Goal: Task Accomplishment & Management: Use online tool/utility

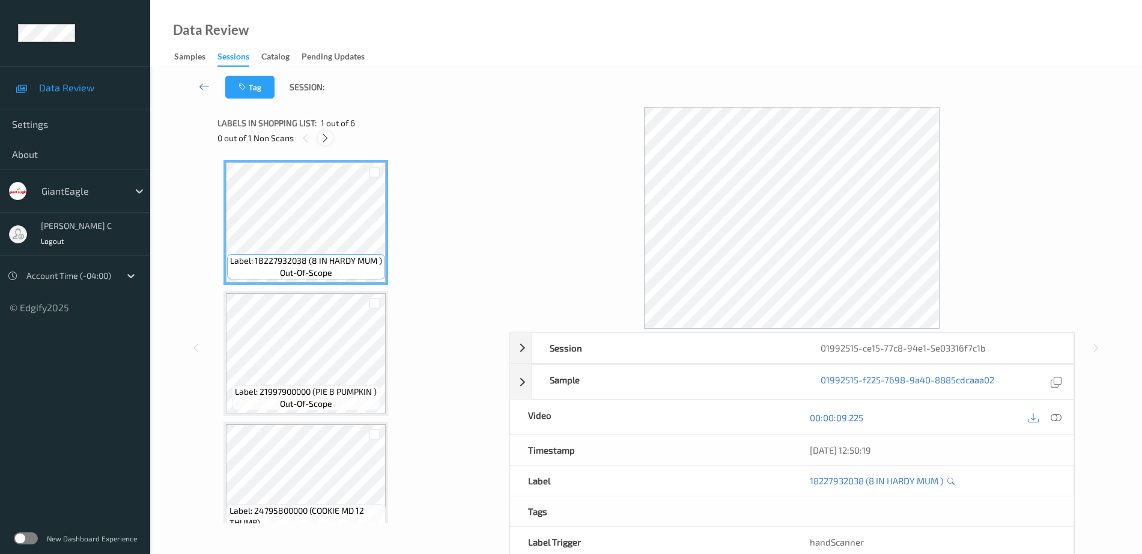
click at [322, 140] on icon at bounding box center [325, 138] width 10 height 11
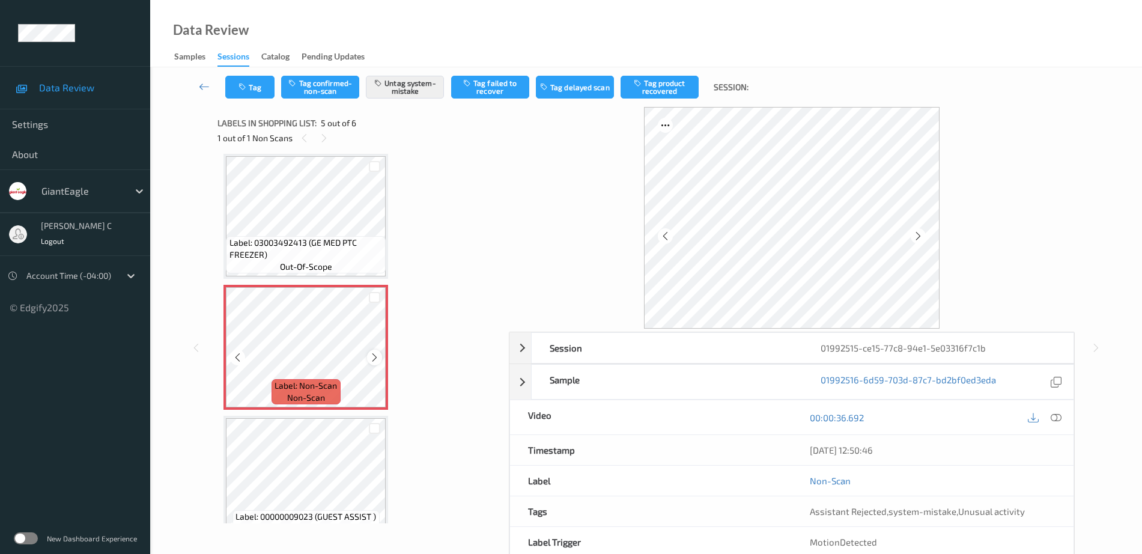
click at [374, 354] on icon at bounding box center [375, 357] width 10 height 11
click at [293, 243] on span "Label: 03003492413 (GE MED PTC FREEZER)" at bounding box center [307, 249] width 154 height 24
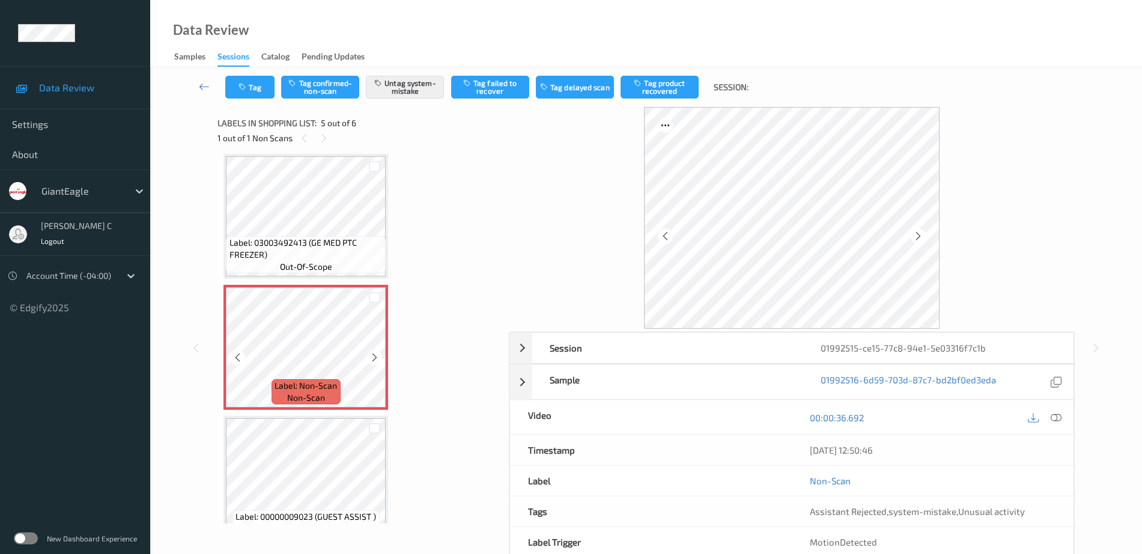
scroll to position [422, 0]
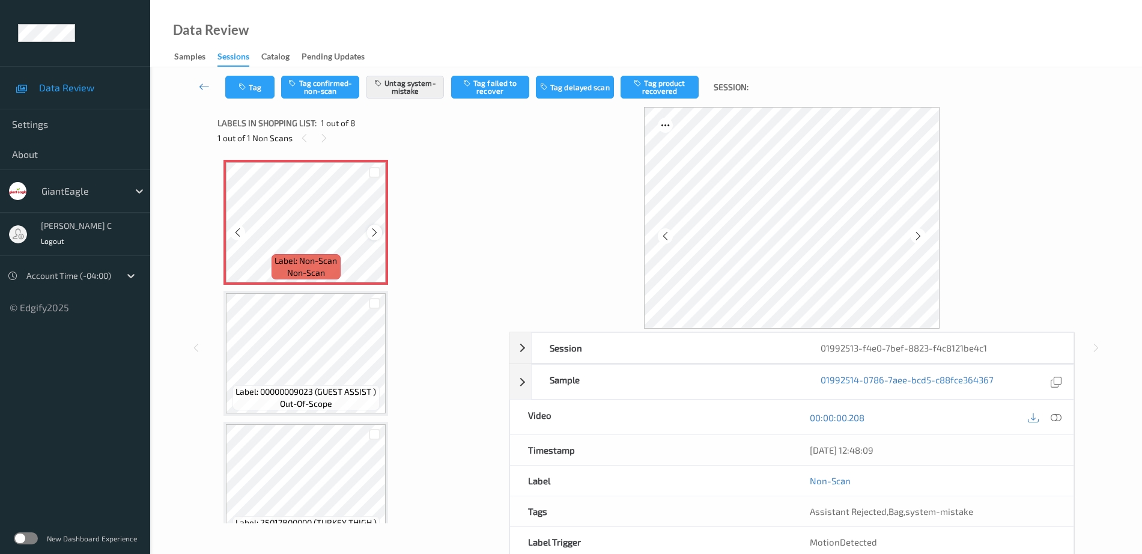
click at [377, 237] on icon at bounding box center [375, 232] width 10 height 11
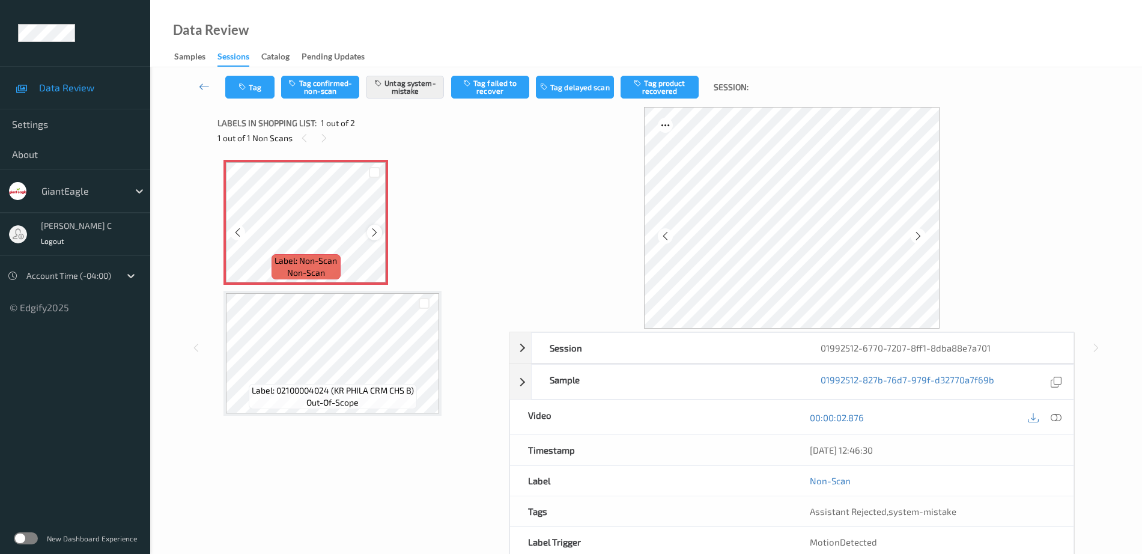
click at [373, 235] on icon at bounding box center [375, 232] width 10 height 11
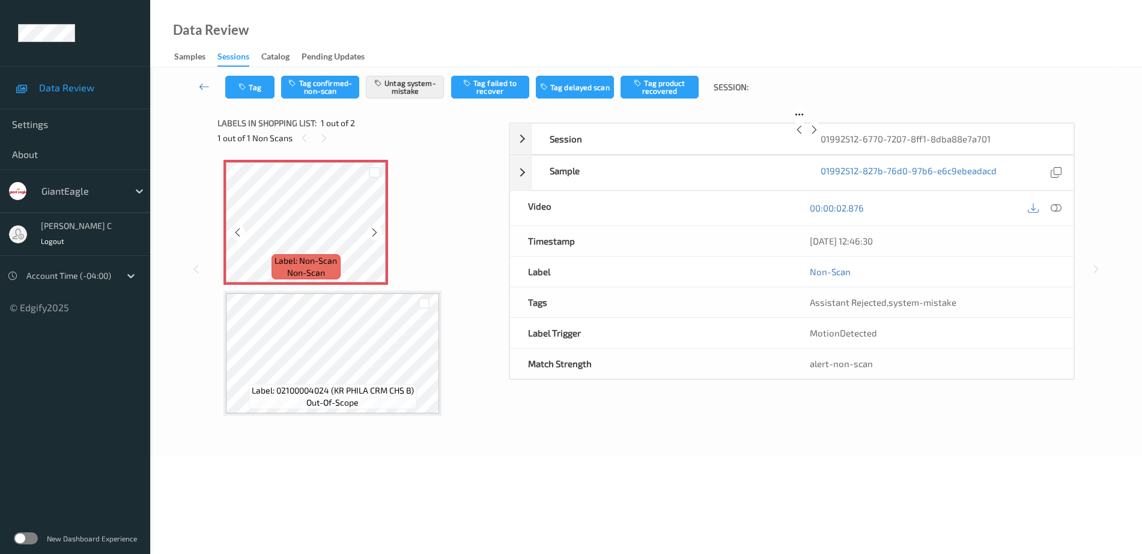
click at [373, 235] on icon at bounding box center [375, 232] width 10 height 11
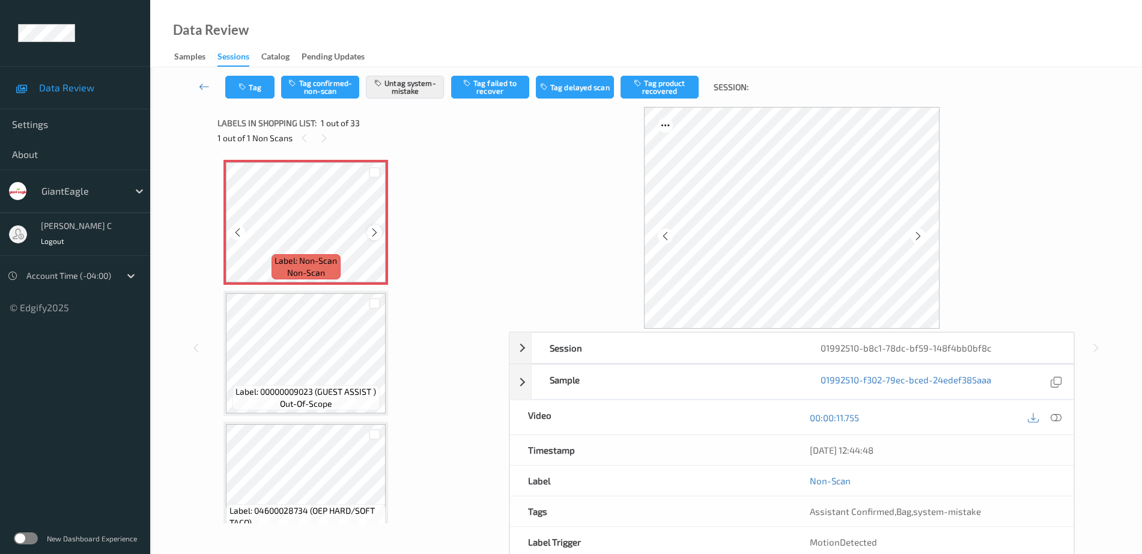
click at [374, 237] on icon at bounding box center [375, 232] width 10 height 11
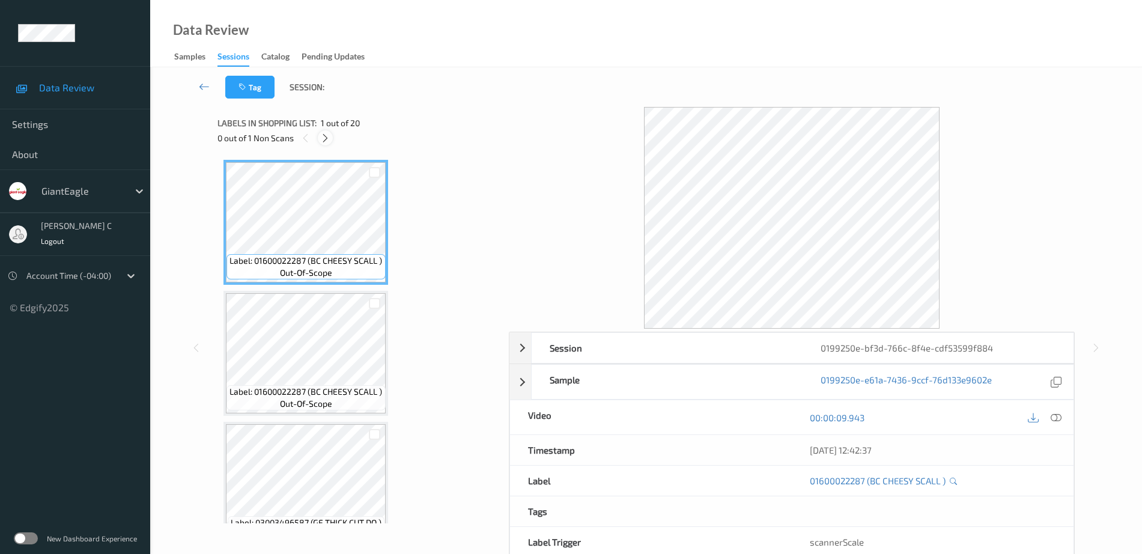
click at [324, 135] on icon at bounding box center [325, 138] width 10 height 11
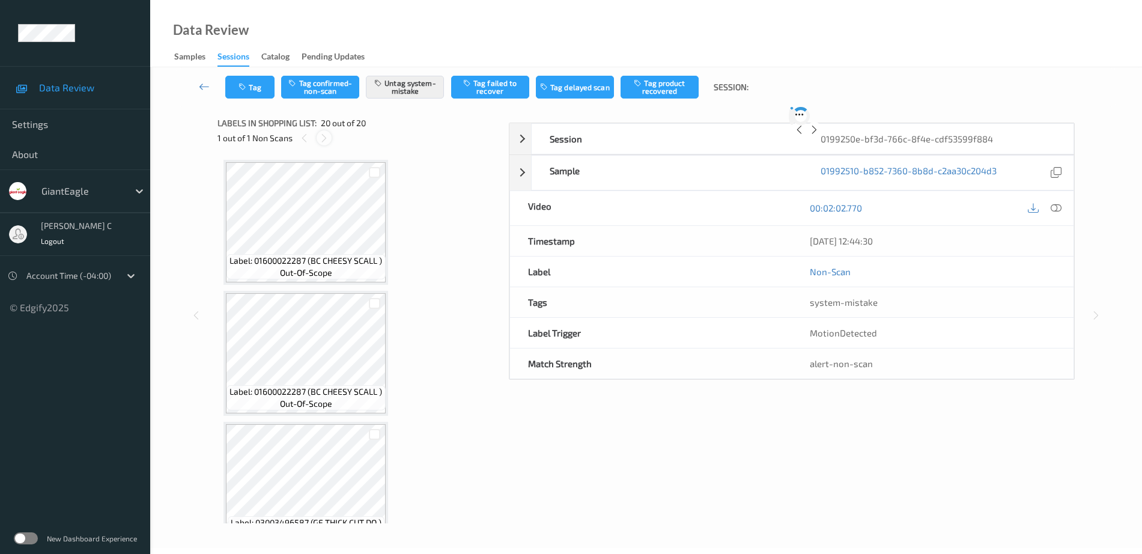
scroll to position [2256, 0]
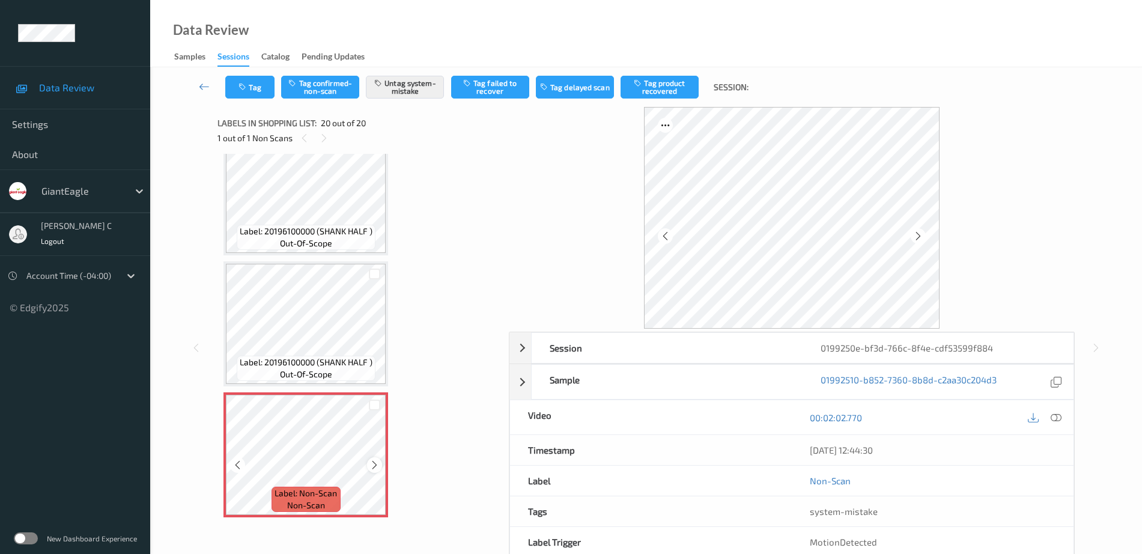
click at [376, 460] on icon at bounding box center [375, 465] width 10 height 11
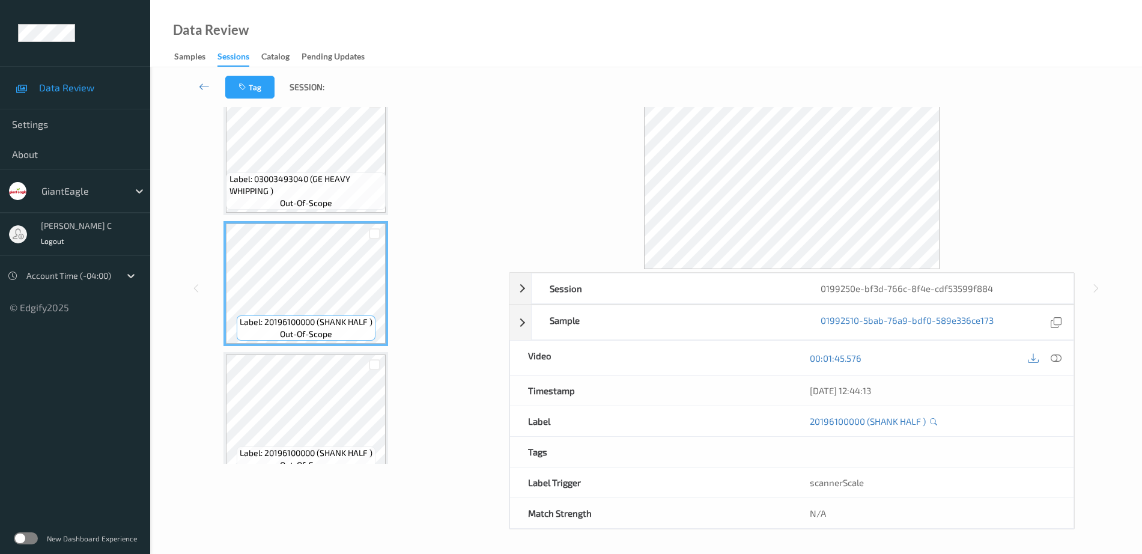
scroll to position [2031, 0]
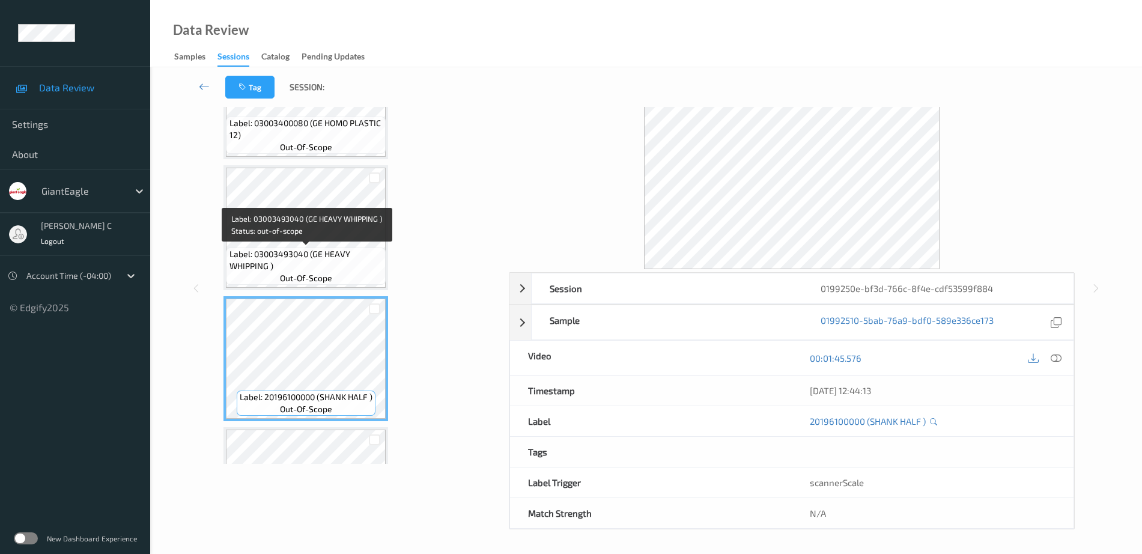
click at [309, 282] on span "out-of-scope" at bounding box center [306, 278] width 52 height 12
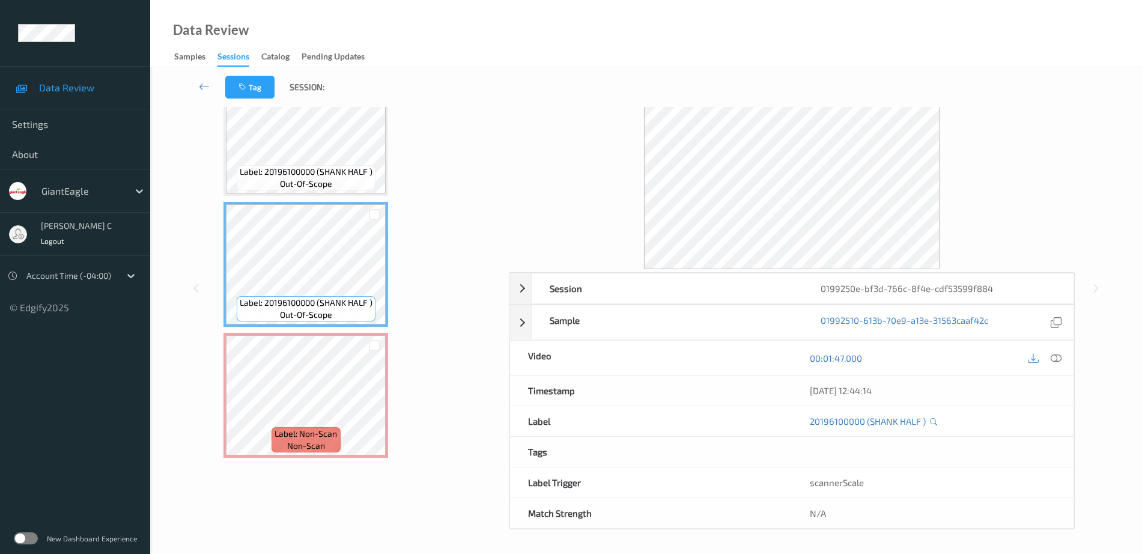
scroll to position [2106, 0]
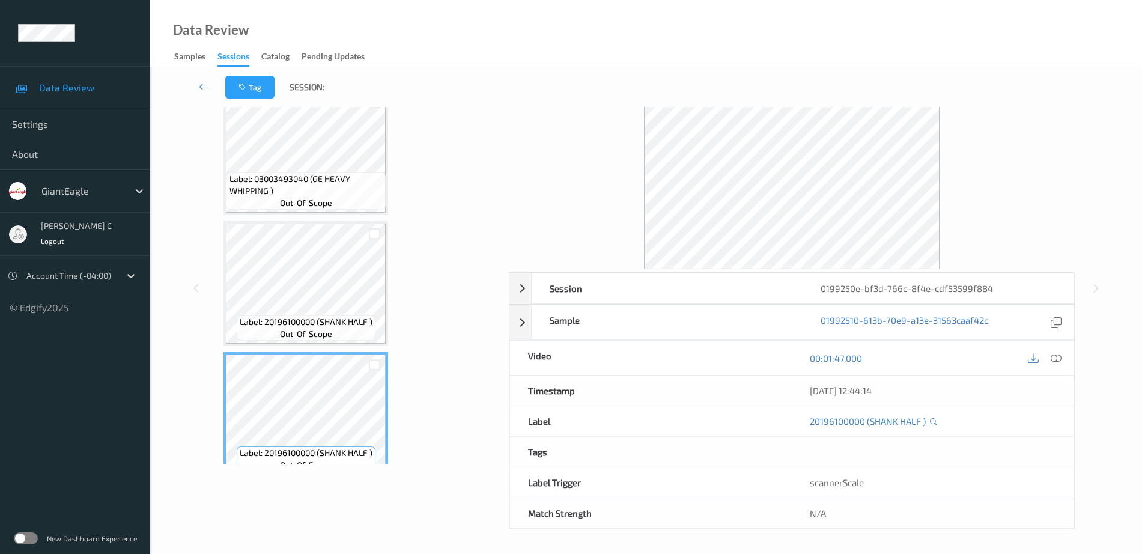
click at [278, 192] on span "Label: 03003493040 (GE HEAVY WHIPPING )" at bounding box center [307, 185] width 154 height 24
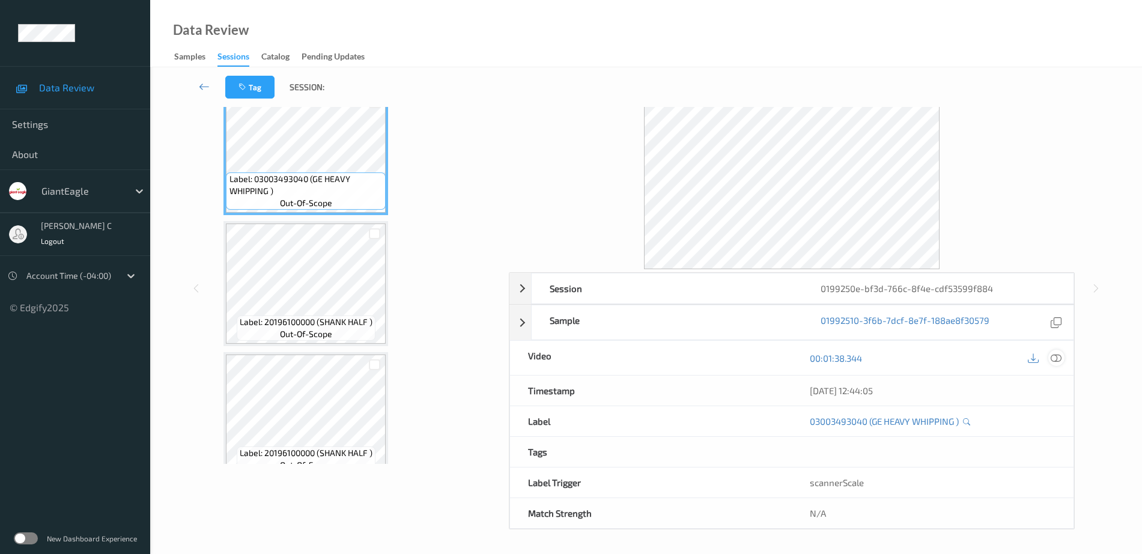
click at [1056, 361] on icon at bounding box center [1056, 358] width 11 height 11
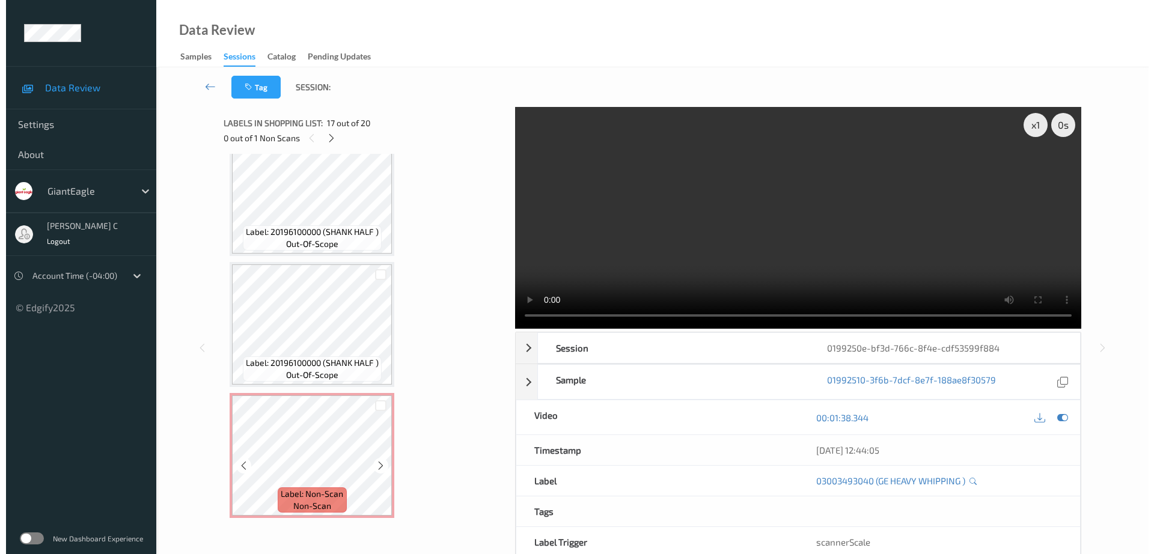
scroll to position [2256, 0]
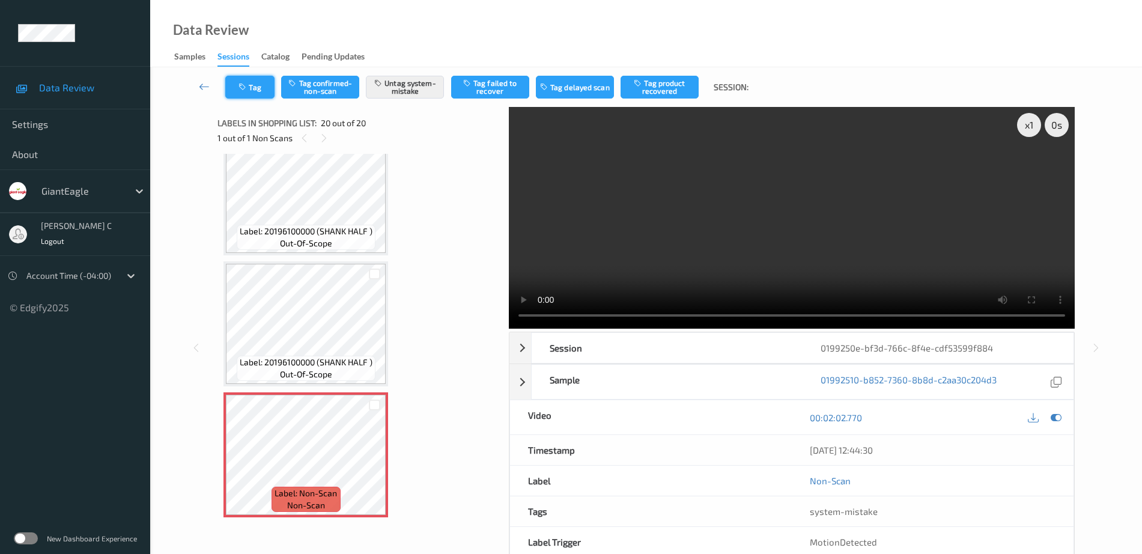
click at [233, 95] on button "Tag" at bounding box center [249, 87] width 49 height 23
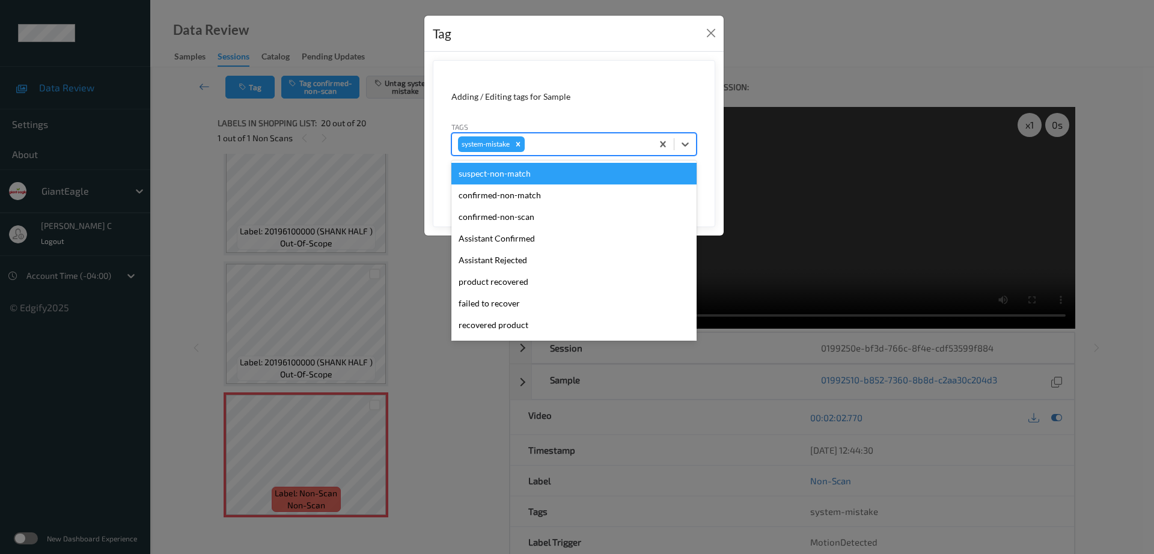
click at [565, 144] on div at bounding box center [586, 144] width 119 height 14
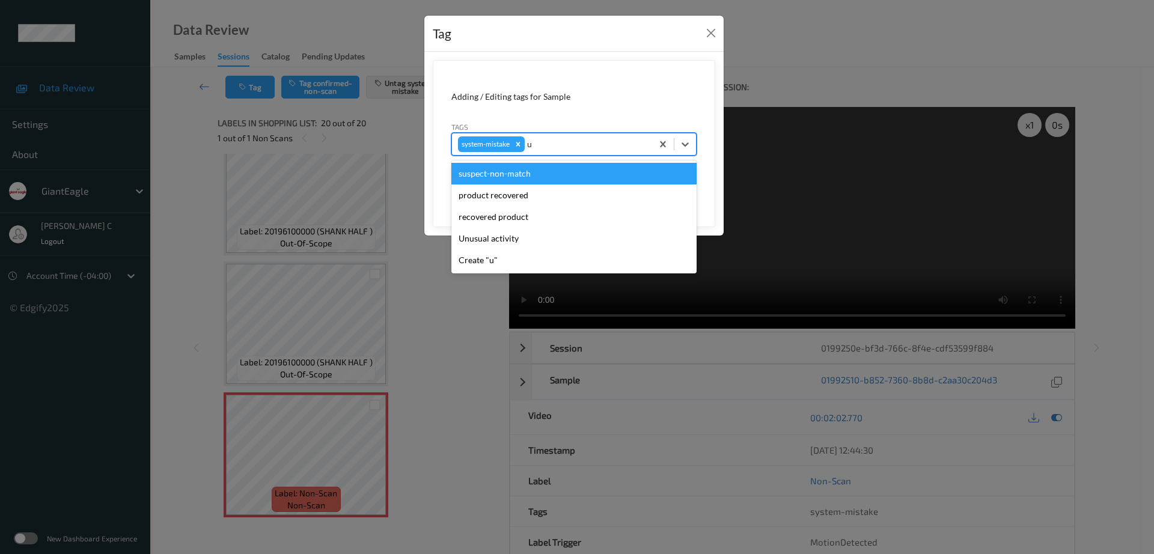
type input "un"
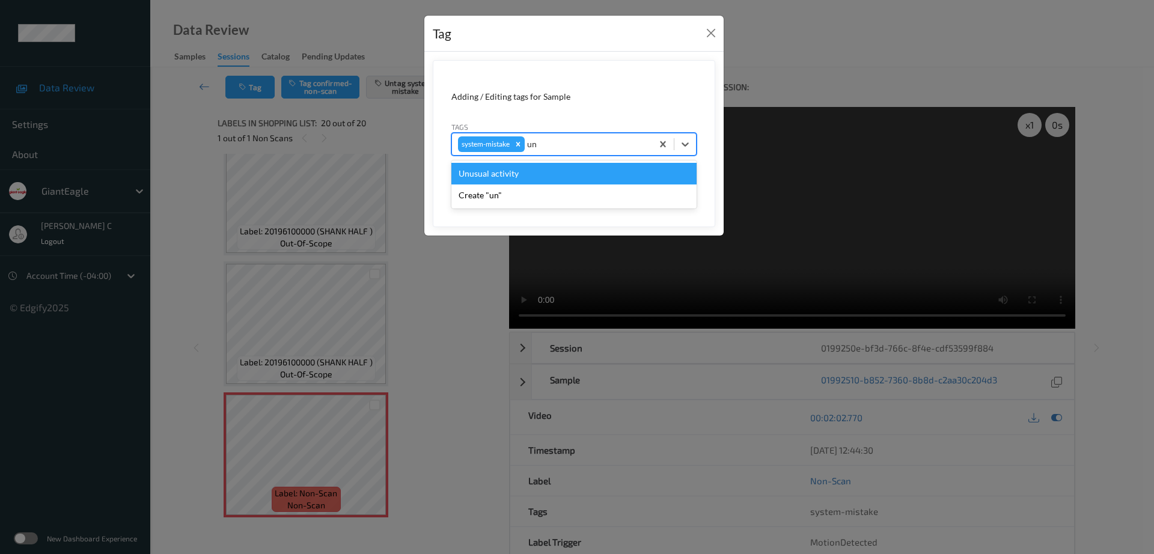
click at [485, 169] on div "Unusual activity" at bounding box center [573, 174] width 245 height 22
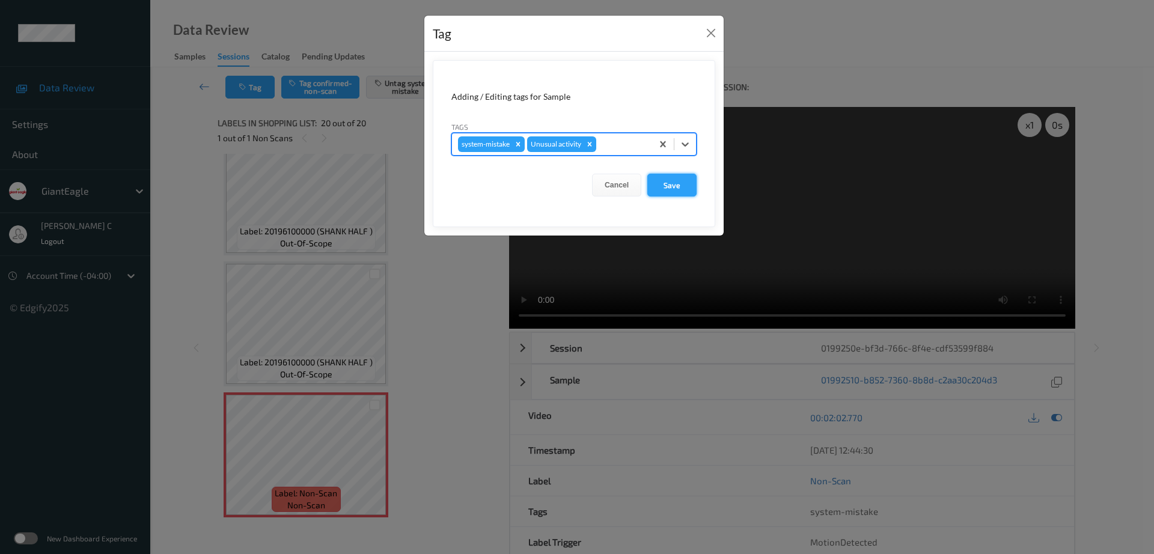
click at [684, 182] on button "Save" at bounding box center [671, 185] width 49 height 23
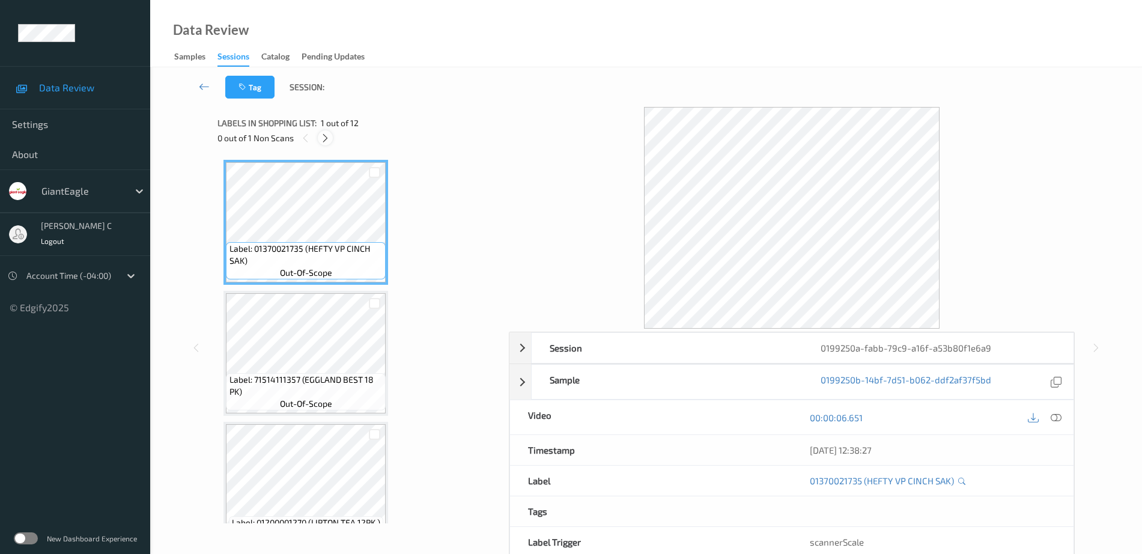
click at [310, 140] on icon at bounding box center [305, 138] width 10 height 11
click at [327, 137] on icon at bounding box center [325, 138] width 10 height 11
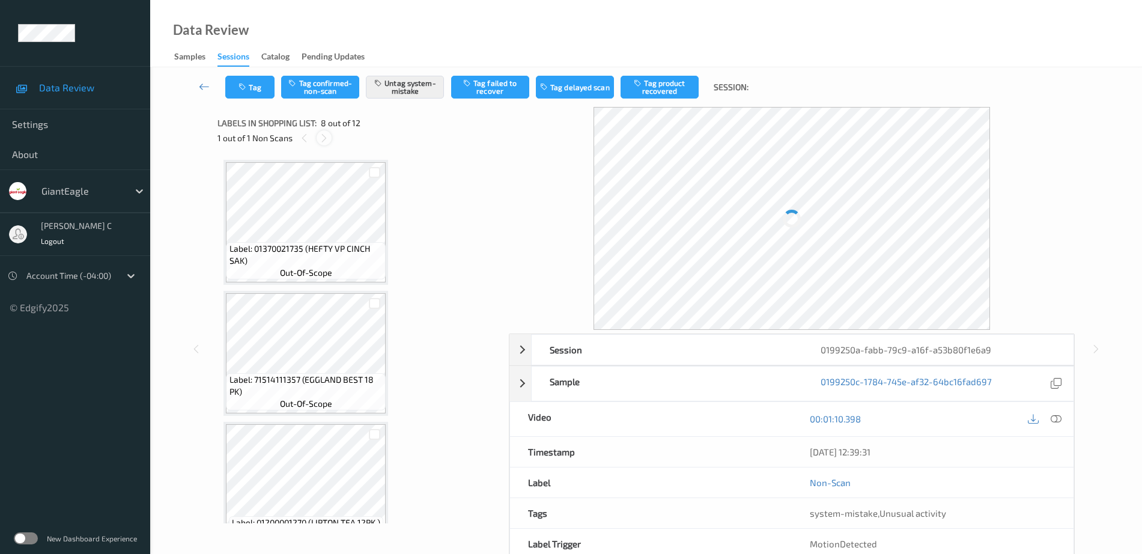
scroll to position [792, 0]
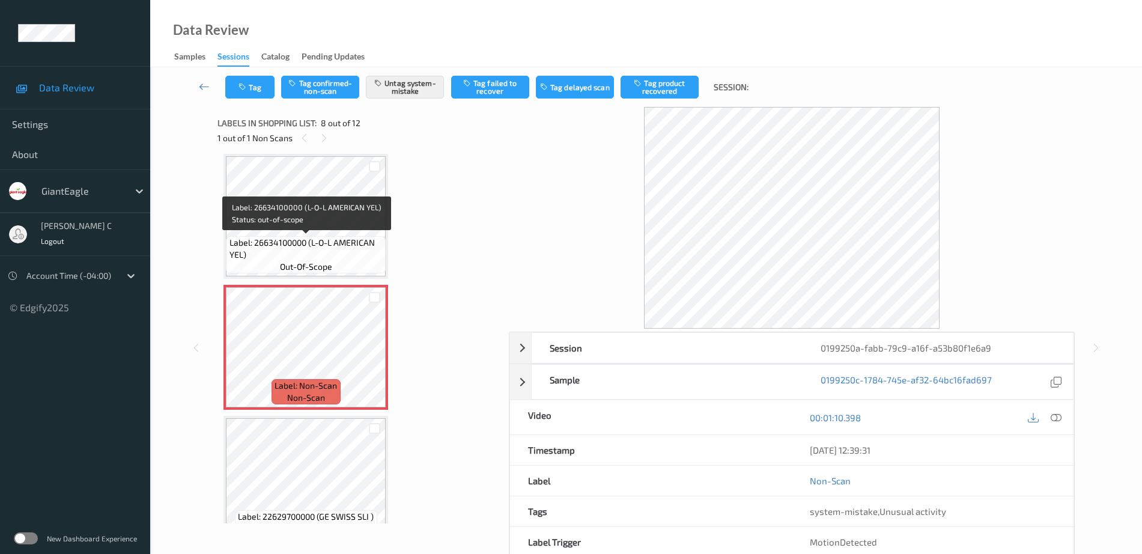
click at [332, 238] on span "Label: 26634100000 (L-O-L AMERICAN YEL)" at bounding box center [307, 249] width 154 height 24
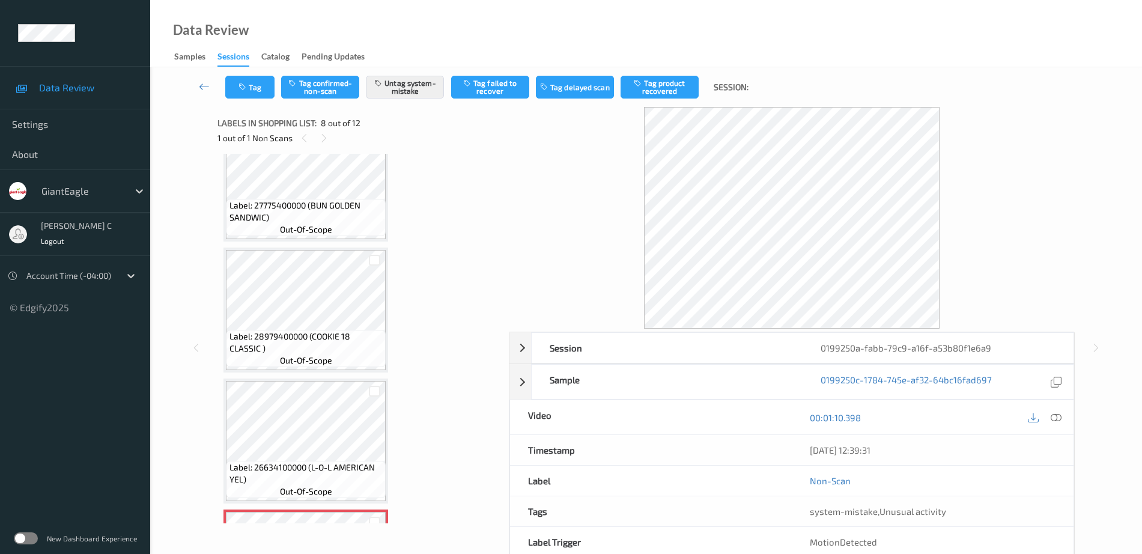
scroll to position [567, 0]
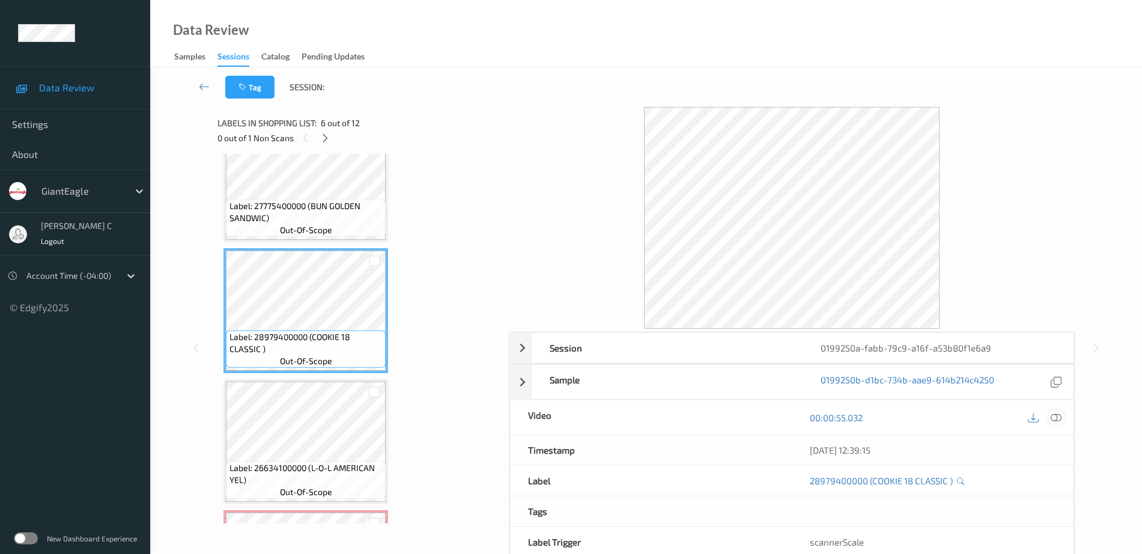
click at [1056, 418] on icon at bounding box center [1056, 417] width 11 height 11
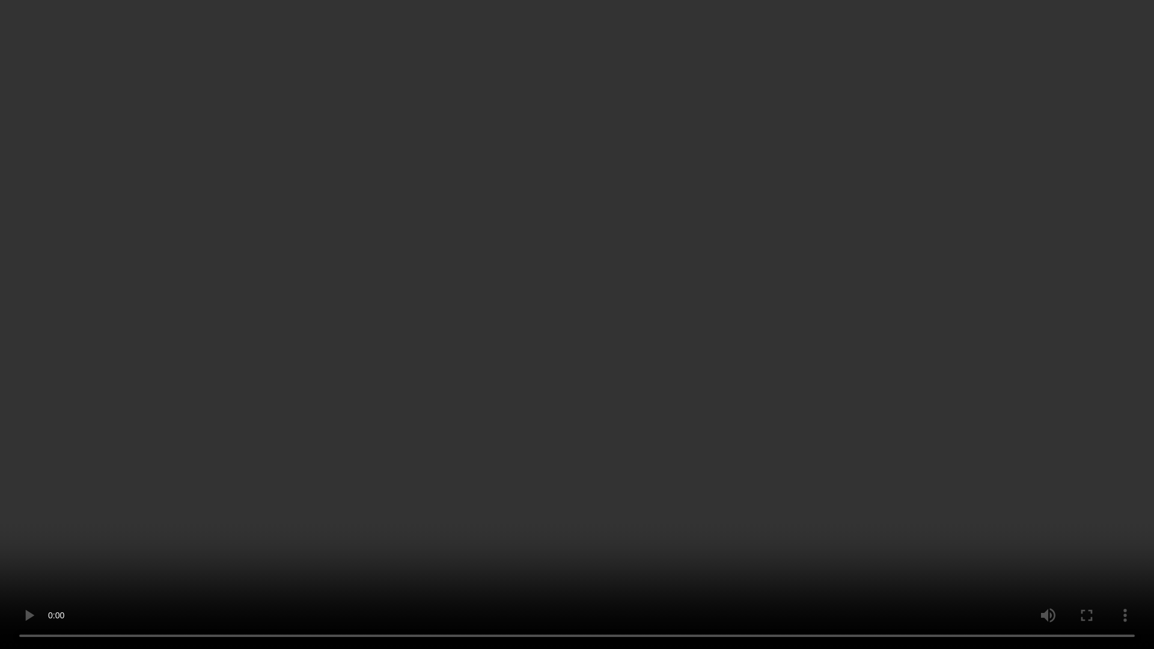
click at [597, 41] on video at bounding box center [577, 324] width 1154 height 649
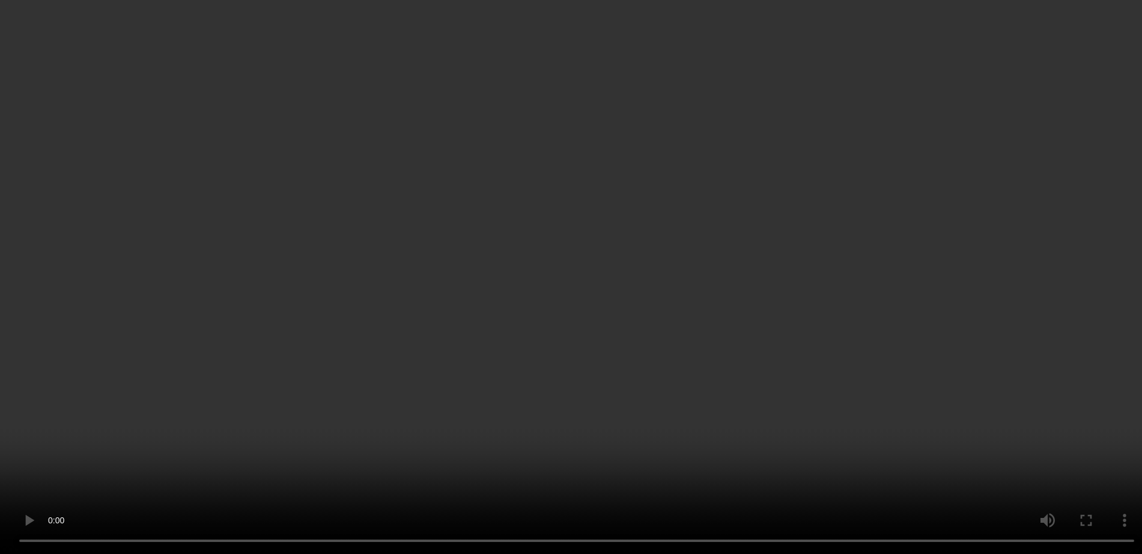
scroll to position [792, 0]
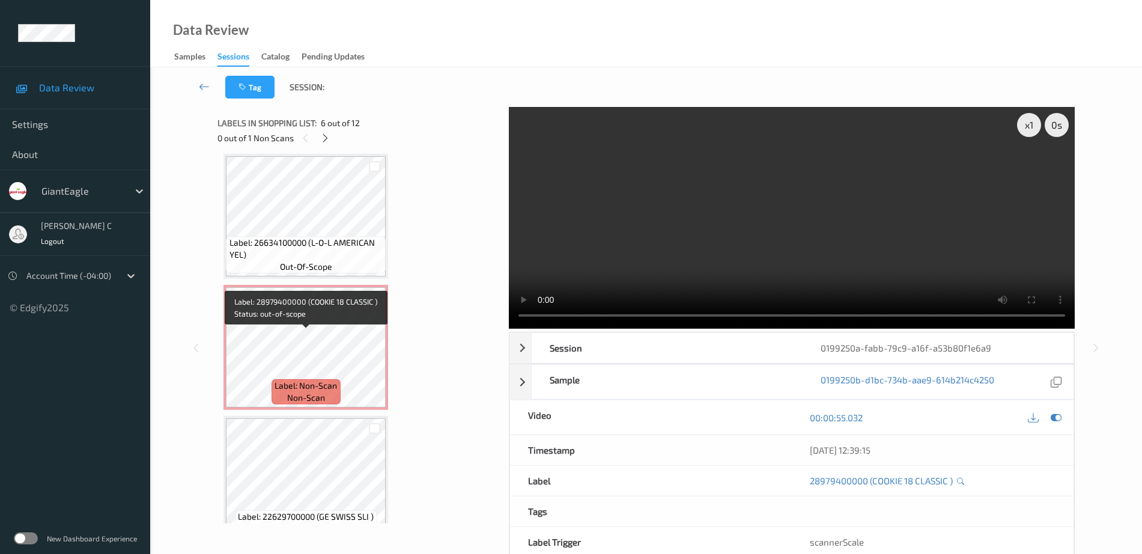
click at [314, 382] on span "Label: Non-Scan" at bounding box center [306, 386] width 62 height 12
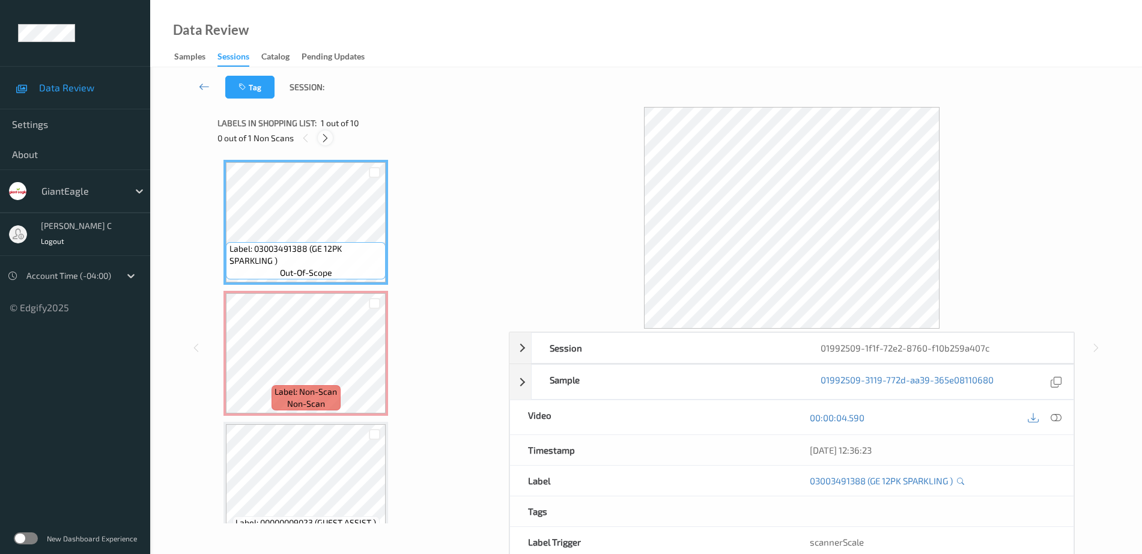
click at [332, 134] on div at bounding box center [325, 137] width 15 height 15
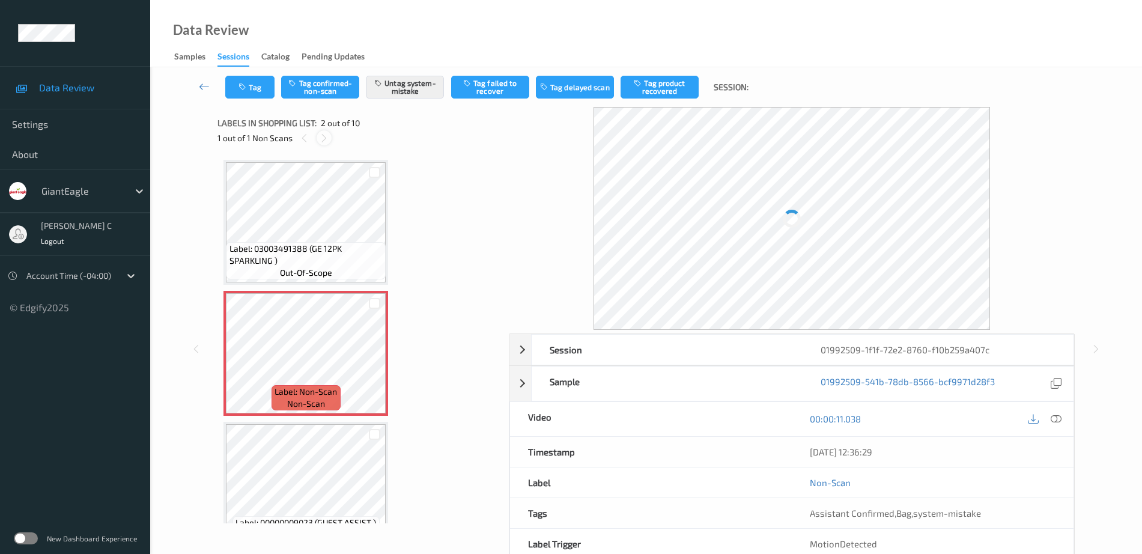
scroll to position [6, 0]
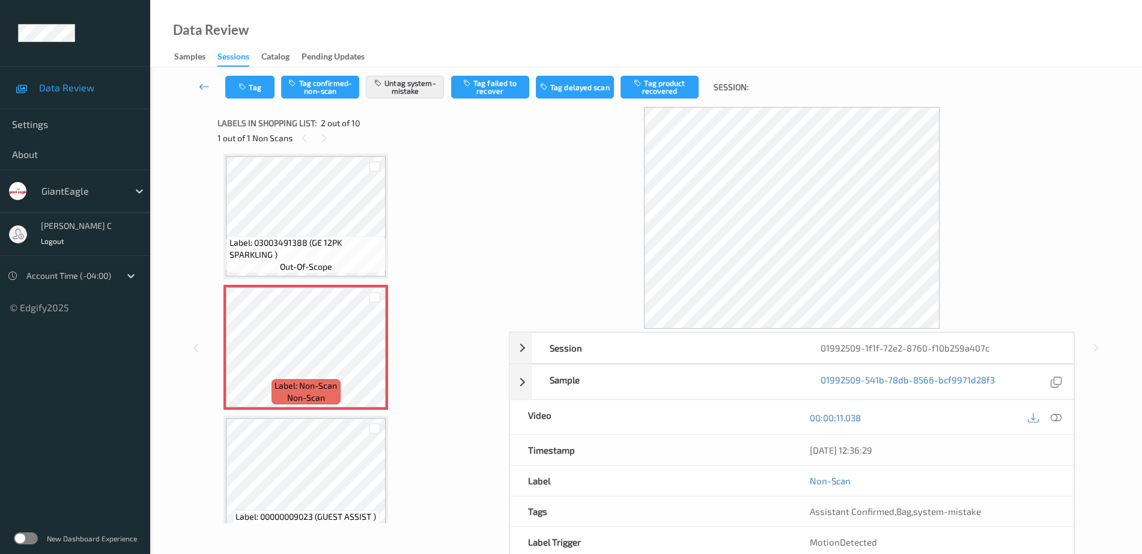
click at [280, 245] on span "Label: 03003491388 (GE 12PK SPARKLING )" at bounding box center [307, 249] width 154 height 24
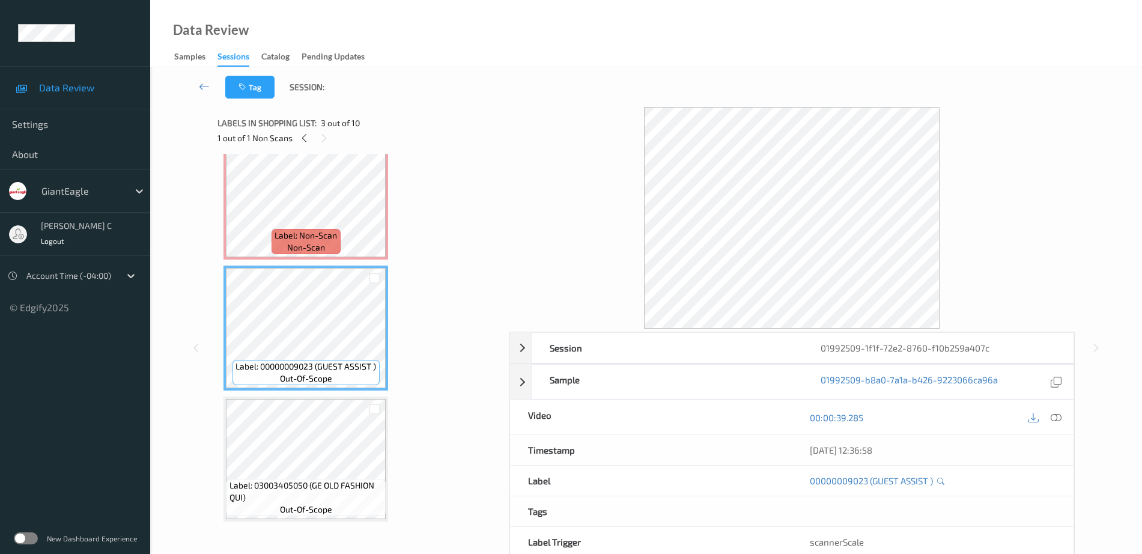
scroll to position [81, 0]
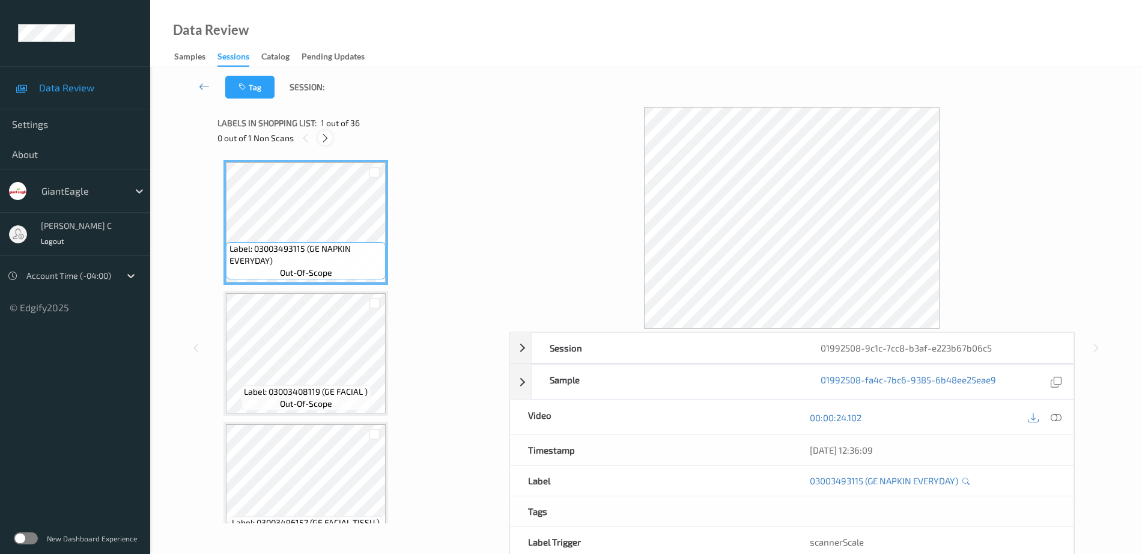
click at [321, 139] on icon at bounding box center [325, 138] width 10 height 11
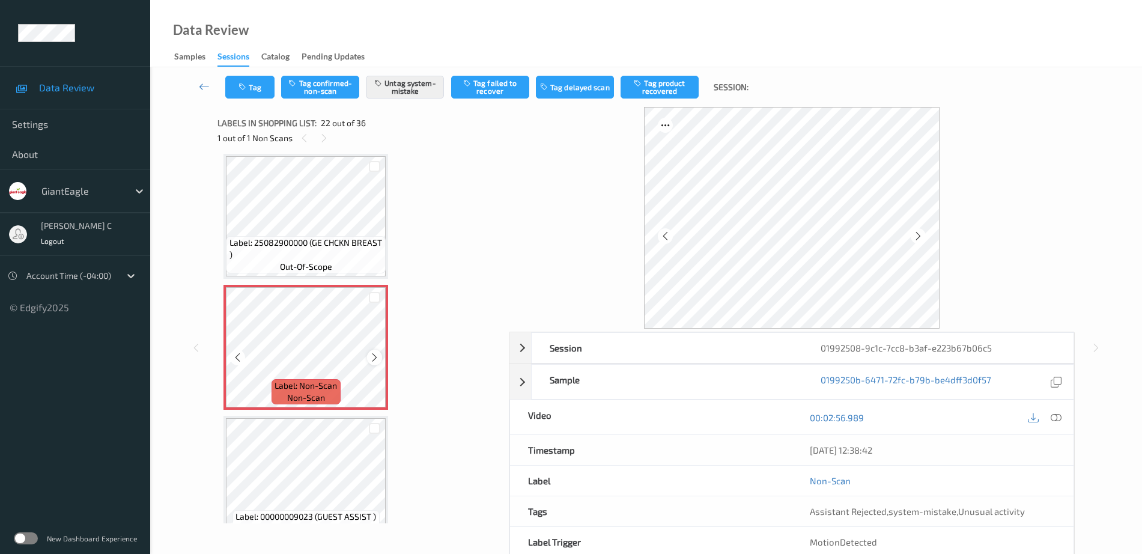
click at [376, 358] on icon at bounding box center [375, 357] width 10 height 11
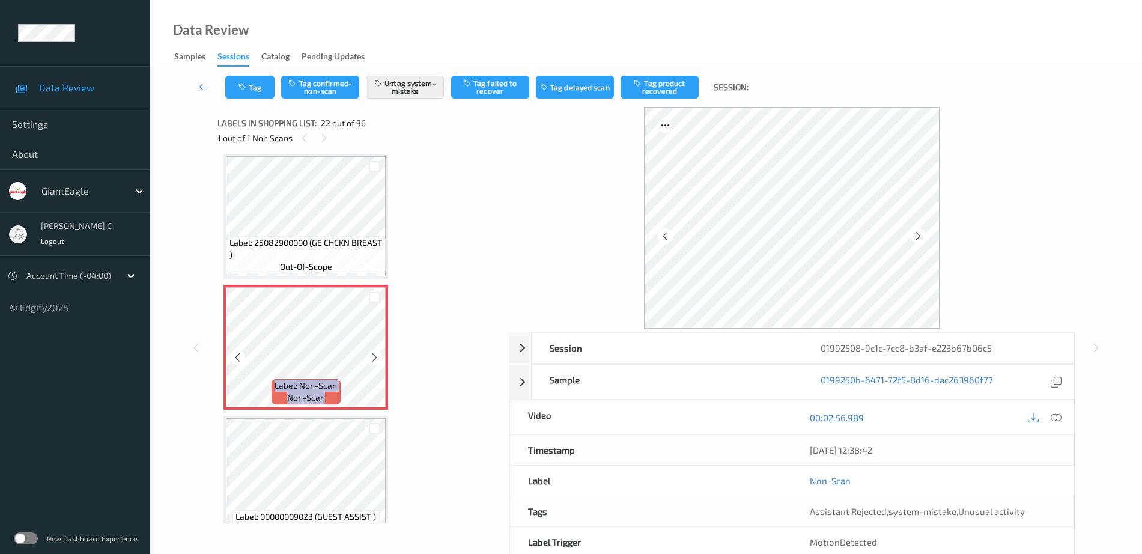
click at [376, 358] on icon at bounding box center [375, 357] width 10 height 11
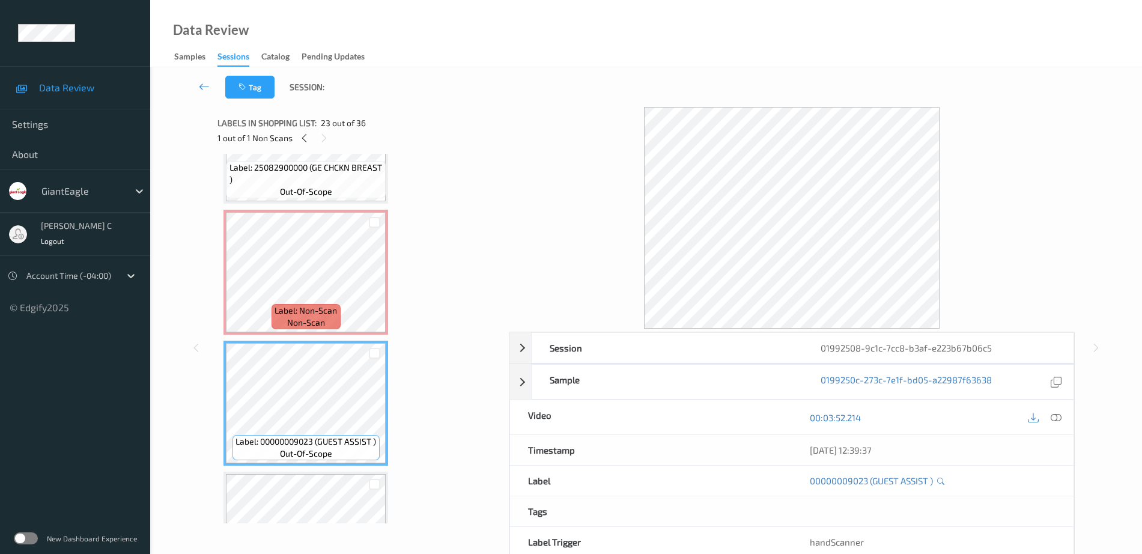
scroll to position [2776, 0]
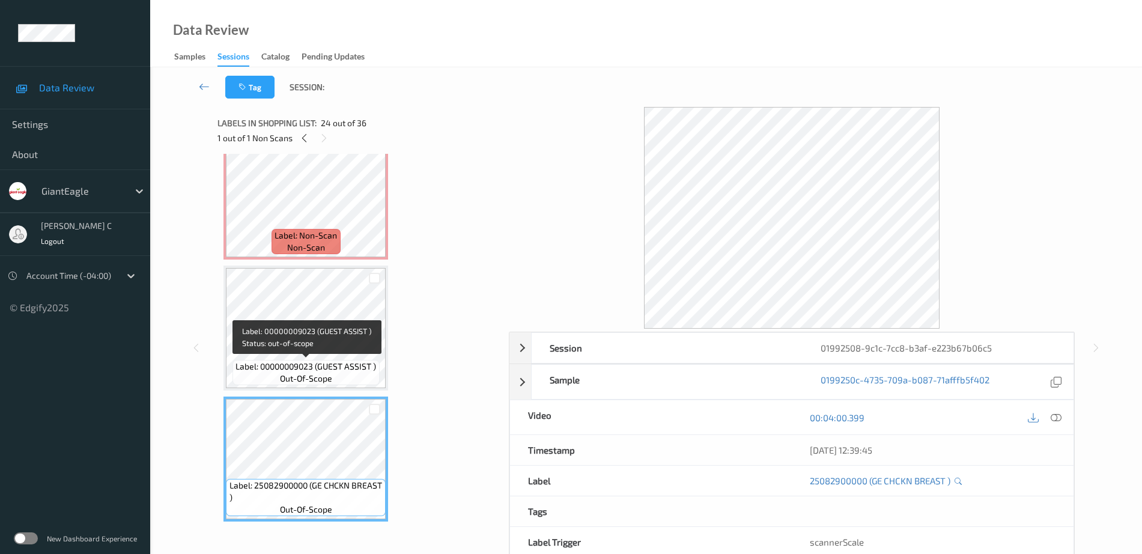
click at [315, 368] on span "Label: 00000009023 (GUEST ASSIST )" at bounding box center [306, 367] width 141 height 12
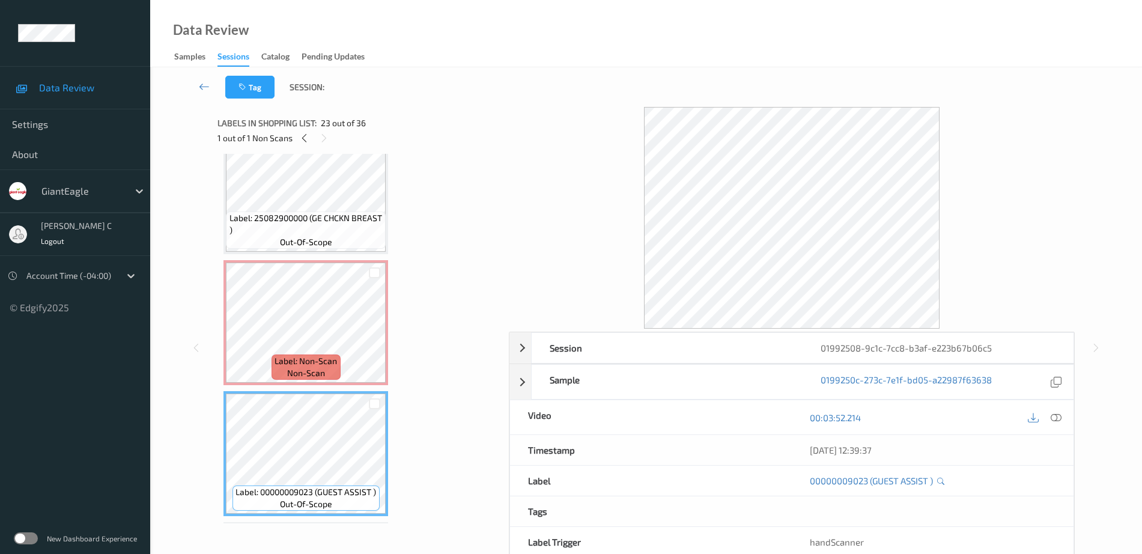
scroll to position [2626, 0]
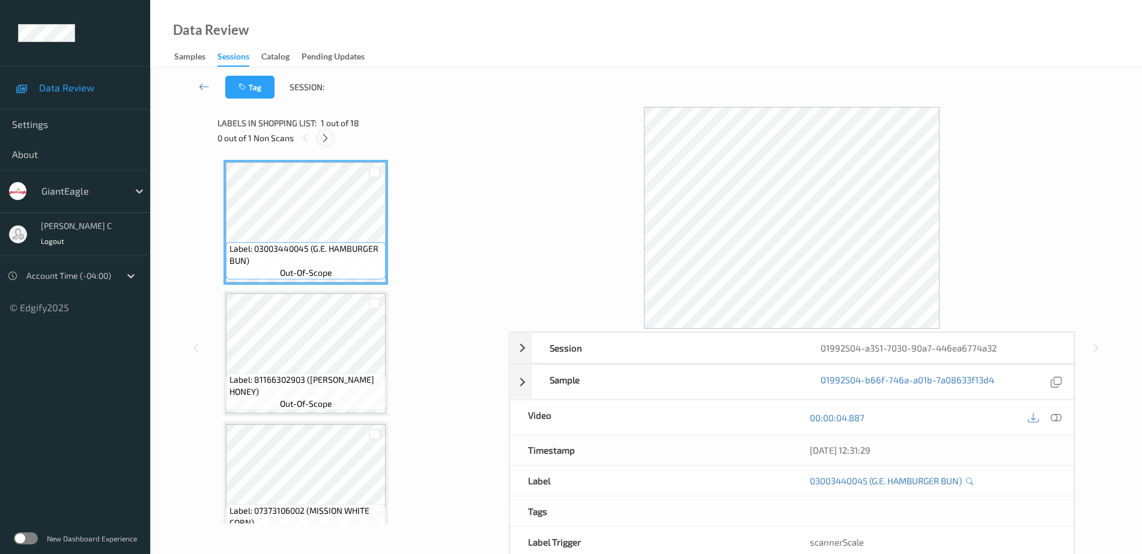
click at [327, 135] on icon at bounding box center [325, 138] width 10 height 11
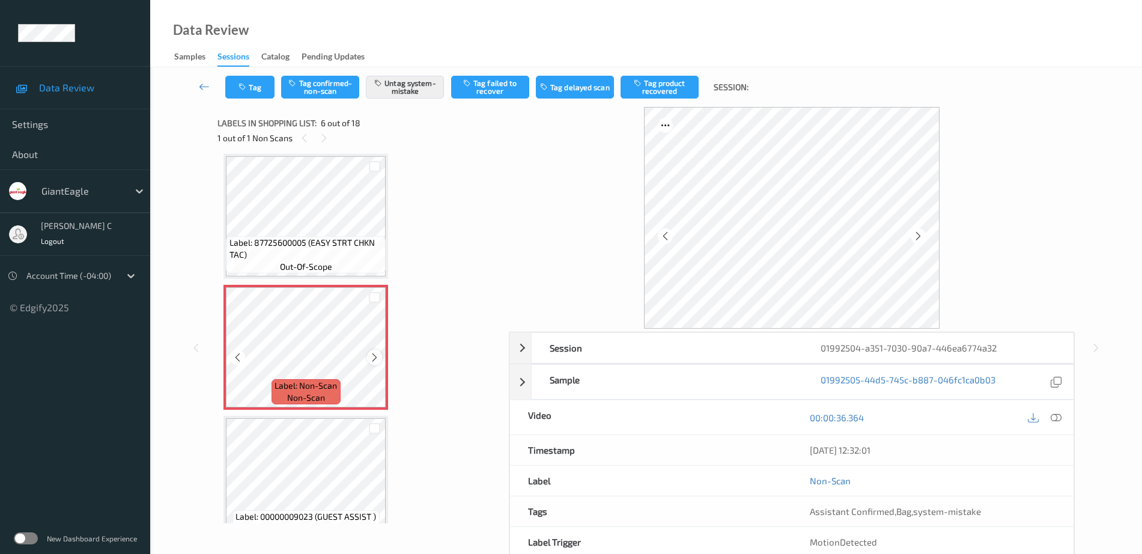
click at [374, 355] on icon at bounding box center [375, 357] width 10 height 11
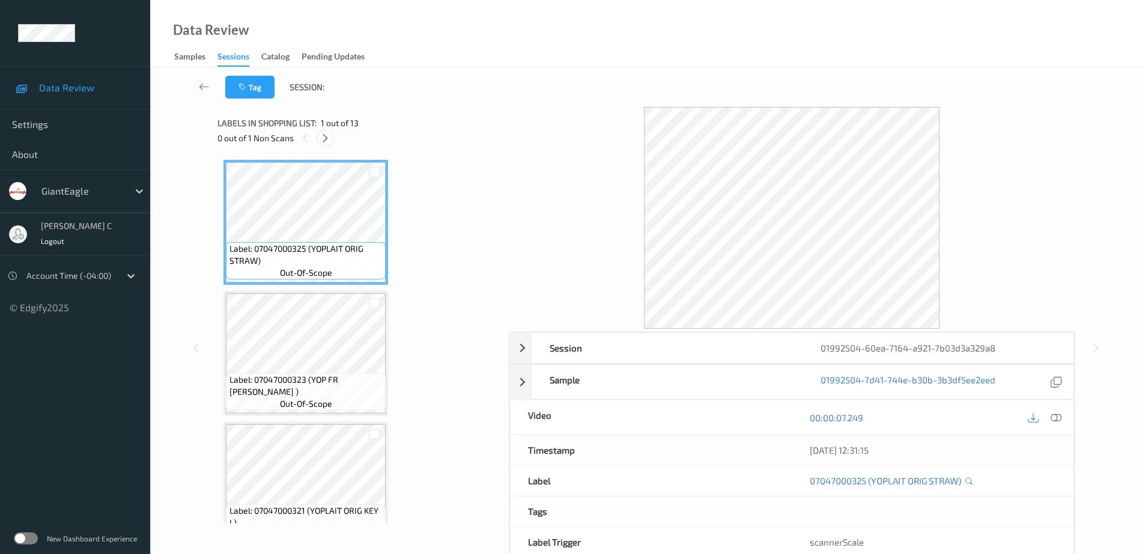
click at [325, 130] on div at bounding box center [325, 137] width 15 height 15
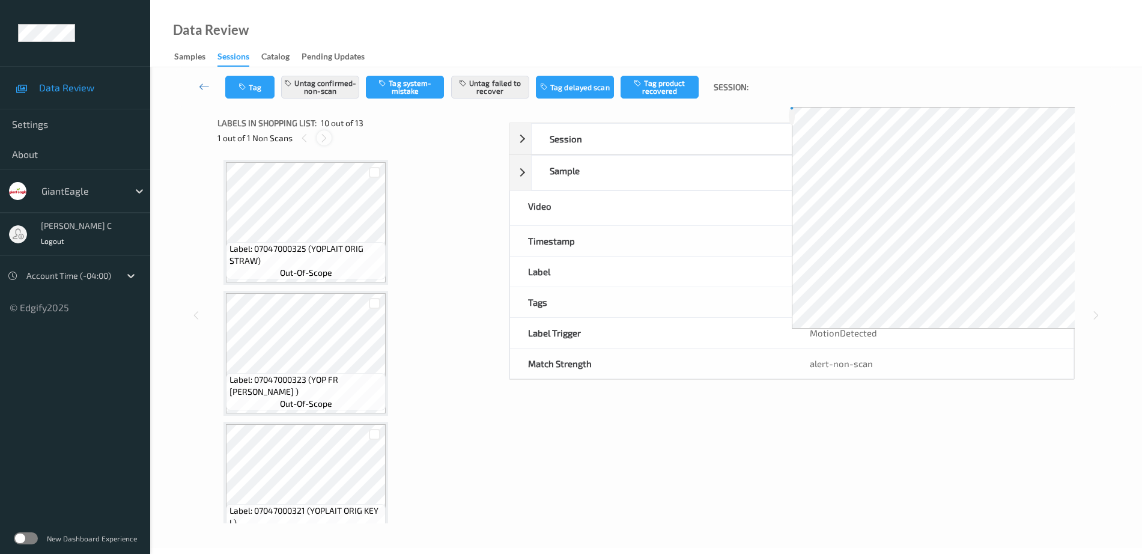
scroll to position [1054, 0]
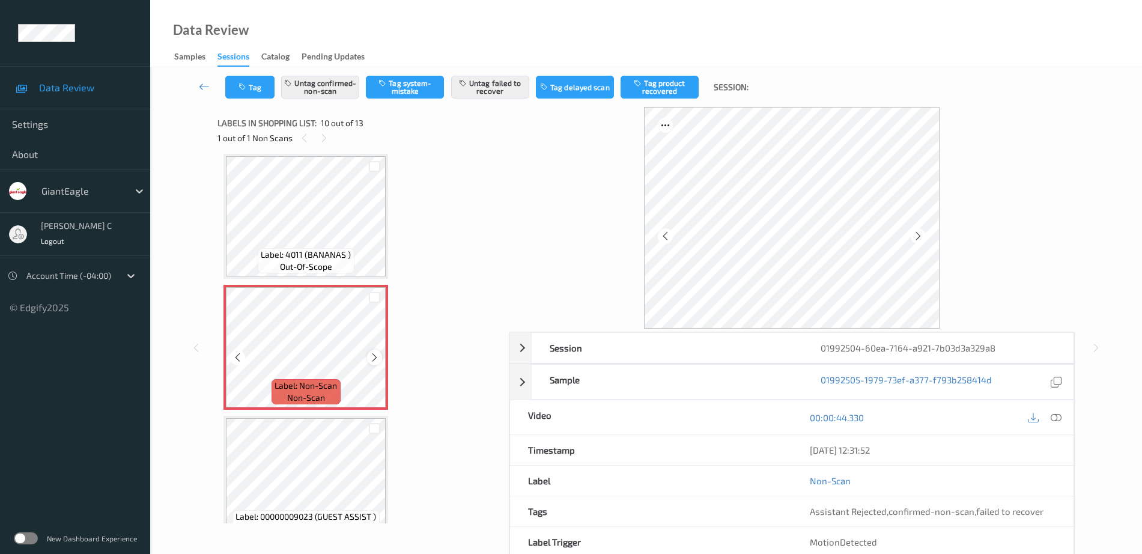
click at [374, 359] on icon at bounding box center [375, 357] width 10 height 11
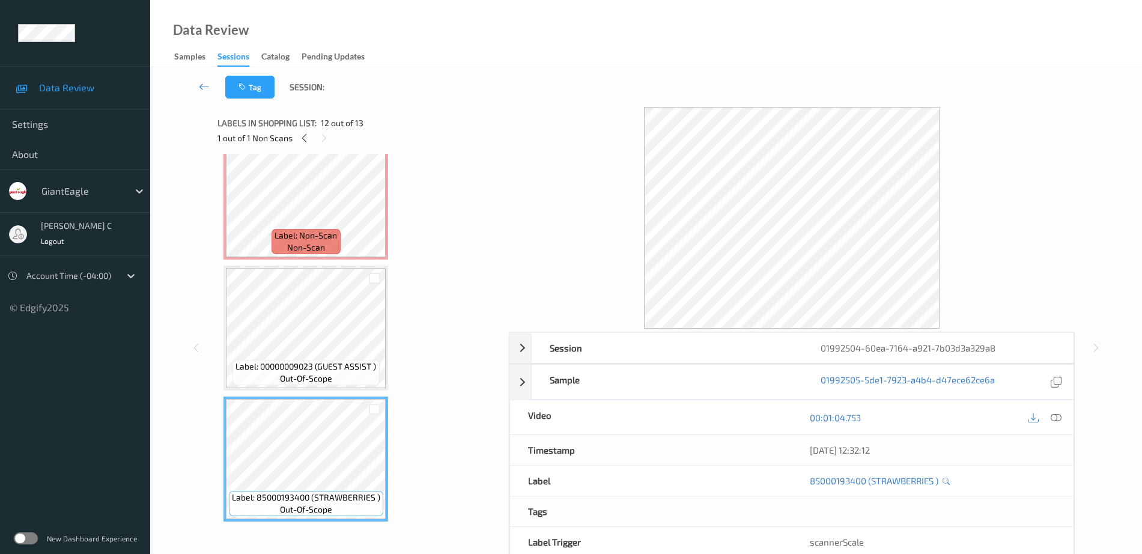
scroll to position [904, 0]
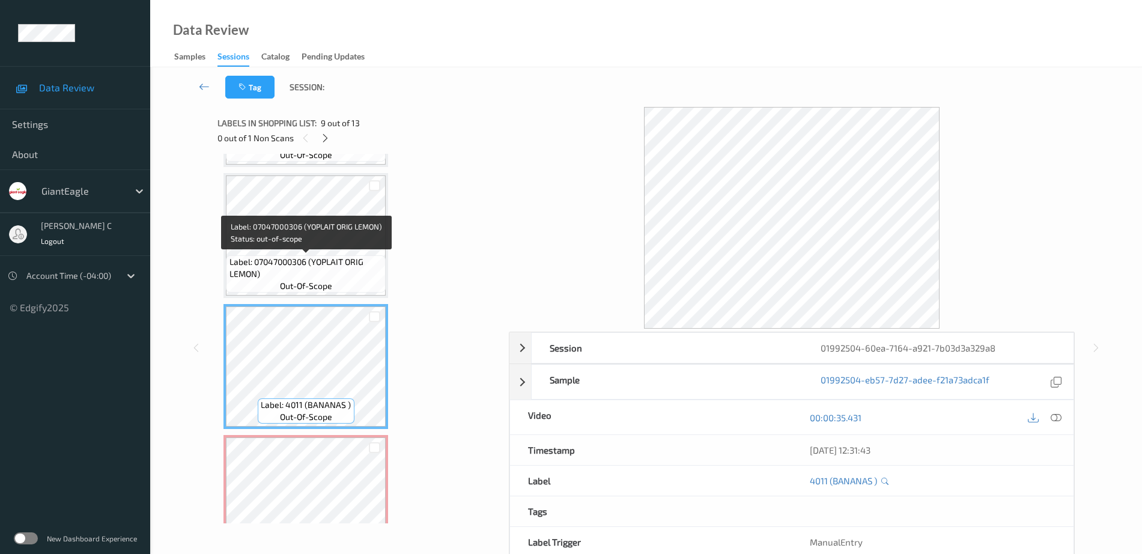
click at [330, 269] on span "Label: 07047000306 (YOPLAIT ORIG LEMON)" at bounding box center [307, 268] width 154 height 24
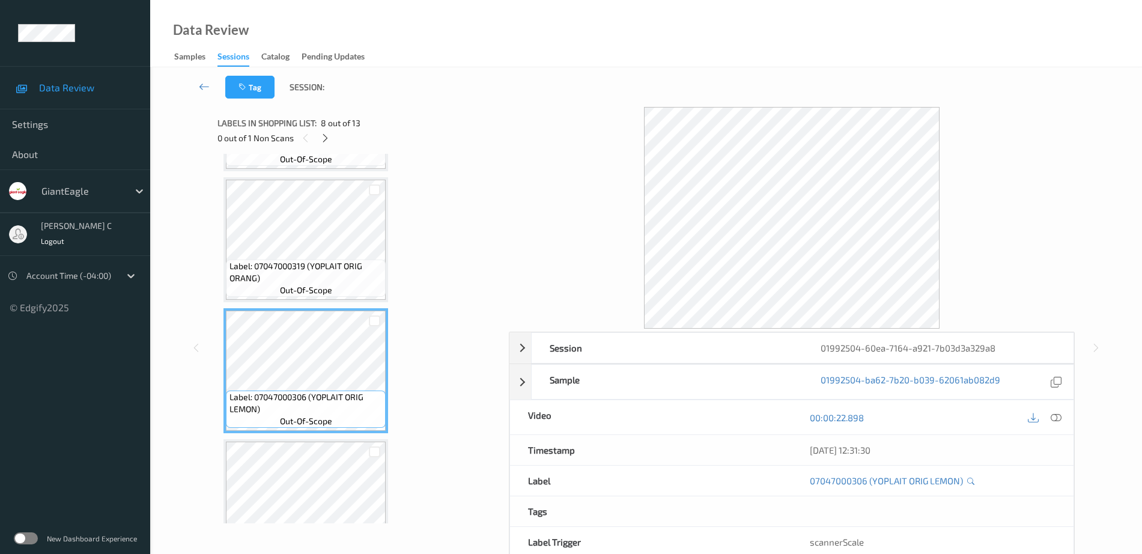
scroll to position [754, 0]
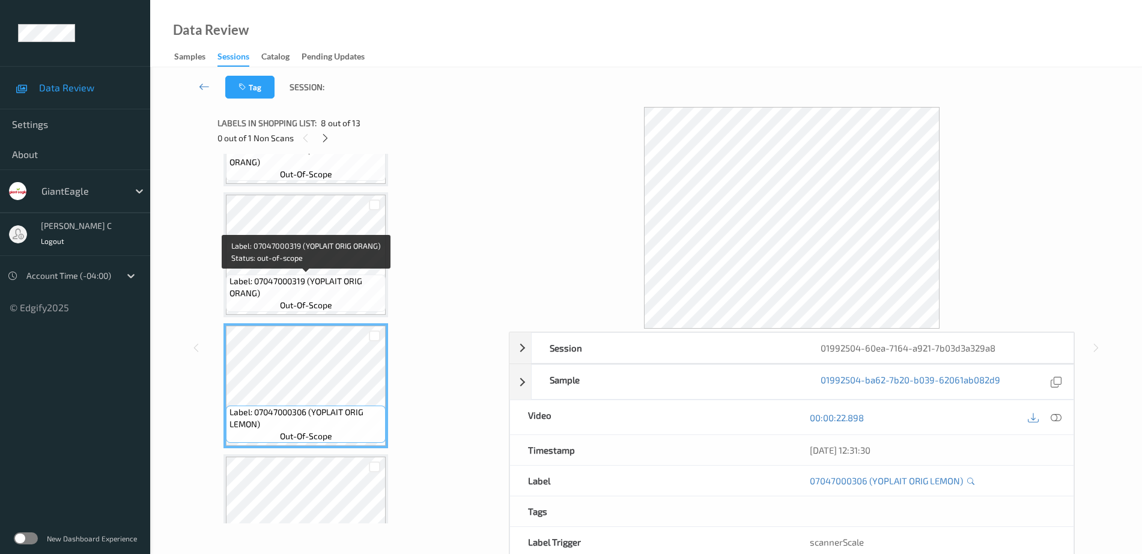
click at [331, 278] on span "Label: 07047000319 (YOPLAIT ORIG ORANG)" at bounding box center [307, 287] width 154 height 24
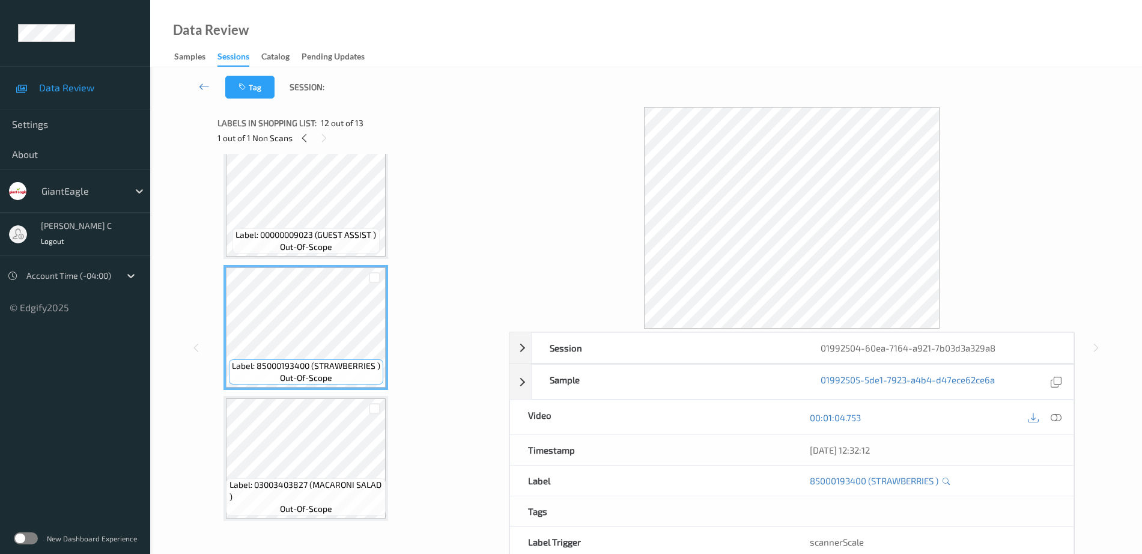
scroll to position [1339, 0]
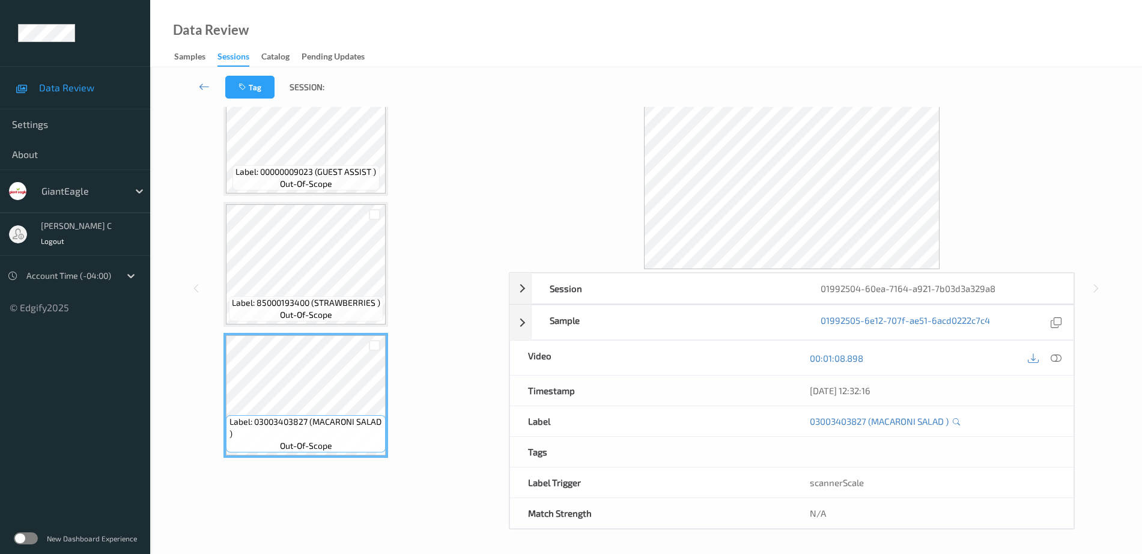
click at [316, 446] on span "out-of-scope" at bounding box center [306, 446] width 52 height 12
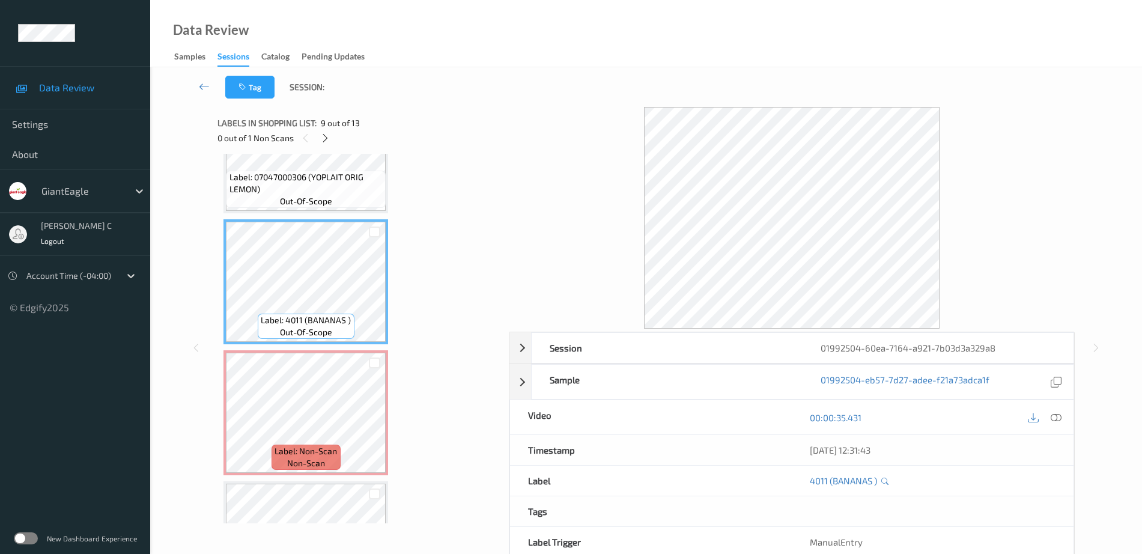
scroll to position [964, 0]
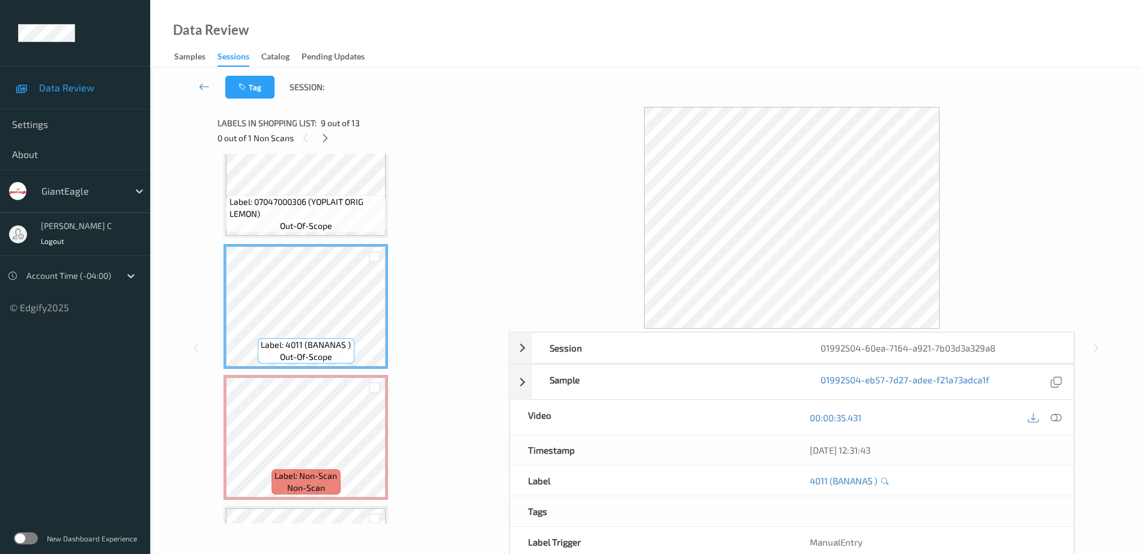
click at [306, 218] on span "Label: 07047000306 (YOPLAIT ORIG LEMON)" at bounding box center [307, 208] width 154 height 24
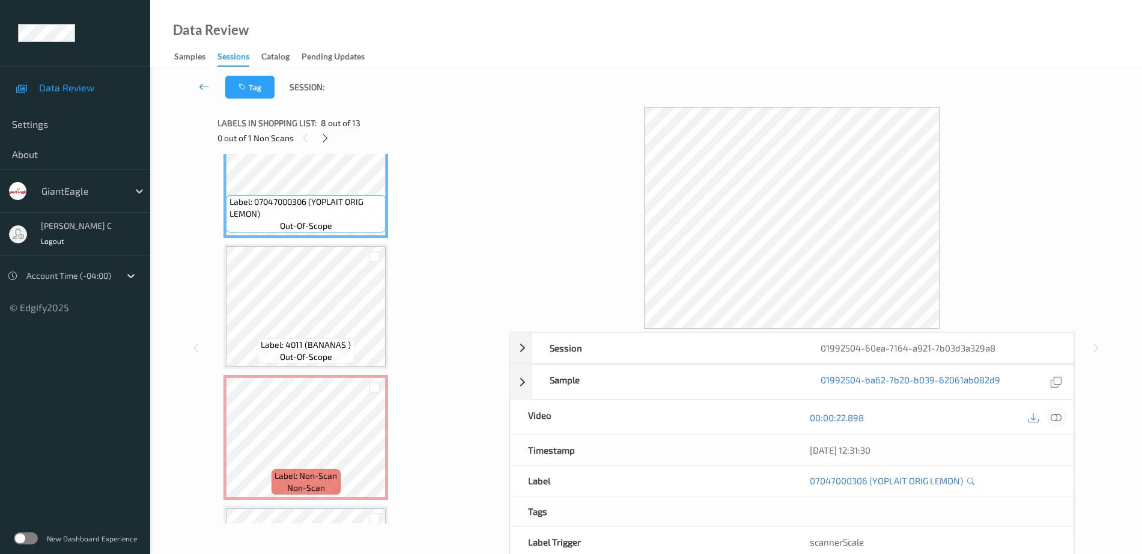
click at [1055, 418] on icon at bounding box center [1056, 417] width 11 height 11
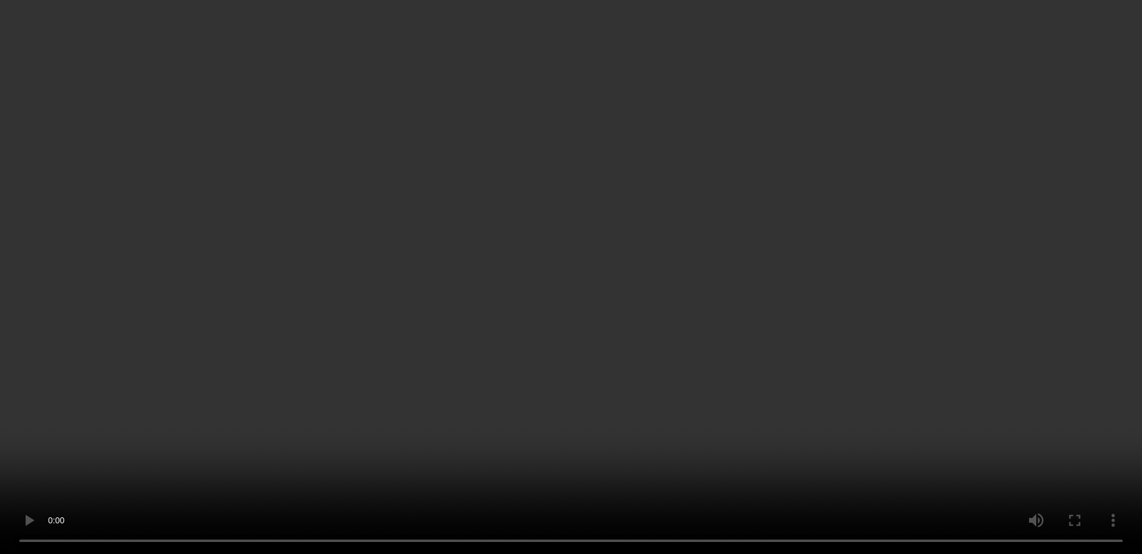
scroll to position [1114, 0]
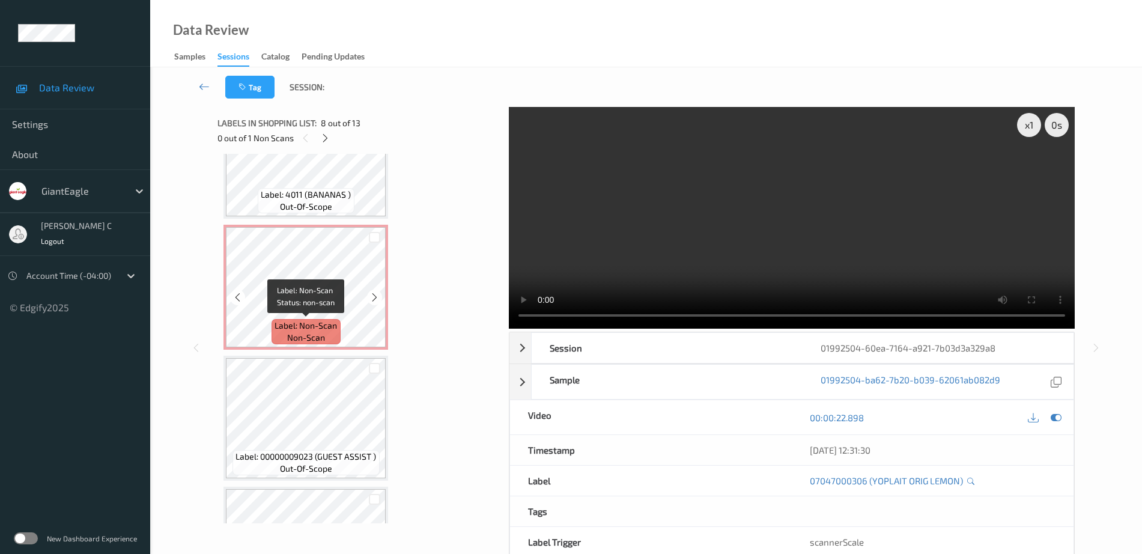
click at [330, 340] on div "Label: Non-Scan non-scan" at bounding box center [306, 331] width 69 height 25
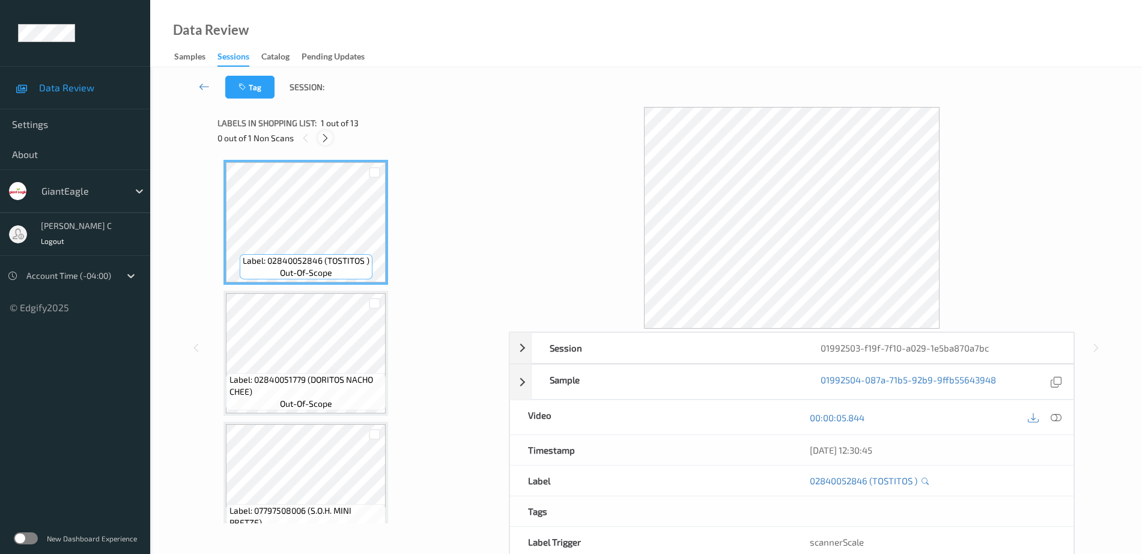
click at [329, 139] on icon at bounding box center [325, 138] width 10 height 11
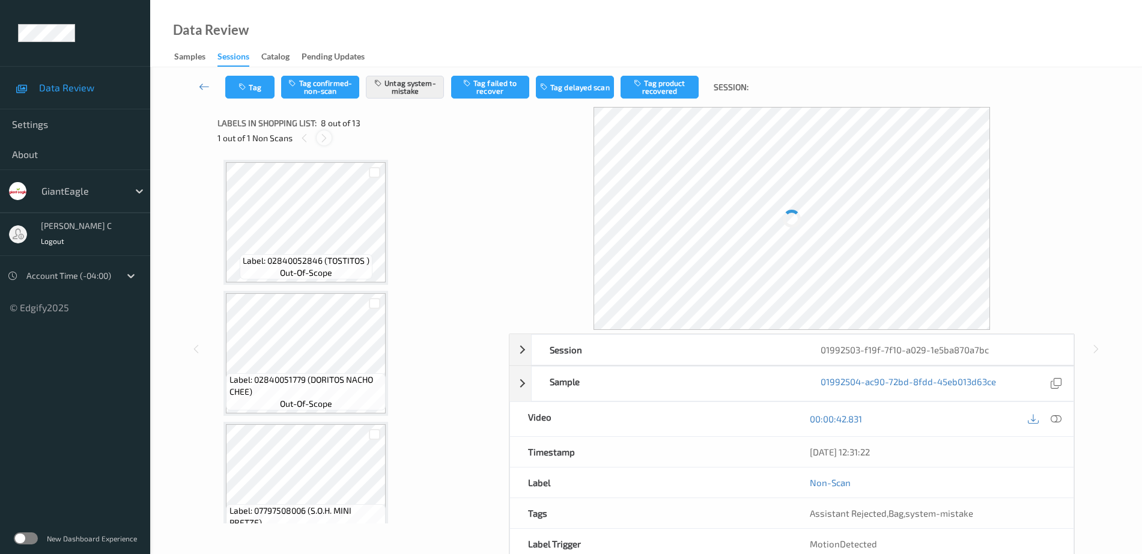
scroll to position [792, 0]
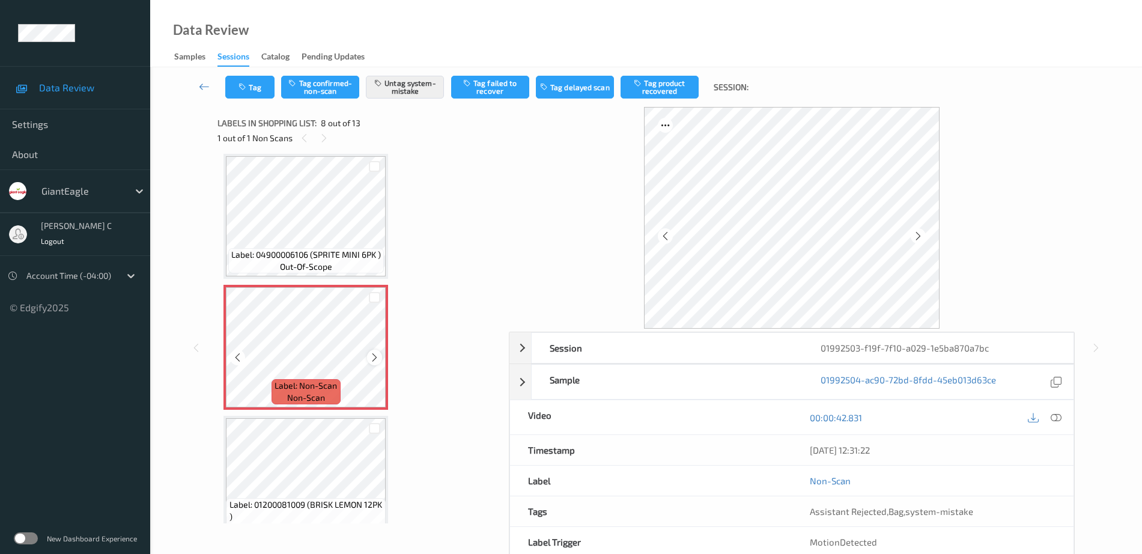
click at [372, 355] on icon at bounding box center [375, 357] width 10 height 11
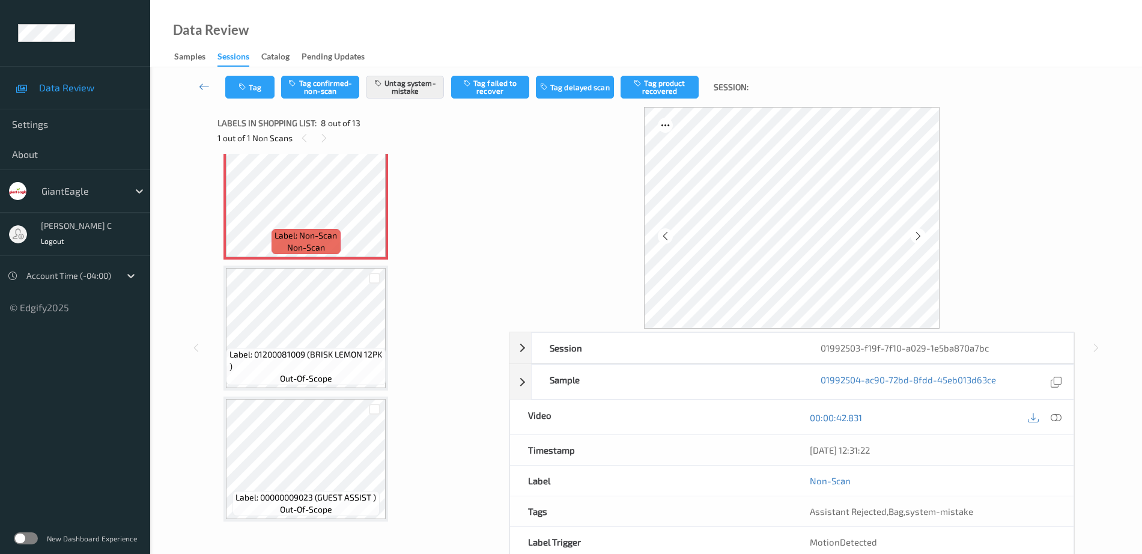
scroll to position [867, 0]
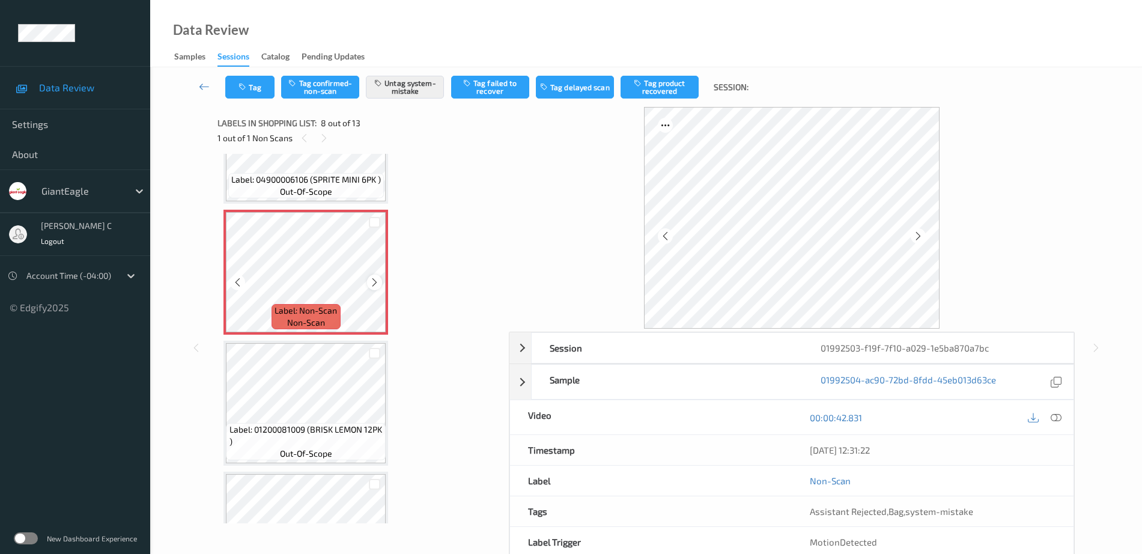
click at [373, 281] on icon at bounding box center [375, 282] width 10 height 11
click at [253, 90] on button "Tag" at bounding box center [249, 87] width 49 height 23
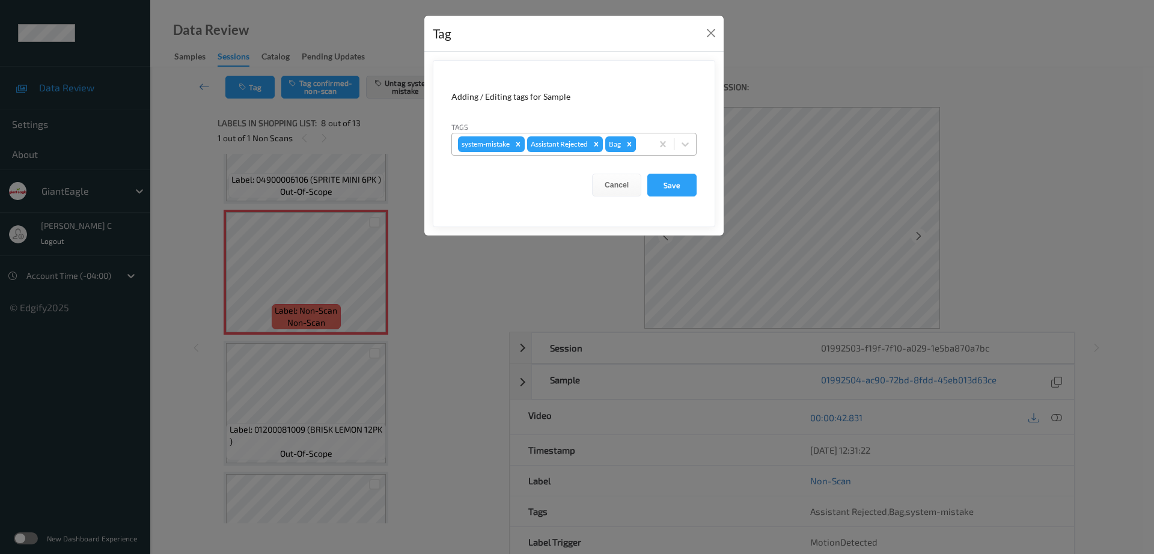
click at [629, 148] on icon "Remove Bag" at bounding box center [629, 144] width 8 height 8
click at [684, 190] on button "Save" at bounding box center [671, 185] width 49 height 23
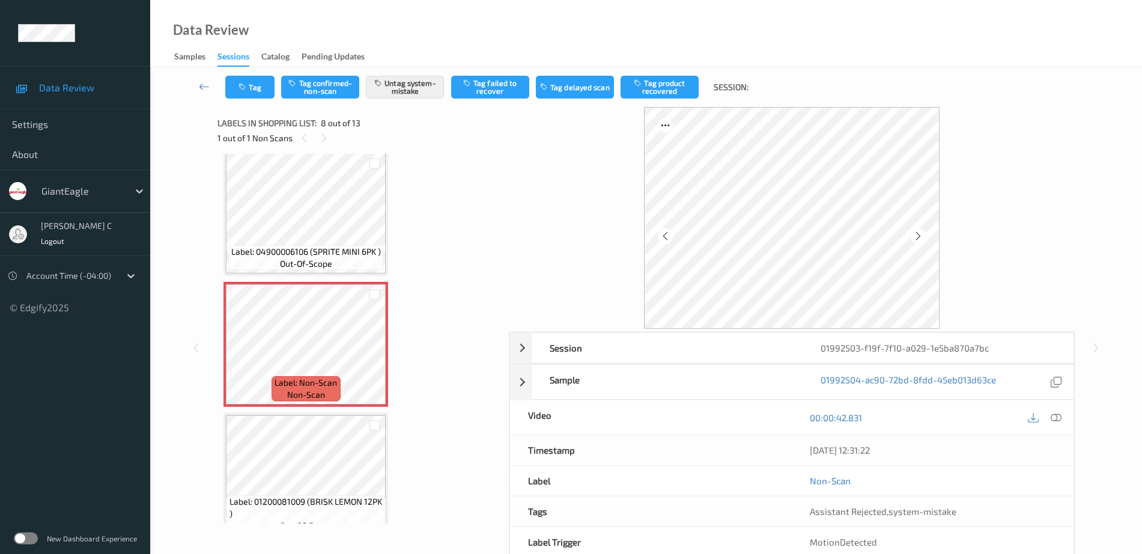
scroll to position [792, 0]
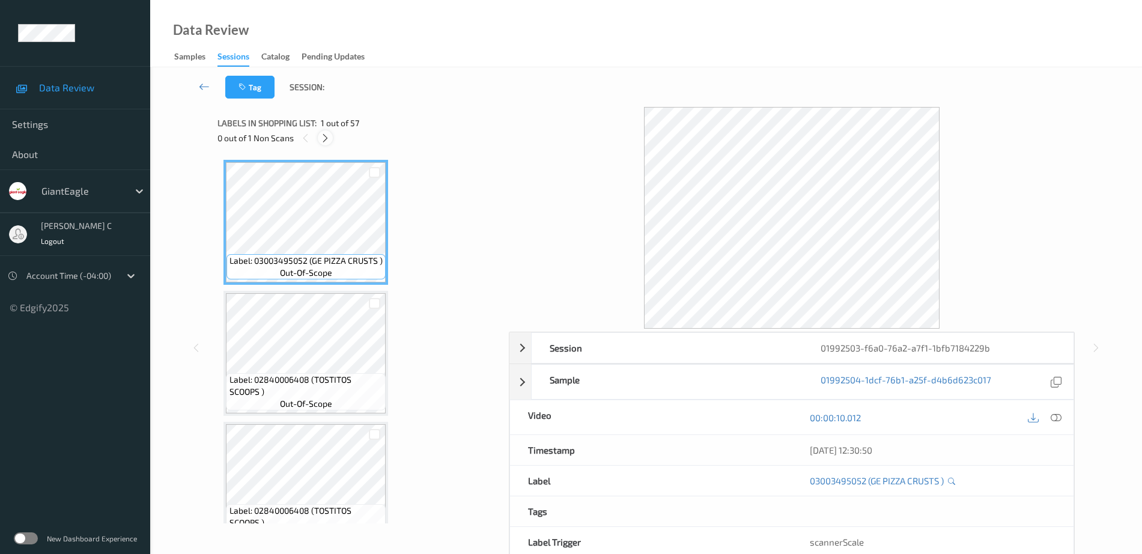
click at [320, 142] on icon at bounding box center [325, 138] width 10 height 11
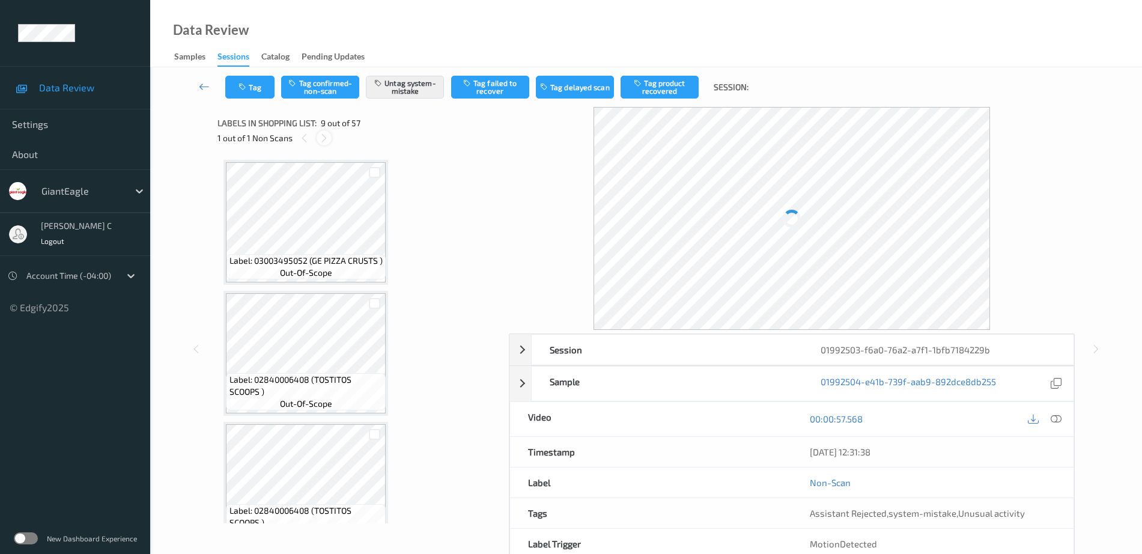
scroll to position [923, 0]
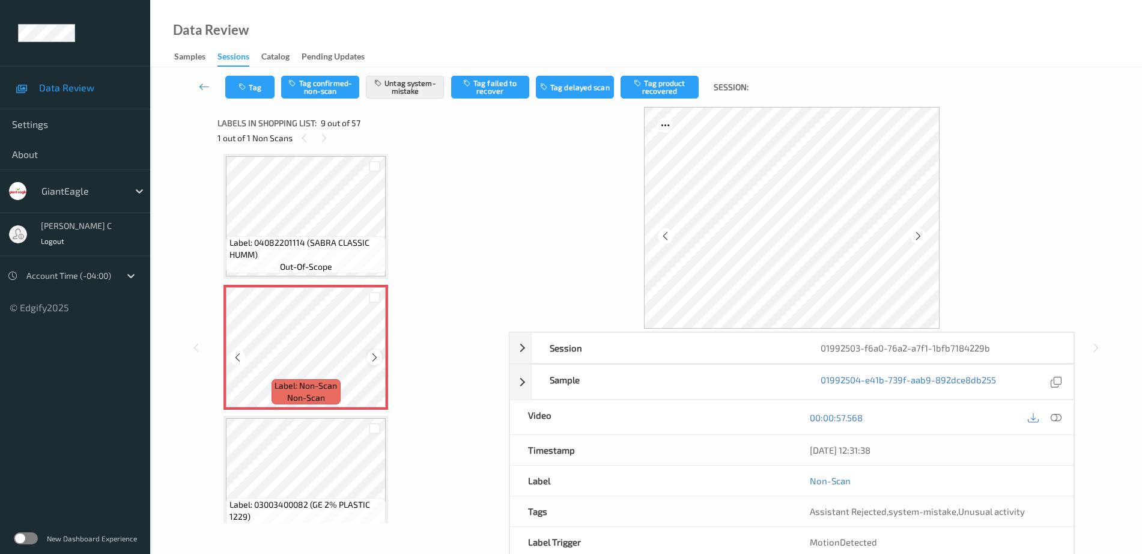
click at [370, 358] on icon at bounding box center [375, 357] width 10 height 11
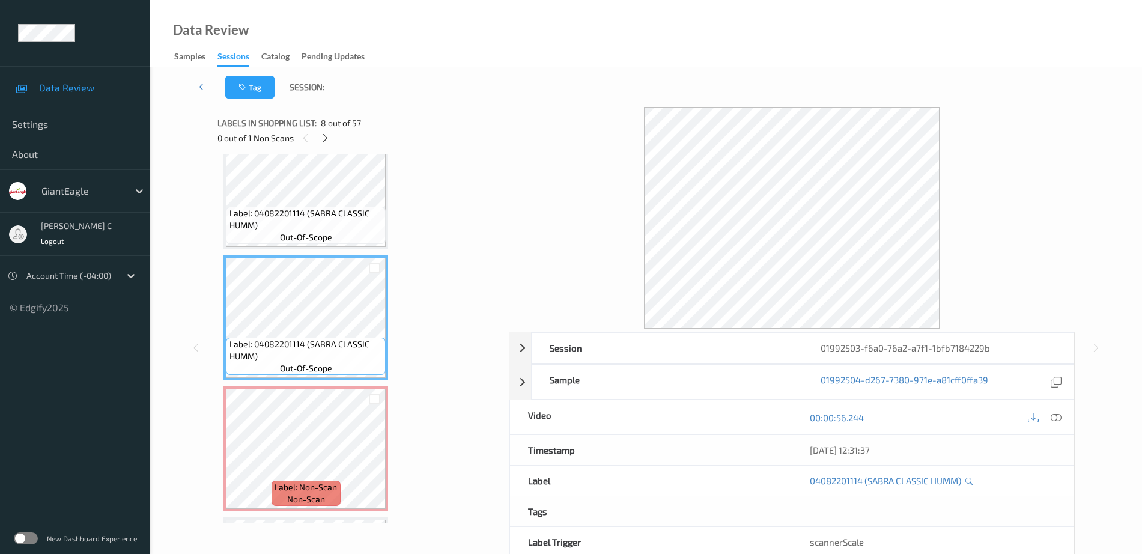
scroll to position [848, 0]
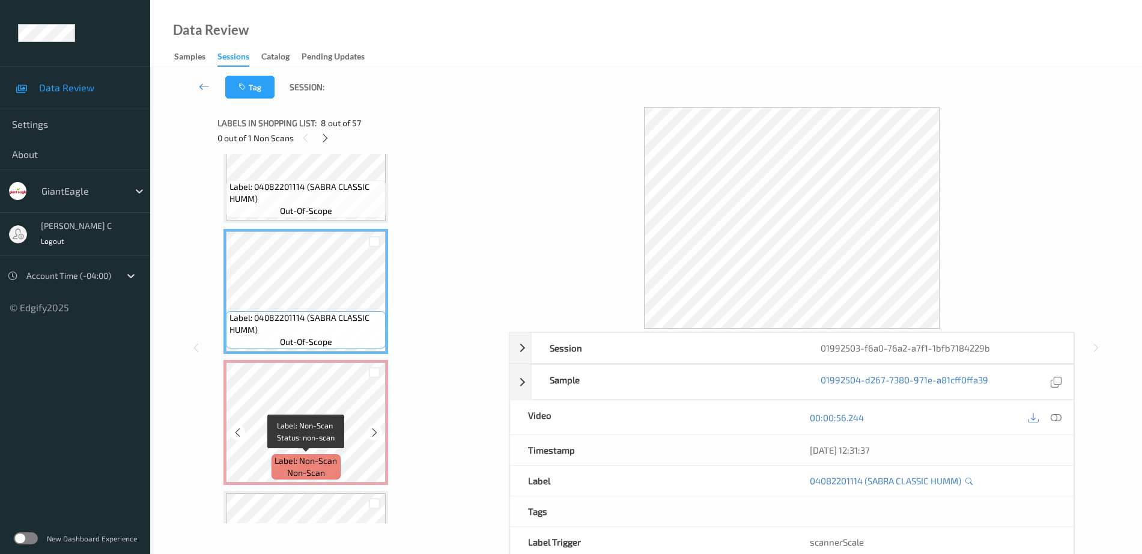
click at [316, 464] on span "Label: Non-Scan" at bounding box center [306, 461] width 62 height 12
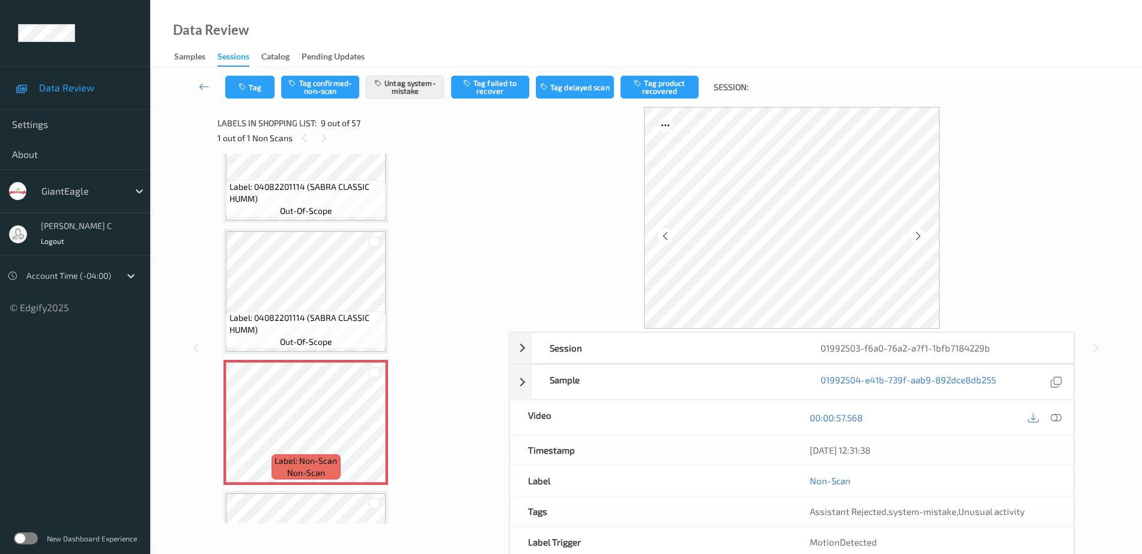
scroll to position [923, 0]
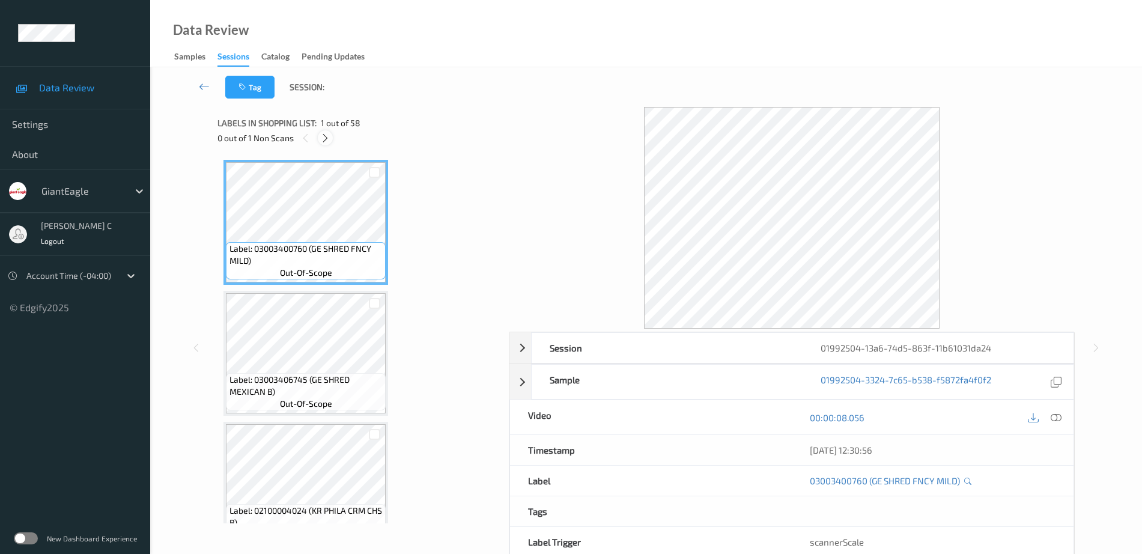
click at [324, 139] on icon at bounding box center [325, 138] width 10 height 11
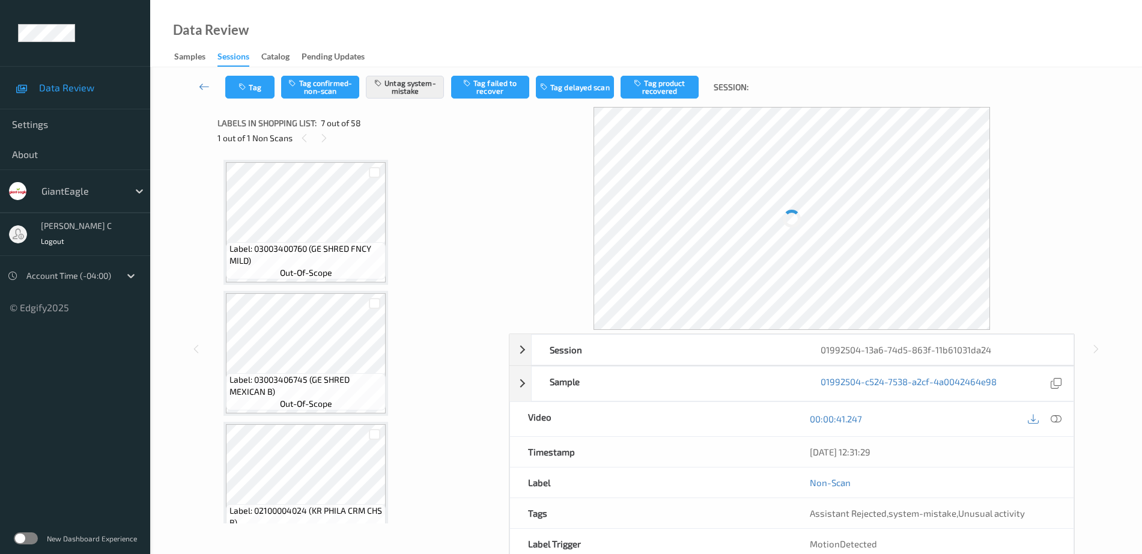
scroll to position [661, 0]
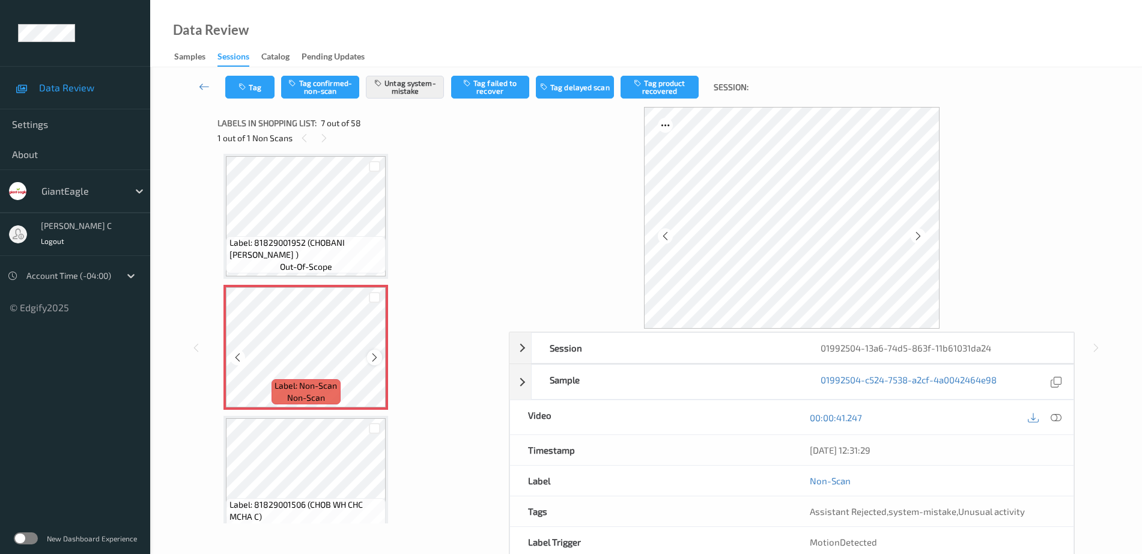
click at [375, 355] on icon at bounding box center [375, 357] width 10 height 11
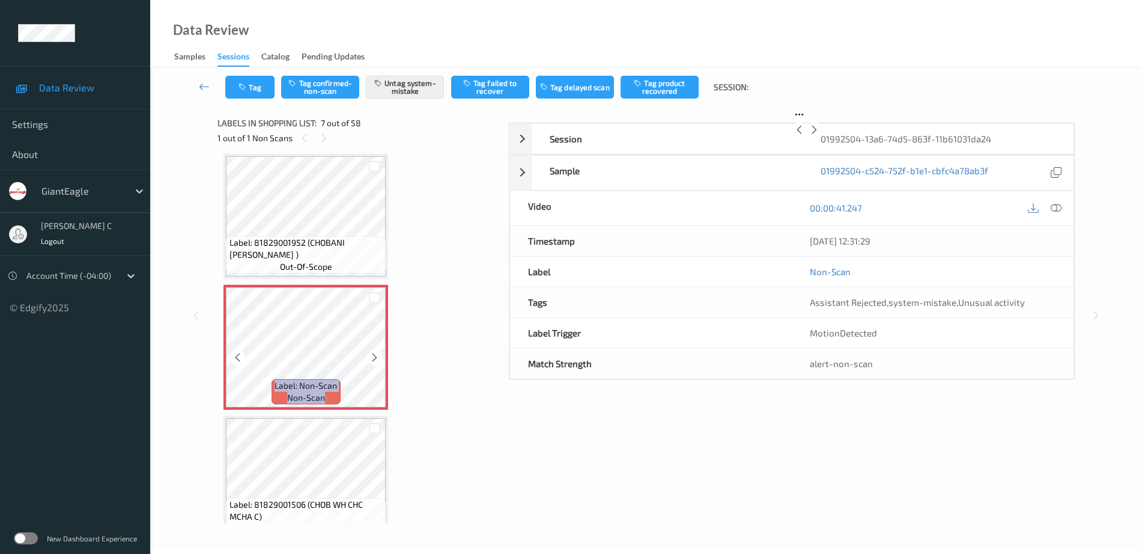
click at [375, 355] on icon at bounding box center [375, 357] width 10 height 11
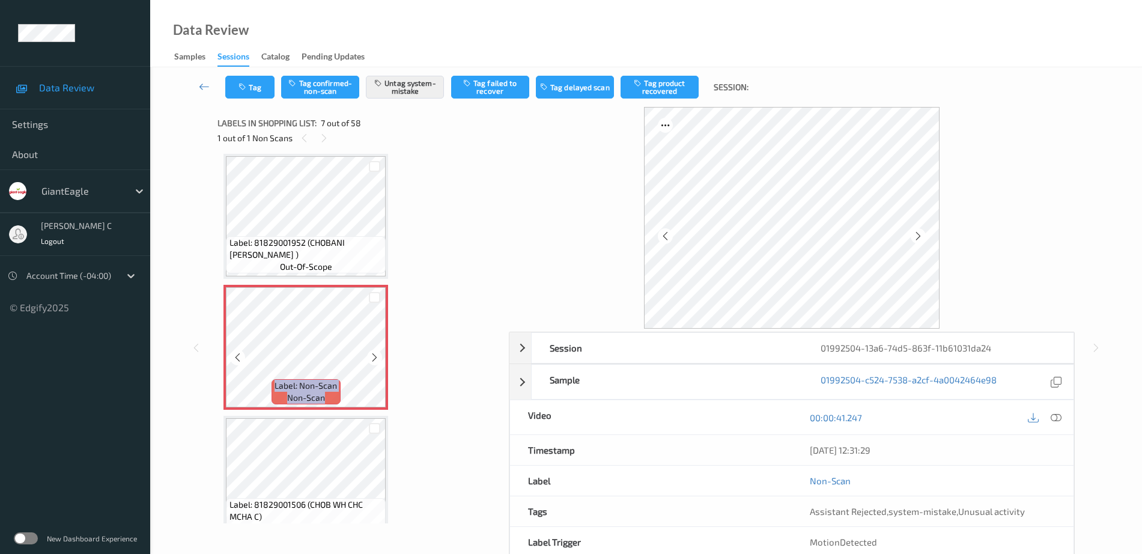
click at [375, 355] on icon at bounding box center [375, 357] width 10 height 11
click at [293, 246] on span "Label: 81829001952 (CHOBANI CREAMER )" at bounding box center [307, 249] width 154 height 24
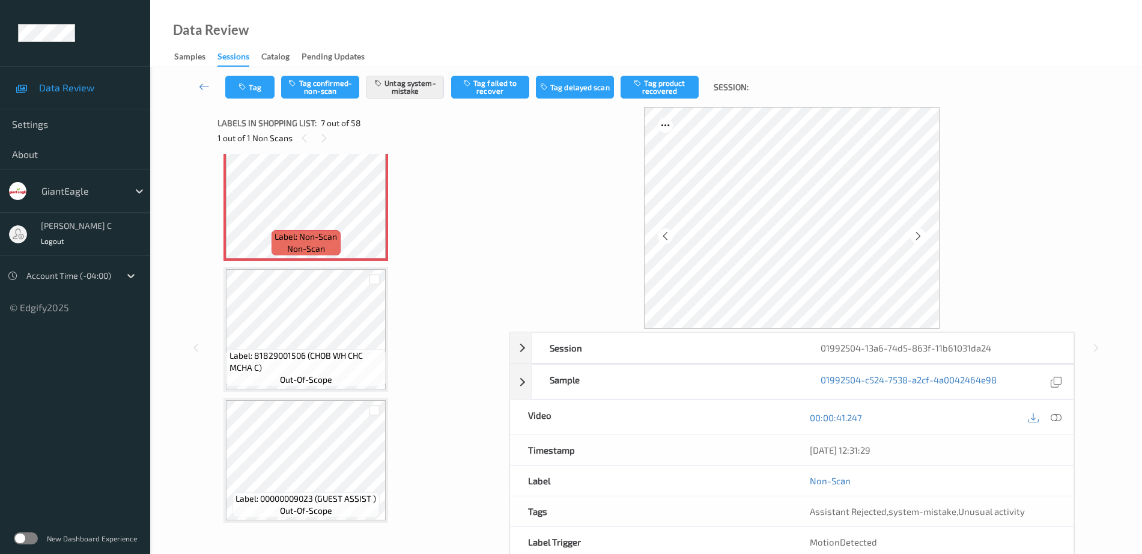
scroll to position [811, 0]
click at [308, 360] on span "Label: 81829001506 (CHOB WH CHC MCHA C)" at bounding box center [307, 361] width 154 height 24
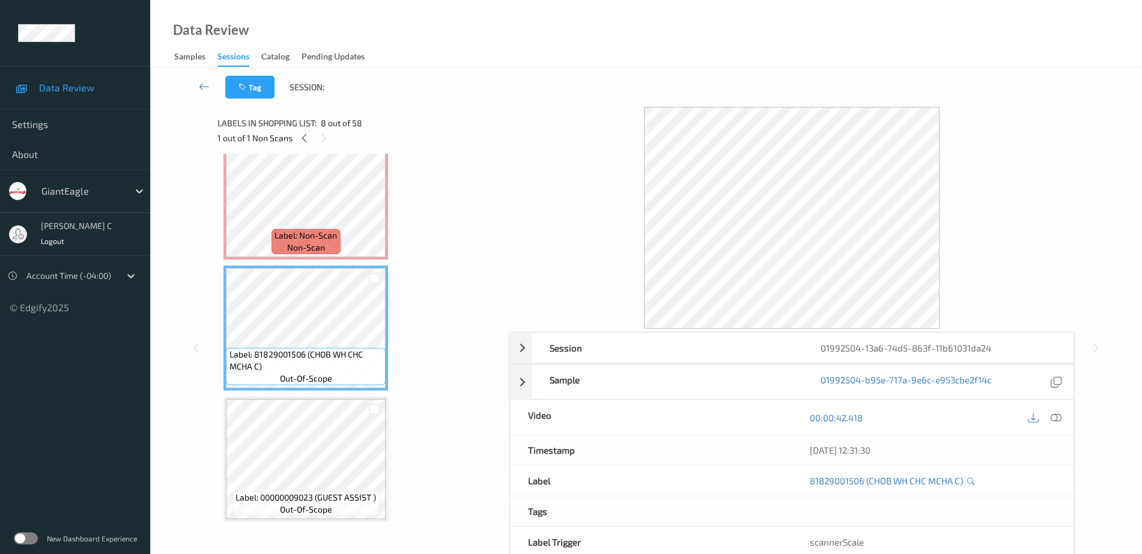
scroll to position [586, 0]
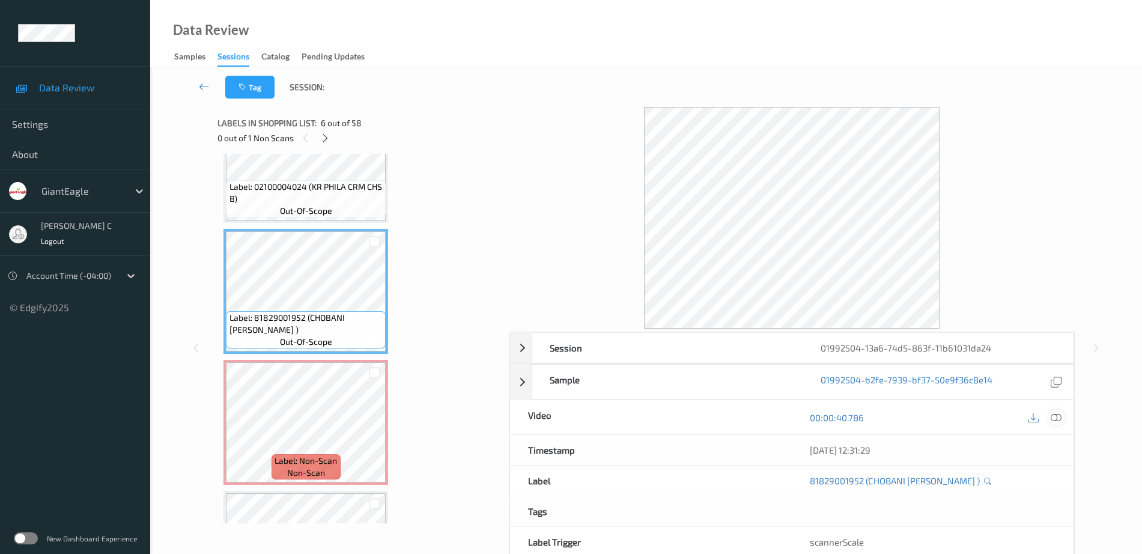
click at [1053, 413] on icon at bounding box center [1056, 417] width 11 height 11
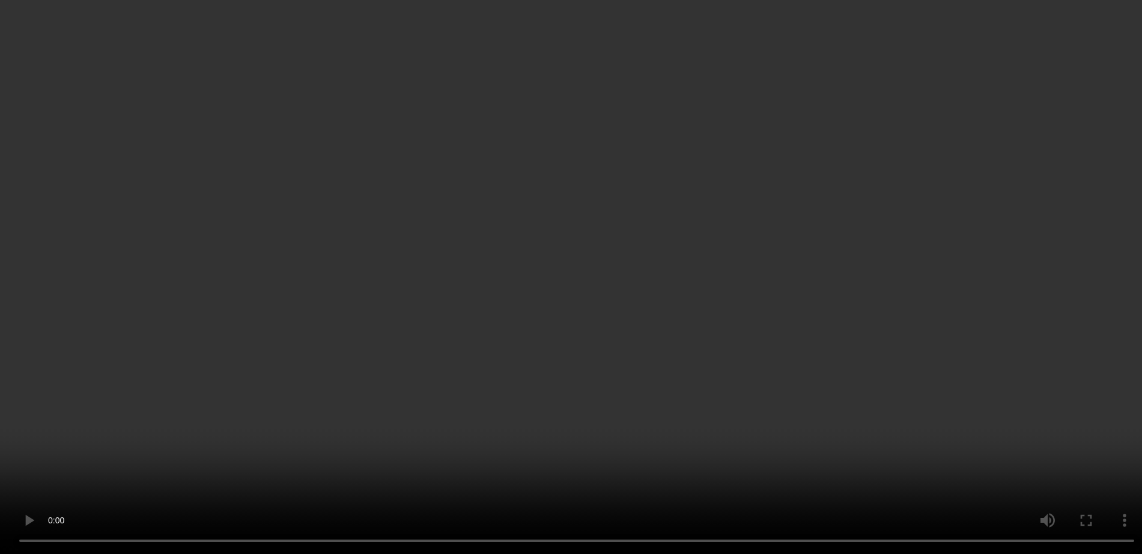
scroll to position [736, 0]
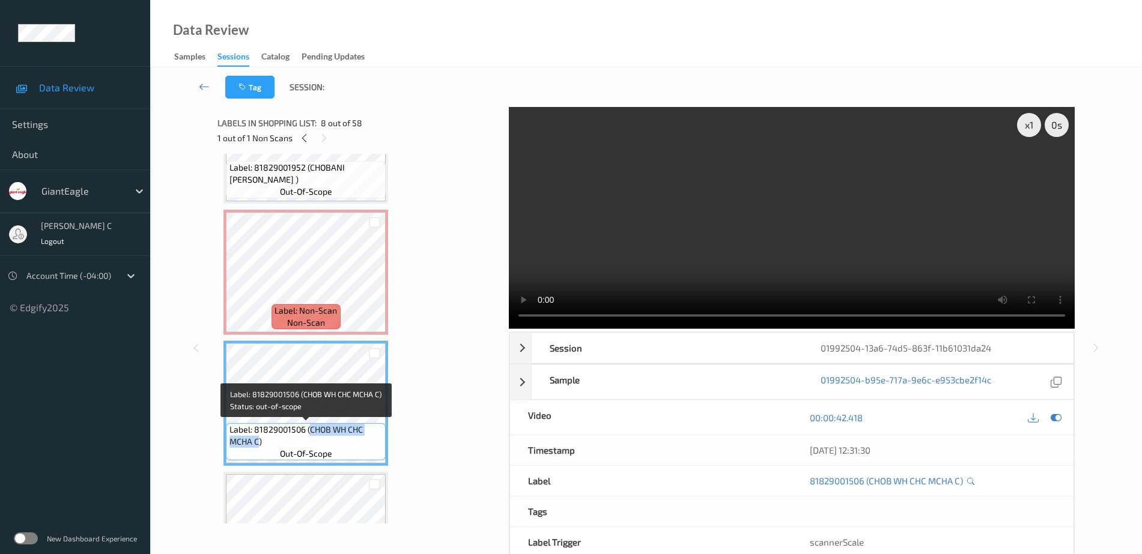
drag, startPoint x: 310, startPoint y: 433, endPoint x: 258, endPoint y: 443, distance: 53.3
click at [258, 443] on span "Label: 81829001506 (CHOB WH CHC MCHA C)" at bounding box center [307, 436] width 154 height 24
copy span "CHOB WH CHC MCHA C"
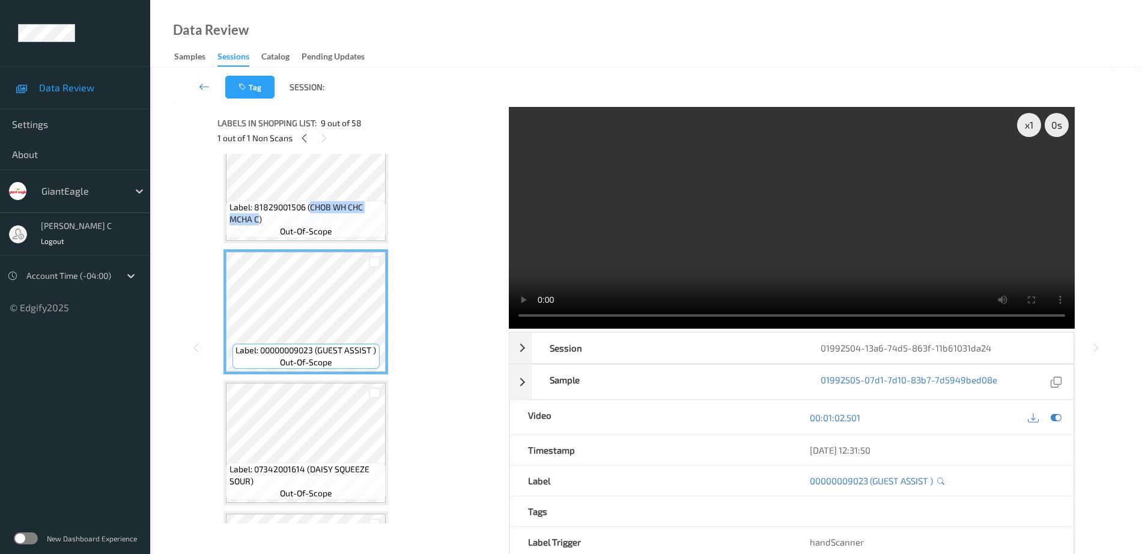
scroll to position [961, 0]
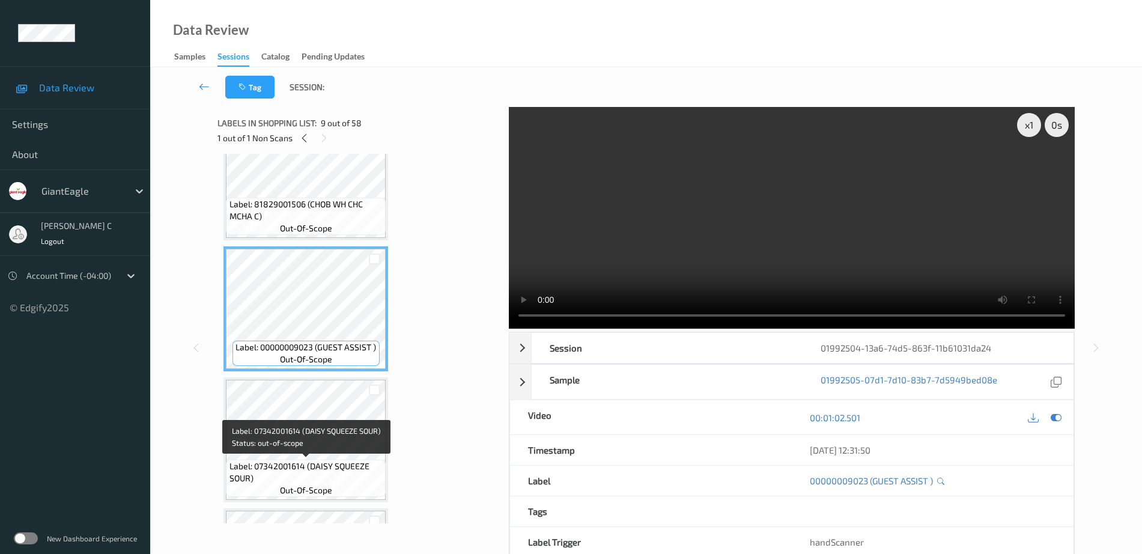
click at [322, 460] on div "Label: 07342001614 (DAISY SQUEEZE SOUR) out-of-scope" at bounding box center [306, 478] width 160 height 37
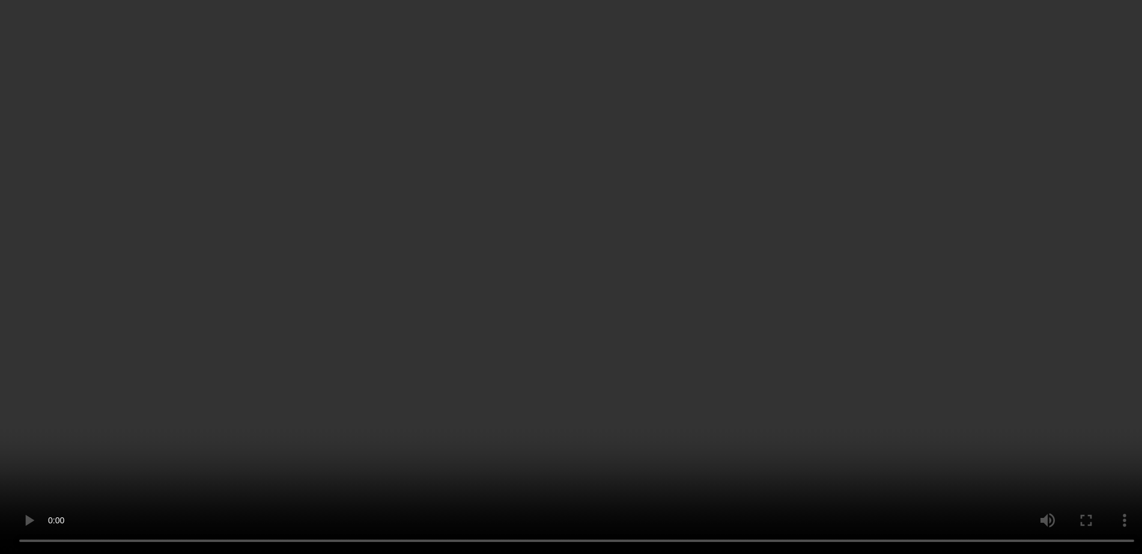
scroll to position [661, 0]
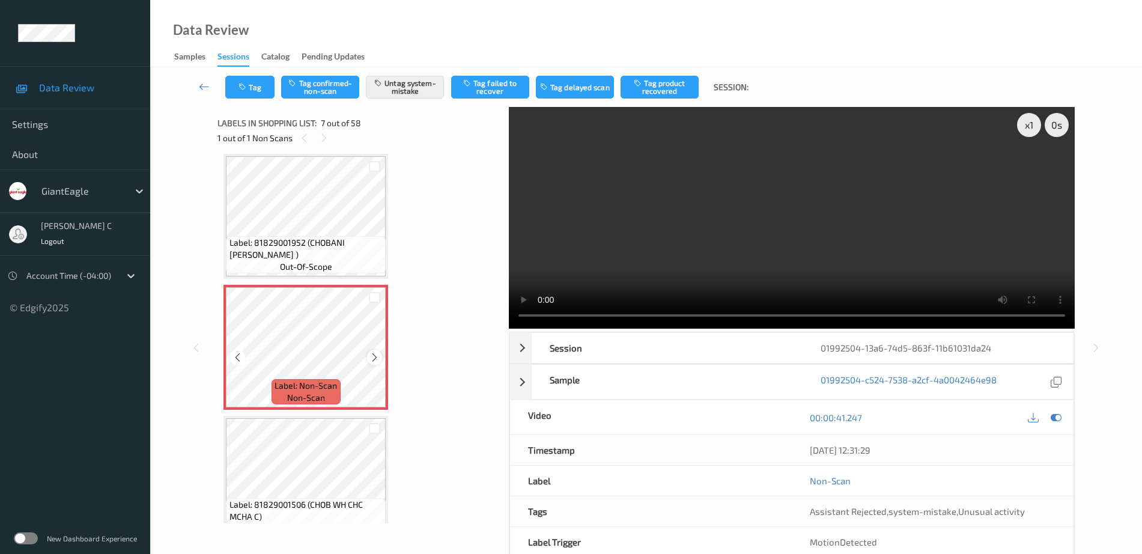
click at [375, 356] on icon at bounding box center [375, 357] width 10 height 11
click at [321, 252] on span "Label: 81829001952 (CHOBANI CREAMER )" at bounding box center [307, 249] width 154 height 24
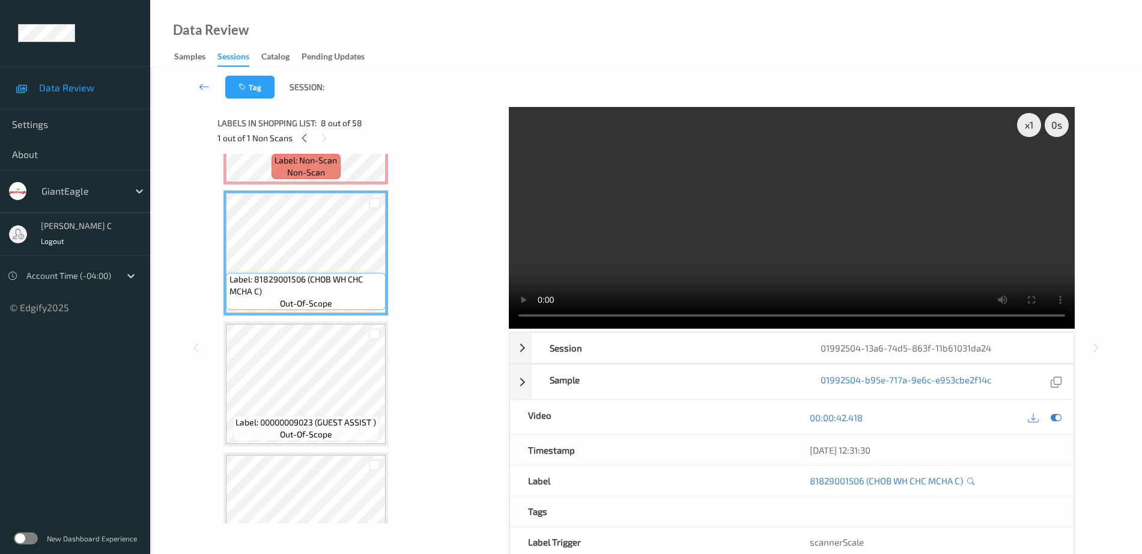
scroll to position [811, 0]
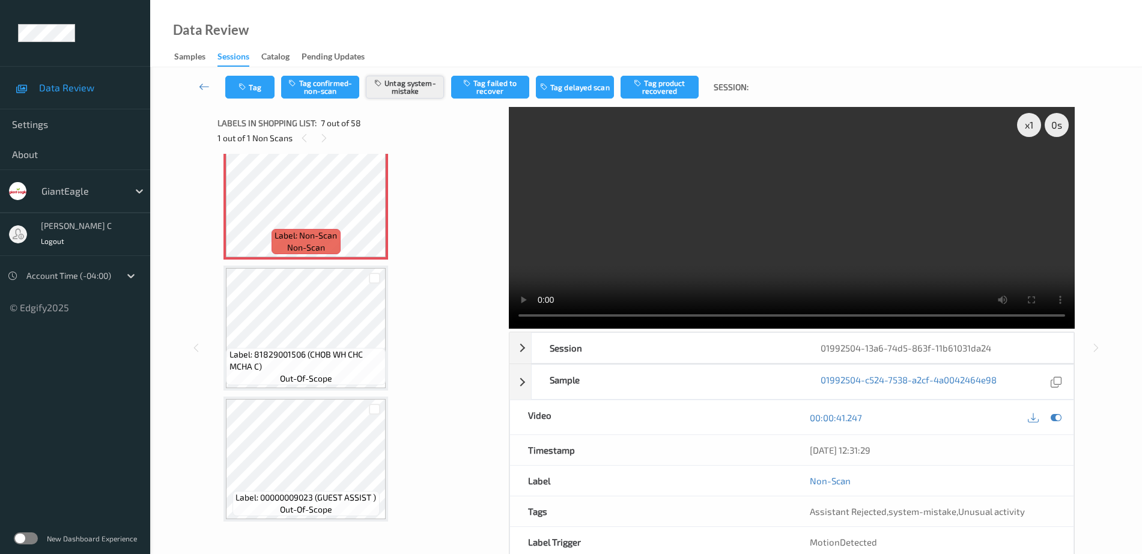
click at [424, 93] on button "Untag system-mistake" at bounding box center [405, 87] width 78 height 23
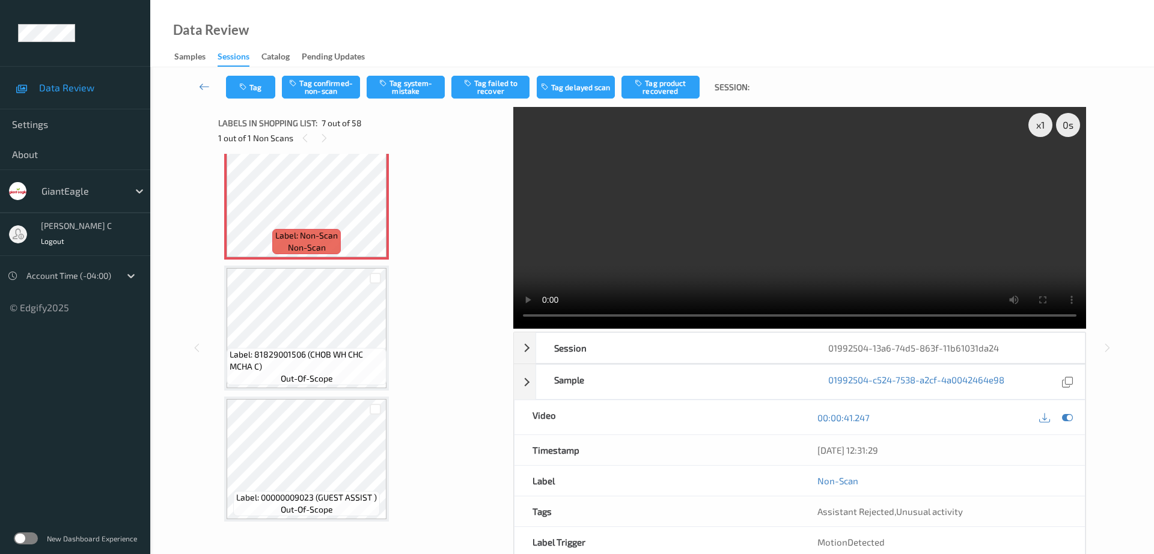
click at [257, 99] on div "Tag Tag confirmed-non-scan Tag system-mistake Tag failed to recover Tag delayed…" at bounding box center [652, 87] width 954 height 40
click at [256, 91] on button "Tag" at bounding box center [250, 87] width 49 height 23
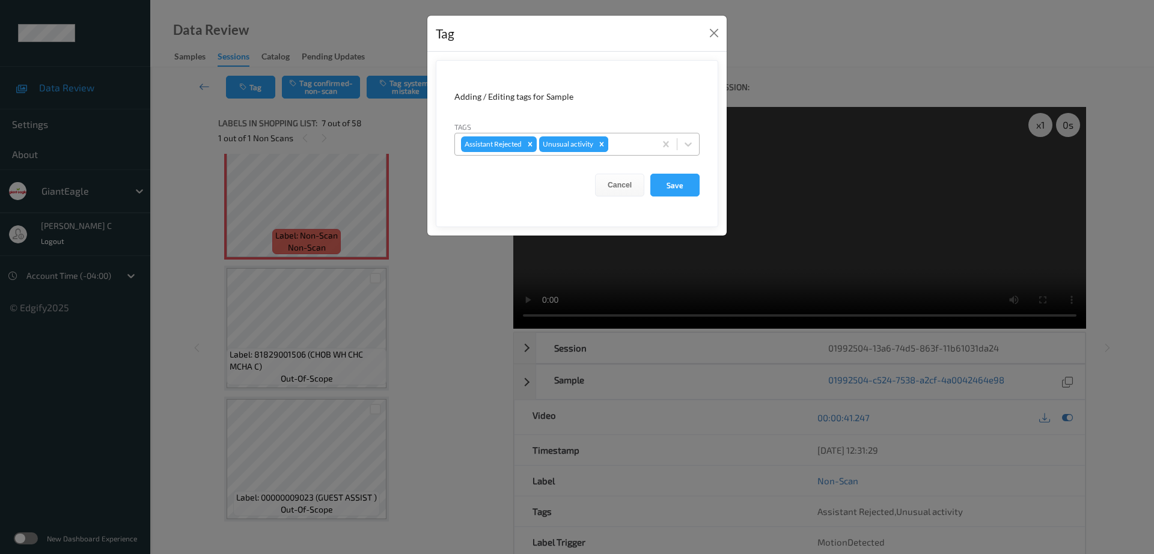
click at [606, 145] on icon "Remove Unusual activity" at bounding box center [601, 144] width 8 height 8
click at [669, 186] on button "Save" at bounding box center [674, 185] width 49 height 23
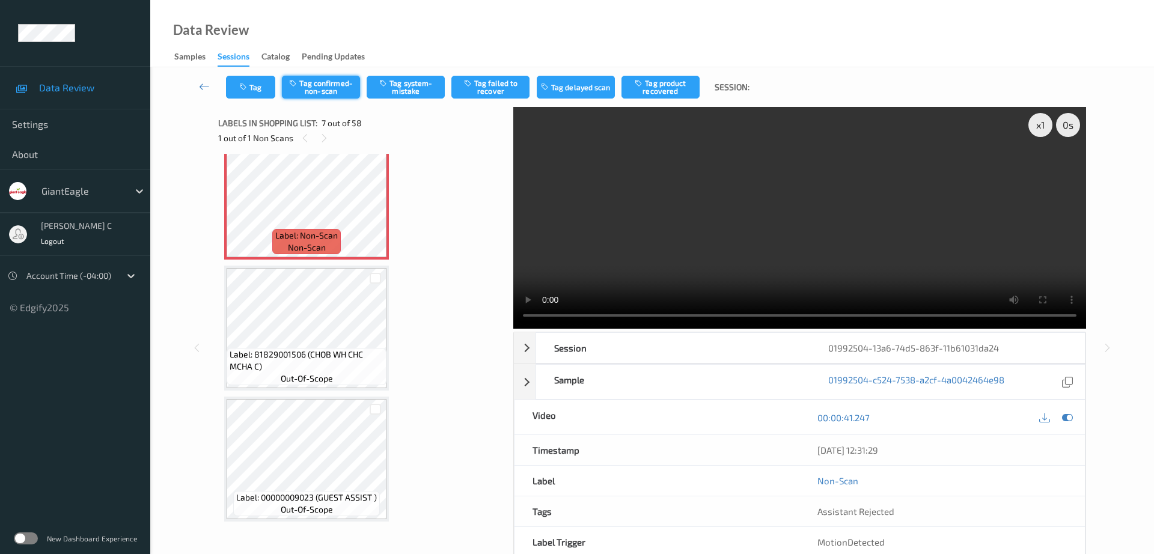
click at [339, 79] on button "Tag confirmed-non-scan" at bounding box center [321, 87] width 78 height 23
click at [502, 86] on button "Tag failed to recover" at bounding box center [490, 87] width 78 height 23
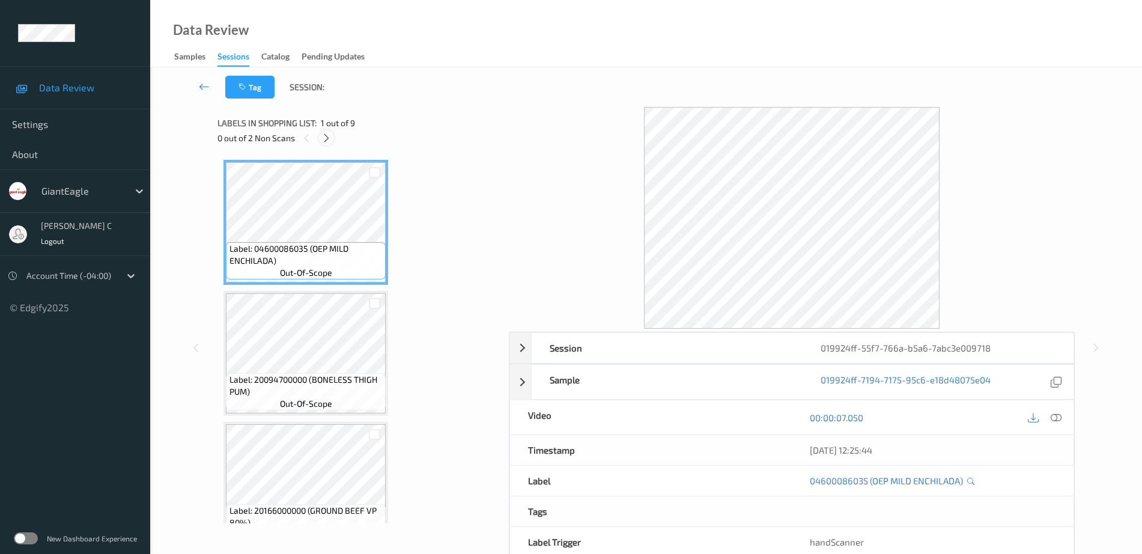
click at [322, 138] on icon at bounding box center [326, 138] width 10 height 11
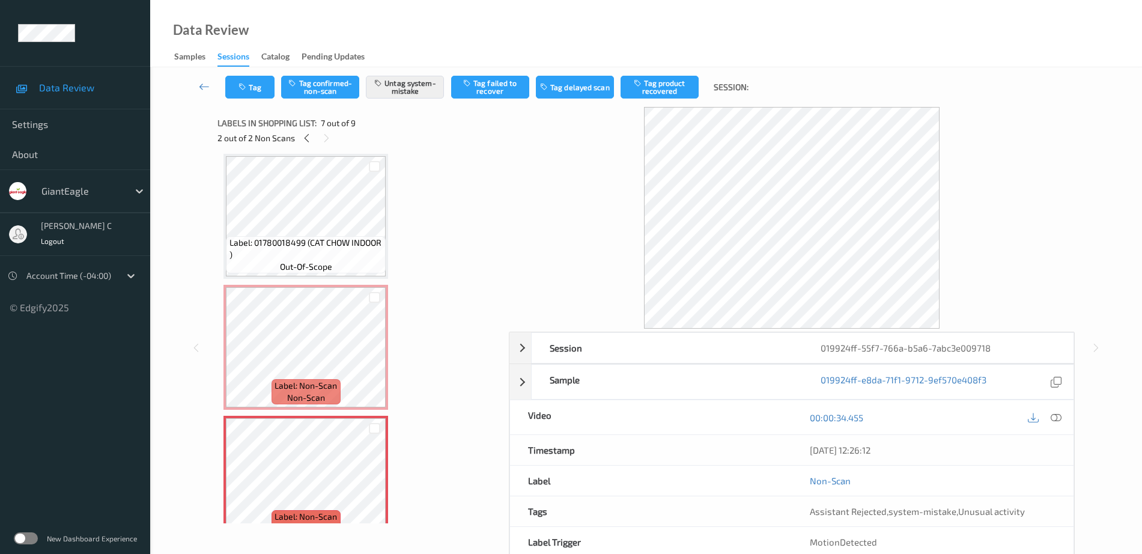
scroll to position [455, 0]
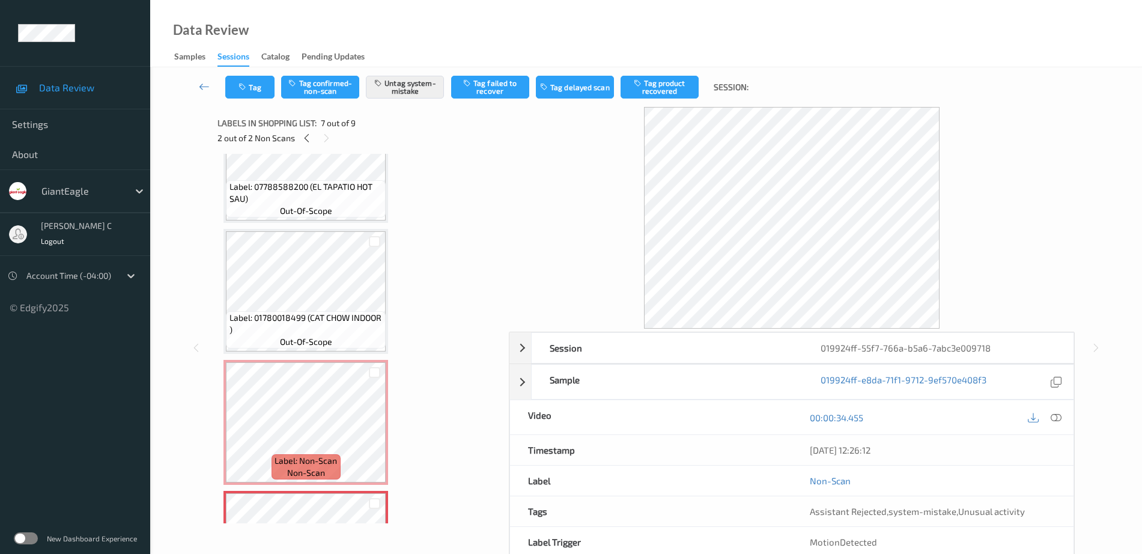
click at [302, 322] on span "Label: 01780018499 (CAT CHOW INDOOR )" at bounding box center [307, 324] width 154 height 24
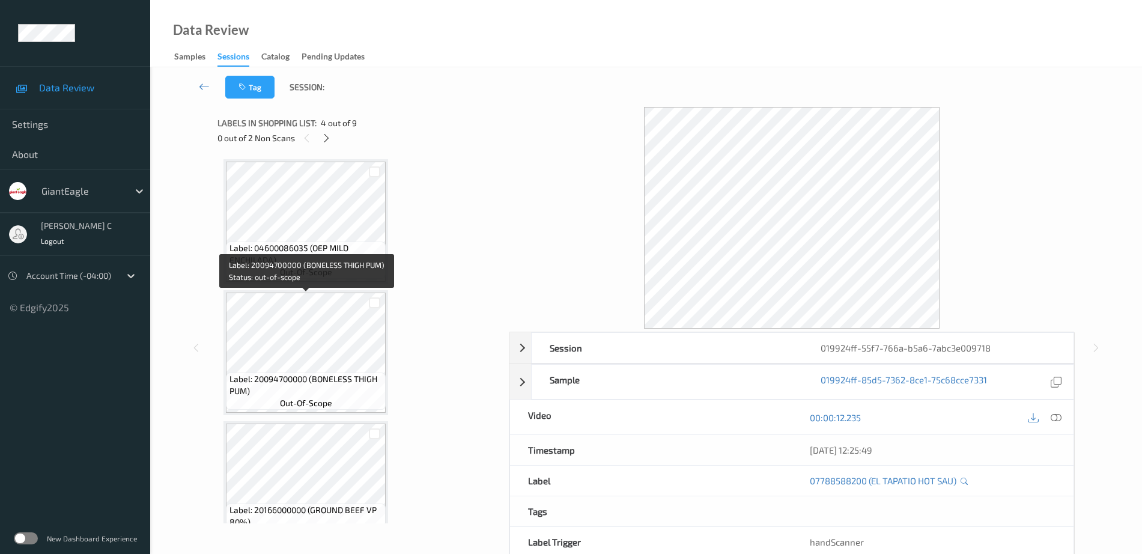
scroll to position [0, 0]
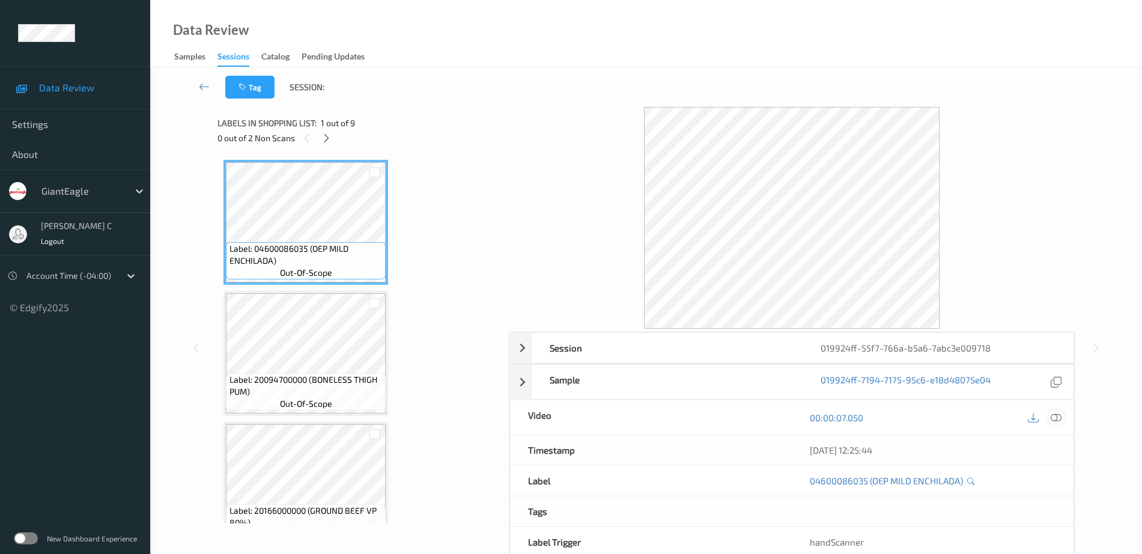
click at [1056, 419] on icon at bounding box center [1056, 417] width 11 height 11
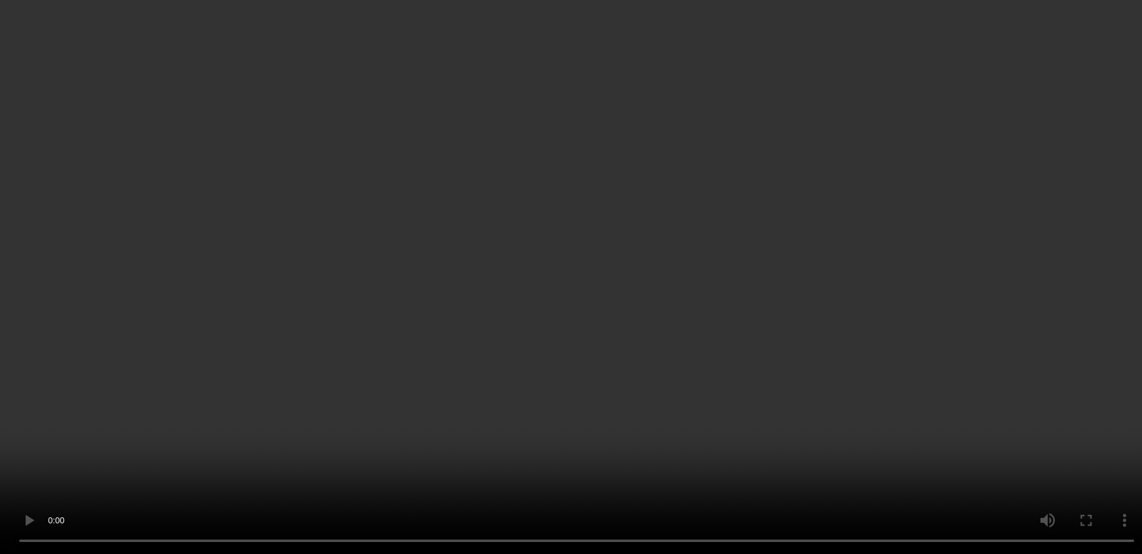
scroll to position [75, 0]
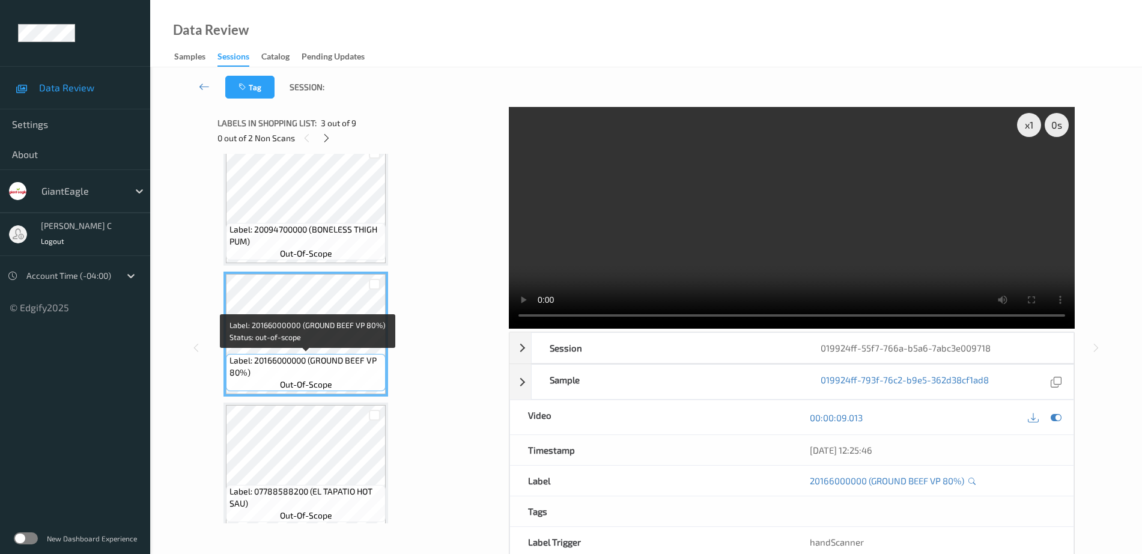
click at [321, 359] on span "Label: 20166000000 (GROUND BEEF VP 80%)" at bounding box center [307, 367] width 154 height 24
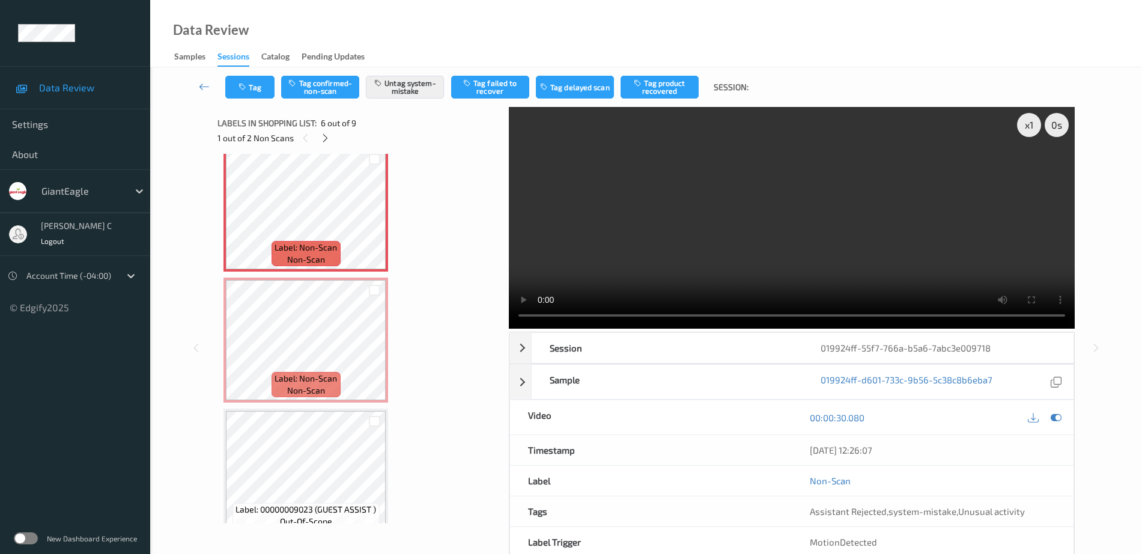
scroll to position [676, 0]
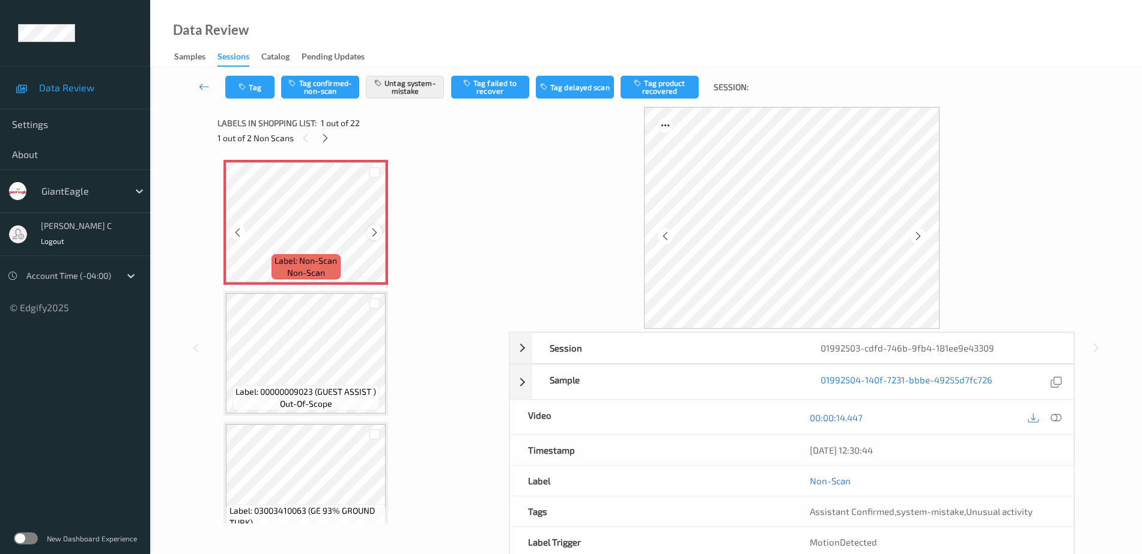
click at [375, 233] on icon at bounding box center [375, 232] width 10 height 11
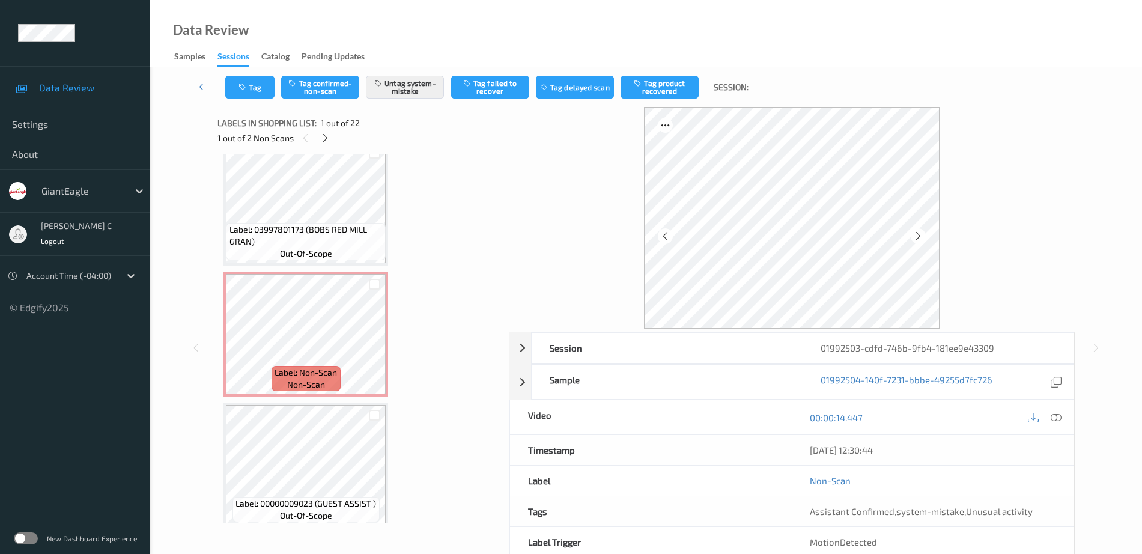
scroll to position [676, 0]
click at [375, 342] on icon at bounding box center [375, 342] width 10 height 11
click at [303, 252] on span "out-of-scope" at bounding box center [306, 252] width 52 height 12
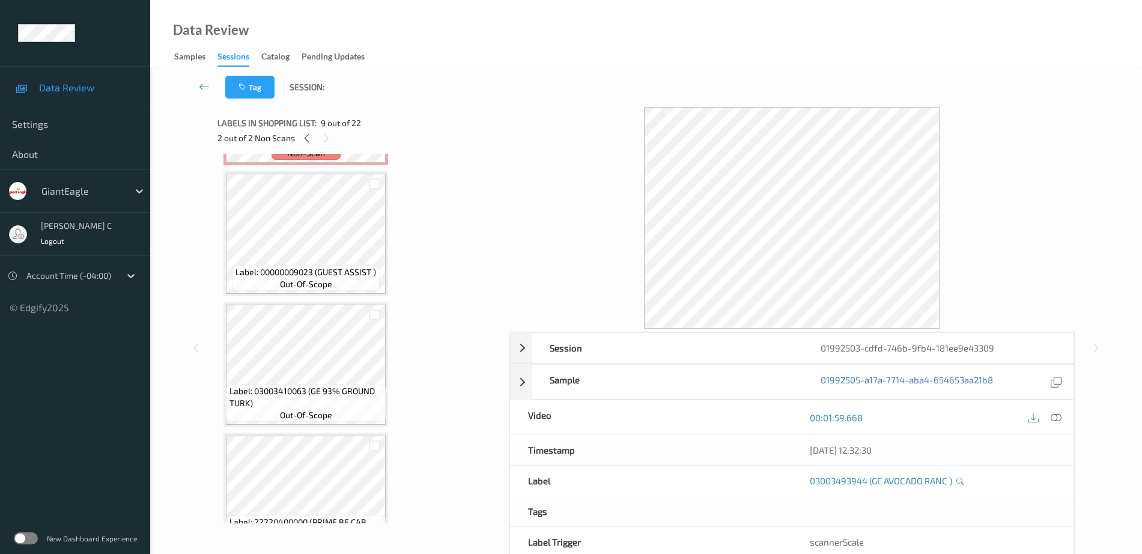
scroll to position [0, 0]
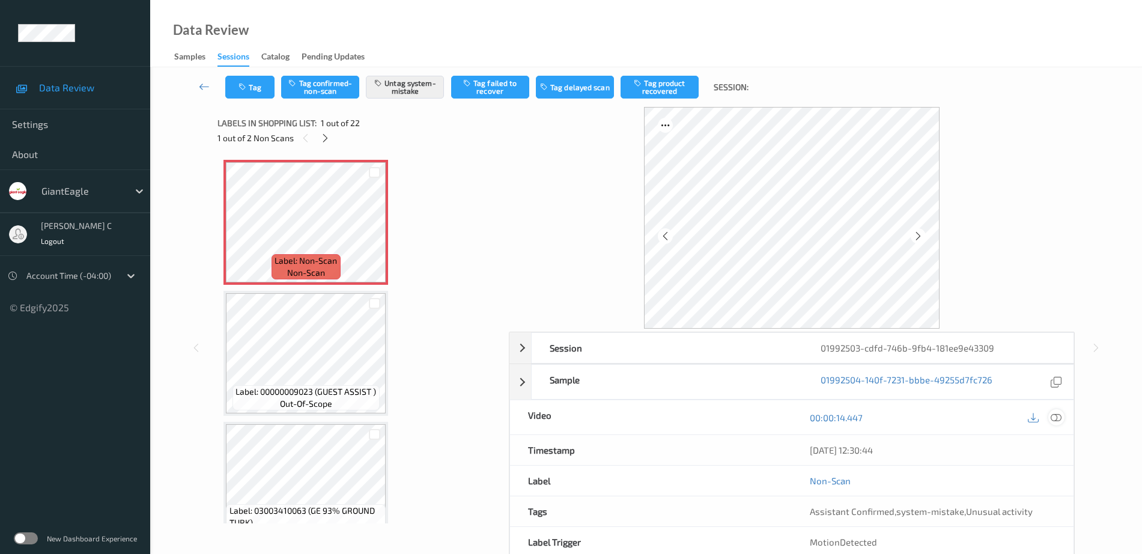
click at [1057, 413] on icon at bounding box center [1056, 417] width 11 height 11
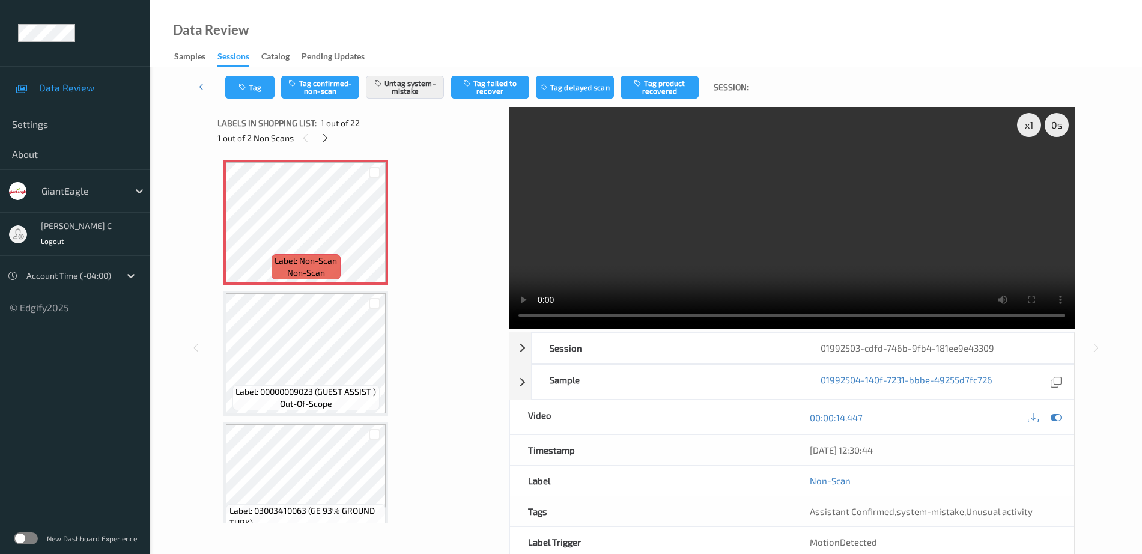
click at [325, 264] on span "Label: Non-Scan" at bounding box center [306, 261] width 62 height 12
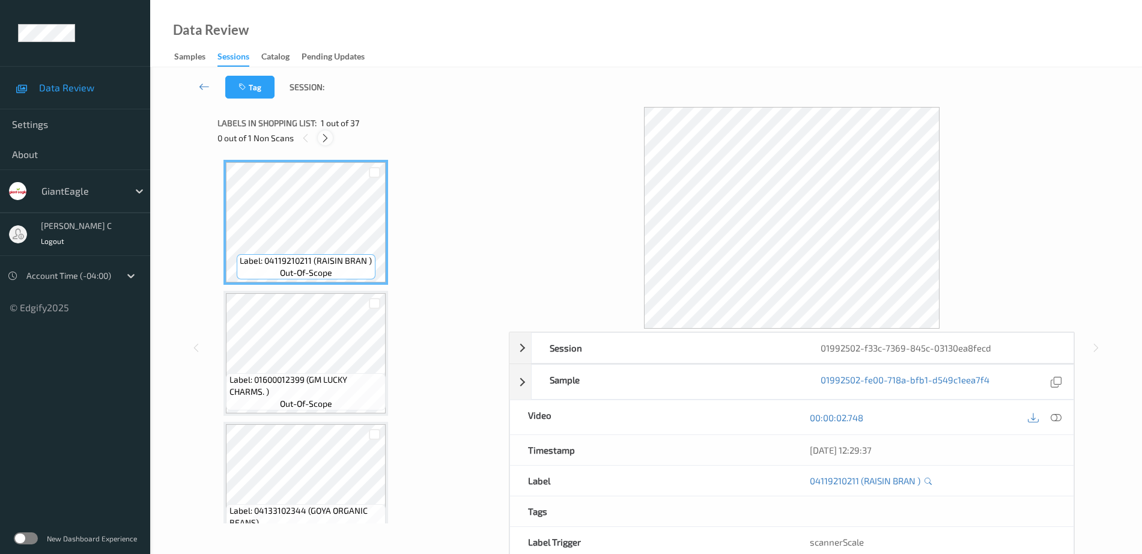
click at [331, 139] on div at bounding box center [325, 137] width 15 height 15
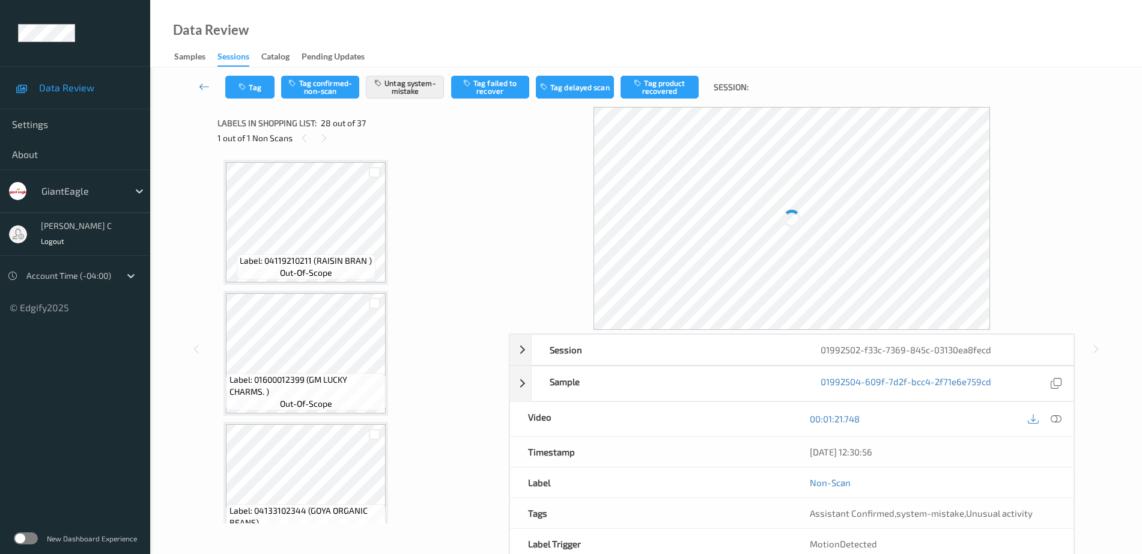
scroll to position [3412, 0]
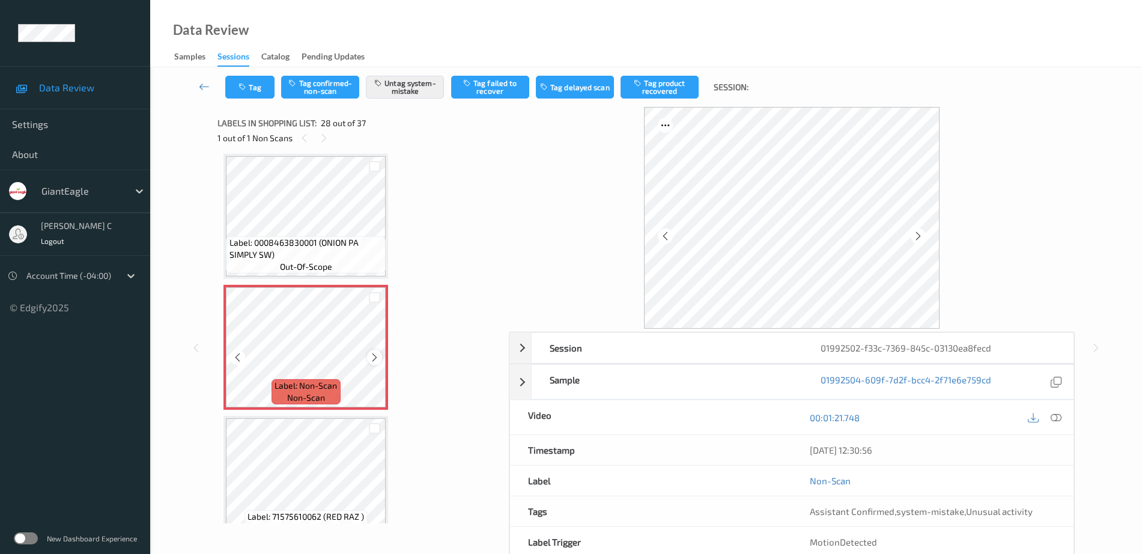
click at [374, 358] on icon at bounding box center [375, 357] width 10 height 11
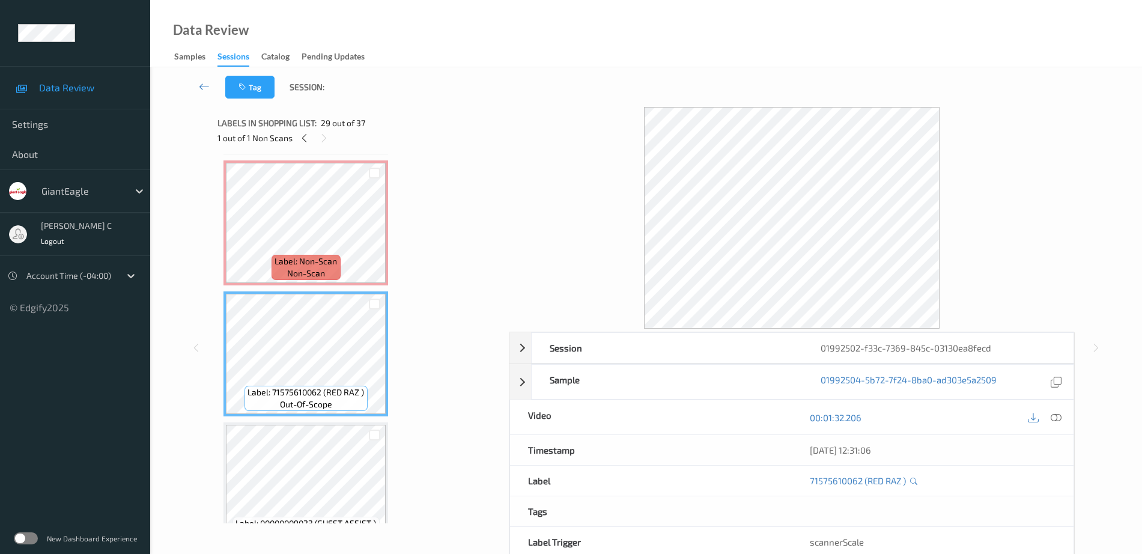
scroll to position [3562, 0]
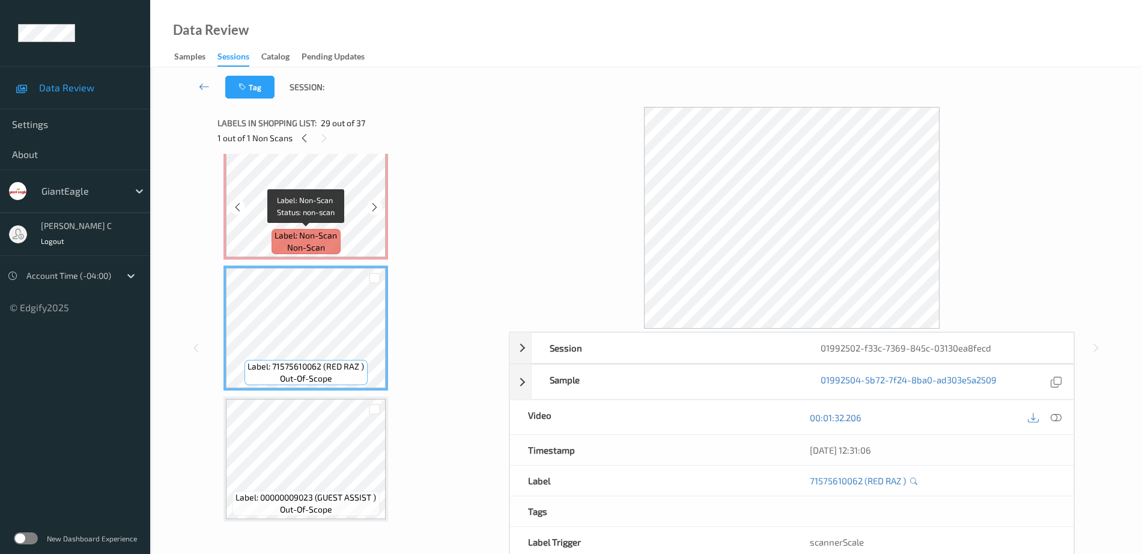
click at [315, 242] on span "non-scan" at bounding box center [306, 248] width 38 height 12
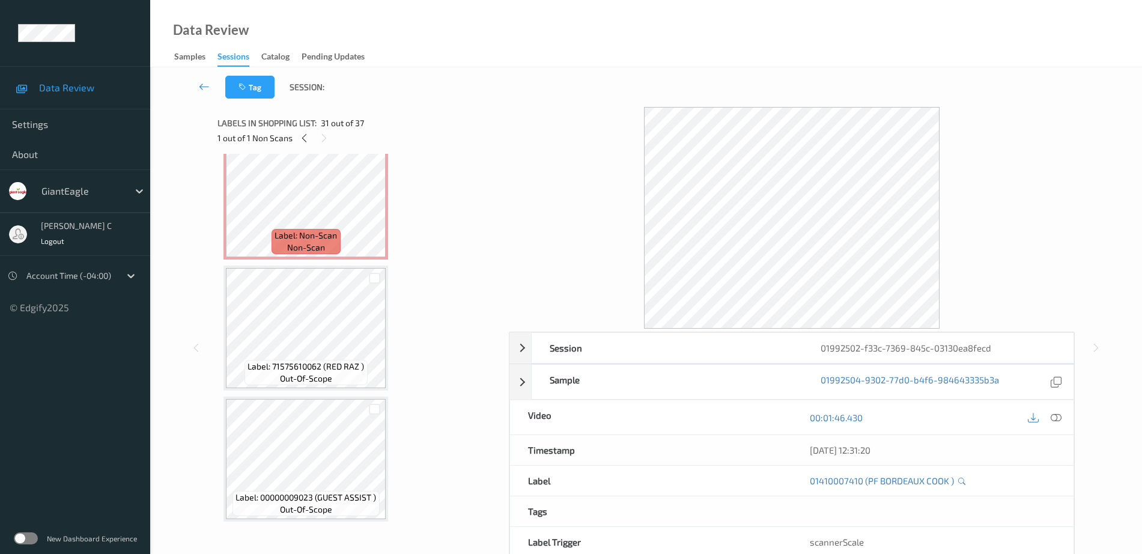
scroll to position [3487, 0]
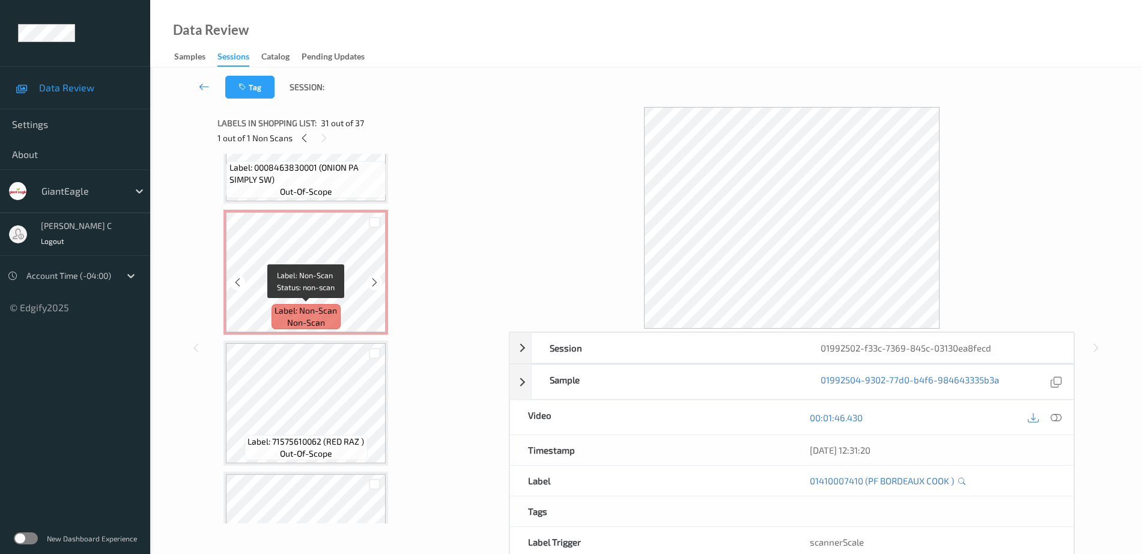
click at [323, 306] on span "Label: Non-Scan" at bounding box center [306, 311] width 62 height 12
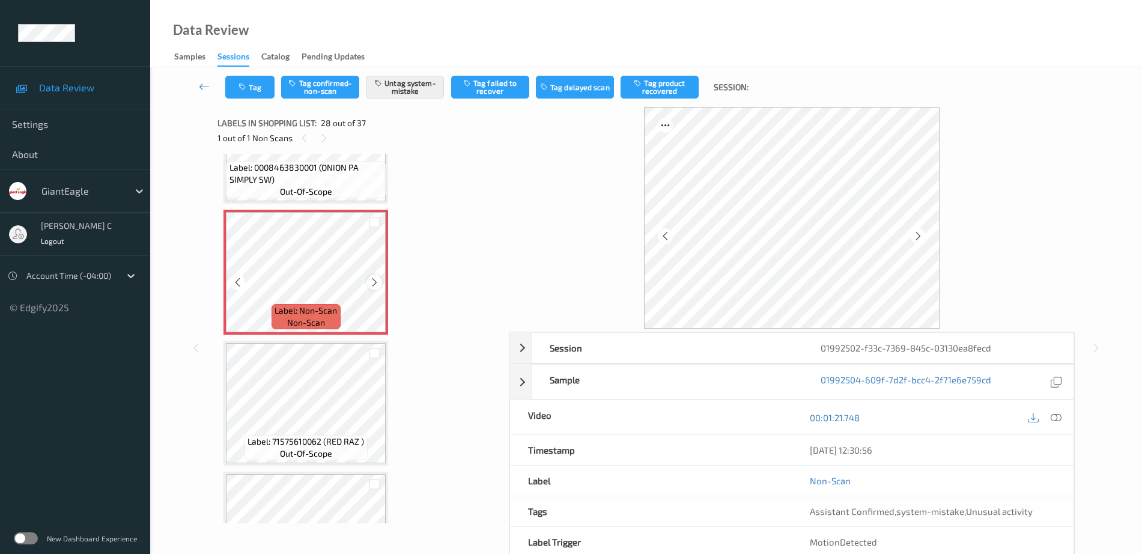
click at [376, 282] on icon at bounding box center [375, 282] width 10 height 11
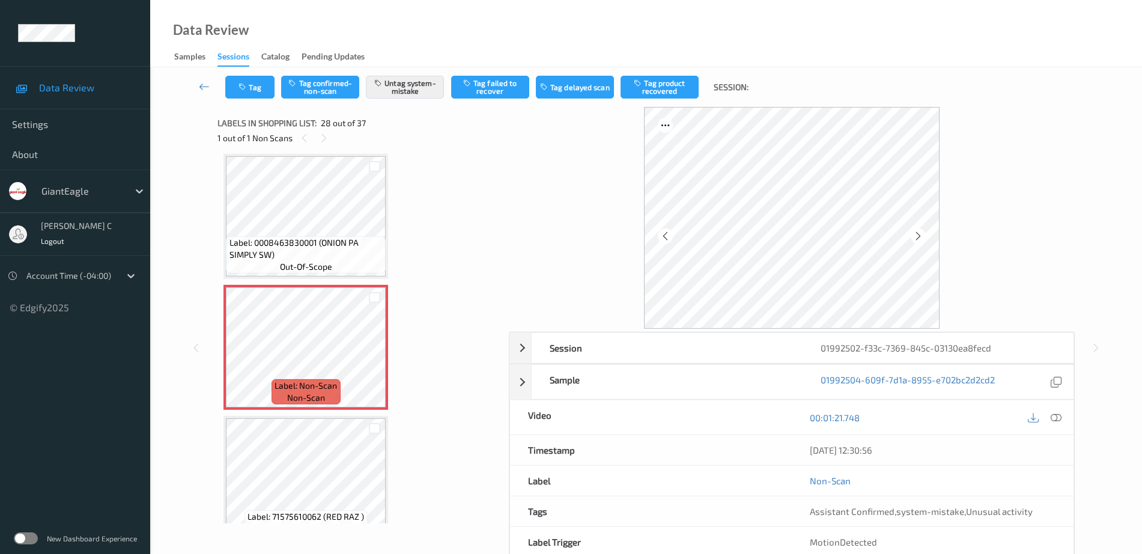
click at [320, 259] on span "Label: 0008463830001 (ONION PA SIMPLY SW)" at bounding box center [307, 249] width 154 height 24
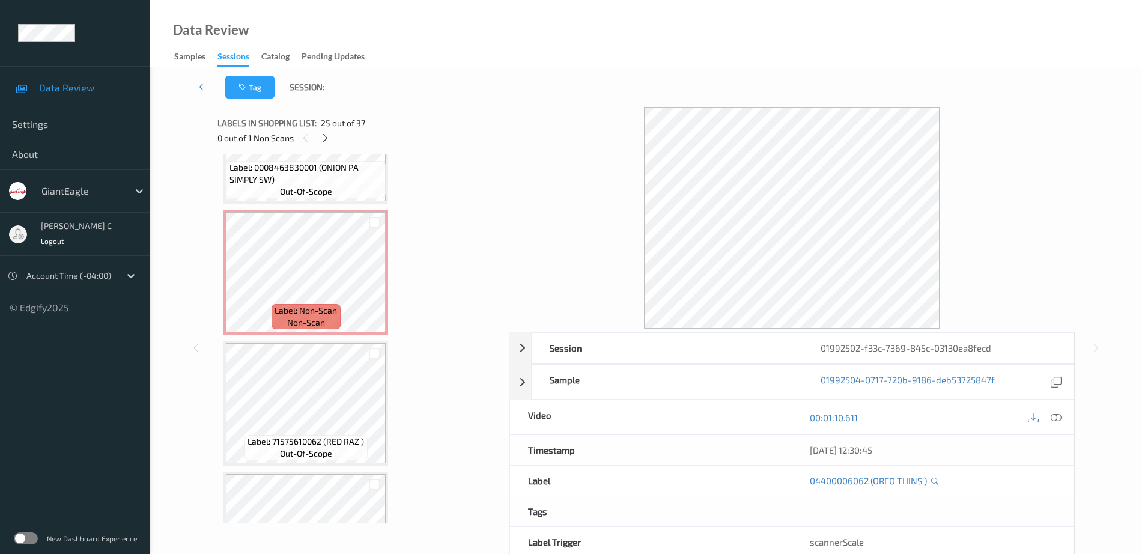
scroll to position [3637, 0]
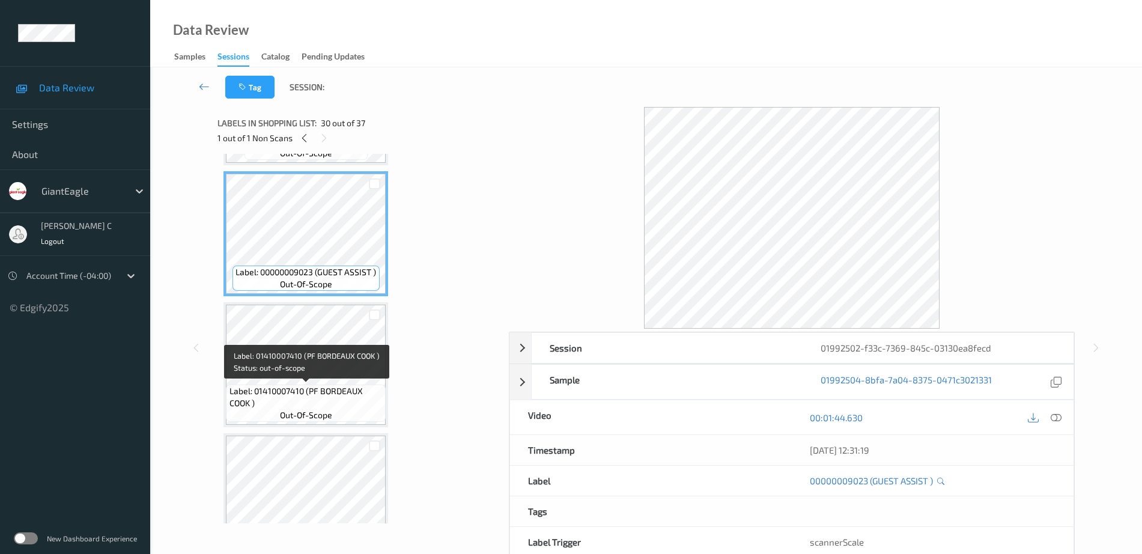
click at [310, 404] on span "Label: 01410007410 (PF BORDEAUX COOK )" at bounding box center [307, 397] width 154 height 24
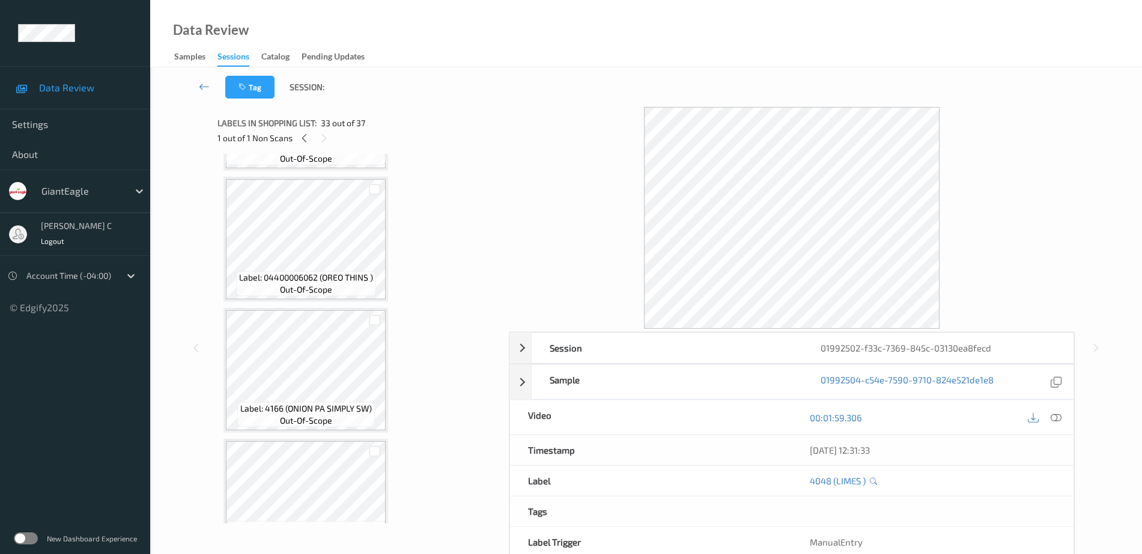
scroll to position [3111, 0]
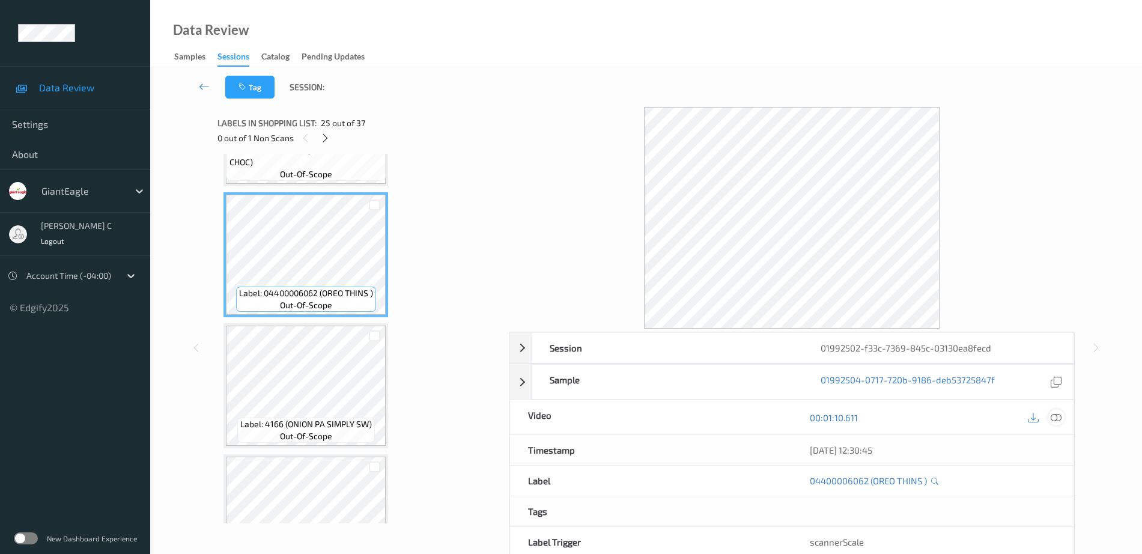
click at [1058, 418] on icon at bounding box center [1056, 417] width 11 height 11
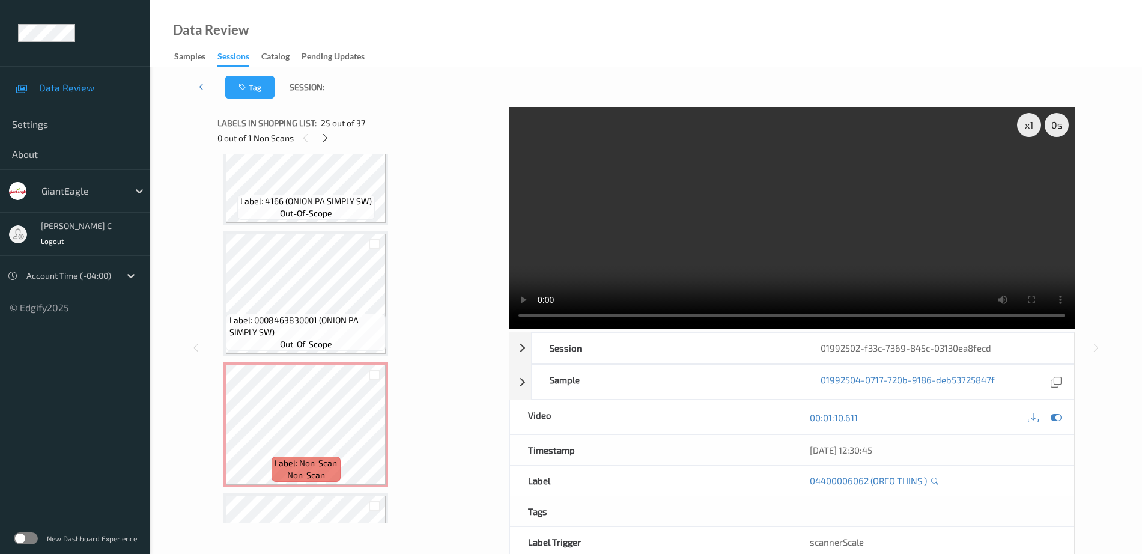
scroll to position [3337, 0]
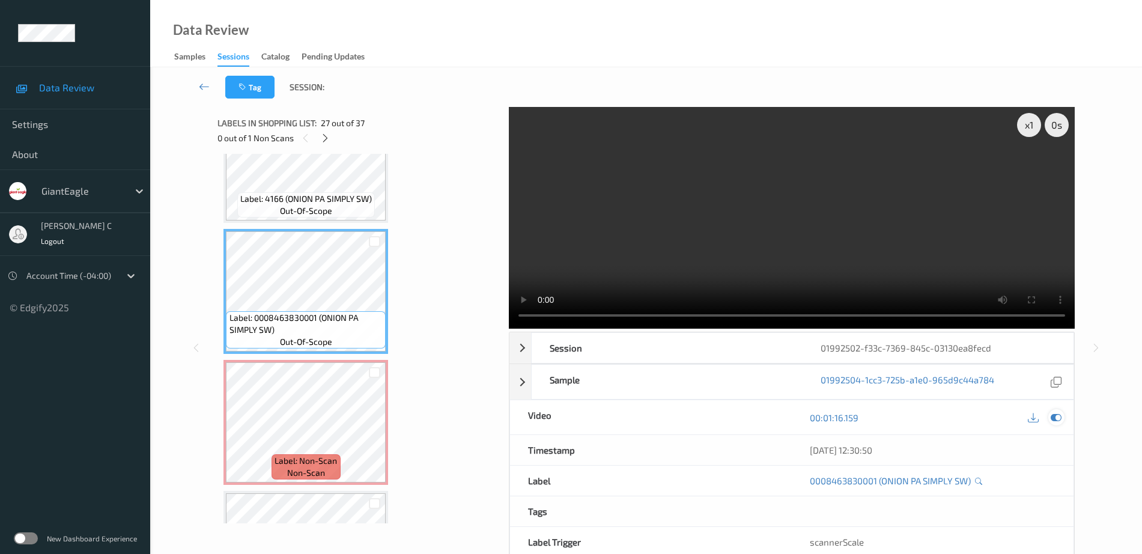
click at [1058, 419] on icon at bounding box center [1056, 417] width 11 height 11
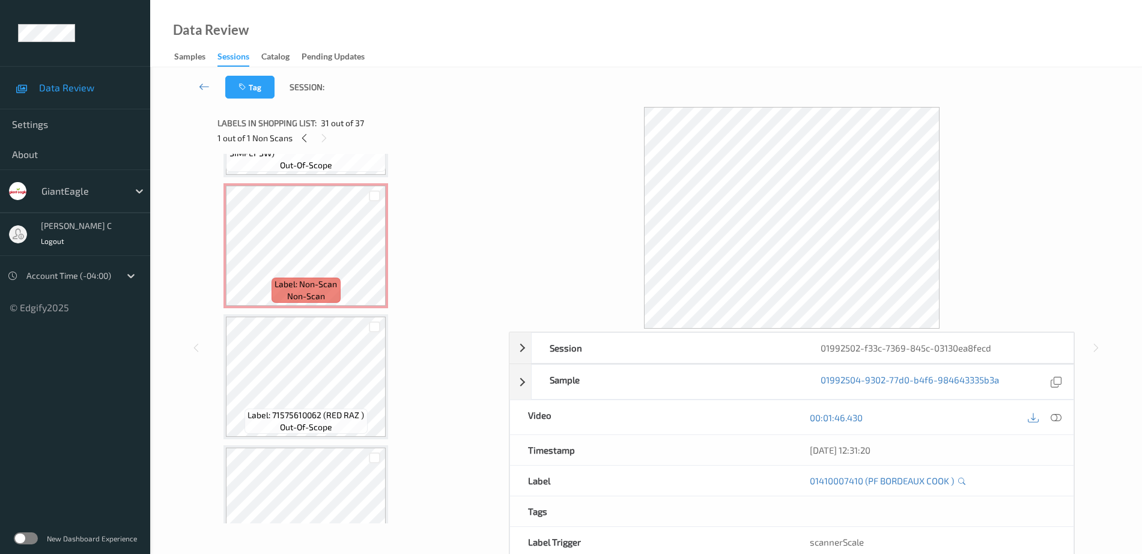
scroll to position [3487, 0]
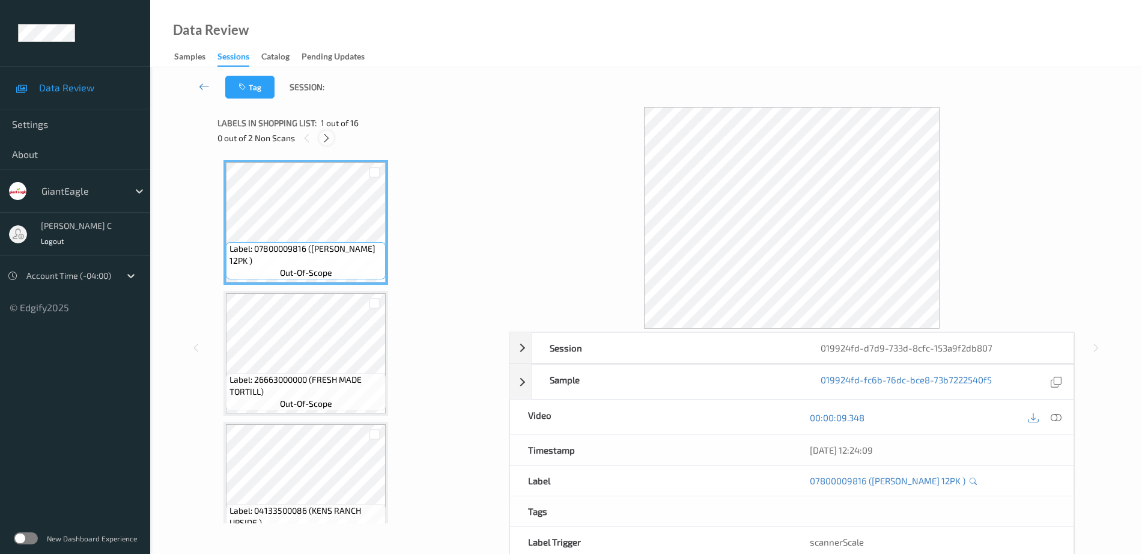
click at [323, 144] on div at bounding box center [326, 137] width 15 height 15
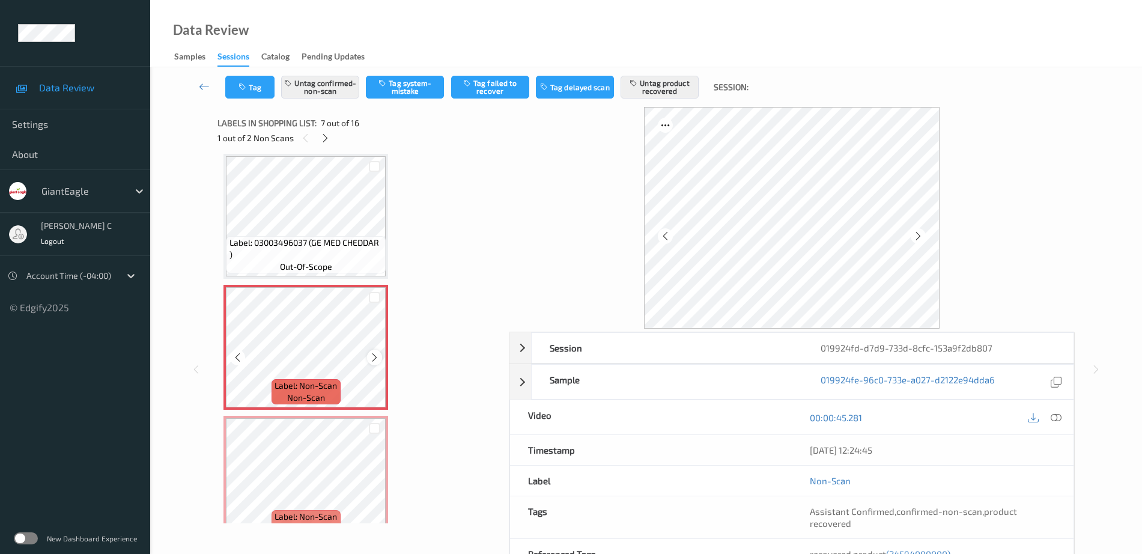
click at [374, 358] on icon at bounding box center [375, 357] width 10 height 11
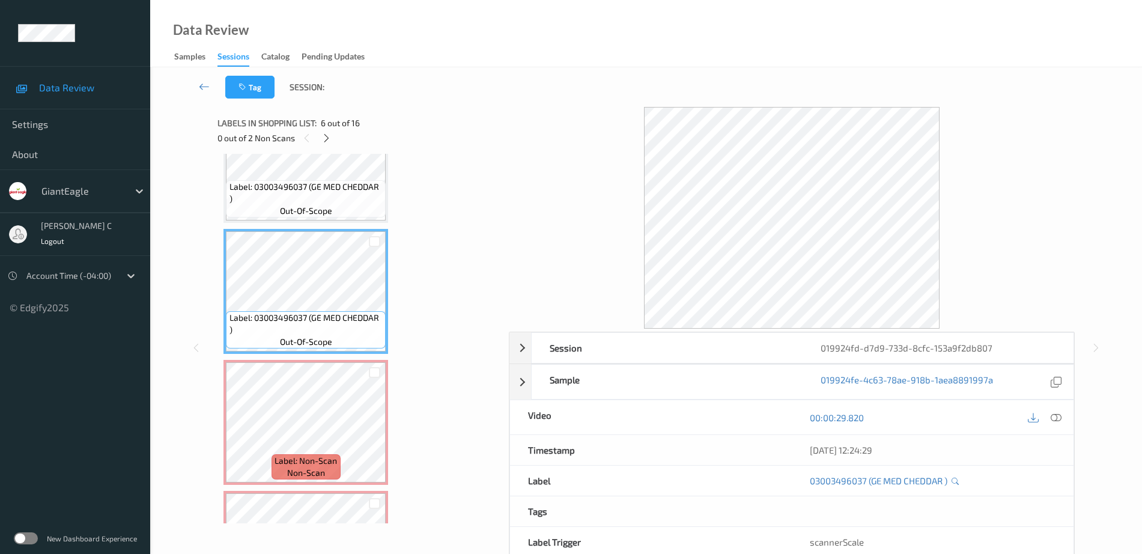
click at [299, 209] on span "out-of-scope" at bounding box center [306, 211] width 52 height 12
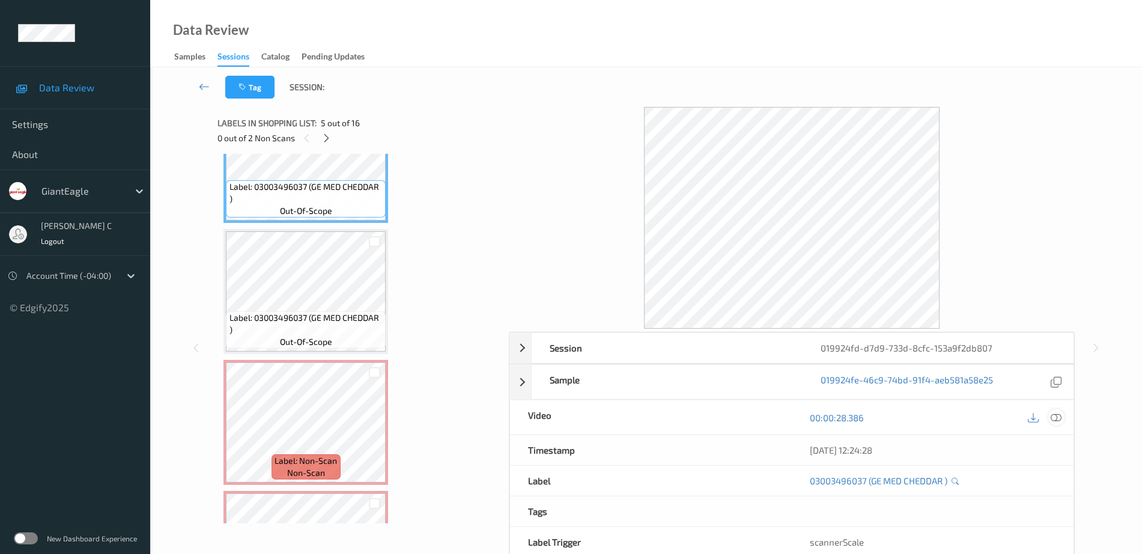
click at [1050, 414] on div at bounding box center [1057, 417] width 16 height 16
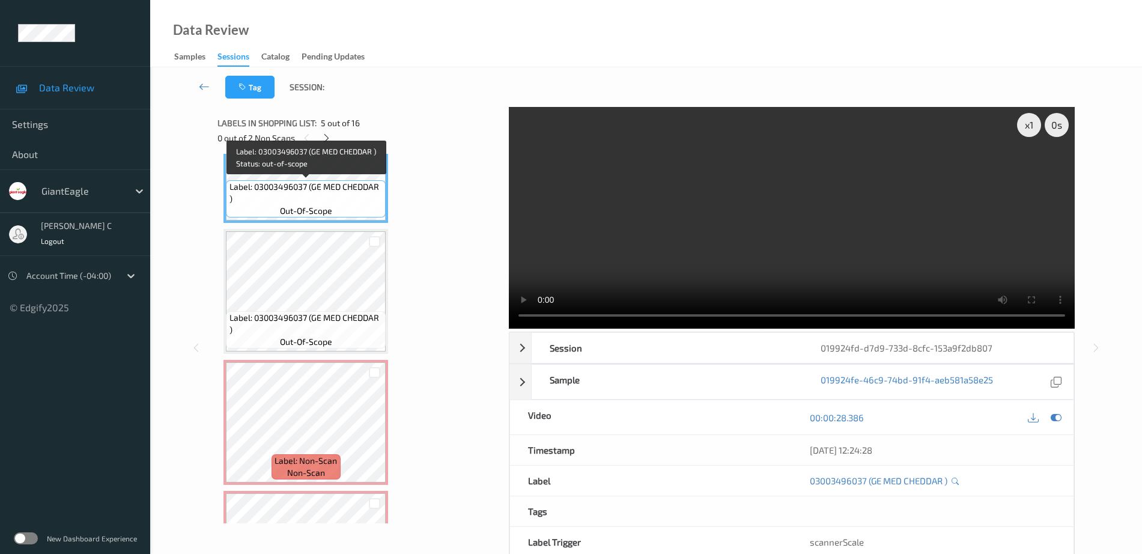
click at [342, 192] on span "Label: 03003496037 (GE MED CHEDDAR )" at bounding box center [307, 193] width 154 height 24
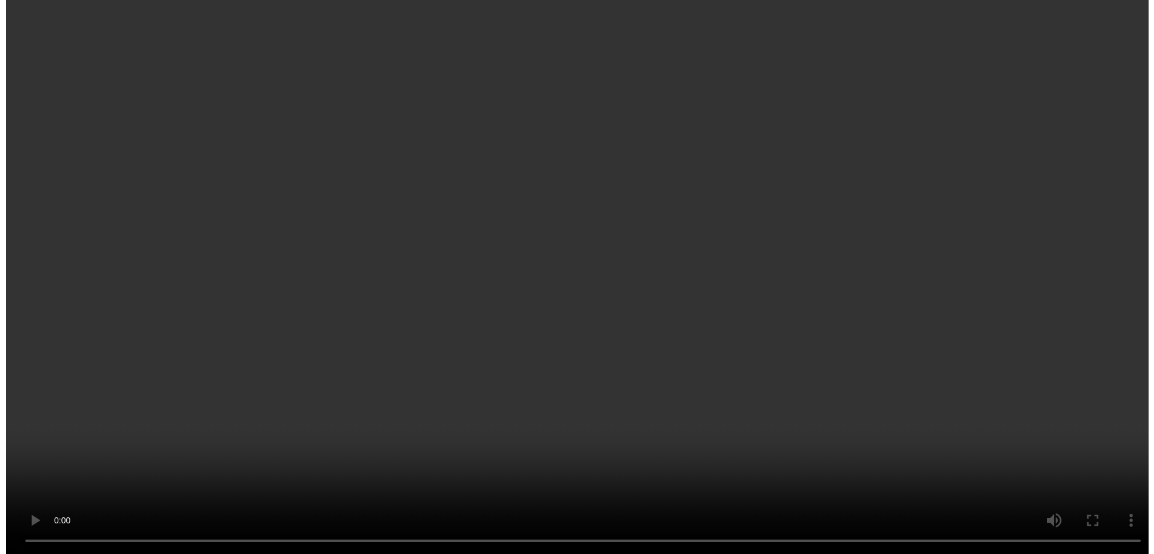
scroll to position [886, 0]
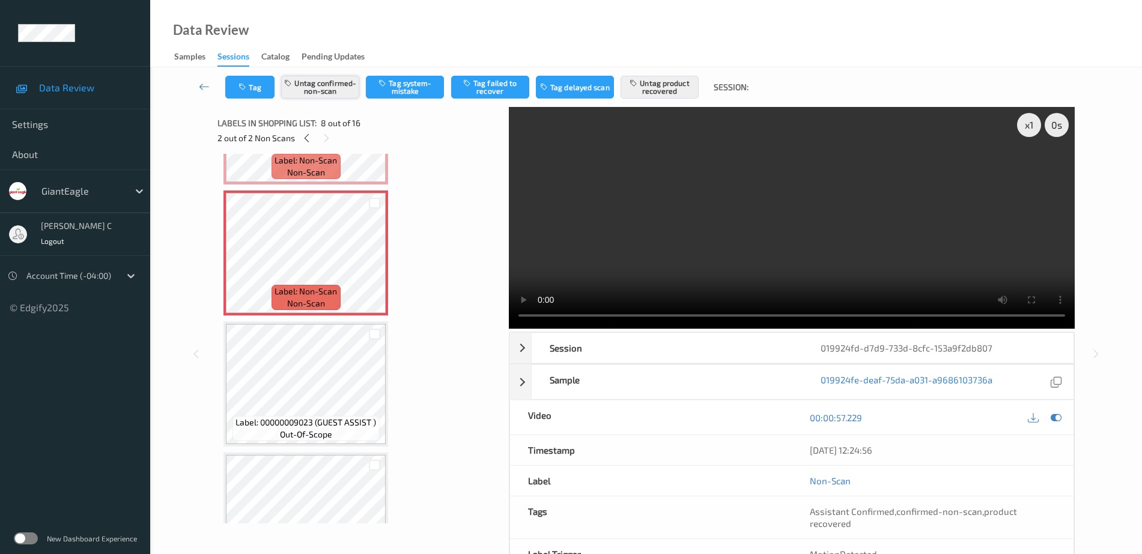
click at [330, 82] on button "Untag confirmed-non-scan" at bounding box center [320, 87] width 78 height 23
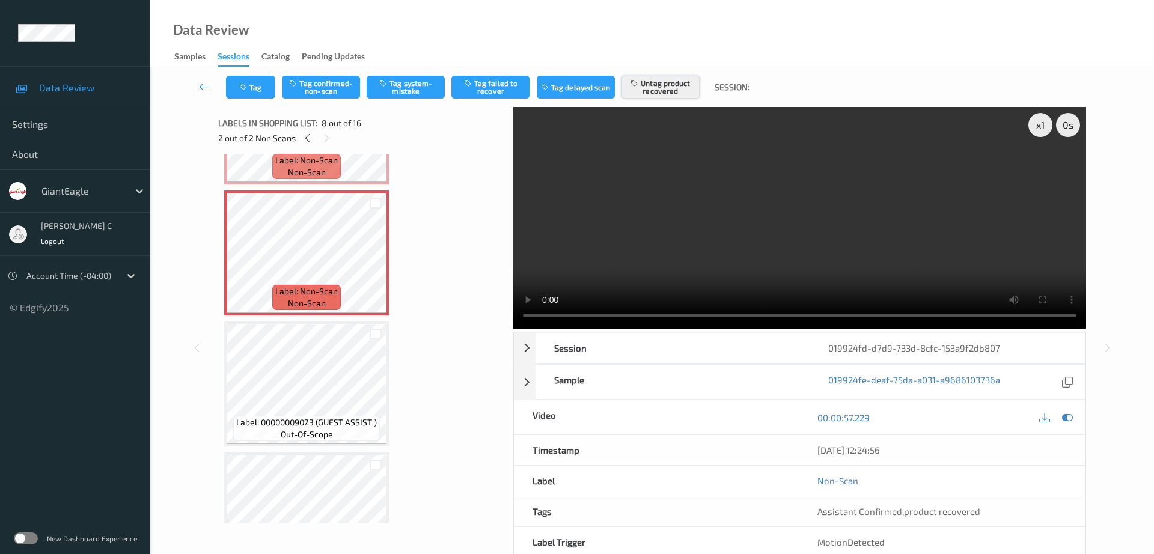
click at [641, 76] on button "Untag product recovered" at bounding box center [660, 87] width 78 height 23
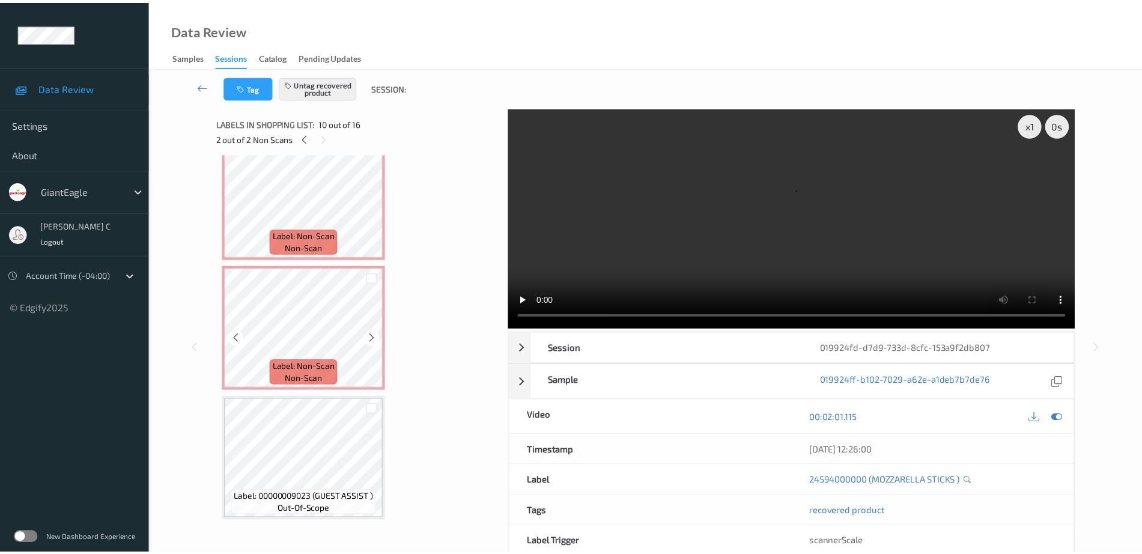
scroll to position [736, 0]
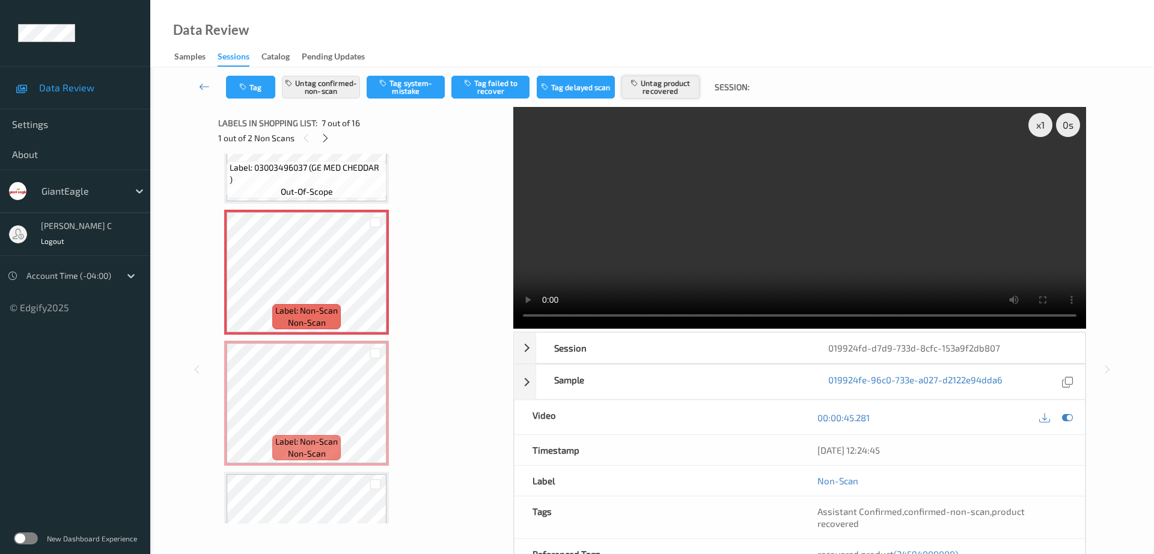
click at [663, 93] on button "Untag product recovered" at bounding box center [660, 87] width 78 height 23
click at [663, 93] on button "Tag product recovered" at bounding box center [660, 87] width 78 height 23
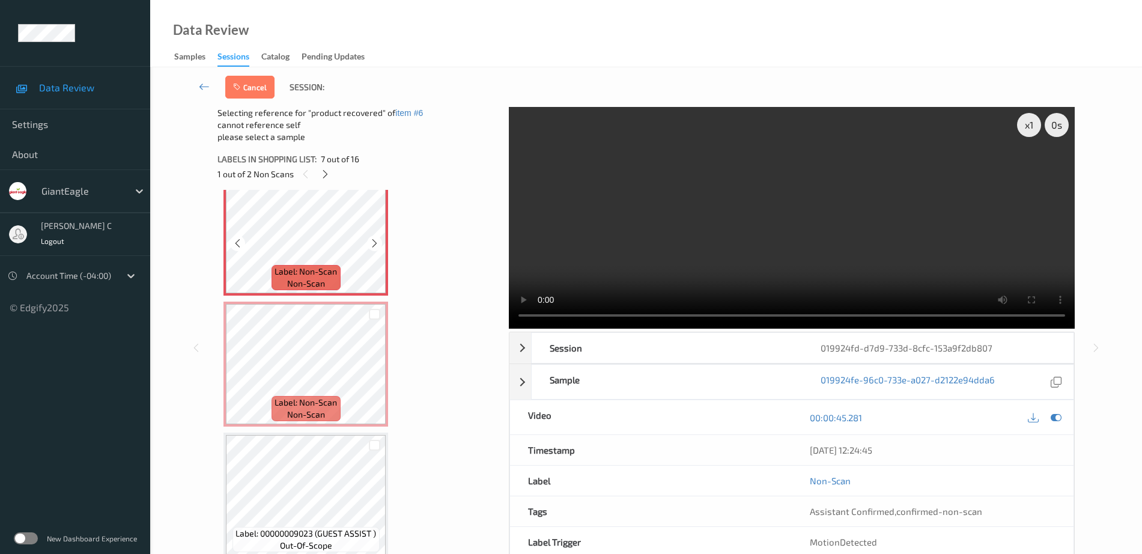
scroll to position [961, 0]
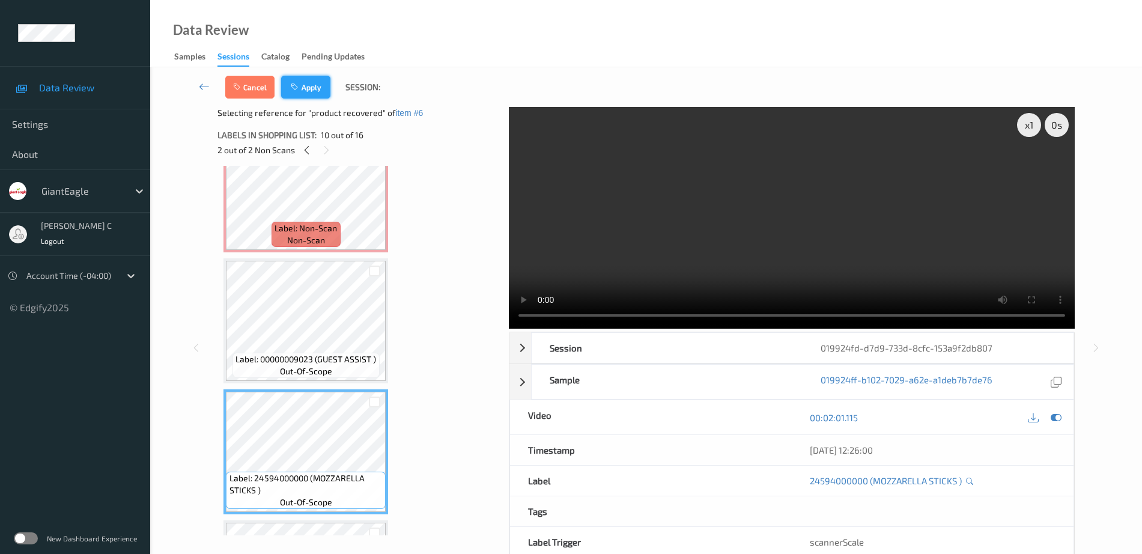
click at [306, 84] on button "Apply" at bounding box center [305, 87] width 49 height 23
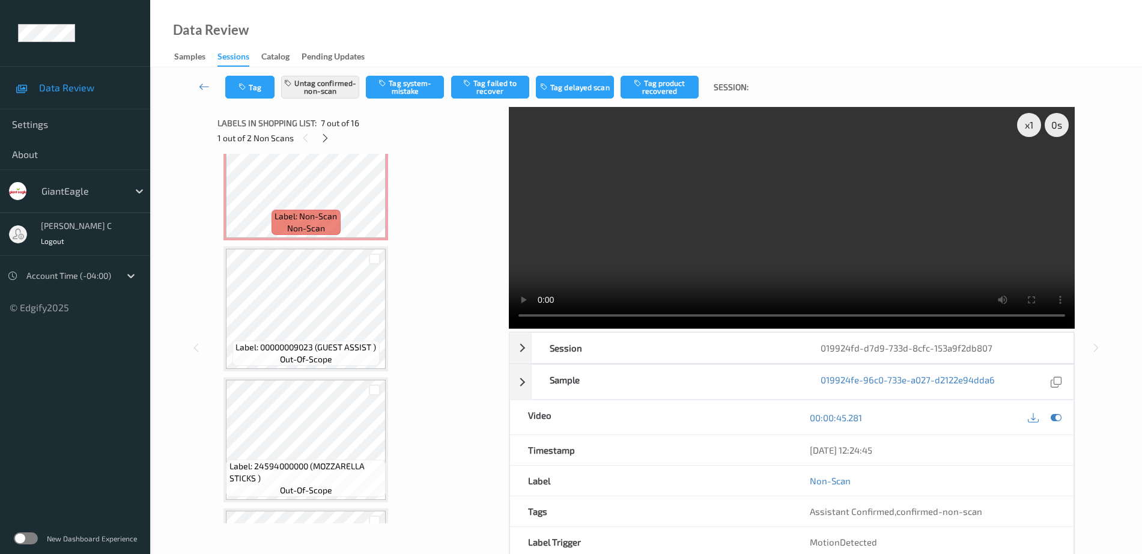
scroll to position [661, 0]
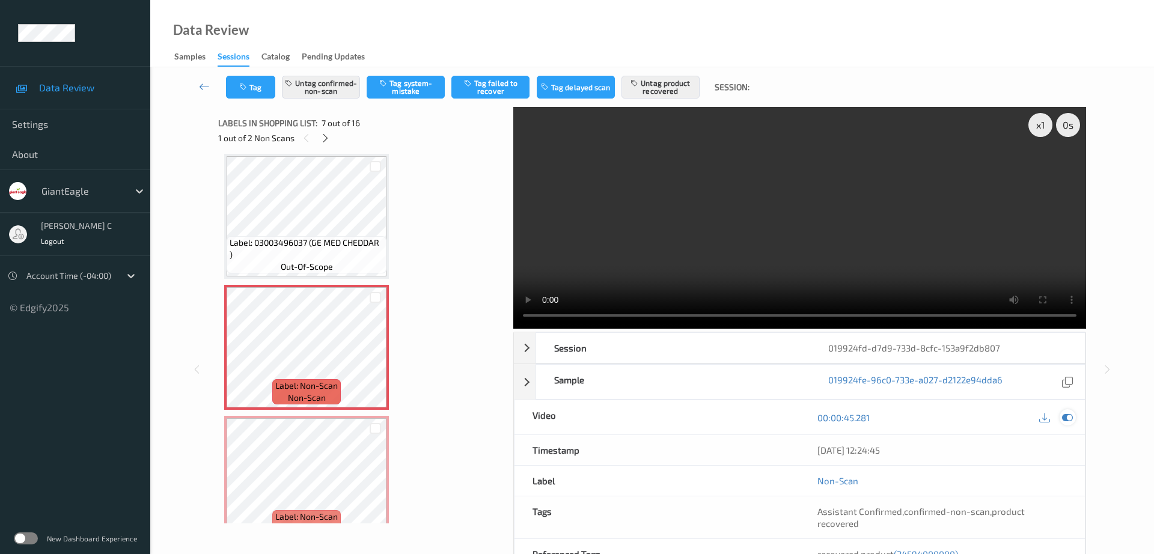
click at [1069, 412] on icon at bounding box center [1067, 417] width 11 height 11
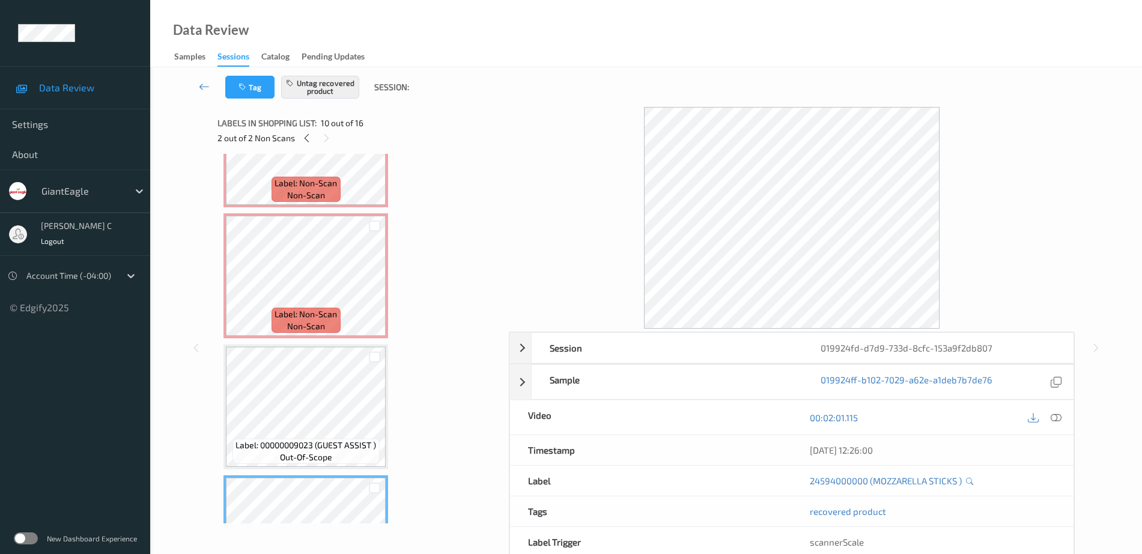
scroll to position [811, 0]
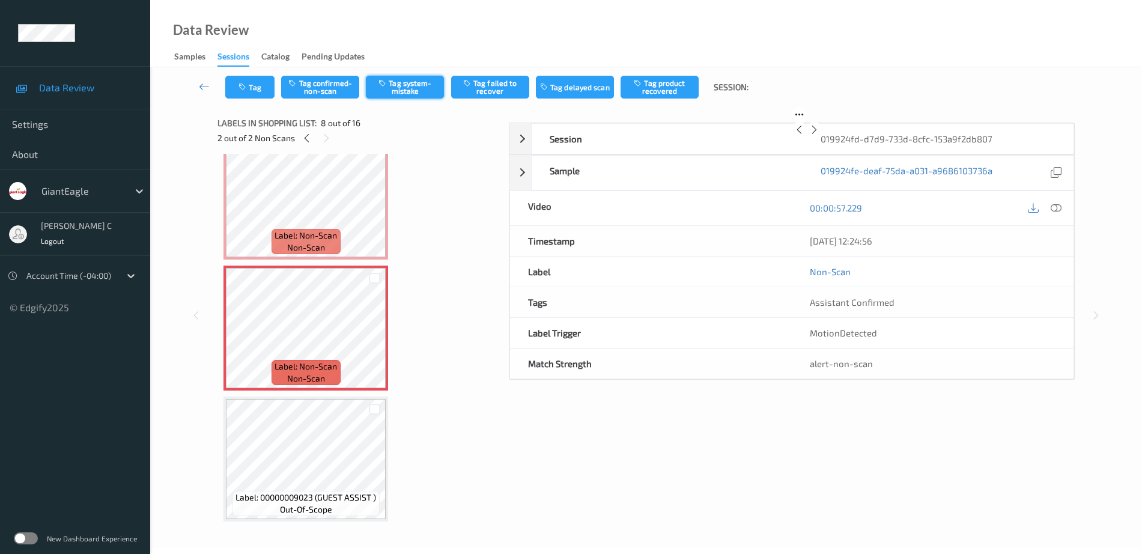
click at [409, 81] on button "Tag system-mistake" at bounding box center [405, 87] width 78 height 23
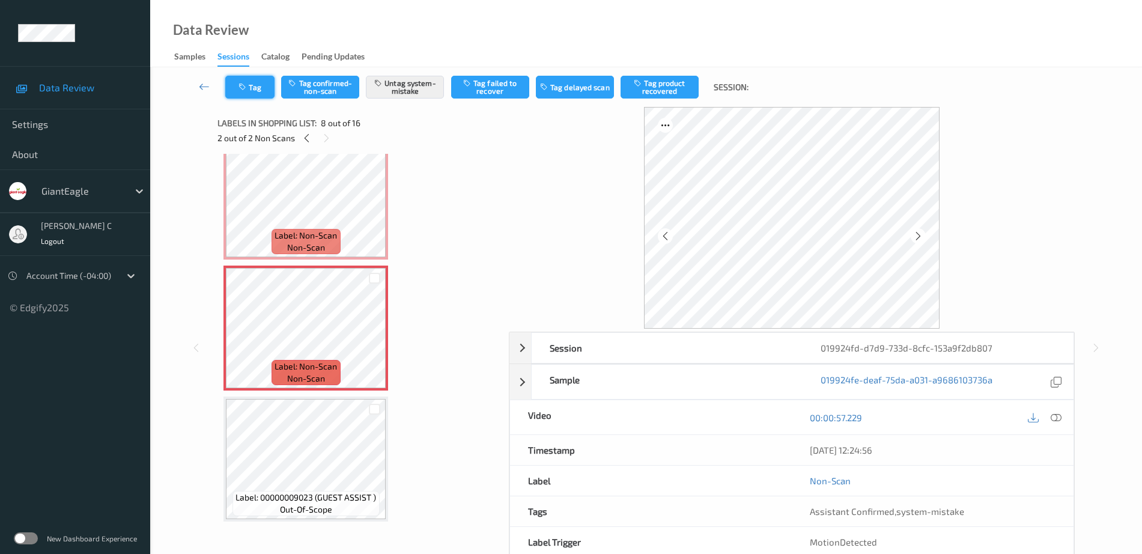
click at [254, 79] on button "Tag" at bounding box center [249, 87] width 49 height 23
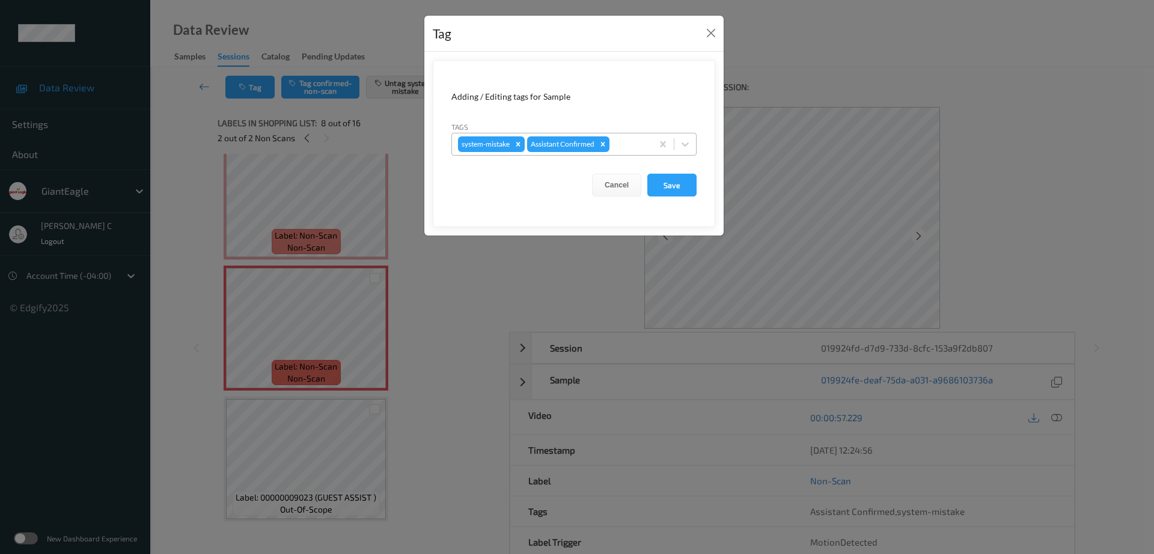
click at [618, 139] on div at bounding box center [629, 144] width 34 height 14
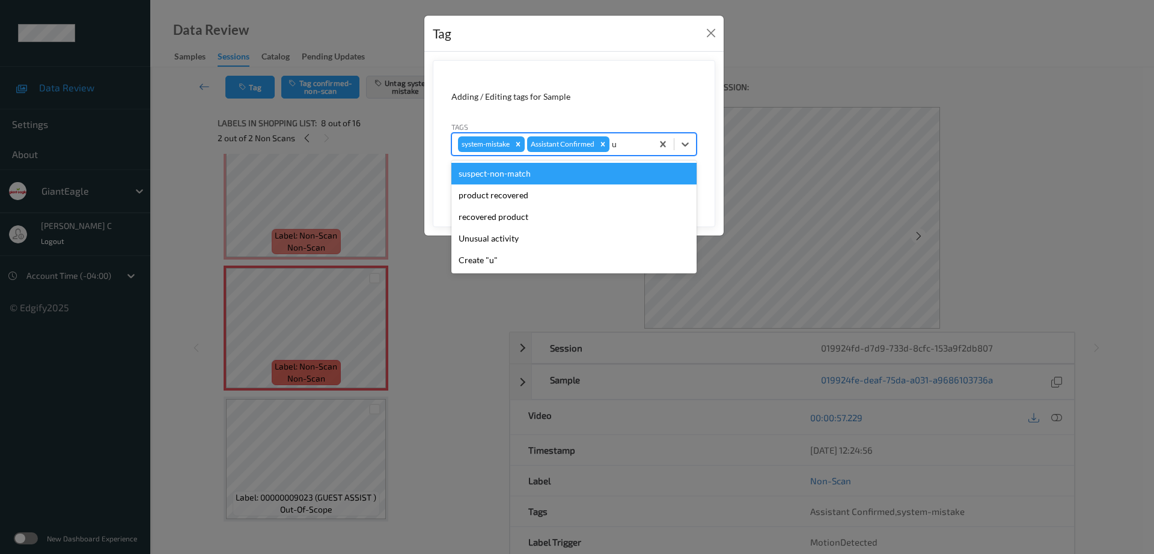
type input "un"
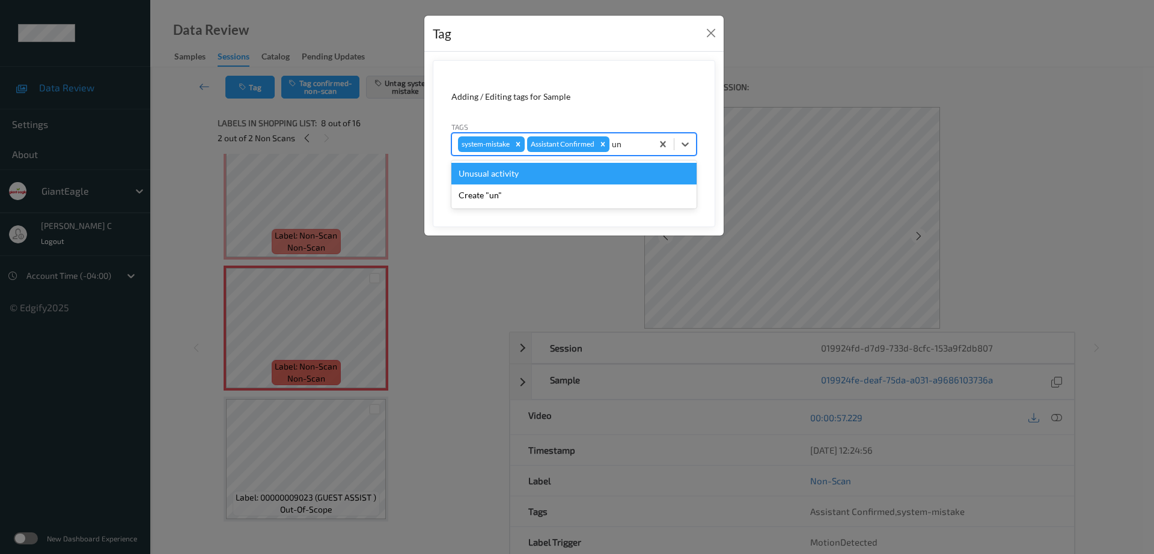
click at [555, 178] on div "Unusual activity" at bounding box center [573, 174] width 245 height 22
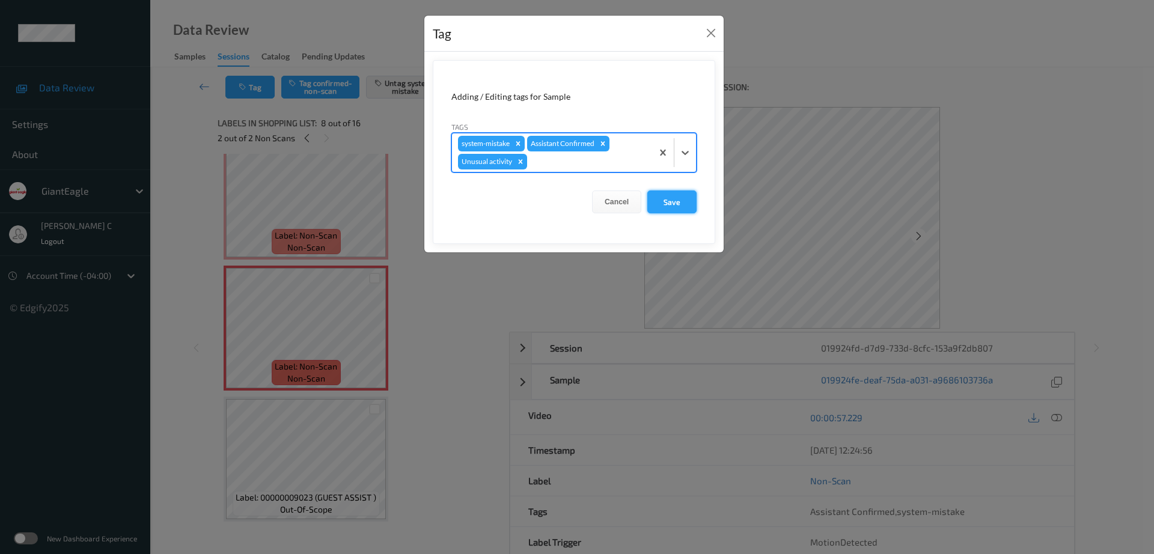
click at [677, 203] on button "Save" at bounding box center [671, 201] width 49 height 23
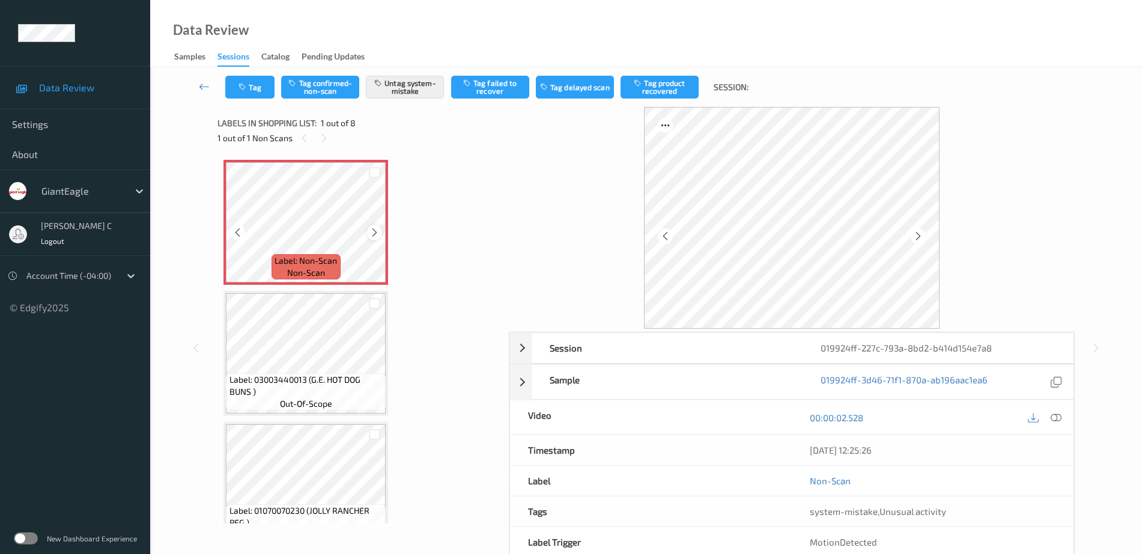
click at [378, 233] on icon at bounding box center [375, 232] width 10 height 11
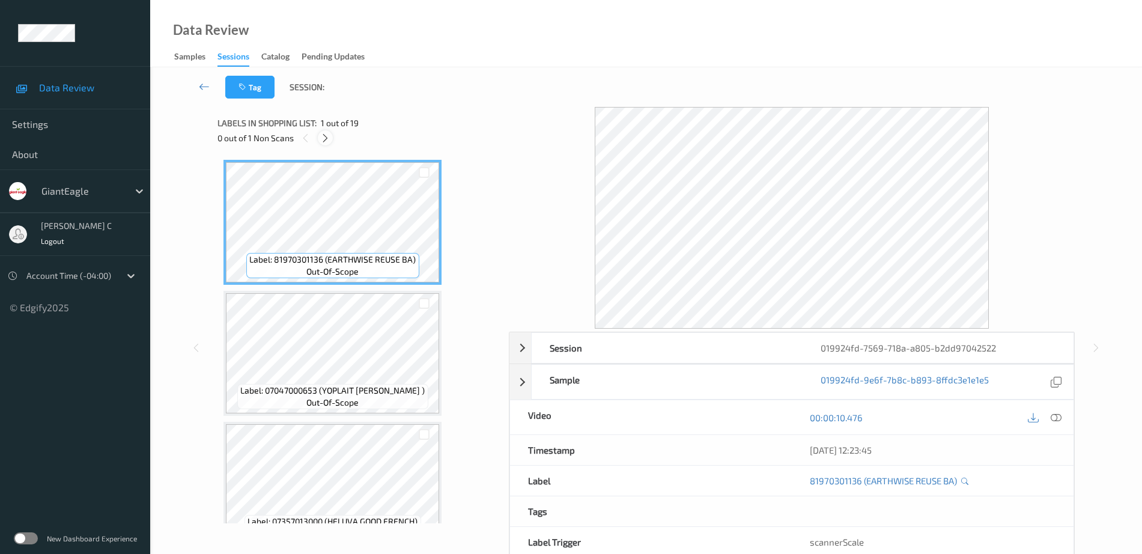
click at [331, 139] on div at bounding box center [325, 137] width 15 height 15
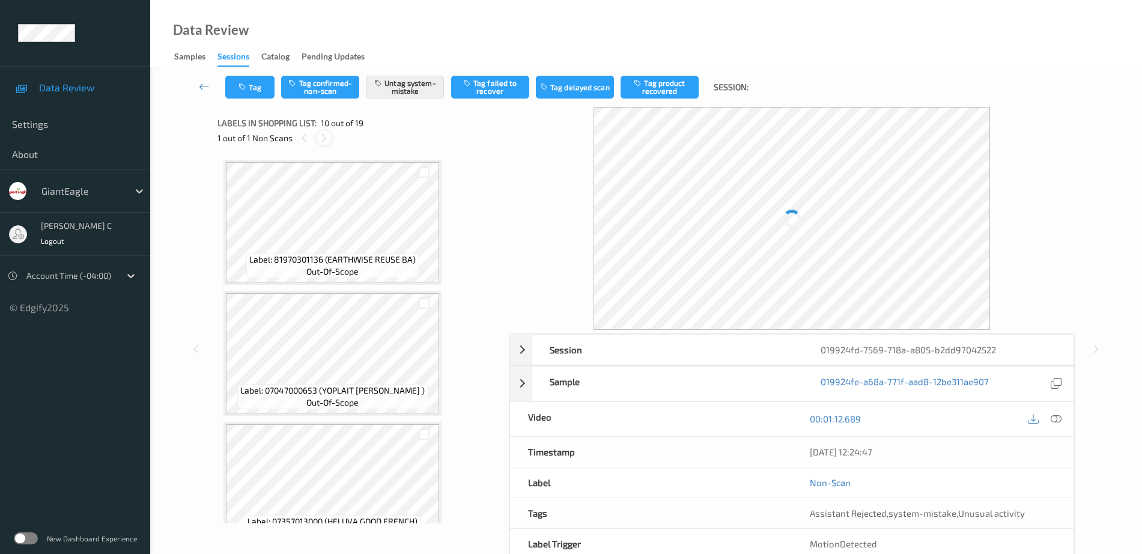
scroll to position [1054, 0]
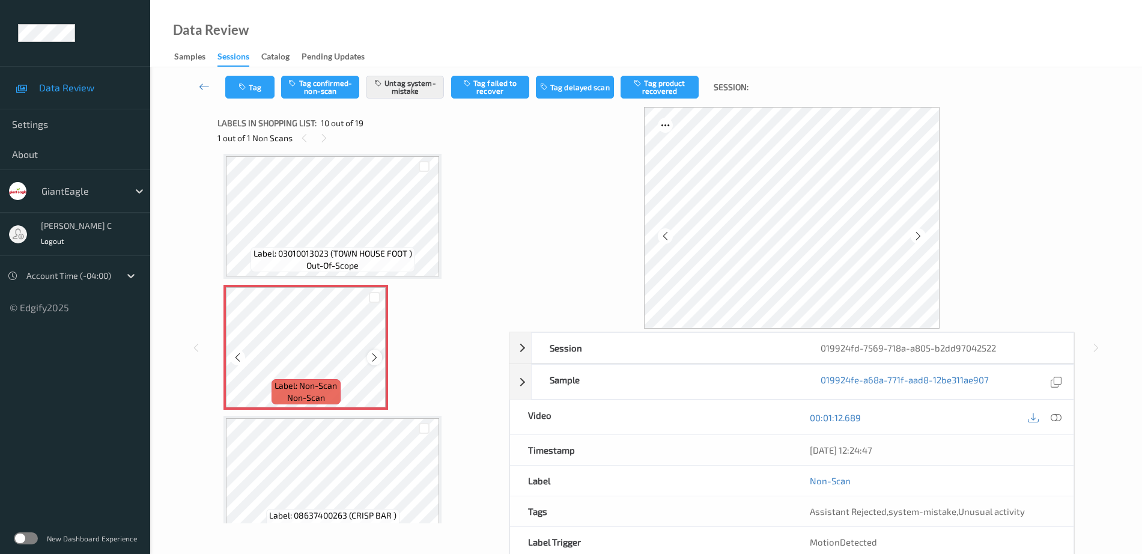
click at [373, 353] on icon at bounding box center [375, 357] width 10 height 11
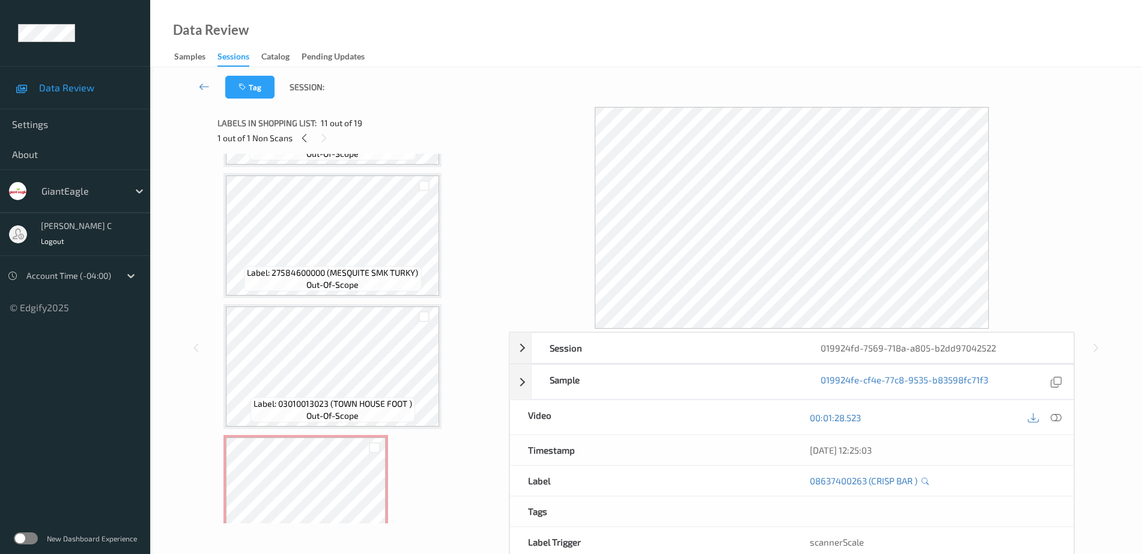
scroll to position [829, 0]
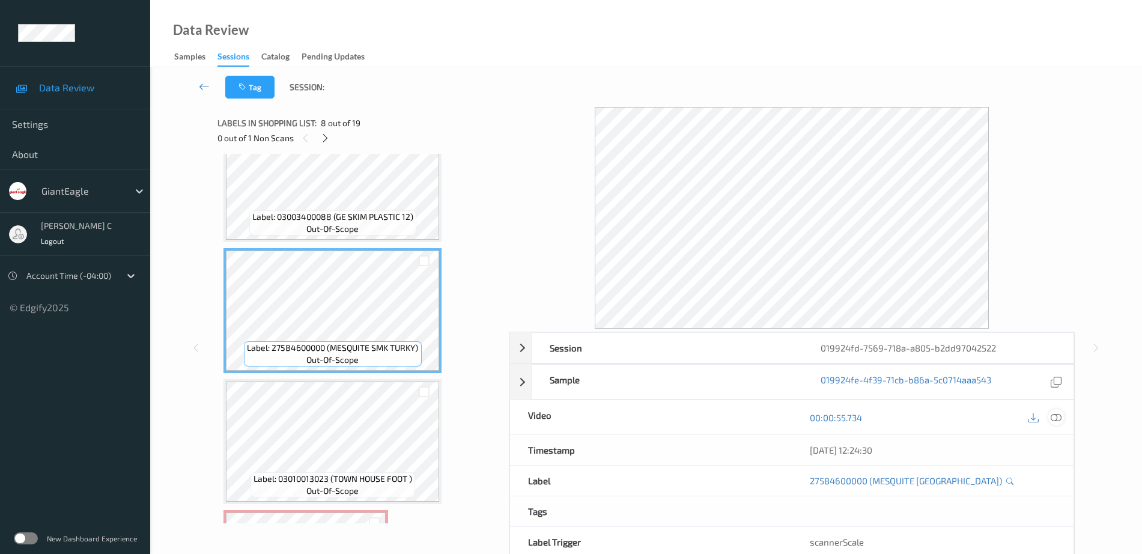
click at [1059, 416] on icon at bounding box center [1056, 417] width 11 height 11
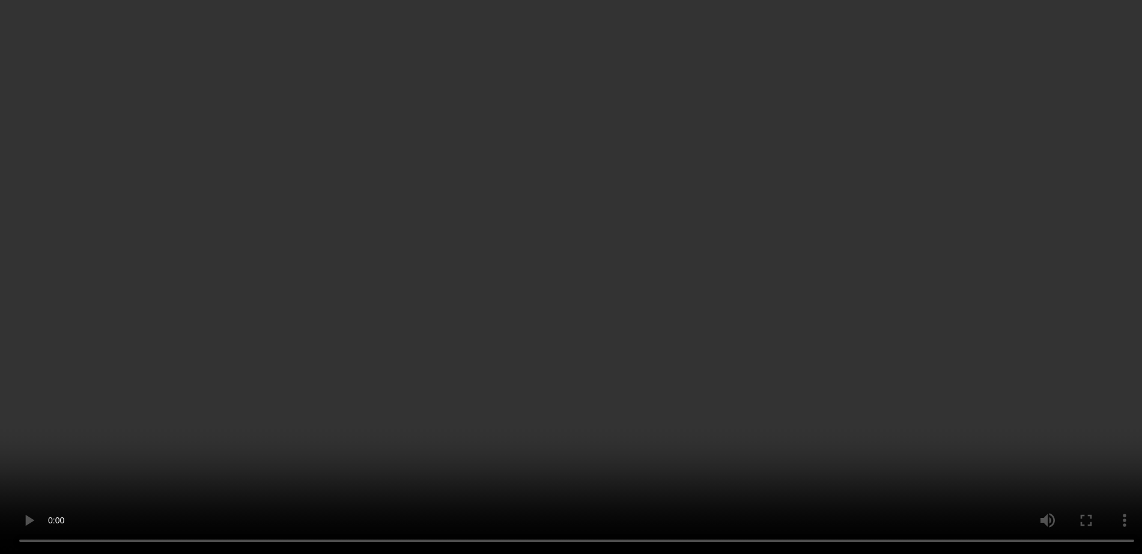
scroll to position [979, 0]
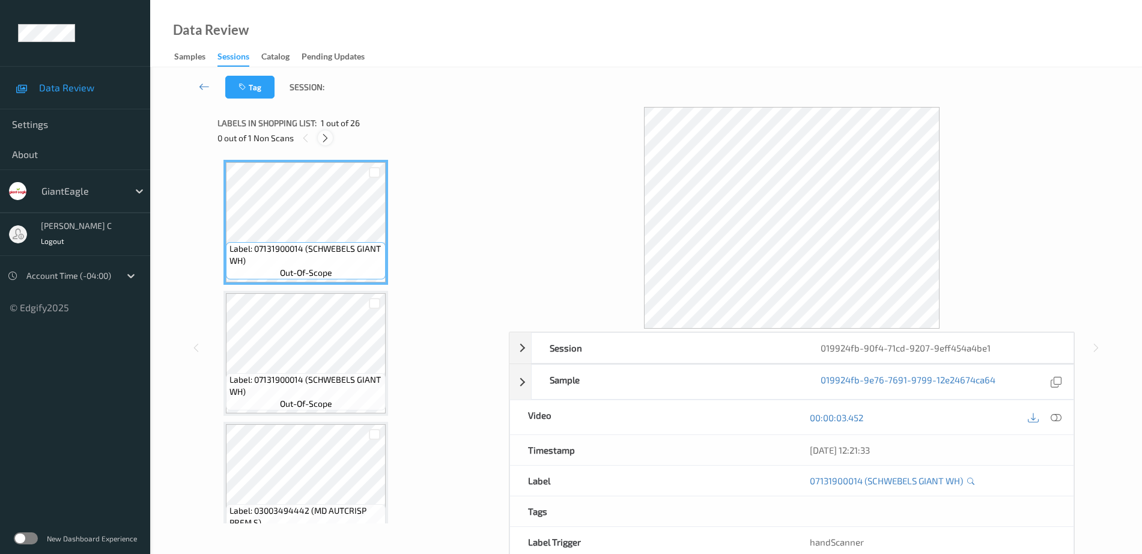
click at [319, 138] on div at bounding box center [325, 137] width 15 height 15
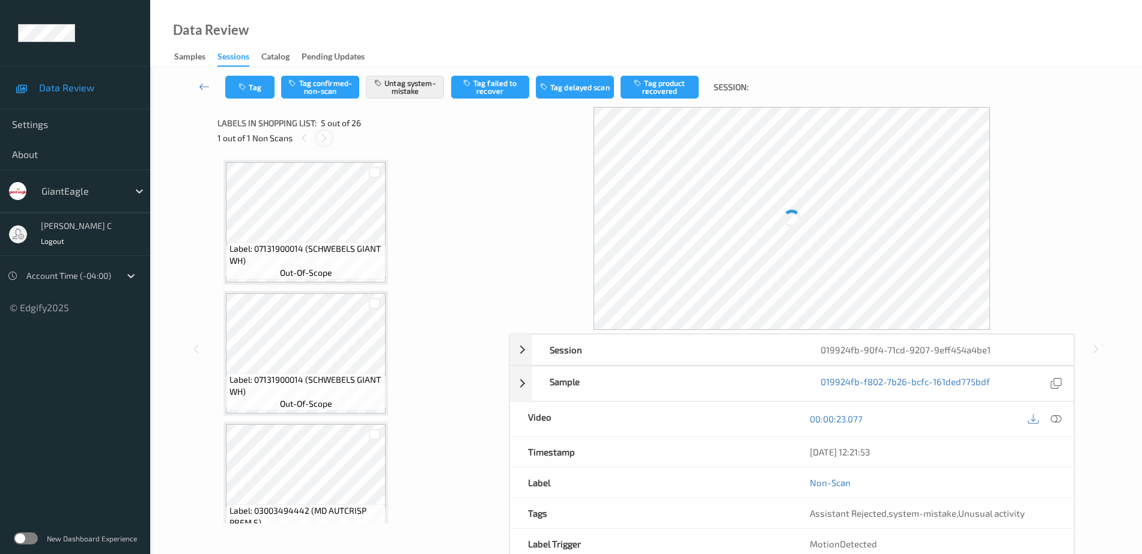
scroll to position [399, 0]
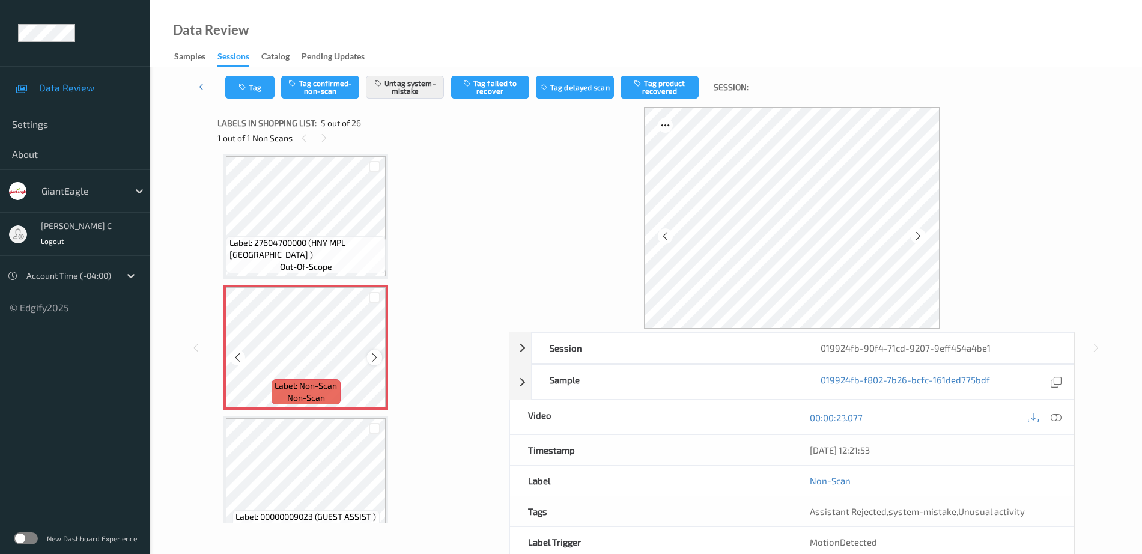
click at [376, 356] on icon at bounding box center [375, 357] width 10 height 11
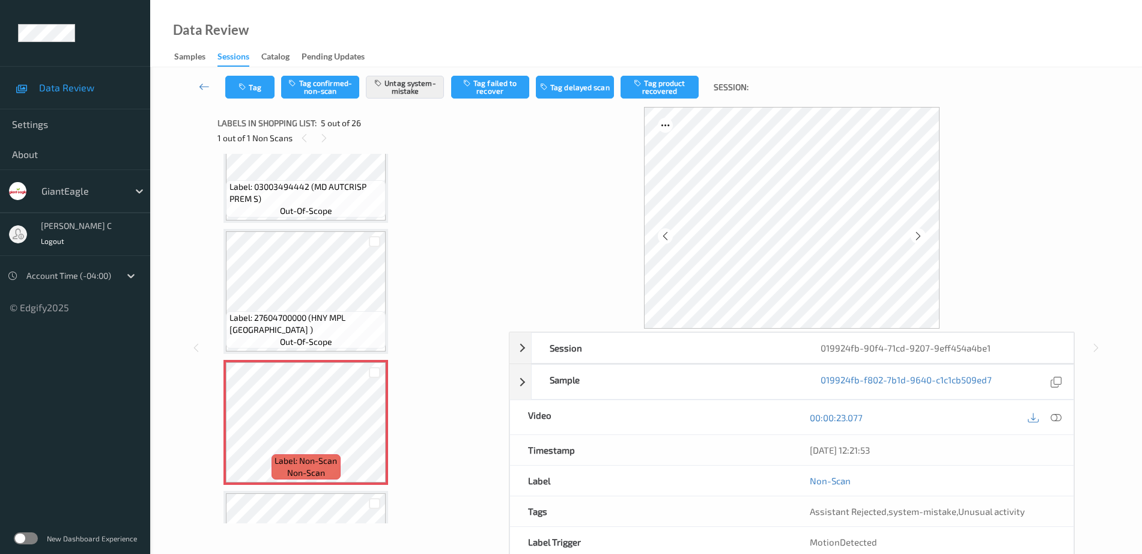
click at [295, 189] on span "Label: 03003494442 (MD AUTCRISP PREM S)" at bounding box center [307, 193] width 154 height 24
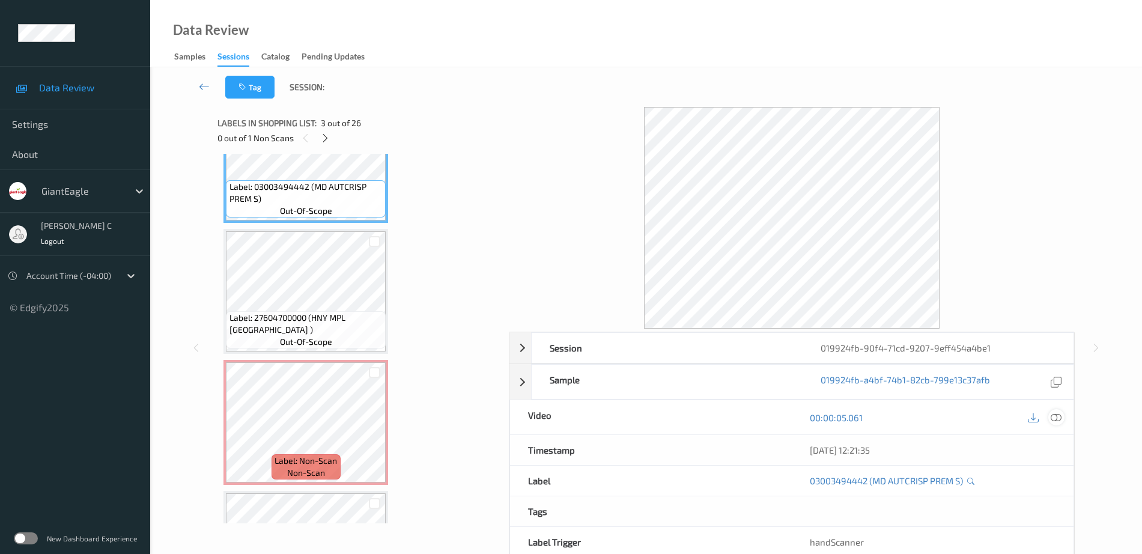
click at [1057, 416] on icon at bounding box center [1056, 417] width 11 height 11
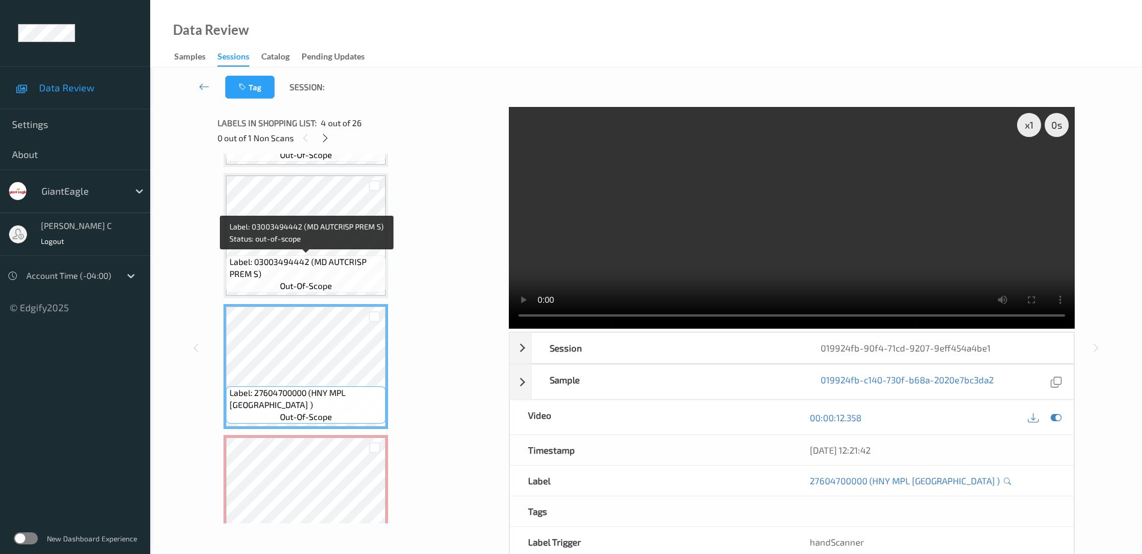
click at [300, 268] on span "Label: 03003494442 (MD AUTCRISP PREM S)" at bounding box center [307, 268] width 154 height 24
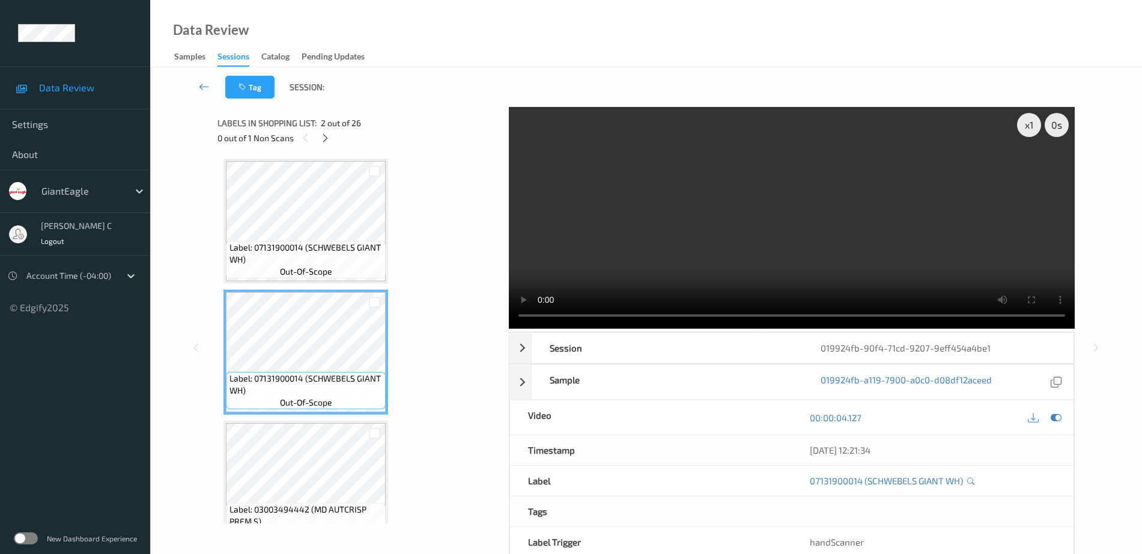
scroll to position [0, 0]
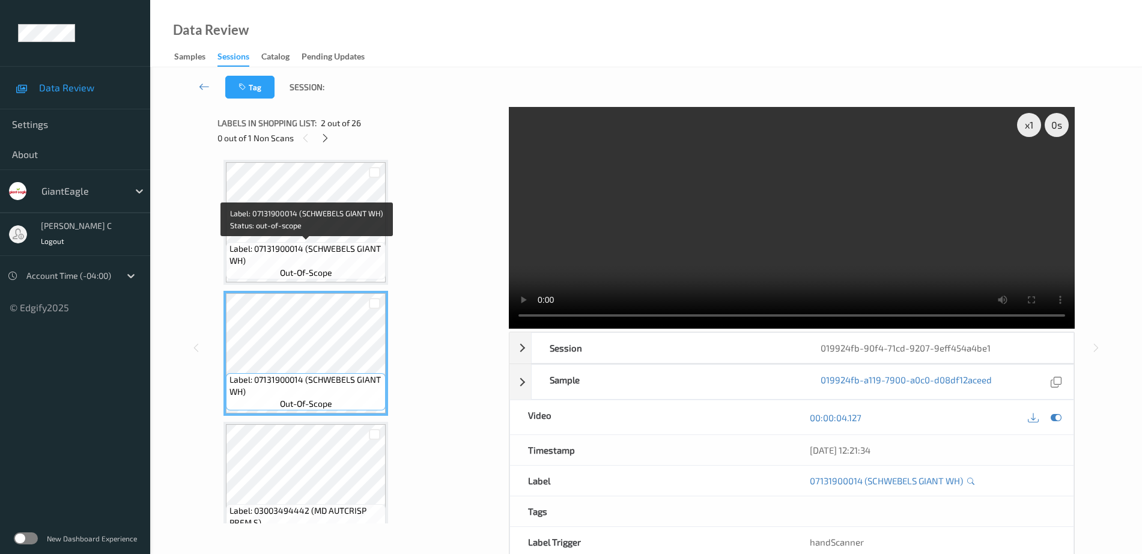
click at [300, 268] on span "out-of-scope" at bounding box center [306, 273] width 52 height 12
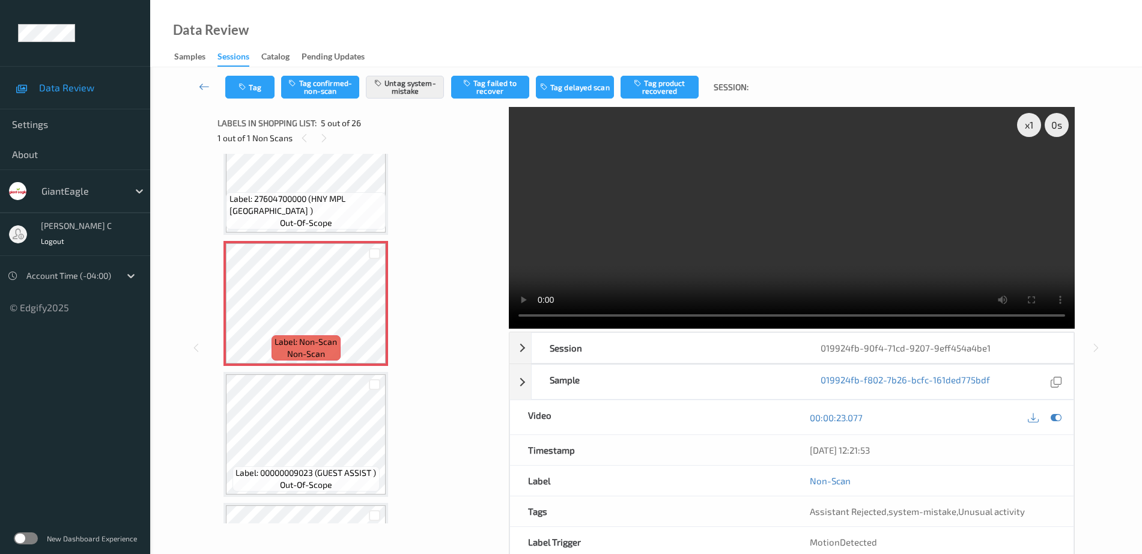
scroll to position [451, 0]
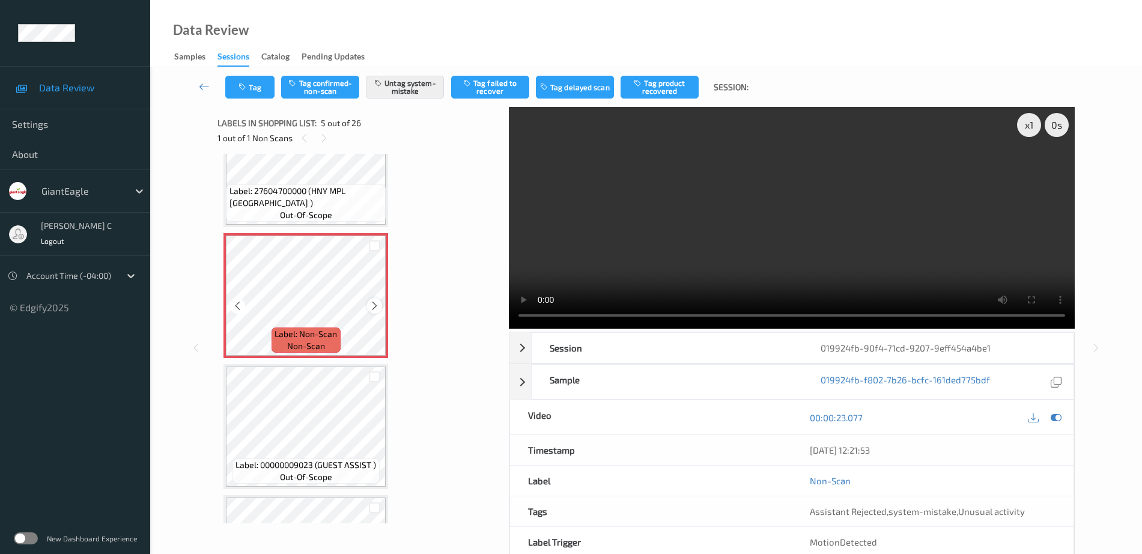
click at [373, 306] on icon at bounding box center [375, 305] width 10 height 11
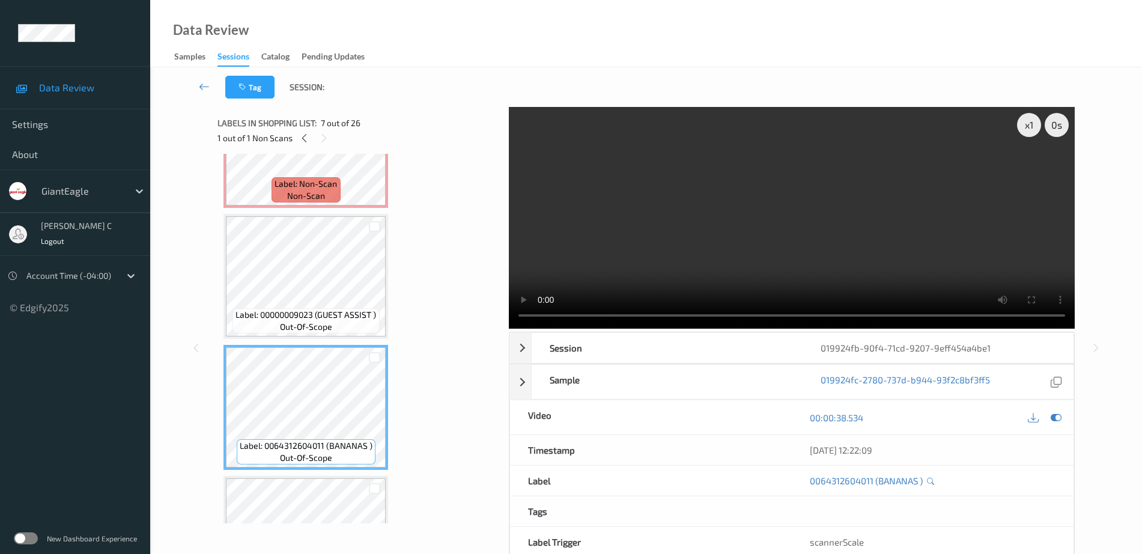
scroll to position [751, 0]
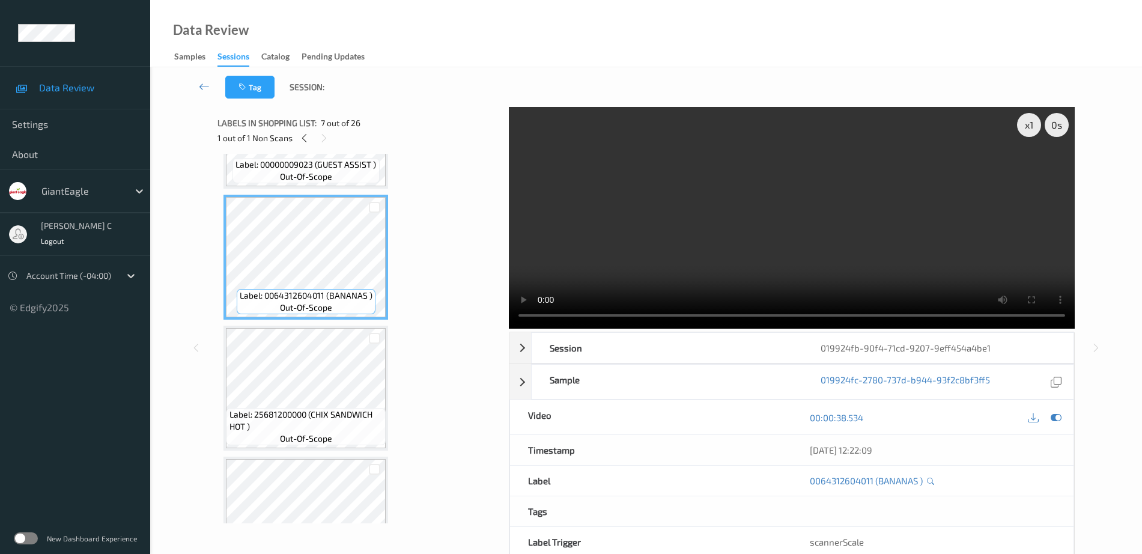
click at [329, 435] on span "out-of-scope" at bounding box center [306, 439] width 52 height 12
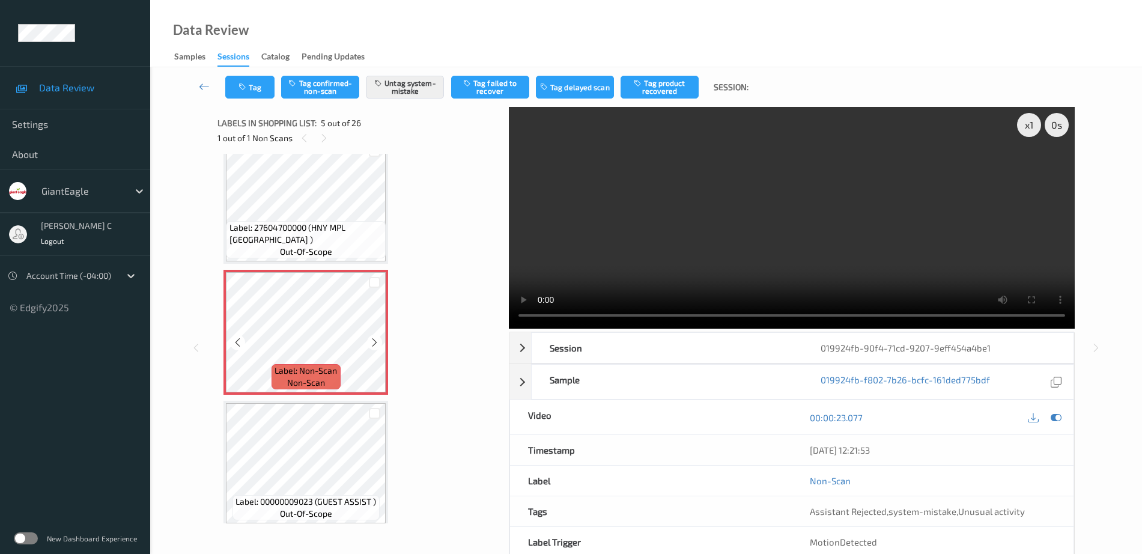
scroll to position [376, 0]
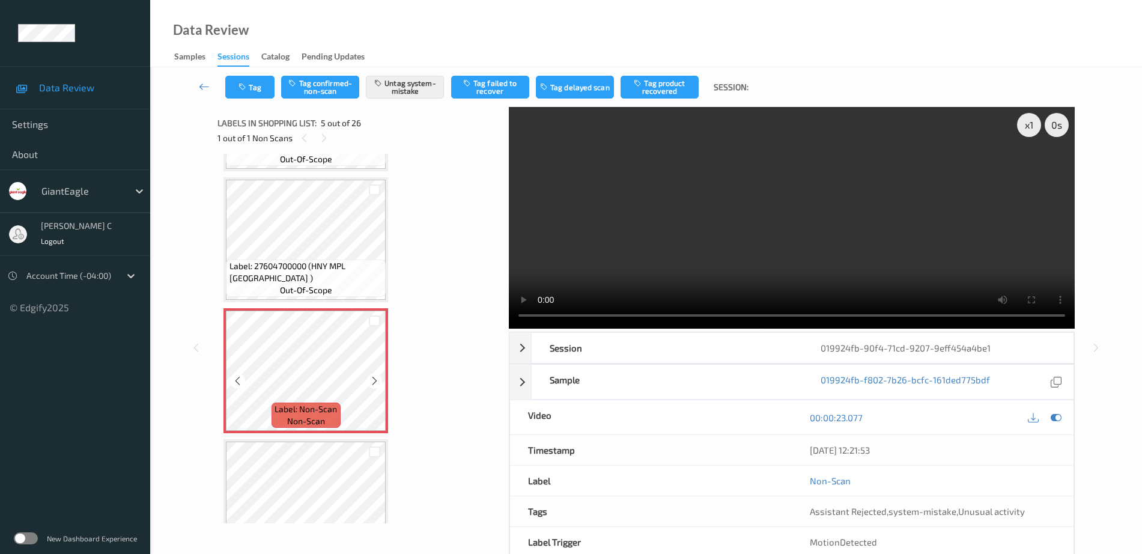
click at [382, 382] on div at bounding box center [374, 380] width 15 height 15
click at [434, 87] on button "Untag system-mistake" at bounding box center [405, 87] width 78 height 23
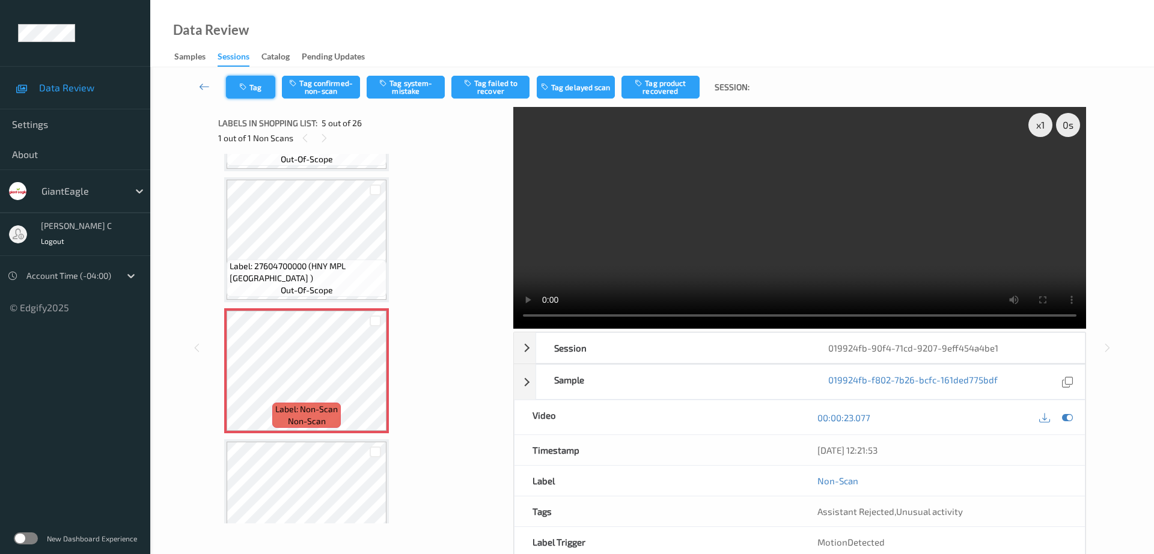
click at [245, 91] on button "Tag" at bounding box center [250, 87] width 49 height 23
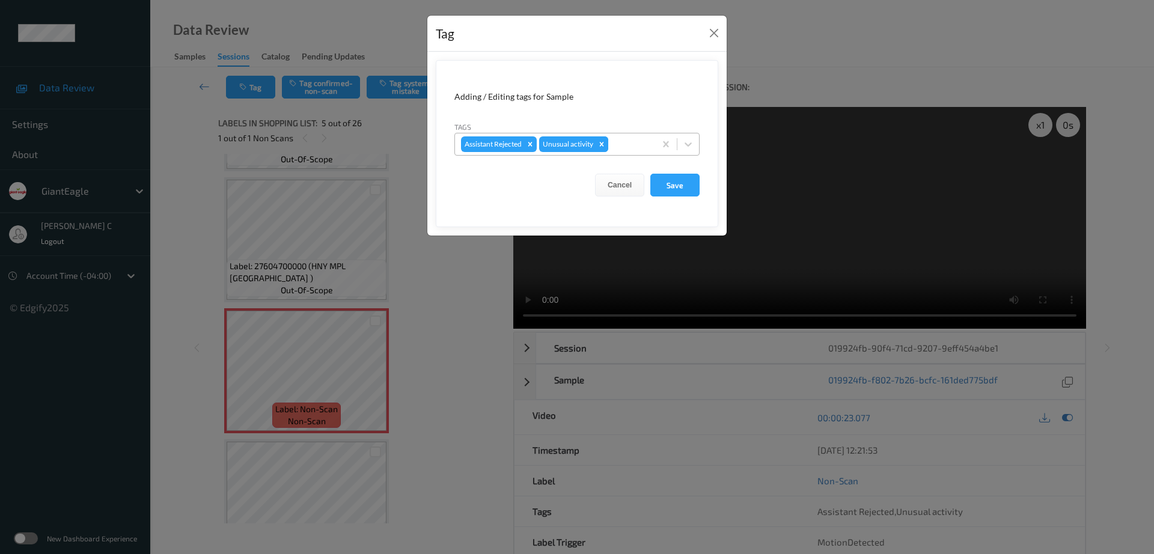
click at [597, 143] on div "Remove Unusual activity" at bounding box center [601, 144] width 13 height 16
click at [680, 190] on button "Save" at bounding box center [674, 185] width 49 height 23
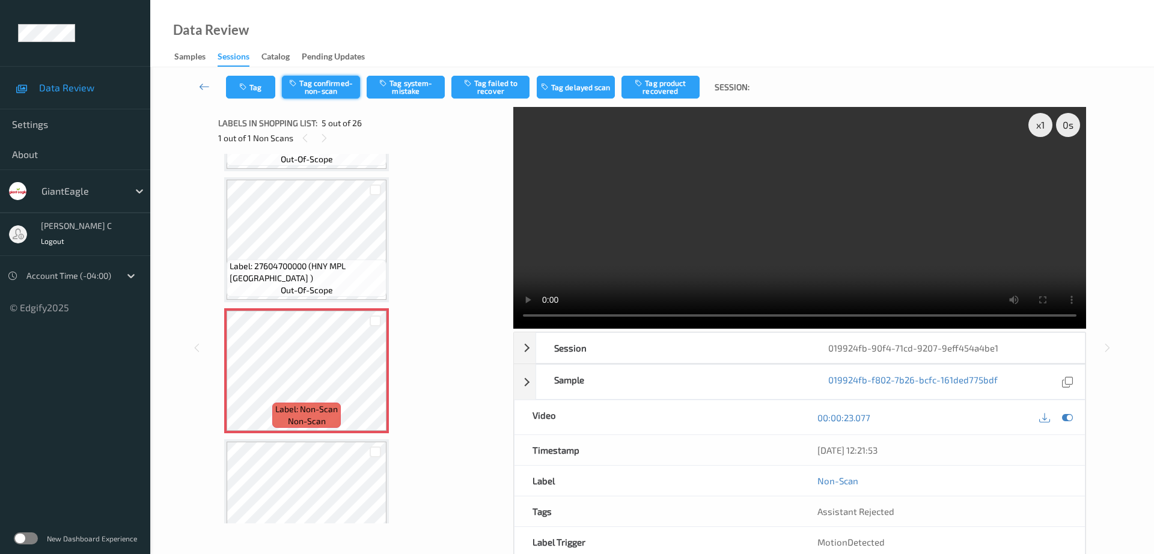
click at [346, 84] on button "Tag confirmed-non-scan" at bounding box center [321, 87] width 78 height 23
click at [505, 95] on button "Tag failed to recover" at bounding box center [490, 87] width 78 height 23
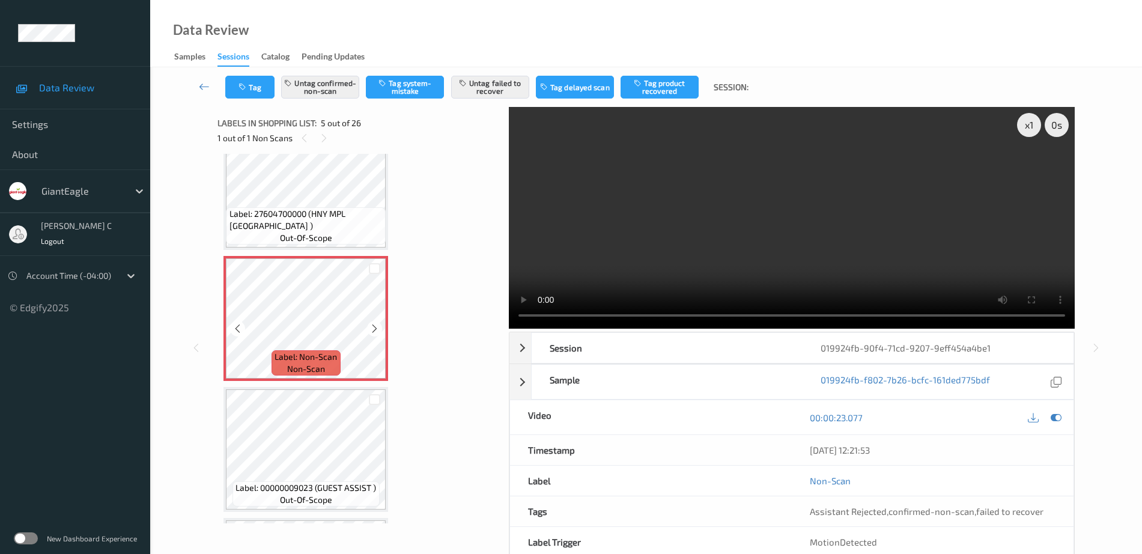
scroll to position [451, 0]
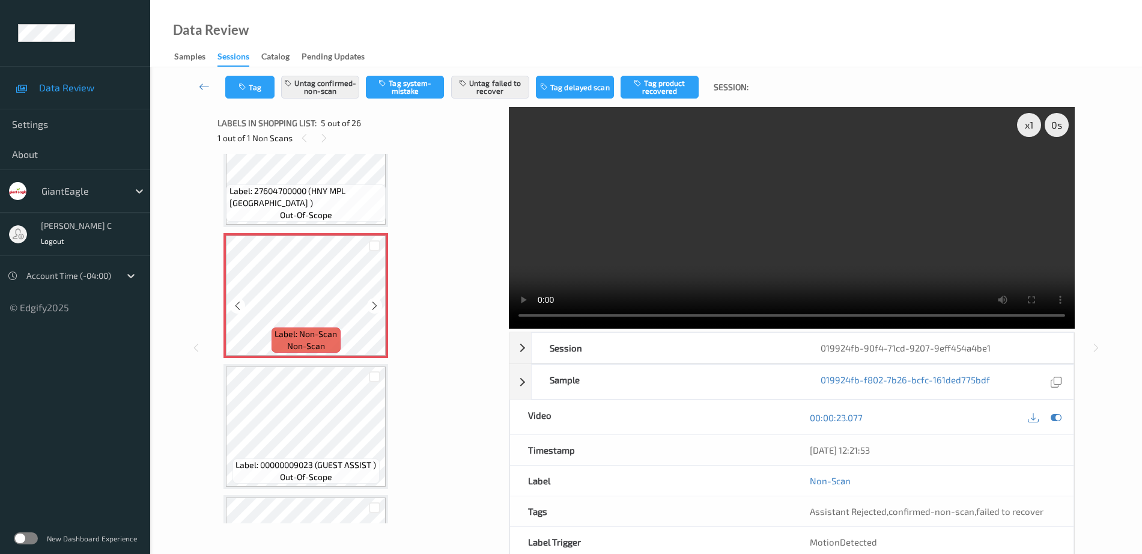
click at [294, 350] on span "non-scan" at bounding box center [306, 346] width 38 height 12
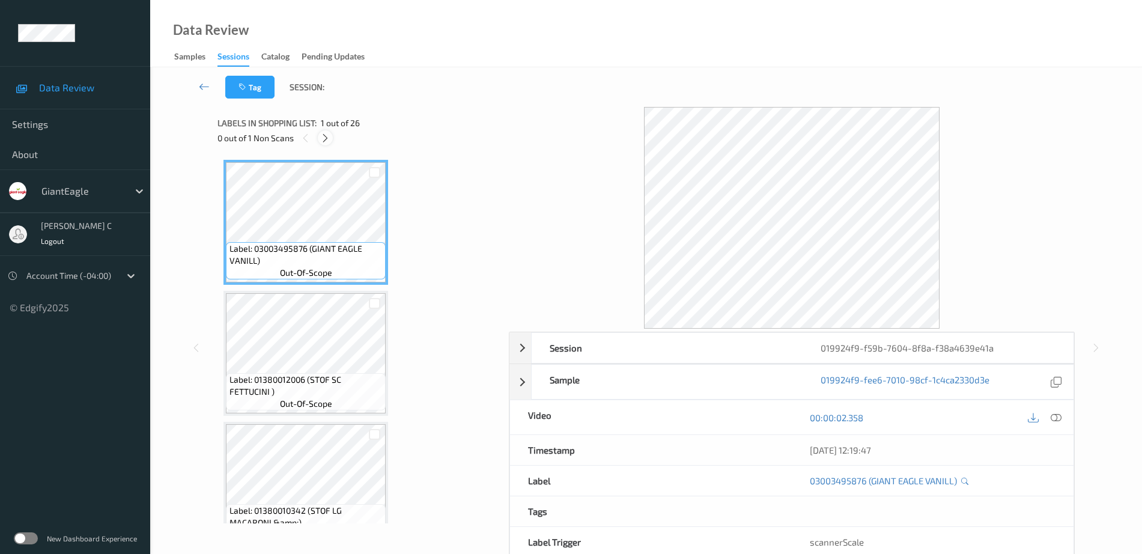
click at [326, 136] on icon at bounding box center [325, 138] width 10 height 11
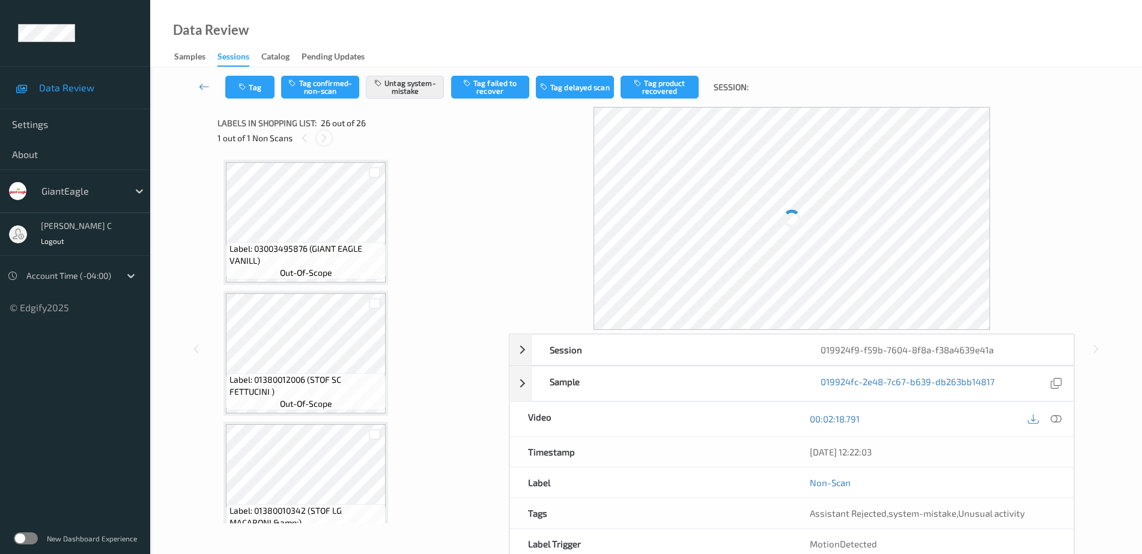
scroll to position [3042, 0]
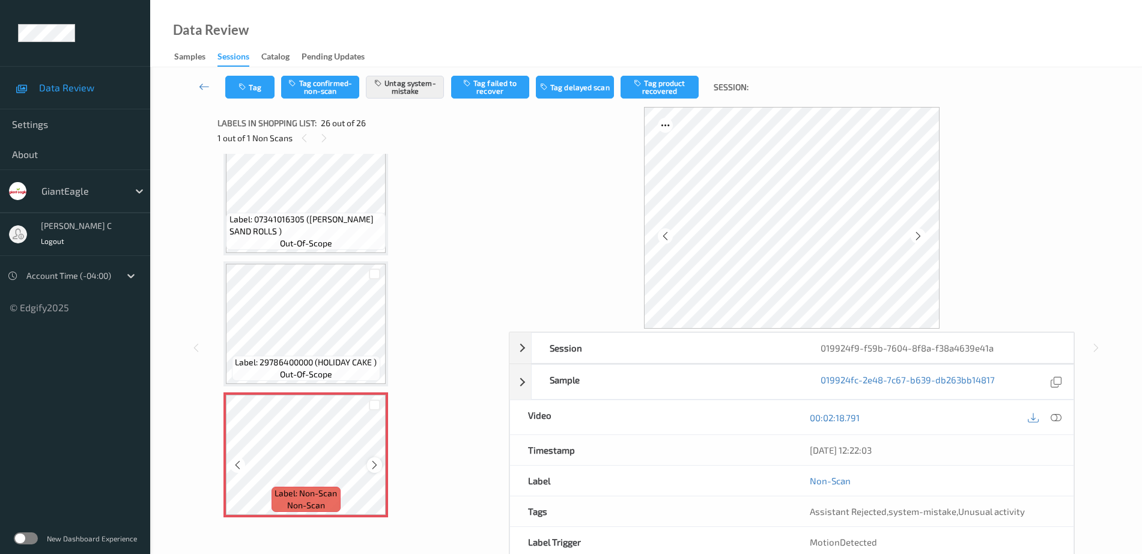
click at [373, 460] on icon at bounding box center [375, 465] width 10 height 11
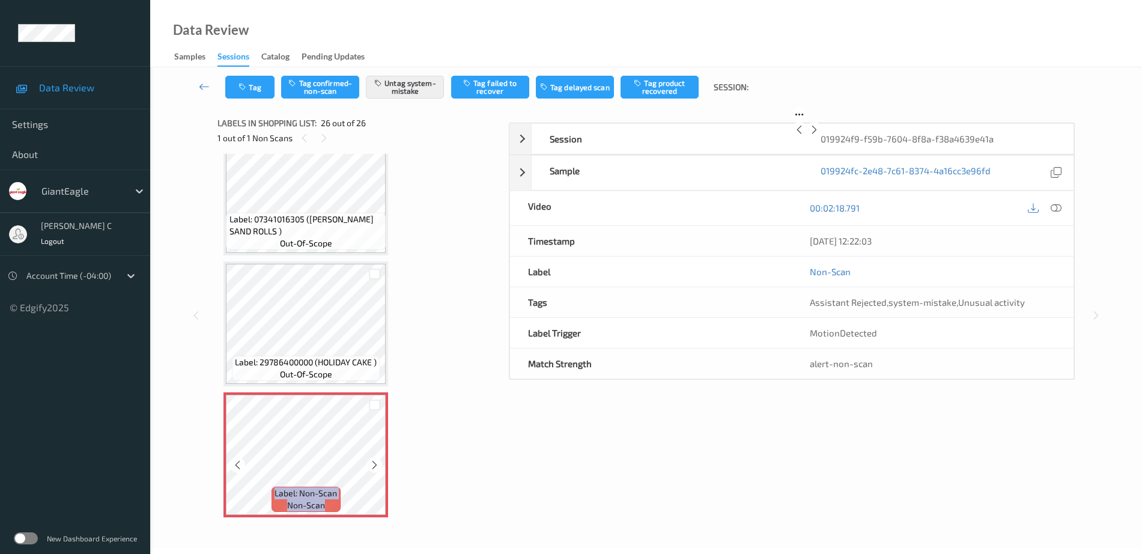
click at [373, 460] on icon at bounding box center [375, 465] width 10 height 11
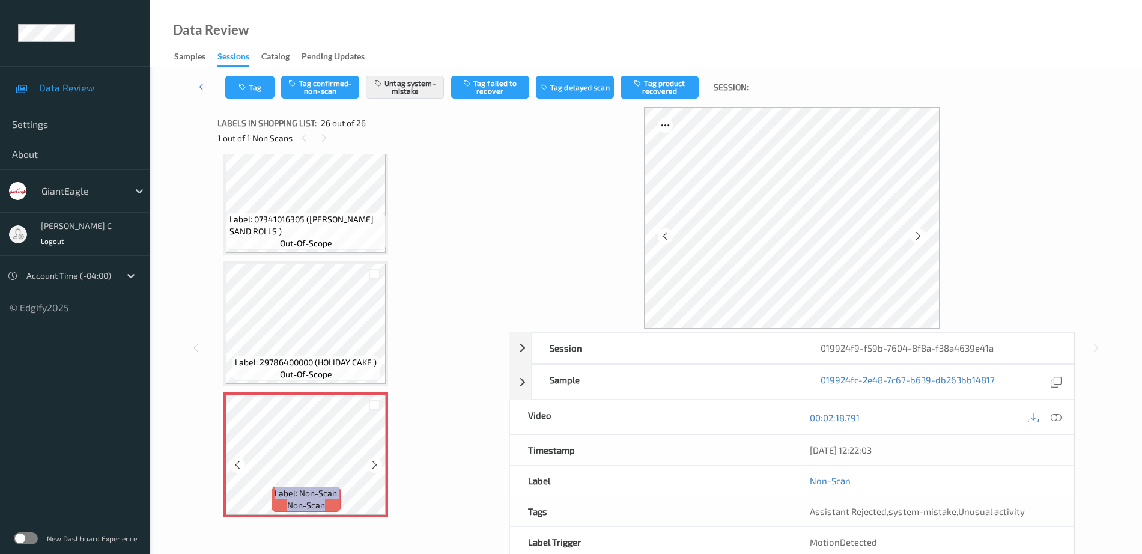
click at [373, 460] on icon at bounding box center [375, 465] width 10 height 11
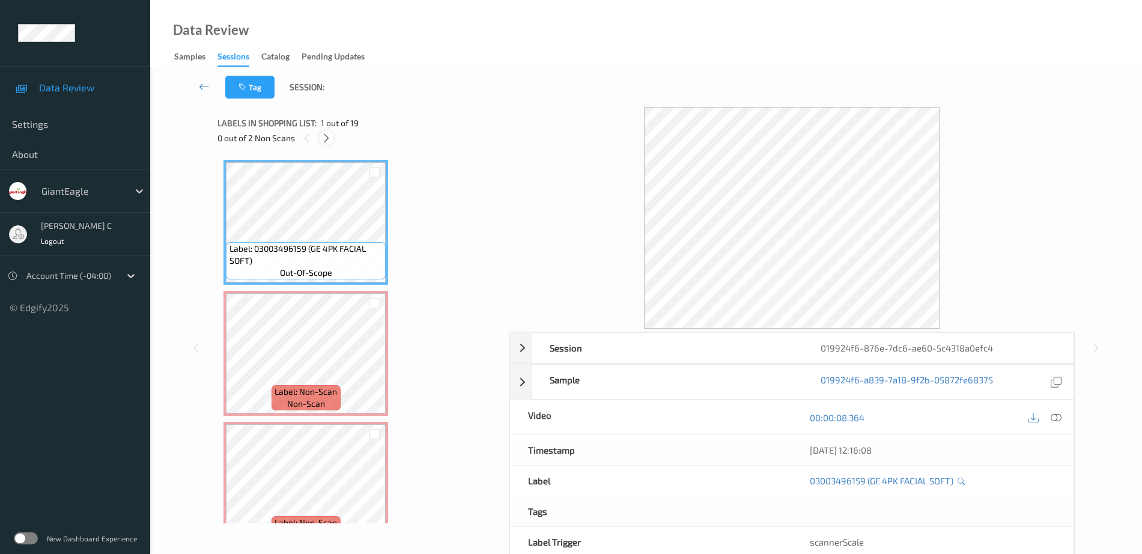
click at [327, 136] on icon at bounding box center [326, 138] width 10 height 11
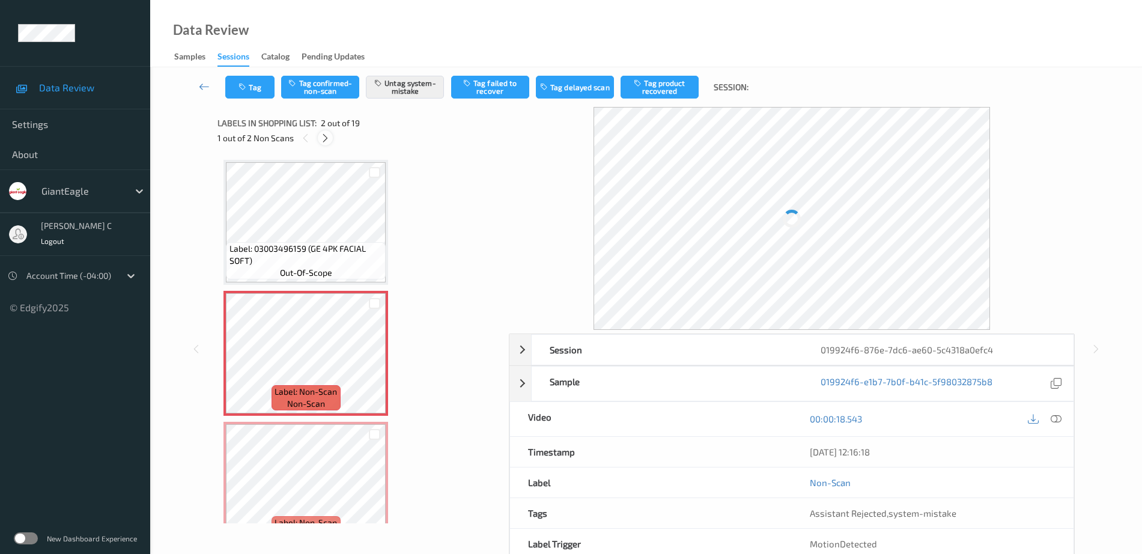
scroll to position [6, 0]
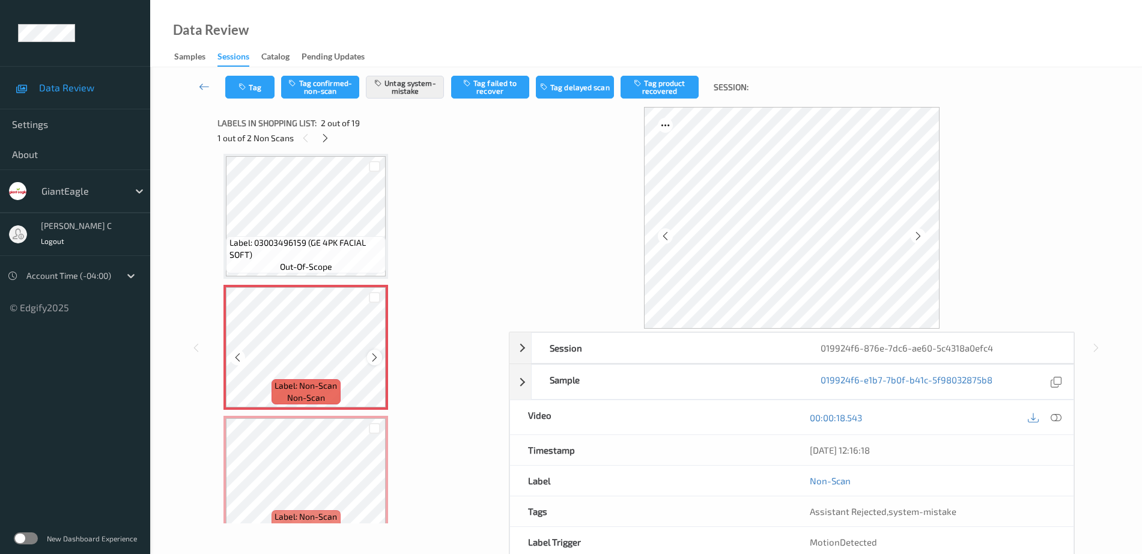
click at [375, 356] on icon at bounding box center [375, 357] width 10 height 11
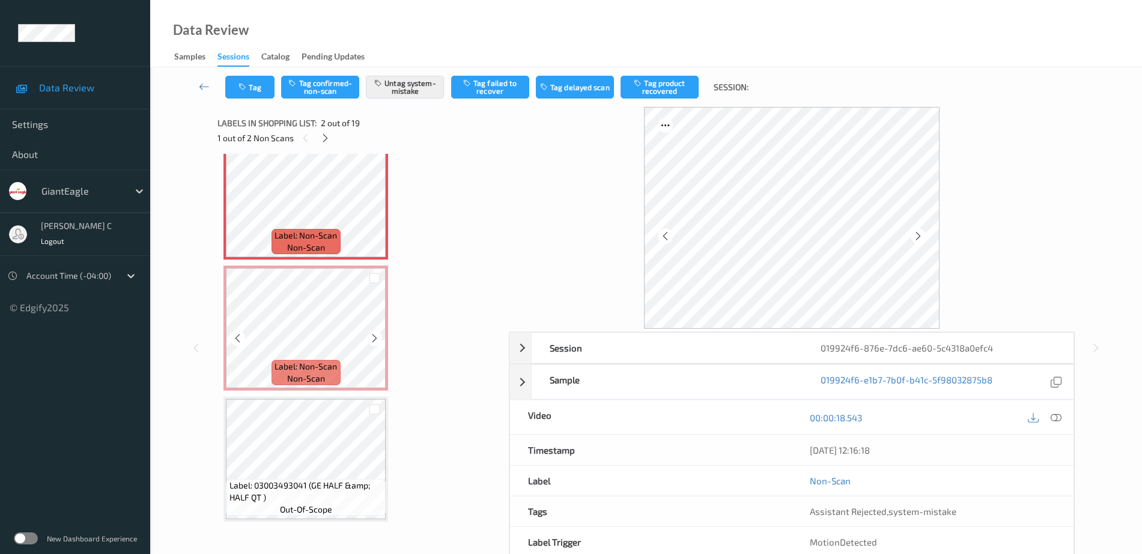
click at [301, 375] on span "non-scan" at bounding box center [306, 379] width 38 height 12
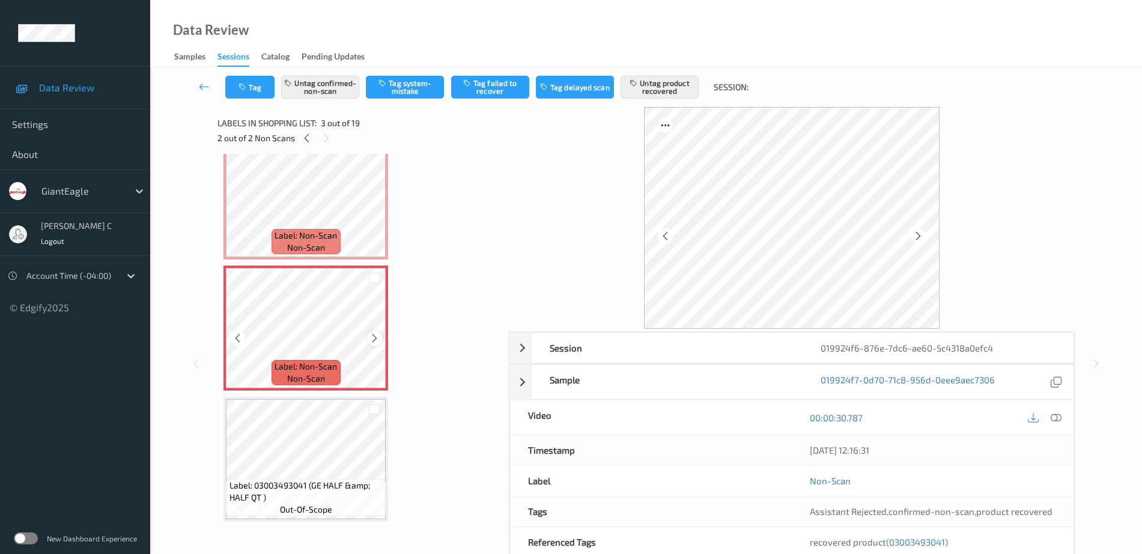
click at [370, 339] on icon at bounding box center [375, 338] width 10 height 11
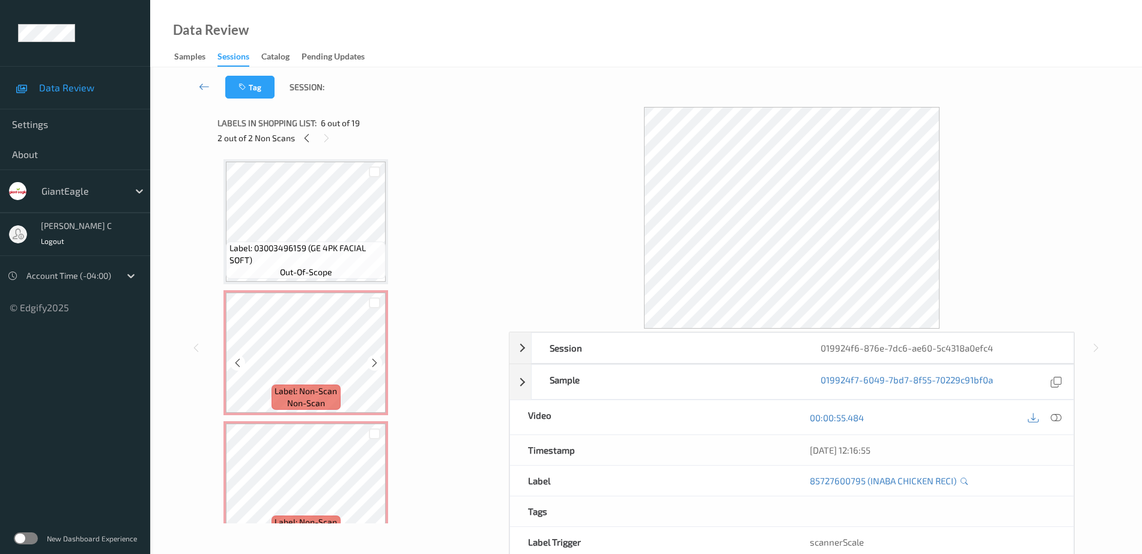
scroll to position [0, 0]
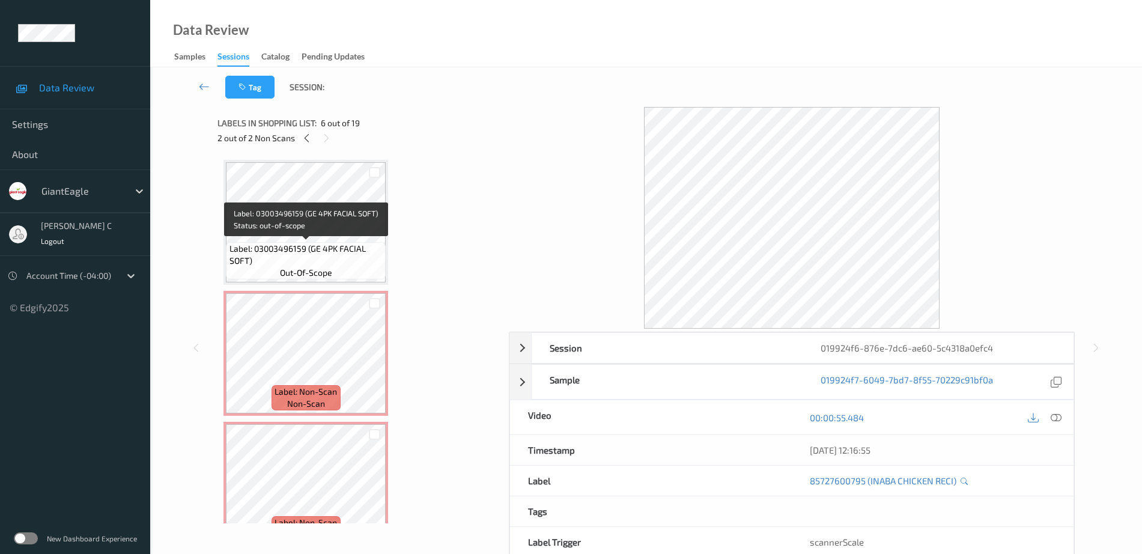
click at [276, 273] on div "Label: 03003496159 (GE 4PK FACIAL SOFT) out-of-scope" at bounding box center [306, 260] width 160 height 37
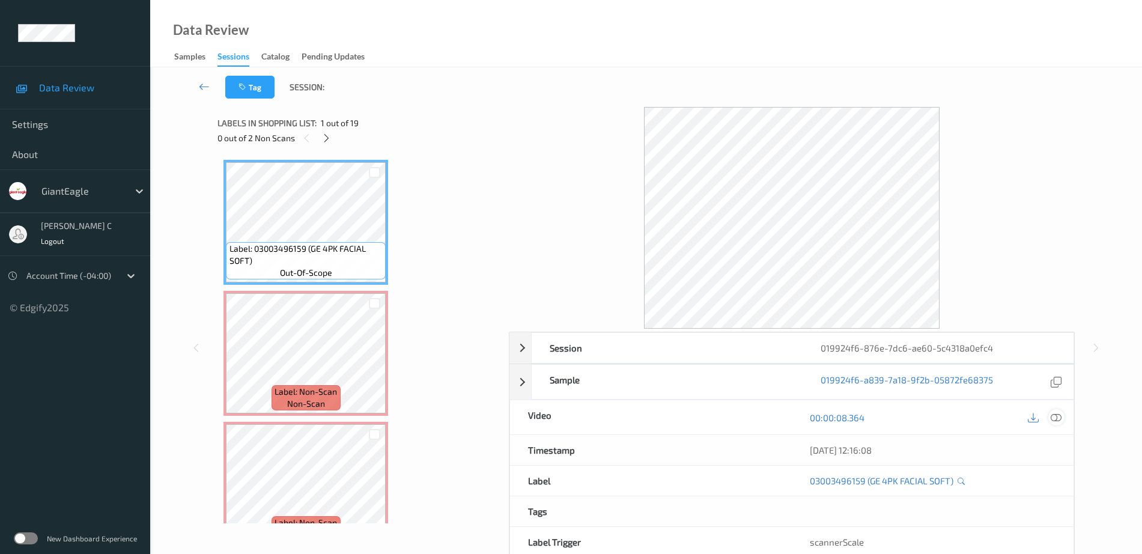
click at [1057, 422] on icon at bounding box center [1056, 417] width 11 height 11
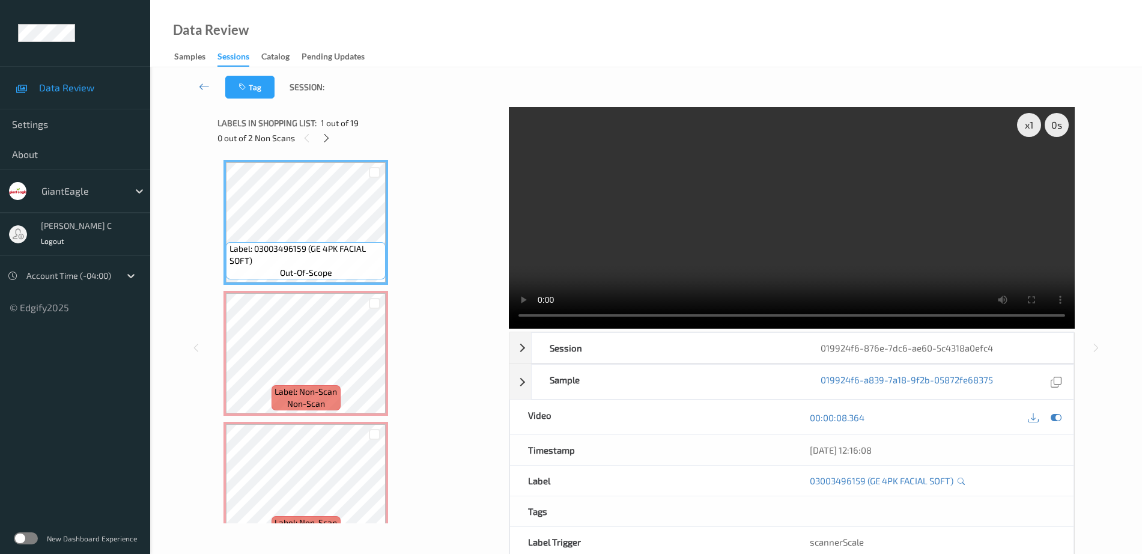
click at [486, 323] on div "x 1 0 s Session 019924f6-876e-7dc6-ae60-5c4318a0efc4 Session ID 019924f6-876e-7…" at bounding box center [646, 348] width 857 height 482
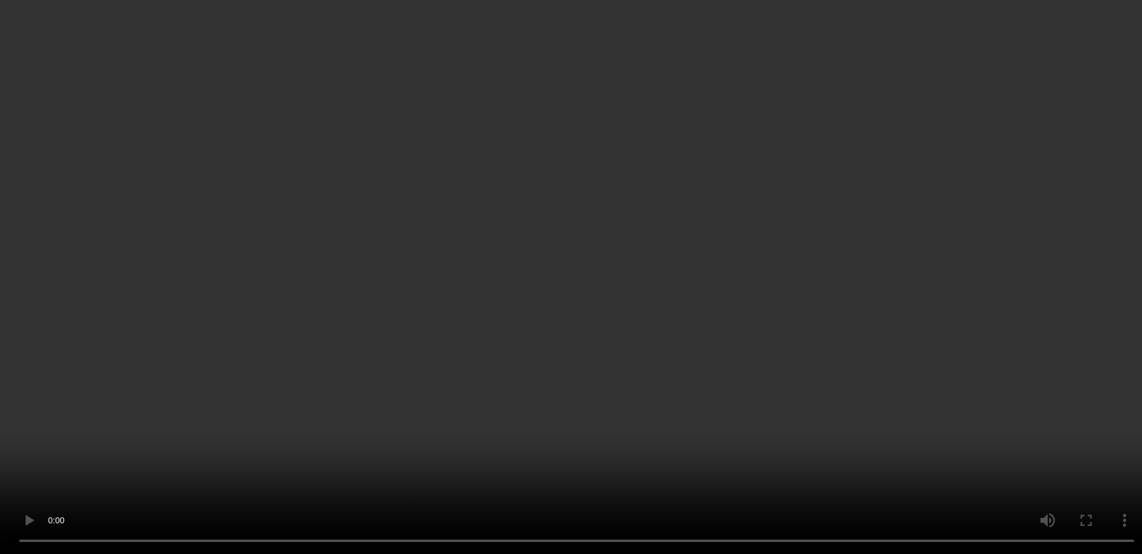
scroll to position [150, 0]
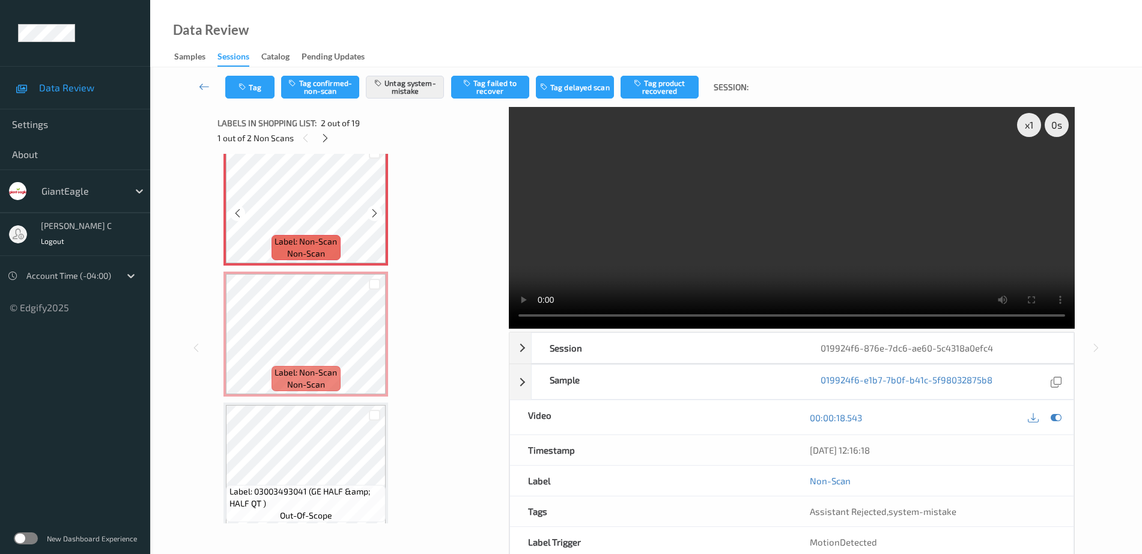
click at [311, 373] on span "Label: Non-Scan" at bounding box center [306, 373] width 62 height 12
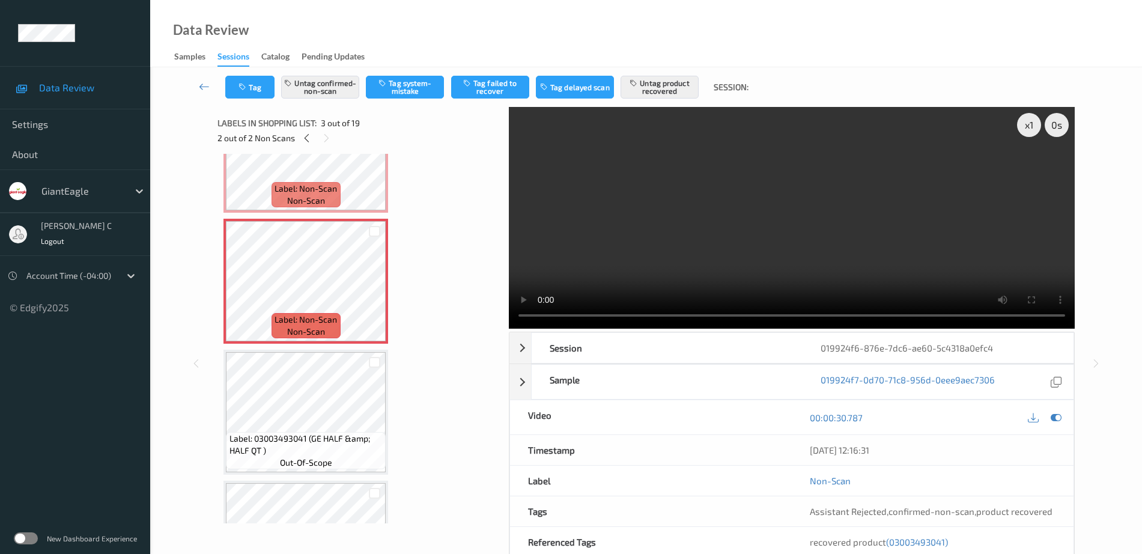
scroll to position [225, 0]
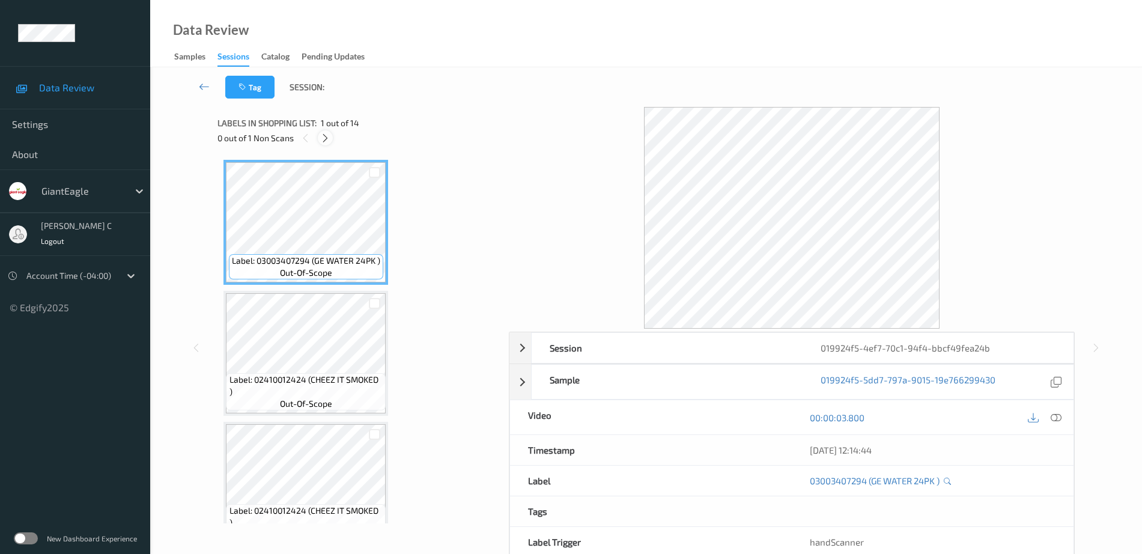
click at [324, 135] on icon at bounding box center [325, 138] width 10 height 11
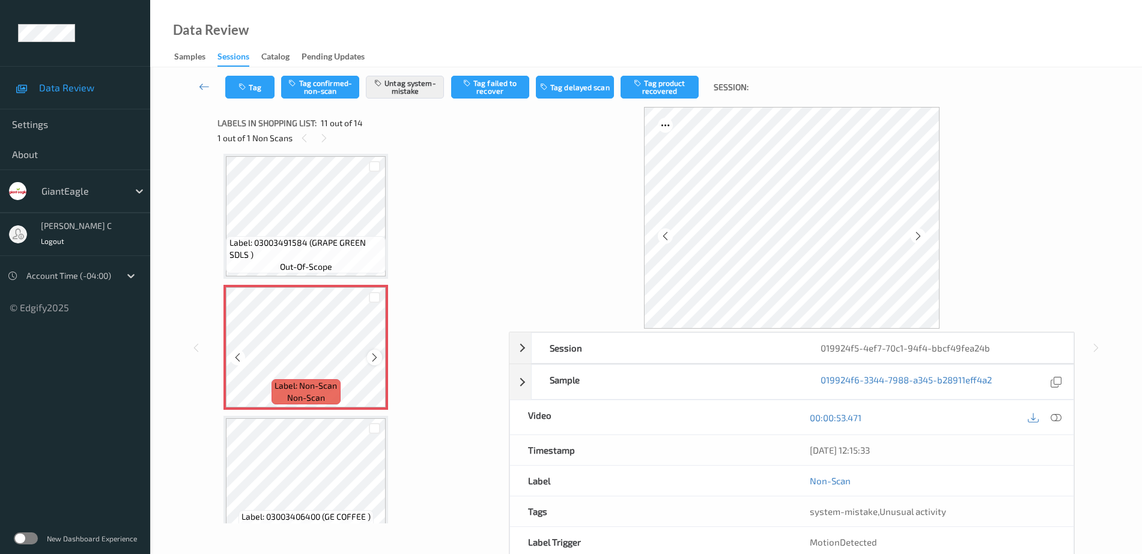
click at [376, 356] on icon at bounding box center [375, 357] width 10 height 11
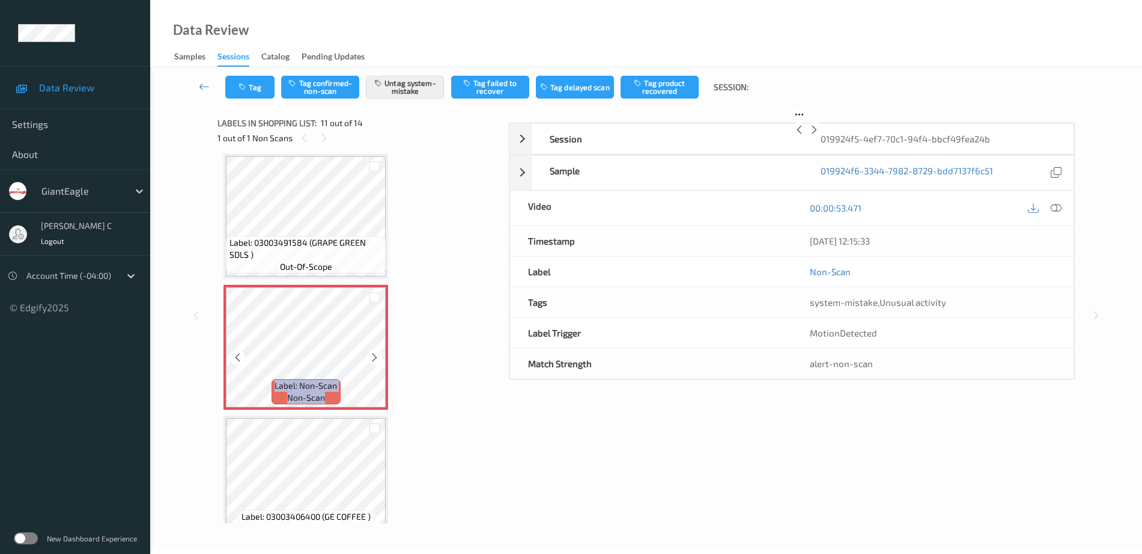
click at [376, 356] on icon at bounding box center [375, 357] width 10 height 11
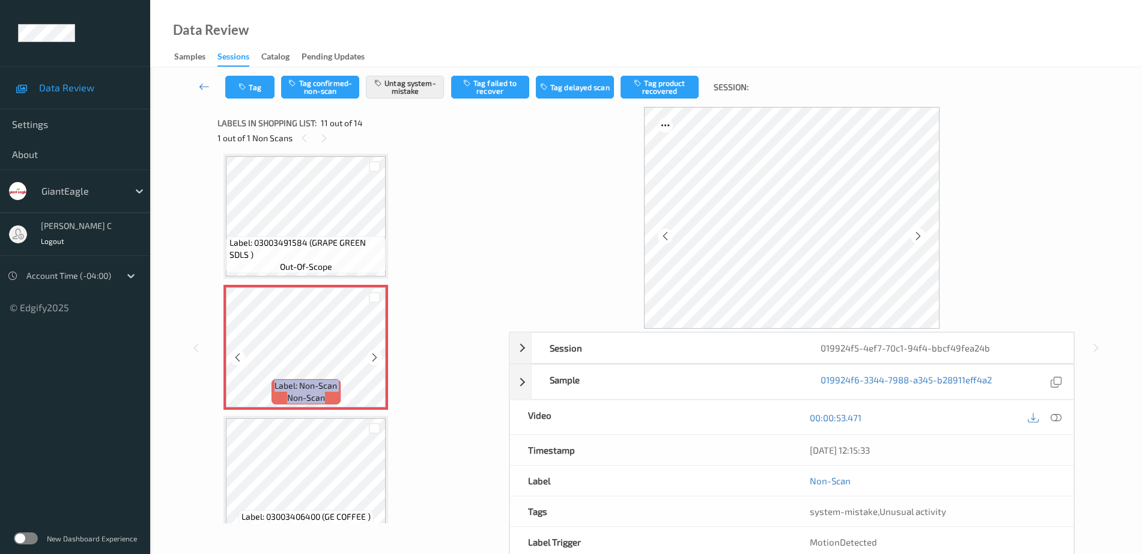
click at [376, 356] on icon at bounding box center [375, 357] width 10 height 11
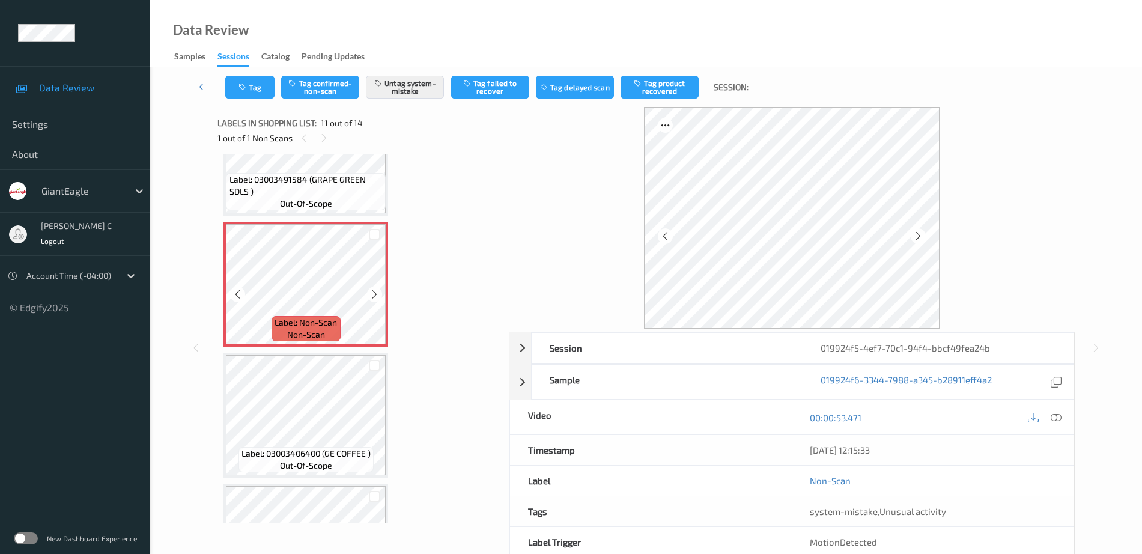
scroll to position [1335, 0]
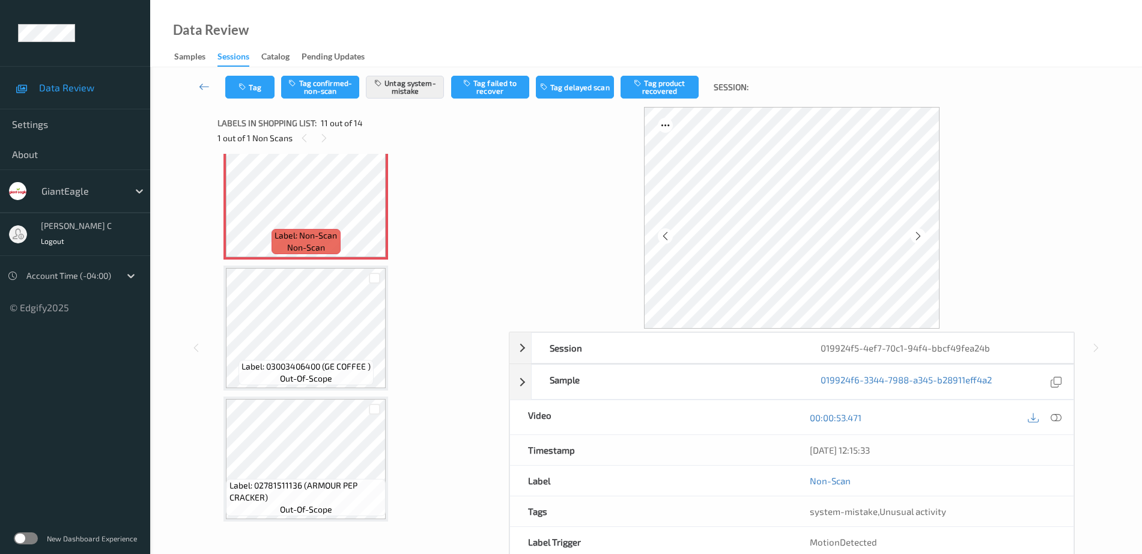
click at [332, 385] on div "Label: 03003406400 (GE COFFEE ) out-of-scope" at bounding box center [306, 372] width 135 height 25
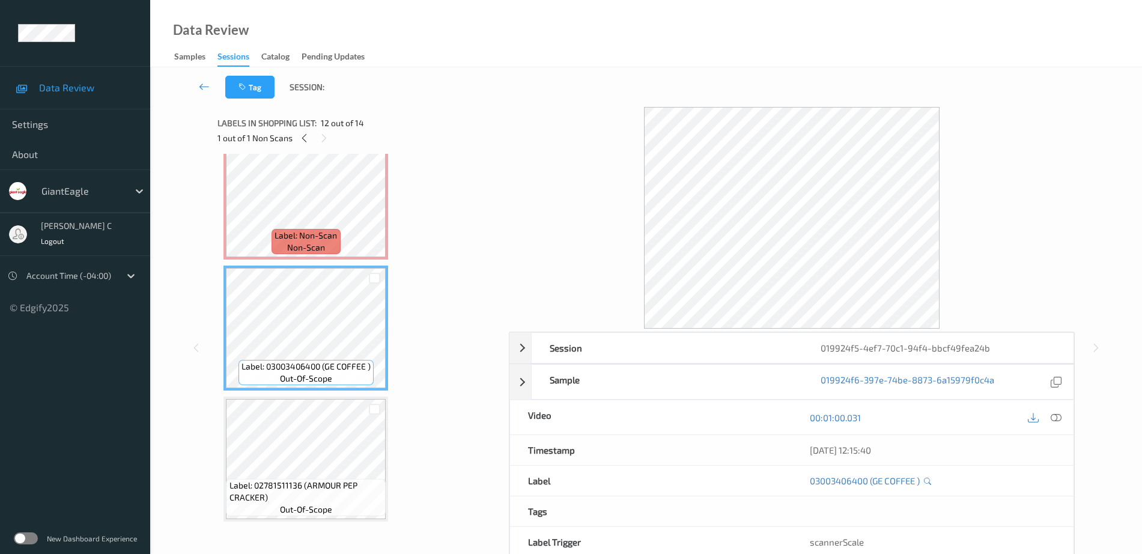
scroll to position [1185, 0]
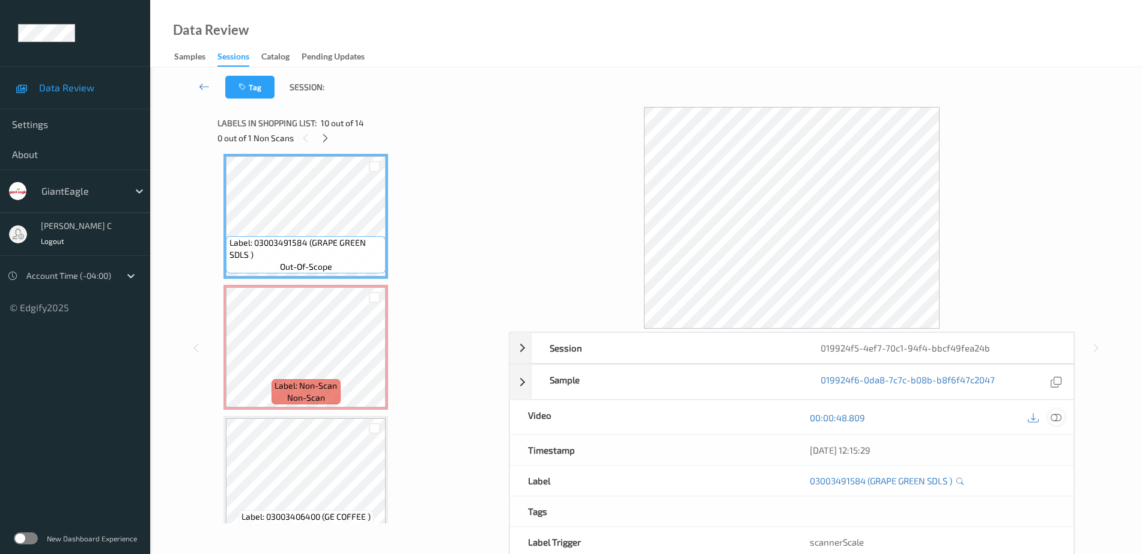
click at [1055, 422] on icon at bounding box center [1056, 417] width 11 height 11
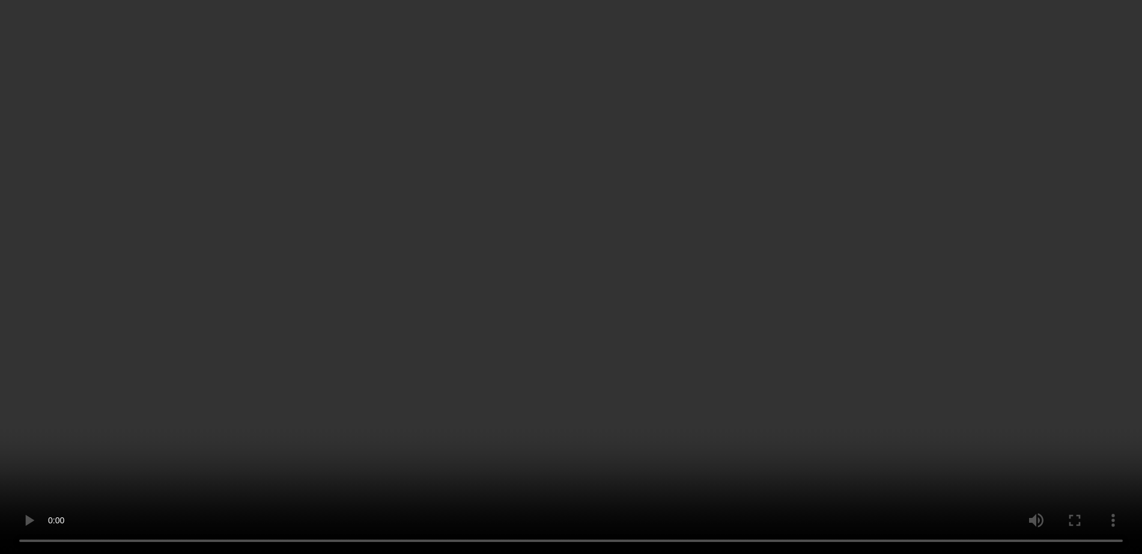
scroll to position [1260, 0]
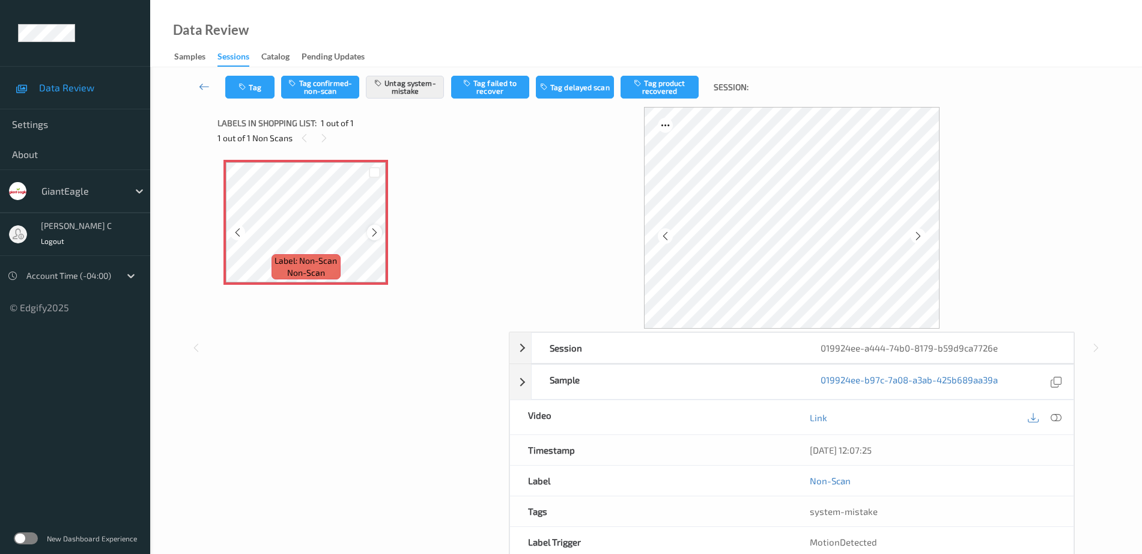
click at [376, 239] on div at bounding box center [374, 232] width 15 height 15
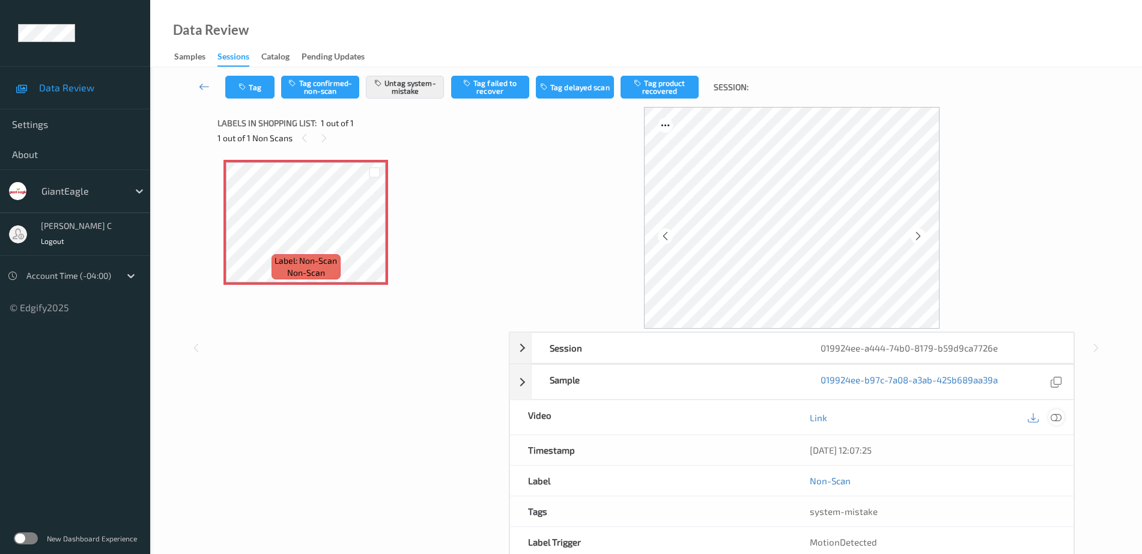
click at [1063, 413] on div at bounding box center [1057, 417] width 16 height 16
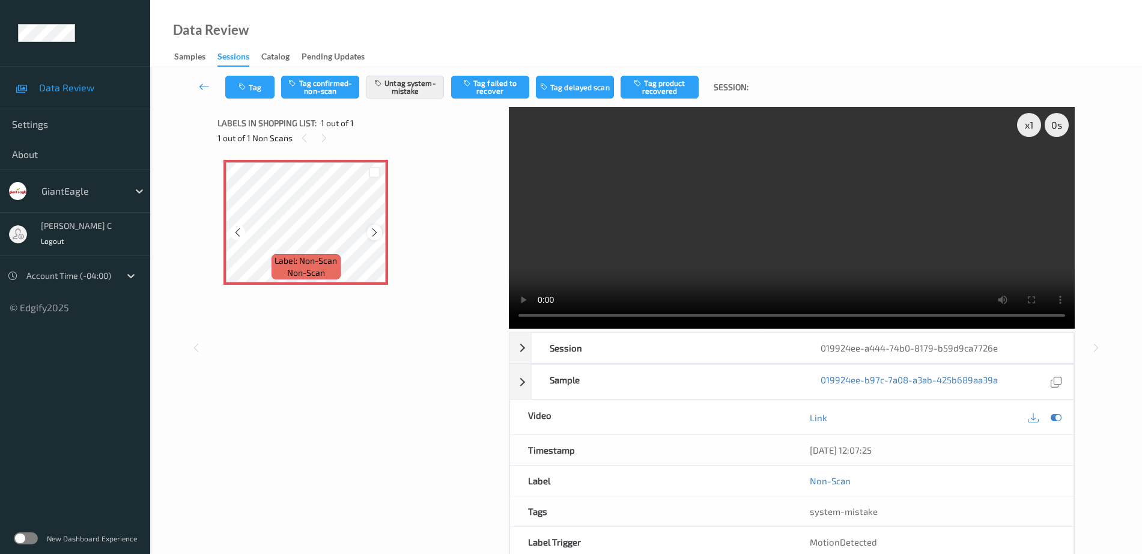
click at [373, 234] on icon at bounding box center [375, 232] width 10 height 11
click at [263, 86] on button "Tag" at bounding box center [249, 87] width 49 height 23
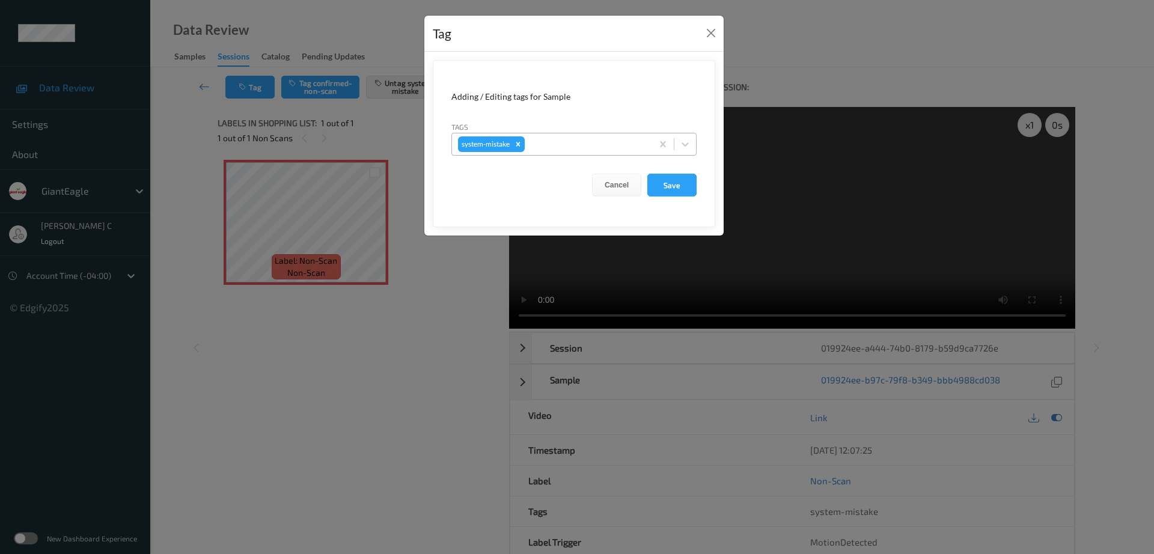
click at [561, 145] on div at bounding box center [586, 144] width 119 height 14
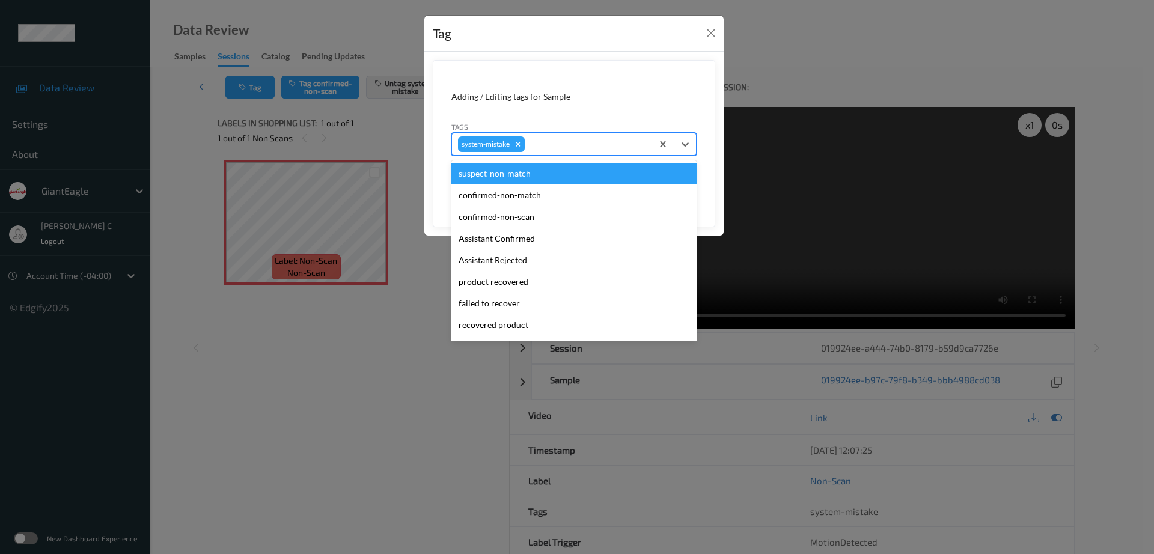
type input "b"
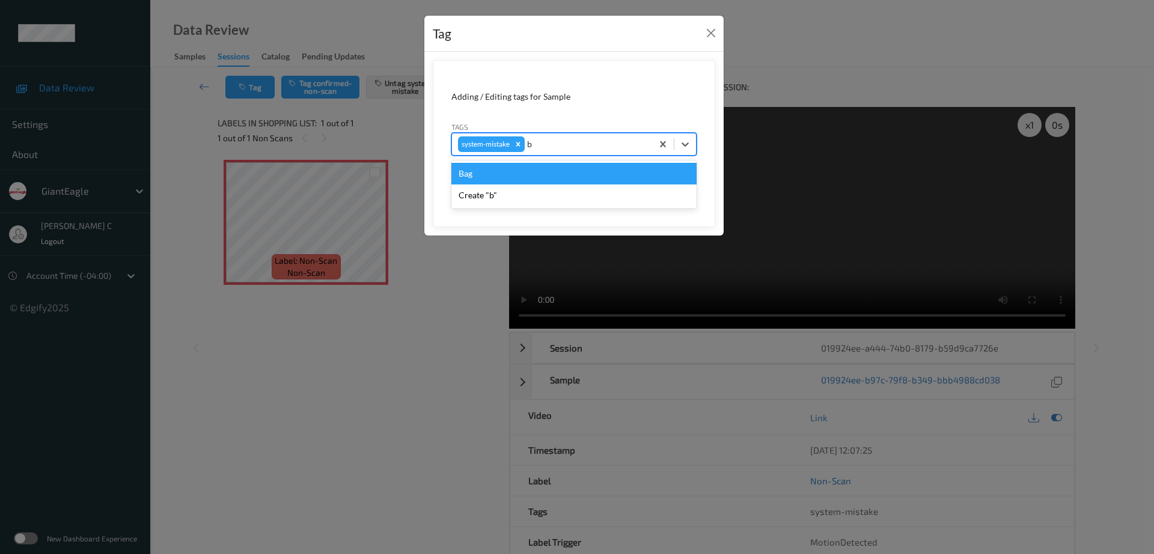
click at [496, 169] on div "Bag" at bounding box center [573, 174] width 245 height 22
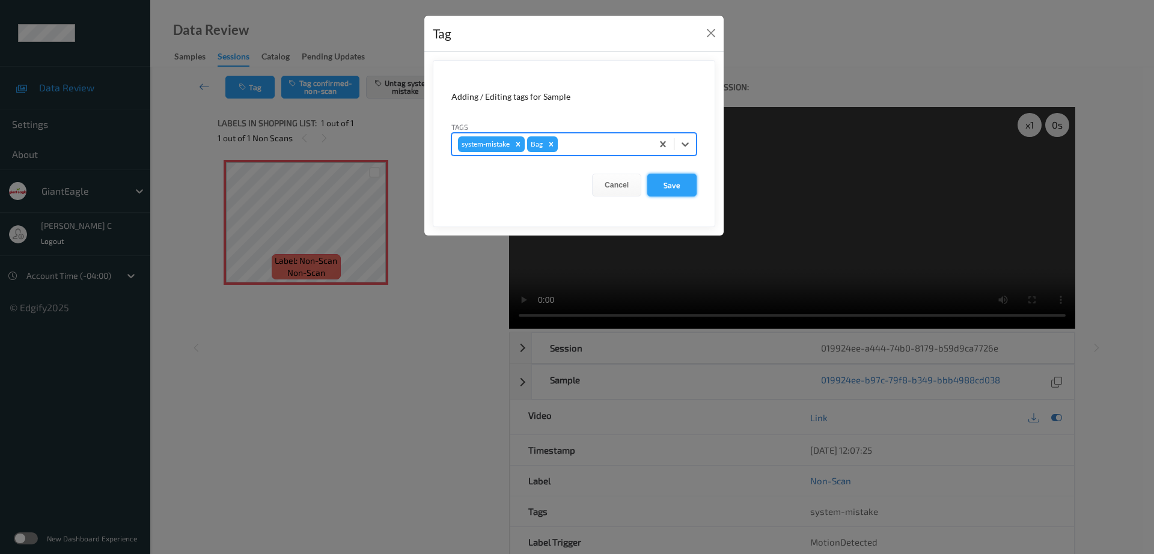
click at [675, 184] on button "Save" at bounding box center [671, 185] width 49 height 23
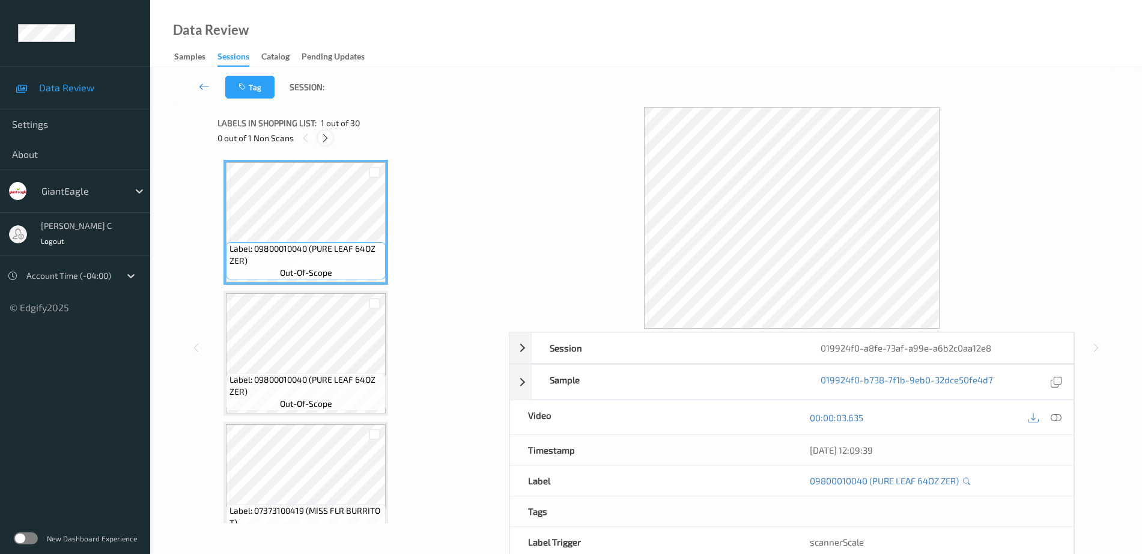
click at [327, 136] on icon at bounding box center [325, 138] width 10 height 11
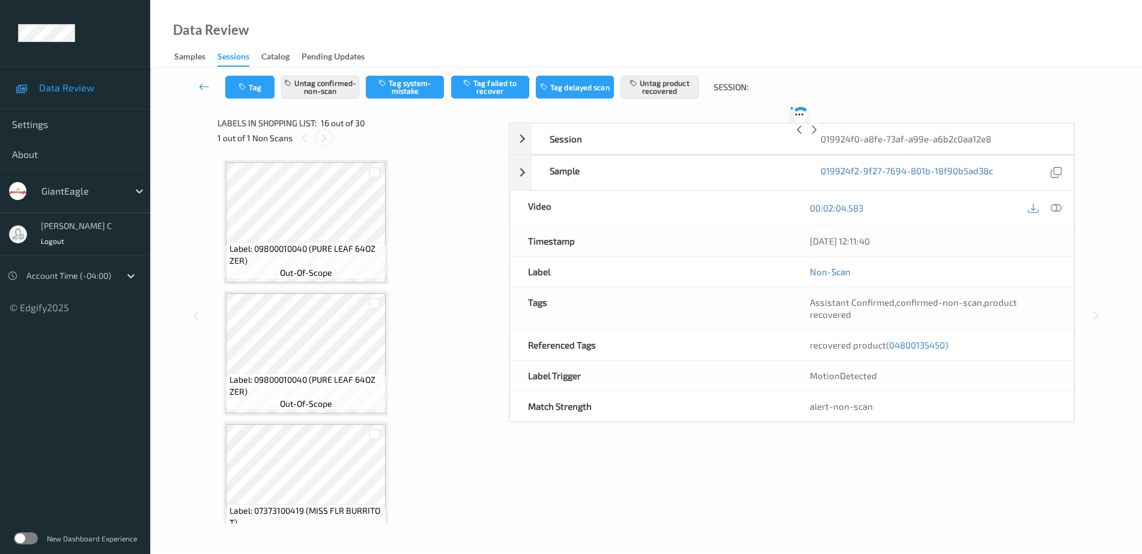
scroll to position [1840, 0]
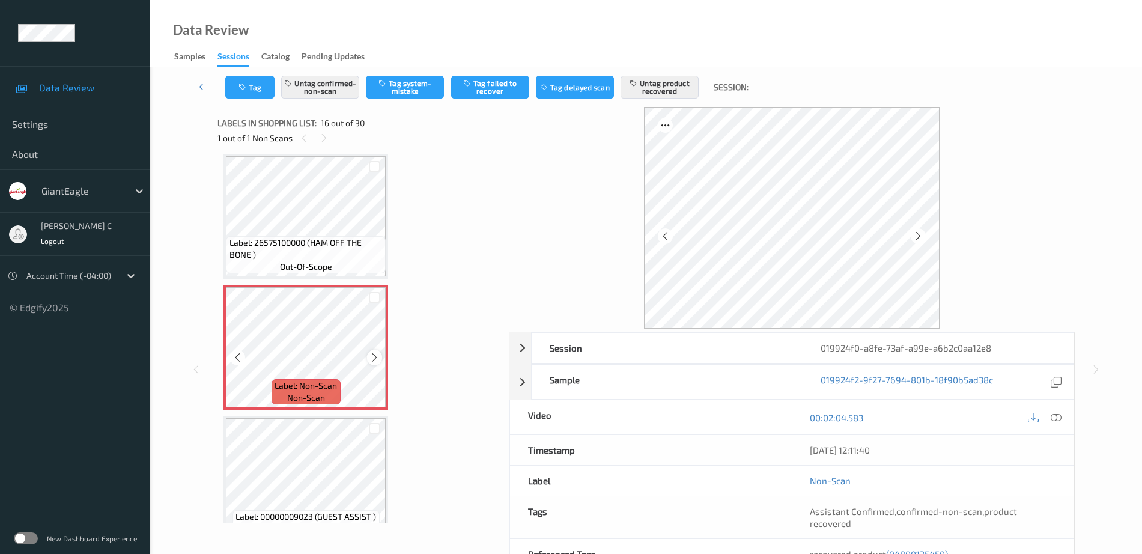
click at [374, 359] on icon at bounding box center [375, 357] width 10 height 11
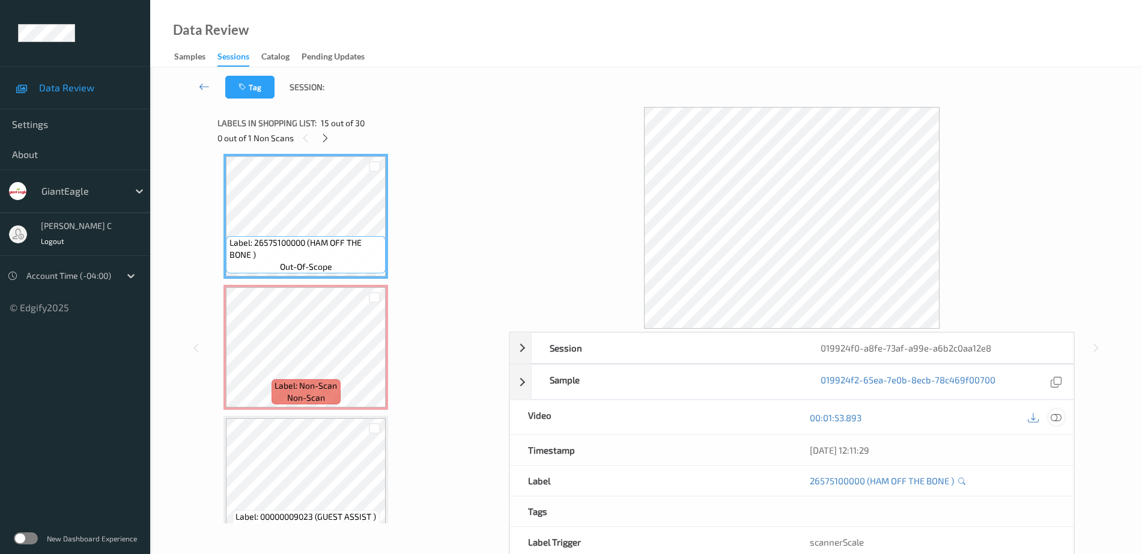
click at [1059, 414] on icon at bounding box center [1056, 417] width 11 height 11
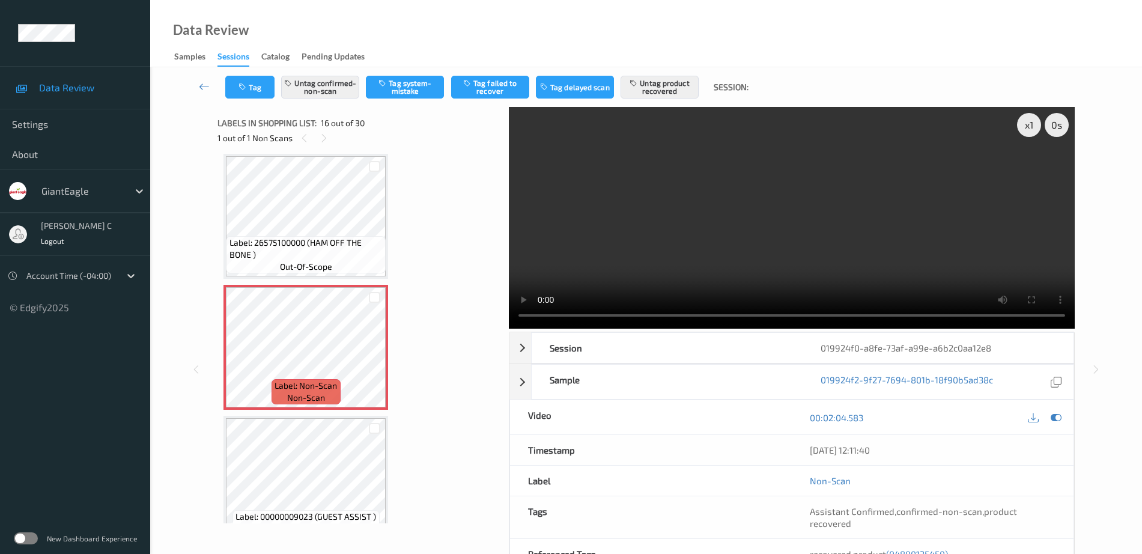
click at [388, 430] on div "Label: 00000009023 (GUEST ASSIST ) out-of-scope" at bounding box center [306, 478] width 165 height 125
click at [380, 358] on div at bounding box center [374, 357] width 15 height 15
click at [374, 358] on icon at bounding box center [375, 357] width 10 height 11
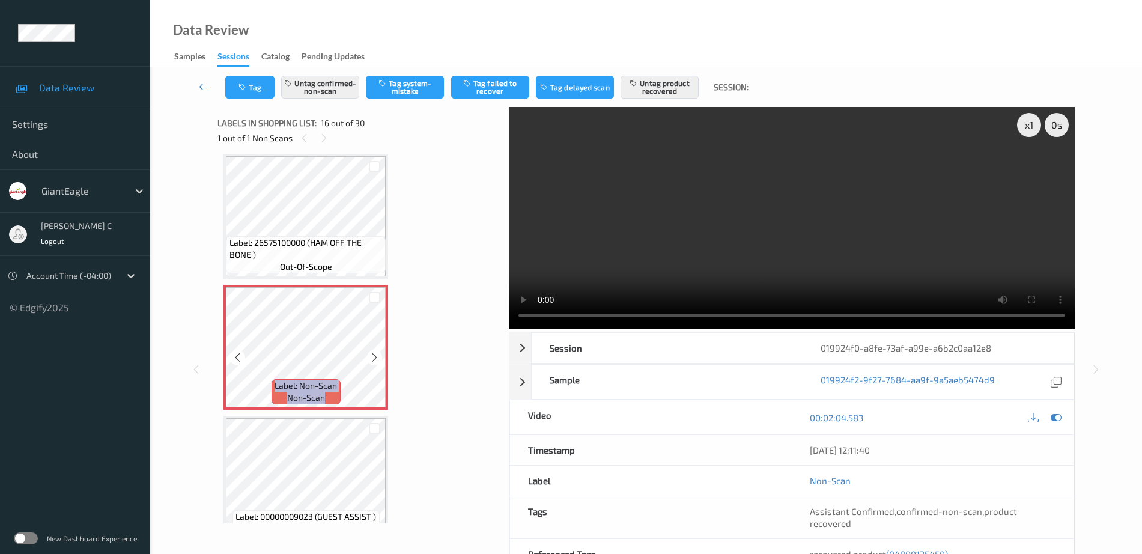
click at [374, 358] on icon at bounding box center [375, 357] width 10 height 11
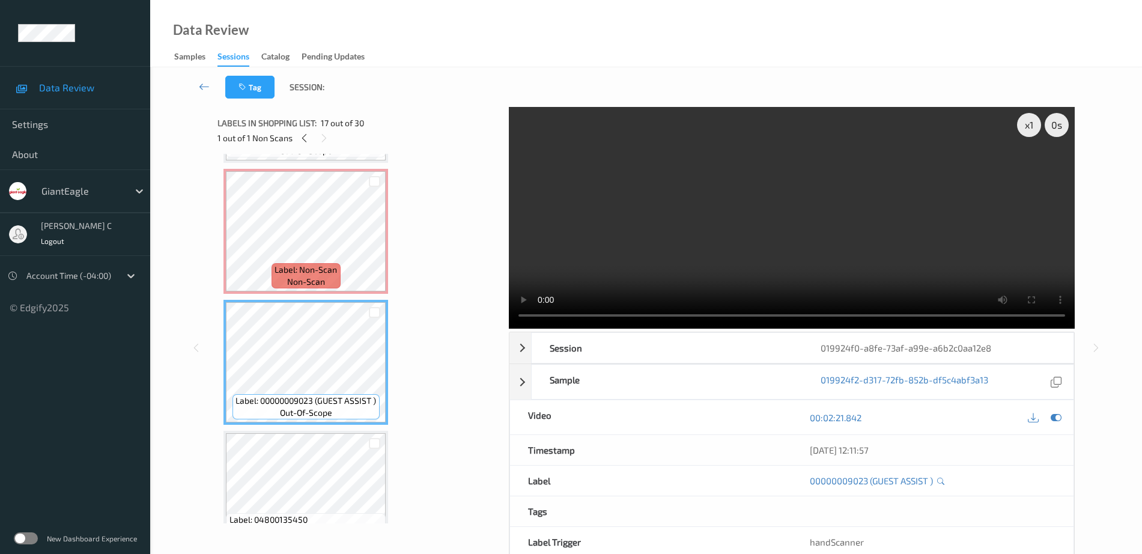
scroll to position [1990, 0]
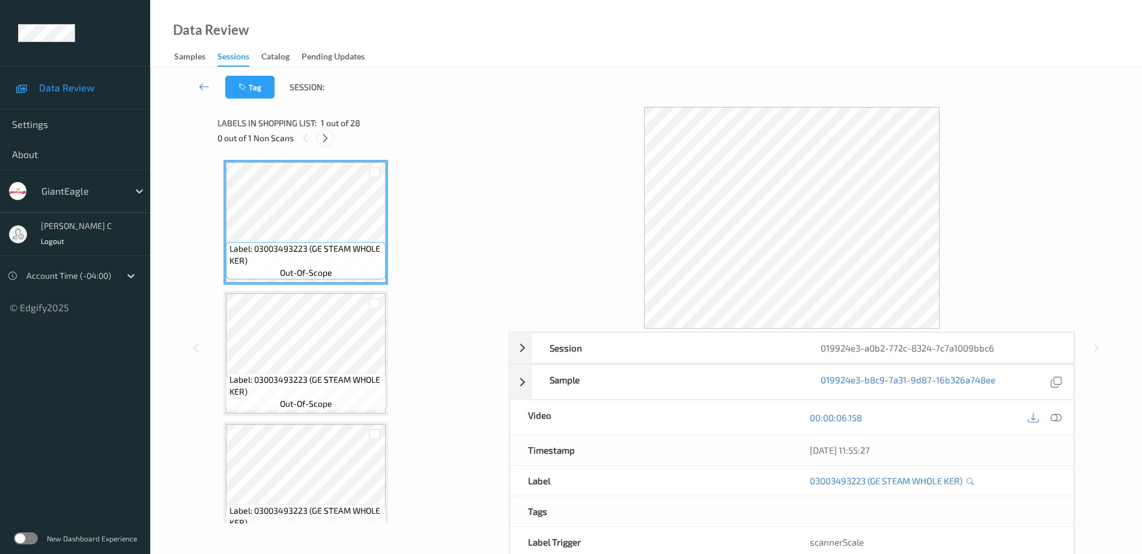
click at [329, 138] on icon at bounding box center [325, 138] width 10 height 11
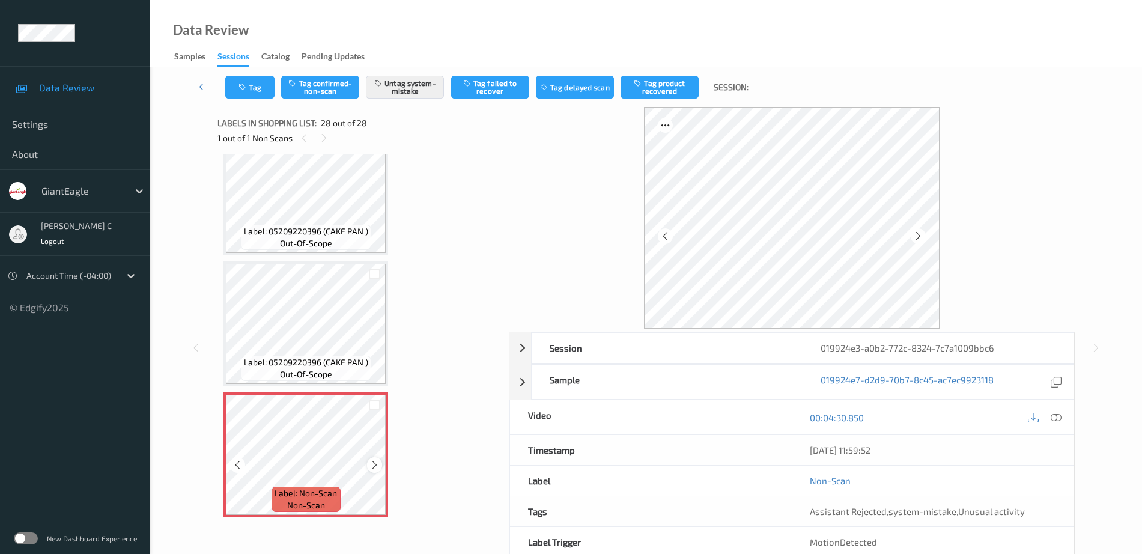
click at [376, 466] on icon at bounding box center [375, 465] width 10 height 11
click at [367, 467] on div at bounding box center [374, 464] width 15 height 15
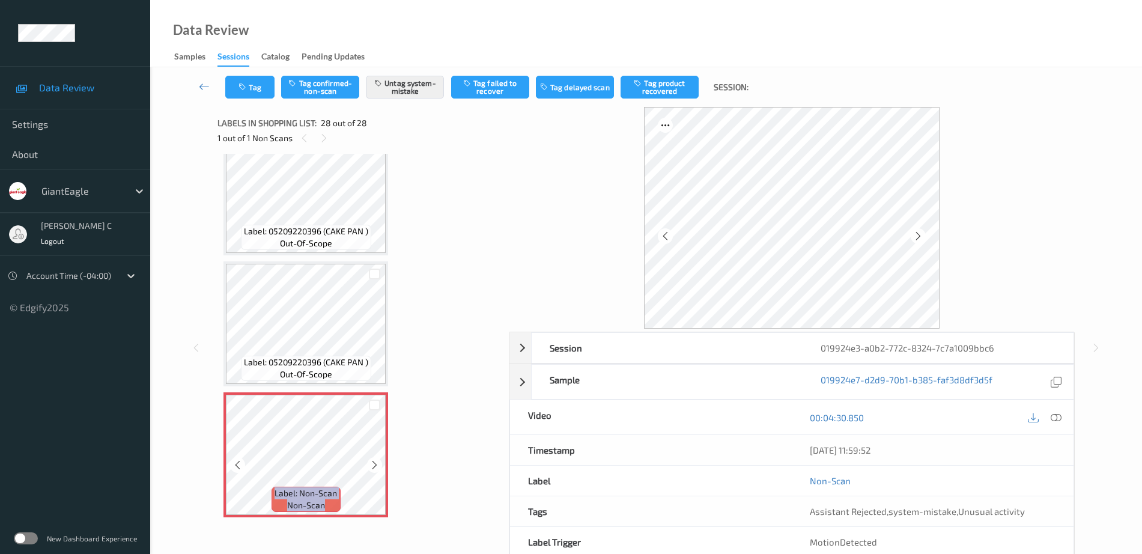
click at [367, 467] on div at bounding box center [374, 464] width 15 height 15
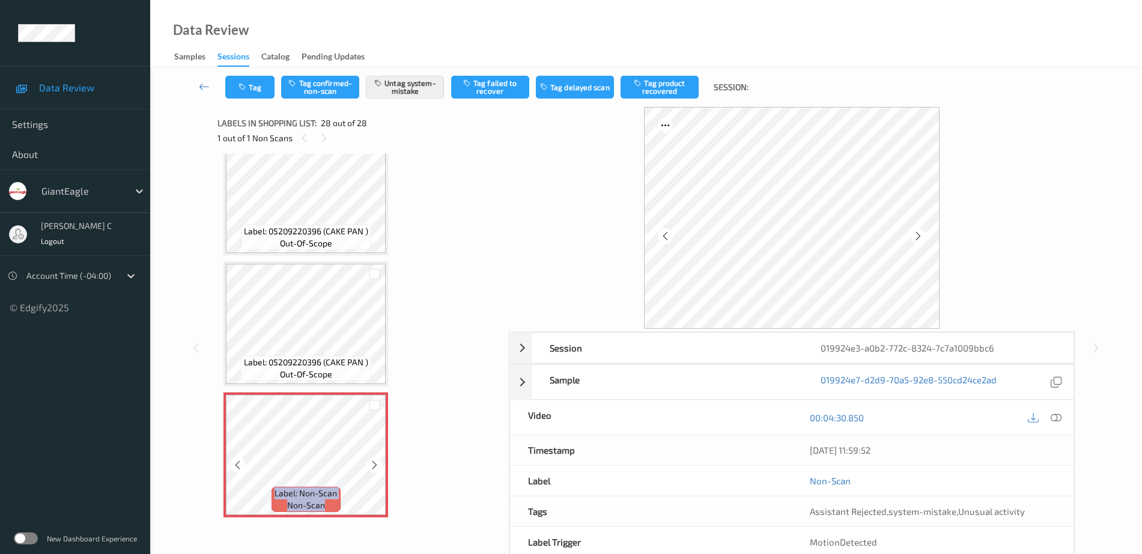
click at [367, 467] on div at bounding box center [374, 464] width 15 height 15
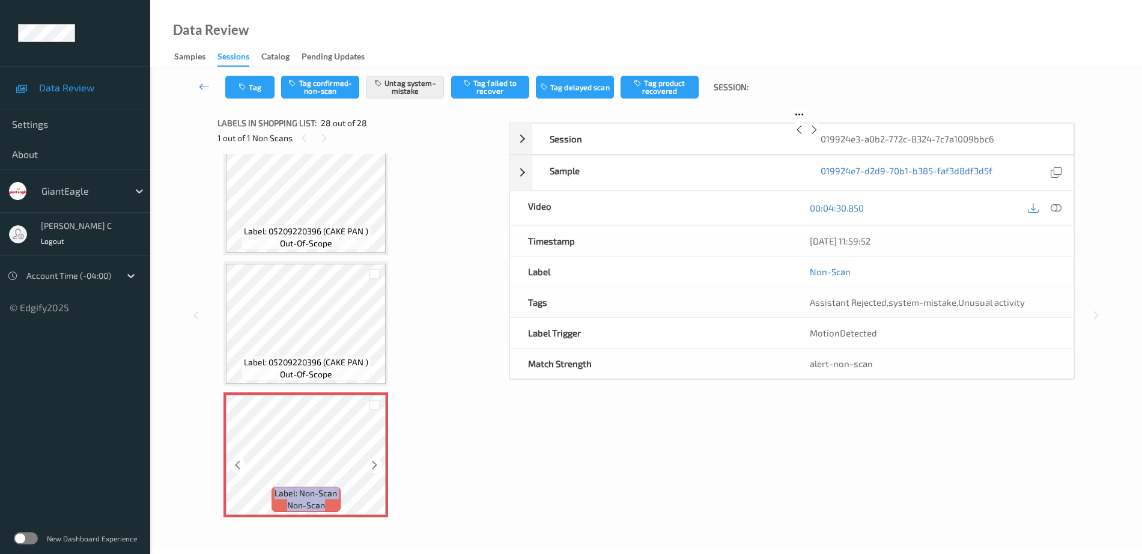
click at [367, 467] on div at bounding box center [374, 464] width 15 height 15
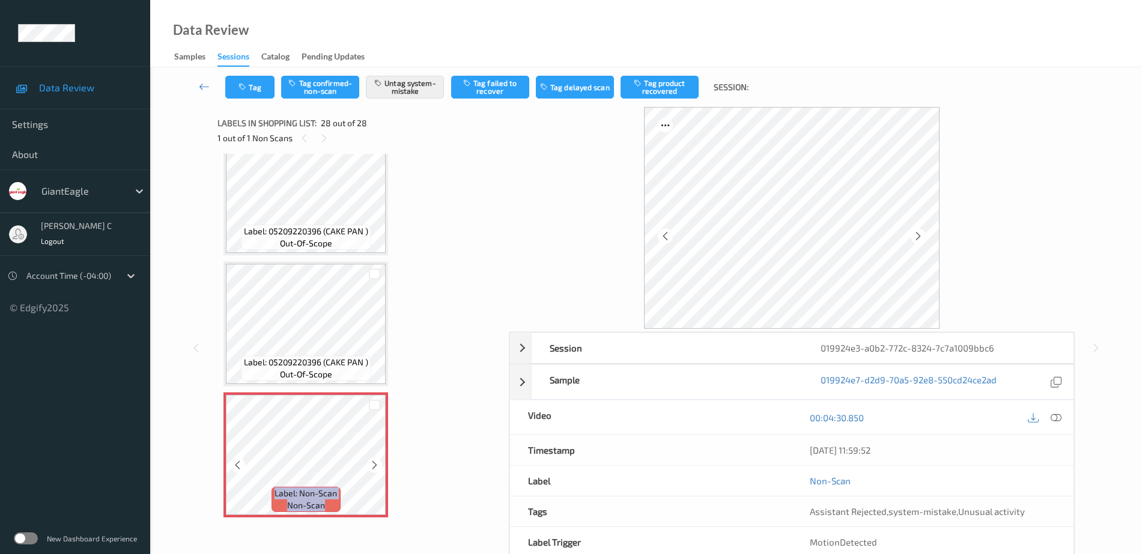
click at [367, 467] on div at bounding box center [374, 464] width 15 height 15
click at [341, 254] on div "Label: 05209220396 (CAKE PAN ) out-of-scope" at bounding box center [306, 192] width 165 height 125
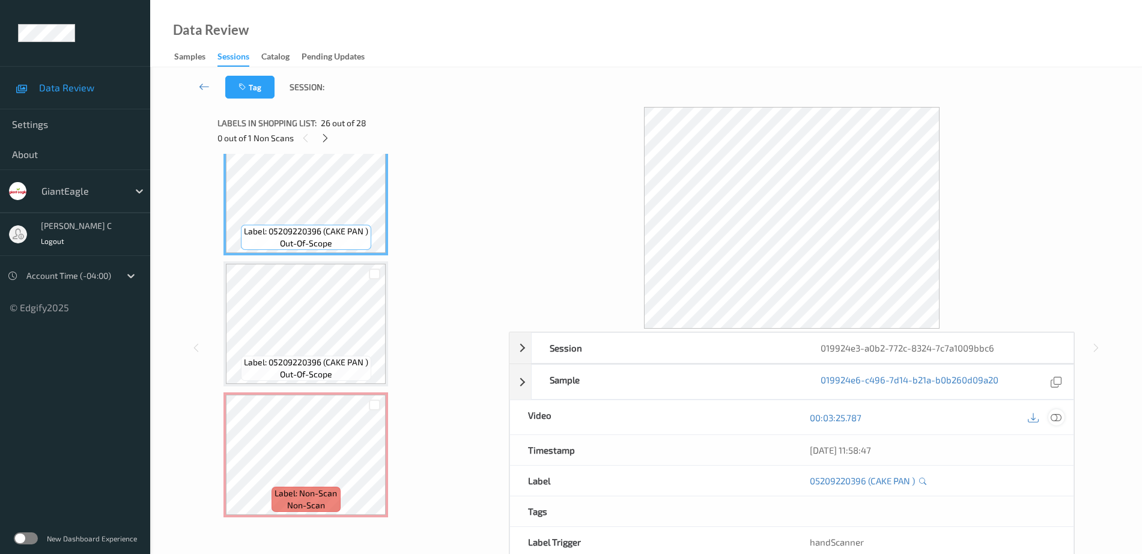
click at [1058, 416] on icon at bounding box center [1056, 417] width 11 height 11
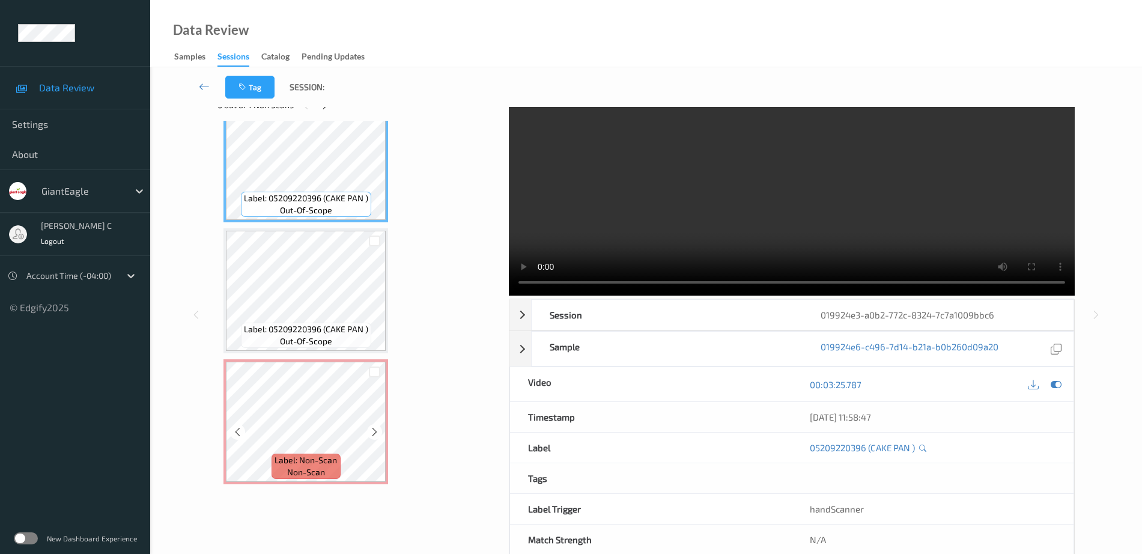
scroll to position [59, 0]
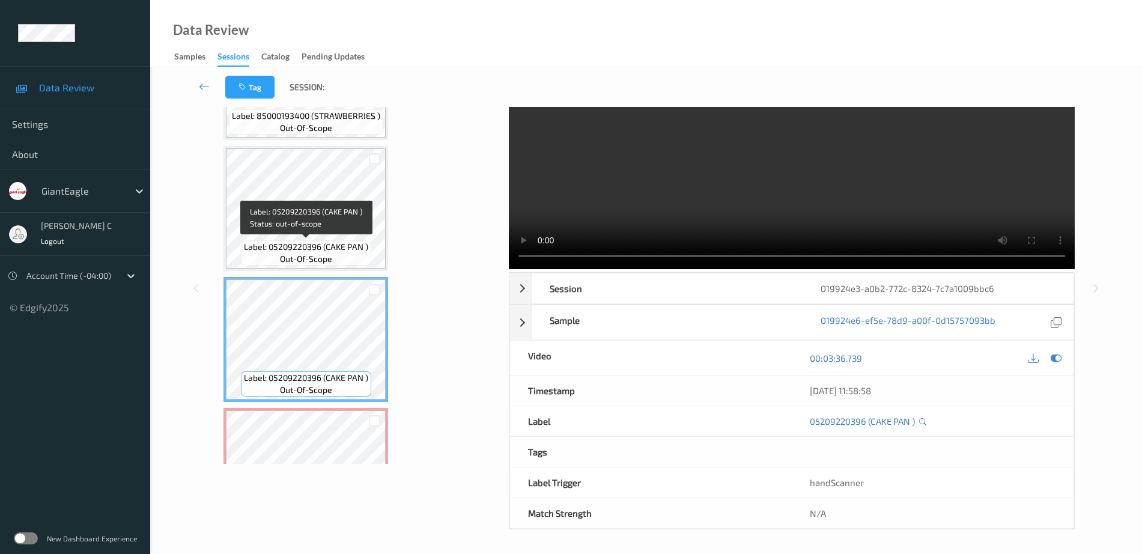
click at [303, 240] on div "Label: 05209220396 (CAKE PAN ) out-of-scope" at bounding box center [306, 252] width 130 height 25
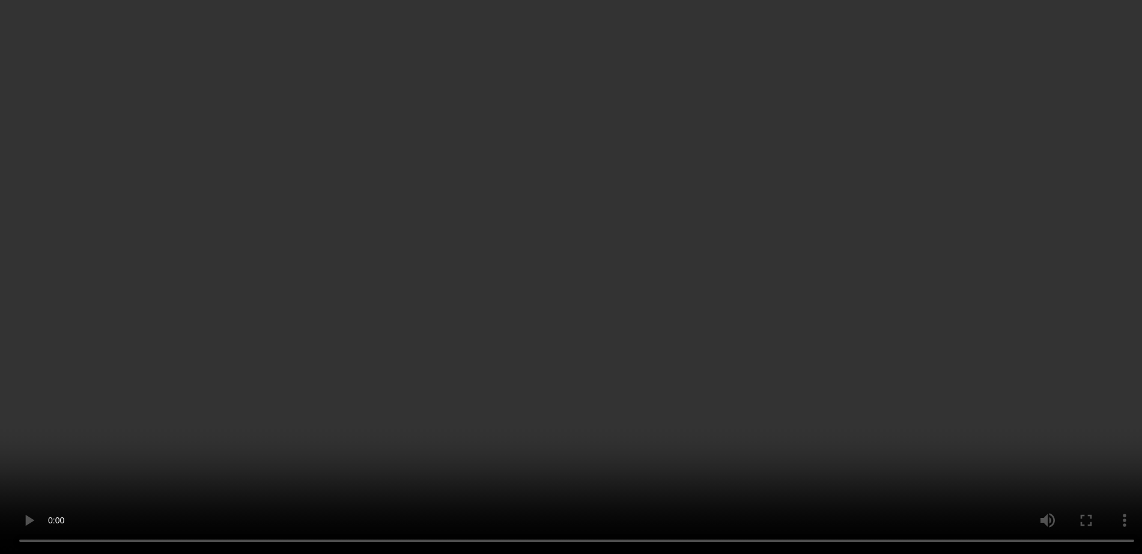
scroll to position [3304, 0]
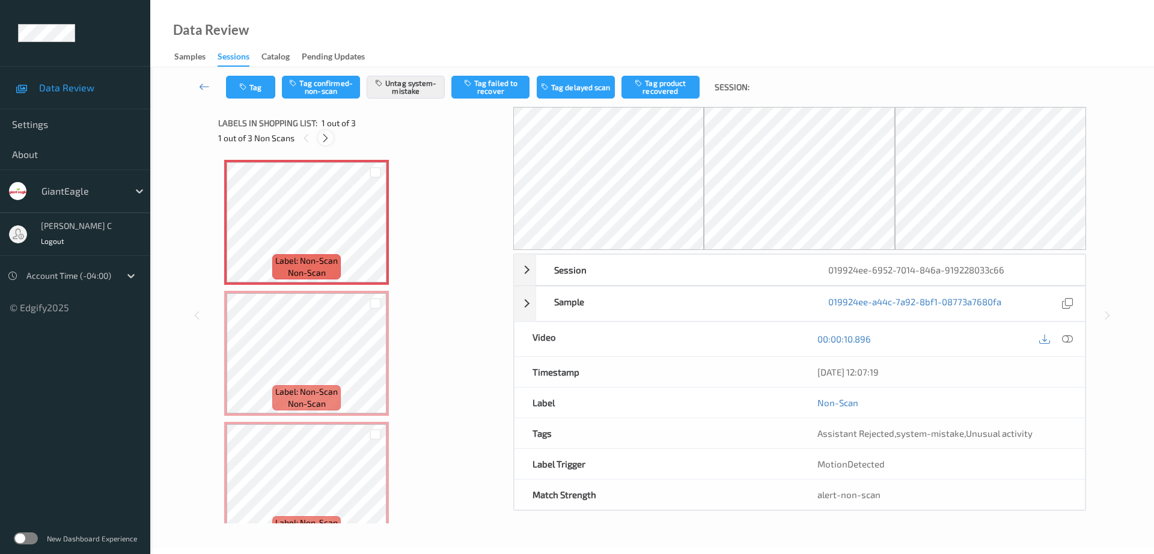
click at [327, 141] on icon at bounding box center [325, 138] width 10 height 11
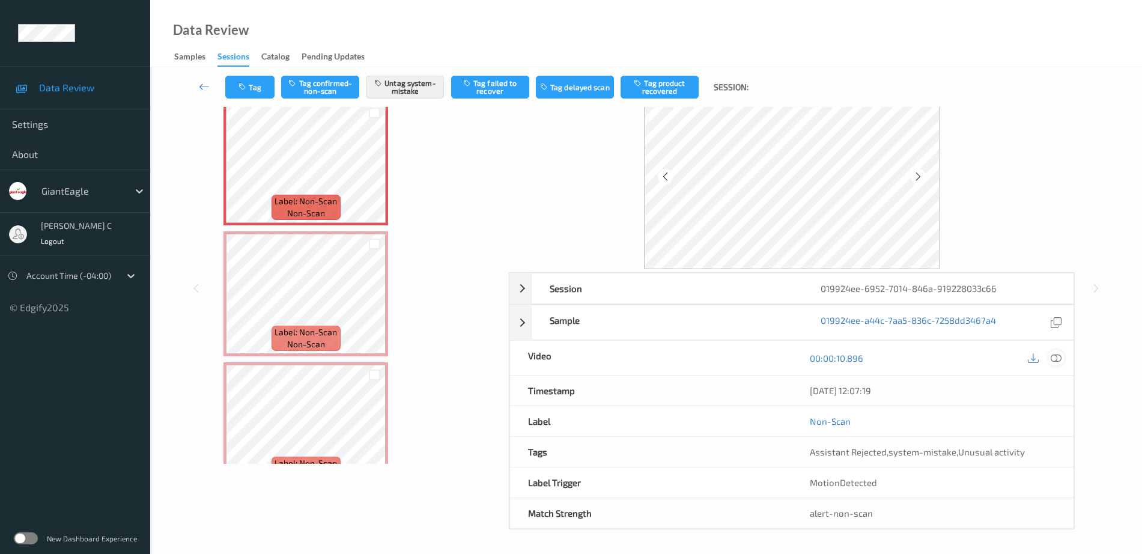
click at [1064, 353] on div at bounding box center [1057, 358] width 16 height 16
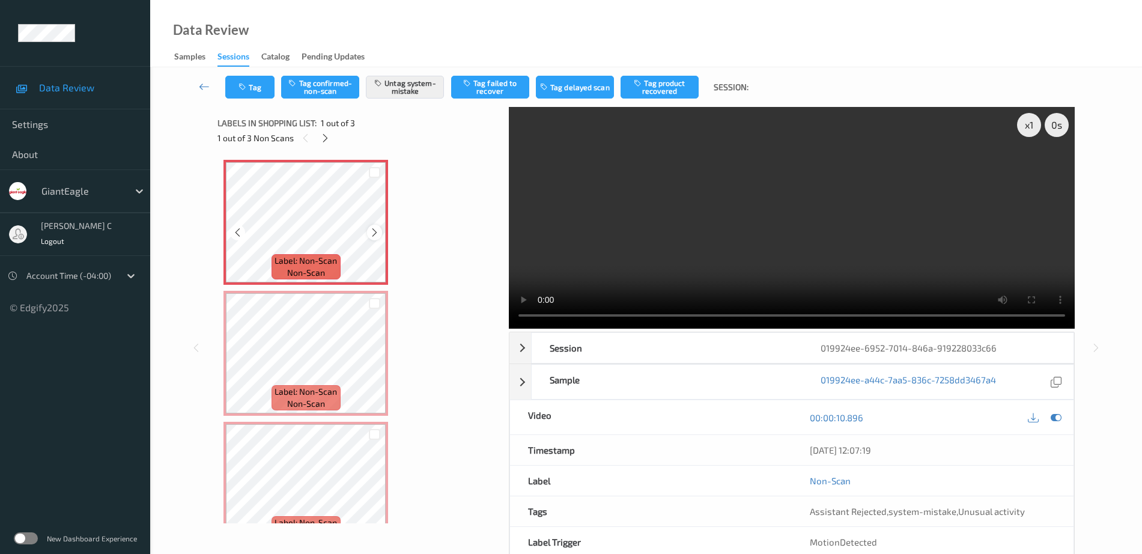
click at [379, 232] on icon at bounding box center [375, 232] width 10 height 11
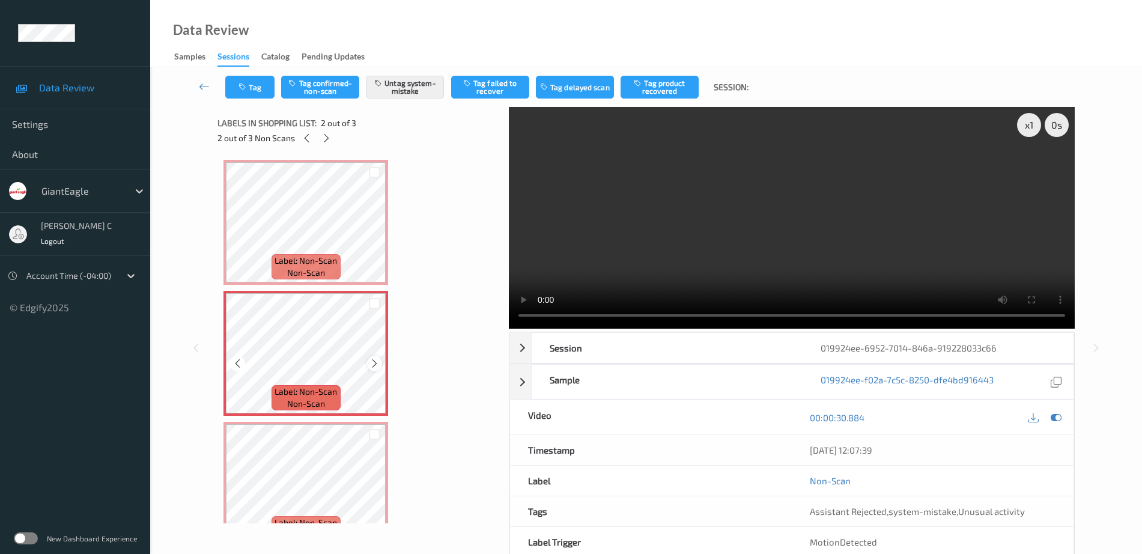
click at [372, 361] on icon at bounding box center [375, 363] width 10 height 11
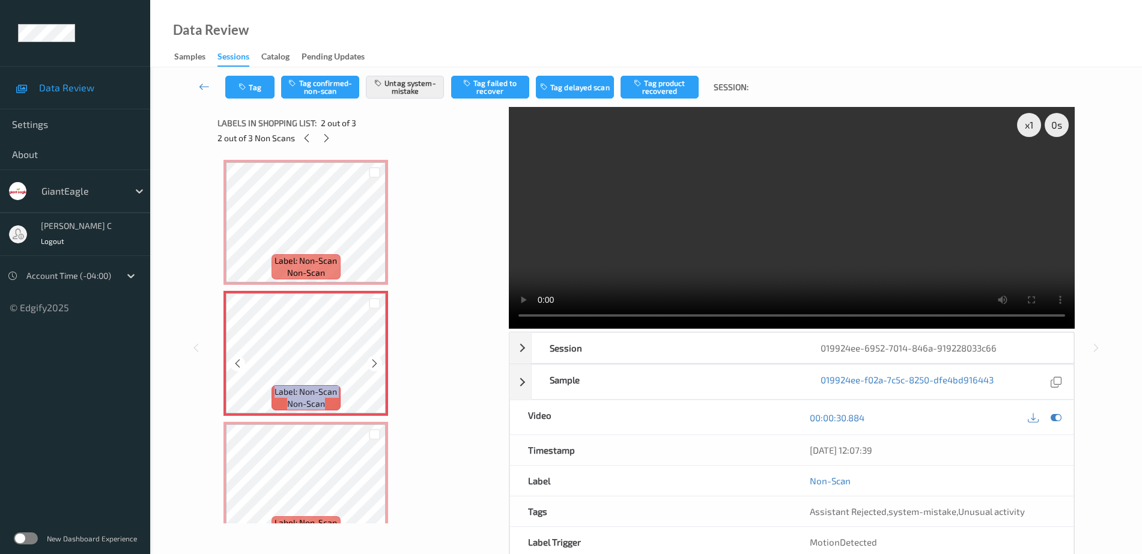
click at [372, 361] on icon at bounding box center [375, 363] width 10 height 11
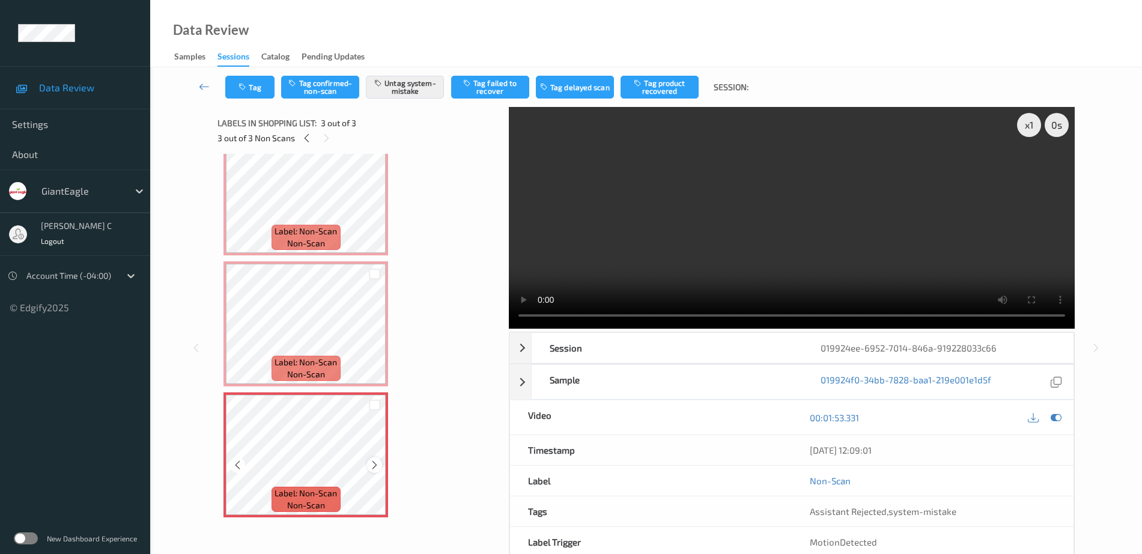
click at [378, 464] on icon at bounding box center [375, 465] width 10 height 11
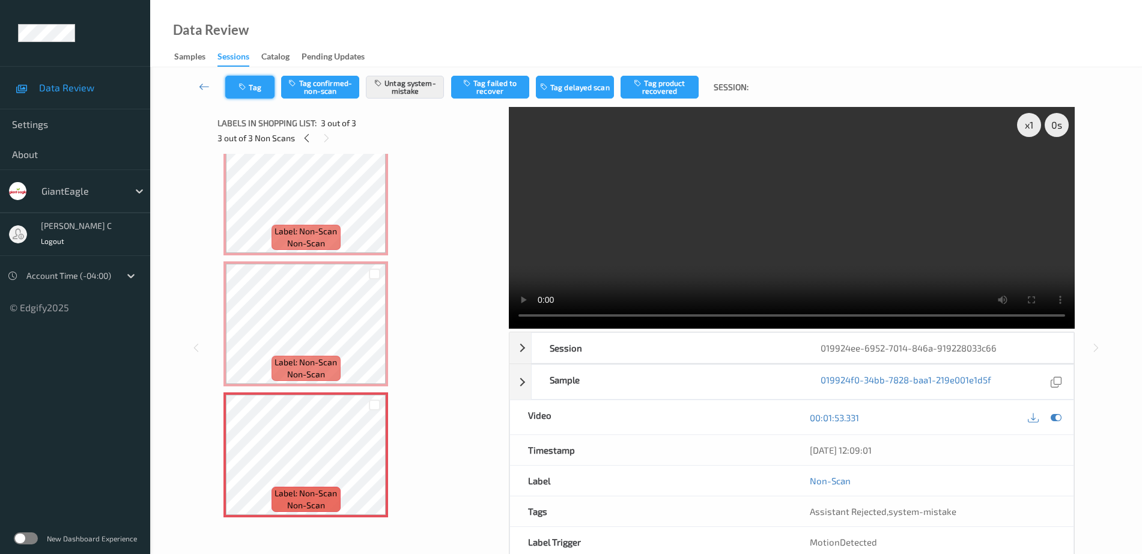
click at [249, 91] on button "Tag" at bounding box center [249, 87] width 49 height 23
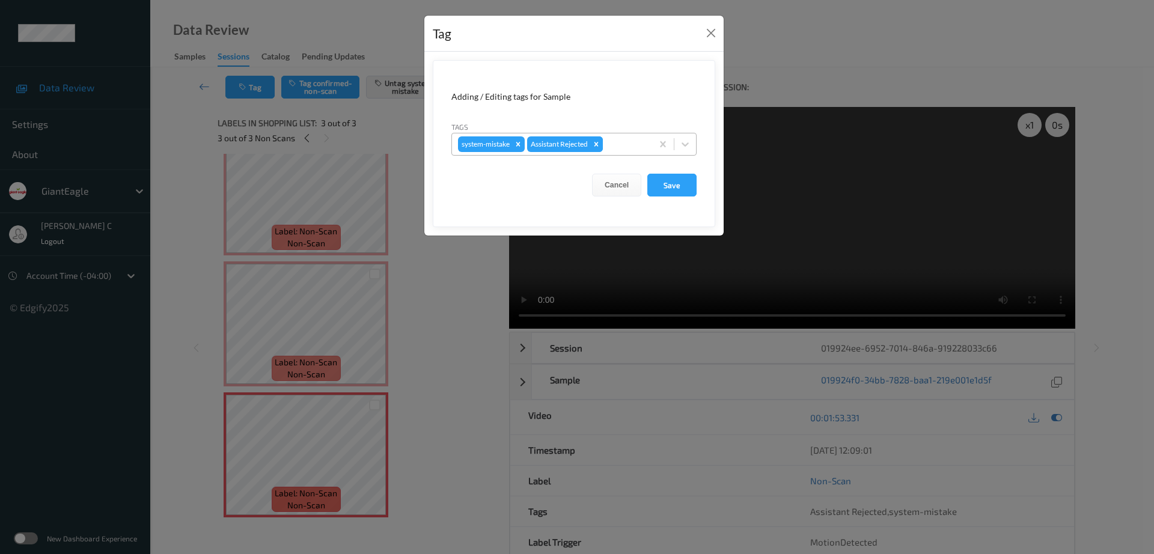
click at [596, 145] on icon "Remove Assistant Rejected" at bounding box center [596, 144] width 8 height 8
click at [711, 29] on button "Close" at bounding box center [710, 33] width 17 height 17
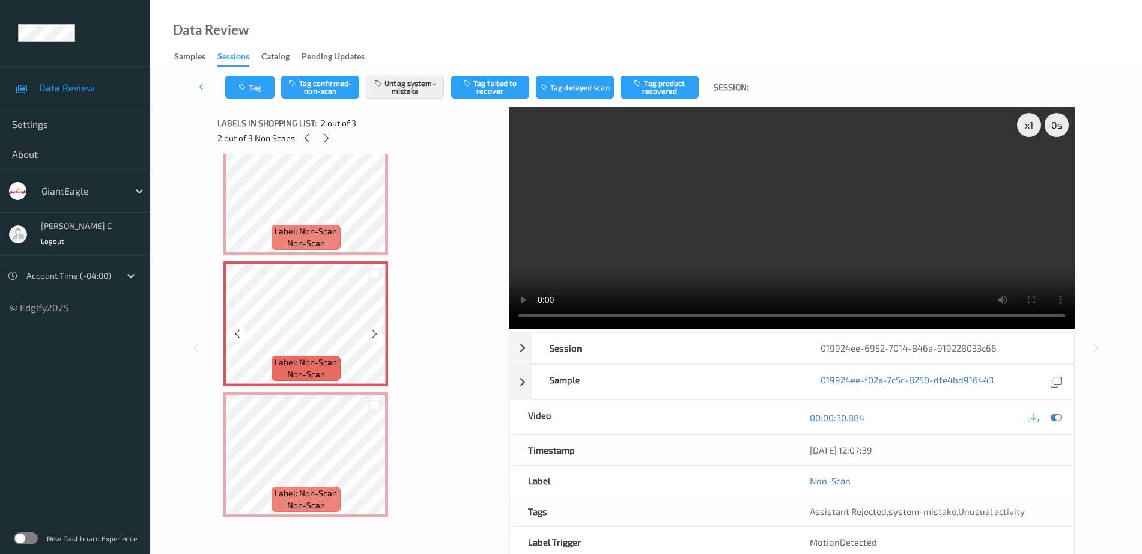
scroll to position [0, 0]
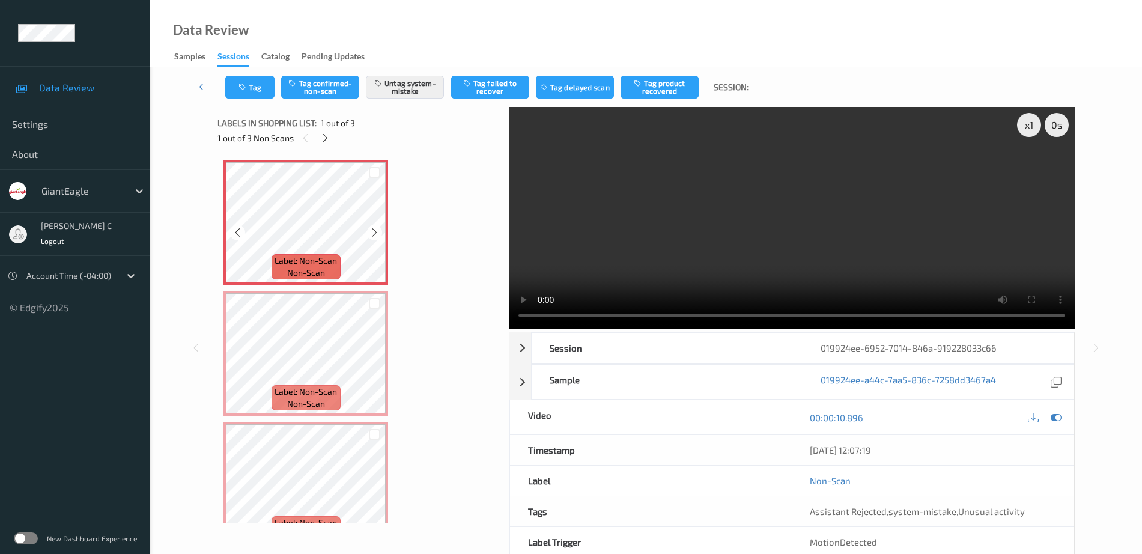
click at [371, 230] on icon at bounding box center [375, 232] width 10 height 11
click at [371, 234] on icon at bounding box center [375, 232] width 10 height 11
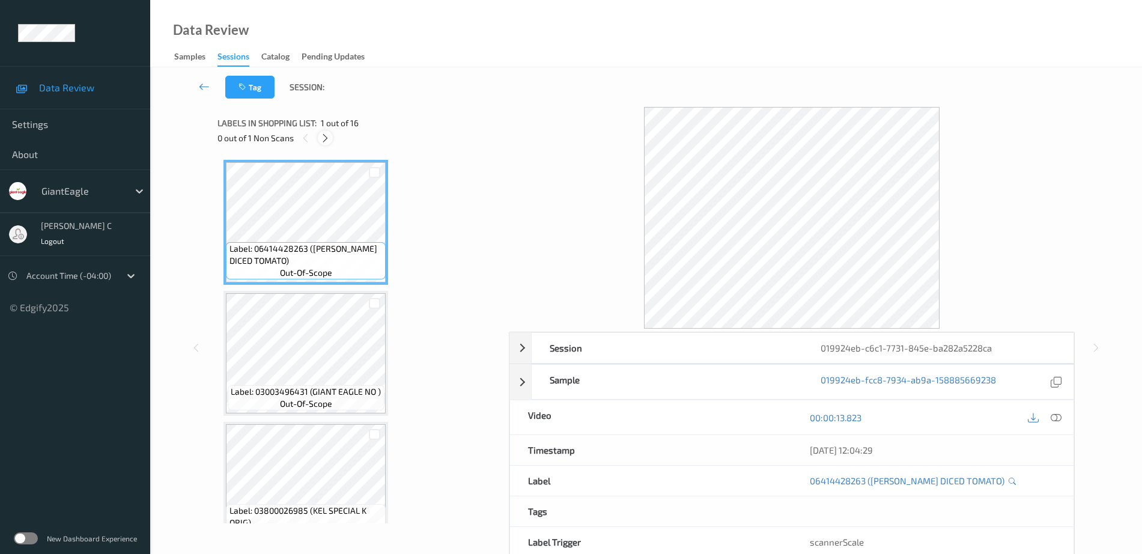
click at [320, 133] on div at bounding box center [325, 137] width 15 height 15
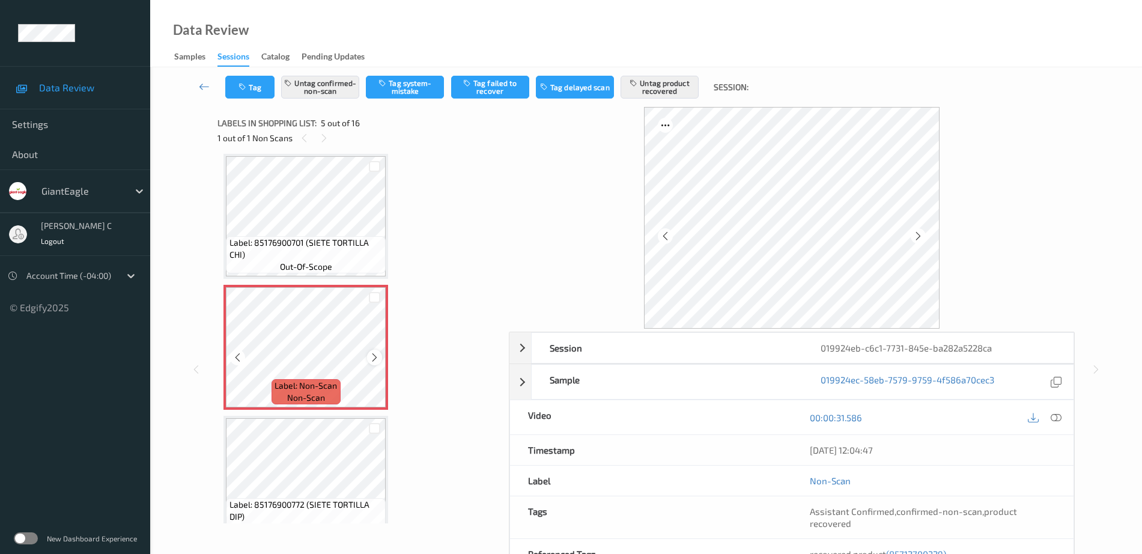
click at [371, 358] on icon at bounding box center [375, 357] width 10 height 11
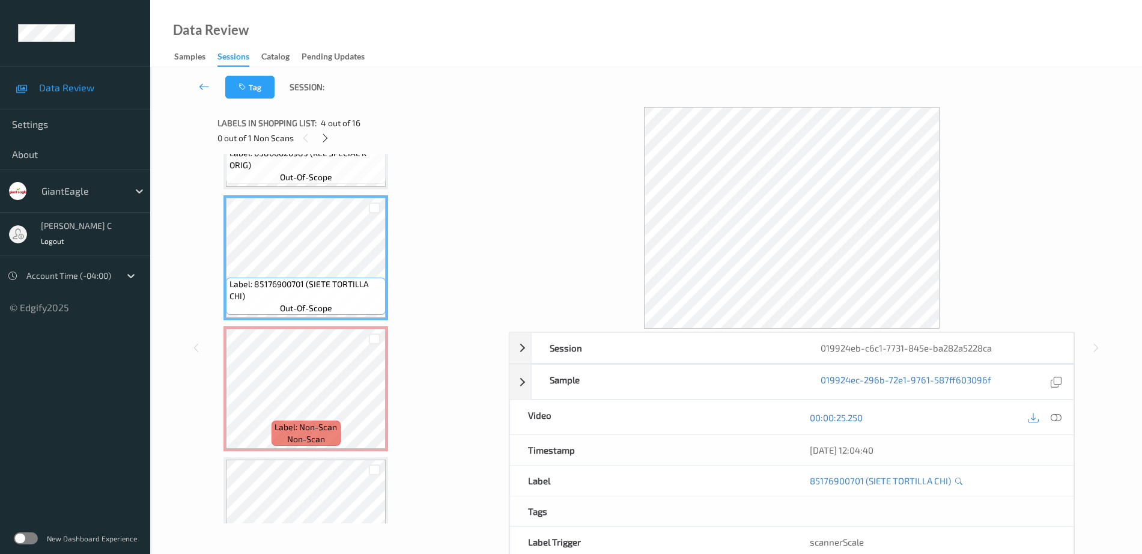
scroll to position [324, 0]
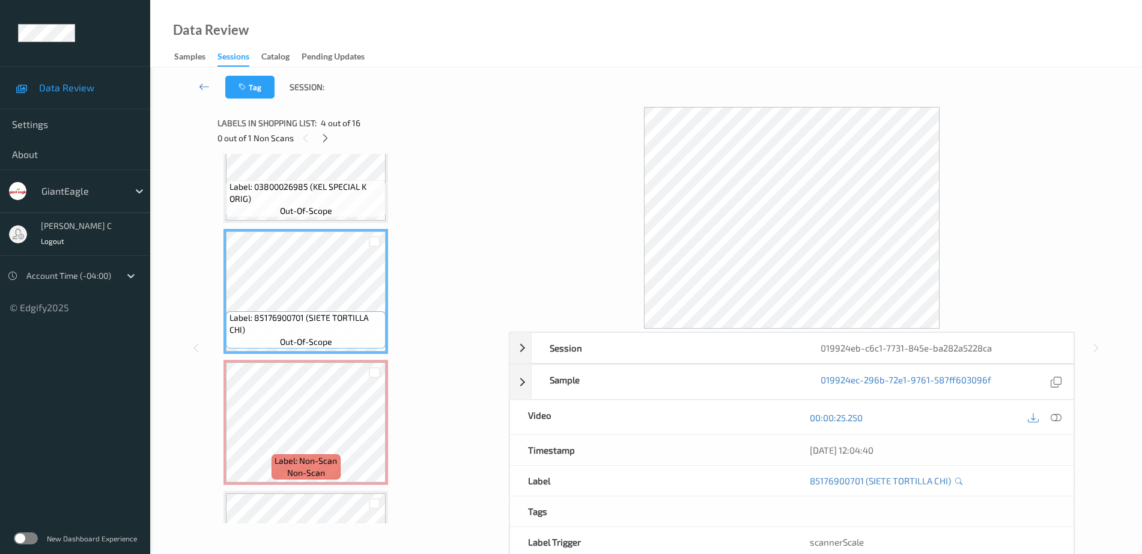
click at [308, 214] on span "out-of-scope" at bounding box center [306, 211] width 52 height 12
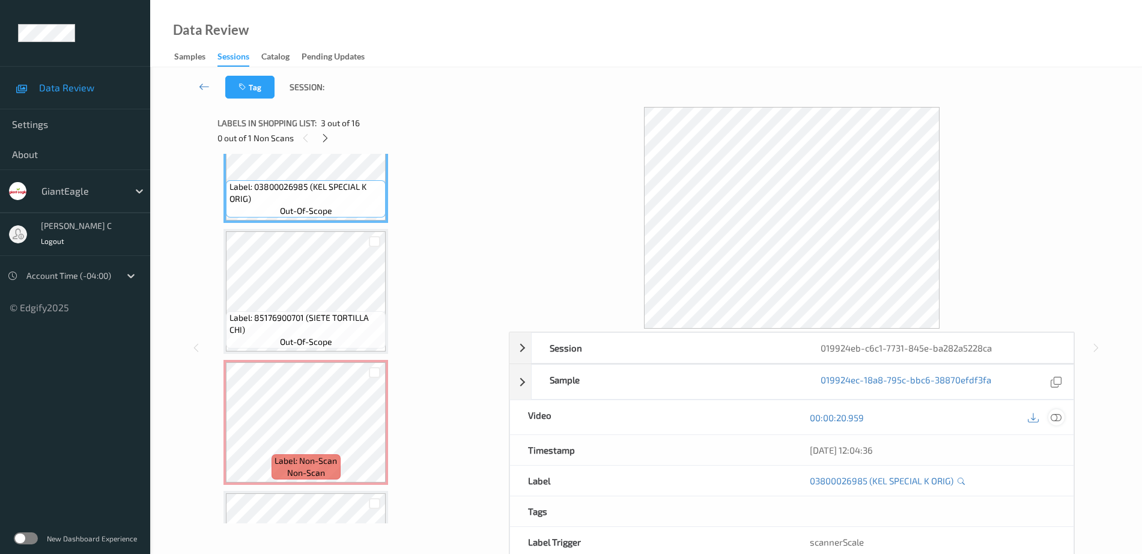
click at [1057, 417] on icon at bounding box center [1056, 417] width 11 height 11
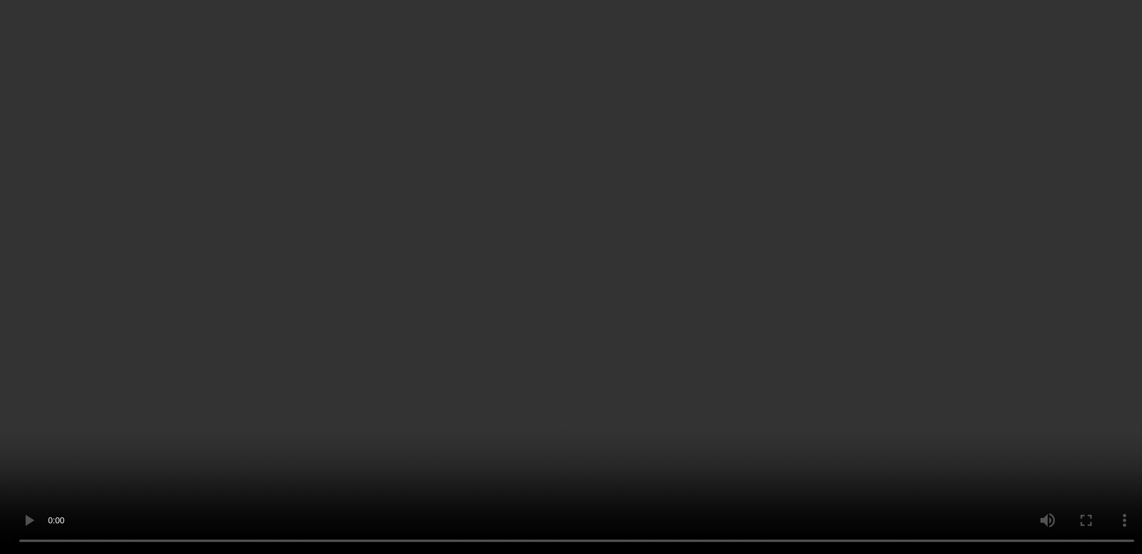
scroll to position [474, 0]
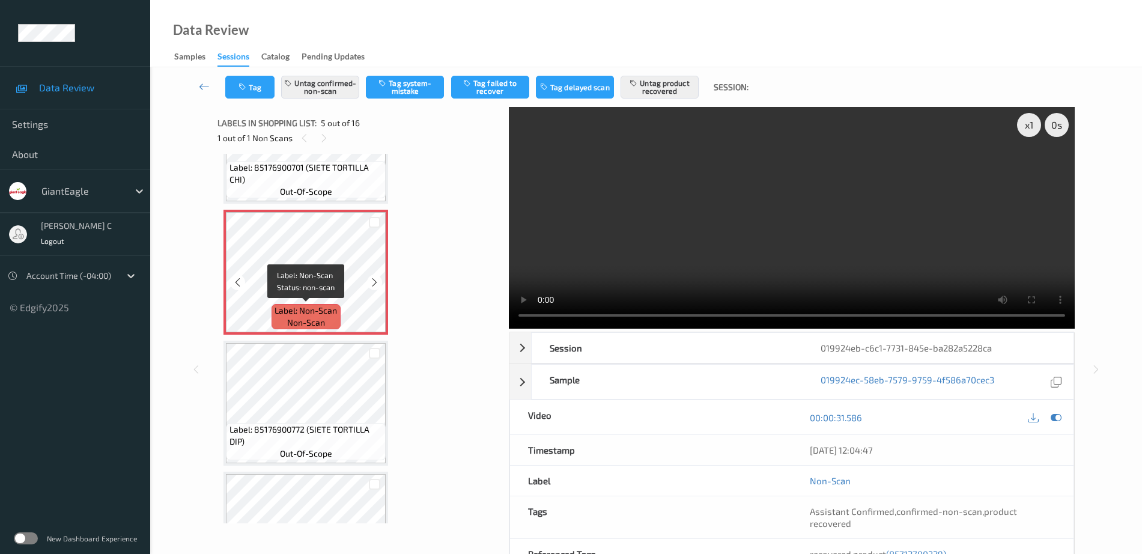
click at [308, 324] on span "non-scan" at bounding box center [306, 323] width 38 height 12
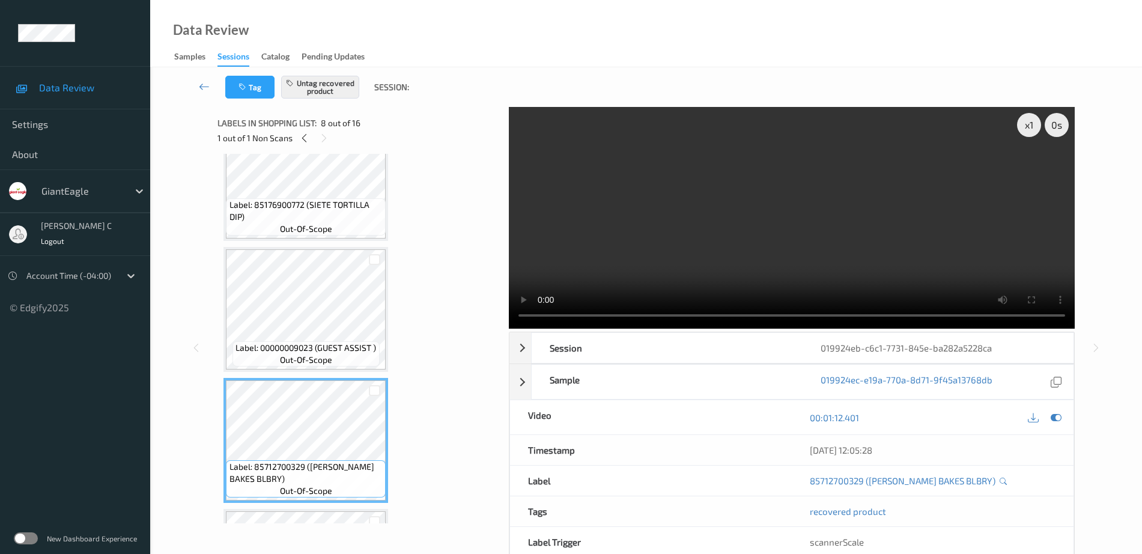
scroll to position [699, 0]
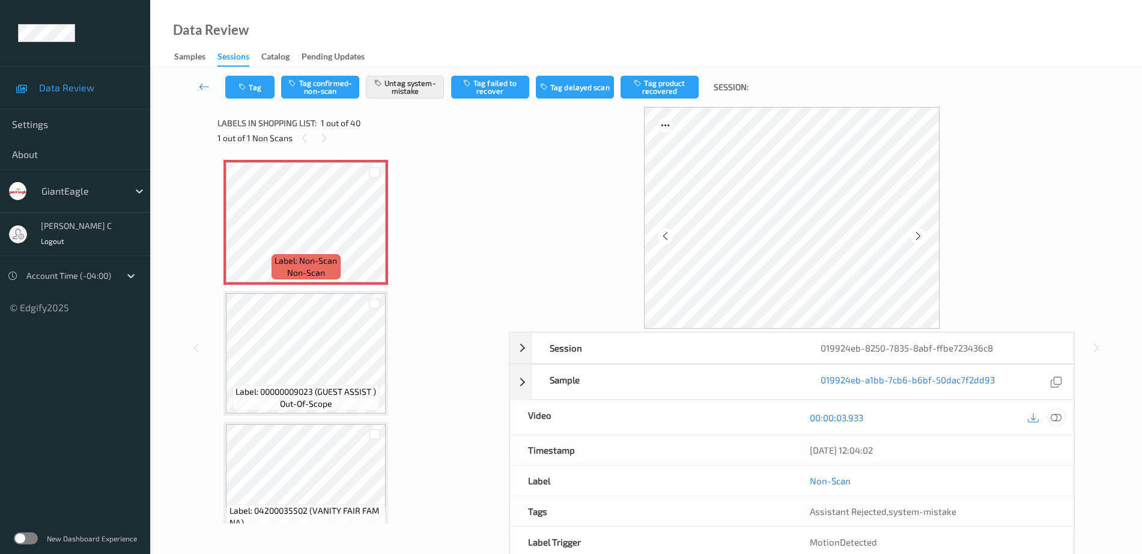
click at [1056, 419] on icon at bounding box center [1056, 417] width 11 height 11
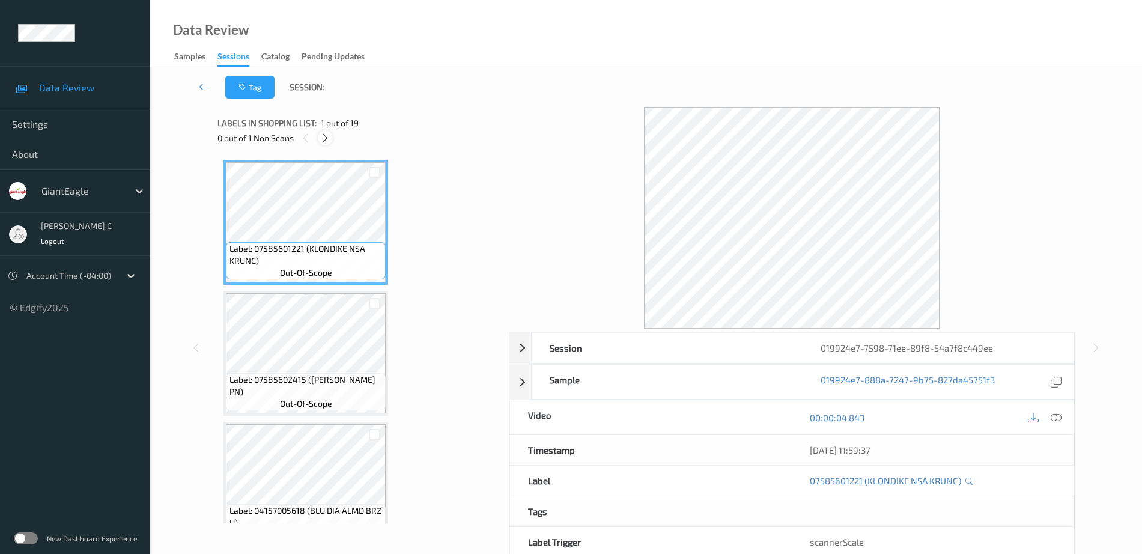
click at [324, 135] on icon at bounding box center [325, 138] width 10 height 11
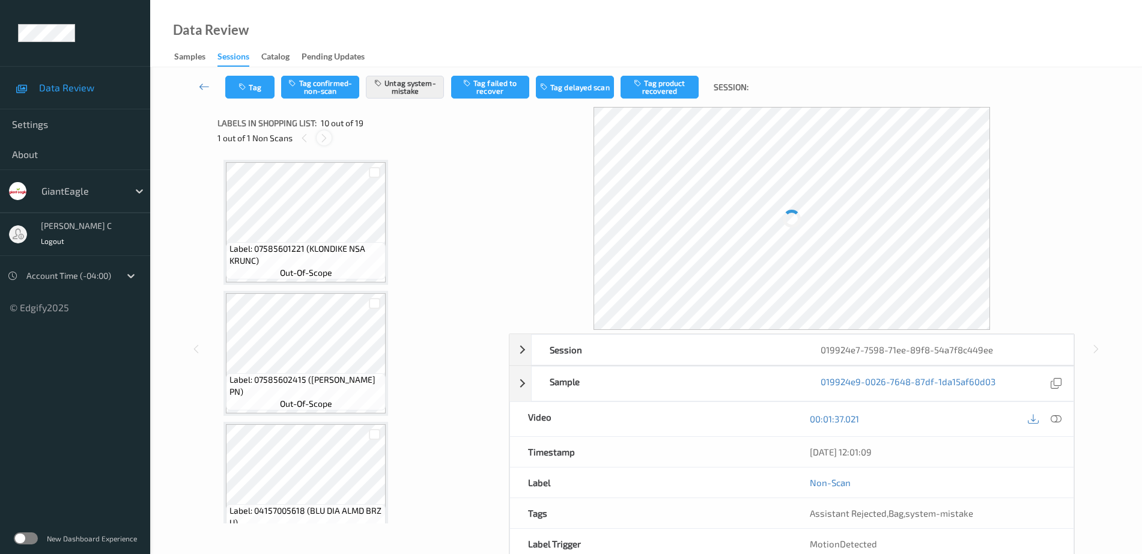
scroll to position [1054, 0]
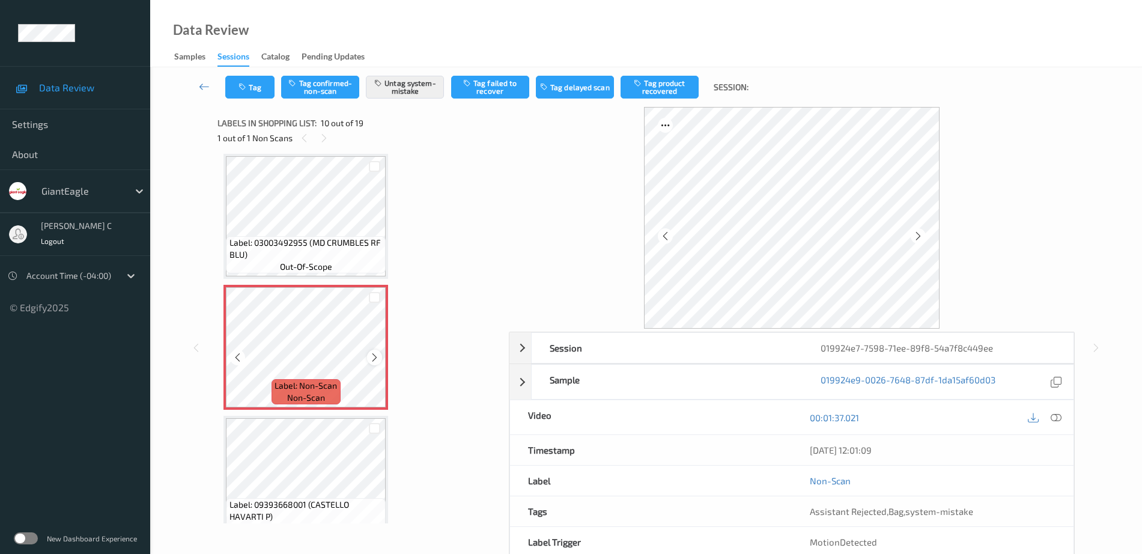
click at [376, 361] on icon at bounding box center [375, 357] width 10 height 11
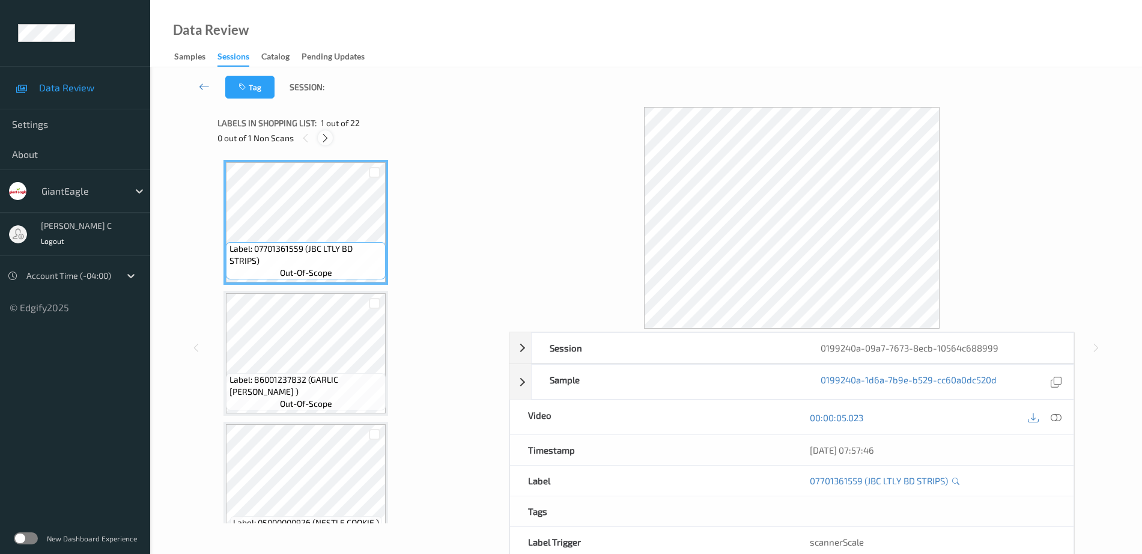
click at [320, 136] on div at bounding box center [325, 137] width 15 height 15
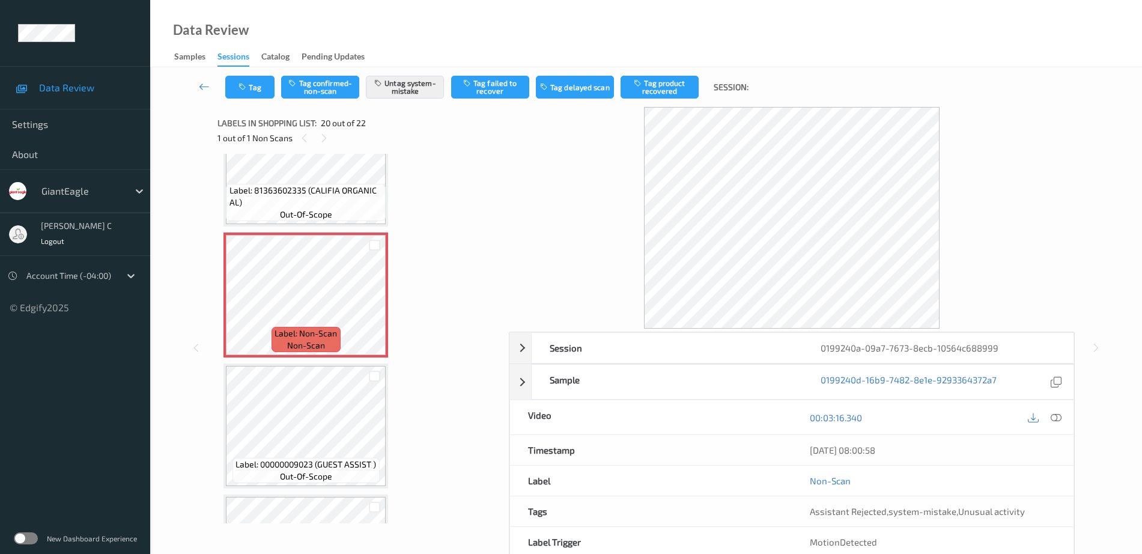
scroll to position [2439, 0]
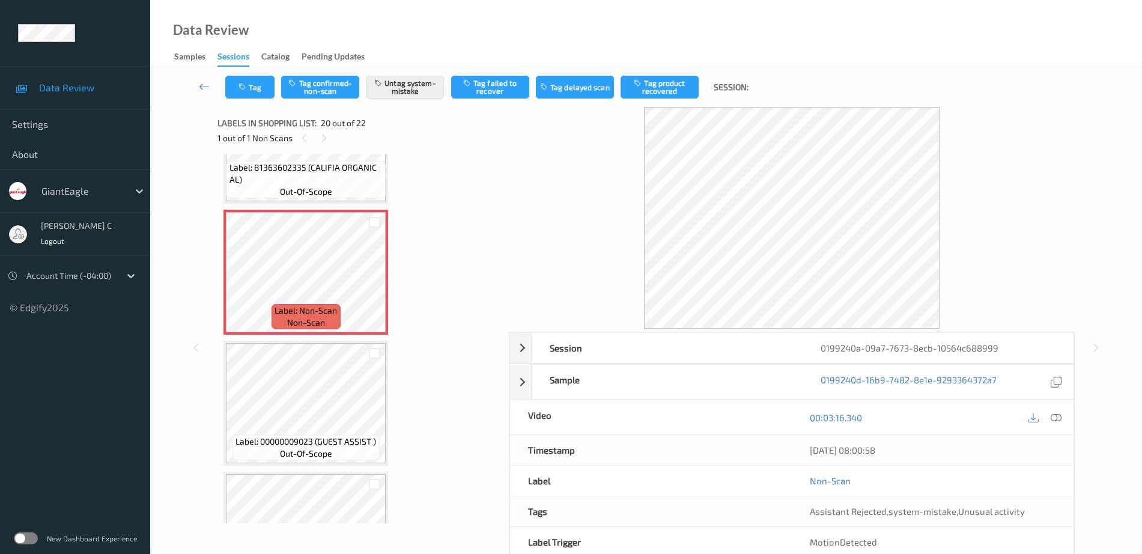
click at [306, 343] on div "Label: 00000009023 (GUEST ASSIST ) out-of-scope" at bounding box center [306, 403] width 165 height 125
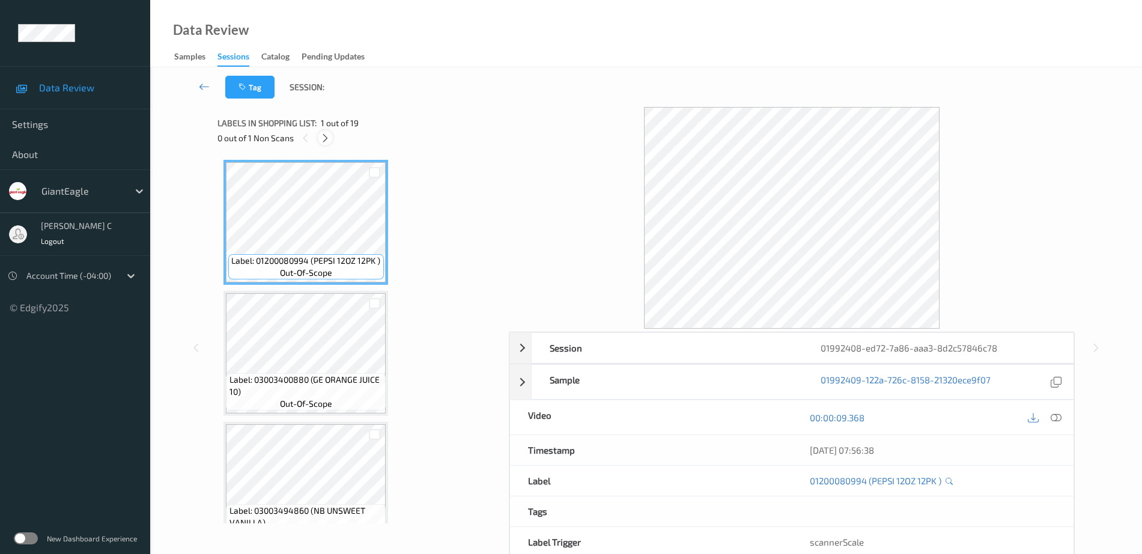
click at [327, 138] on icon at bounding box center [325, 138] width 10 height 11
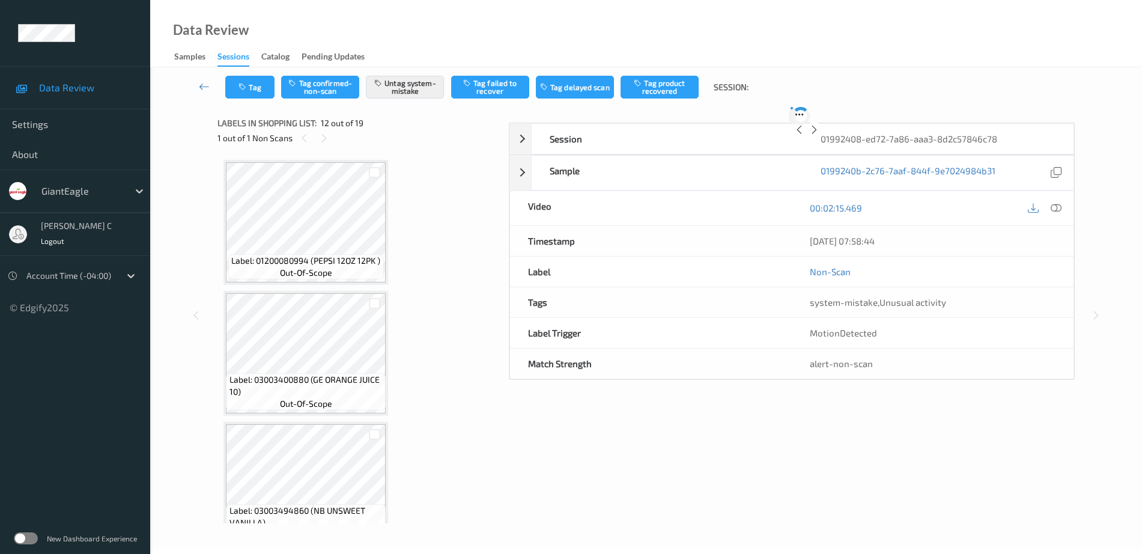
scroll to position [1316, 0]
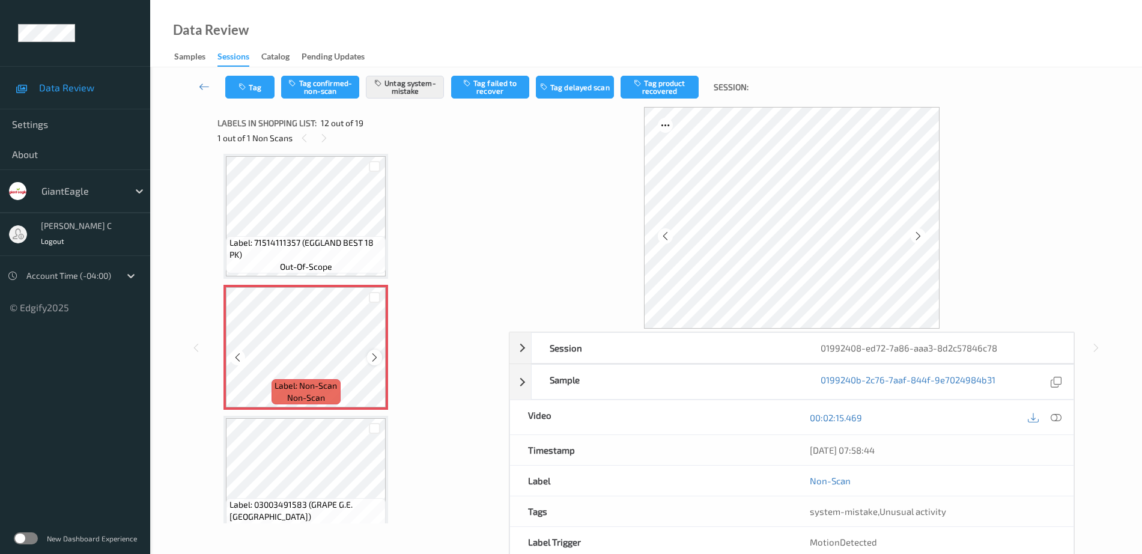
click at [378, 358] on icon at bounding box center [375, 357] width 10 height 11
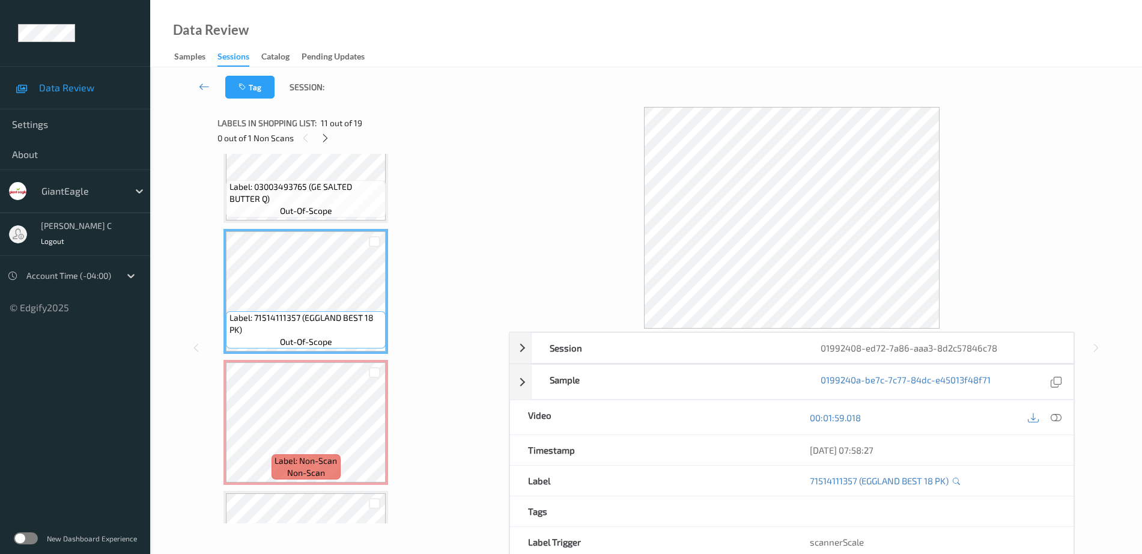
scroll to position [1166, 0]
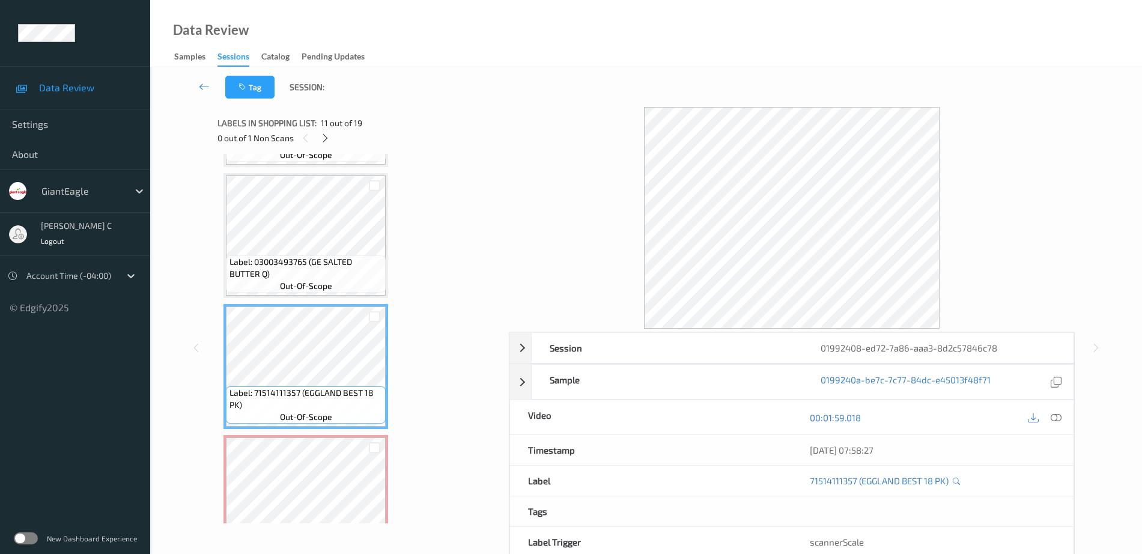
click at [318, 280] on span "out-of-scope" at bounding box center [306, 286] width 52 height 12
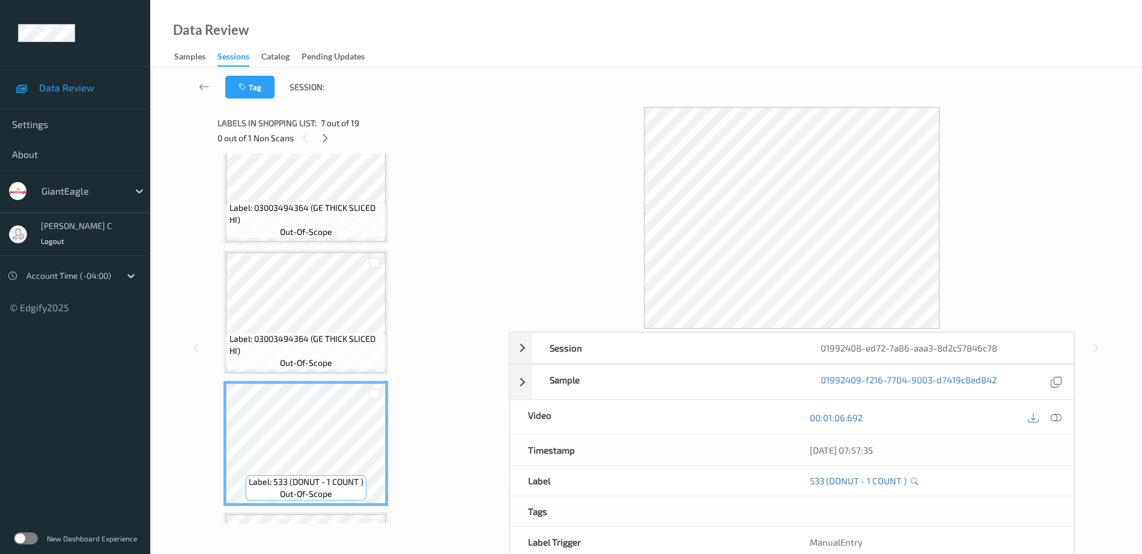
scroll to position [715, 0]
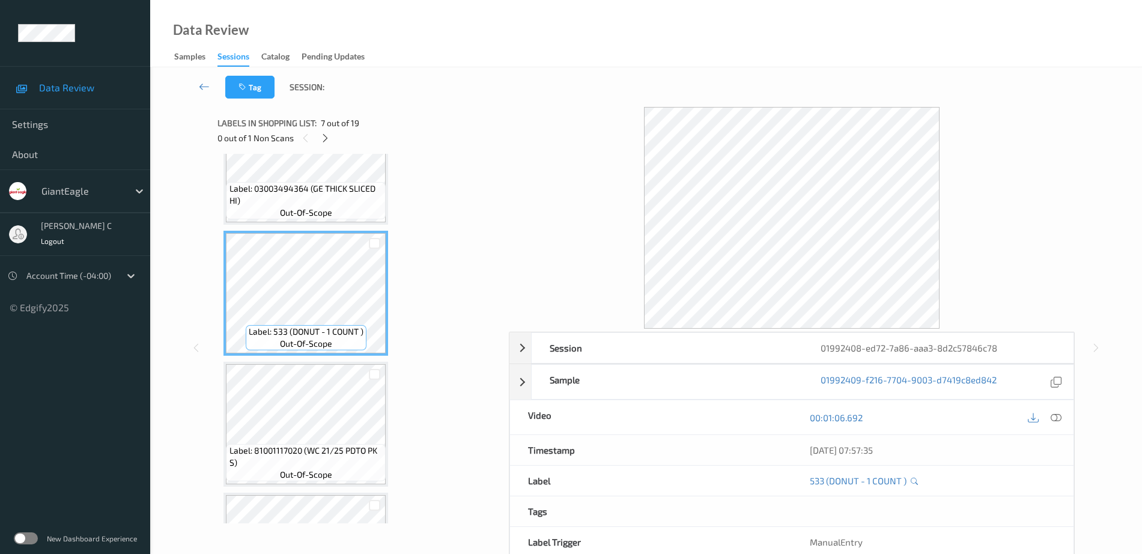
click at [302, 487] on div "Label: 81001117020 (WC 21/25 PDTO PK S) out-of-scope" at bounding box center [306, 424] width 165 height 125
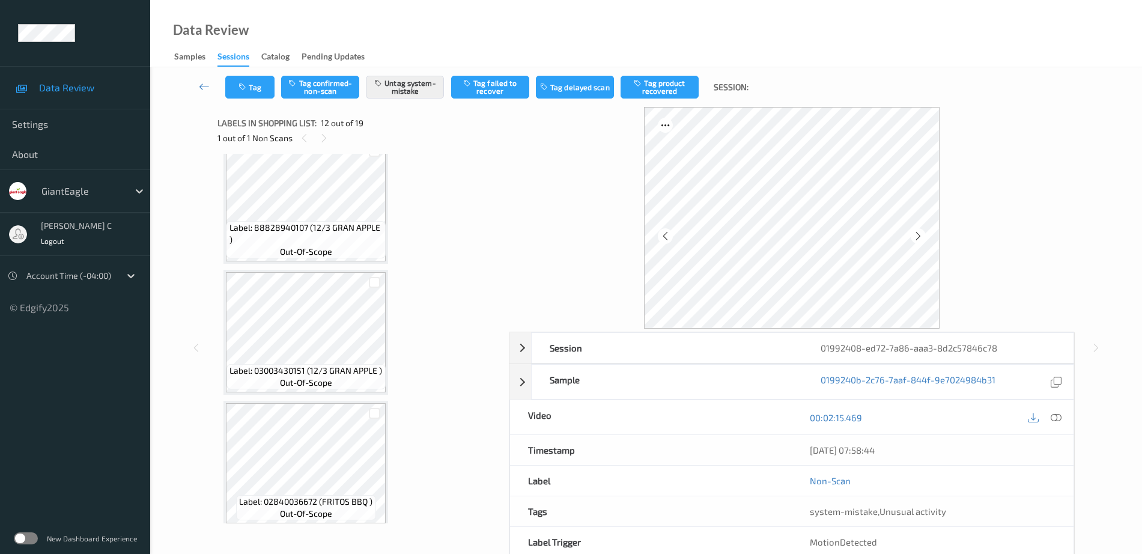
scroll to position [1917, 0]
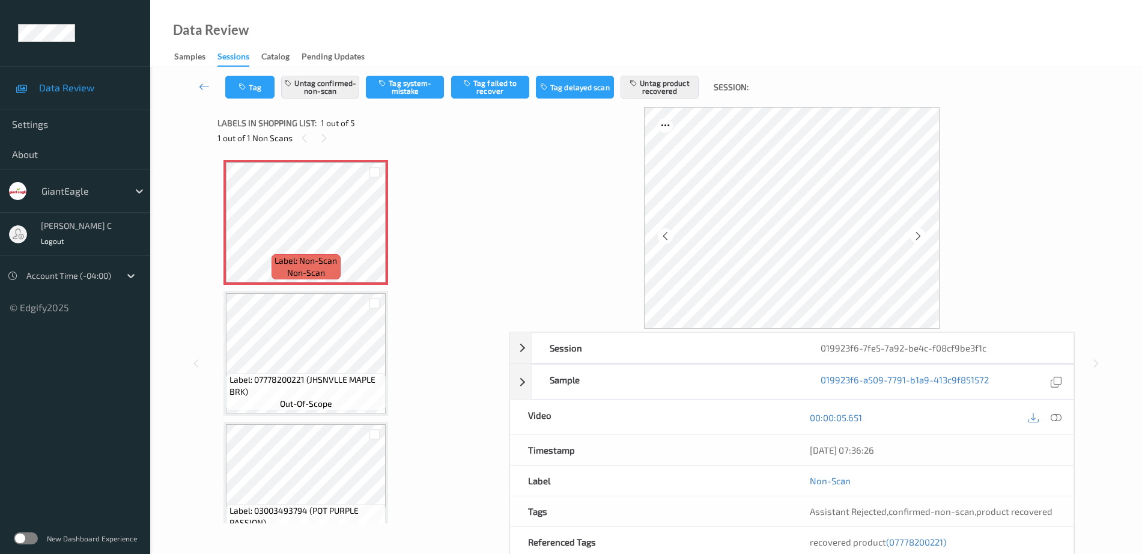
click at [1062, 416] on icon at bounding box center [1056, 417] width 11 height 11
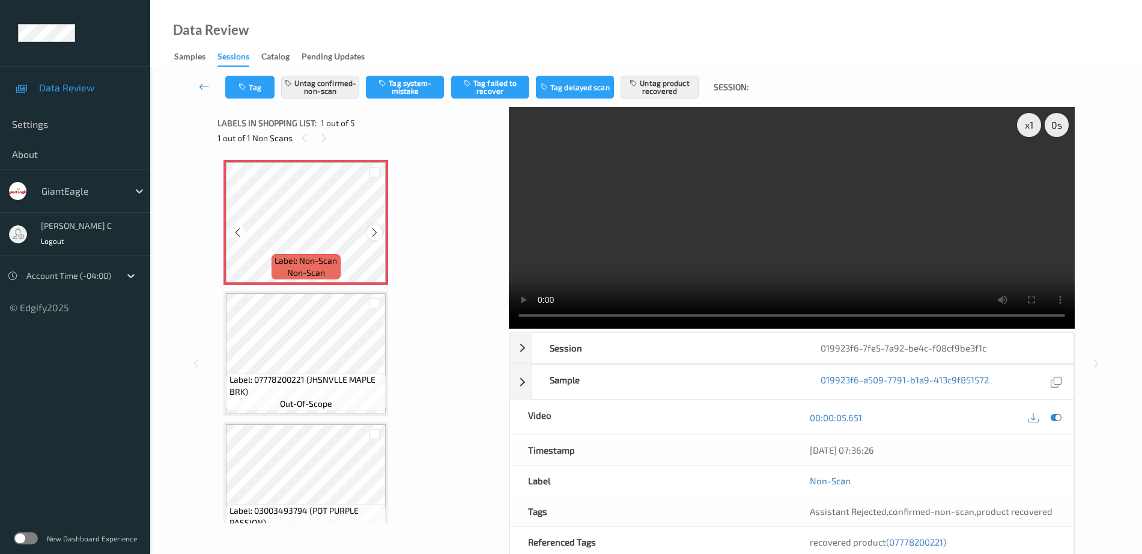
click at [371, 230] on icon at bounding box center [375, 232] width 10 height 11
click at [375, 234] on icon at bounding box center [375, 232] width 10 height 11
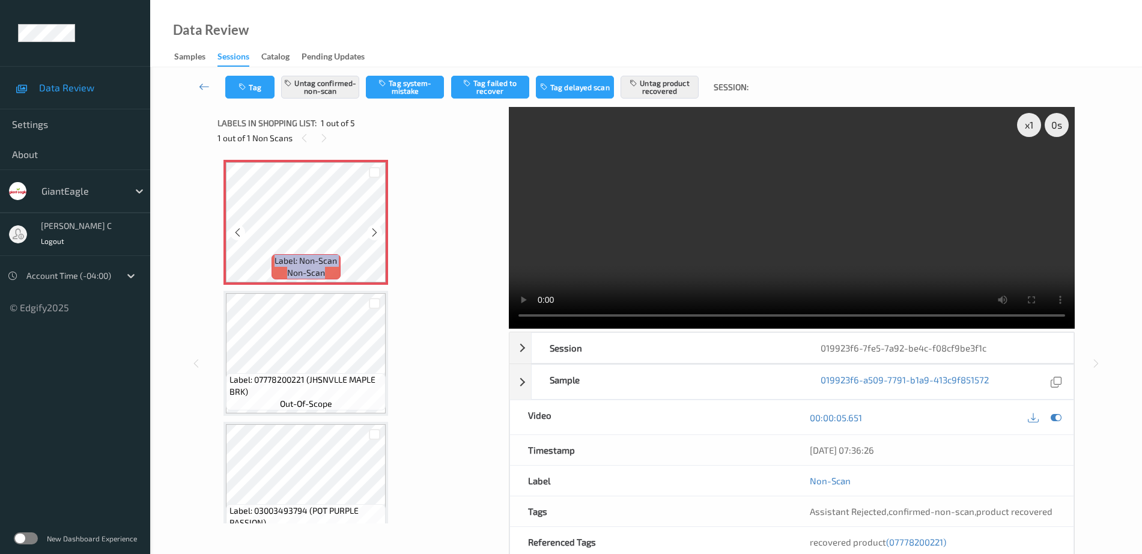
click at [375, 234] on icon at bounding box center [375, 232] width 10 height 11
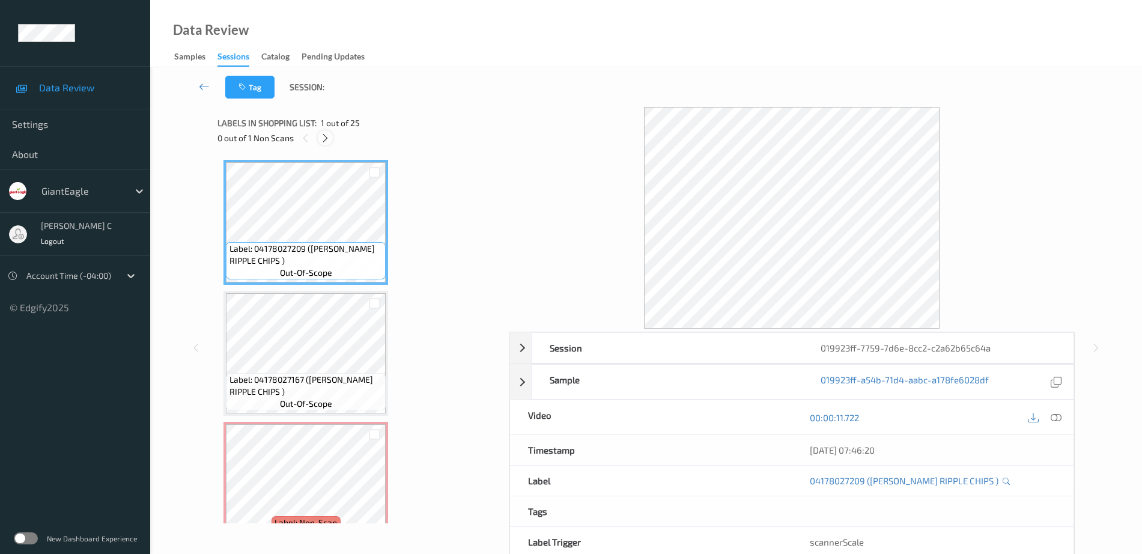
click at [330, 142] on div at bounding box center [325, 137] width 15 height 15
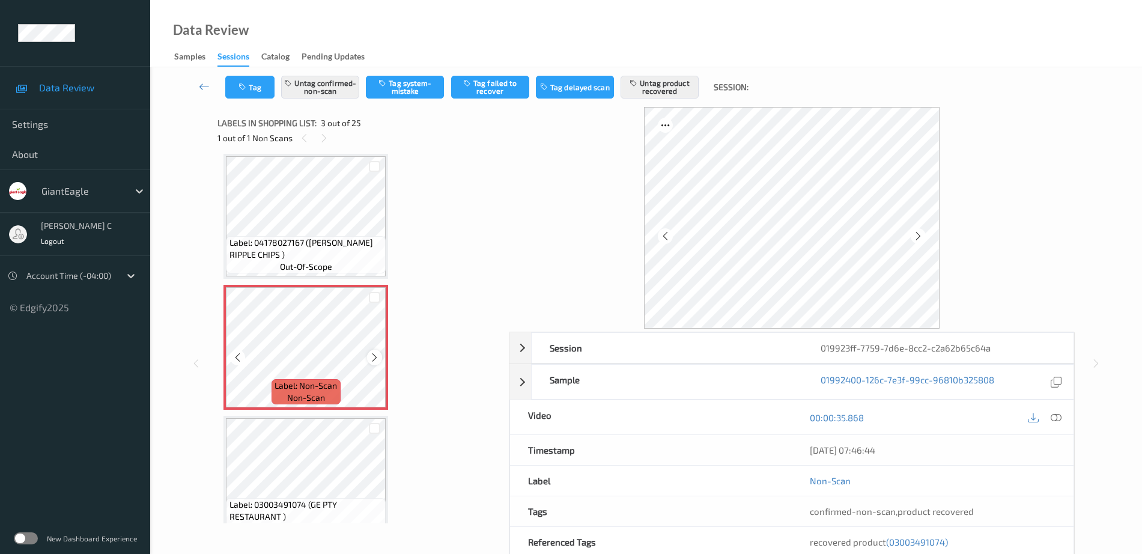
click at [379, 356] on icon at bounding box center [375, 357] width 10 height 11
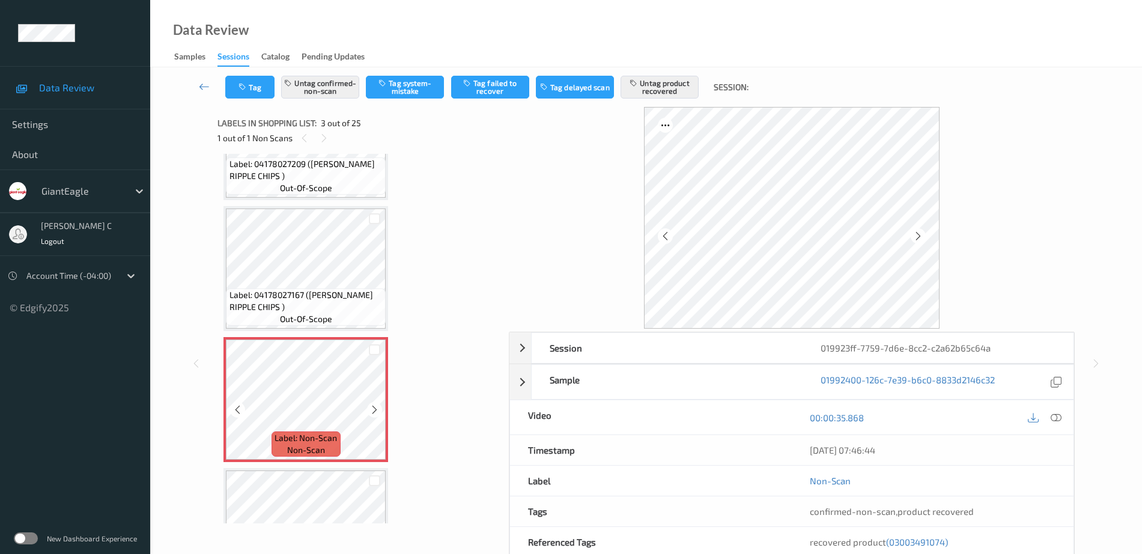
scroll to position [62, 0]
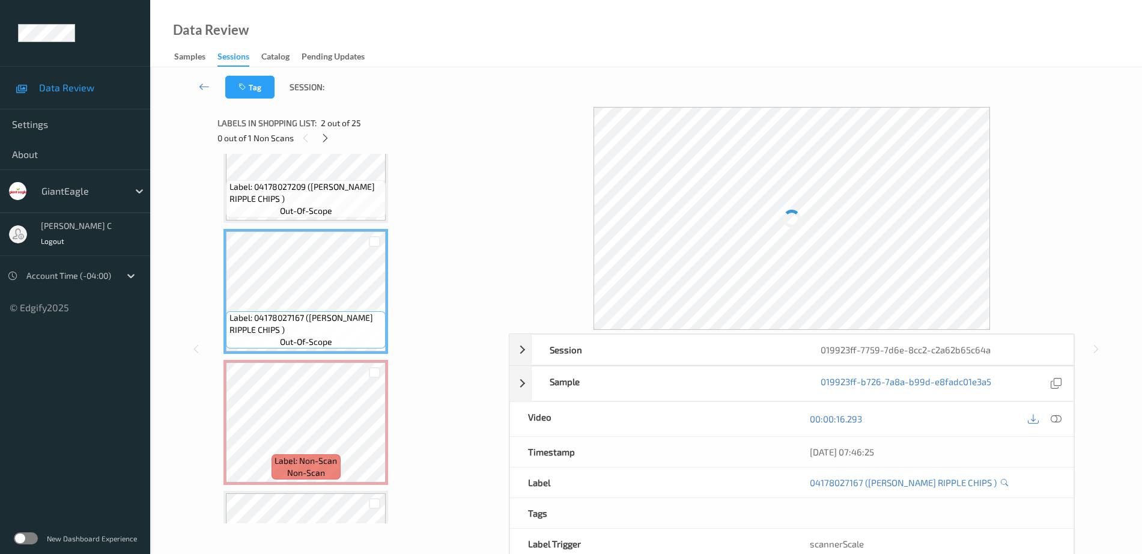
click at [293, 215] on span "out-of-scope" at bounding box center [306, 211] width 52 height 12
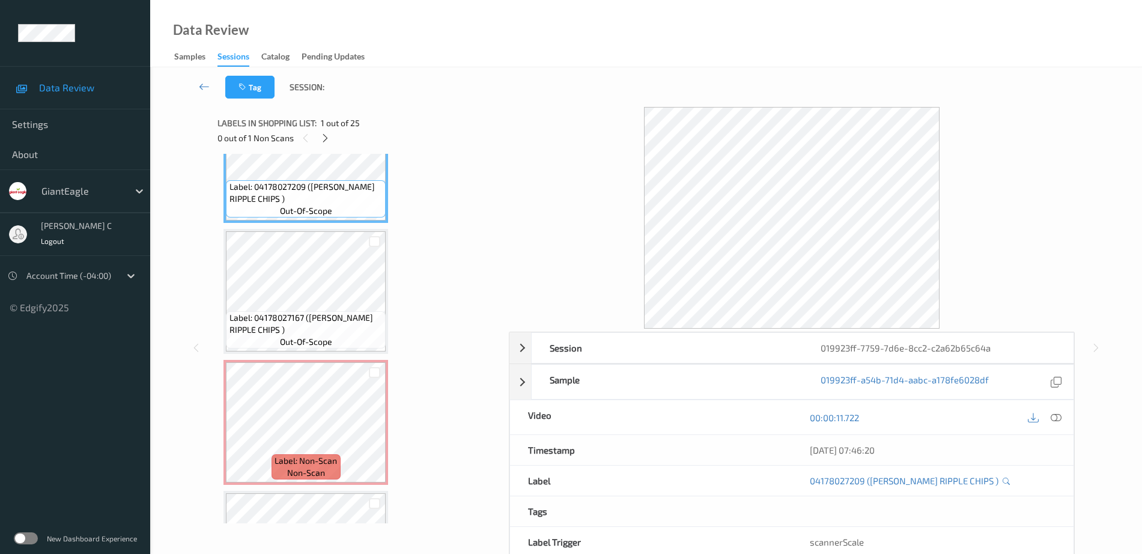
scroll to position [0, 0]
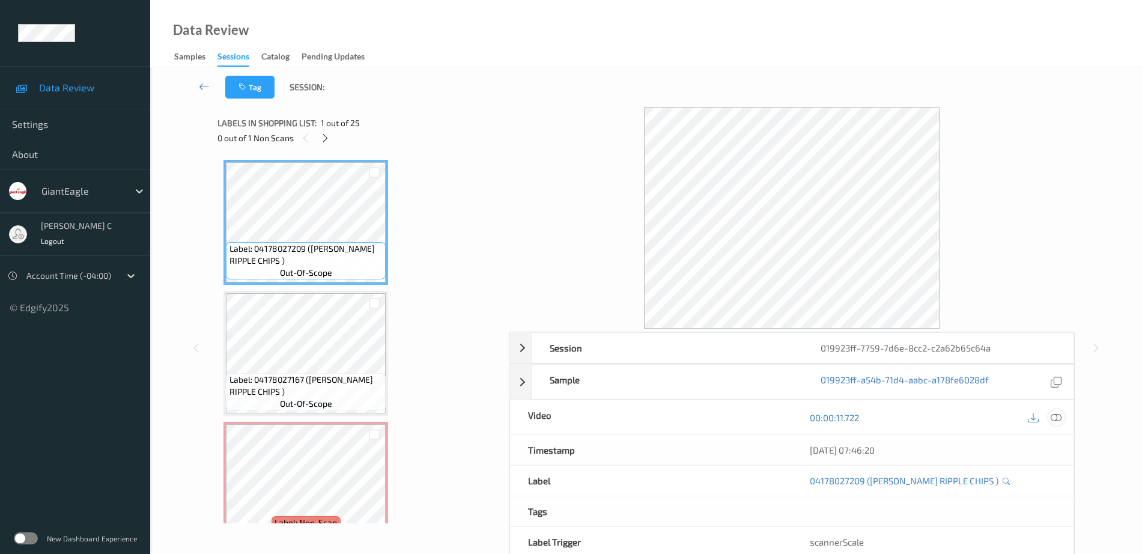
click at [1062, 416] on div at bounding box center [1057, 417] width 16 height 16
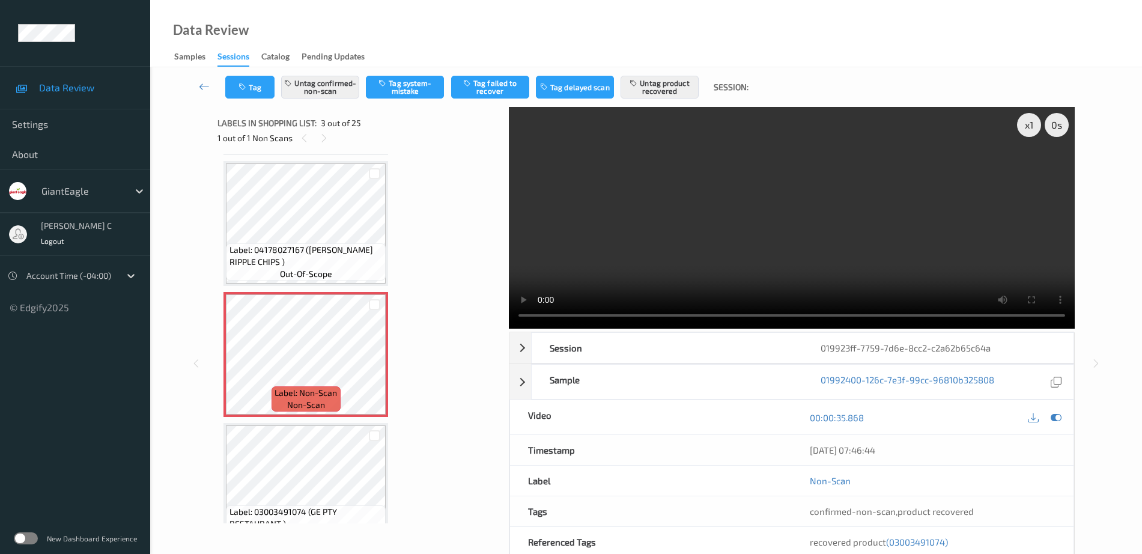
scroll to position [150, 0]
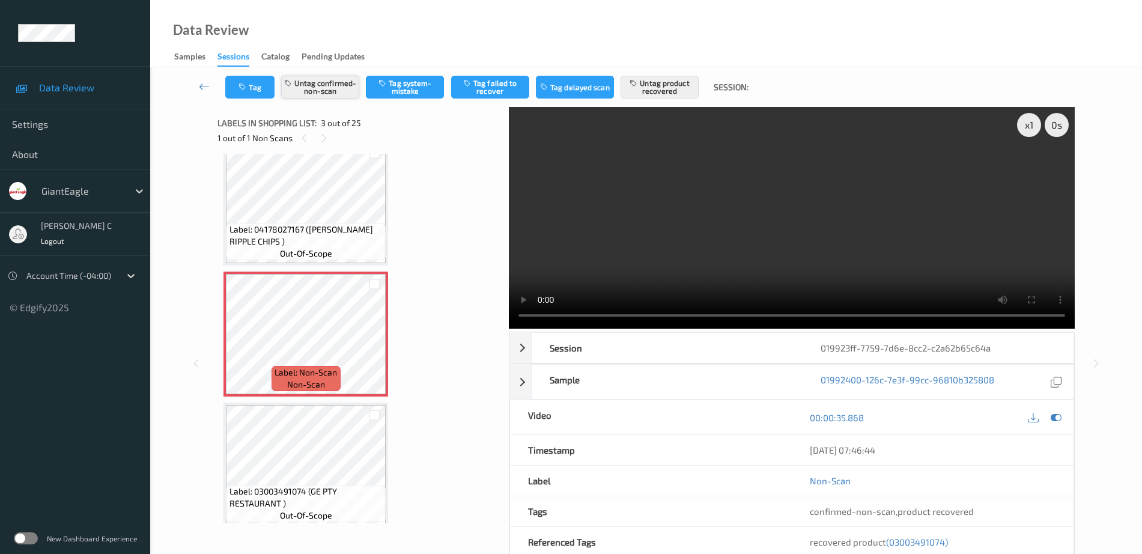
click at [292, 93] on button "Untag confirmed-non-scan" at bounding box center [320, 87] width 78 height 23
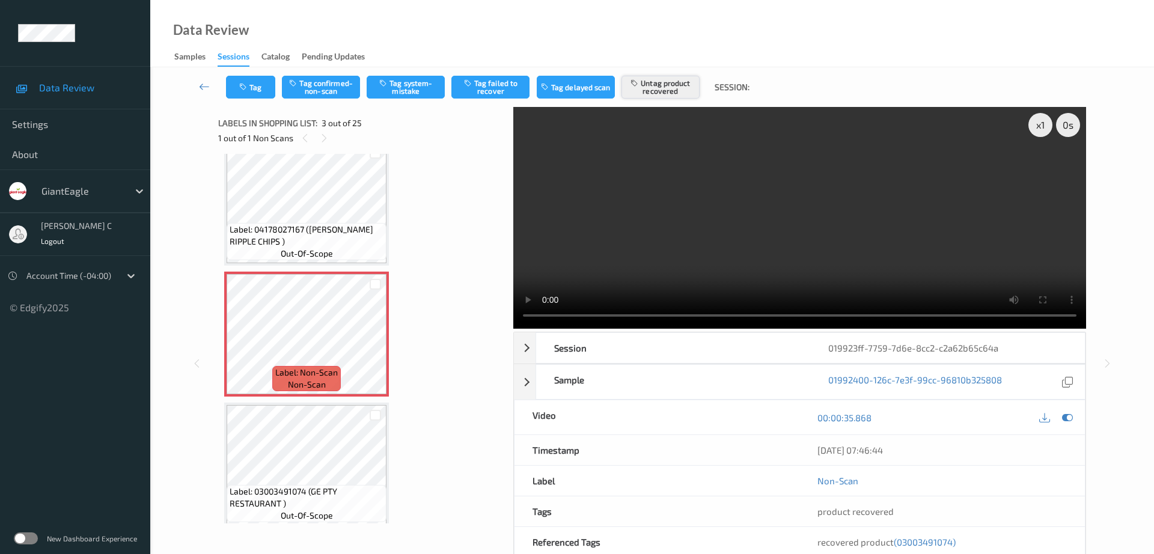
click at [660, 93] on button "Untag product recovered" at bounding box center [660, 87] width 78 height 23
click at [400, 93] on button "Tag system-mistake" at bounding box center [406, 87] width 78 height 23
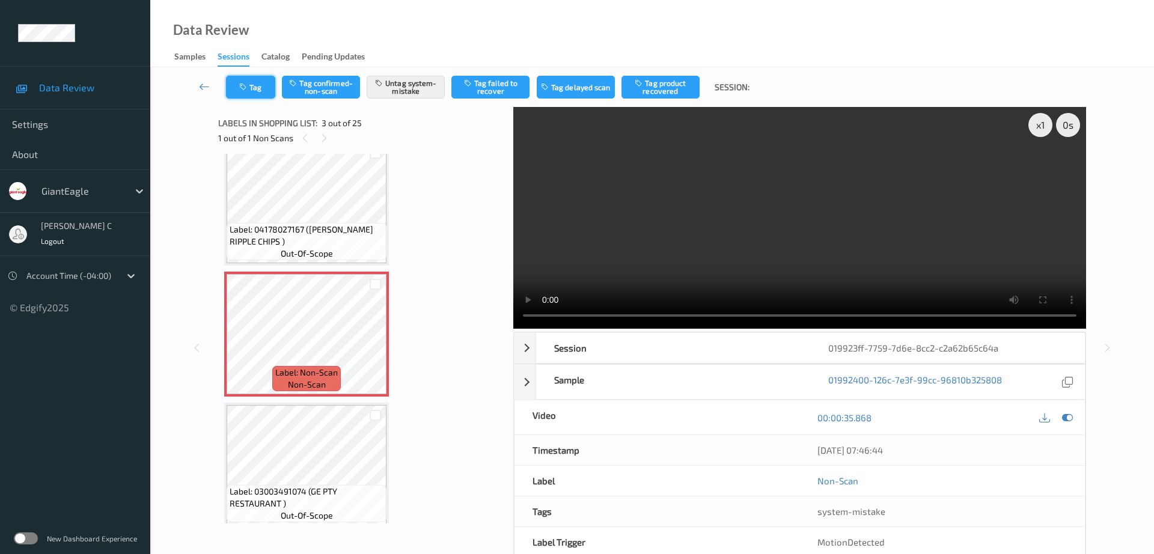
click at [259, 84] on button "Tag" at bounding box center [250, 87] width 49 height 23
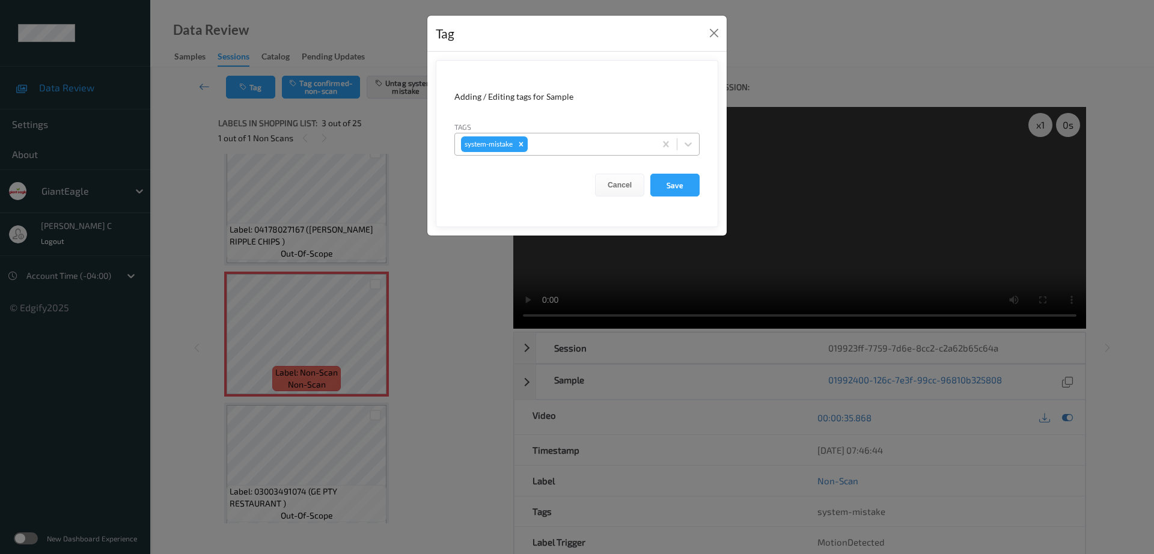
click at [593, 133] on div "system-mistake" at bounding box center [576, 144] width 245 height 23
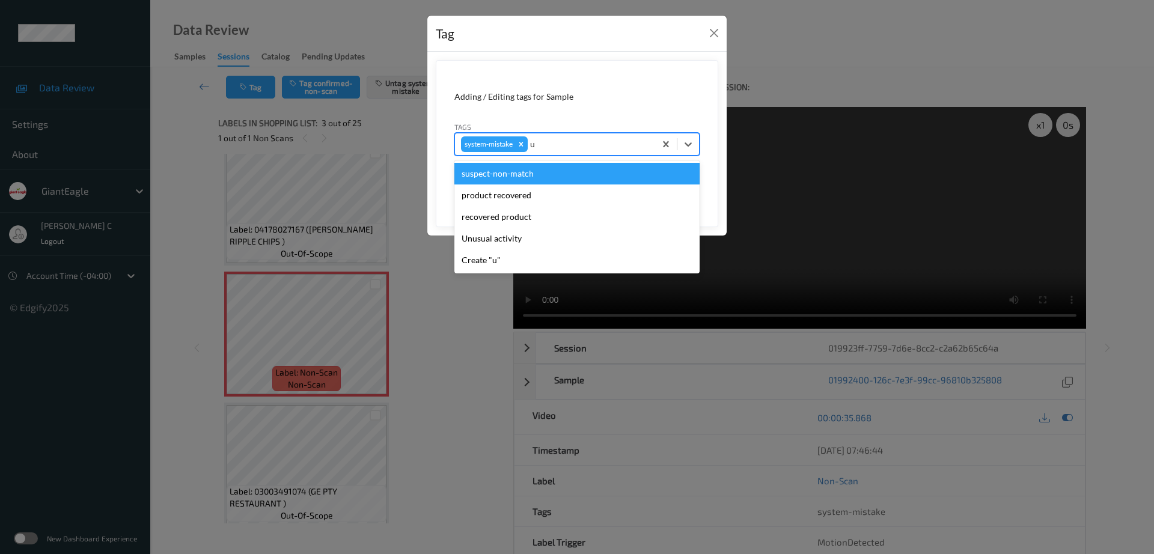
type input "un"
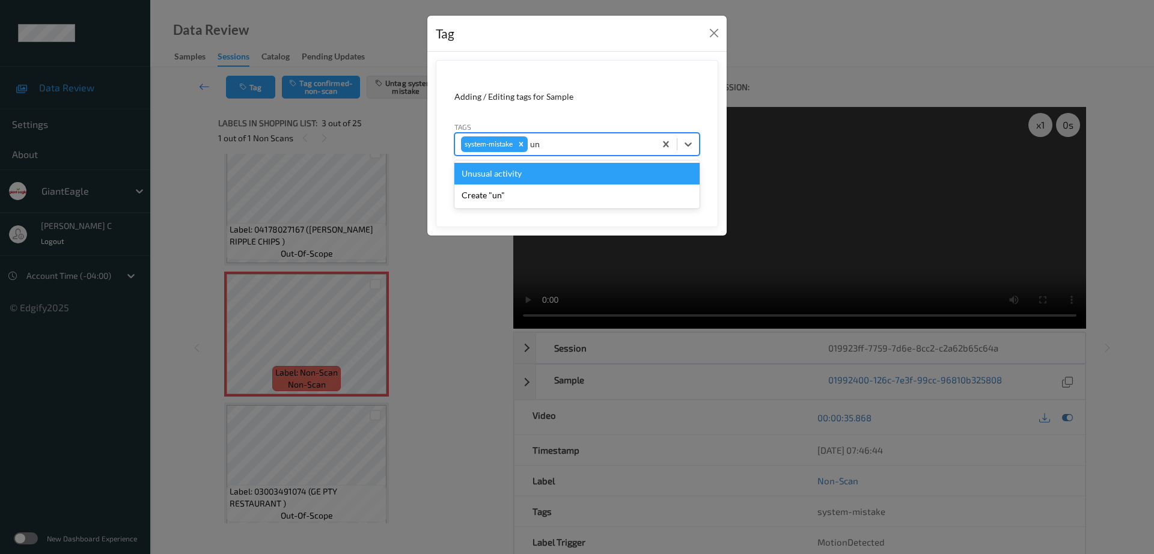
click at [476, 181] on div "Unusual activity" at bounding box center [576, 174] width 245 height 22
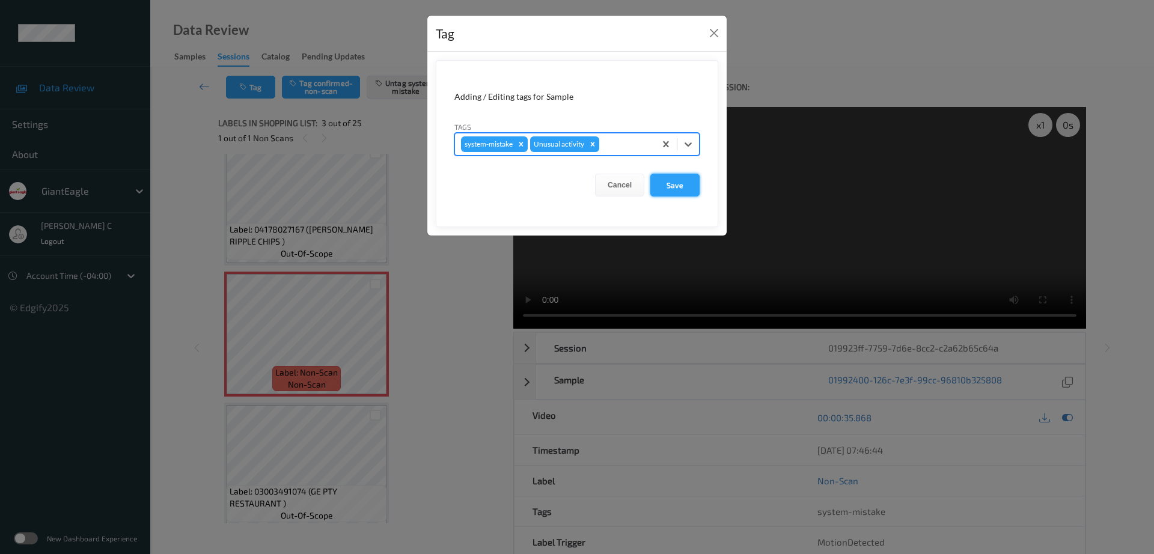
click at [672, 190] on button "Save" at bounding box center [674, 185] width 49 height 23
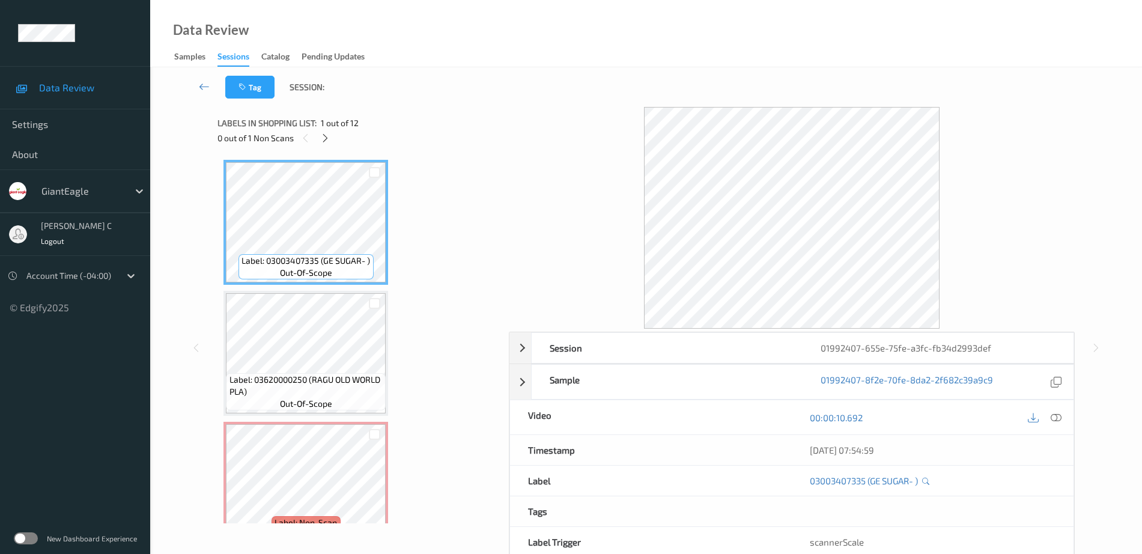
click at [319, 145] on div "0 out of 1 Non Scans" at bounding box center [359, 137] width 283 height 15
click at [321, 143] on icon at bounding box center [325, 138] width 10 height 11
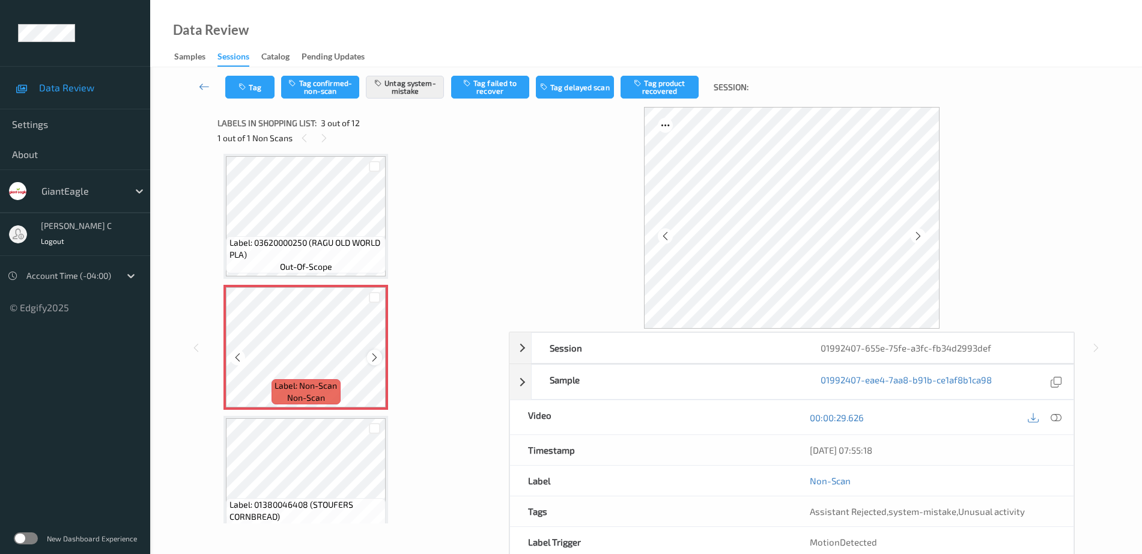
click at [378, 361] on icon at bounding box center [375, 357] width 10 height 11
click at [299, 242] on span "Label: 03620000250 (RAGU OLD WORLD PLA)" at bounding box center [307, 249] width 154 height 24
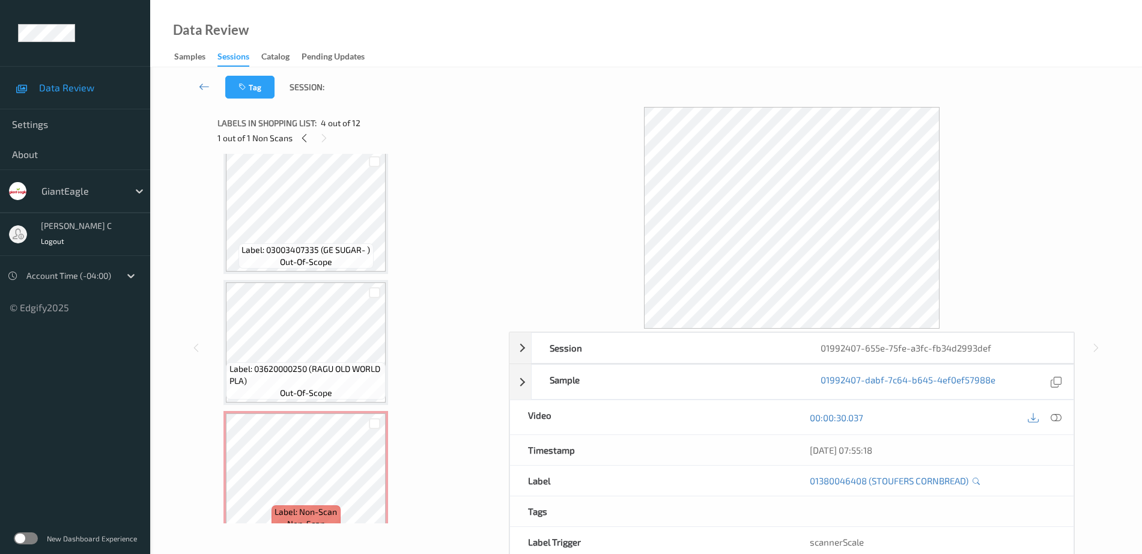
scroll to position [0, 0]
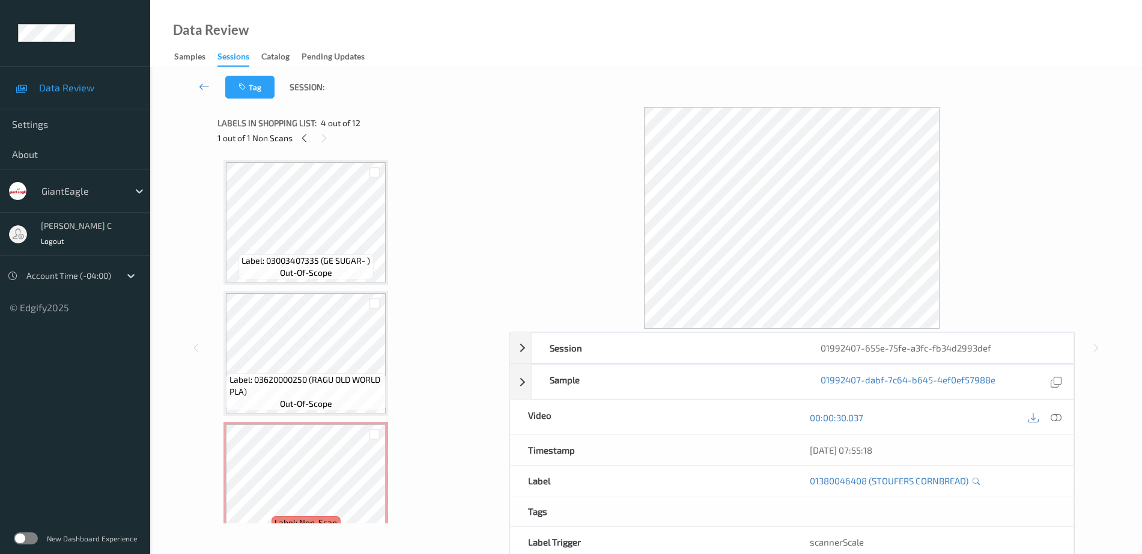
click at [287, 267] on span "out-of-scope" at bounding box center [306, 273] width 52 height 12
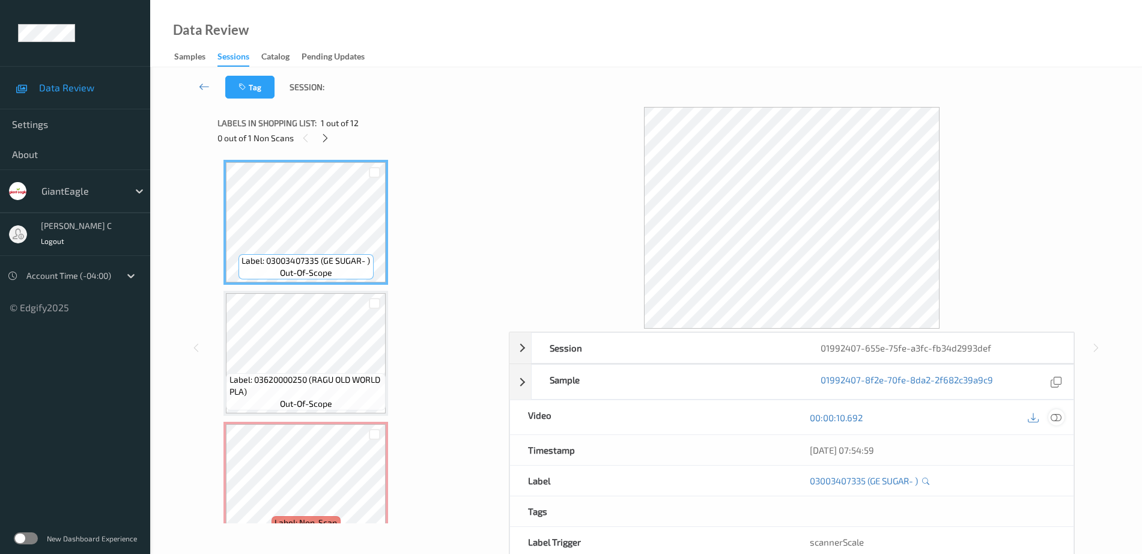
click at [1056, 418] on icon at bounding box center [1056, 417] width 11 height 11
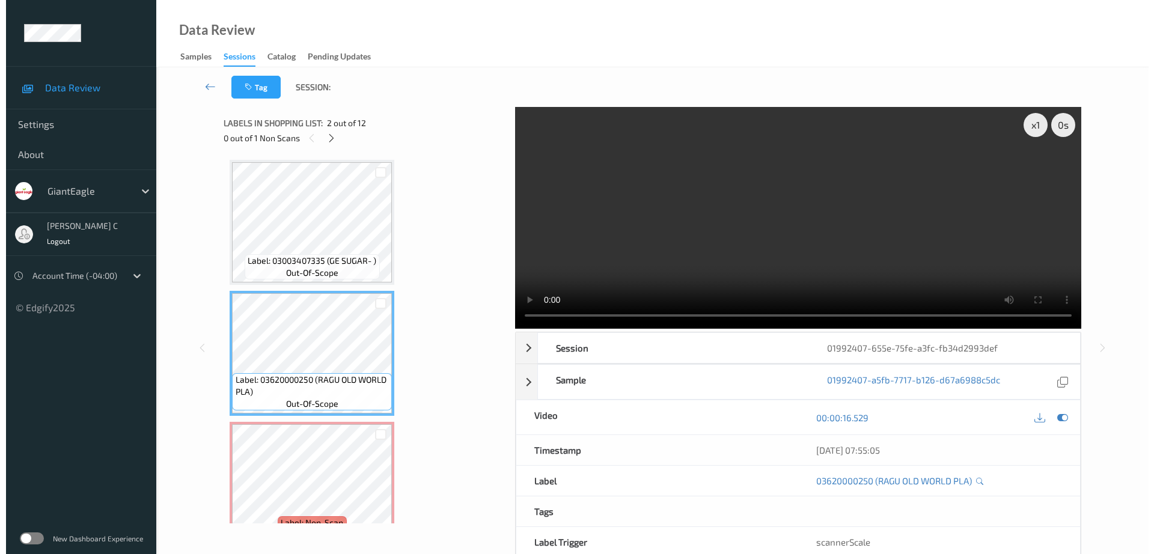
scroll to position [75, 0]
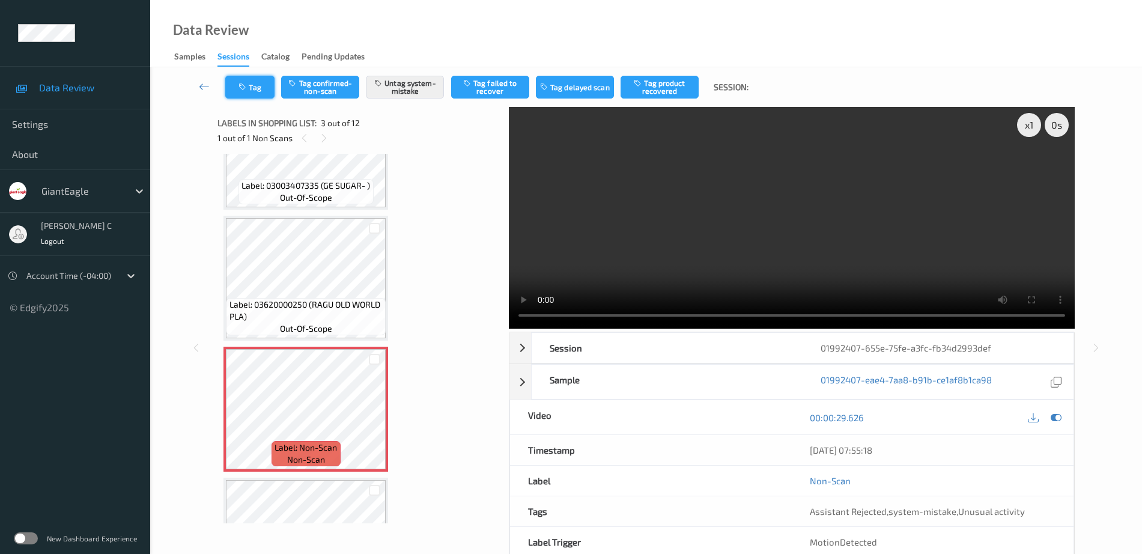
click at [265, 87] on button "Tag" at bounding box center [249, 87] width 49 height 23
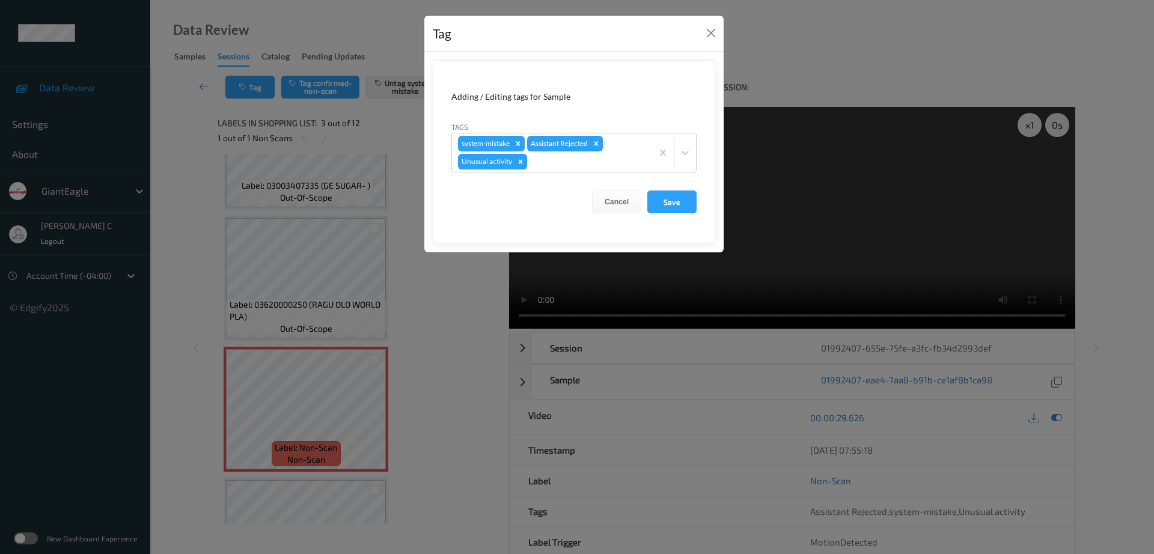
click at [521, 164] on icon "Remove Unusual activity" at bounding box center [520, 161] width 8 height 8
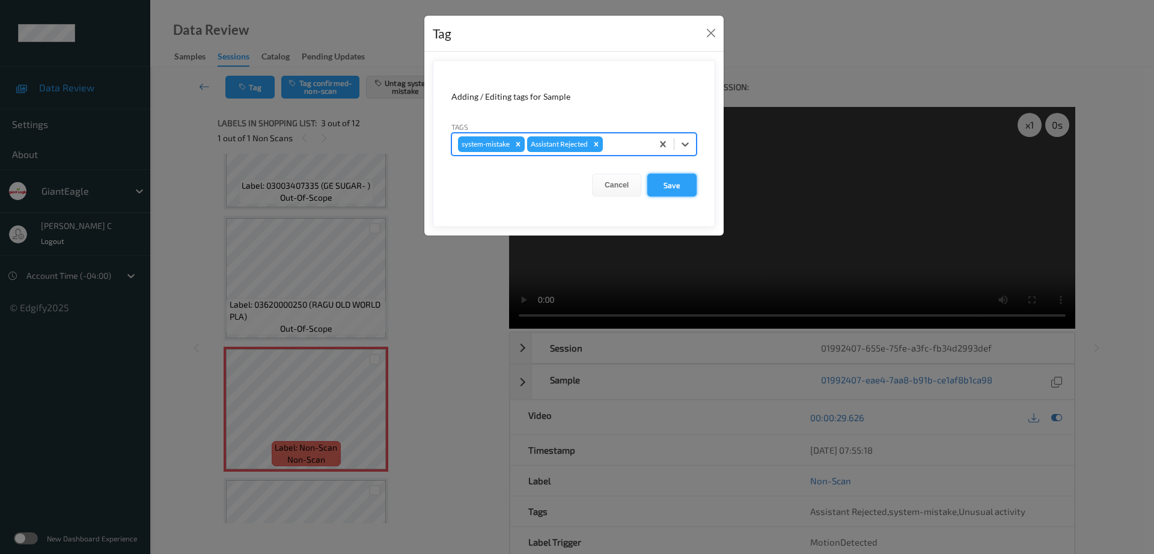
click at [680, 190] on button "Save" at bounding box center [671, 185] width 49 height 23
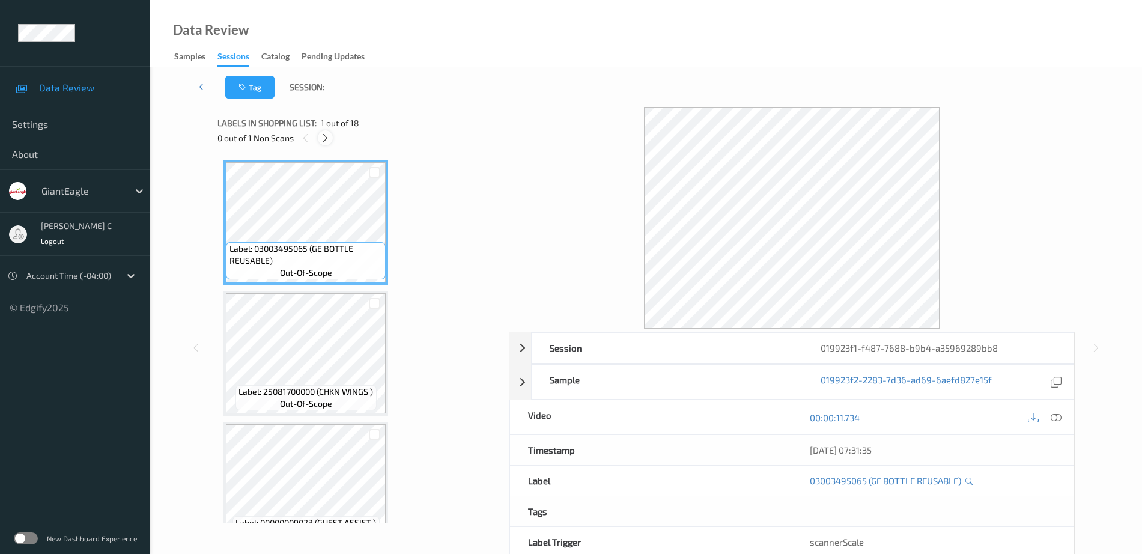
click at [325, 136] on icon at bounding box center [325, 138] width 10 height 11
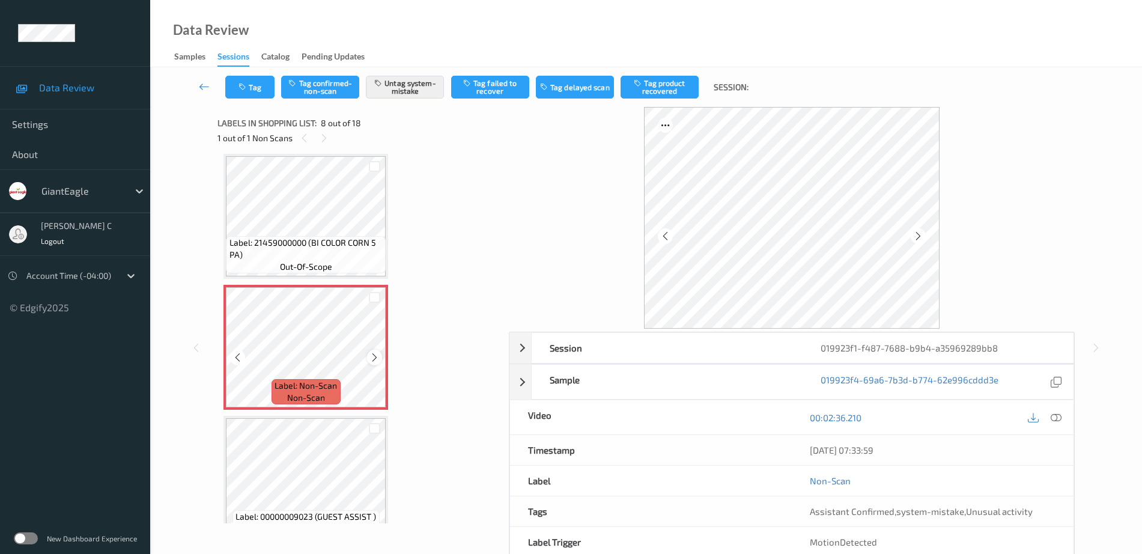
click at [377, 357] on icon at bounding box center [375, 357] width 10 height 11
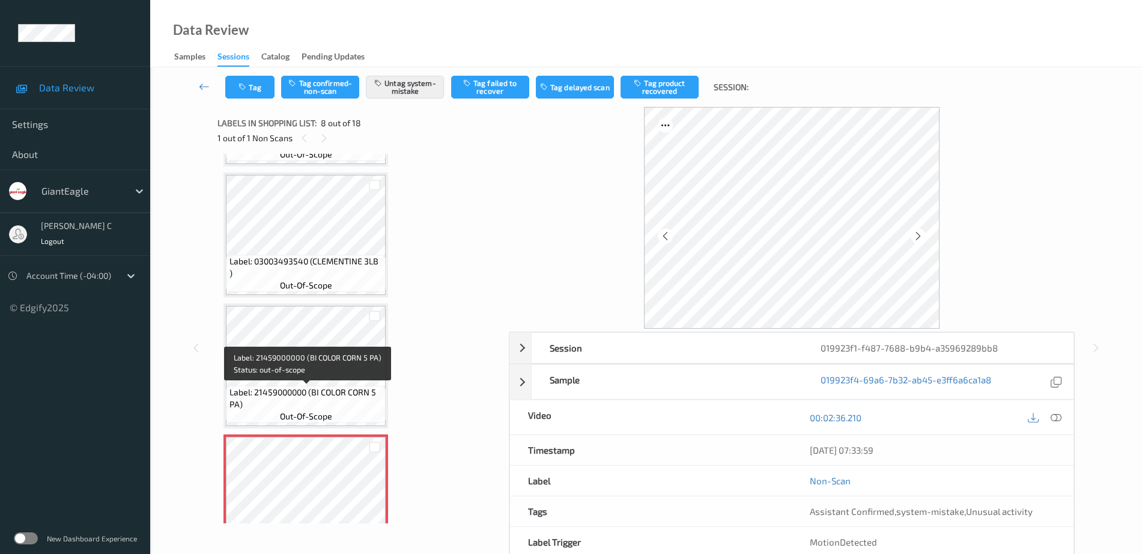
scroll to position [642, 0]
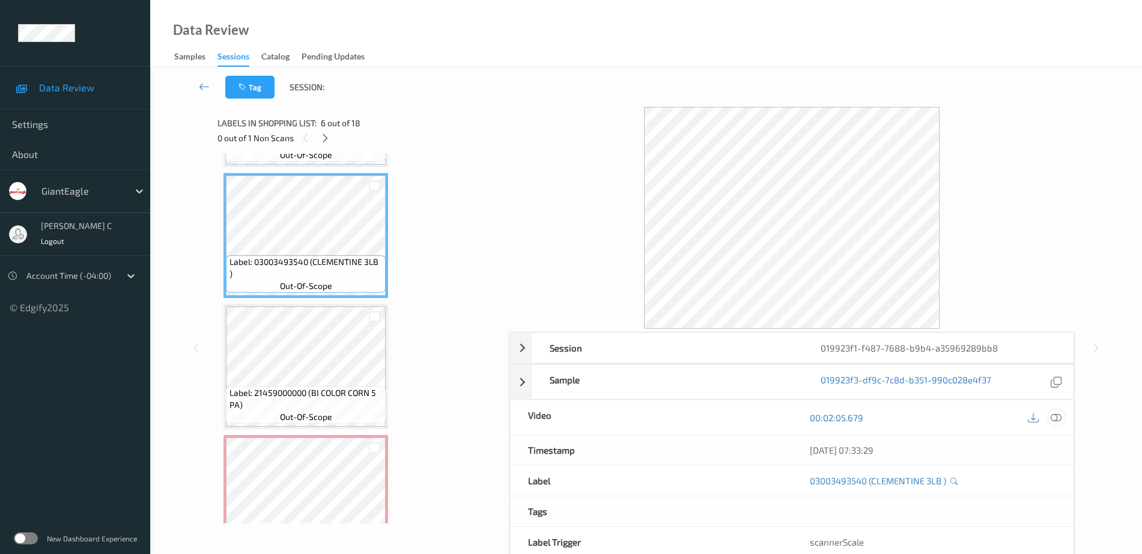
click at [1053, 423] on div at bounding box center [1057, 417] width 16 height 16
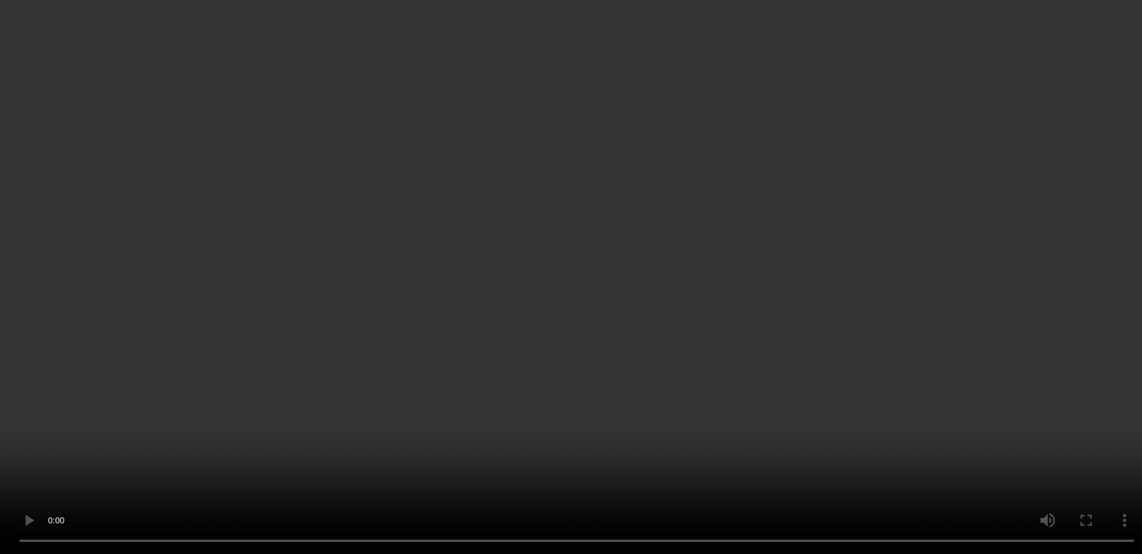
scroll to position [792, 0]
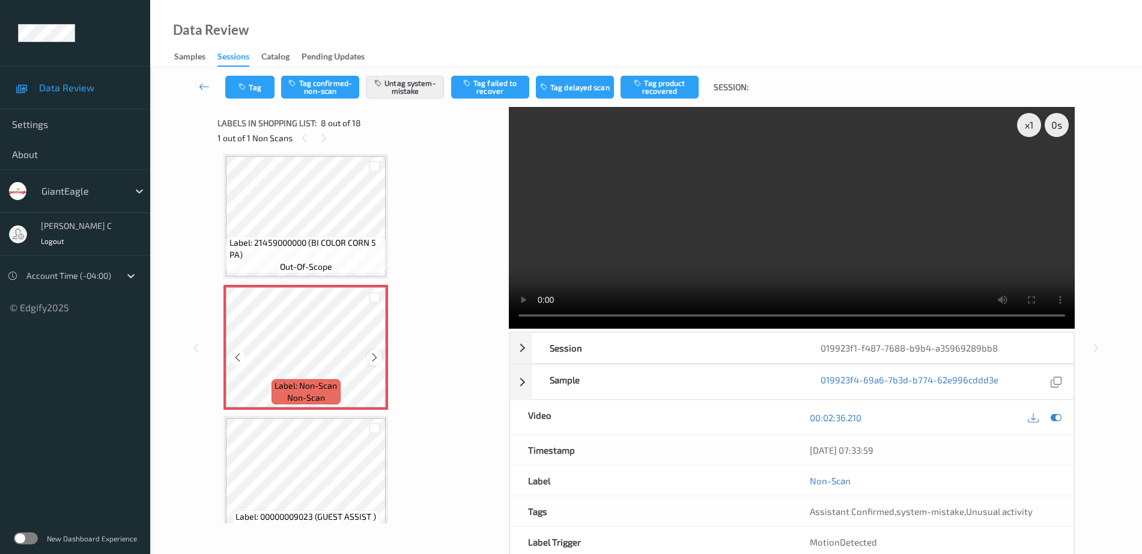
click at [377, 355] on icon at bounding box center [375, 357] width 10 height 11
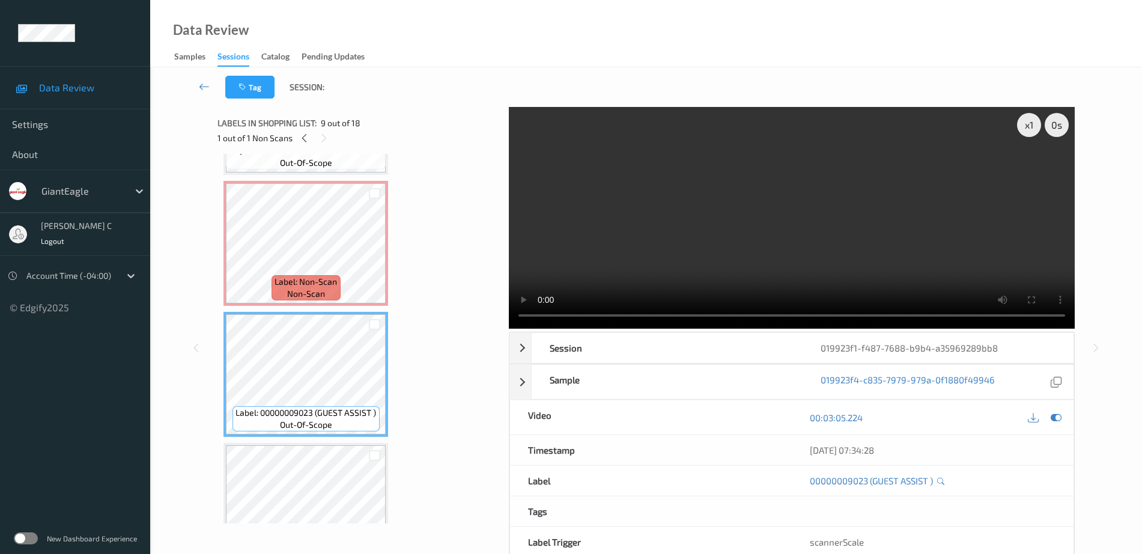
scroll to position [942, 0]
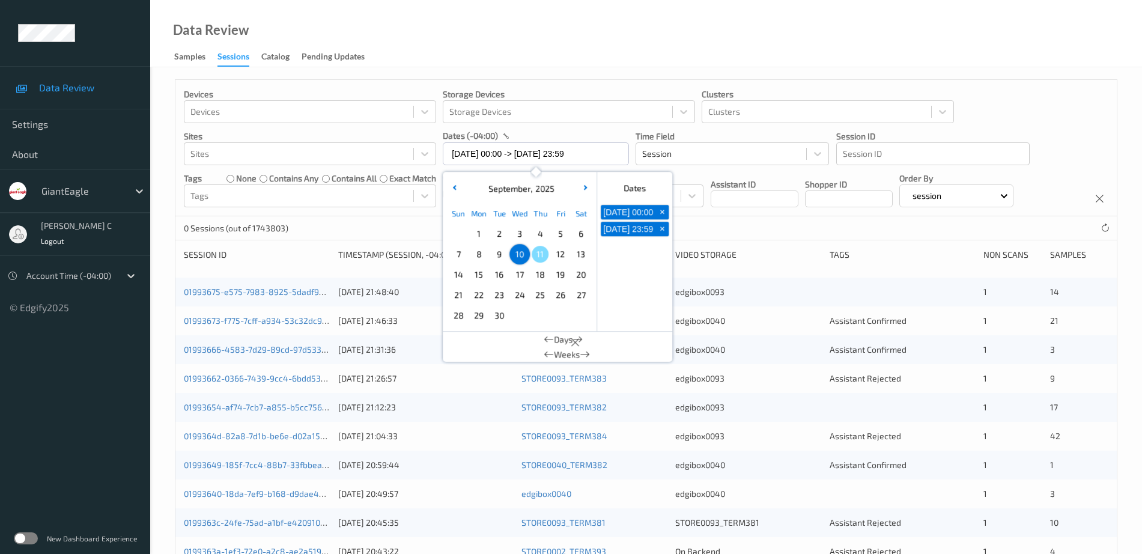
click at [484, 258] on span "8" at bounding box center [479, 254] width 17 height 17
type input "08/09/2025 00:00 -> 08/09/2025 23:59"
click at [633, 73] on div "Devices Devices Storage Devices Storage Devices Clusters Clusters Sites Sites d…" at bounding box center [646, 485] width 992 height 837
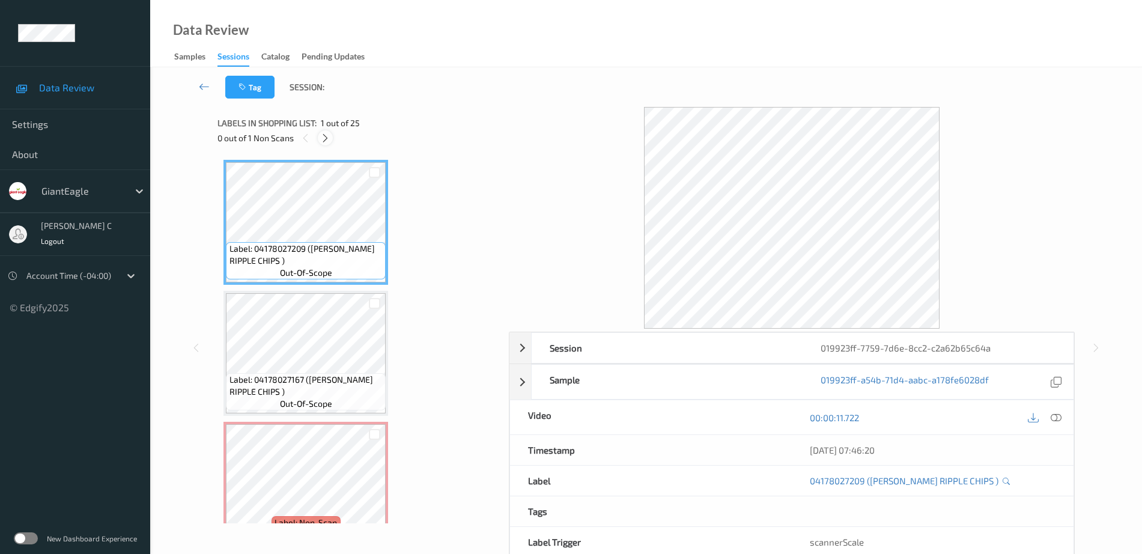
click at [327, 138] on icon at bounding box center [325, 138] width 10 height 11
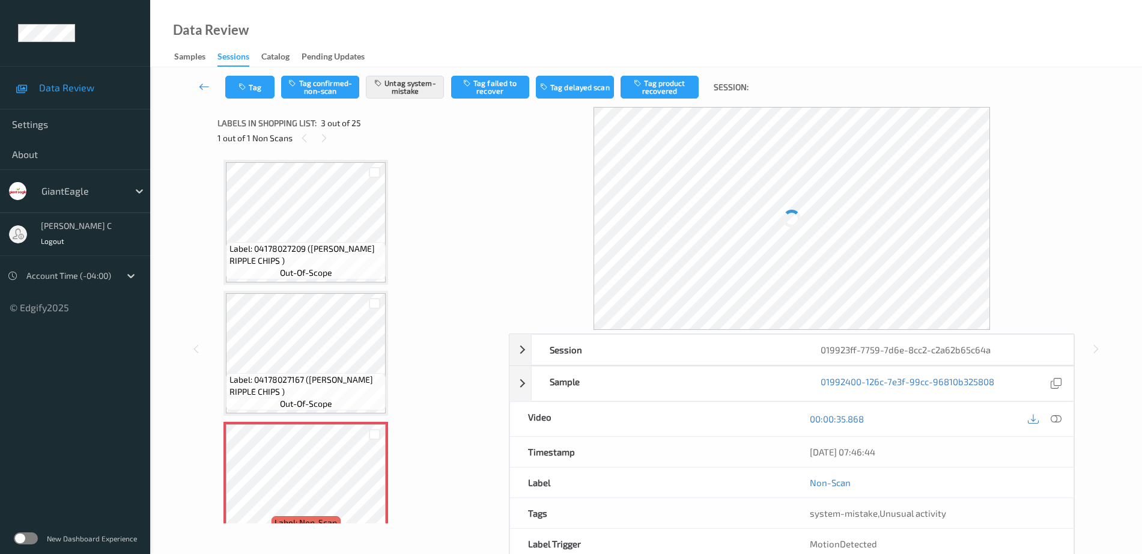
scroll to position [137, 0]
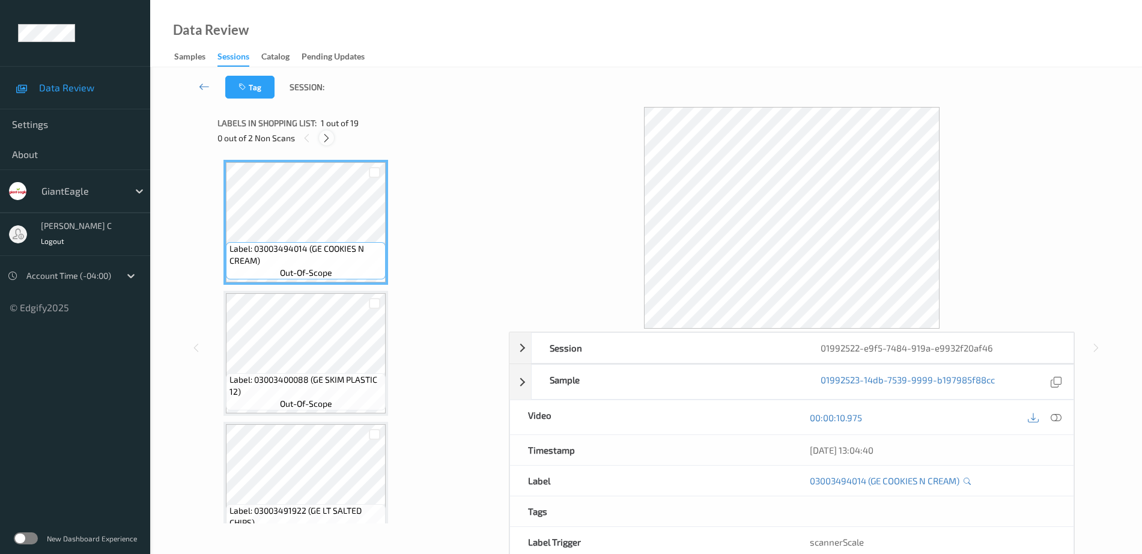
click at [326, 139] on icon at bounding box center [326, 138] width 10 height 11
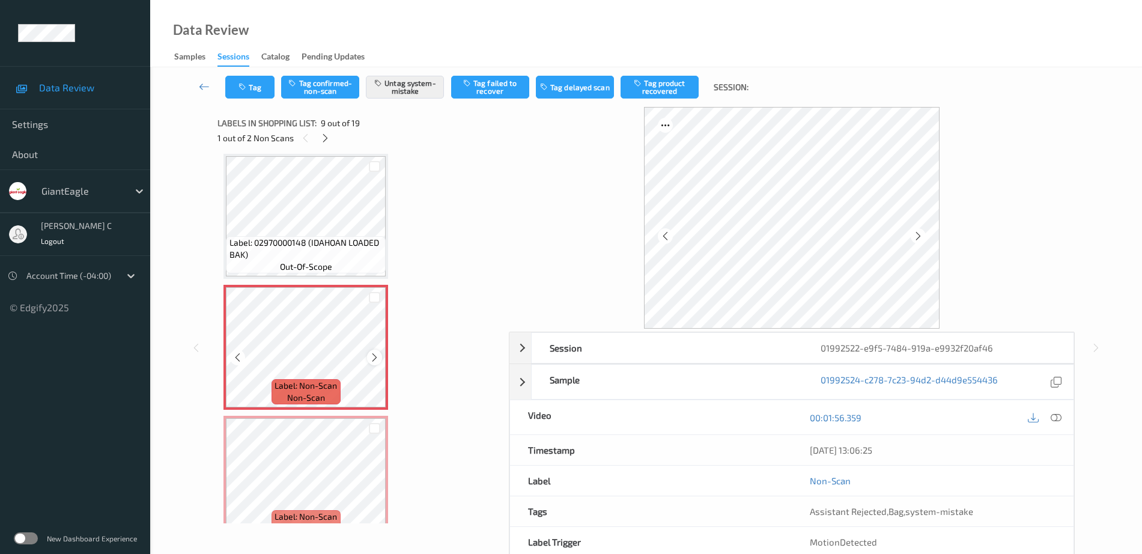
click at [371, 358] on icon at bounding box center [375, 357] width 10 height 11
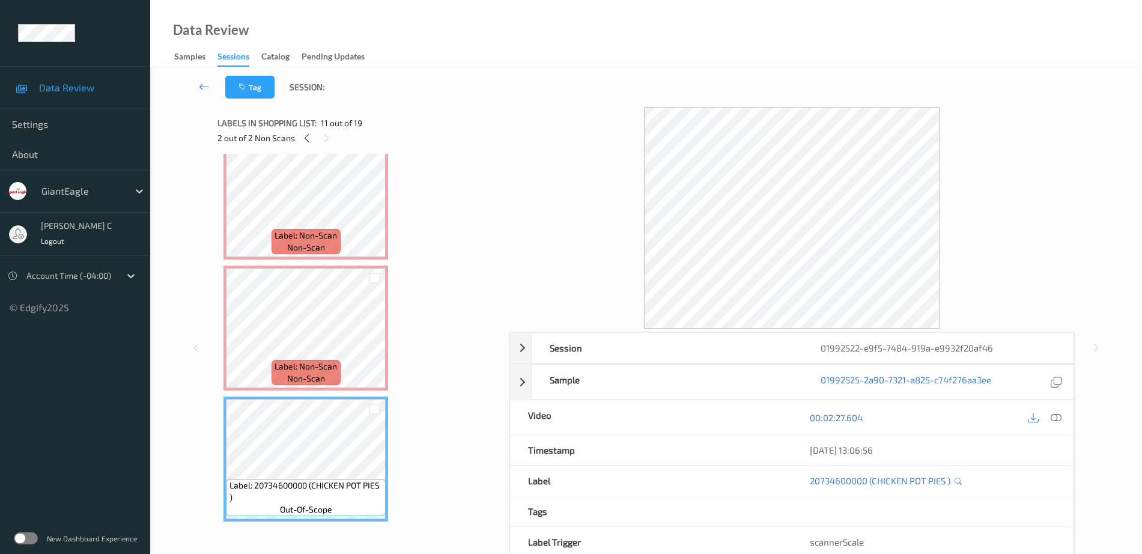
scroll to position [1299, 0]
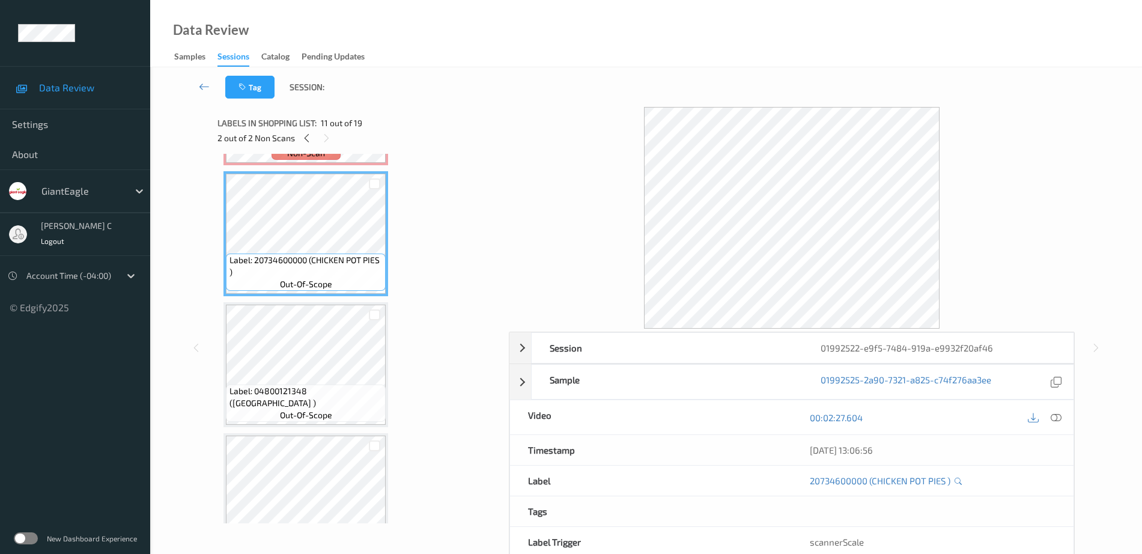
click at [329, 427] on div "Label: 04800121348 (MAYONNAISE ) out-of-scope" at bounding box center [306, 364] width 165 height 125
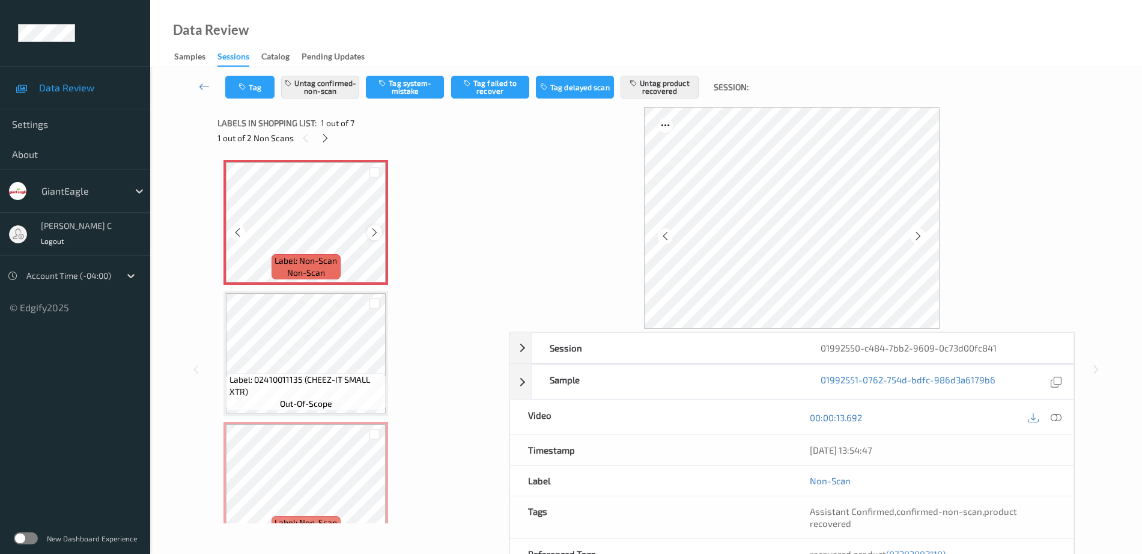
click at [370, 234] on icon at bounding box center [375, 232] width 10 height 11
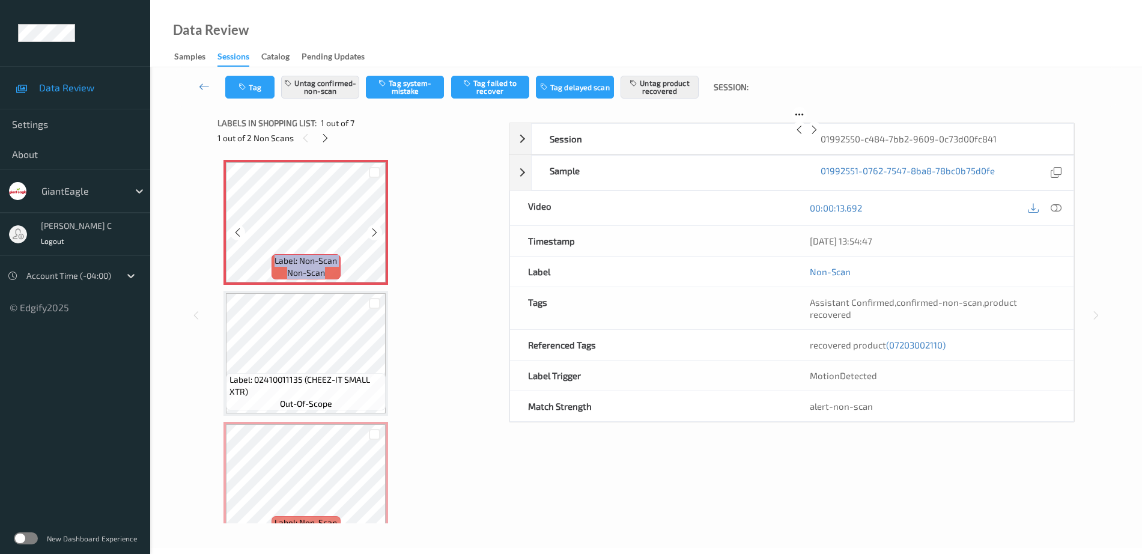
click at [370, 234] on icon at bounding box center [375, 232] width 10 height 11
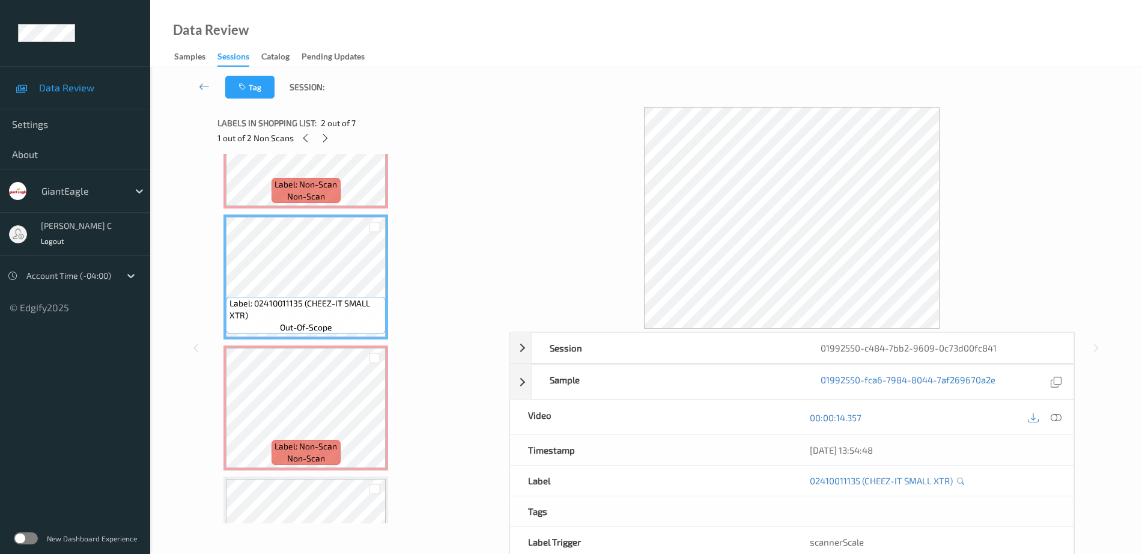
scroll to position [150, 0]
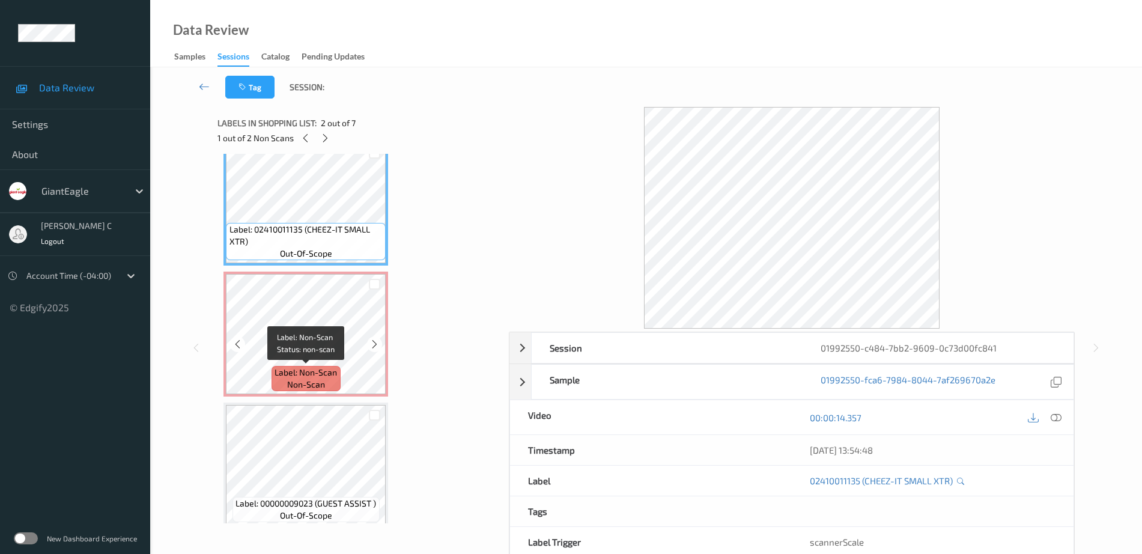
click at [305, 367] on span "Label: Non-Scan" at bounding box center [306, 373] width 62 height 12
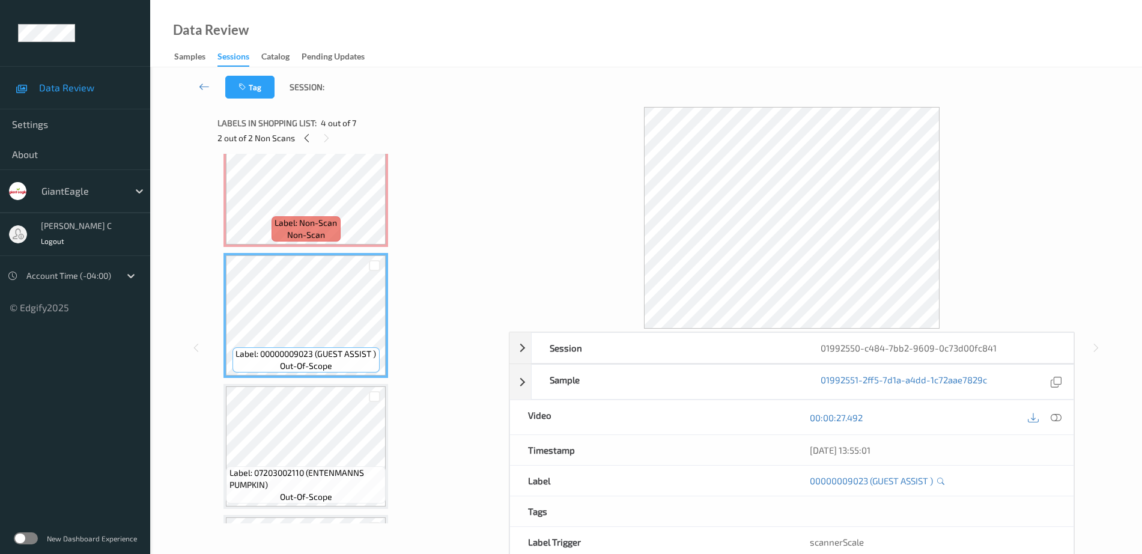
scroll to position [300, 0]
click at [333, 472] on span "Label: 07203002110 (ENTENMANNS PUMPKIN)" at bounding box center [307, 478] width 154 height 24
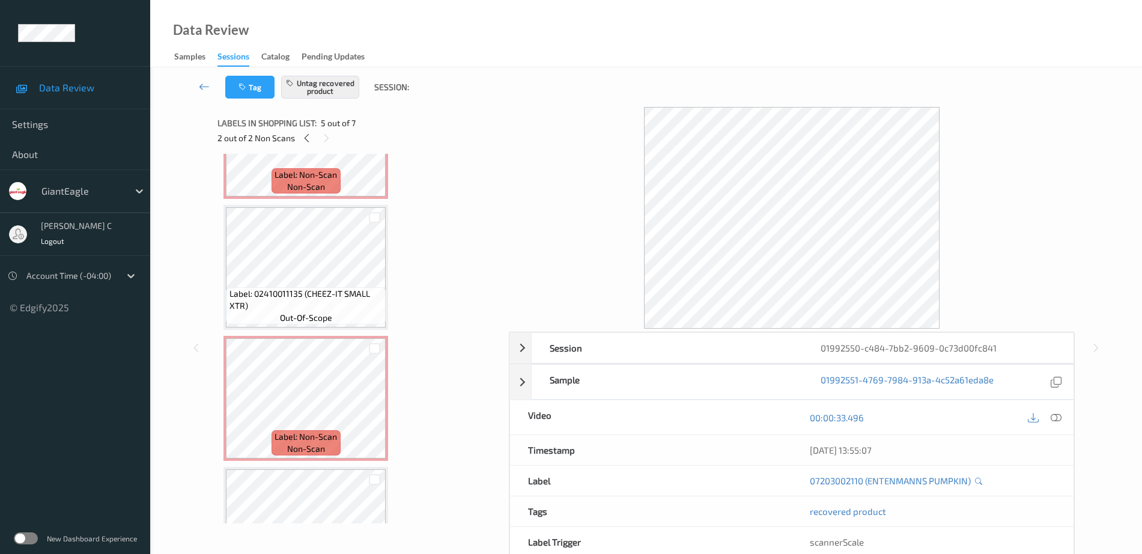
scroll to position [75, 0]
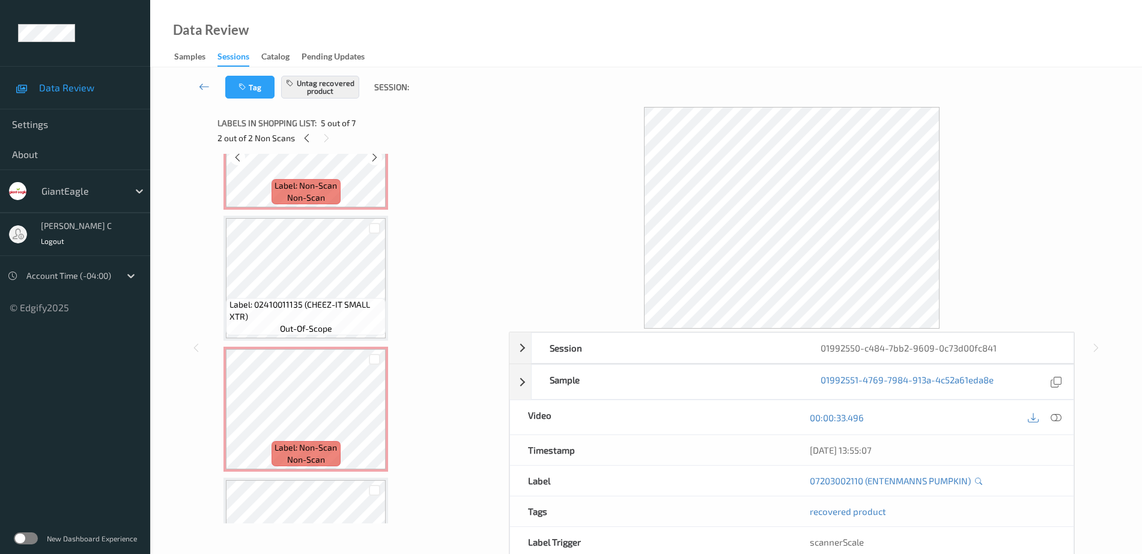
click at [297, 201] on span "non-scan" at bounding box center [306, 198] width 38 height 12
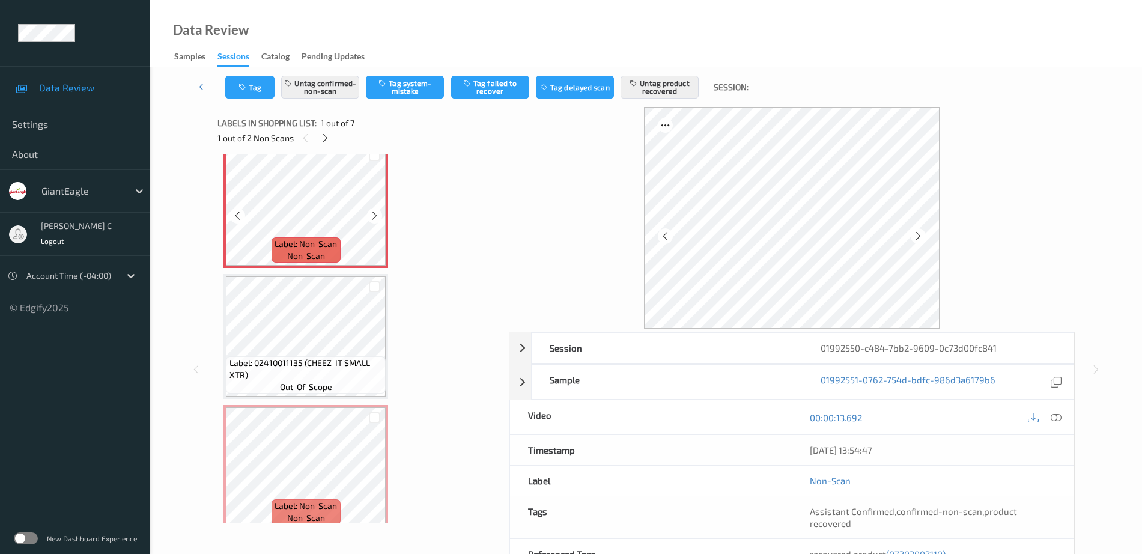
scroll to position [0, 0]
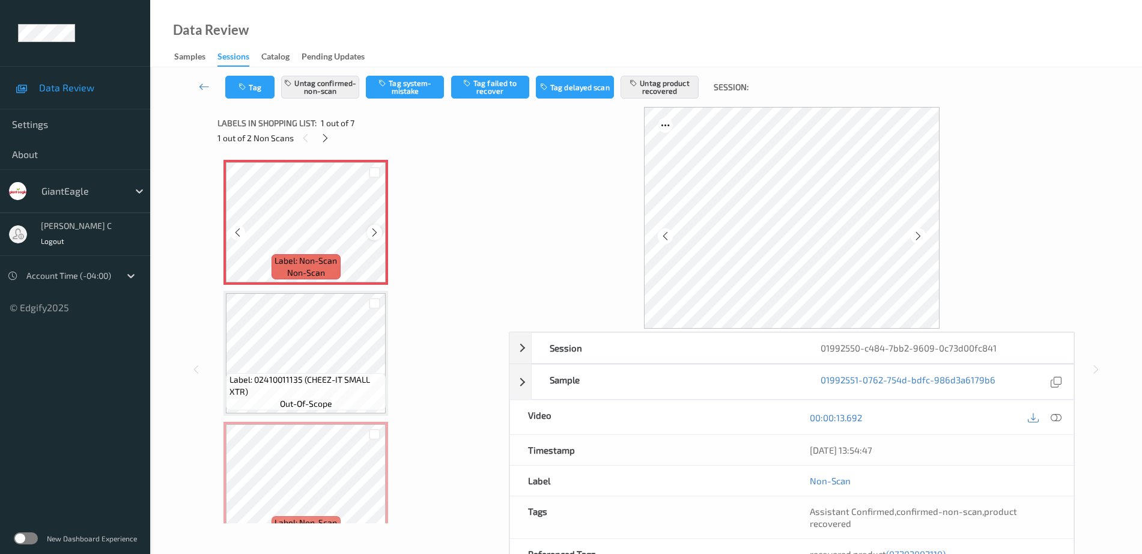
click at [368, 237] on div at bounding box center [374, 232] width 15 height 15
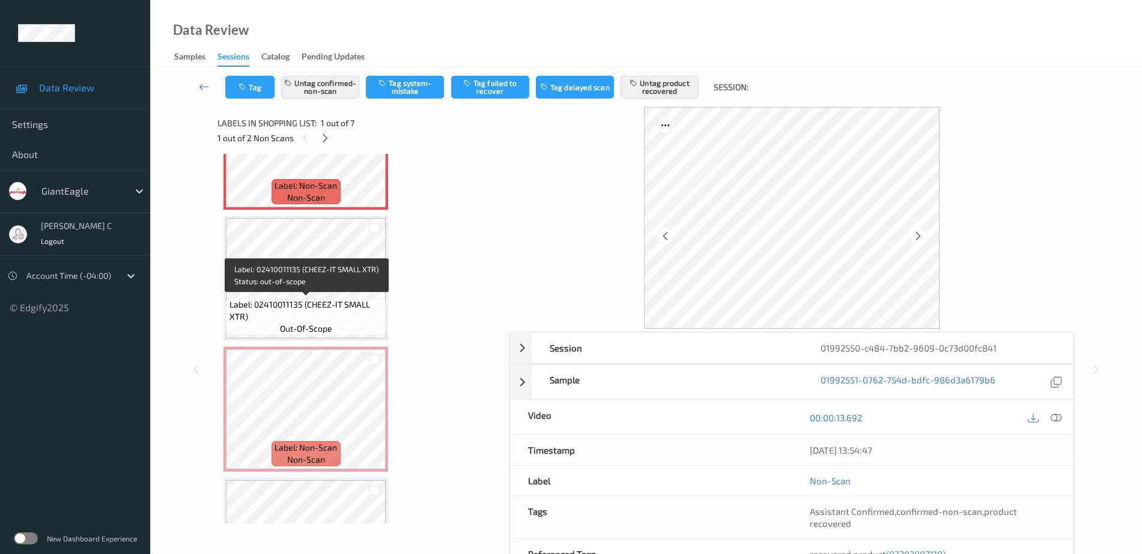
click at [297, 299] on span "Label: 02410011135 (CHEEZ-IT SMALL XTR)" at bounding box center [307, 311] width 154 height 24
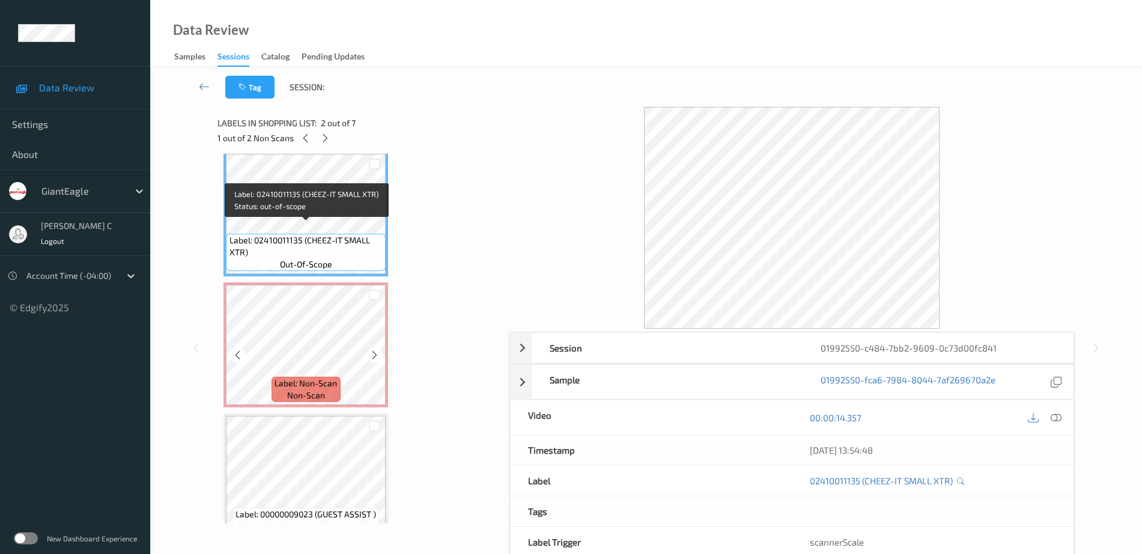
scroll to position [150, 0]
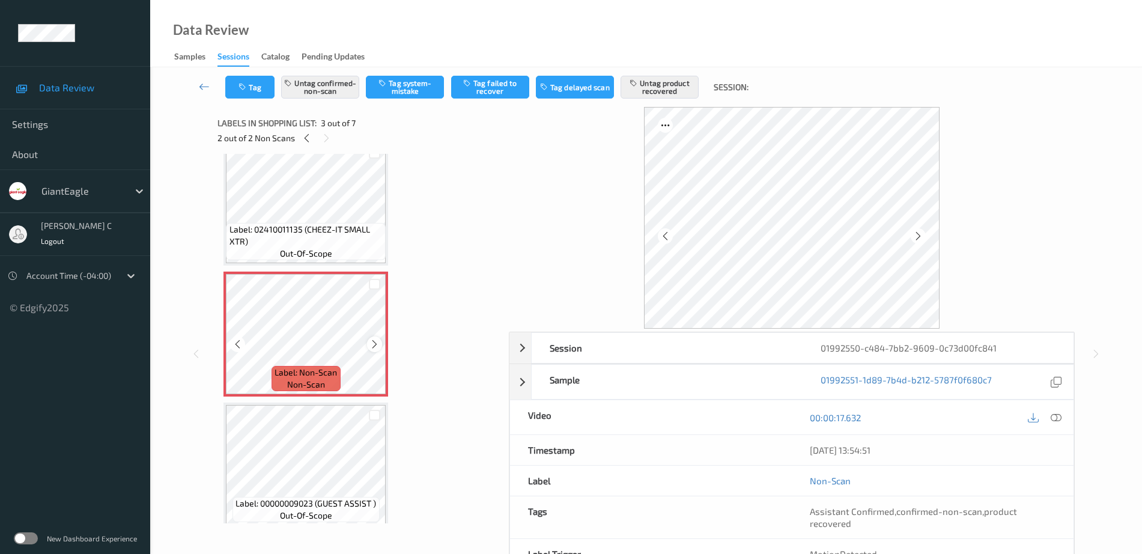
click at [376, 346] on icon at bounding box center [375, 344] width 10 height 11
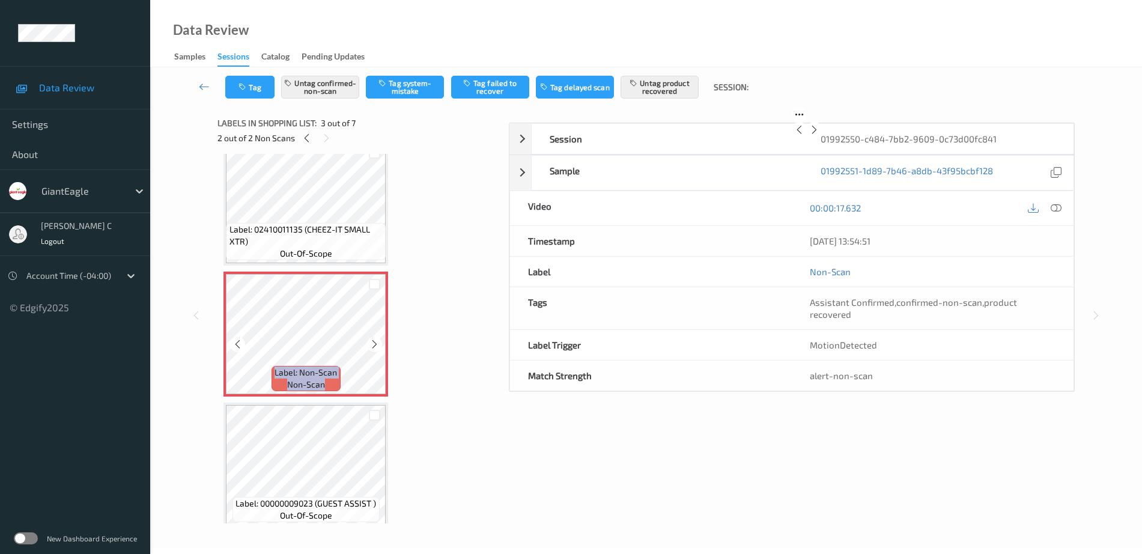
click at [376, 346] on icon at bounding box center [375, 344] width 10 height 11
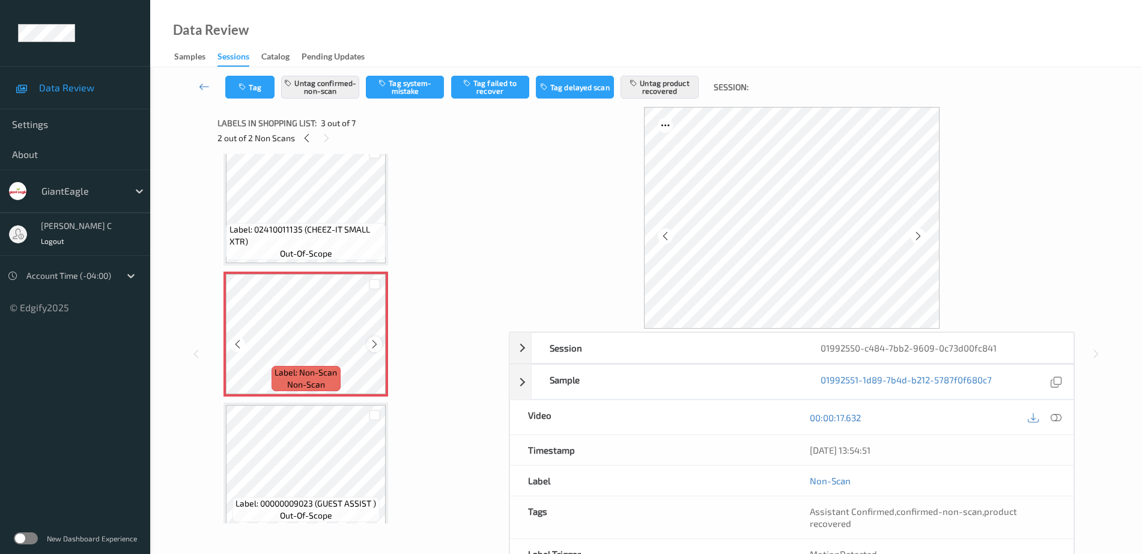
scroll to position [0, 0]
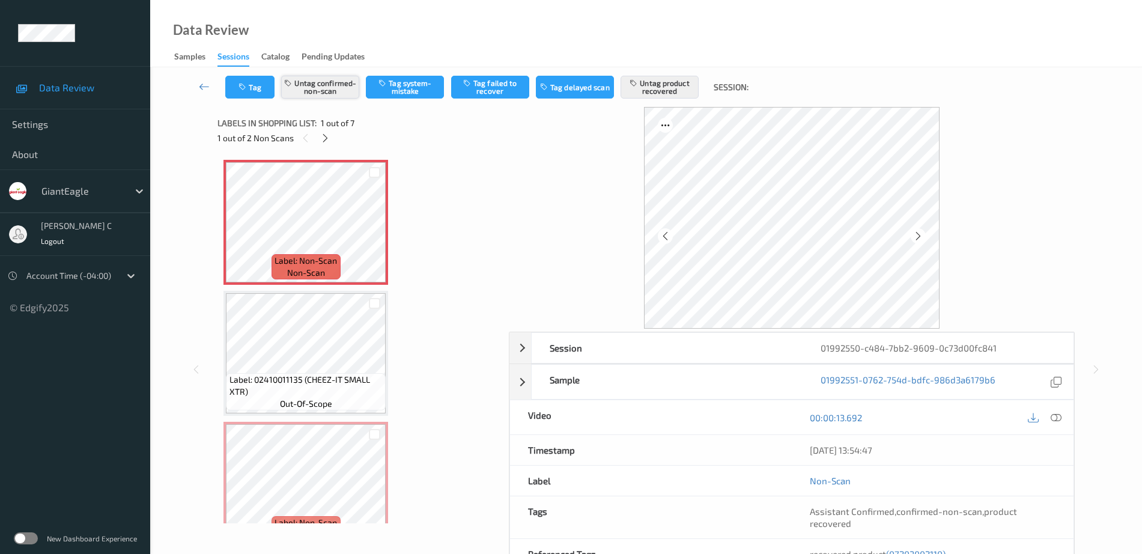
click at [308, 88] on button "Untag confirmed-non-scan" at bounding box center [320, 87] width 78 height 23
click at [308, 88] on button "Tag confirmed-non-scan" at bounding box center [320, 87] width 78 height 23
click at [1058, 419] on icon at bounding box center [1056, 417] width 11 height 11
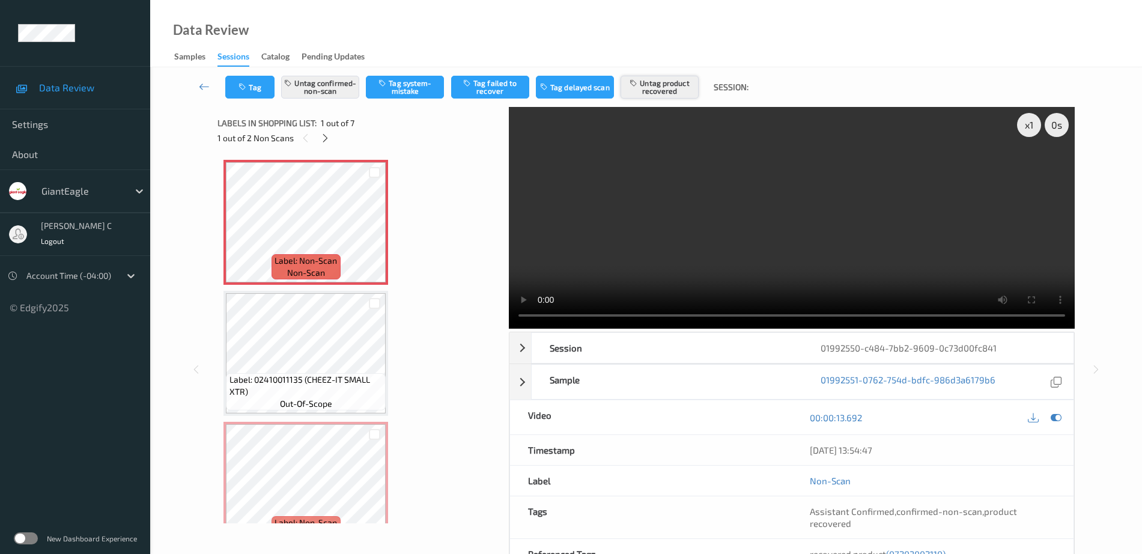
click at [673, 96] on button "Untag product recovered" at bounding box center [660, 87] width 78 height 23
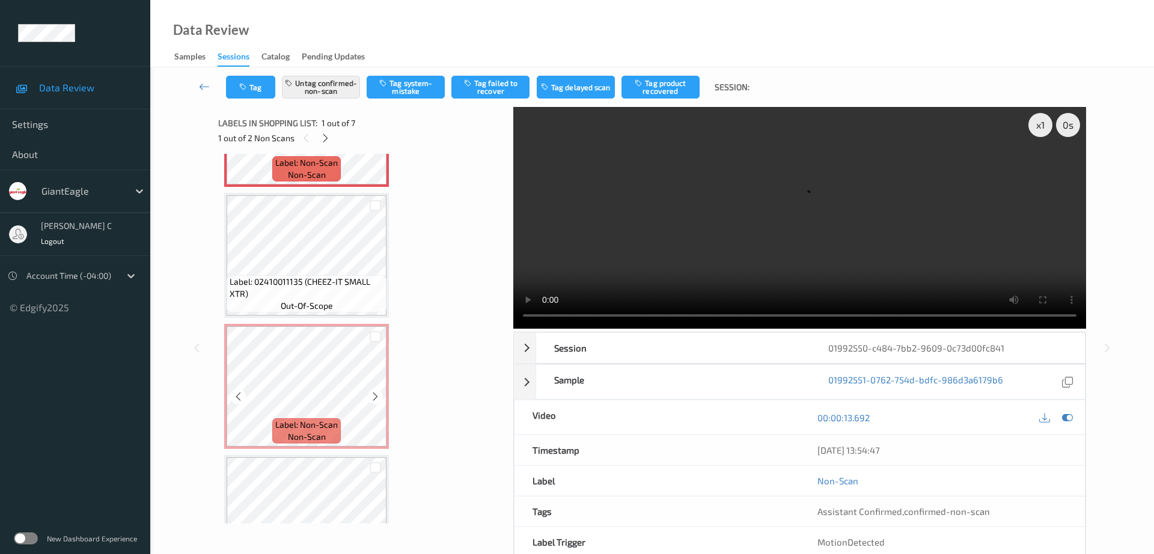
scroll to position [150, 0]
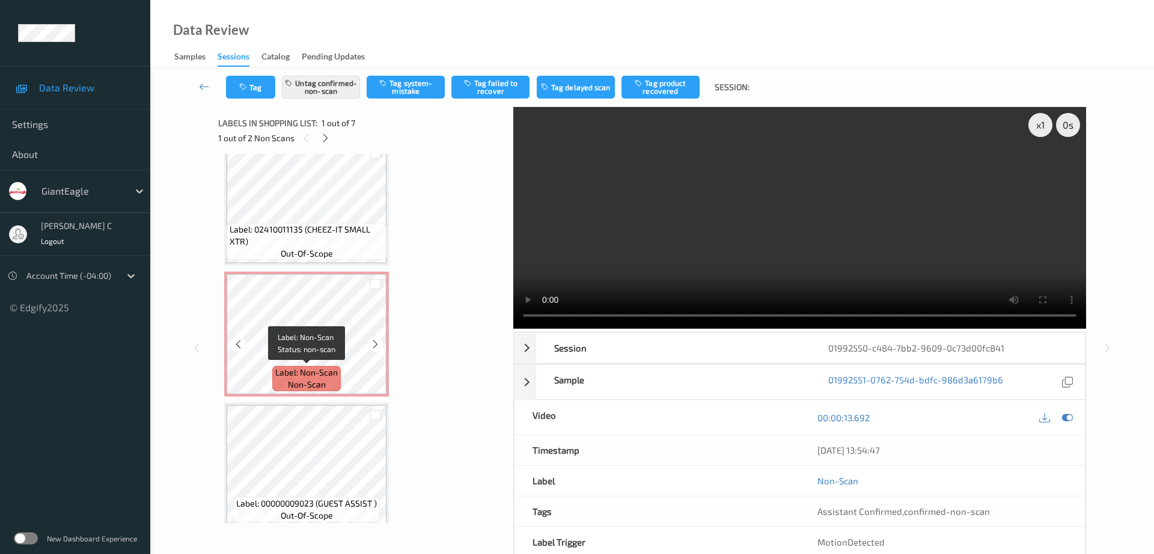
click at [317, 372] on span "Label: Non-Scan" at bounding box center [306, 373] width 62 height 12
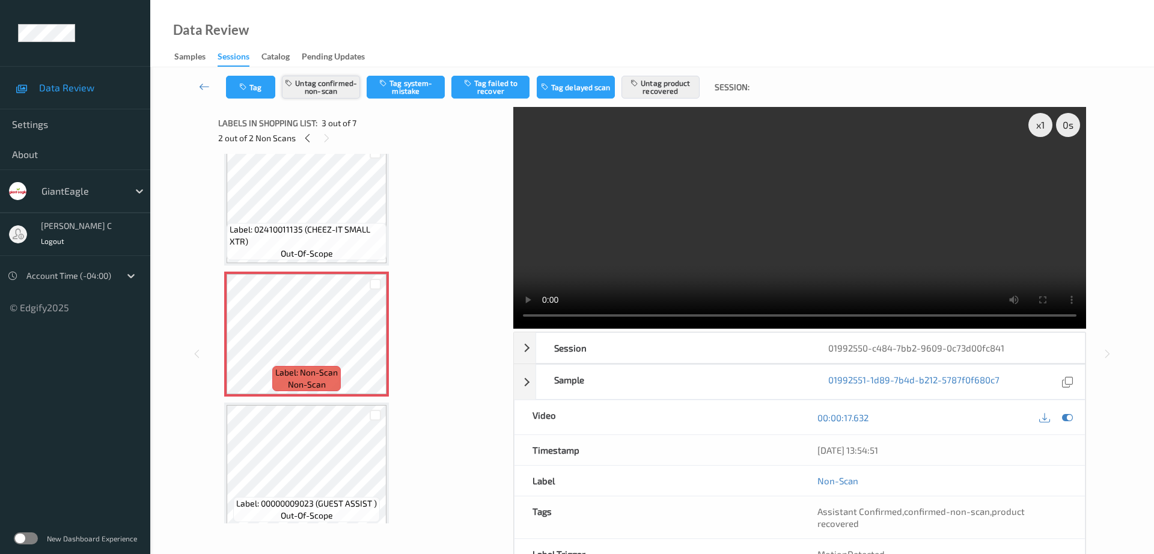
click at [336, 97] on button "Untag confirmed-non-scan" at bounding box center [321, 87] width 78 height 23
click at [691, 80] on button "Untag product recovered" at bounding box center [660, 87] width 78 height 23
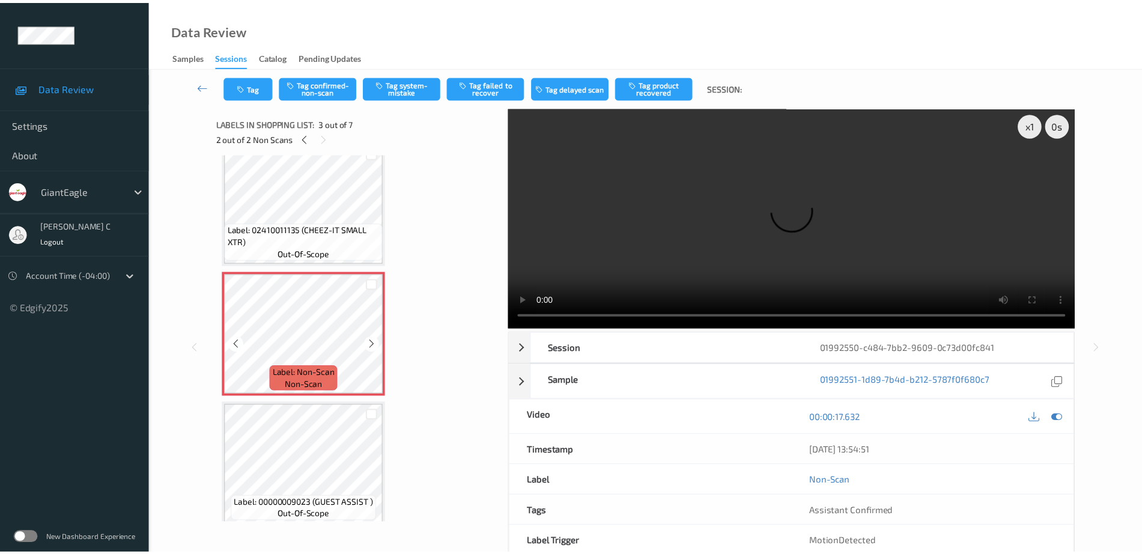
scroll to position [0, 0]
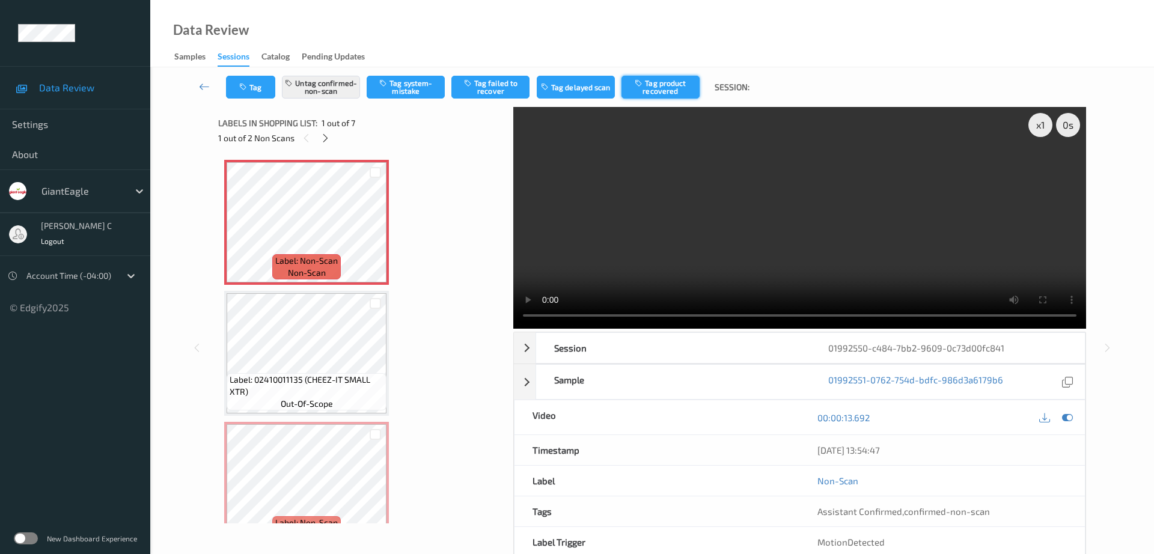
click at [638, 84] on icon "button" at bounding box center [640, 83] width 10 height 8
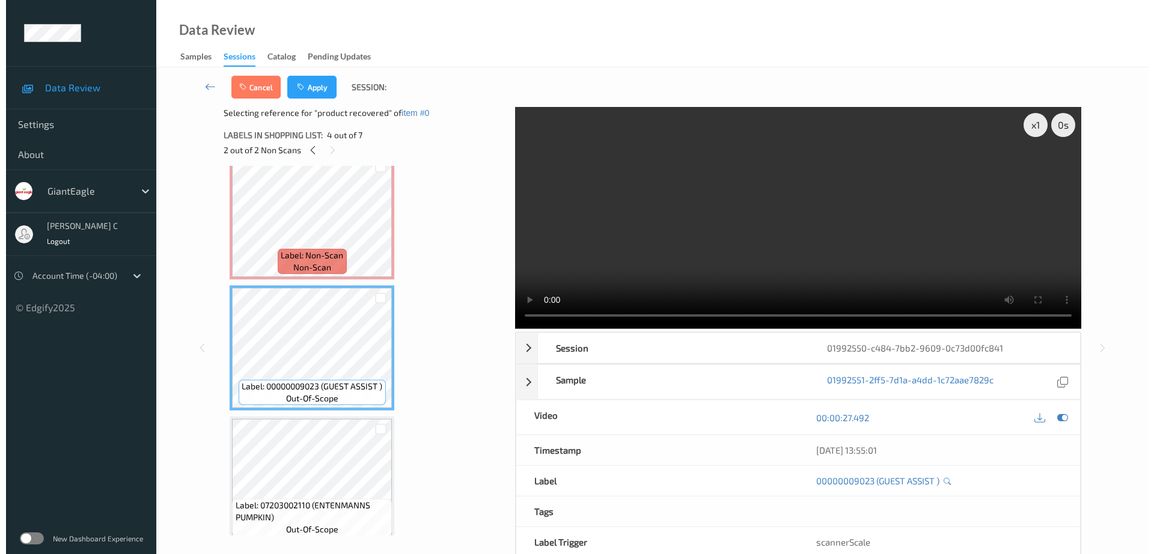
scroll to position [300, 0]
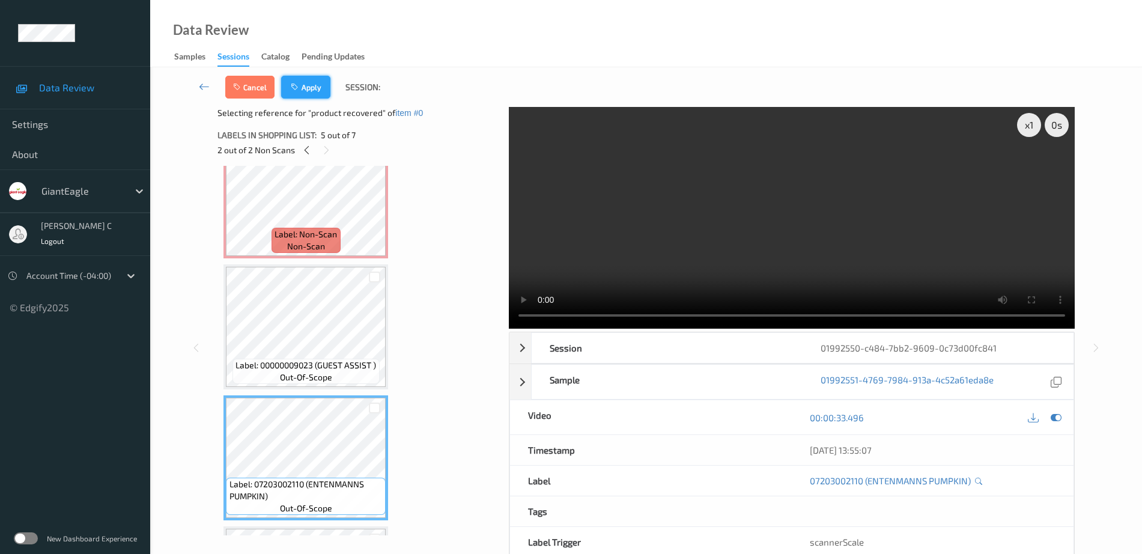
click at [317, 91] on button "Apply" at bounding box center [305, 87] width 49 height 23
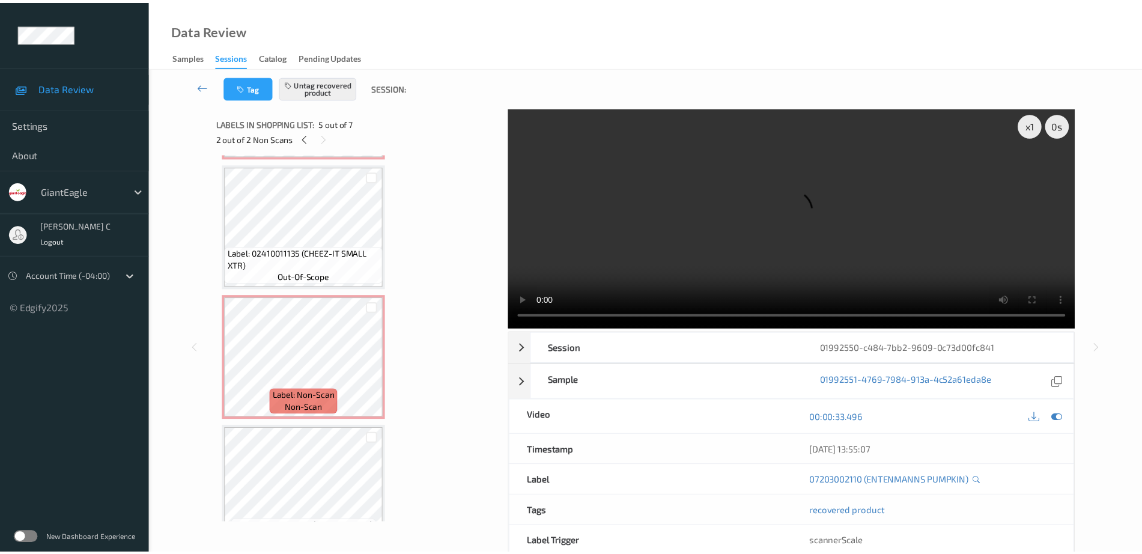
scroll to position [150, 0]
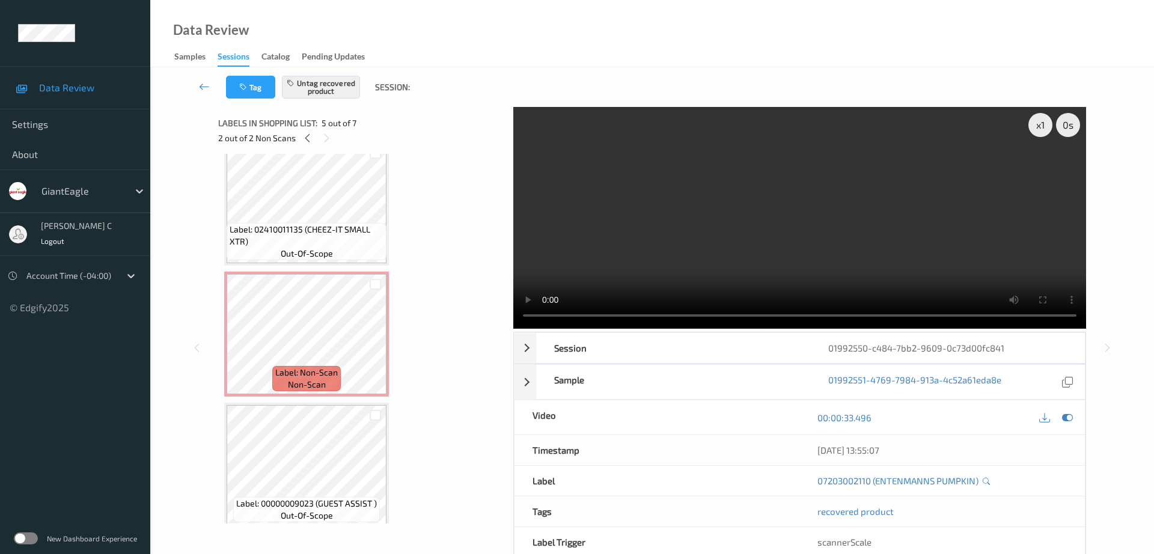
click at [287, 368] on span "Label: Non-Scan" at bounding box center [306, 373] width 62 height 12
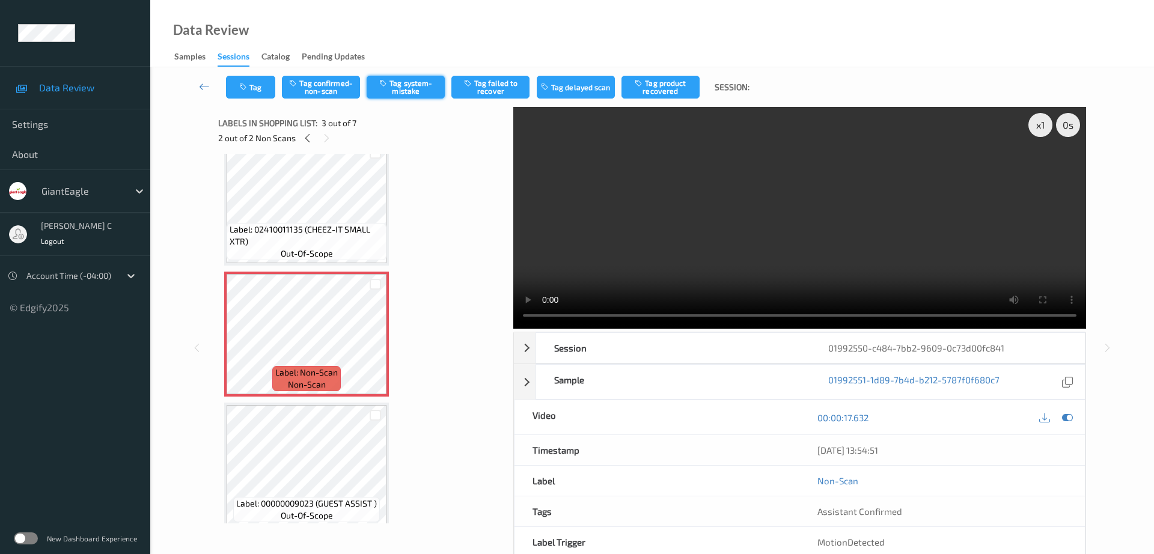
click at [406, 80] on button "Tag system-mistake" at bounding box center [406, 87] width 78 height 23
click at [240, 82] on button "Tag" at bounding box center [250, 87] width 49 height 23
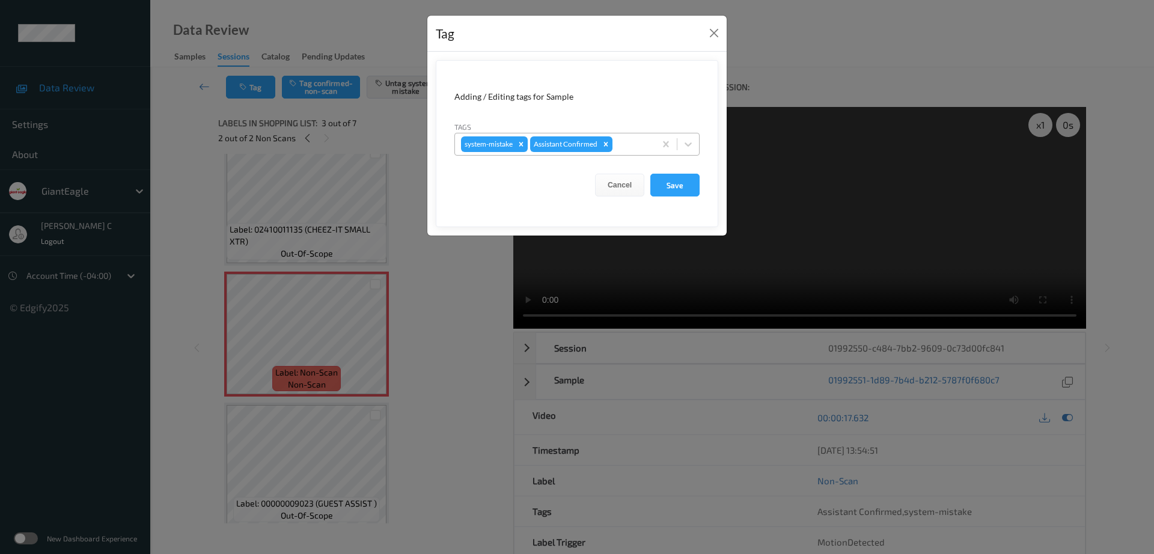
click at [614, 144] on div "system-mistake Assistant Confirmed" at bounding box center [555, 144] width 200 height 20
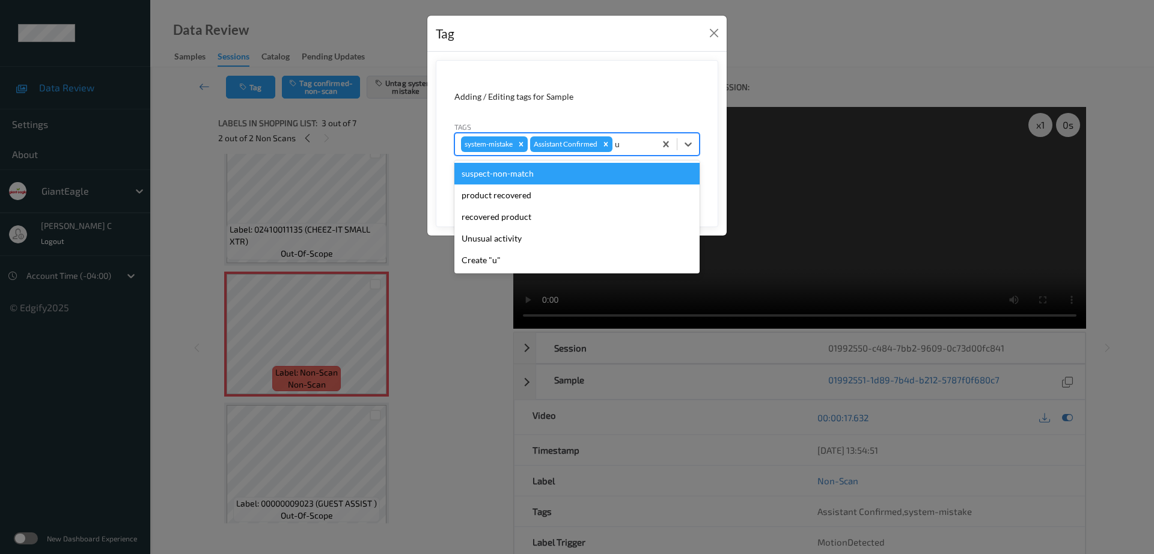
type input "un"
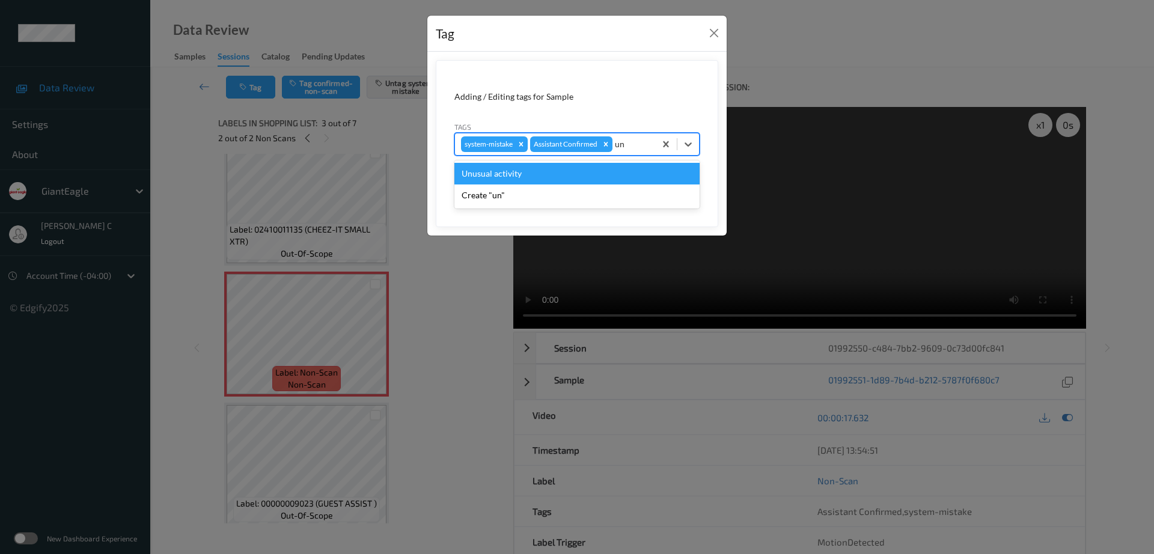
click at [584, 169] on div "Unusual activity" at bounding box center [576, 174] width 245 height 22
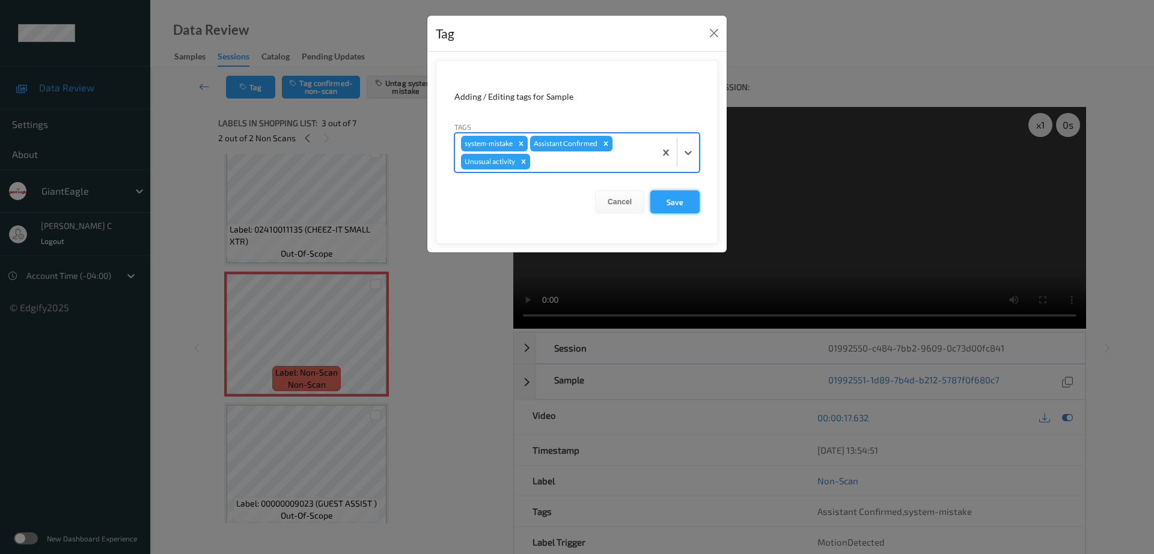
click at [698, 204] on button "Save" at bounding box center [674, 201] width 49 height 23
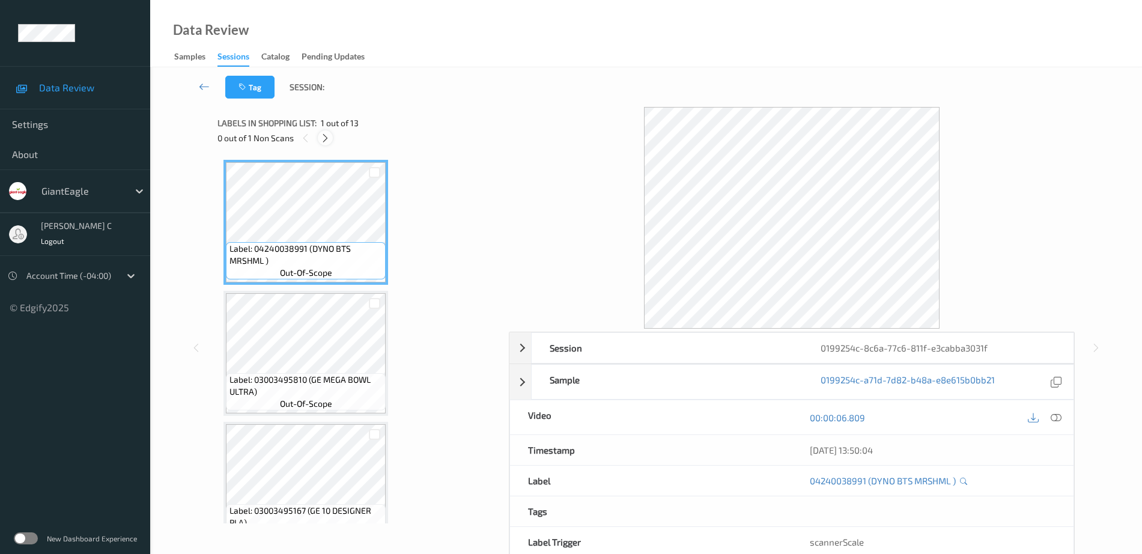
click at [324, 132] on div at bounding box center [325, 137] width 15 height 15
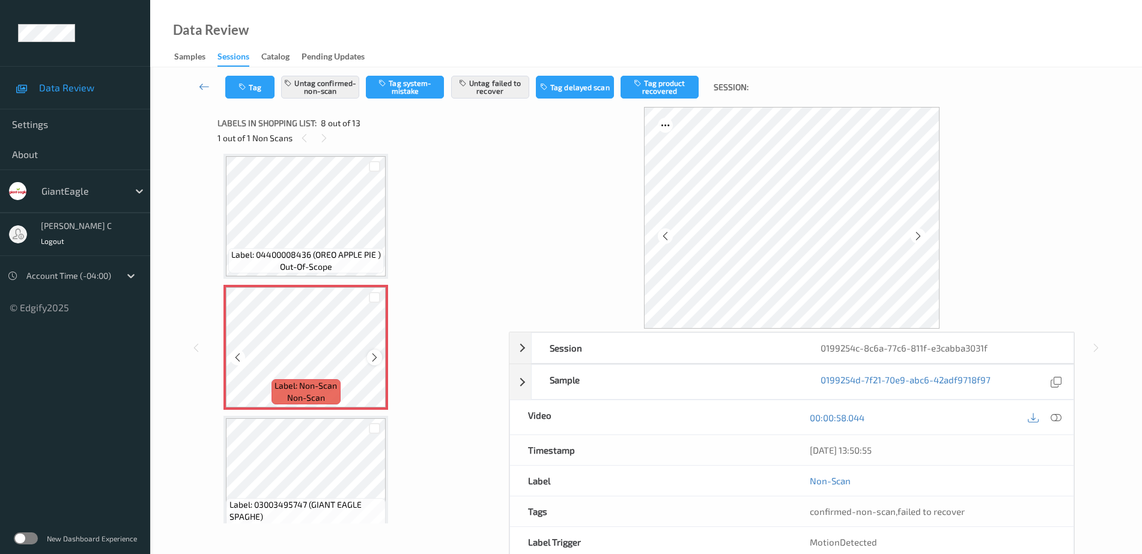
click at [370, 356] on div at bounding box center [374, 357] width 15 height 15
click at [375, 355] on icon at bounding box center [375, 357] width 10 height 11
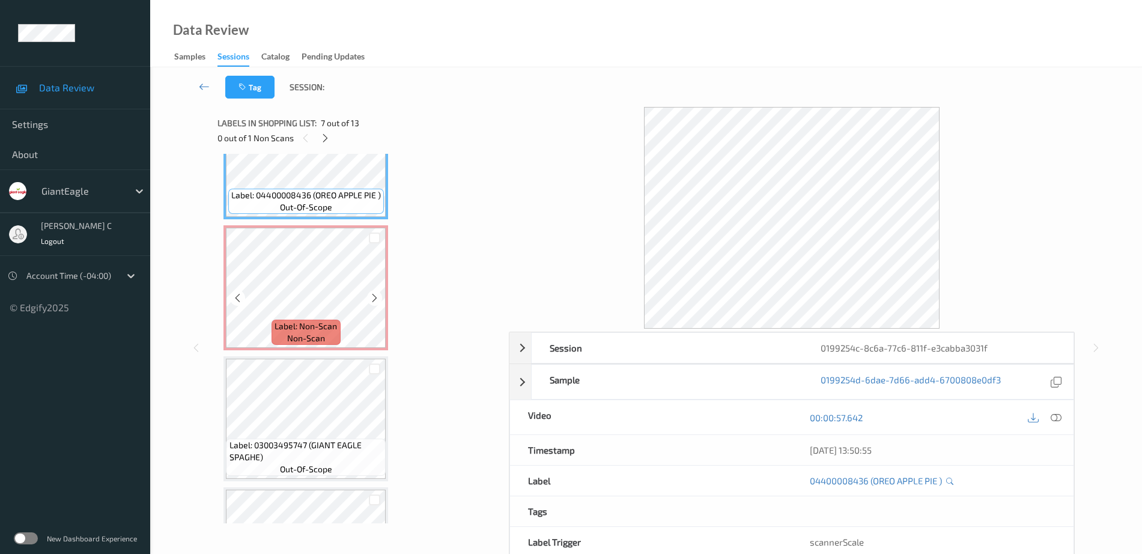
scroll to position [867, 0]
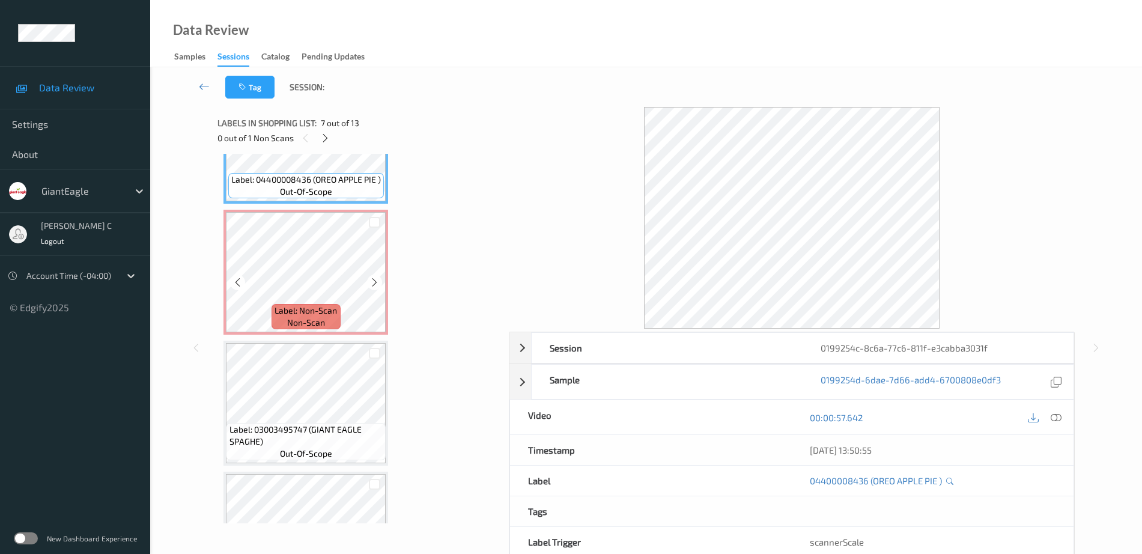
click at [325, 320] on div "Label: Non-Scan non-scan" at bounding box center [306, 316] width 69 height 25
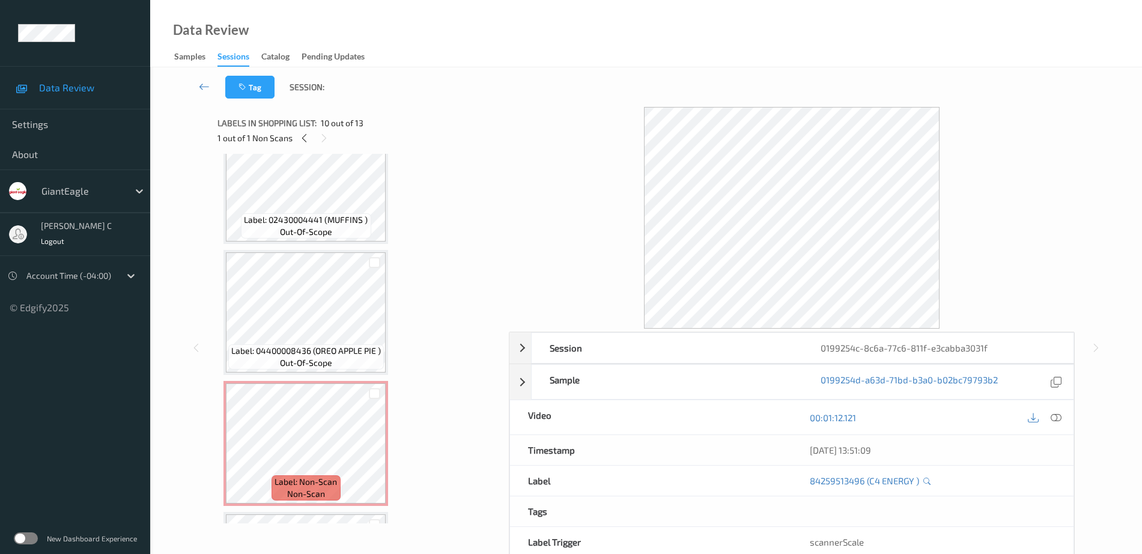
scroll to position [642, 0]
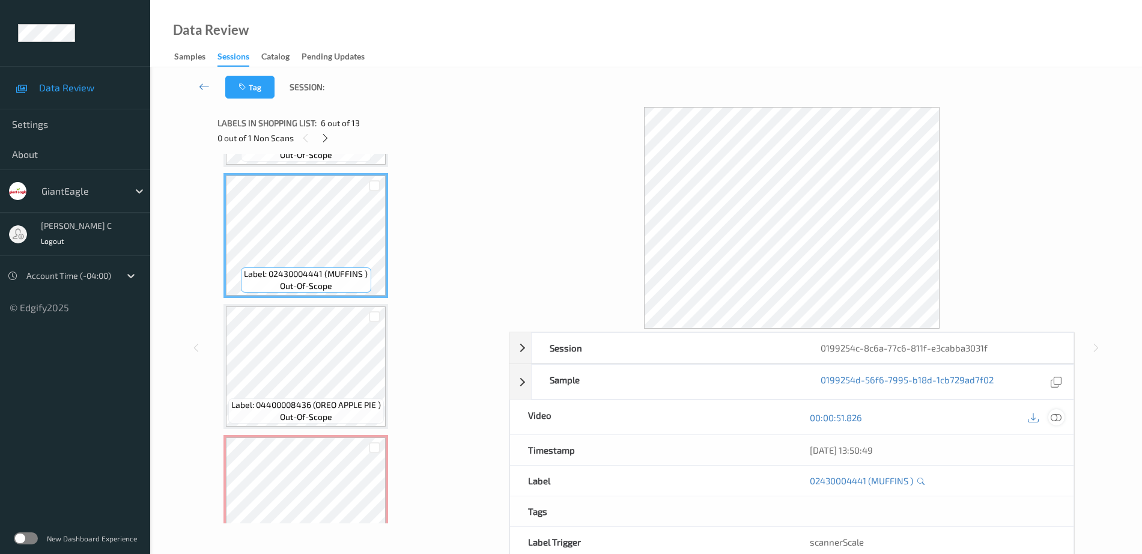
click at [1060, 418] on icon at bounding box center [1056, 417] width 11 height 11
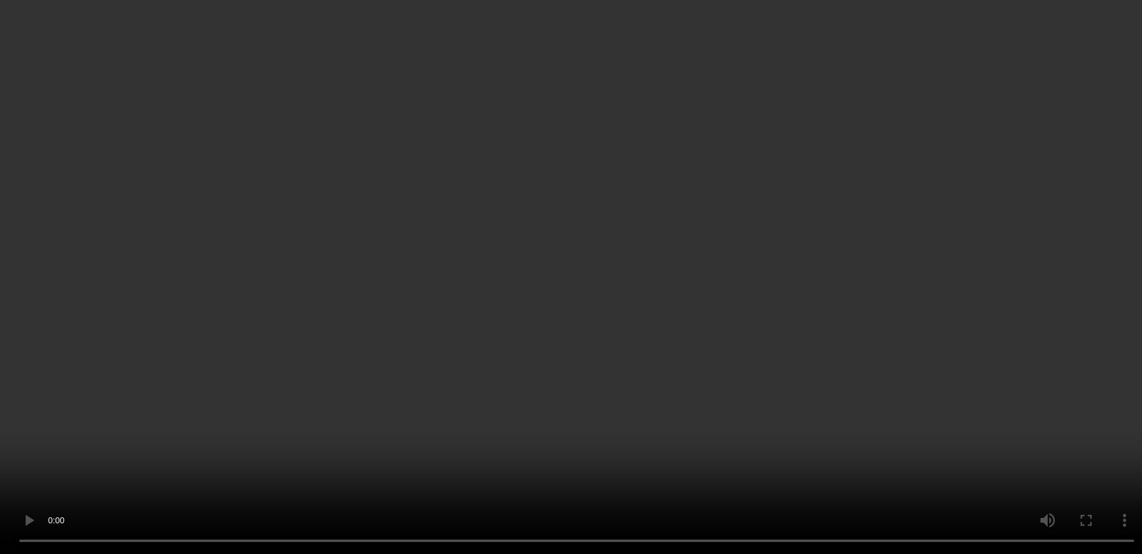
scroll to position [792, 0]
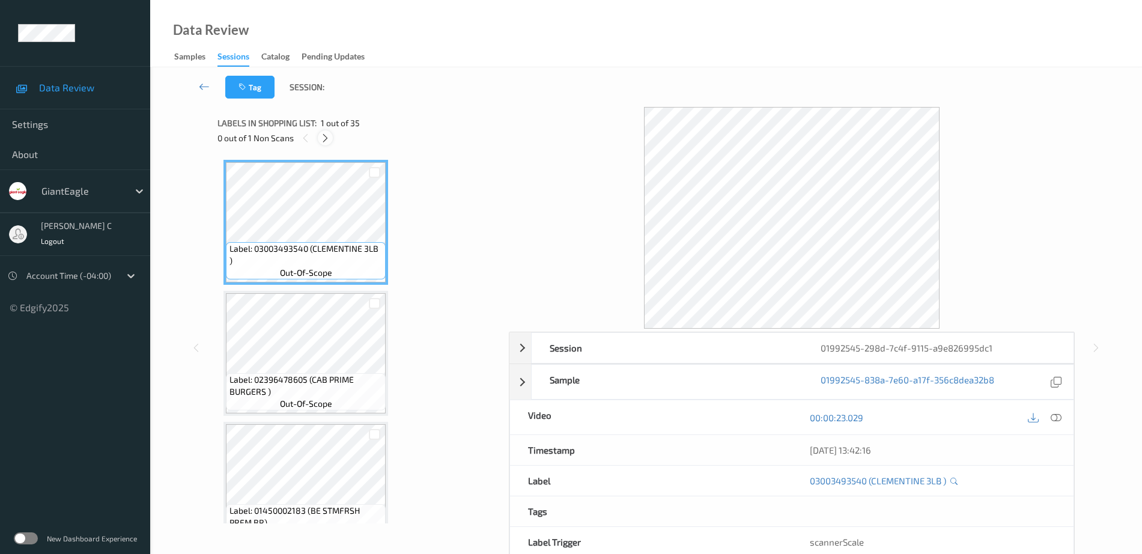
click at [322, 137] on icon at bounding box center [325, 138] width 10 height 11
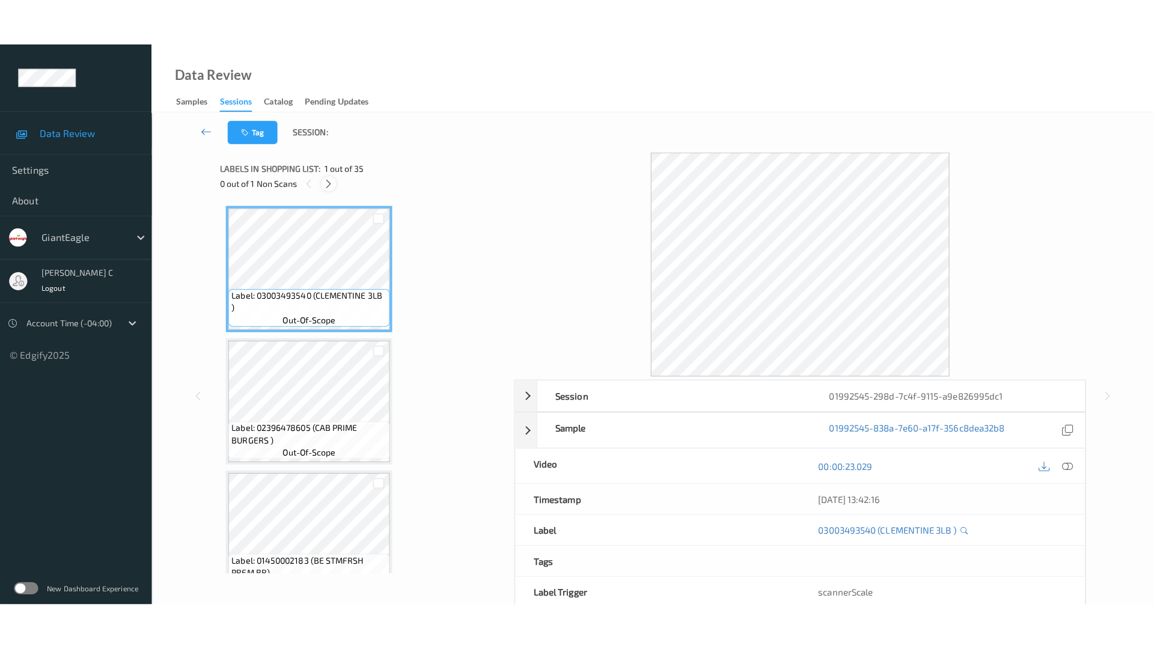
scroll to position [4198, 0]
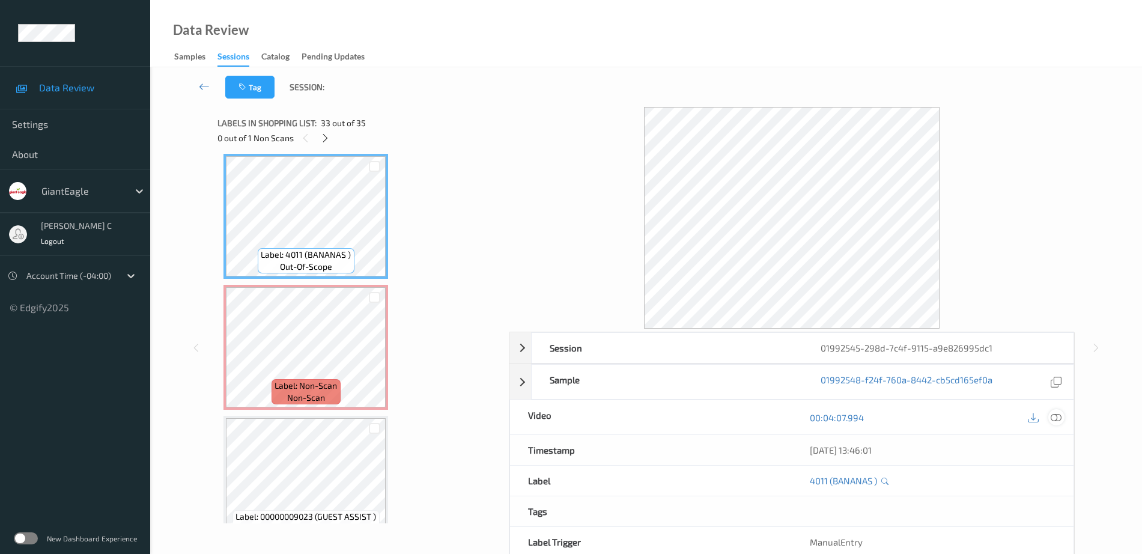
click at [1056, 415] on icon at bounding box center [1056, 417] width 11 height 11
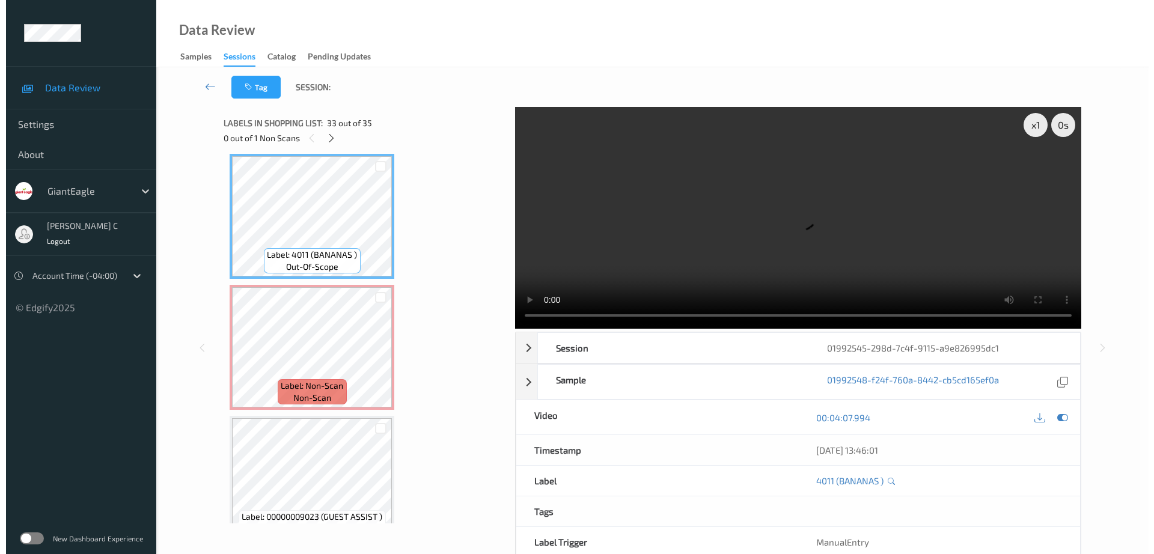
scroll to position [4126, 0]
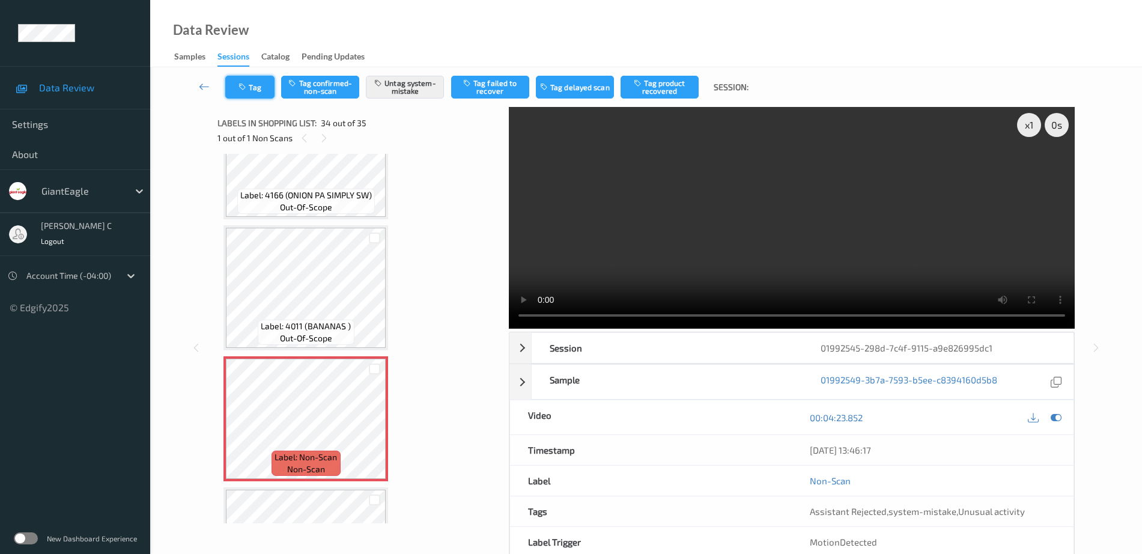
click at [246, 84] on icon "button" at bounding box center [244, 87] width 10 height 8
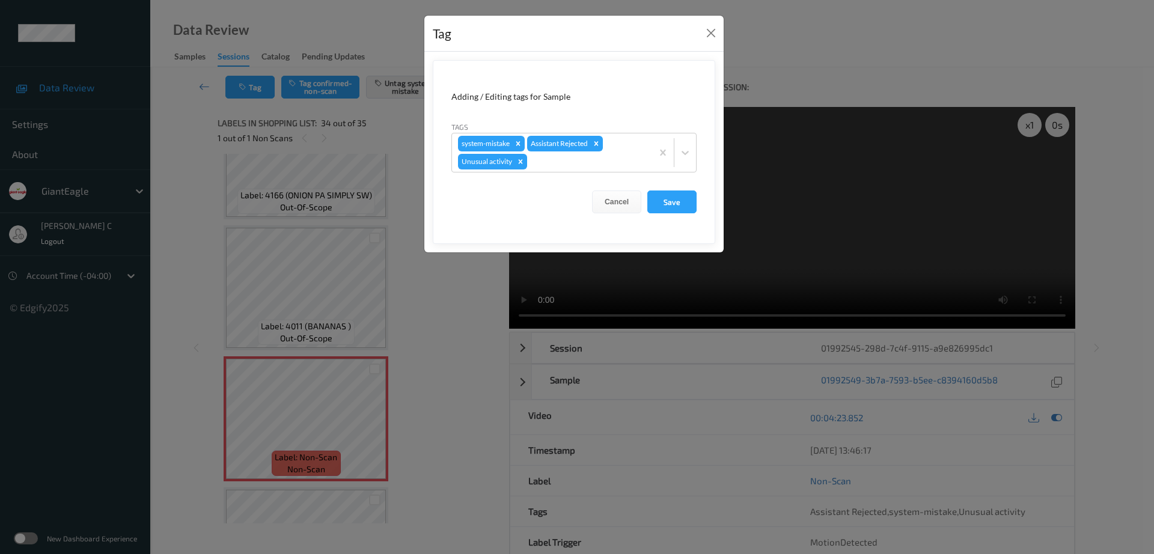
click at [516, 162] on icon "Remove Unusual activity" at bounding box center [520, 161] width 8 height 8
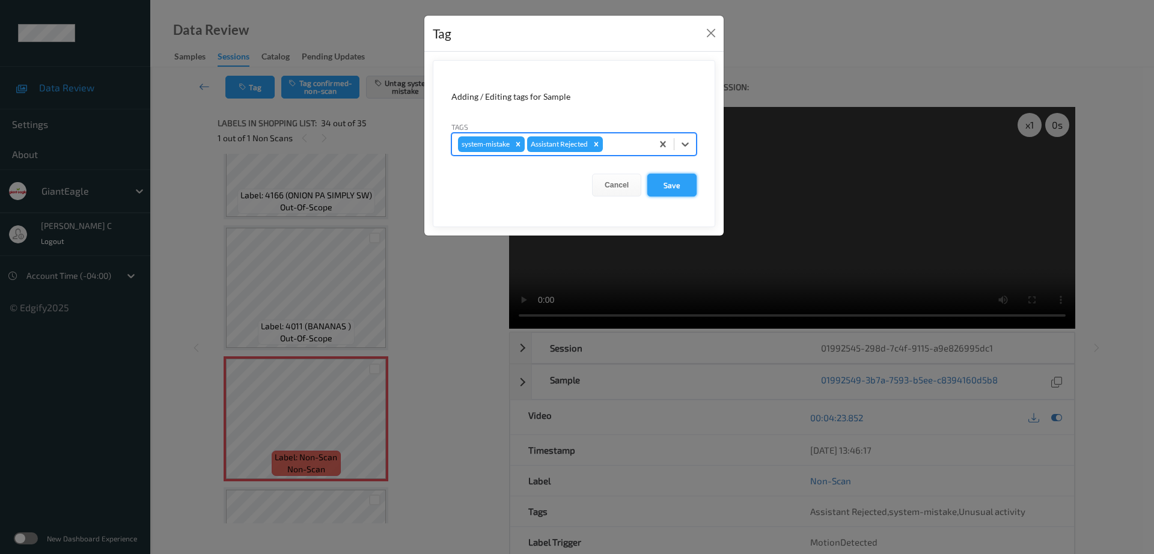
click at [675, 178] on button "Save" at bounding box center [671, 185] width 49 height 23
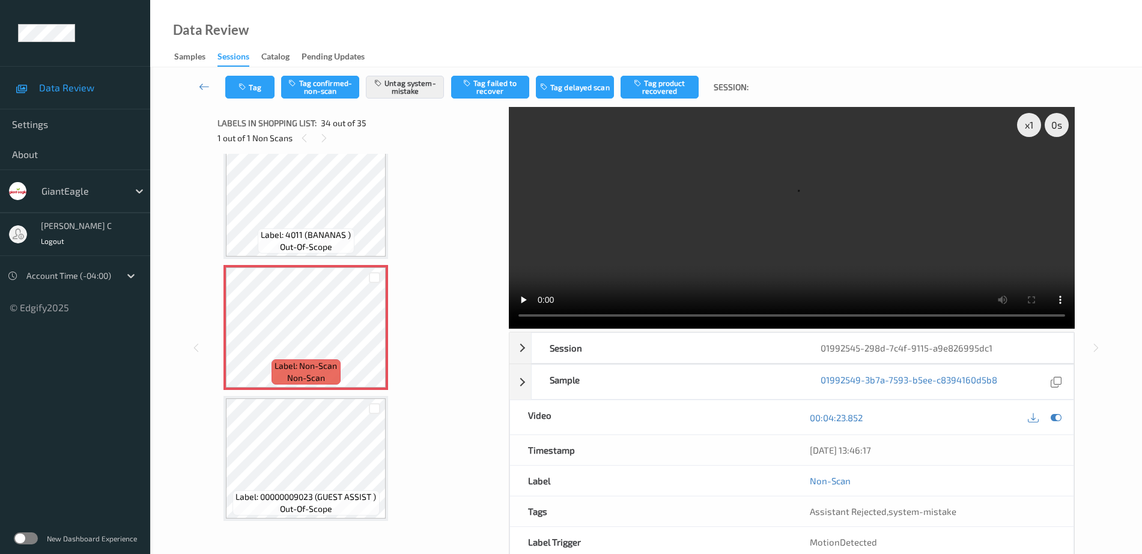
scroll to position [4221, 0]
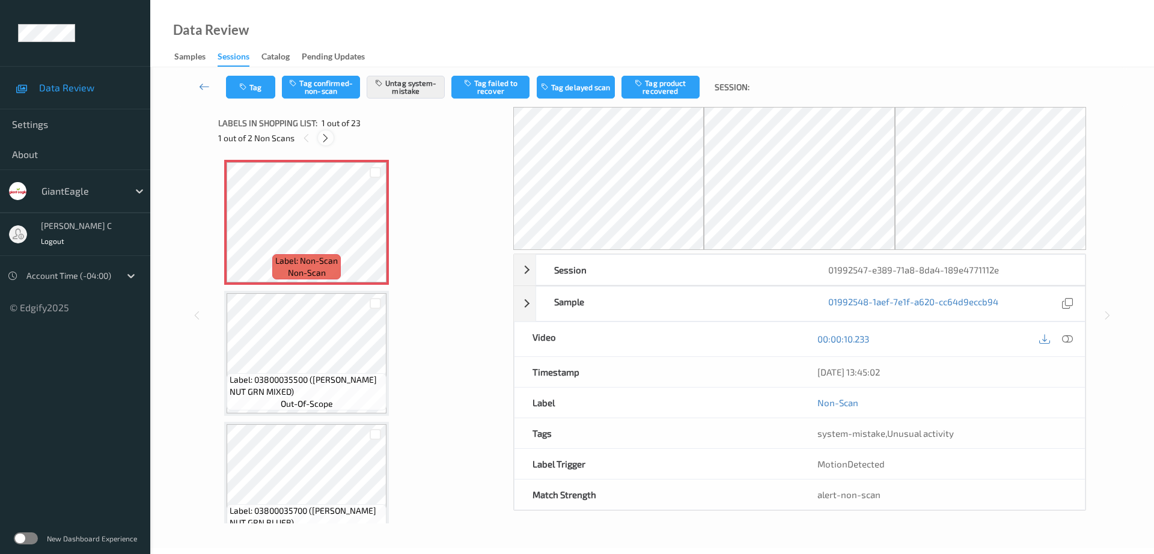
click at [327, 133] on icon at bounding box center [325, 138] width 10 height 11
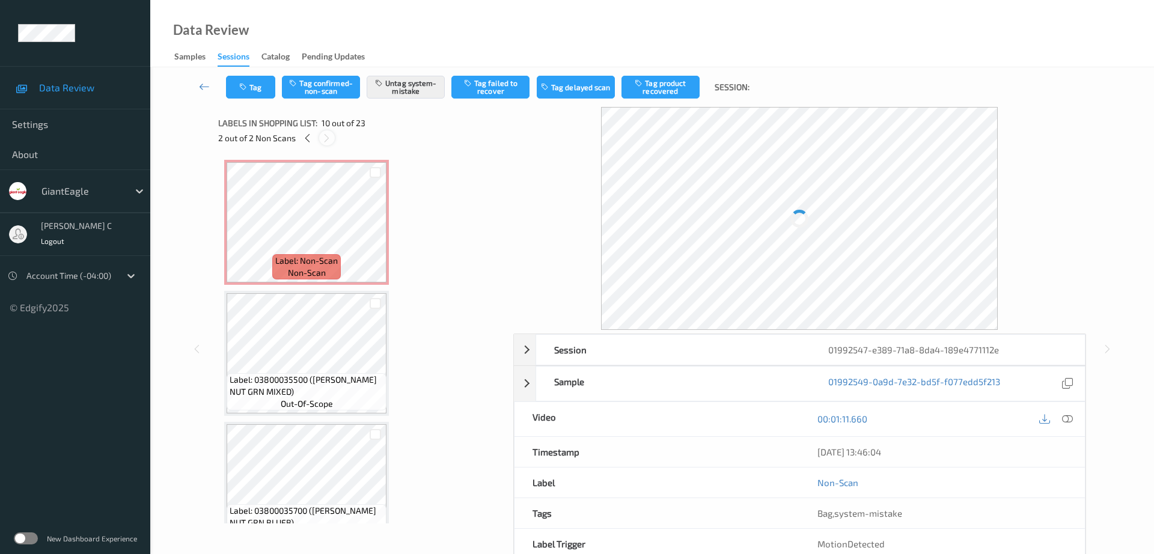
scroll to position [1054, 0]
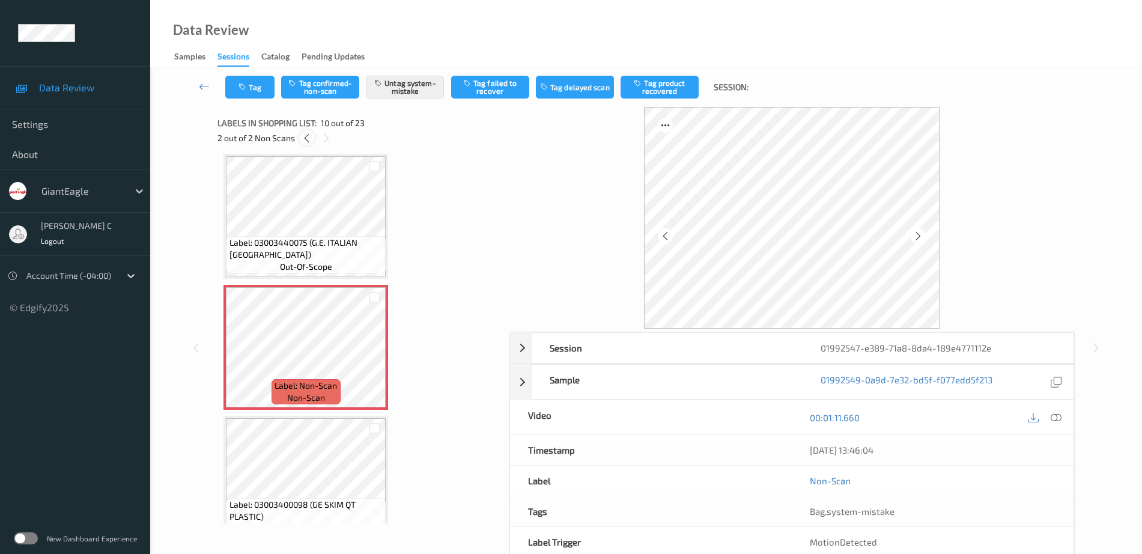
click at [303, 137] on icon at bounding box center [307, 138] width 10 height 11
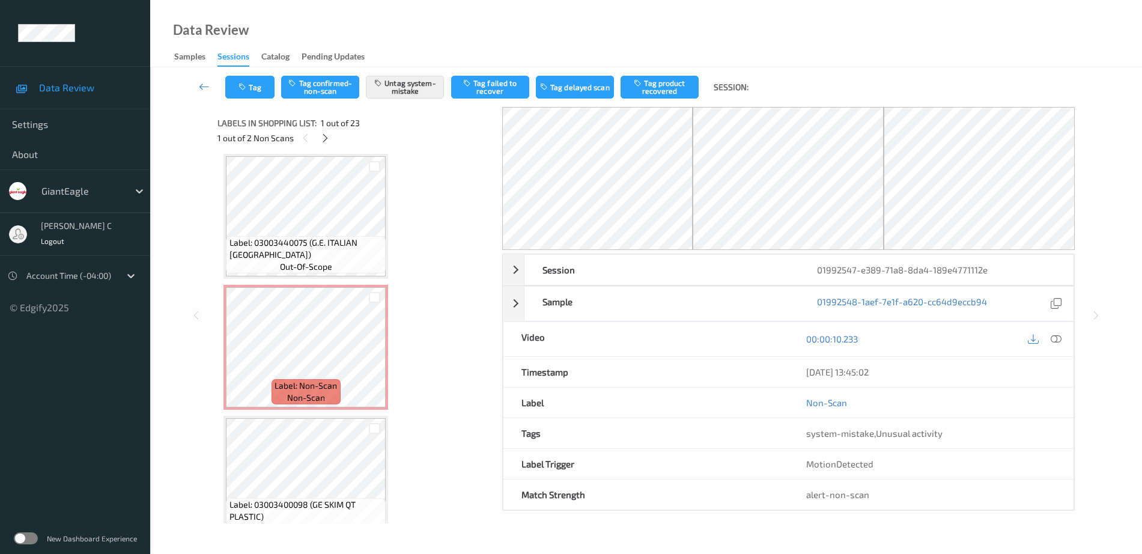
scroll to position [6, 0]
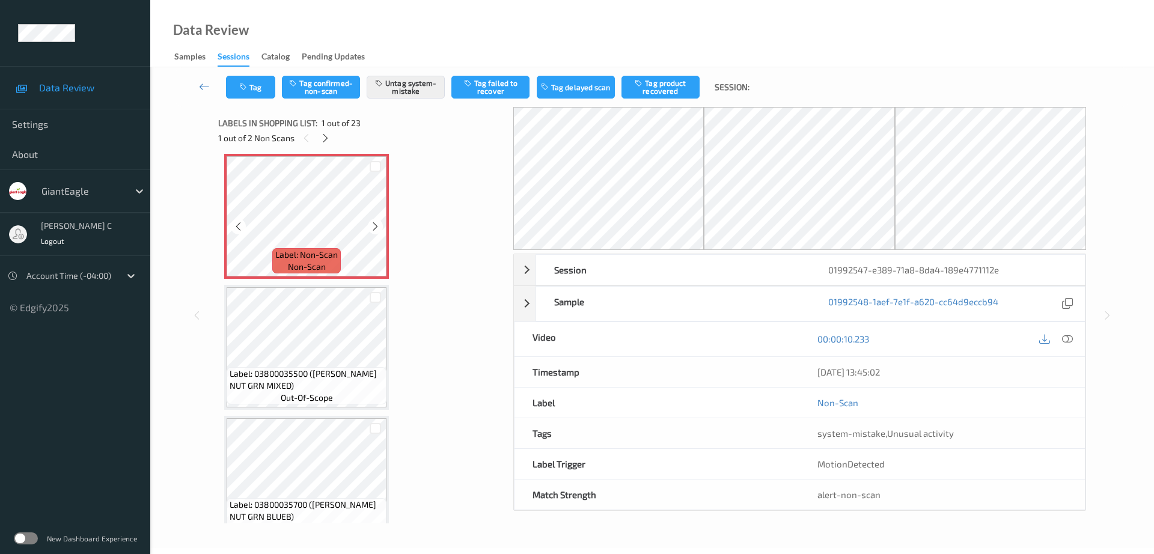
click at [340, 264] on div "Label: Non-Scan non-scan" at bounding box center [306, 260] width 69 height 25
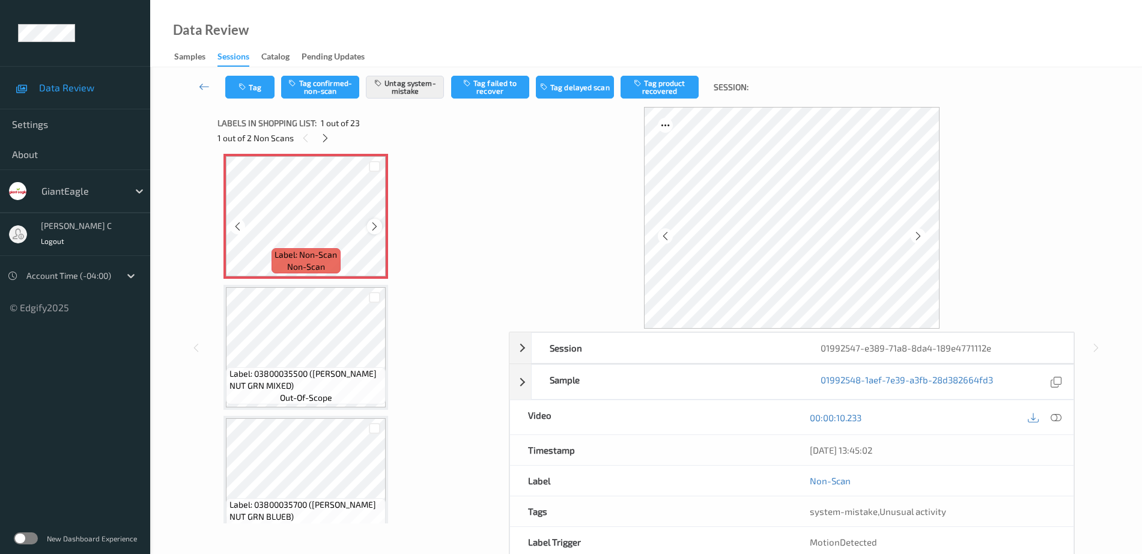
click at [374, 228] on icon at bounding box center [375, 226] width 10 height 11
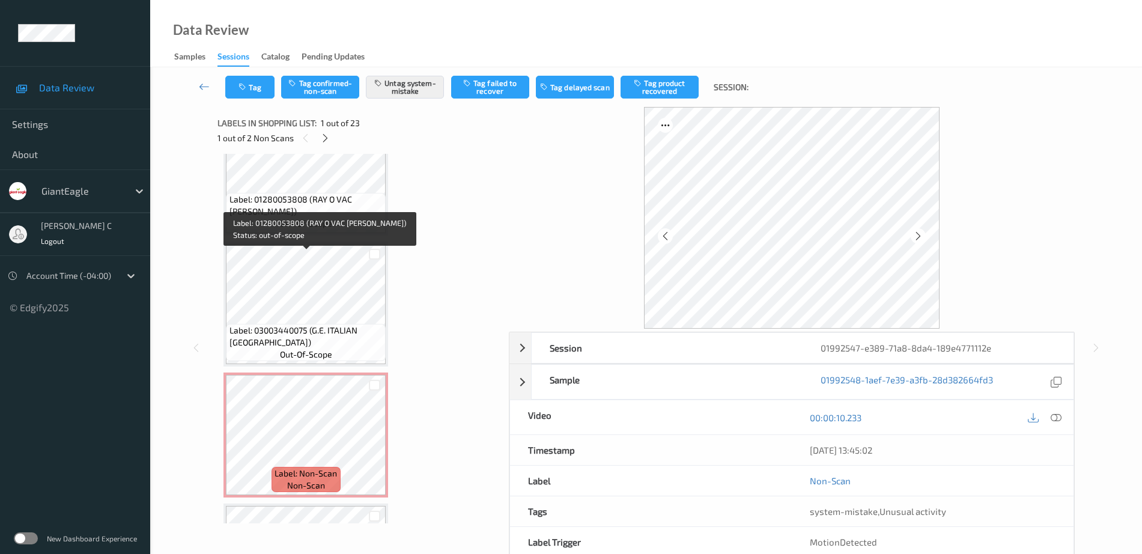
scroll to position [982, 0]
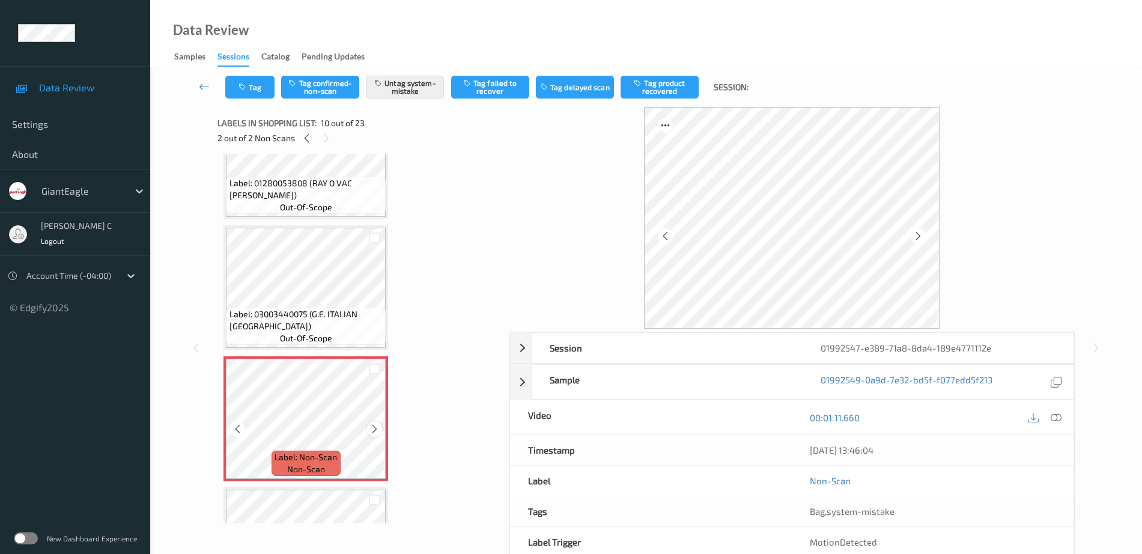
click at [367, 428] on div at bounding box center [374, 428] width 15 height 15
click at [371, 429] on icon at bounding box center [375, 429] width 10 height 11
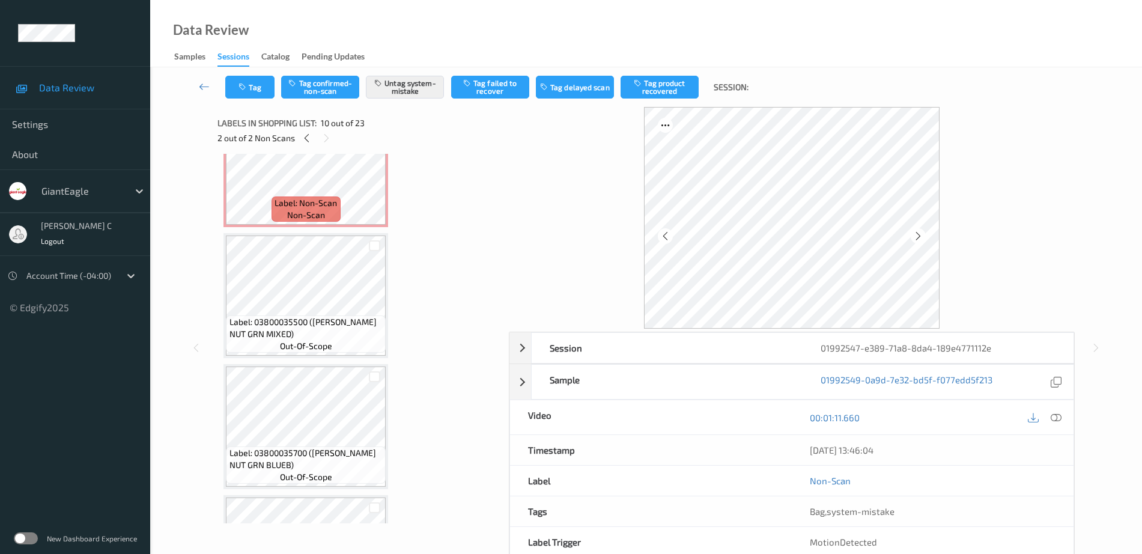
scroll to position [0, 0]
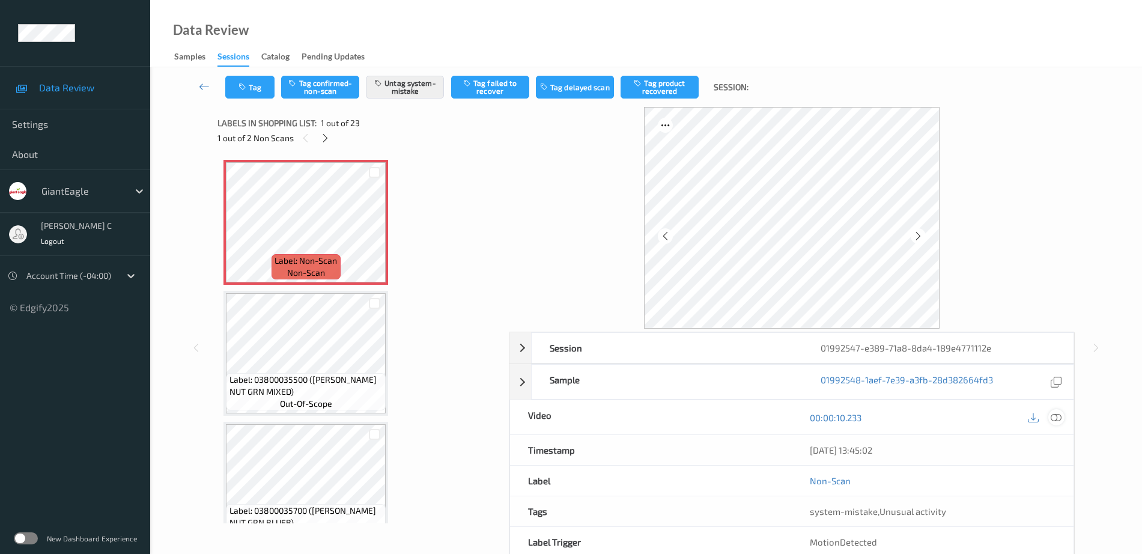
click at [1059, 416] on icon at bounding box center [1056, 417] width 11 height 11
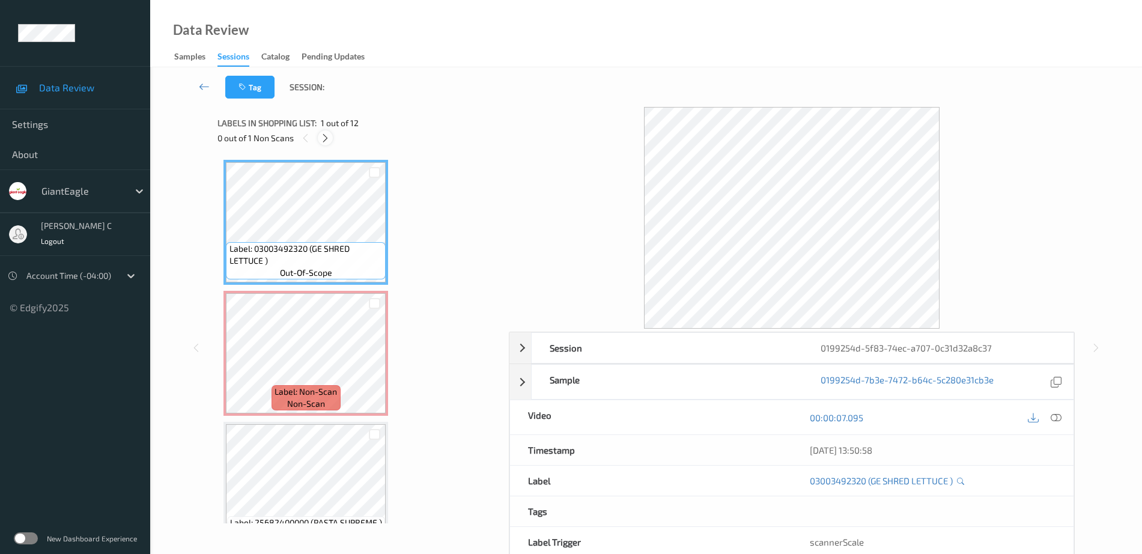
click at [326, 138] on icon at bounding box center [325, 138] width 10 height 11
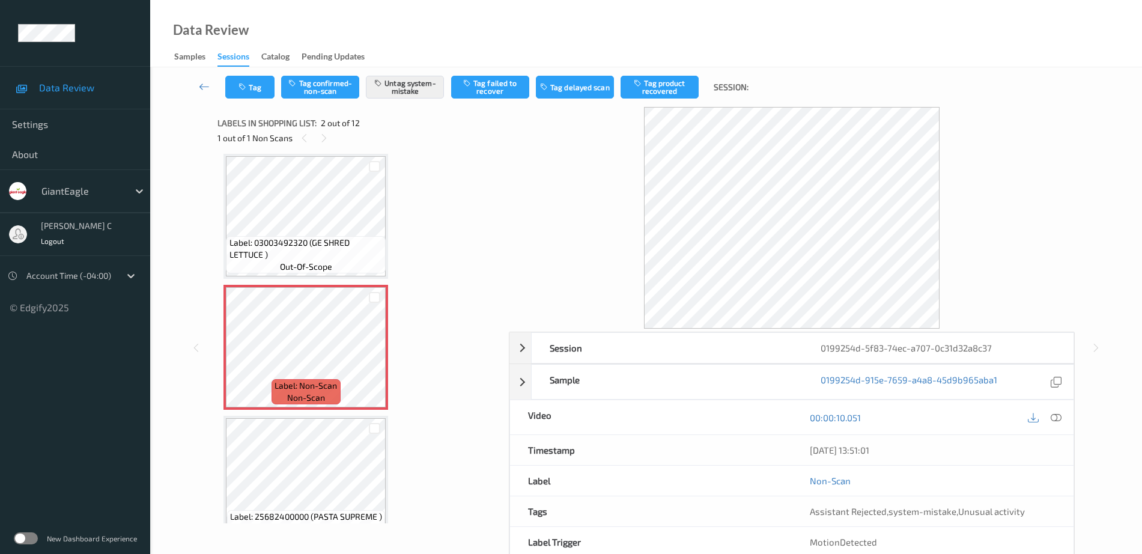
scroll to position [81, 0]
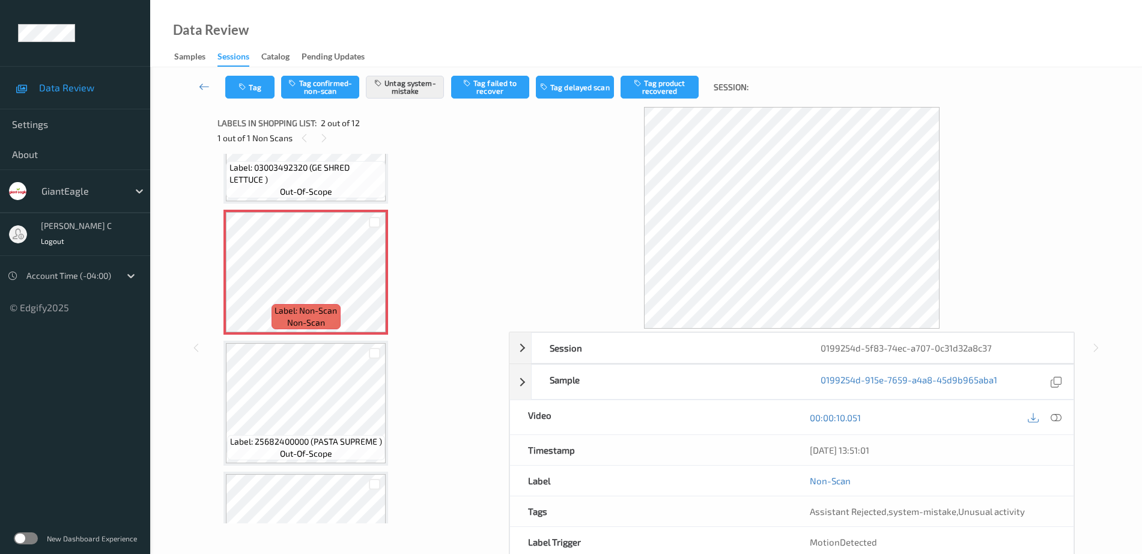
click at [308, 440] on span "Label: 25682400000 (PASTA SUPREME )" at bounding box center [306, 442] width 152 height 12
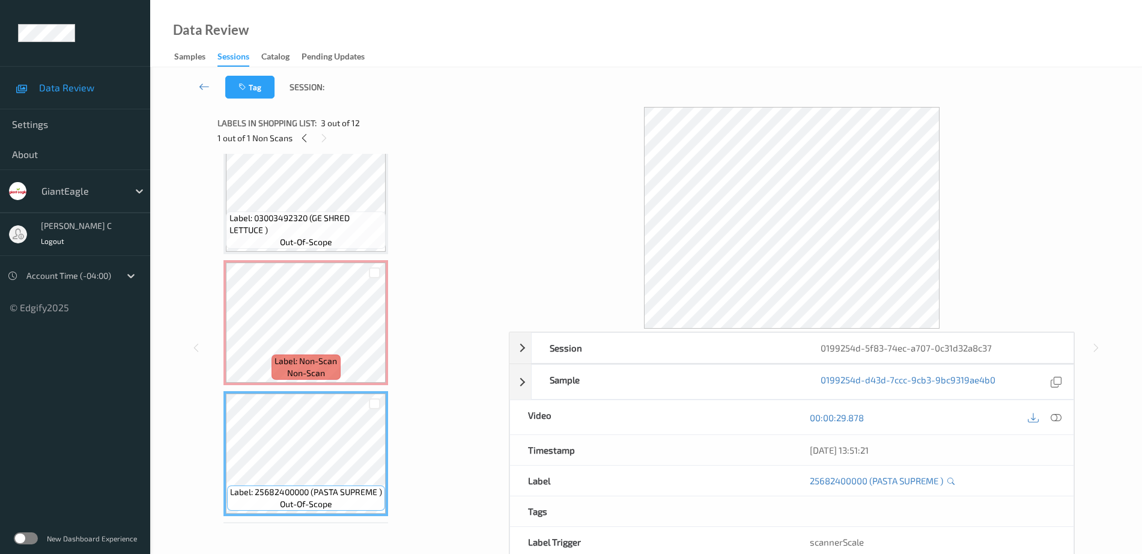
scroll to position [0, 0]
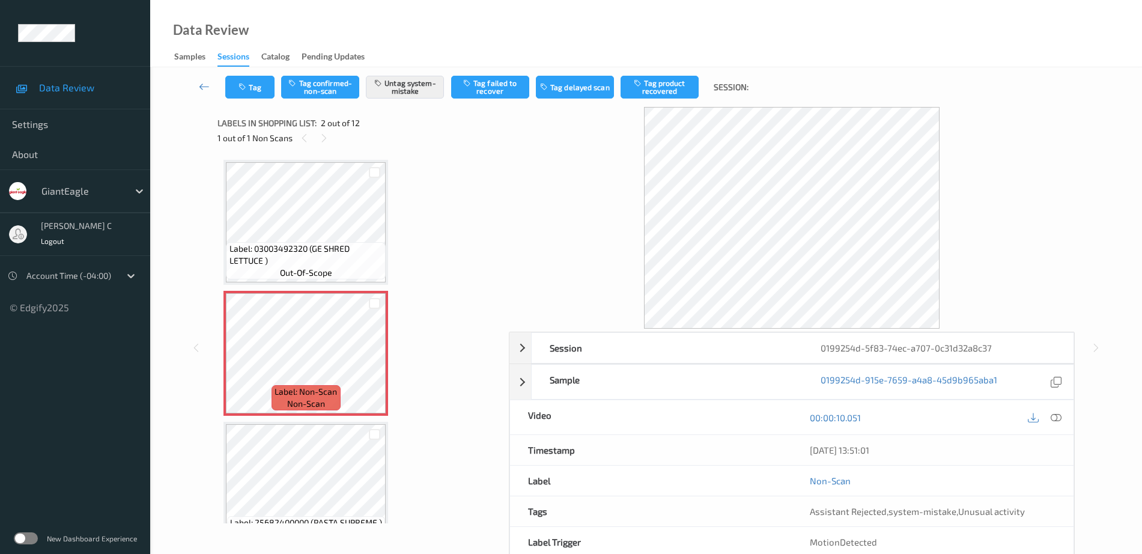
click at [318, 248] on span "Label: 03003492320 (GE SHRED LETTUCE )" at bounding box center [307, 255] width 154 height 24
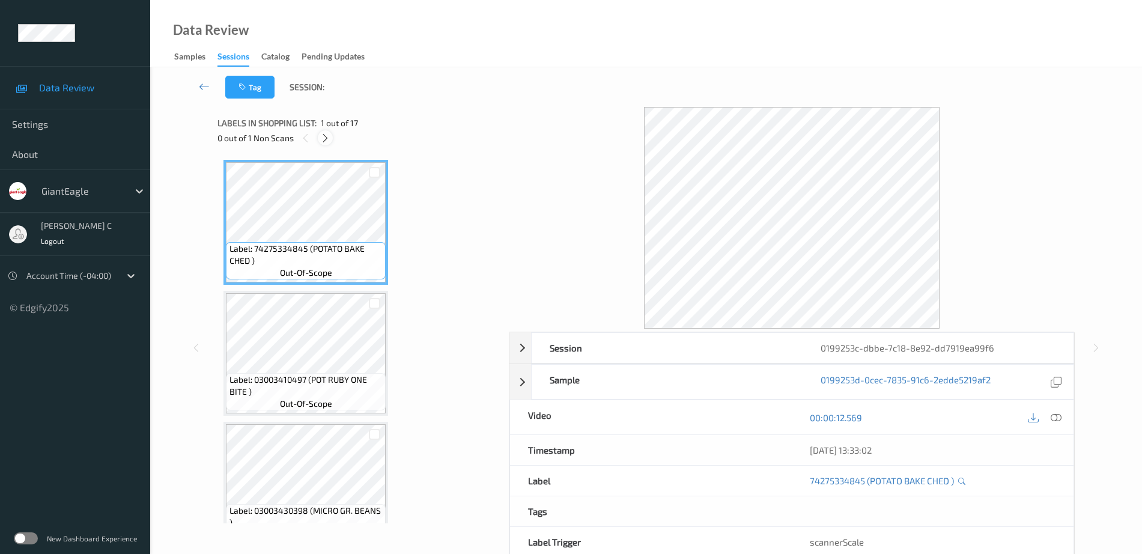
click at [320, 135] on icon at bounding box center [325, 138] width 10 height 11
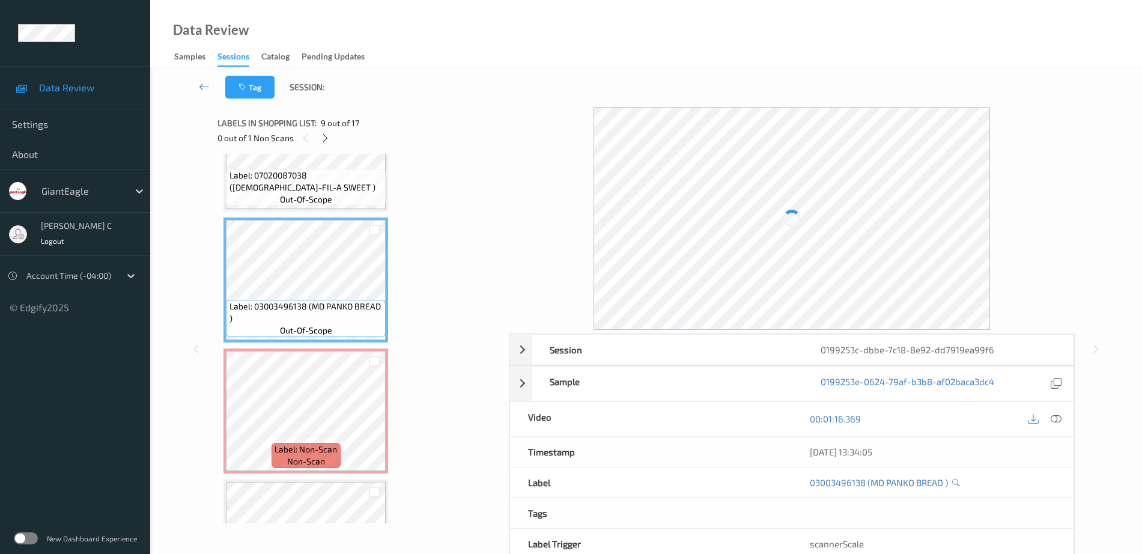
scroll to position [904, 0]
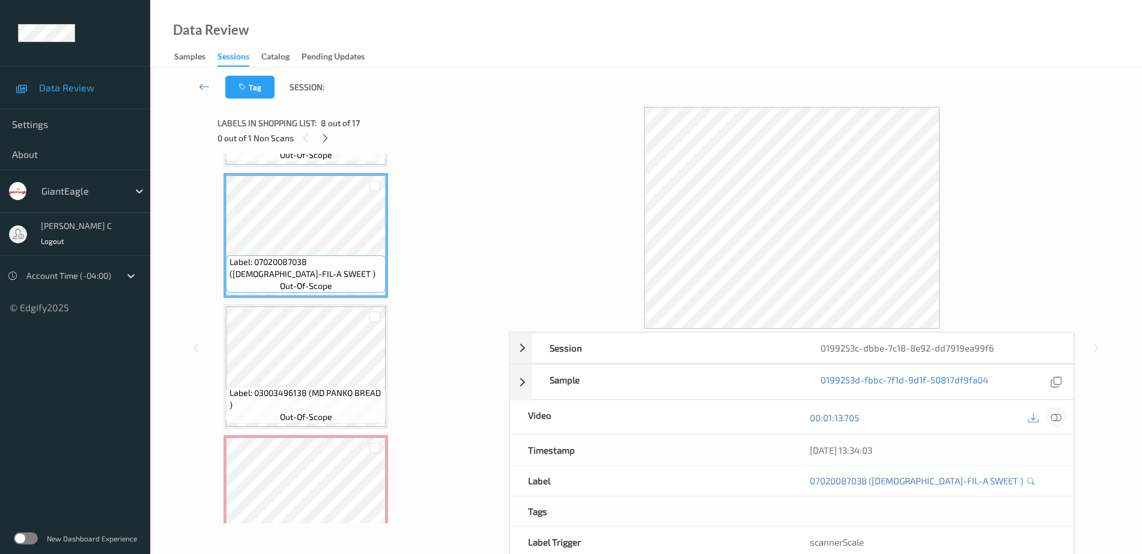
click at [1059, 416] on icon at bounding box center [1056, 417] width 11 height 11
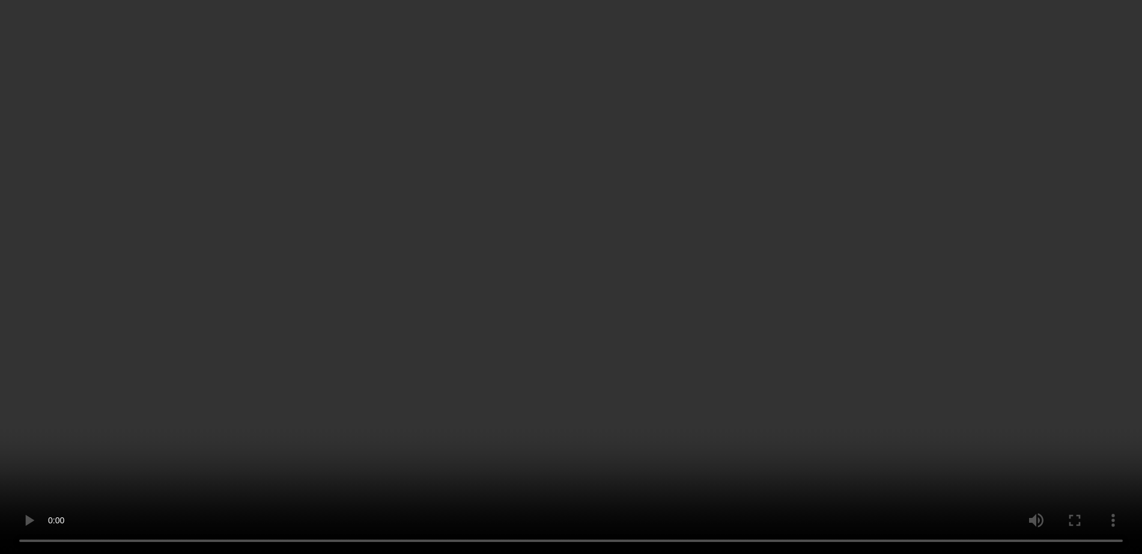
scroll to position [1054, 0]
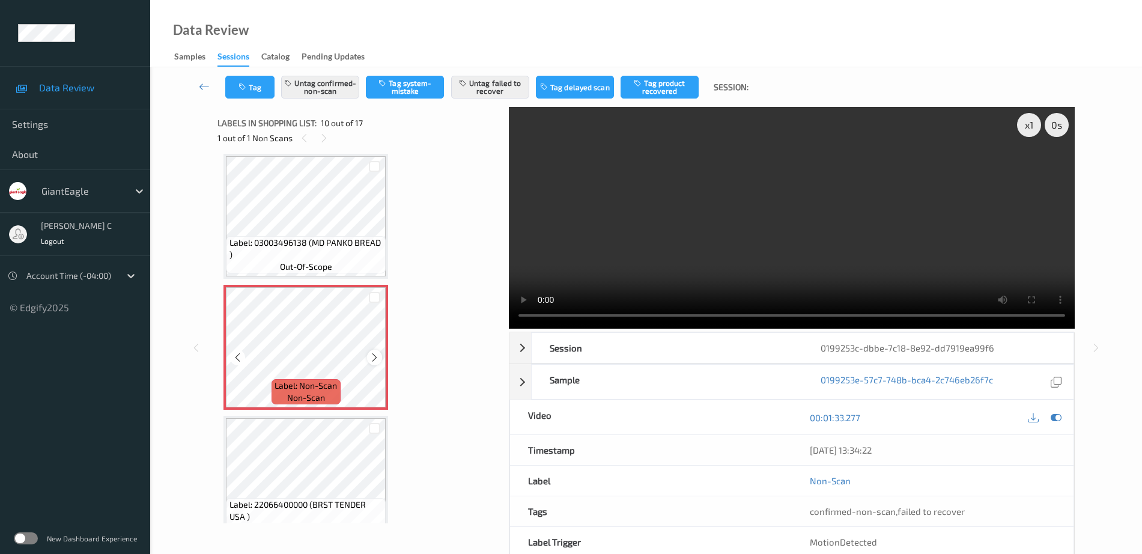
click at [374, 359] on icon at bounding box center [375, 357] width 10 height 11
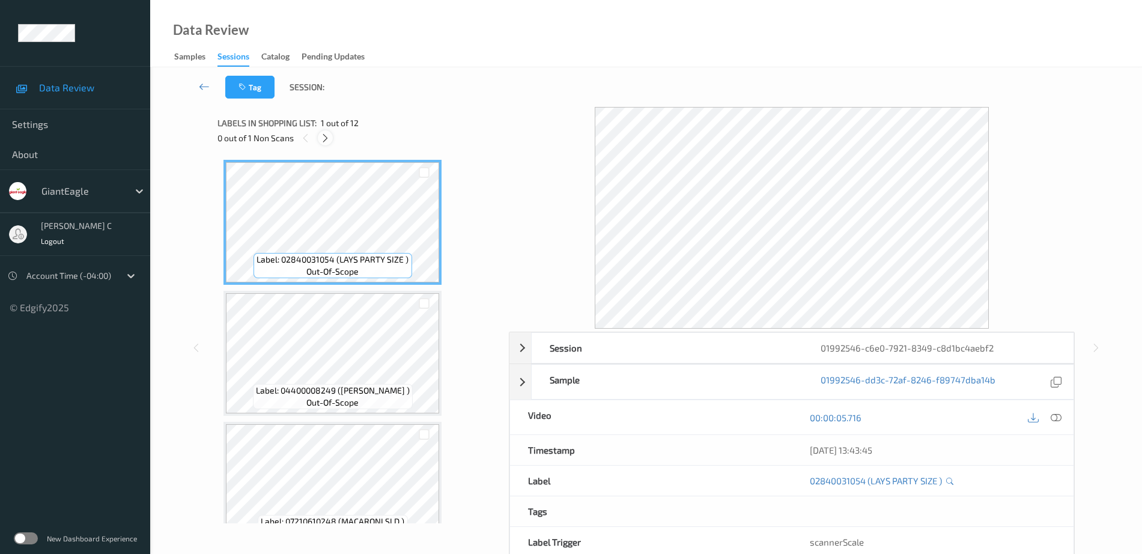
click at [326, 139] on icon at bounding box center [325, 138] width 10 height 11
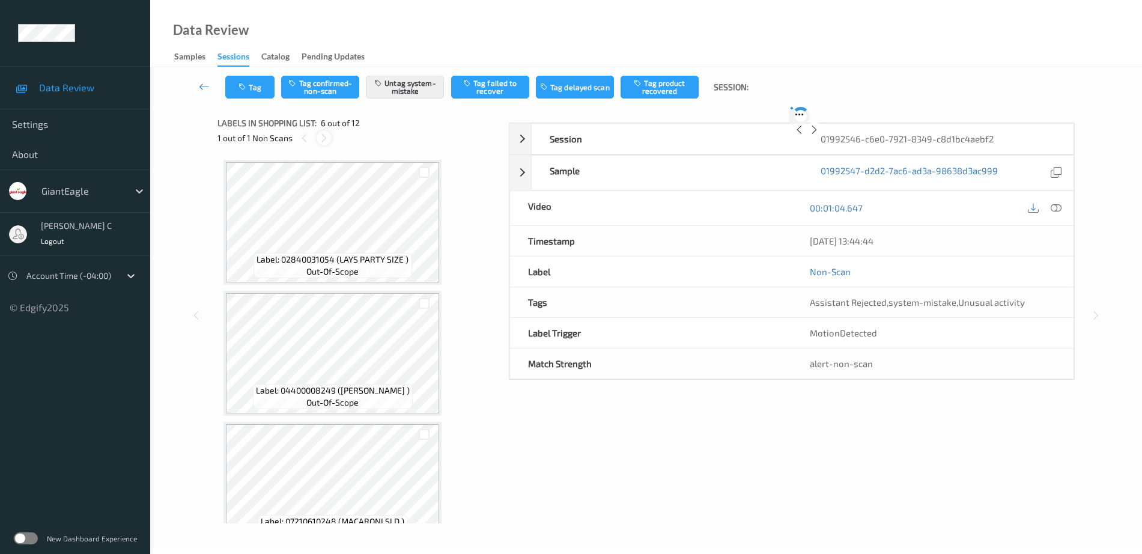
scroll to position [530, 0]
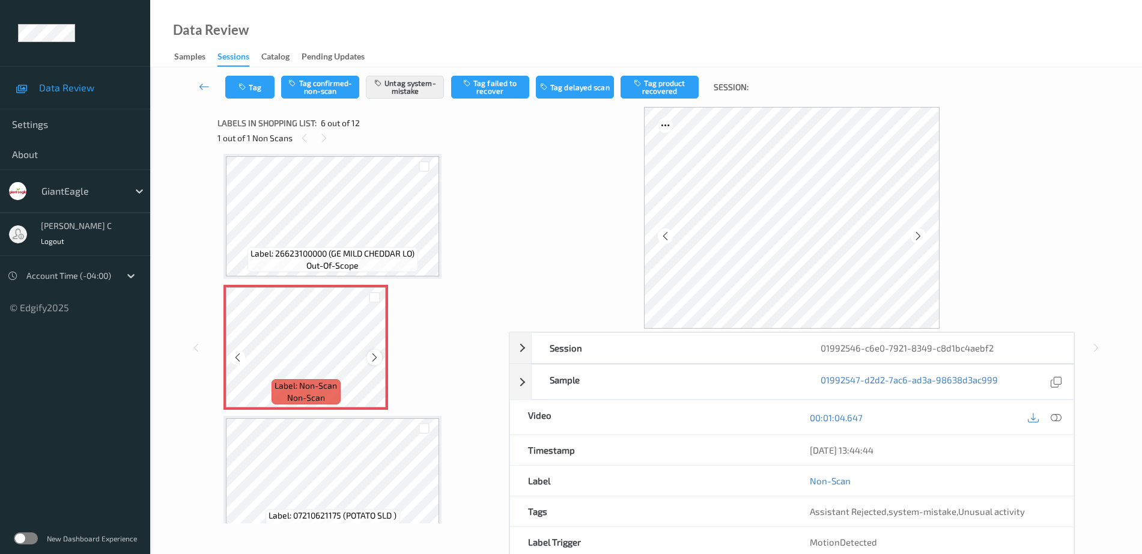
click at [374, 356] on icon at bounding box center [375, 357] width 10 height 11
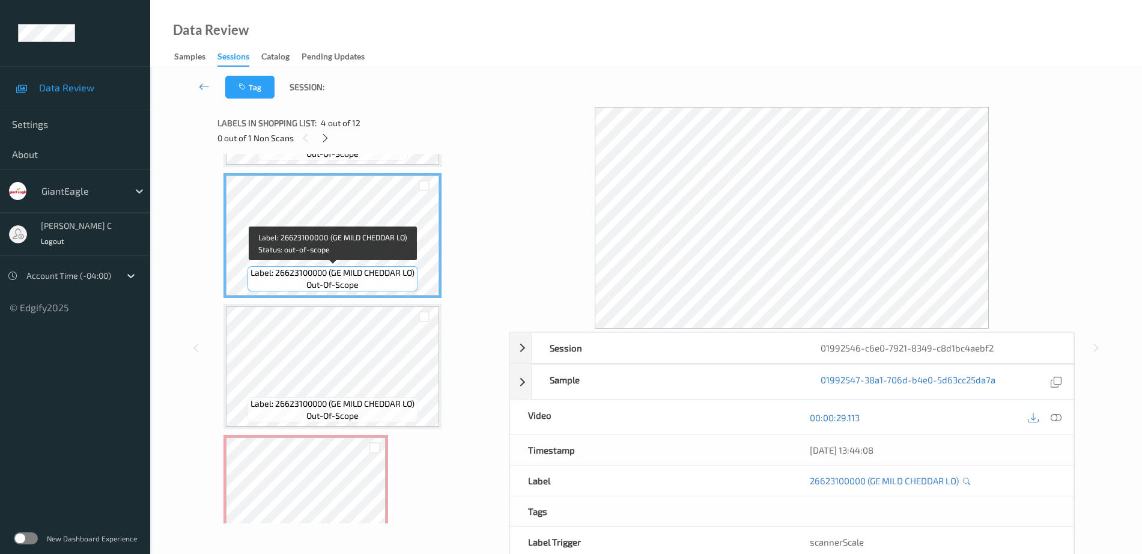
scroll to position [305, 0]
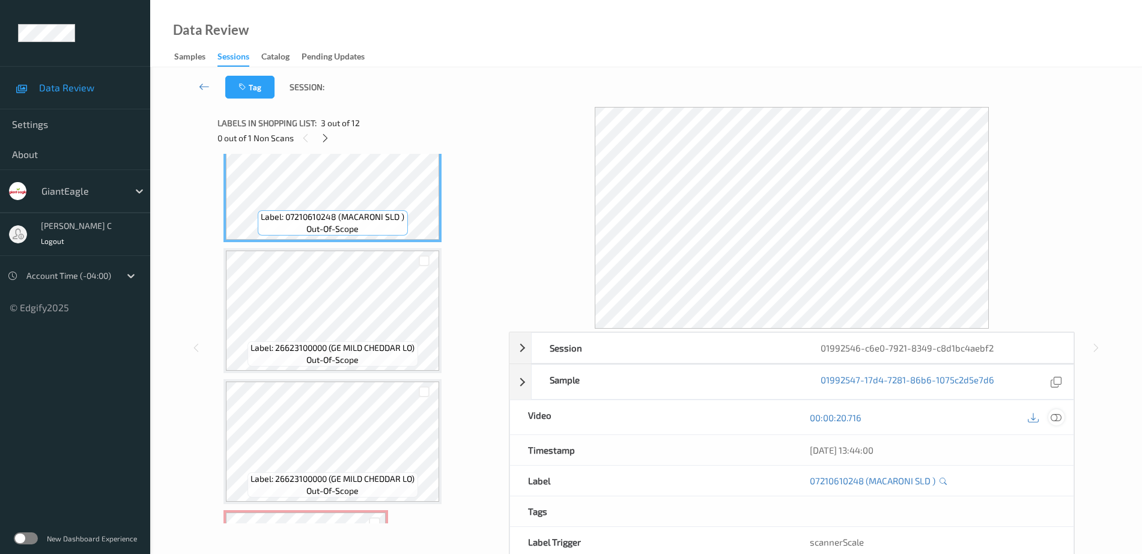
click at [1063, 419] on div "00:00:20.716" at bounding box center [933, 417] width 282 height 34
click at [1050, 416] on div at bounding box center [1057, 417] width 16 height 16
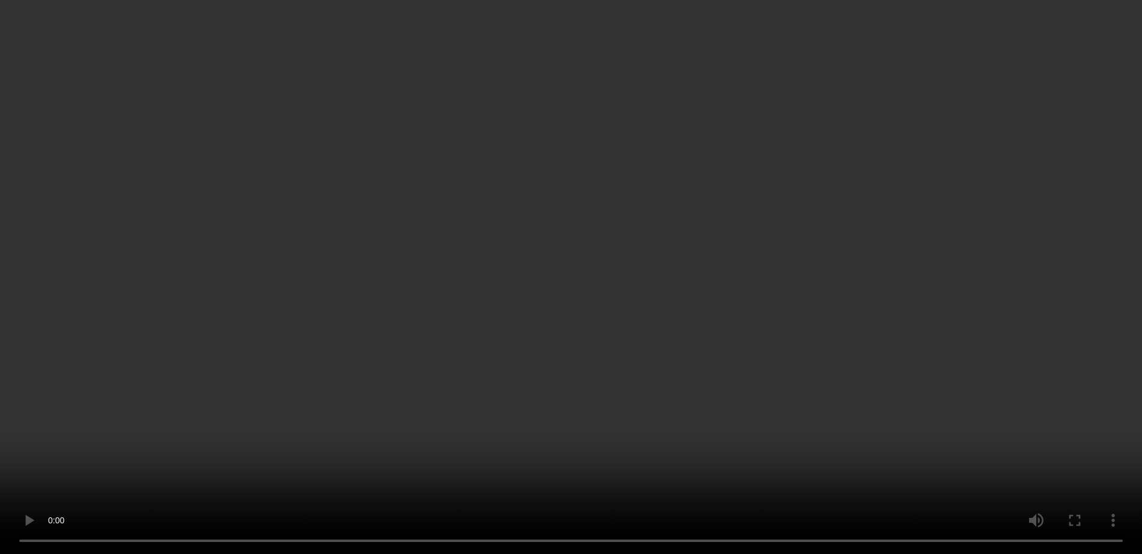
scroll to position [455, 0]
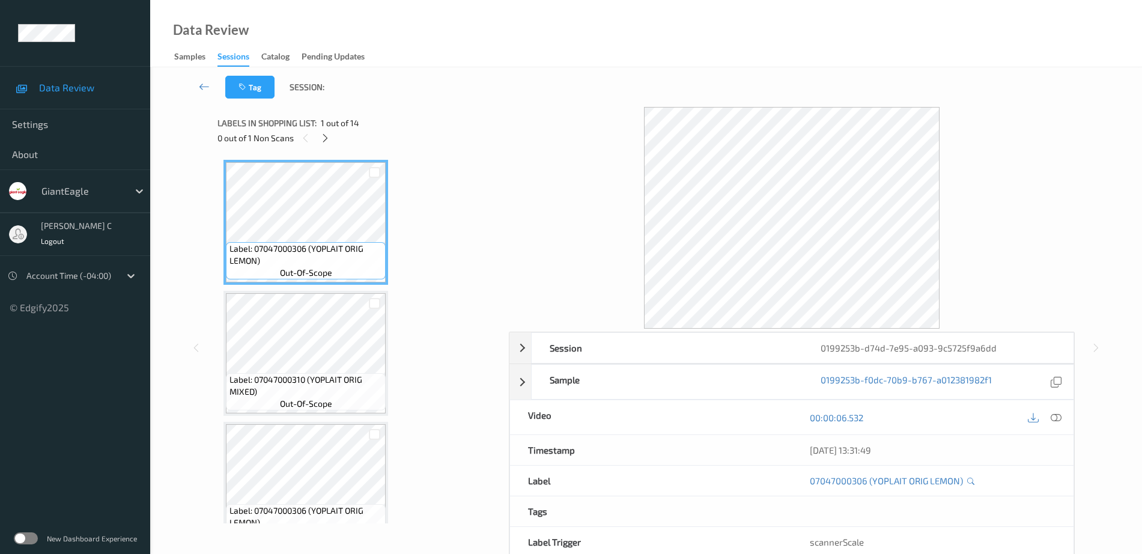
click at [320, 129] on div "Labels in shopping list: 1 out of 14" at bounding box center [359, 122] width 283 height 15
click at [323, 140] on icon at bounding box center [325, 138] width 10 height 11
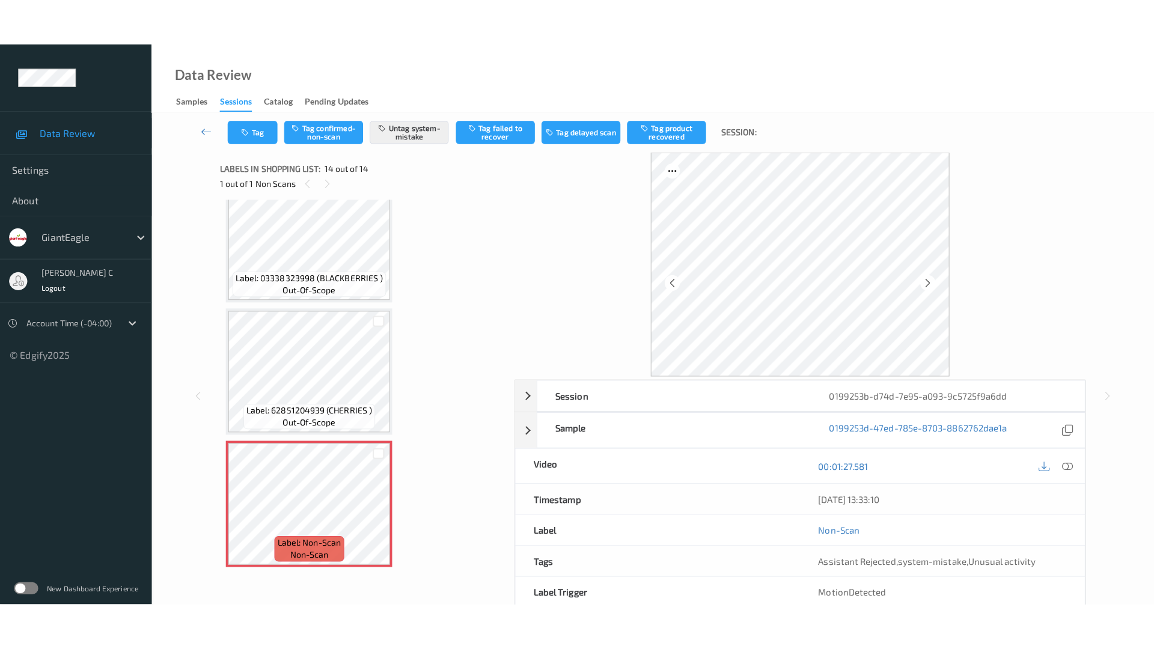
scroll to position [1395, 0]
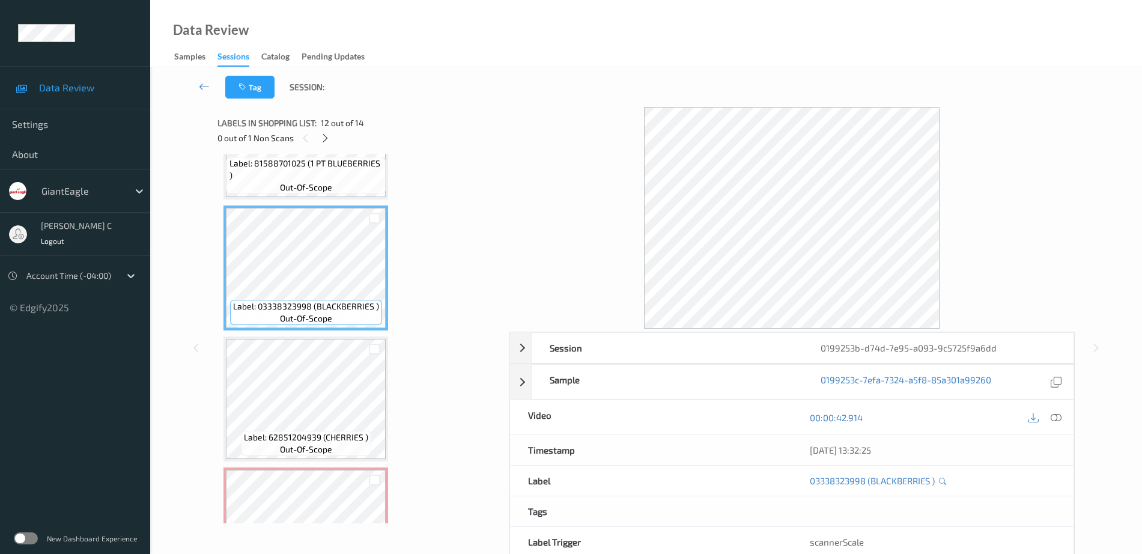
click at [1059, 418] on icon at bounding box center [1056, 417] width 11 height 11
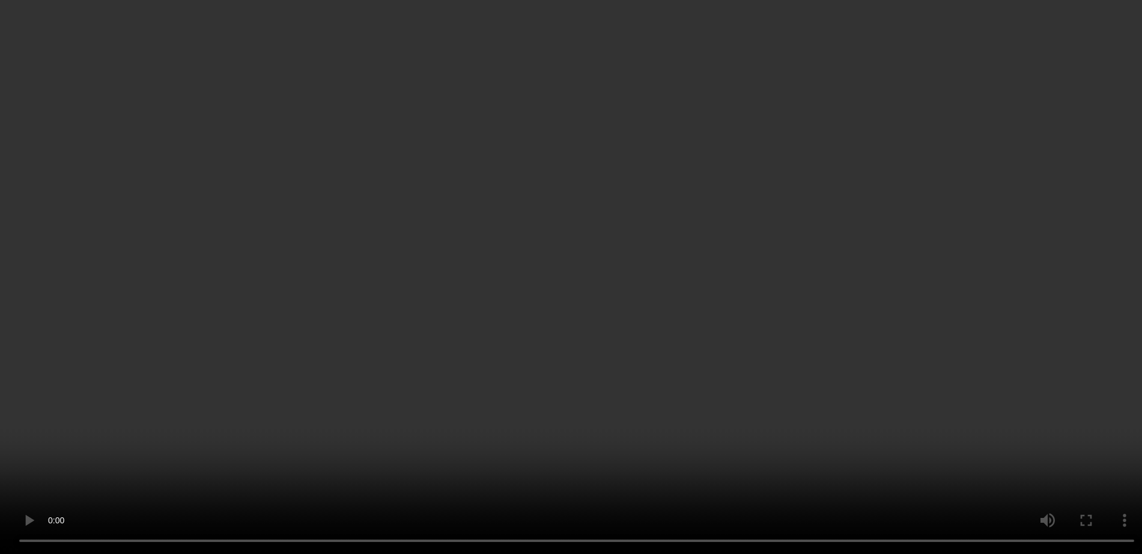
scroll to position [1451, 0]
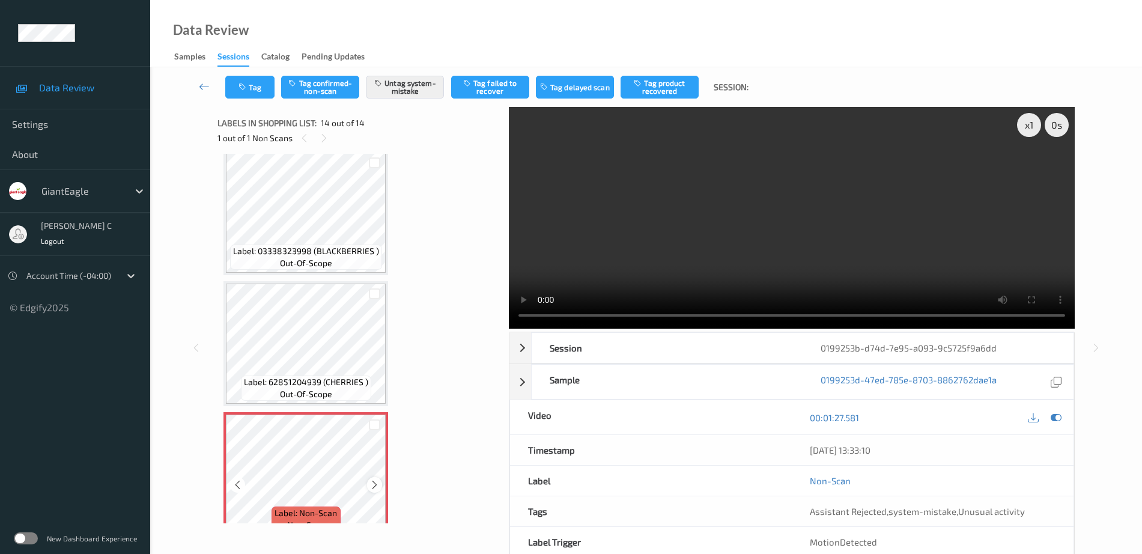
click at [376, 489] on icon at bounding box center [375, 485] width 10 height 11
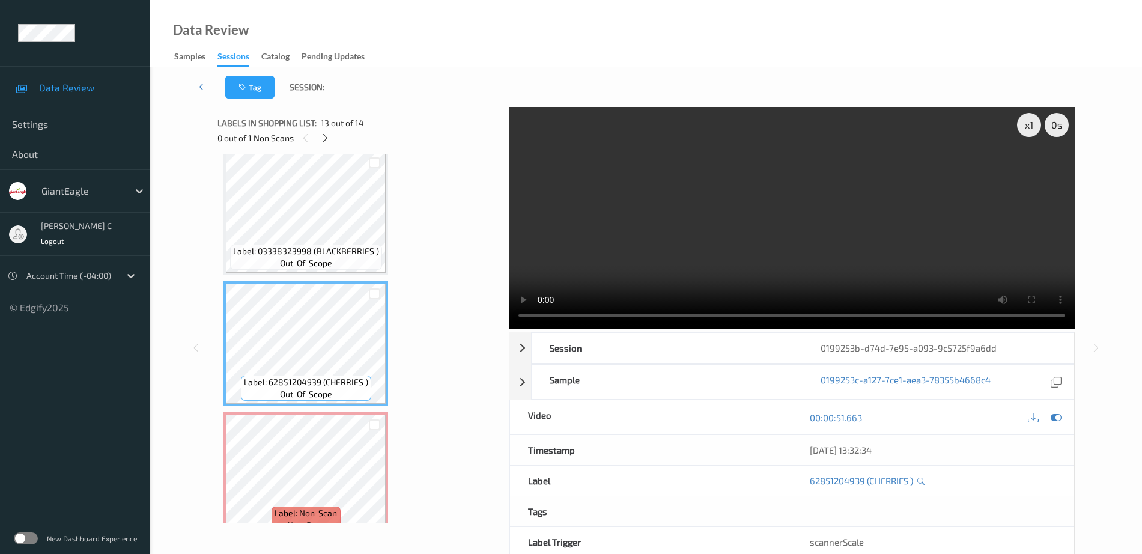
scroll to position [1470, 0]
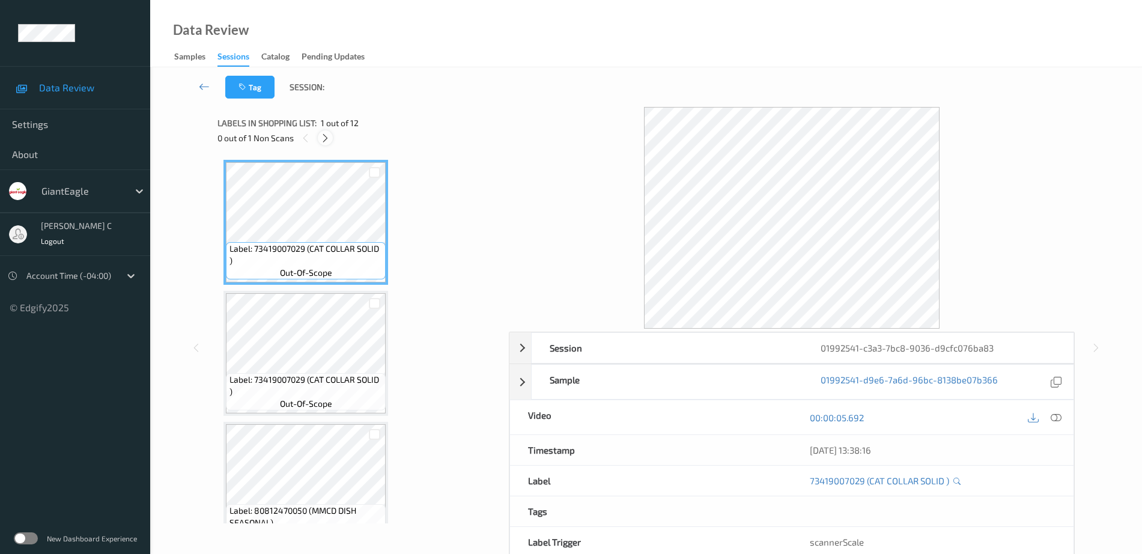
click at [320, 139] on div at bounding box center [325, 137] width 15 height 15
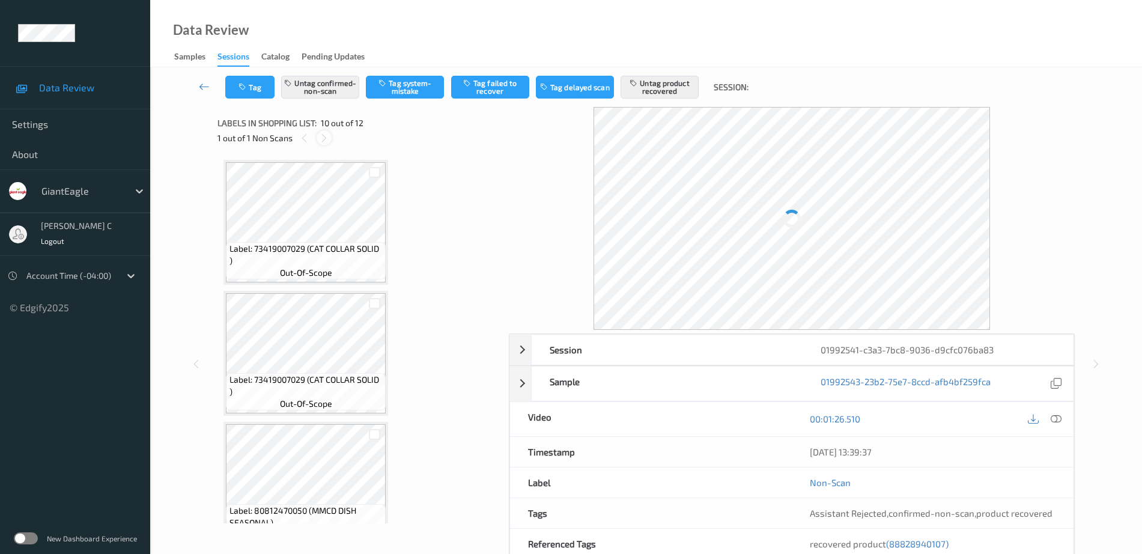
scroll to position [1054, 0]
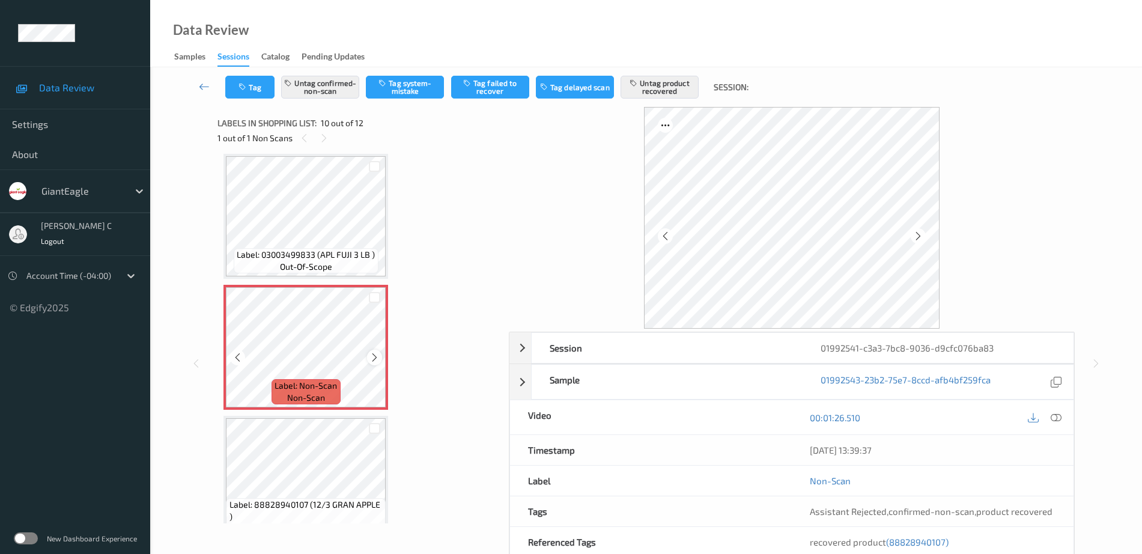
click at [377, 352] on icon at bounding box center [375, 357] width 10 height 11
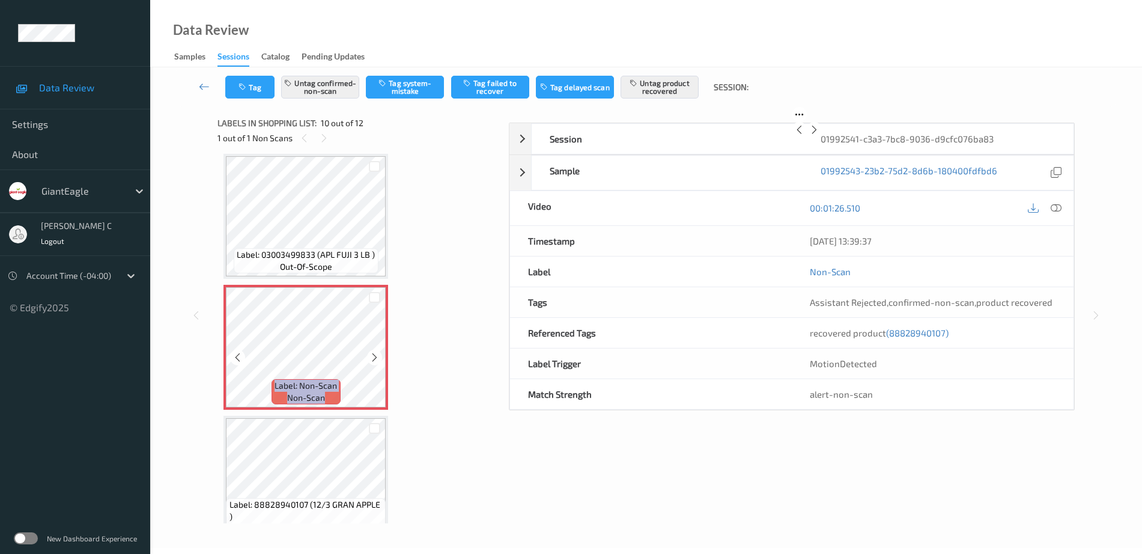
click at [377, 352] on icon at bounding box center [375, 357] width 10 height 11
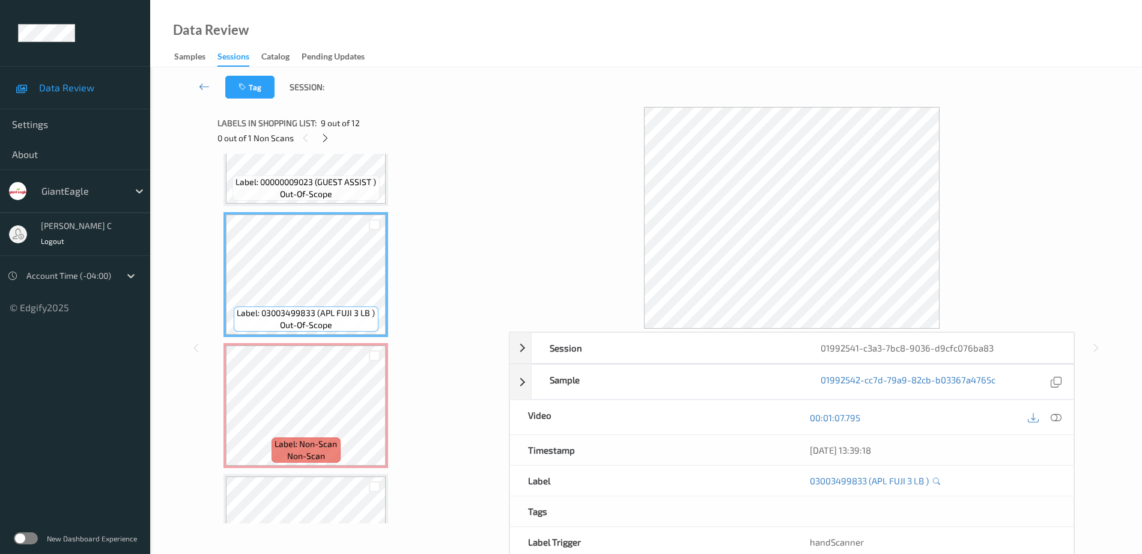
scroll to position [979, 0]
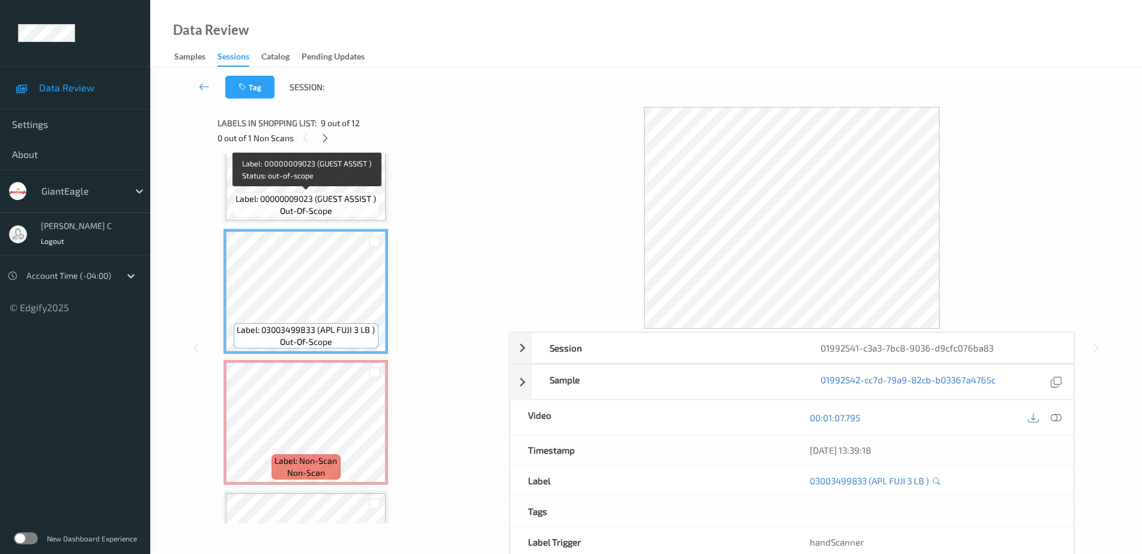
click at [315, 203] on span "Label: 00000009023 (GUEST ASSIST )" at bounding box center [306, 199] width 141 height 12
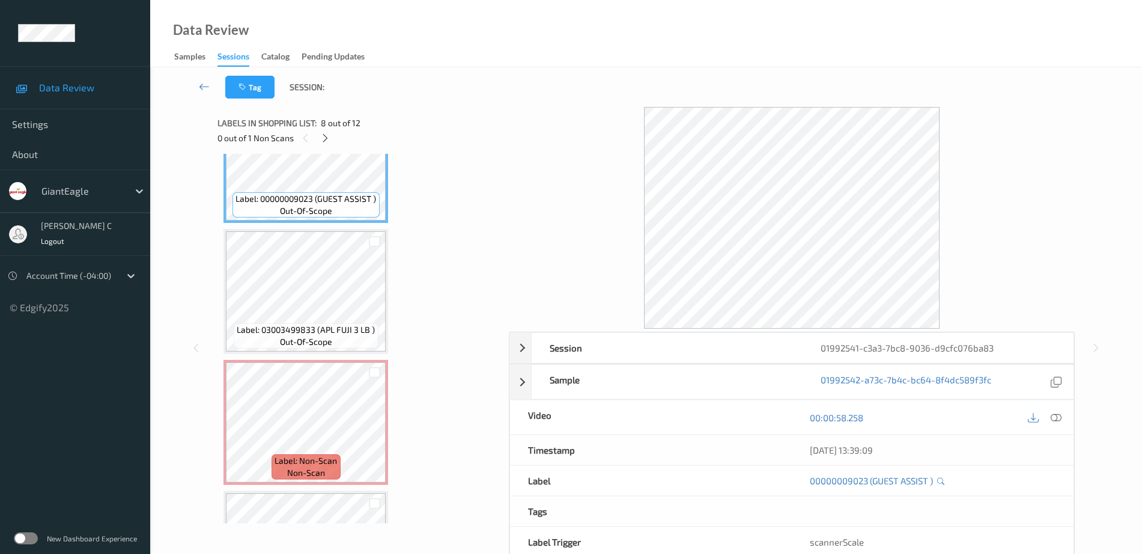
click at [1056, 413] on icon at bounding box center [1056, 417] width 11 height 11
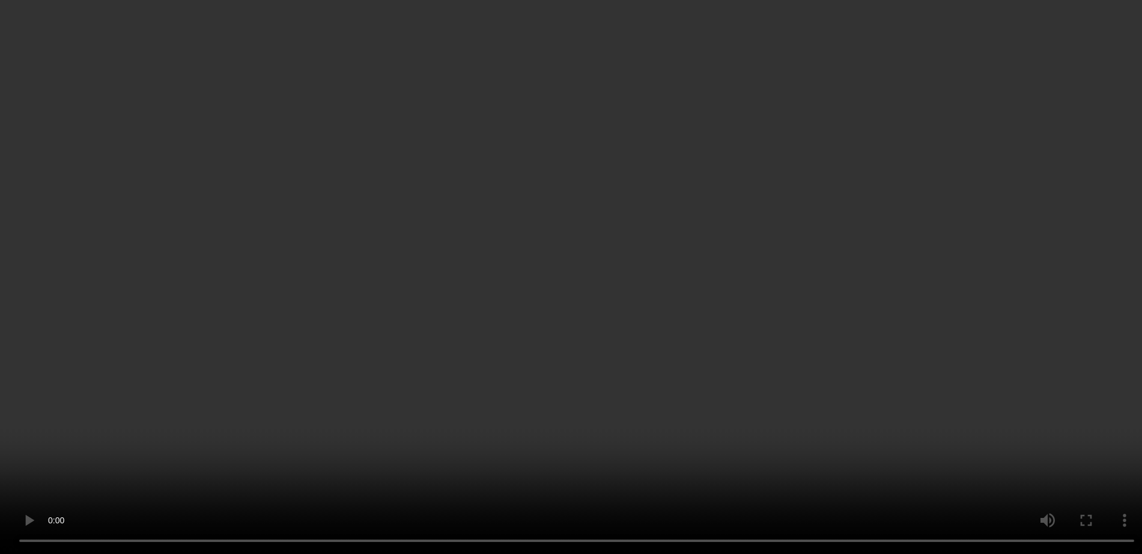
scroll to position [1054, 0]
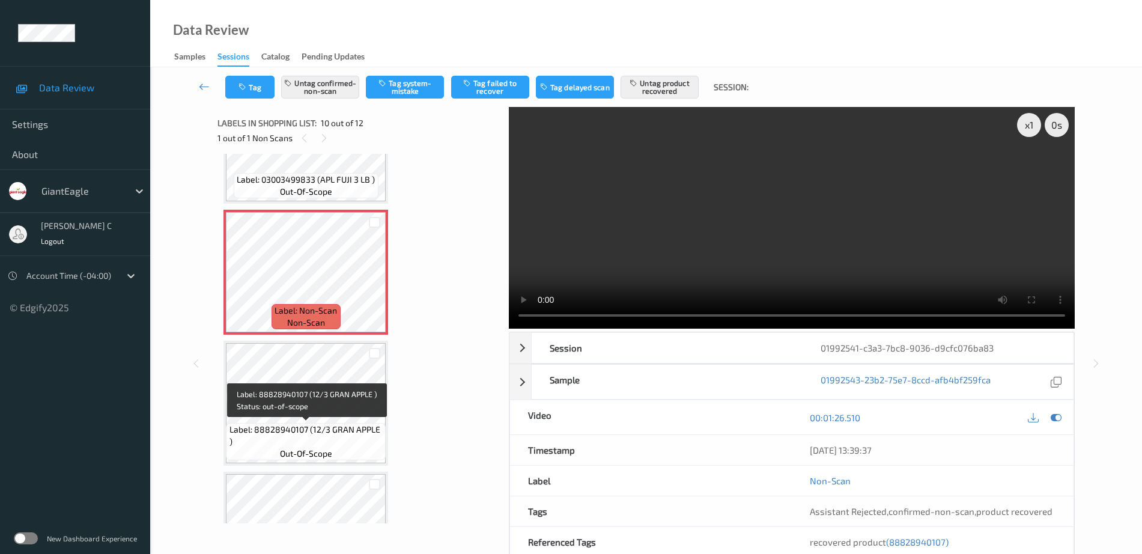
click at [318, 424] on span "Label: 88828940107 (12/3 GRAN APPLE )" at bounding box center [307, 436] width 154 height 24
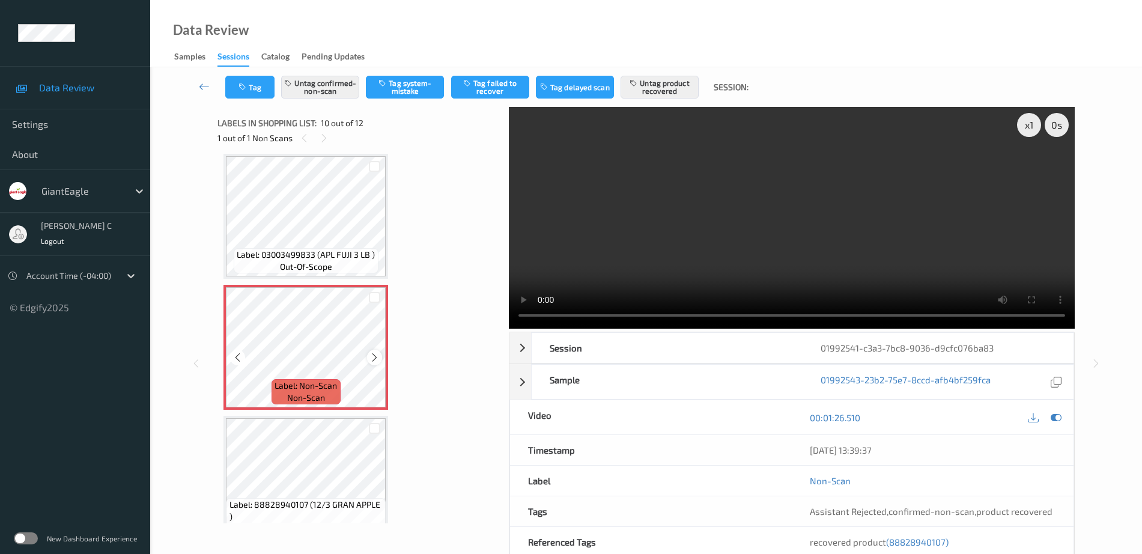
click at [371, 361] on icon at bounding box center [375, 357] width 10 height 11
click at [346, 84] on button "Untag confirmed-non-scan" at bounding box center [320, 87] width 78 height 23
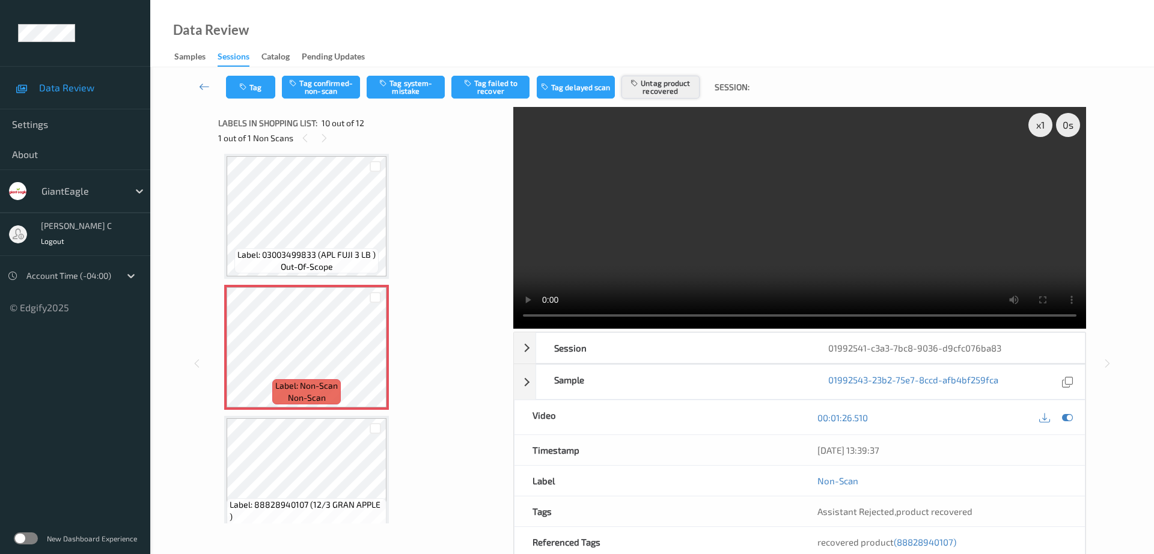
click at [662, 91] on button "Untag product recovered" at bounding box center [660, 87] width 78 height 23
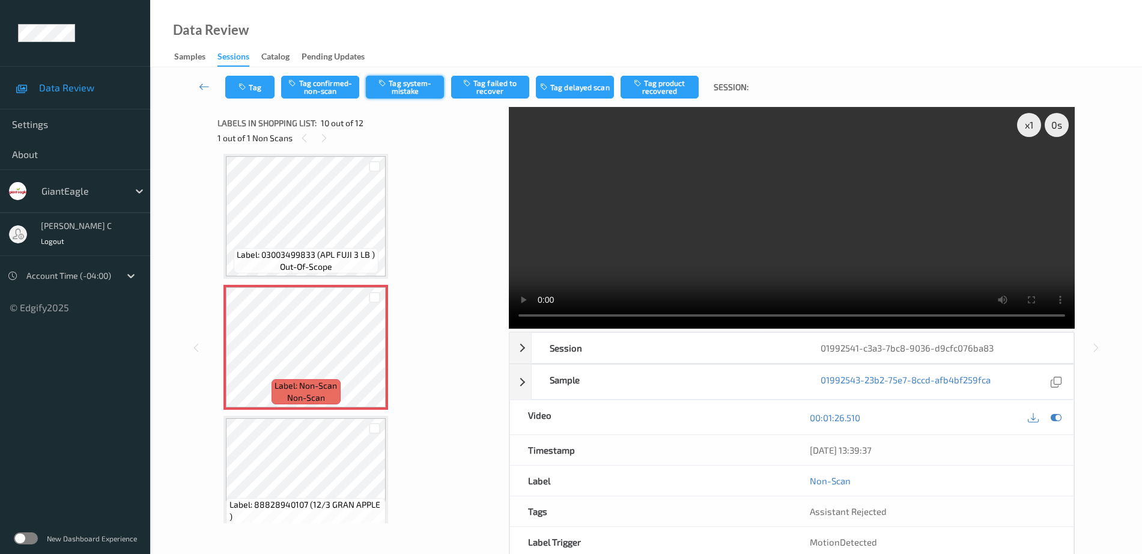
click at [392, 96] on button "Tag system-mistake" at bounding box center [405, 87] width 78 height 23
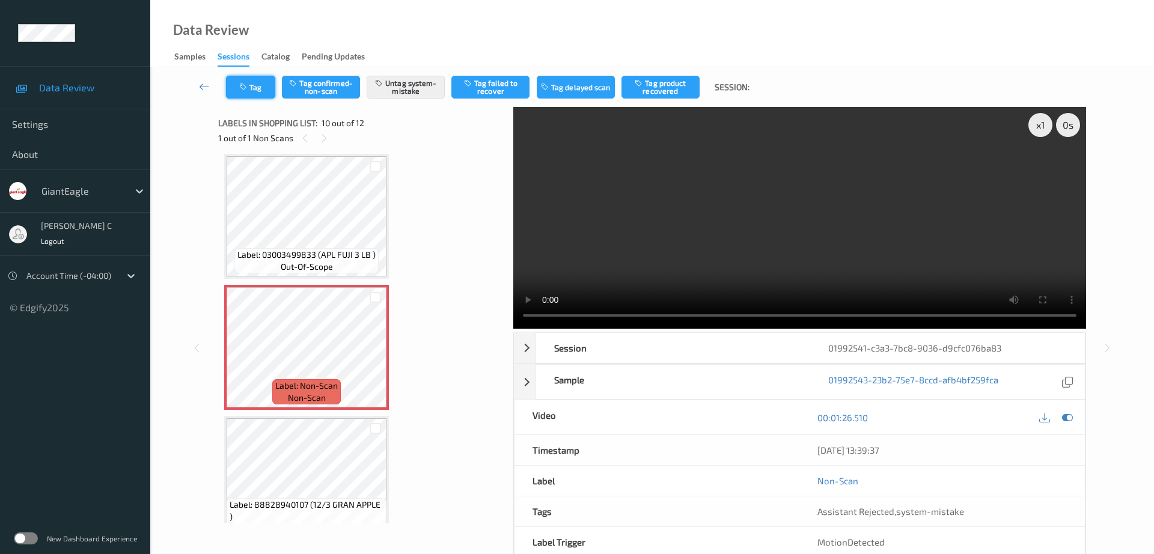
click at [235, 85] on button "Tag" at bounding box center [250, 87] width 49 height 23
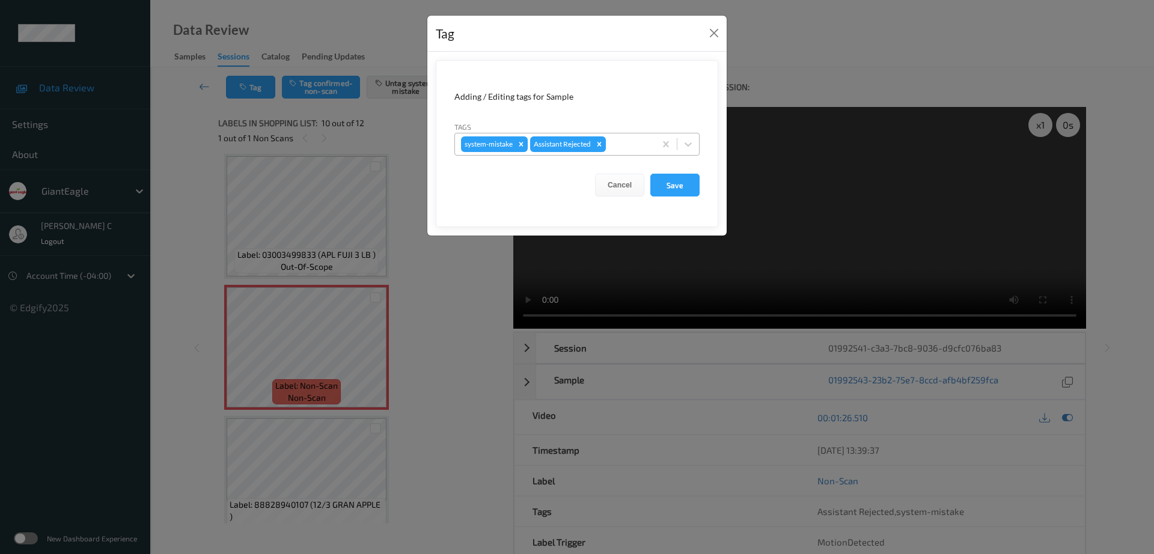
click at [629, 138] on div at bounding box center [628, 144] width 41 height 14
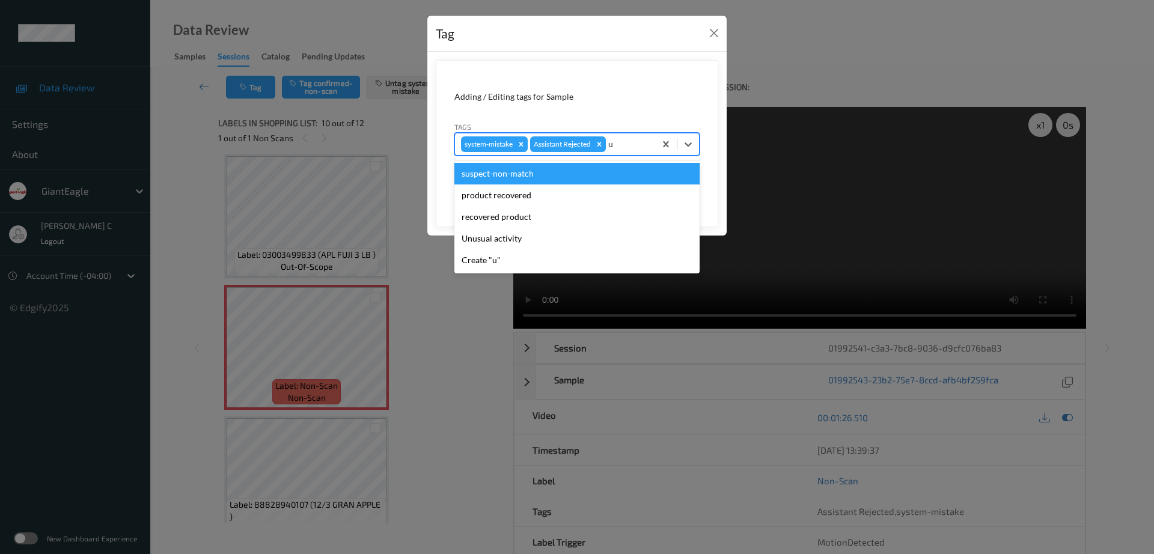
type input "un"
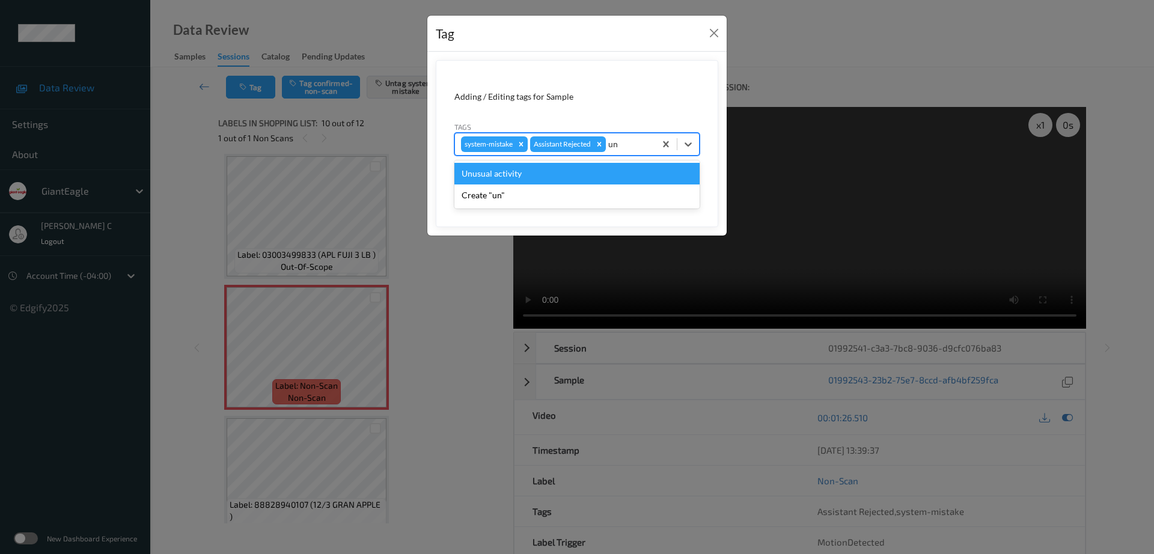
click at [528, 181] on div "Unusual activity" at bounding box center [576, 174] width 245 height 22
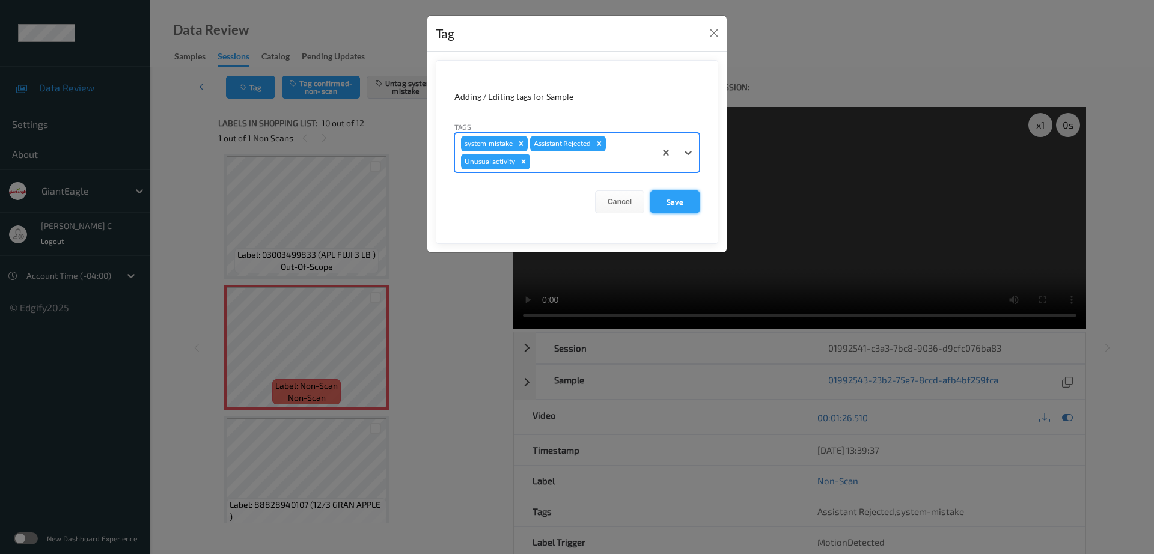
click at [672, 212] on button "Save" at bounding box center [674, 201] width 49 height 23
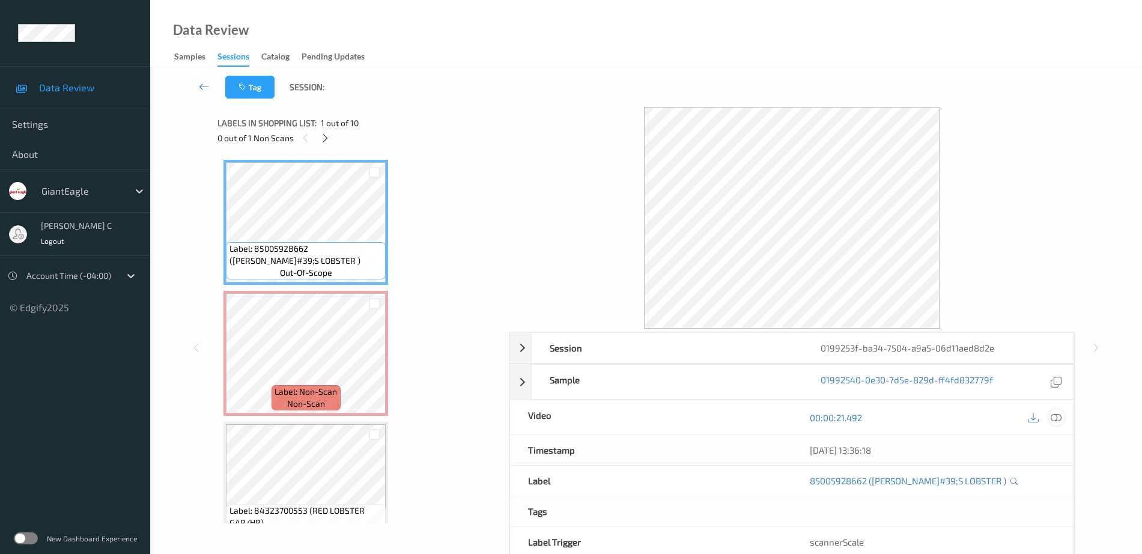
click at [1062, 416] on div at bounding box center [1057, 417] width 16 height 16
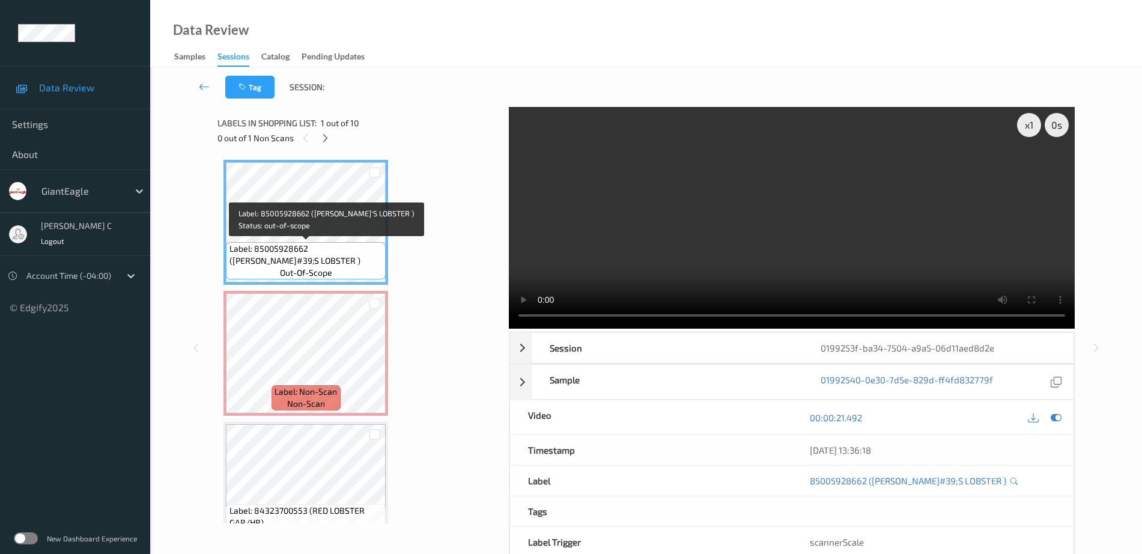
click at [314, 243] on span "Label: 85005928662 (LUKE&#39;S LOBSTER )" at bounding box center [307, 255] width 154 height 24
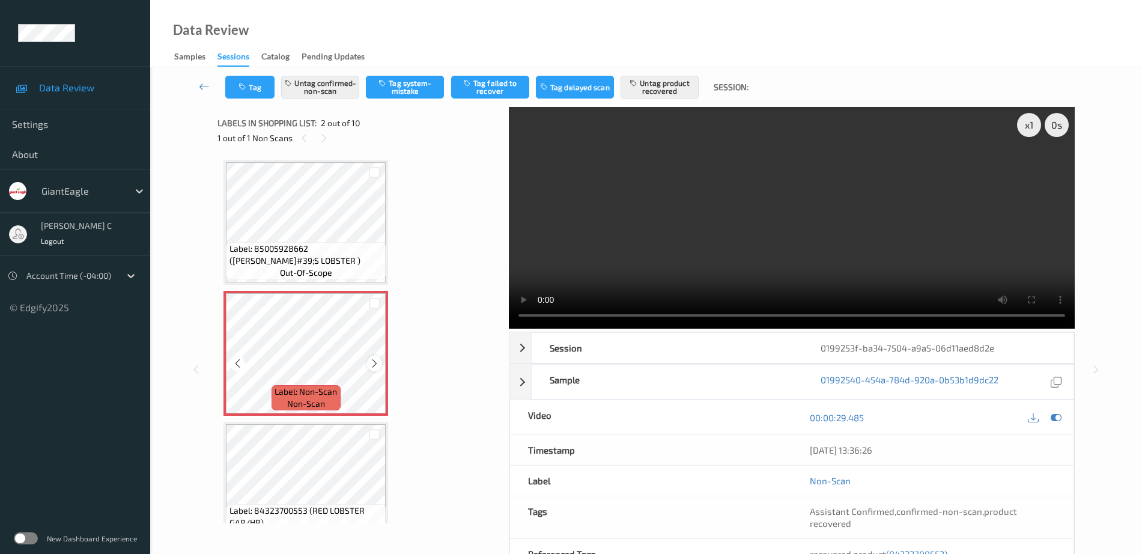
click at [373, 362] on icon at bounding box center [375, 363] width 10 height 11
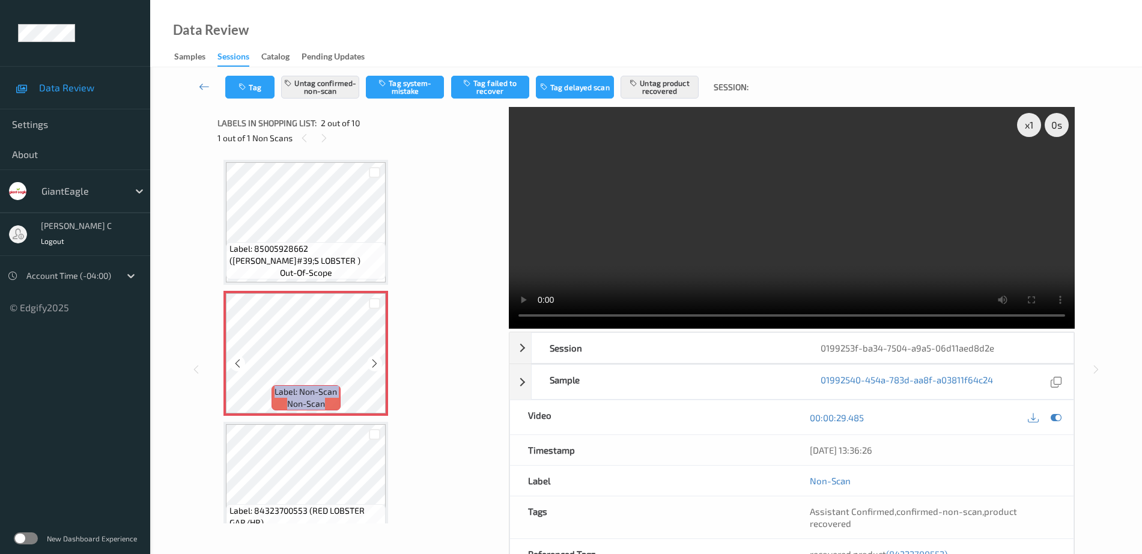
click at [373, 362] on icon at bounding box center [375, 363] width 10 height 11
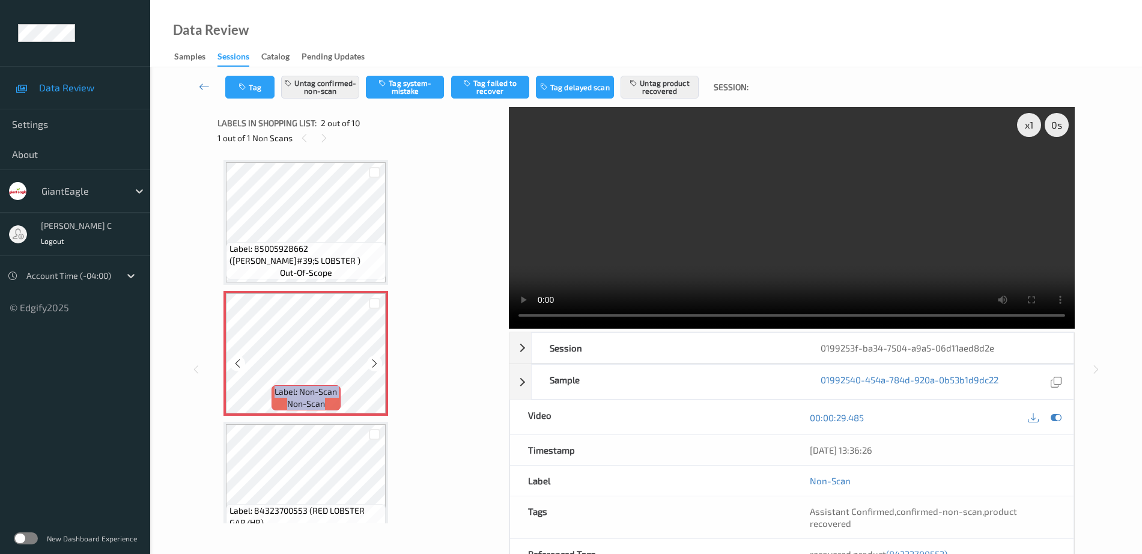
click at [373, 362] on icon at bounding box center [375, 363] width 10 height 11
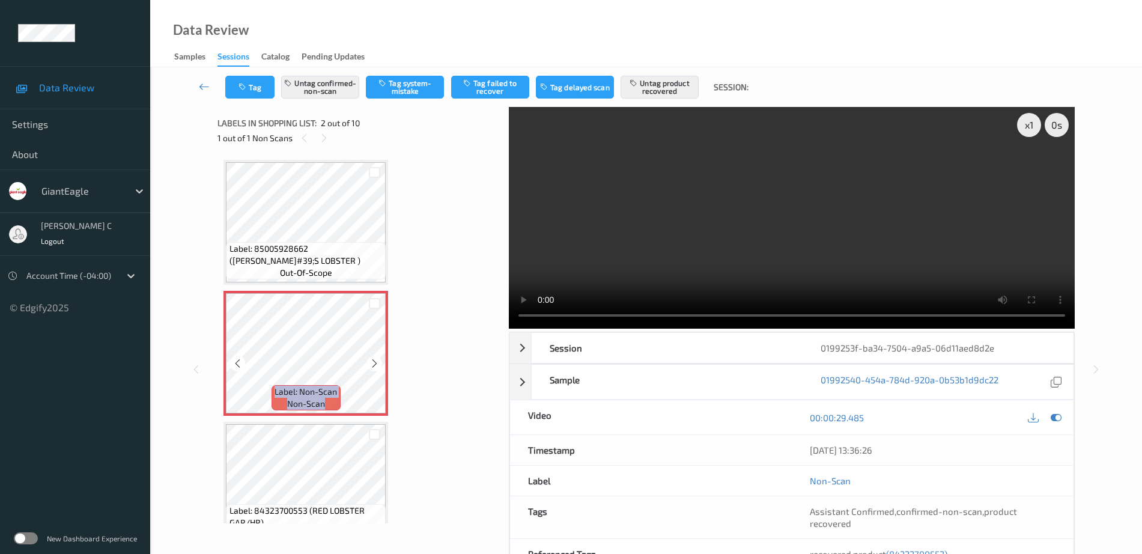
click at [373, 362] on icon at bounding box center [375, 363] width 10 height 11
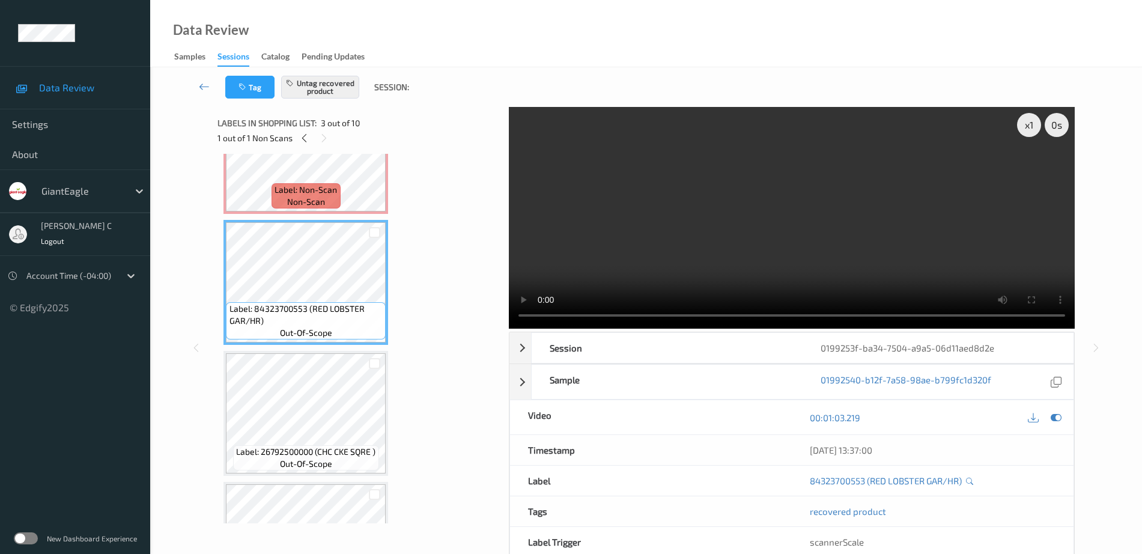
scroll to position [225, 0]
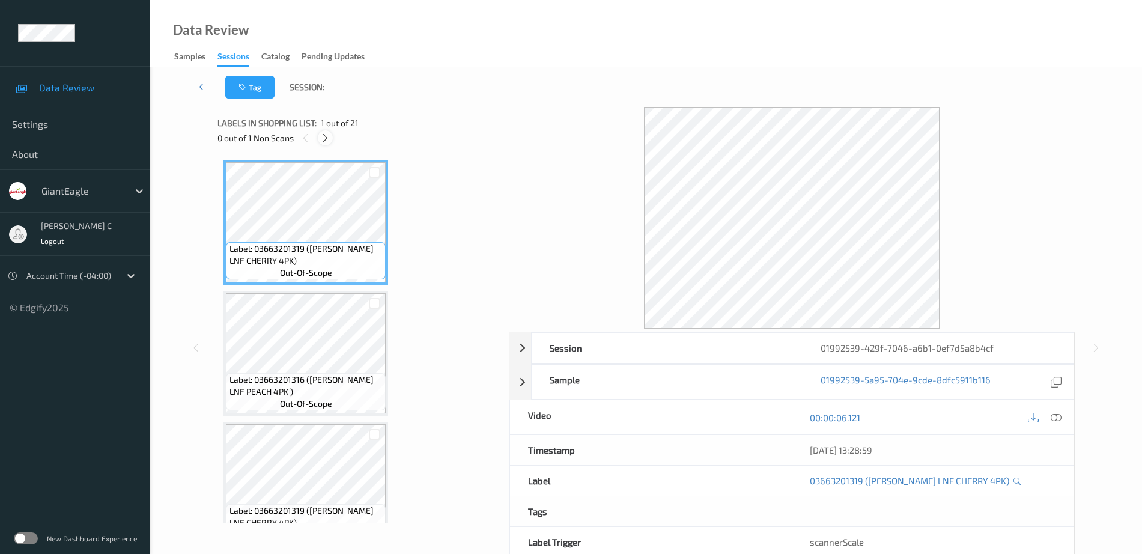
click at [323, 142] on icon at bounding box center [325, 138] width 10 height 11
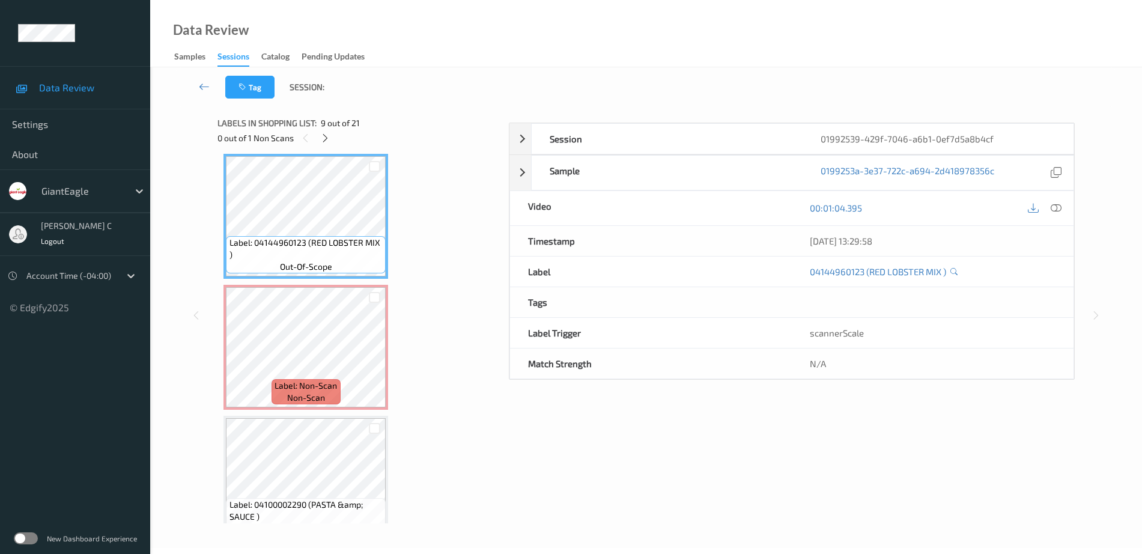
scroll to position [979, 0]
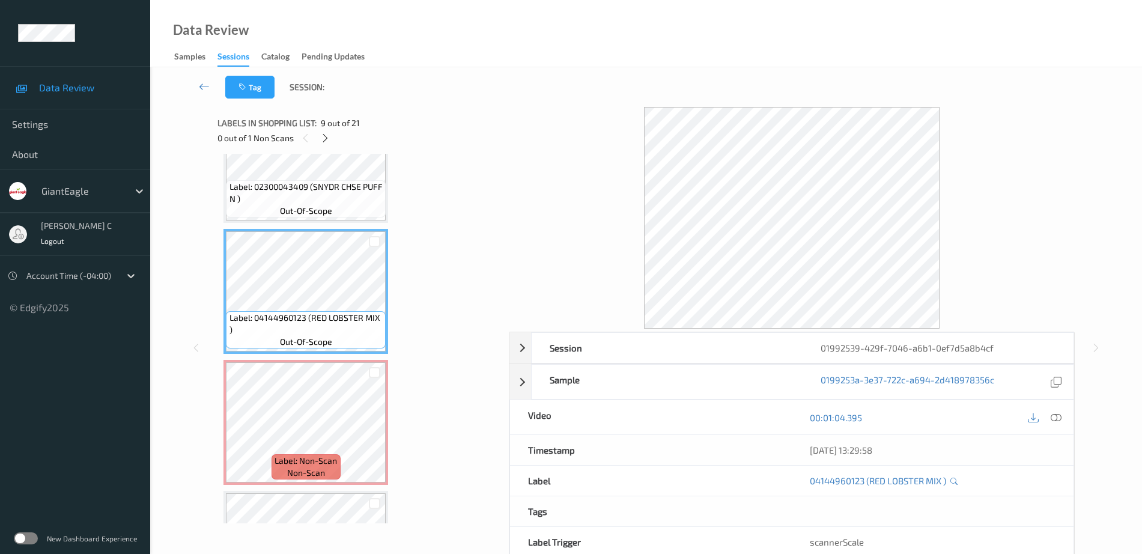
click at [311, 196] on span "Label: 02300043409 (SNYDR CHSE PUFF N )" at bounding box center [307, 193] width 154 height 24
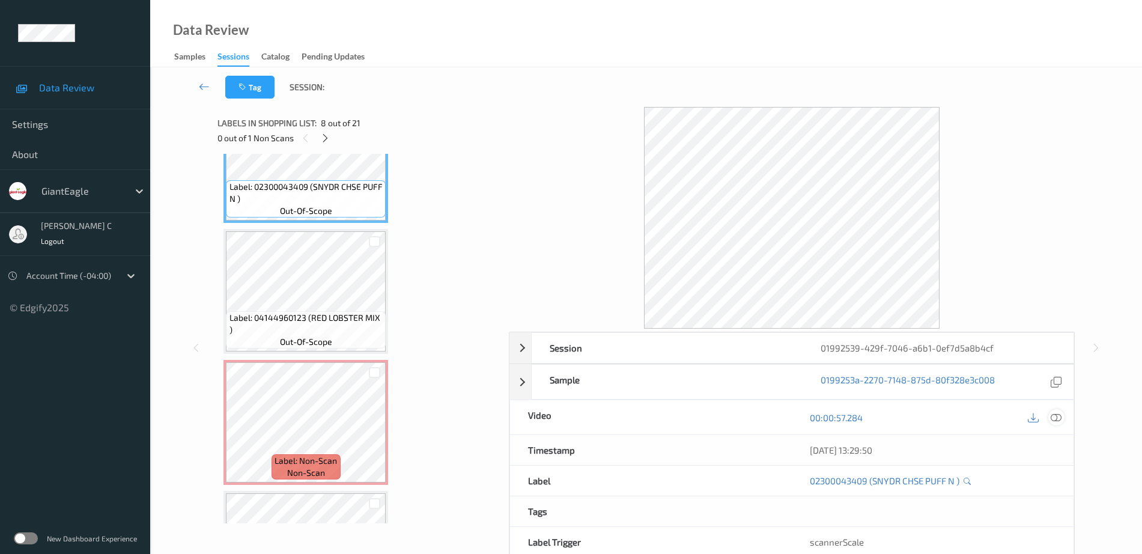
drag, startPoint x: 1061, startPoint y: 421, endPoint x: 989, endPoint y: 418, distance: 72.1
click at [1062, 421] on icon at bounding box center [1056, 417] width 11 height 11
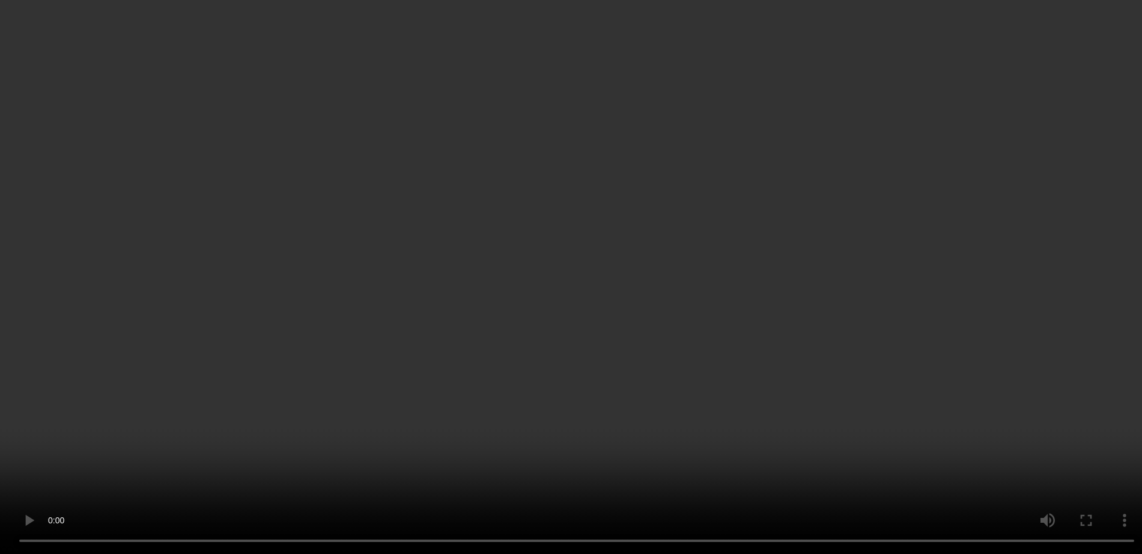
scroll to position [1430, 0]
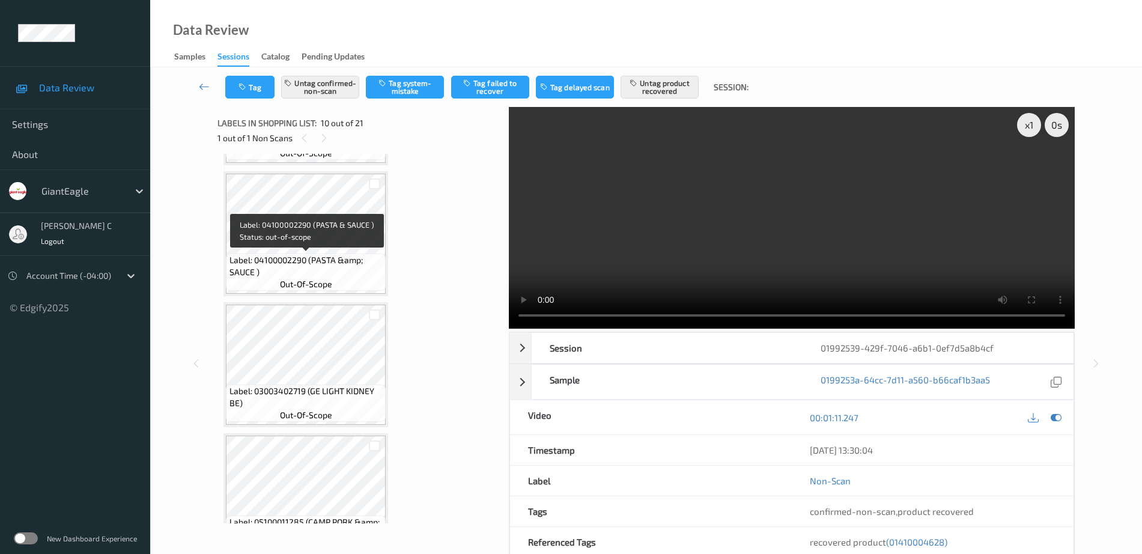
click at [338, 279] on div "Label: 04100002290 (PASTA &amp; SAUCE ) out-of-scope" at bounding box center [306, 272] width 160 height 37
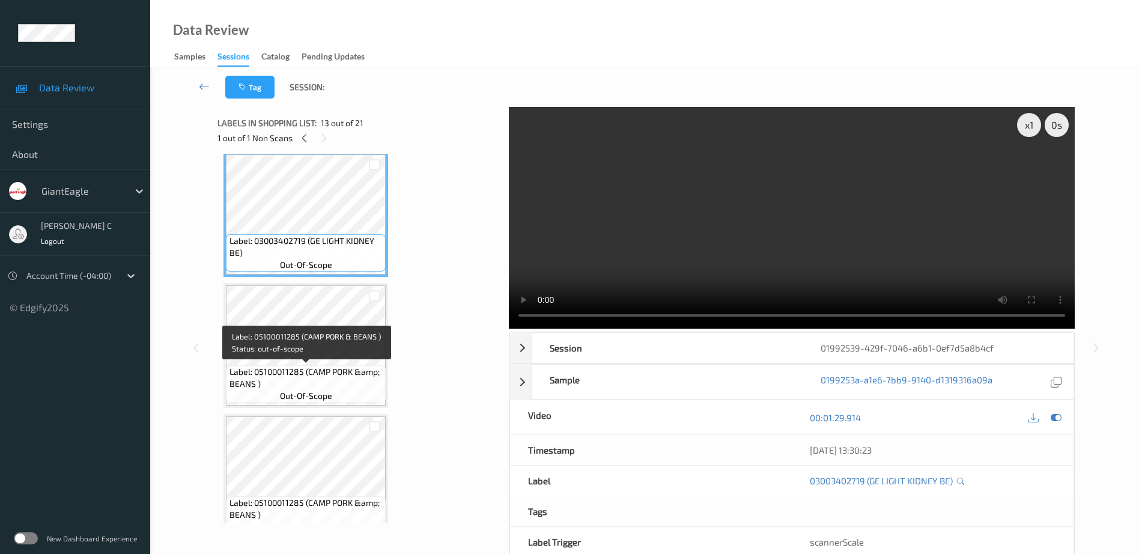
click at [324, 369] on span "Label: 05100011285 (CAMP PORK &amp; BEANS )" at bounding box center [307, 378] width 154 height 24
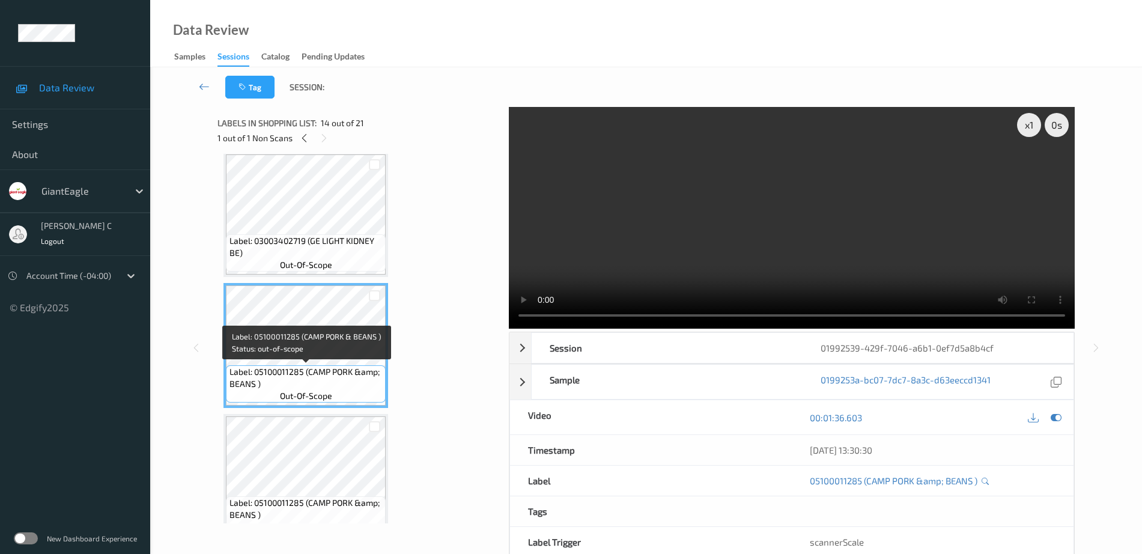
scroll to position [1730, 0]
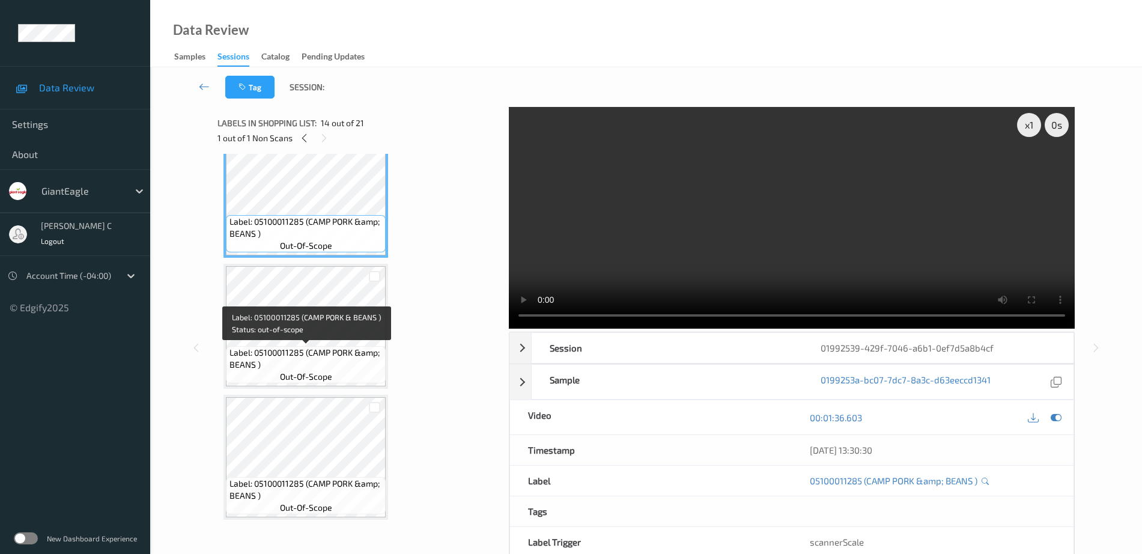
click at [324, 369] on span "Label: 05100011285 (CAMP PORK &amp; BEANS )" at bounding box center [307, 359] width 154 height 24
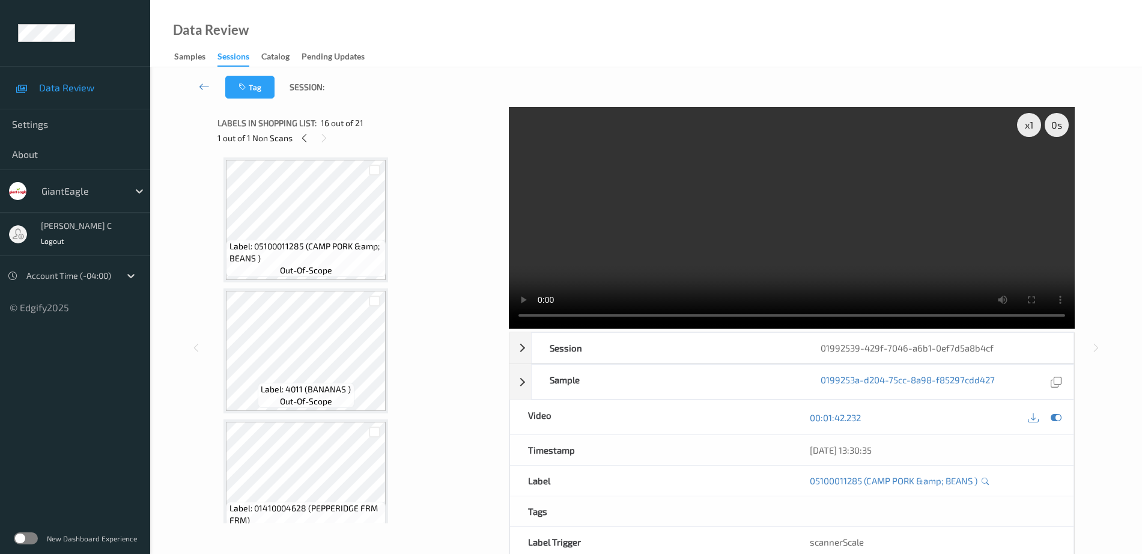
scroll to position [2256, 0]
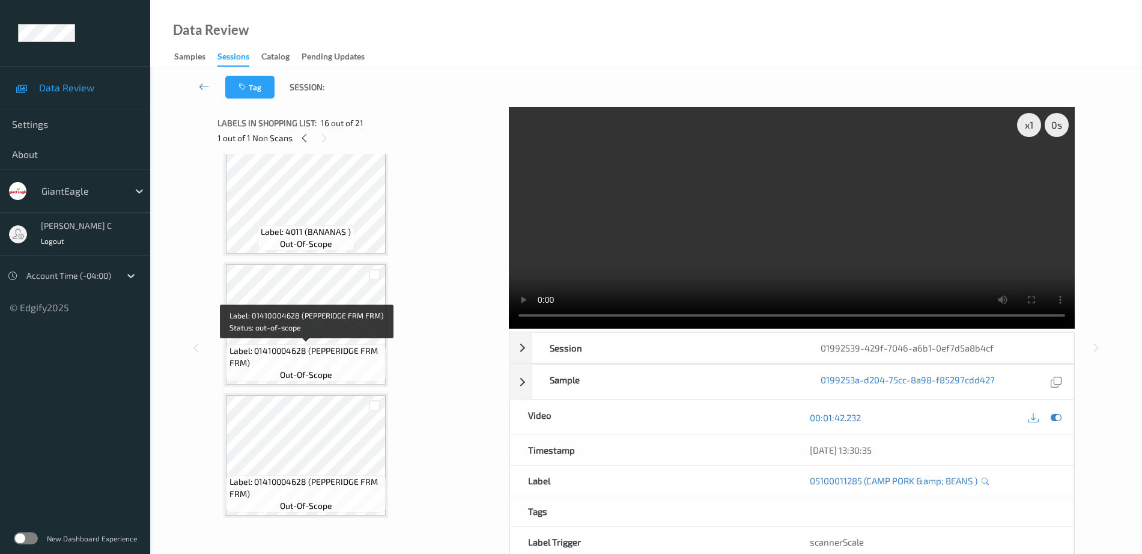
click at [324, 369] on span "out-of-scope" at bounding box center [306, 375] width 52 height 12
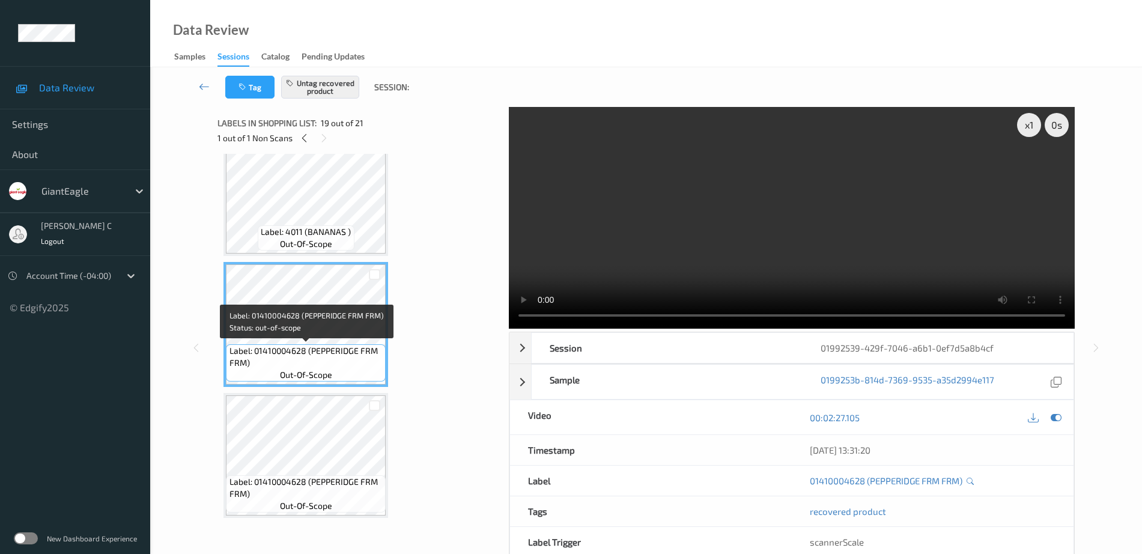
click at [324, 369] on span "out-of-scope" at bounding box center [306, 375] width 52 height 12
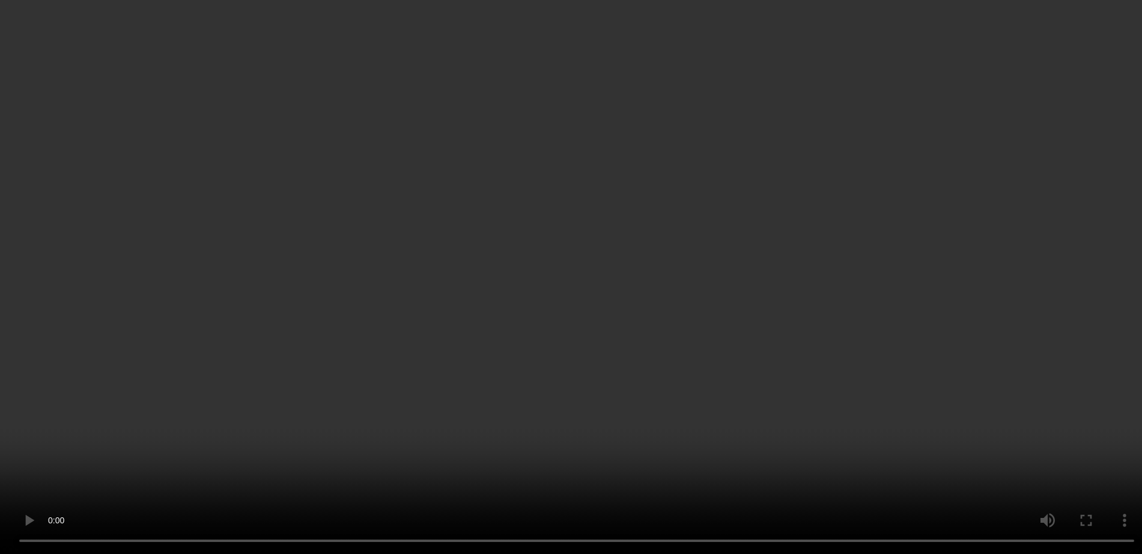
scroll to position [2181, 0]
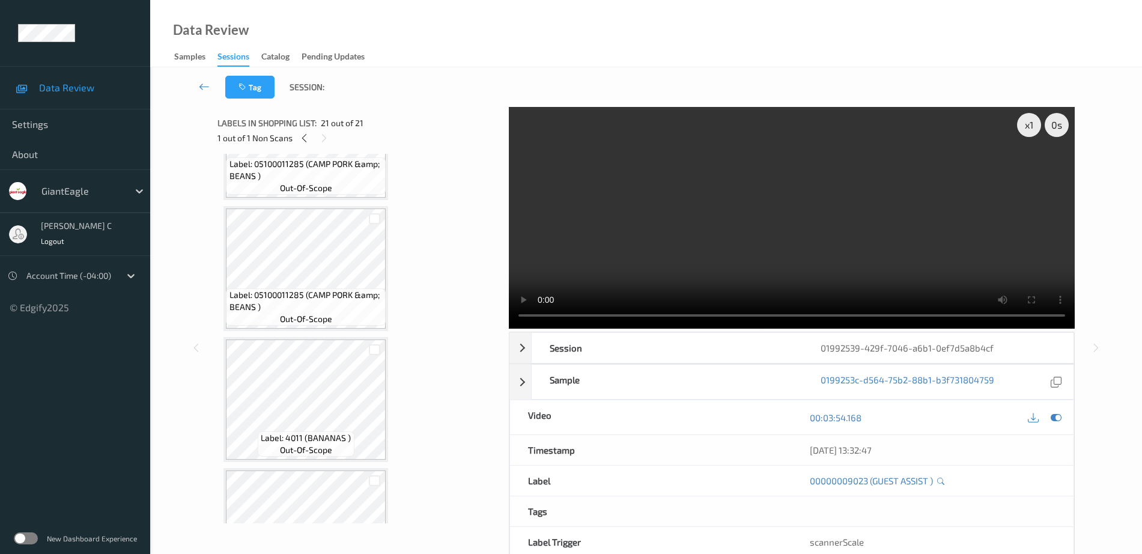
scroll to position [1937, 0]
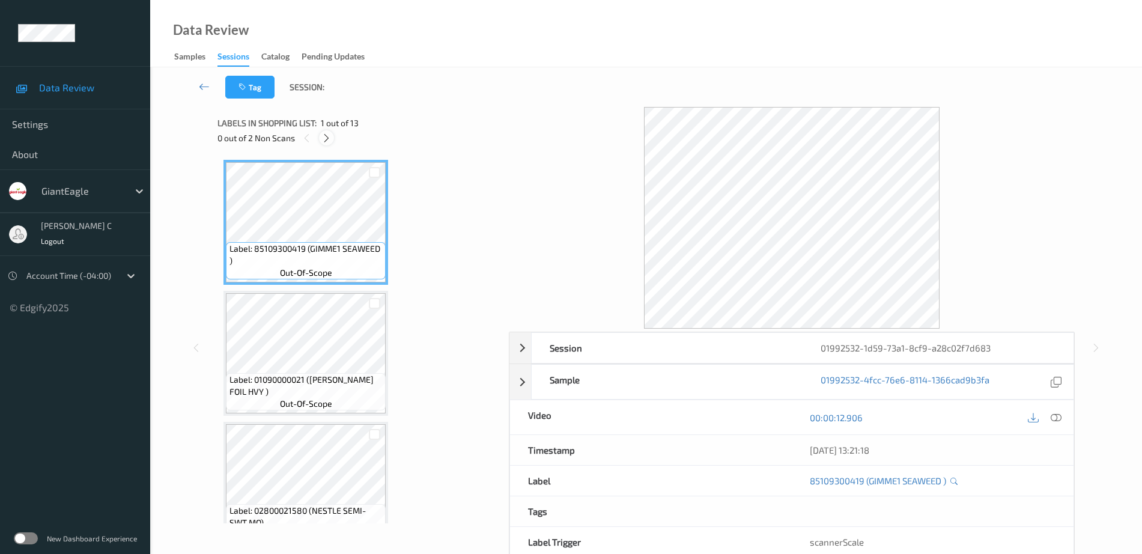
click at [322, 135] on icon at bounding box center [326, 138] width 10 height 11
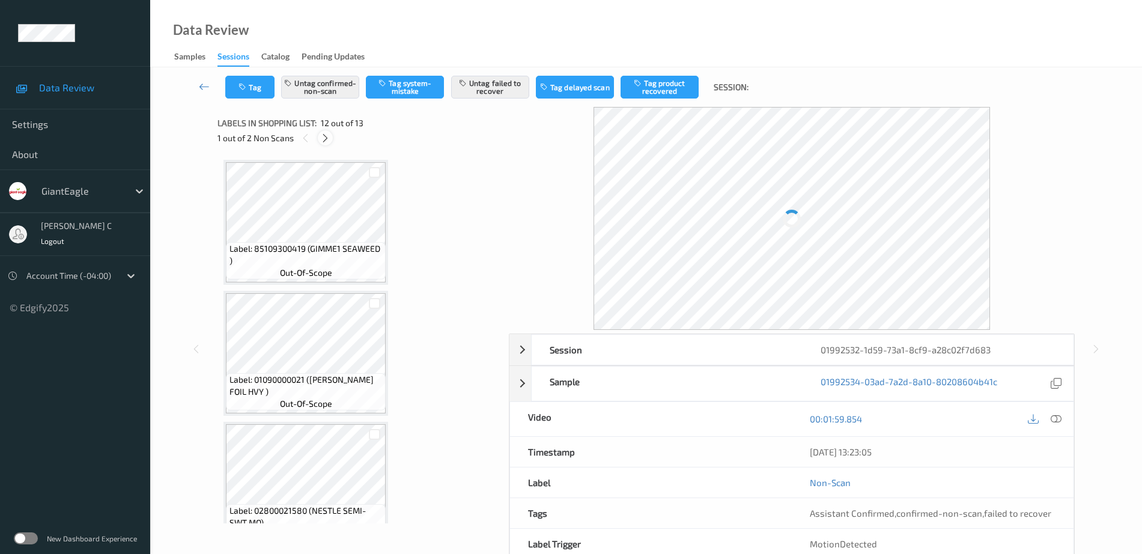
scroll to position [1316, 0]
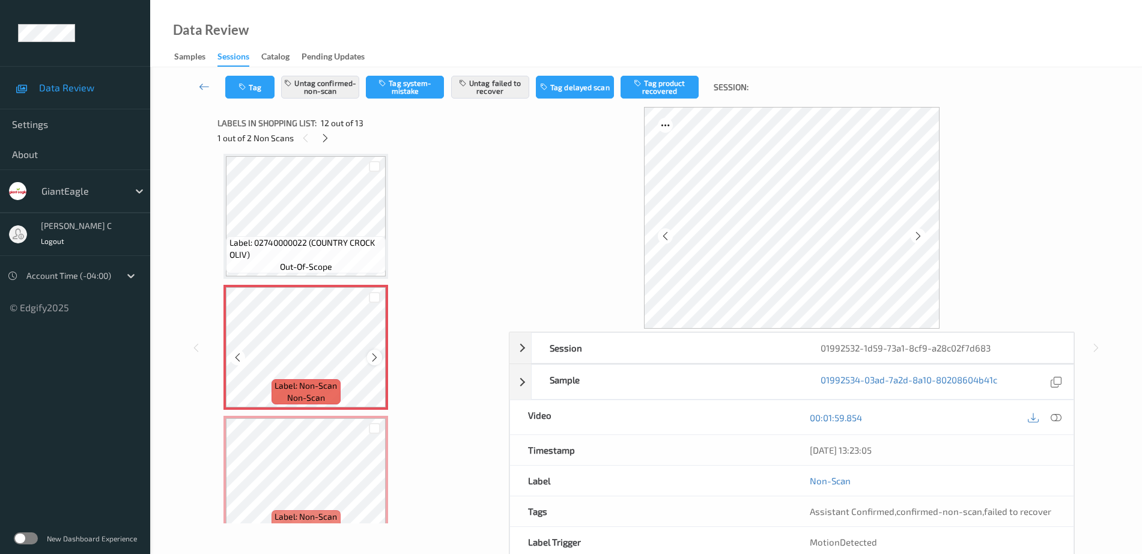
click at [378, 355] on icon at bounding box center [375, 357] width 10 height 11
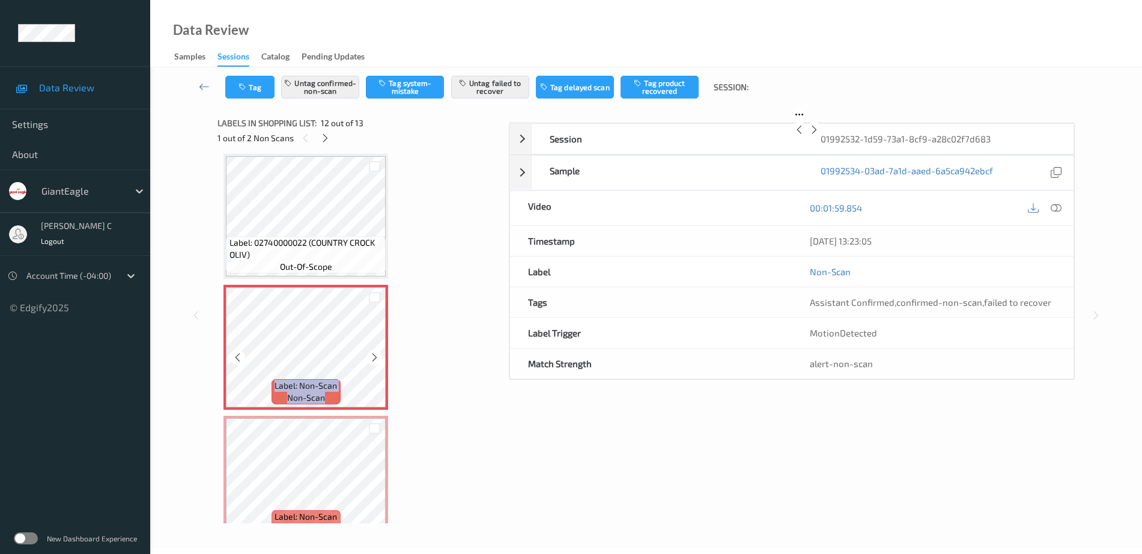
click at [378, 355] on icon at bounding box center [375, 357] width 10 height 11
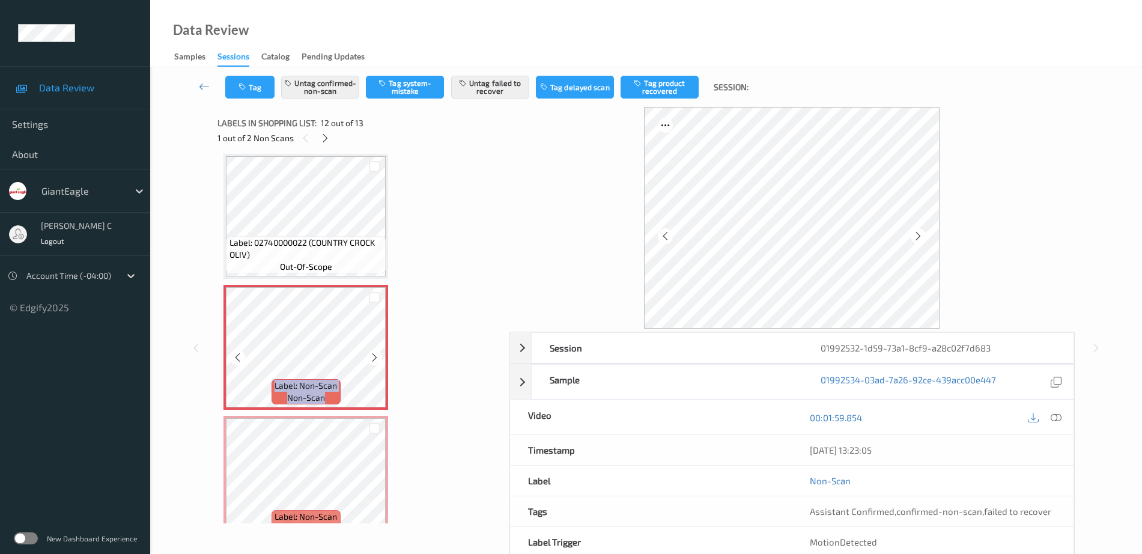
click at [378, 355] on icon at bounding box center [375, 357] width 10 height 11
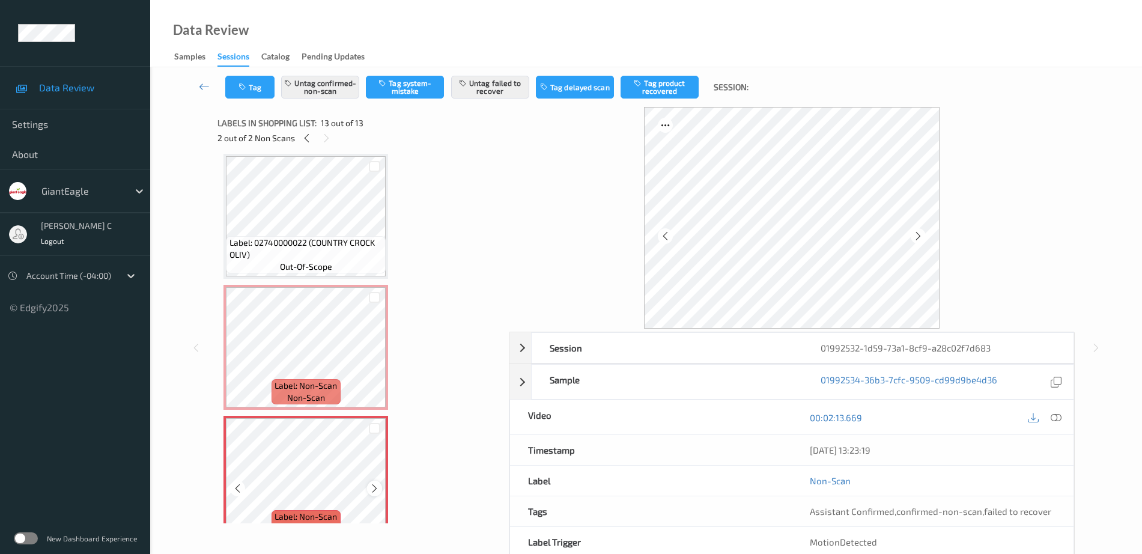
click at [376, 486] on icon at bounding box center [375, 488] width 10 height 11
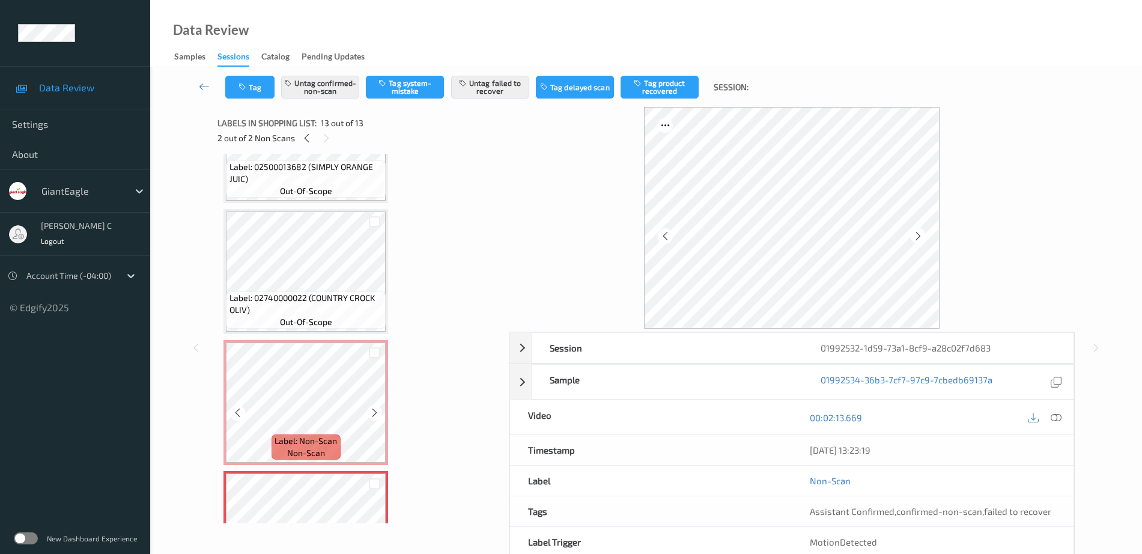
scroll to position [1241, 0]
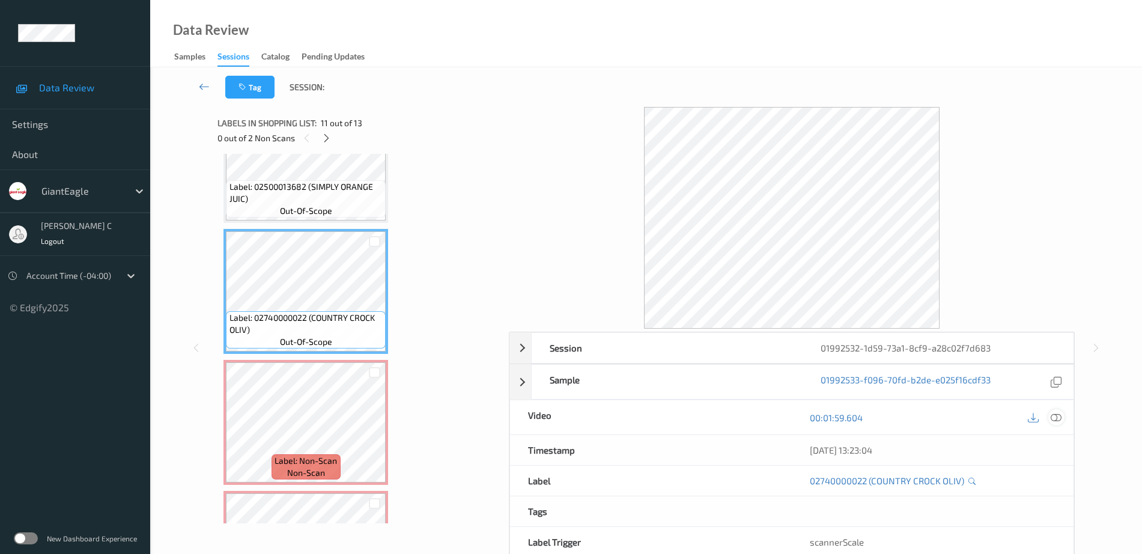
click at [1053, 422] on icon at bounding box center [1056, 417] width 11 height 11
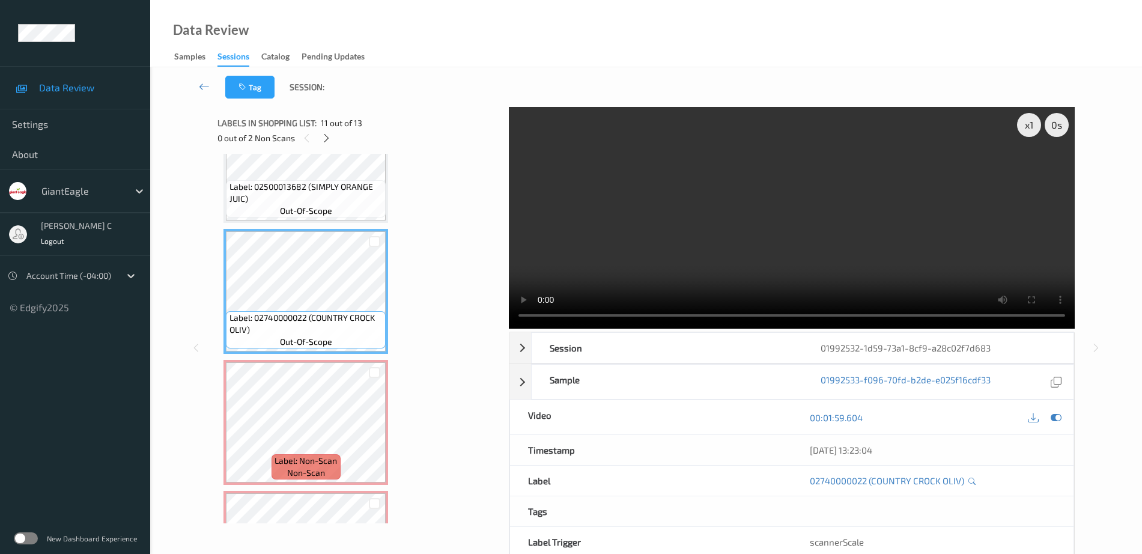
click at [1044, 168] on video at bounding box center [792, 218] width 566 height 222
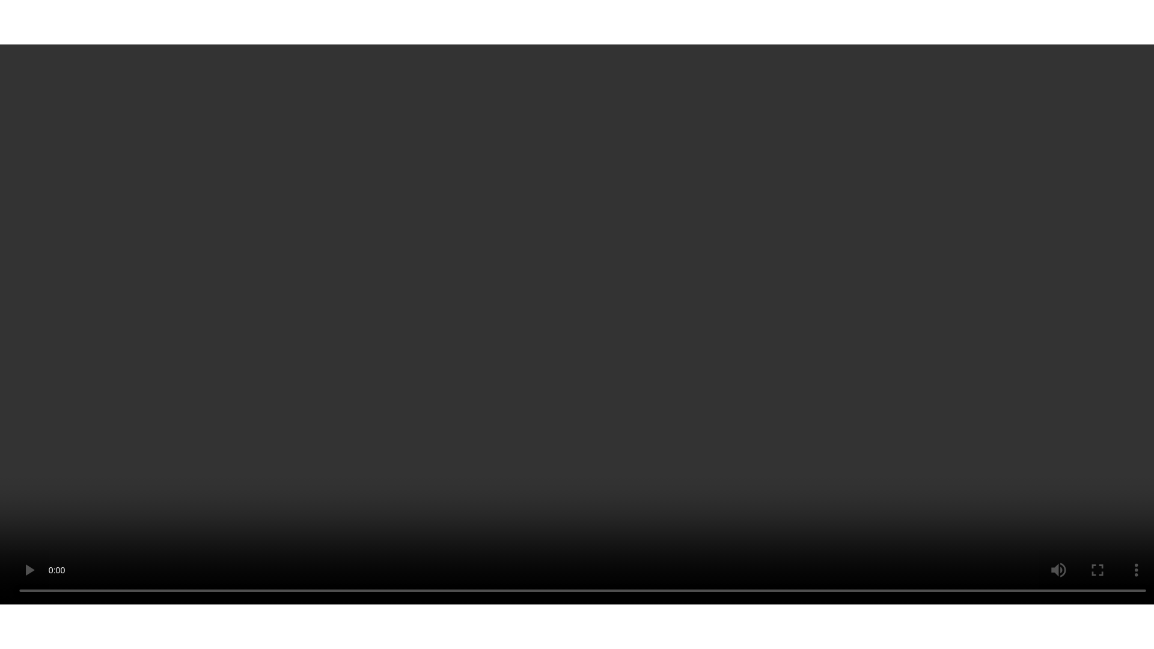
scroll to position [1339, 0]
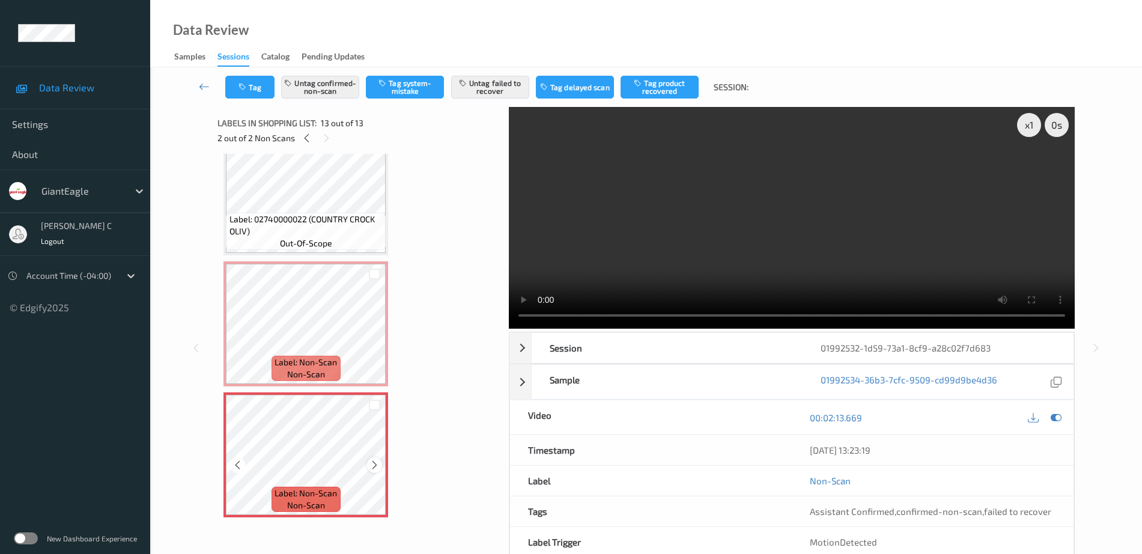
click at [374, 460] on icon at bounding box center [375, 465] width 10 height 11
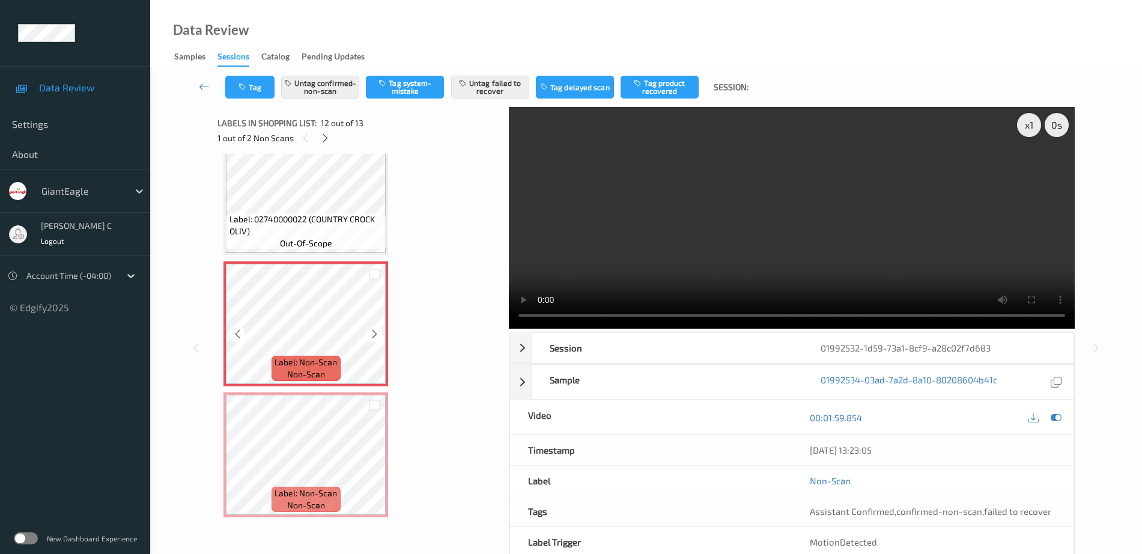
click at [311, 385] on div "Label: Non-Scan non-scan" at bounding box center [306, 323] width 165 height 125
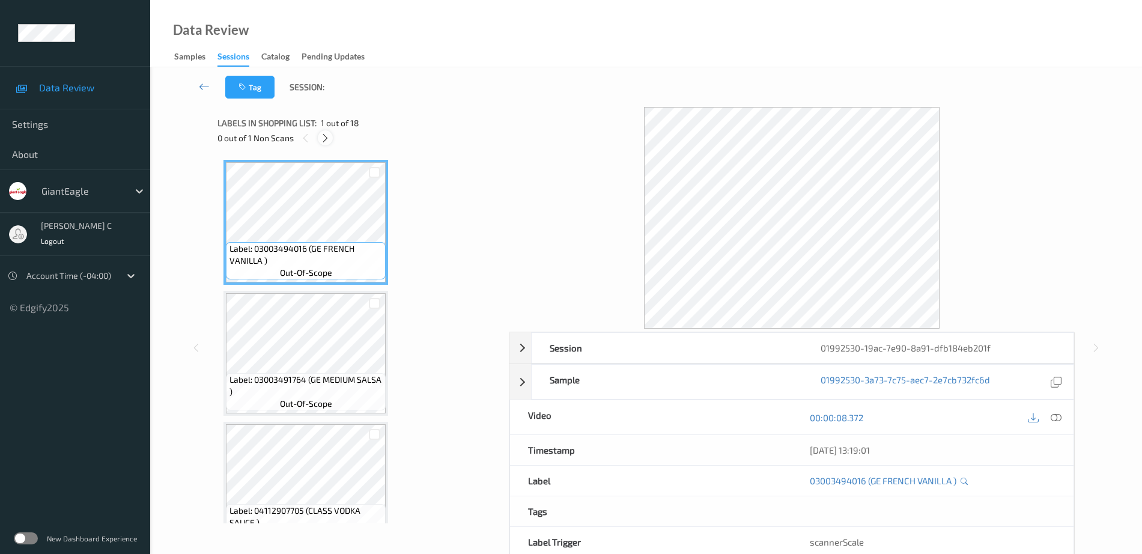
click at [330, 138] on div at bounding box center [325, 137] width 15 height 15
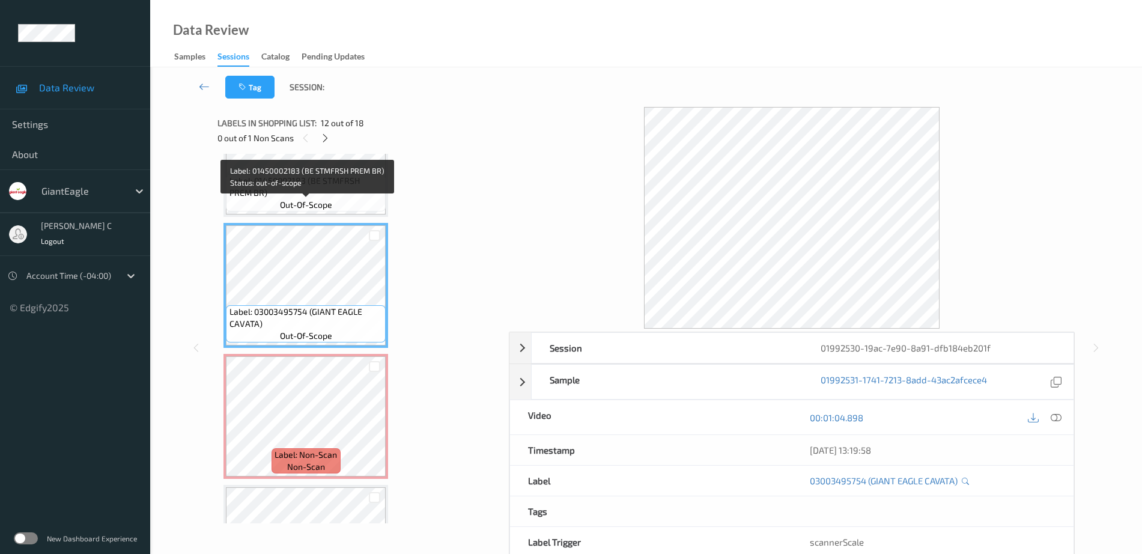
scroll to position [1447, 0]
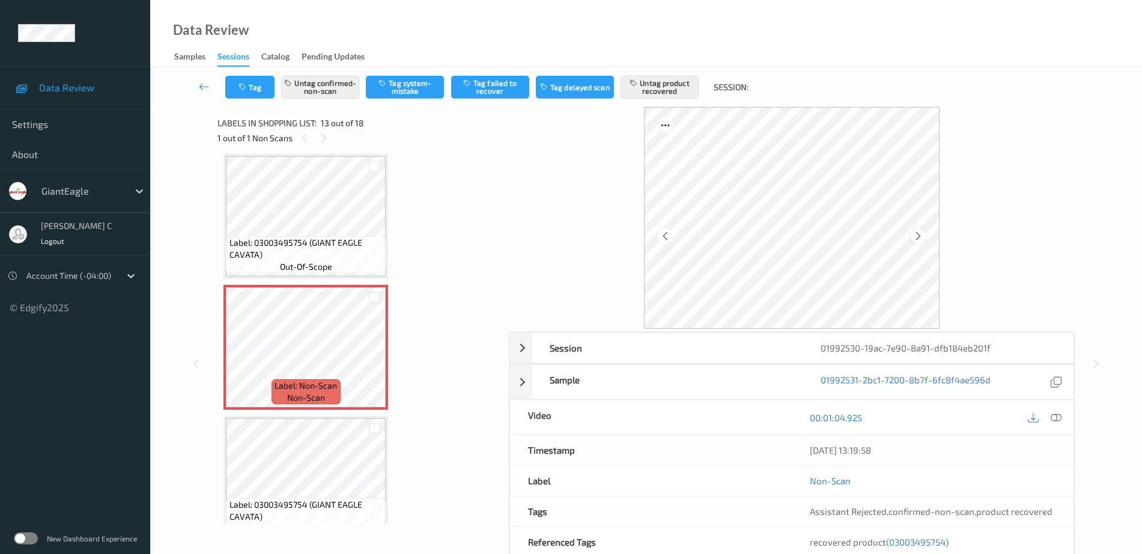
click at [919, 236] on icon at bounding box center [918, 236] width 10 height 11
click at [920, 236] on icon at bounding box center [918, 236] width 10 height 11
click at [920, 235] on icon at bounding box center [918, 236] width 10 height 11
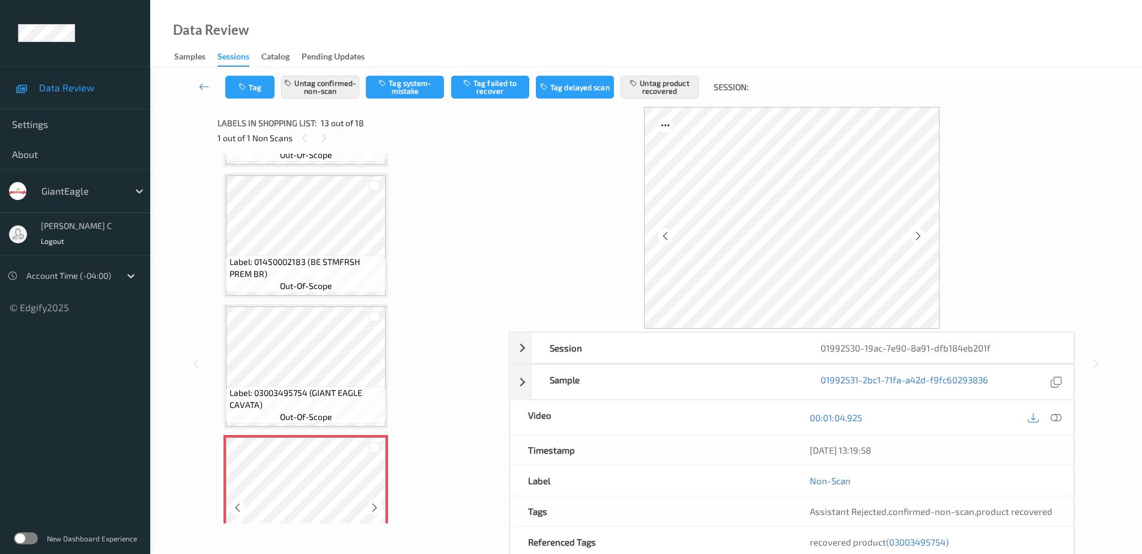
scroll to position [1222, 0]
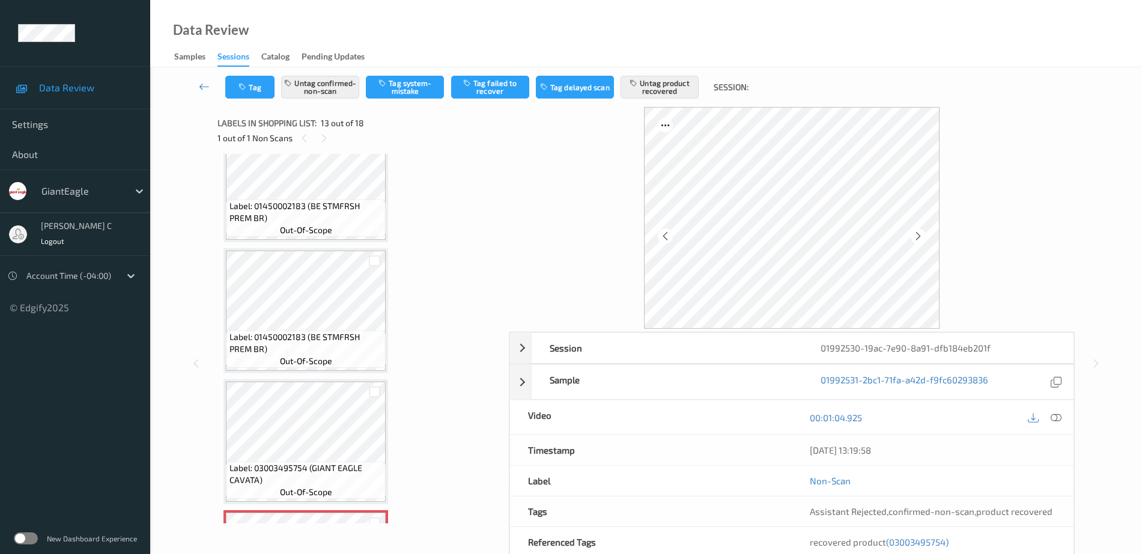
click at [347, 231] on div "Label: 01450002183 (BE STMFRSH PREM BR) out-of-scope" at bounding box center [306, 217] width 160 height 37
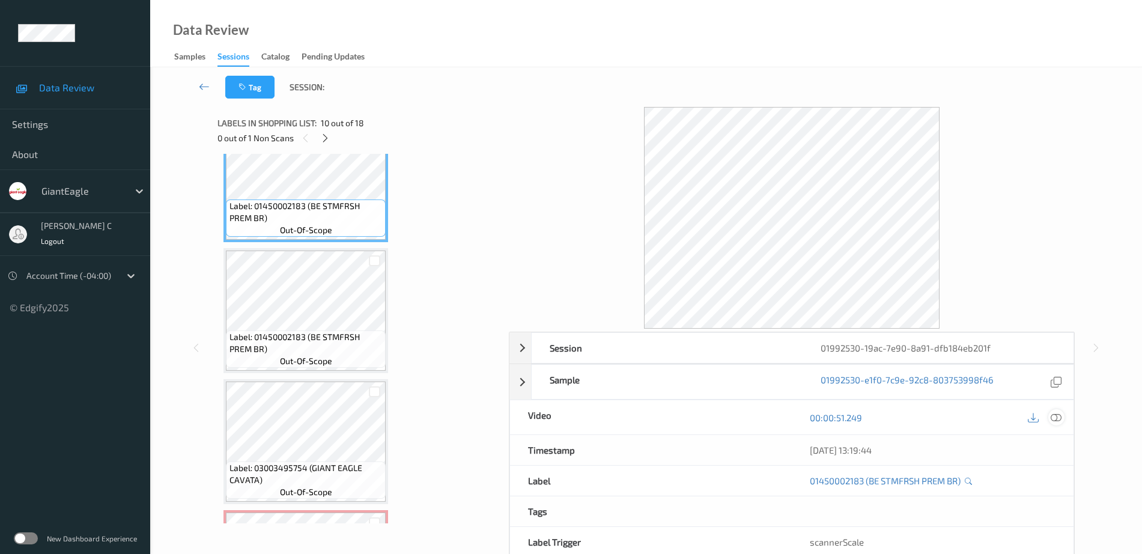
click at [1055, 417] on icon at bounding box center [1056, 417] width 11 height 11
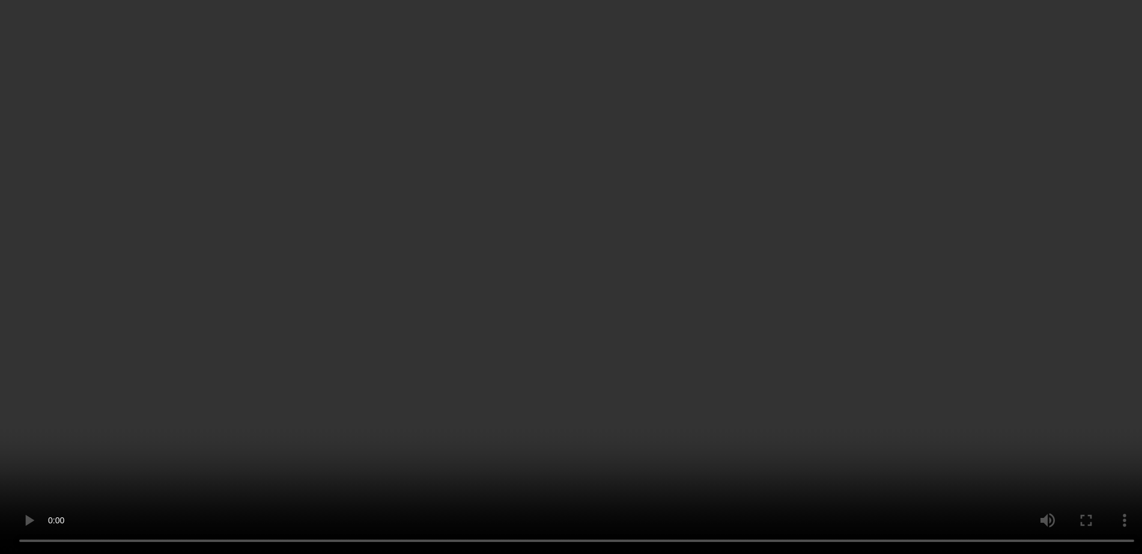
scroll to position [1597, 0]
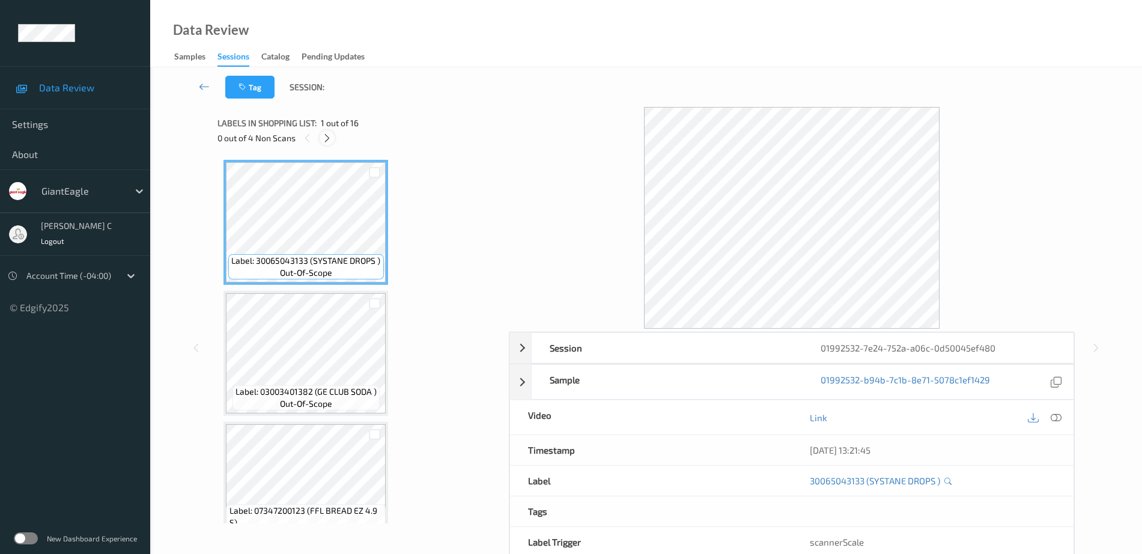
click at [328, 144] on div at bounding box center [327, 137] width 15 height 15
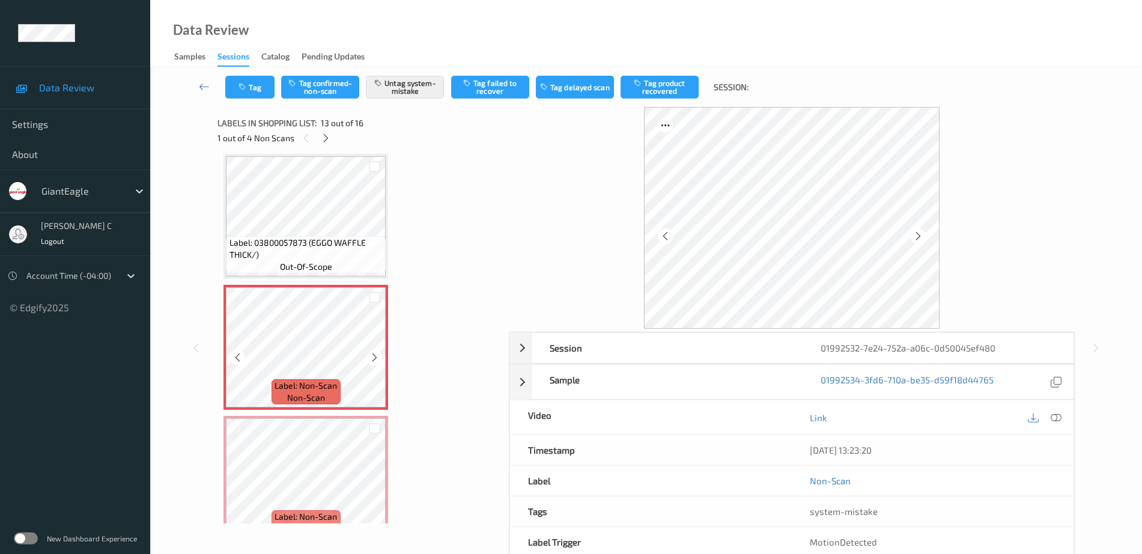
scroll to position [1522, 0]
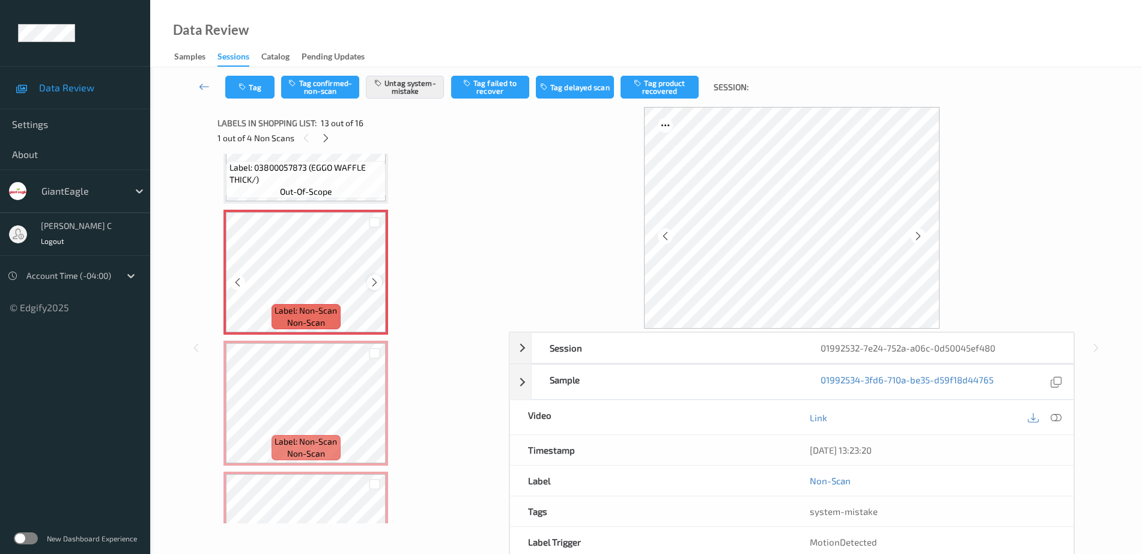
click at [376, 282] on icon at bounding box center [375, 282] width 10 height 11
click at [250, 87] on button "Tag" at bounding box center [249, 87] width 49 height 23
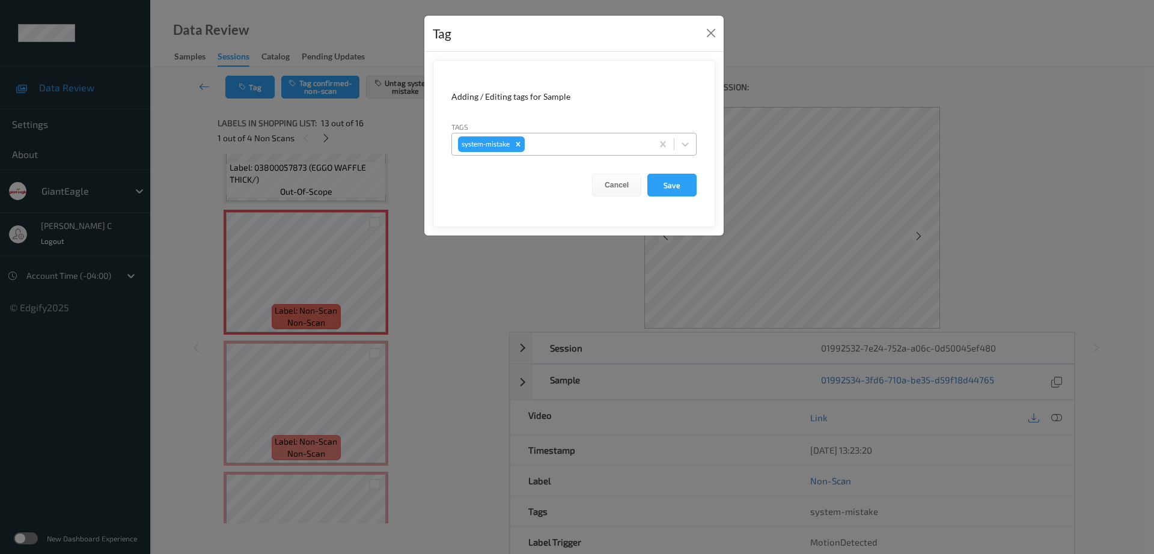
click at [571, 135] on div "system-mistake" at bounding box center [552, 144] width 200 height 20
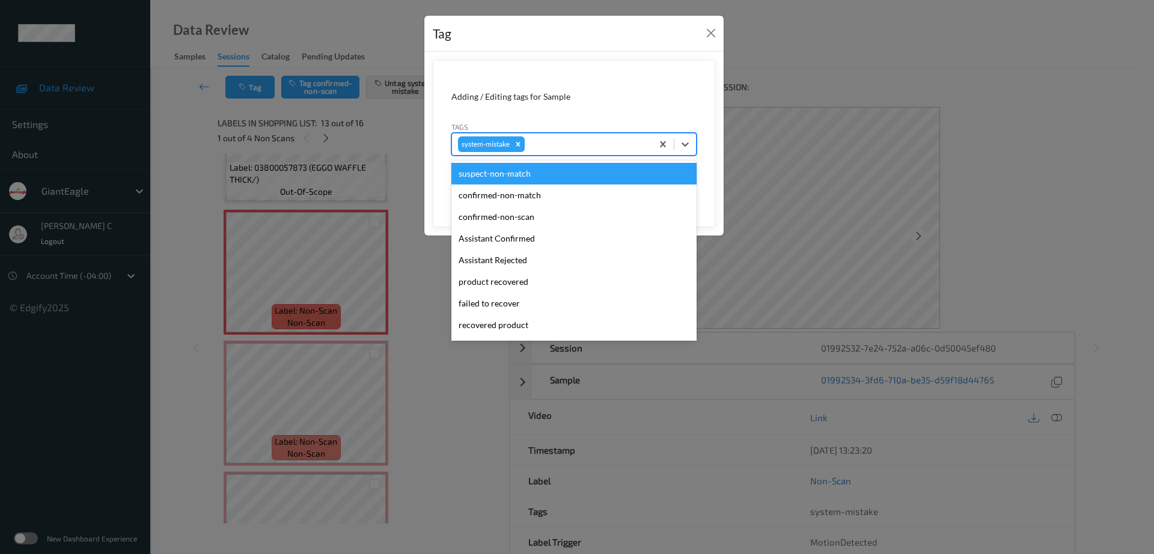
type input "b"
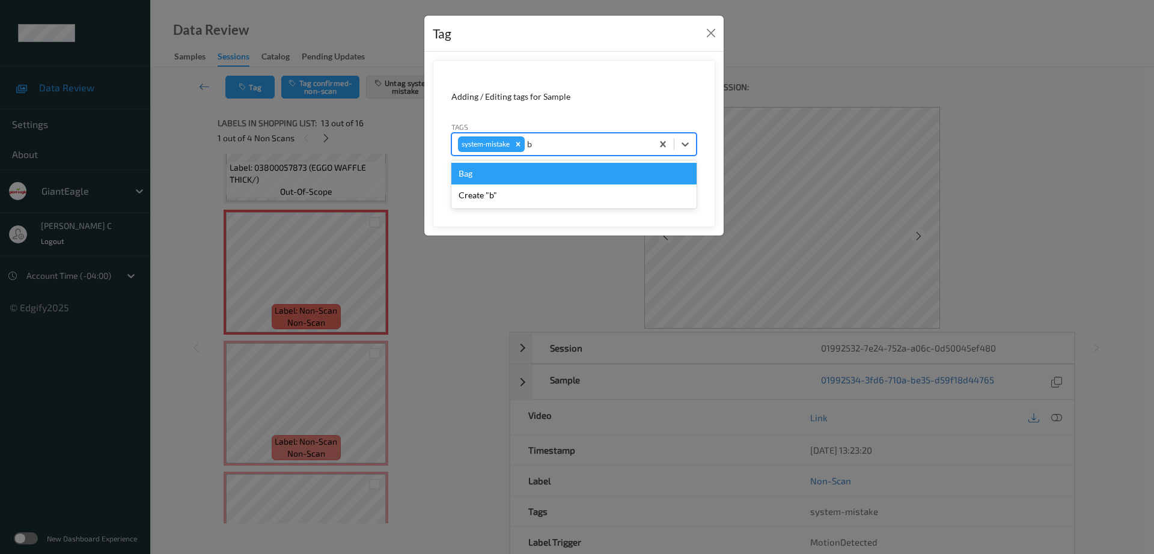
click at [515, 182] on div "Bag" at bounding box center [573, 174] width 245 height 22
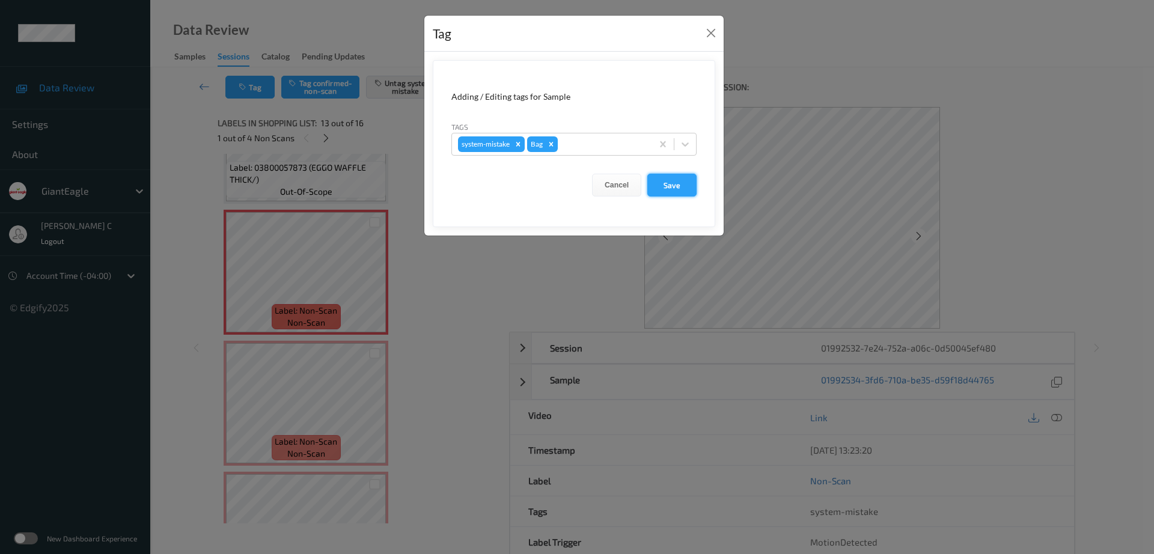
click at [681, 187] on button "Save" at bounding box center [671, 185] width 49 height 23
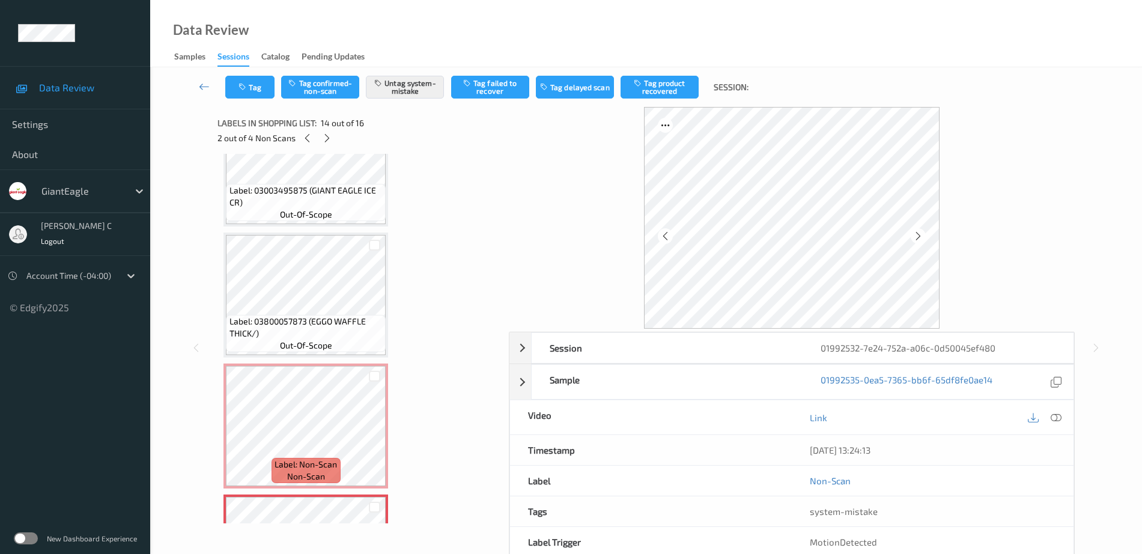
scroll to position [1297, 0]
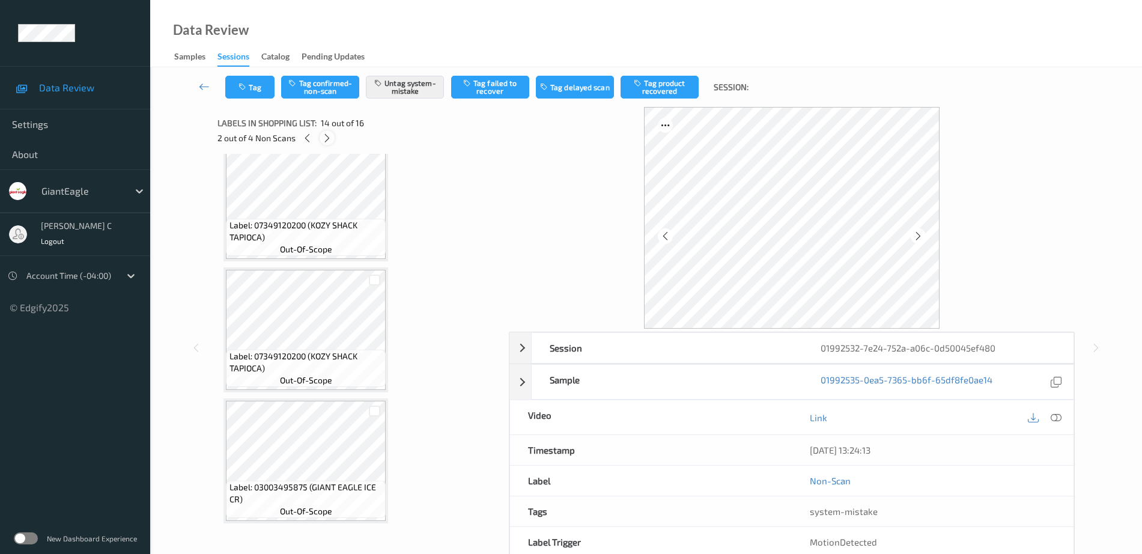
click at [327, 135] on icon at bounding box center [327, 138] width 10 height 11
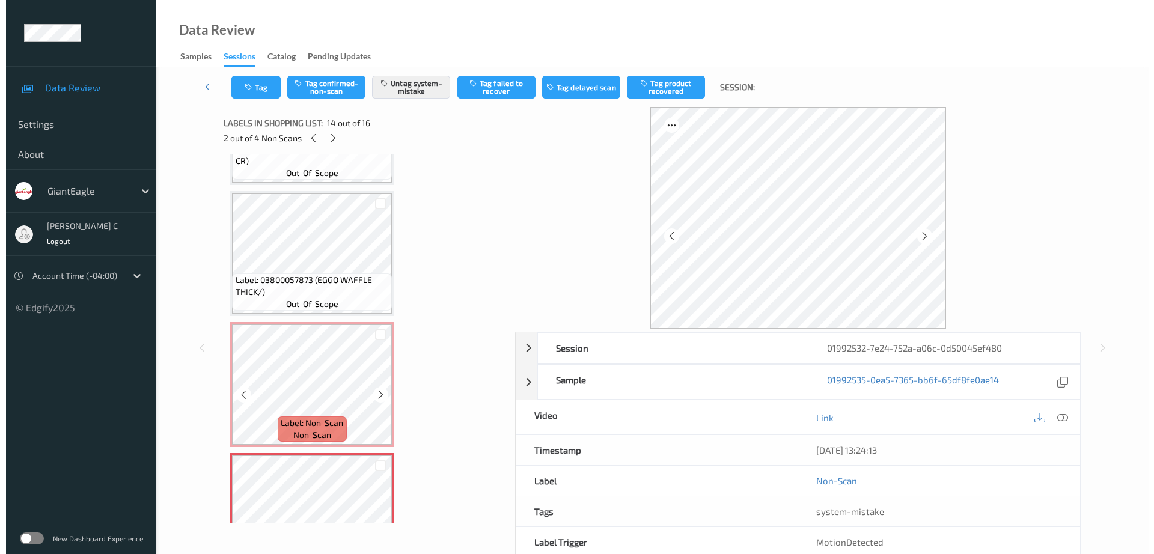
scroll to position [1333, 0]
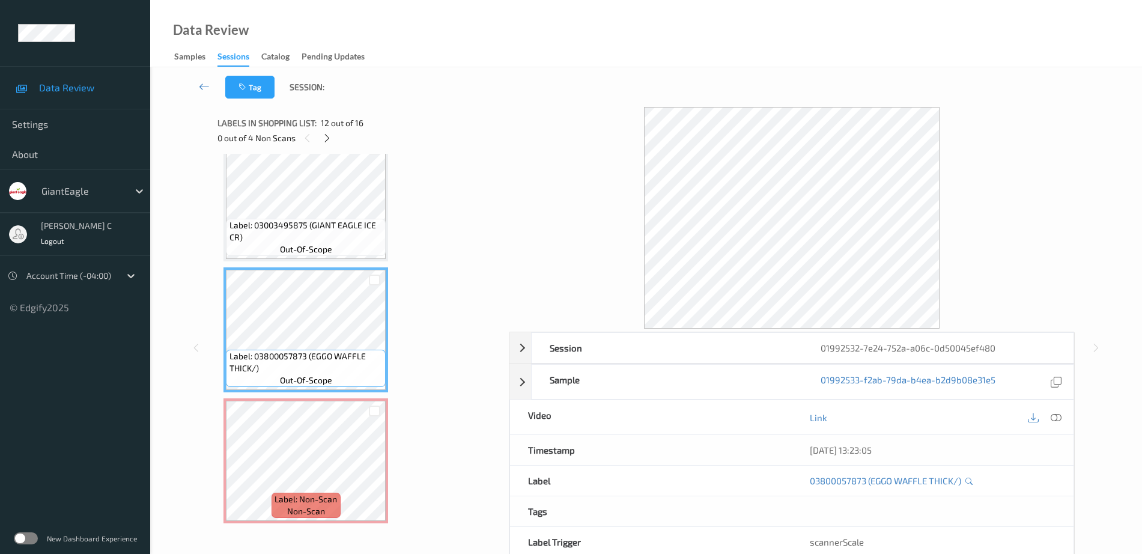
click at [1060, 418] on icon at bounding box center [1056, 417] width 11 height 11
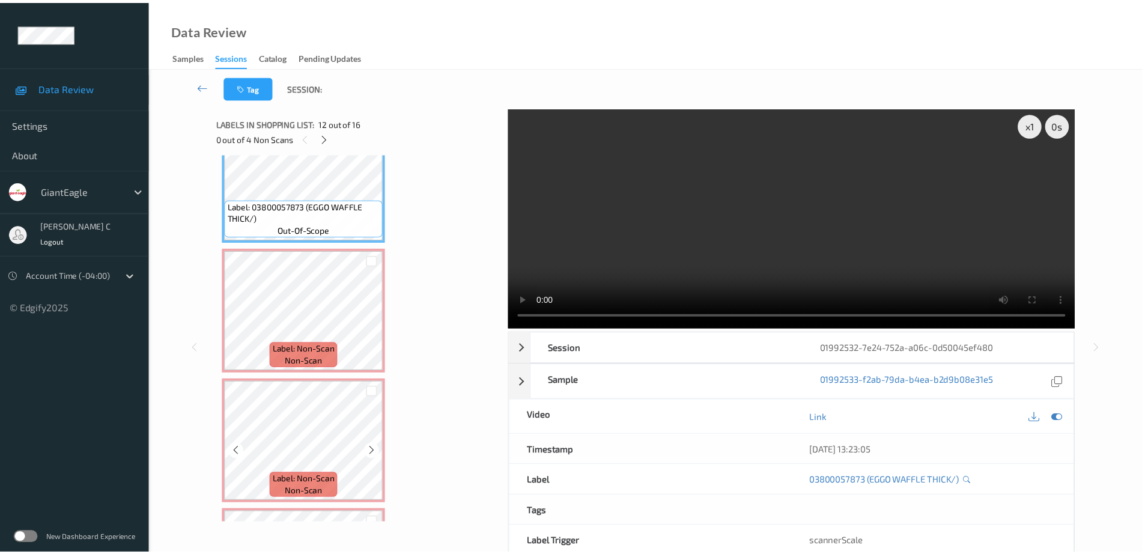
scroll to position [1559, 0]
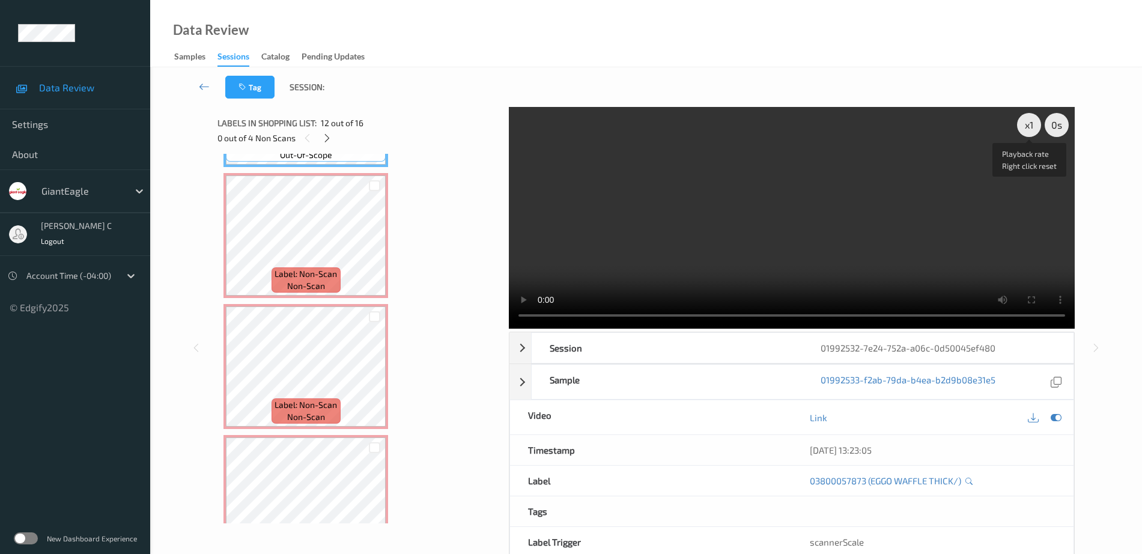
click at [1022, 137] on video at bounding box center [792, 218] width 566 height 222
click at [1025, 124] on div "x 1" at bounding box center [1029, 125] width 24 height 24
click at [1025, 124] on div "x 2" at bounding box center [1029, 125] width 24 height 24
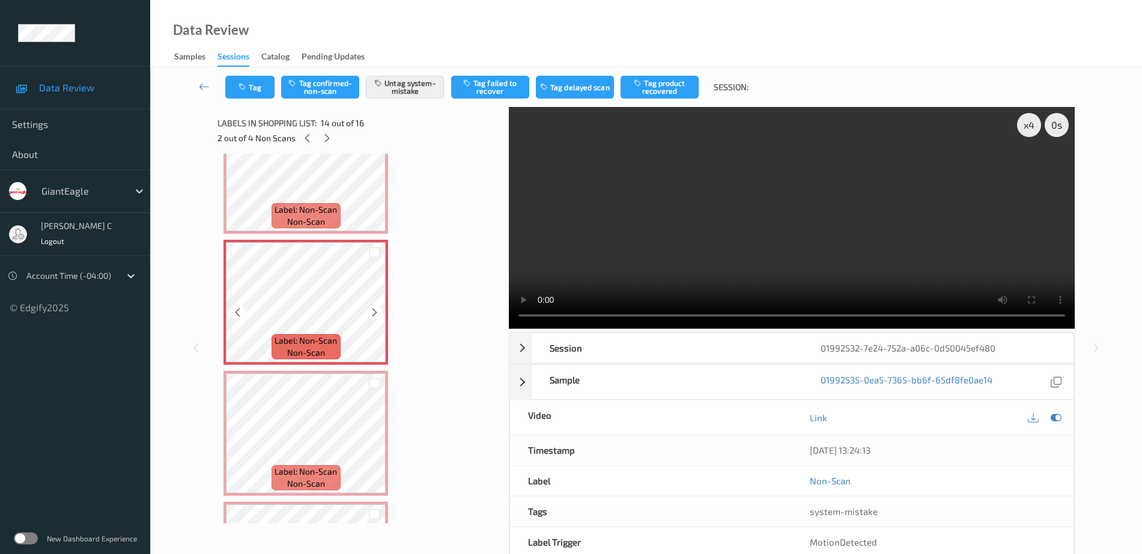
scroll to position [1634, 0]
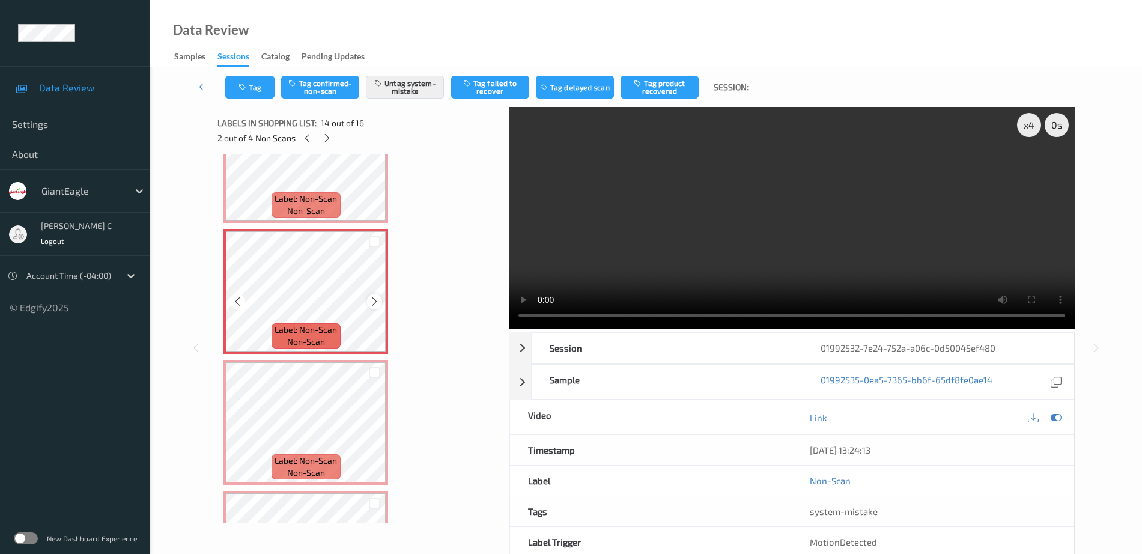
click at [373, 303] on icon at bounding box center [375, 301] width 10 height 11
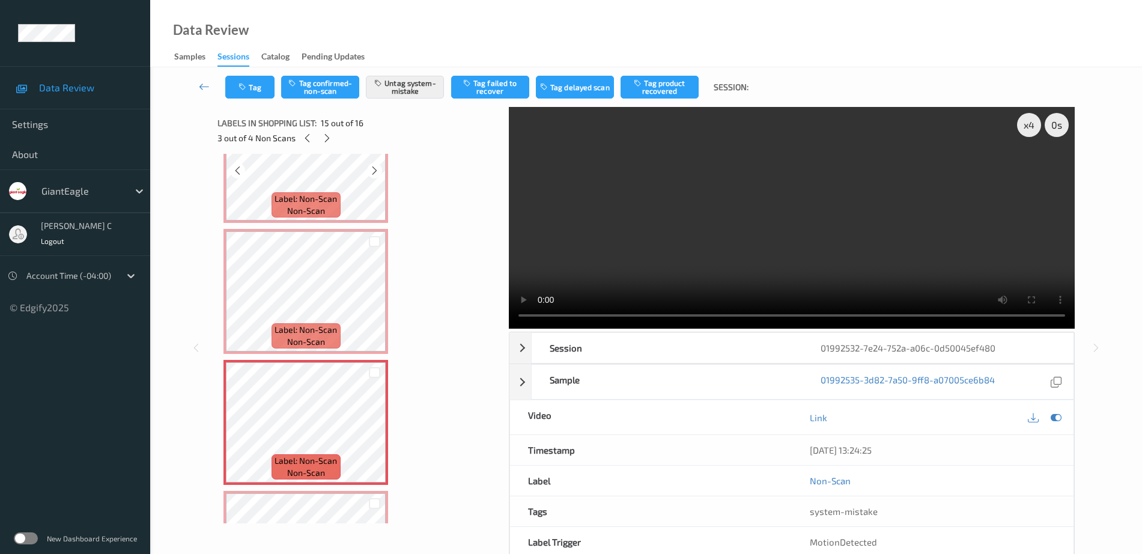
click at [290, 206] on span "non-scan" at bounding box center [306, 211] width 38 height 12
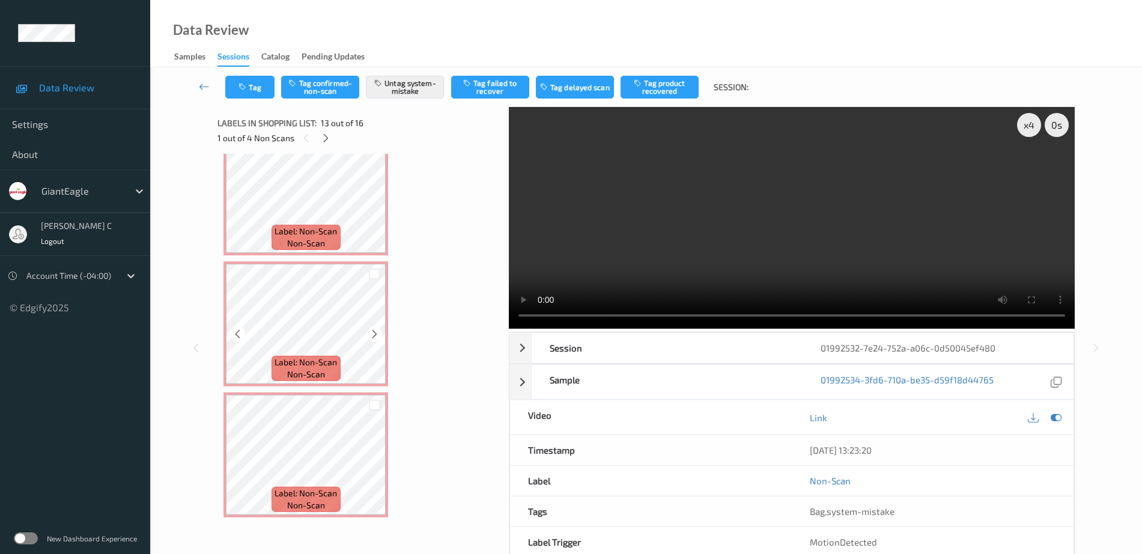
scroll to position [1582, 0]
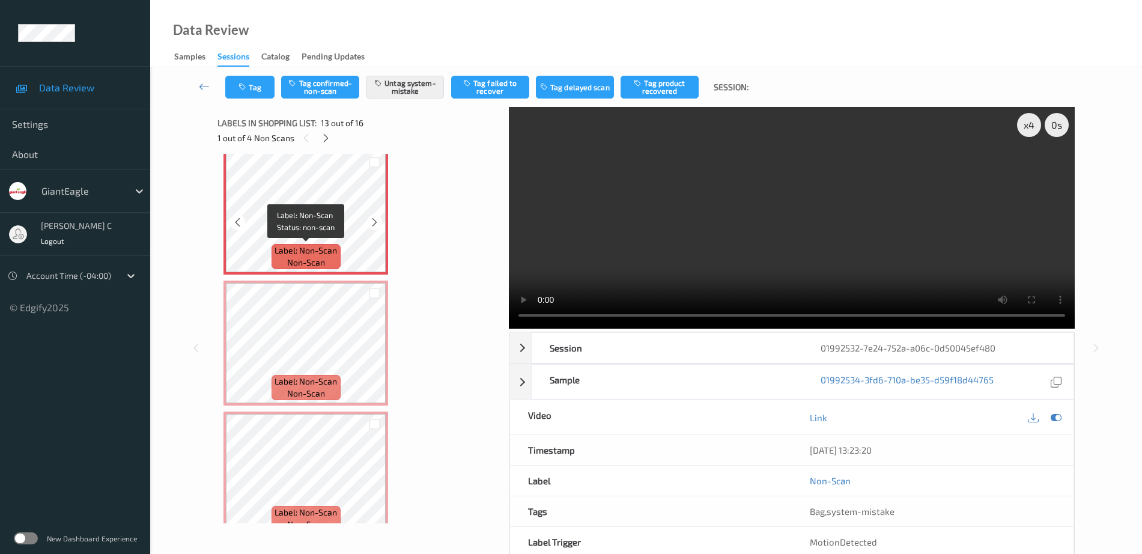
click at [327, 265] on div "Label: Non-Scan non-scan" at bounding box center [306, 256] width 69 height 25
click at [337, 245] on span "Label: Non-Scan" at bounding box center [306, 251] width 62 height 12
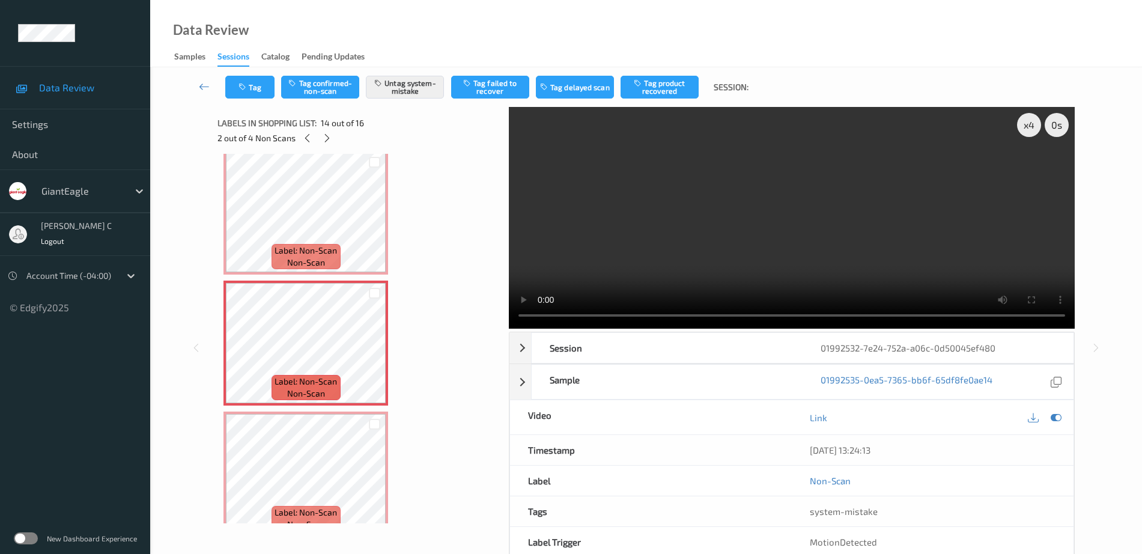
click at [238, 73] on div "Tag Tag confirmed-non-scan Untag system-mistake Tag failed to recover Tag delay…" at bounding box center [646, 87] width 943 height 40
click at [249, 98] on button "Tag" at bounding box center [249, 87] width 49 height 23
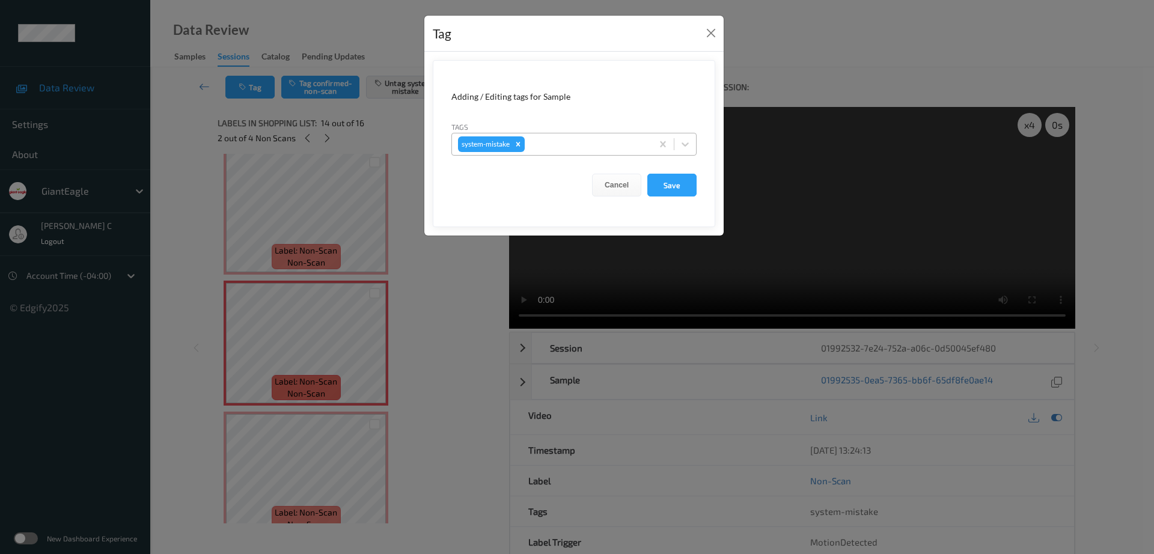
click at [558, 151] on div at bounding box center [586, 144] width 119 height 14
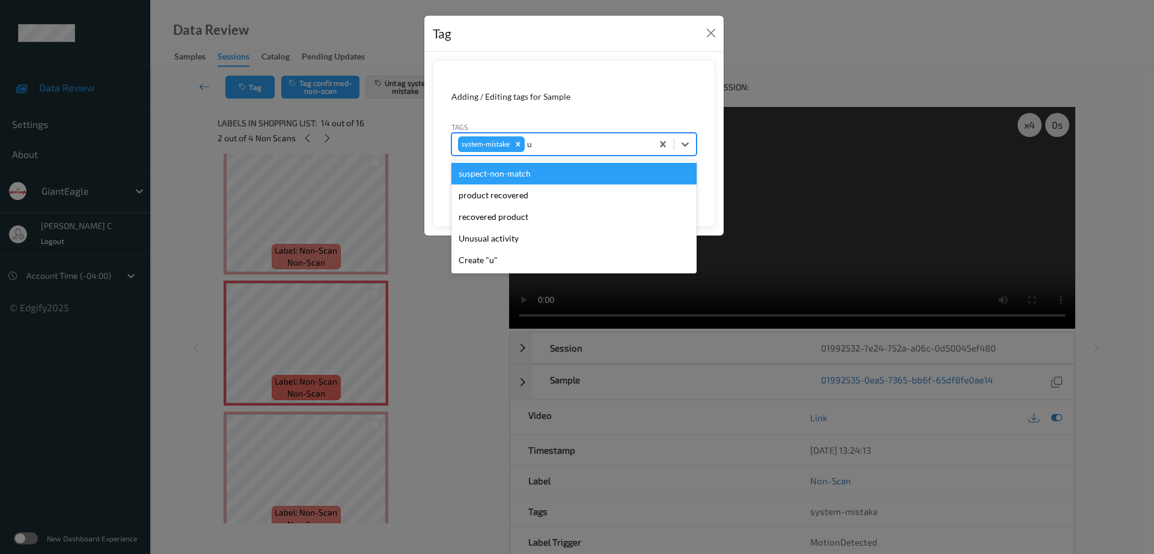
type input "un"
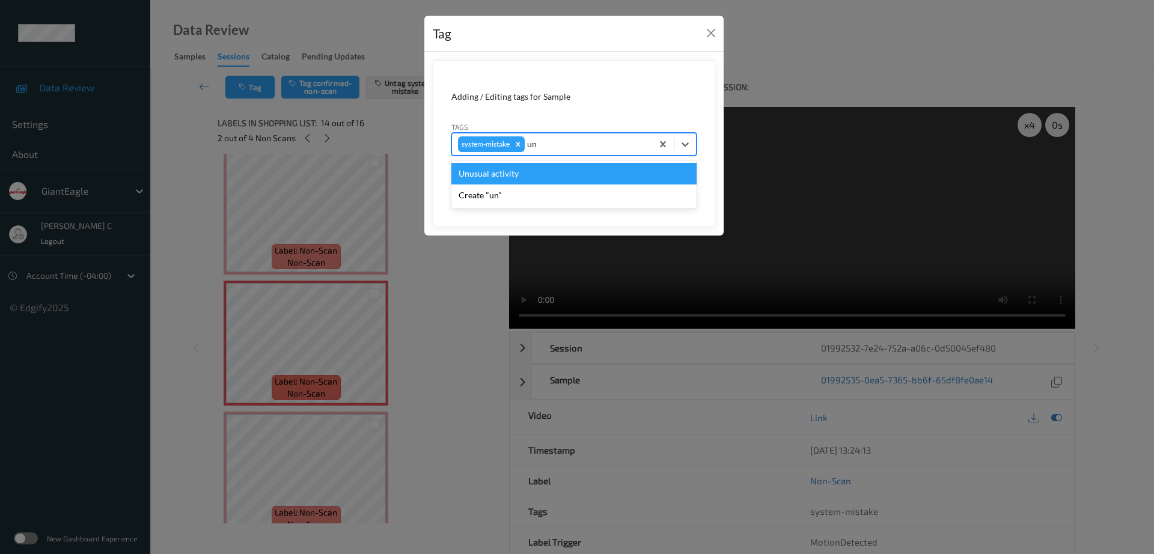
click at [496, 171] on div "Unusual activity" at bounding box center [573, 174] width 245 height 22
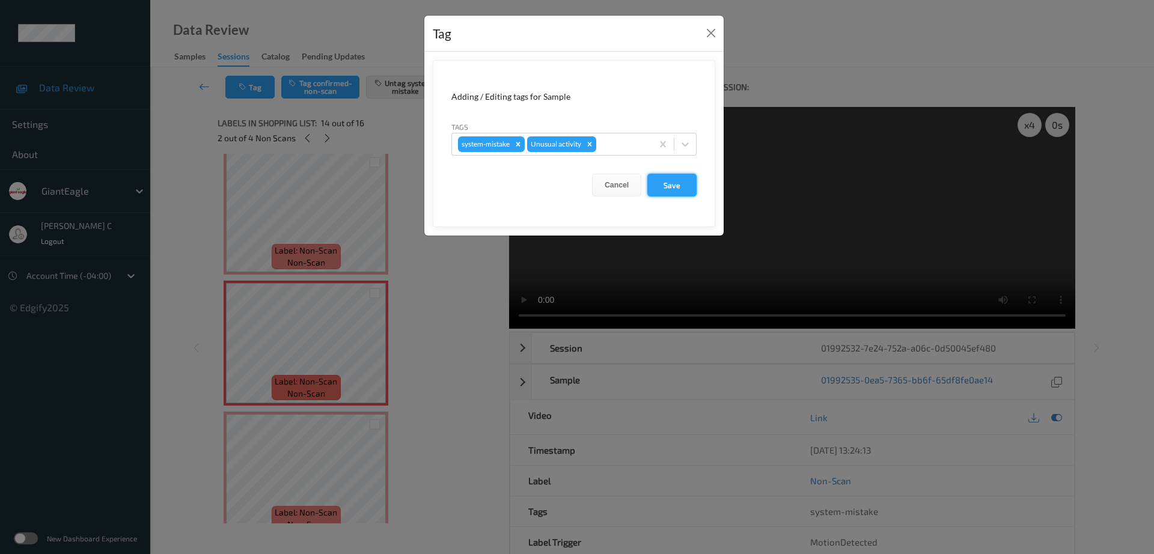
click at [675, 184] on button "Save" at bounding box center [671, 185] width 49 height 23
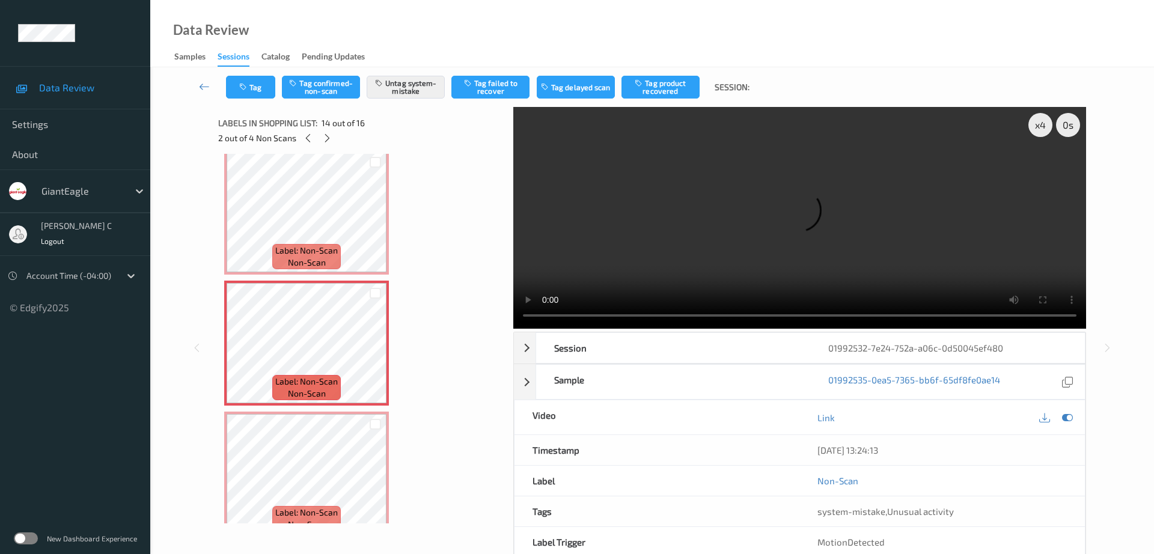
scroll to position [1657, 0]
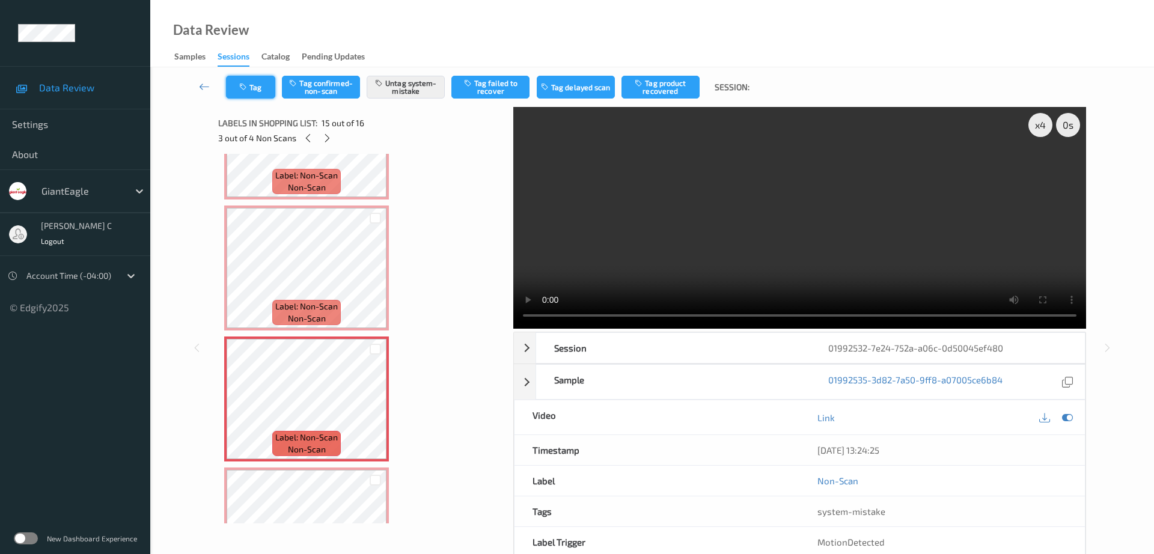
click at [259, 93] on button "Tag" at bounding box center [250, 87] width 49 height 23
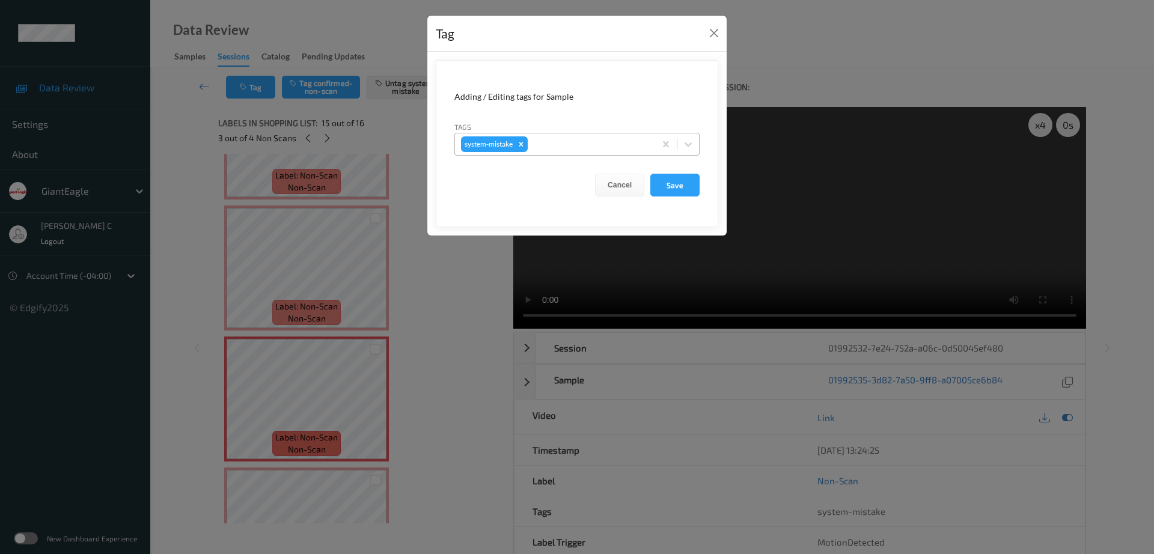
click at [555, 139] on div at bounding box center [589, 144] width 119 height 14
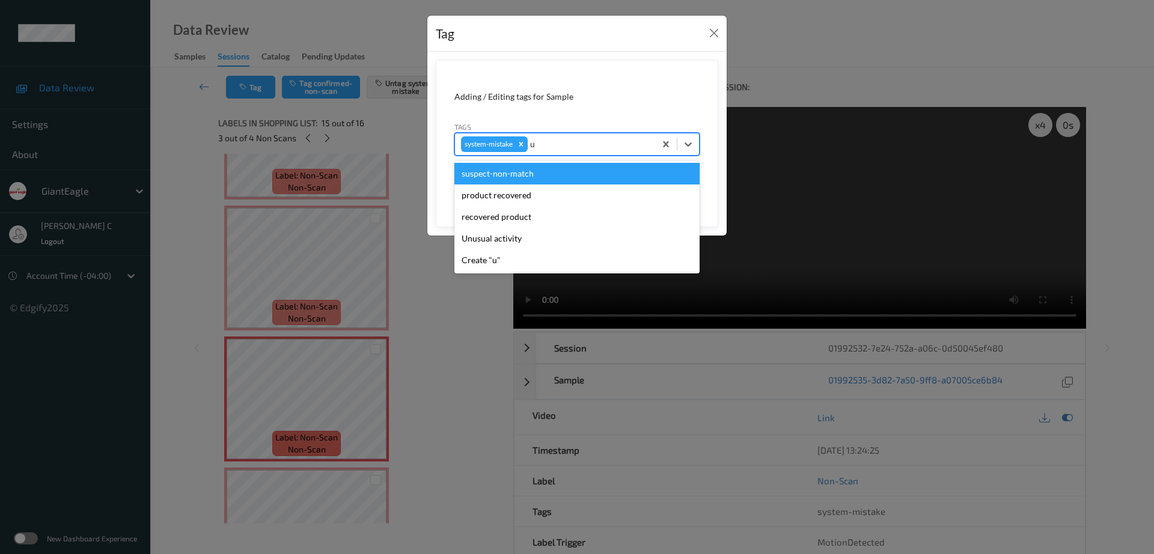
type input "un"
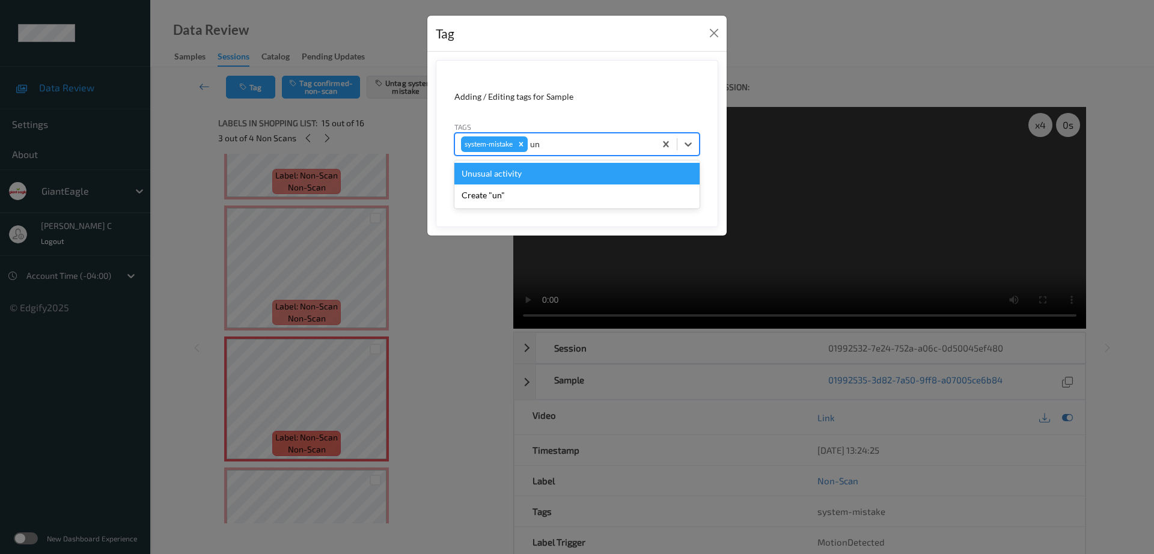
click at [496, 168] on div "Unusual activity" at bounding box center [576, 174] width 245 height 22
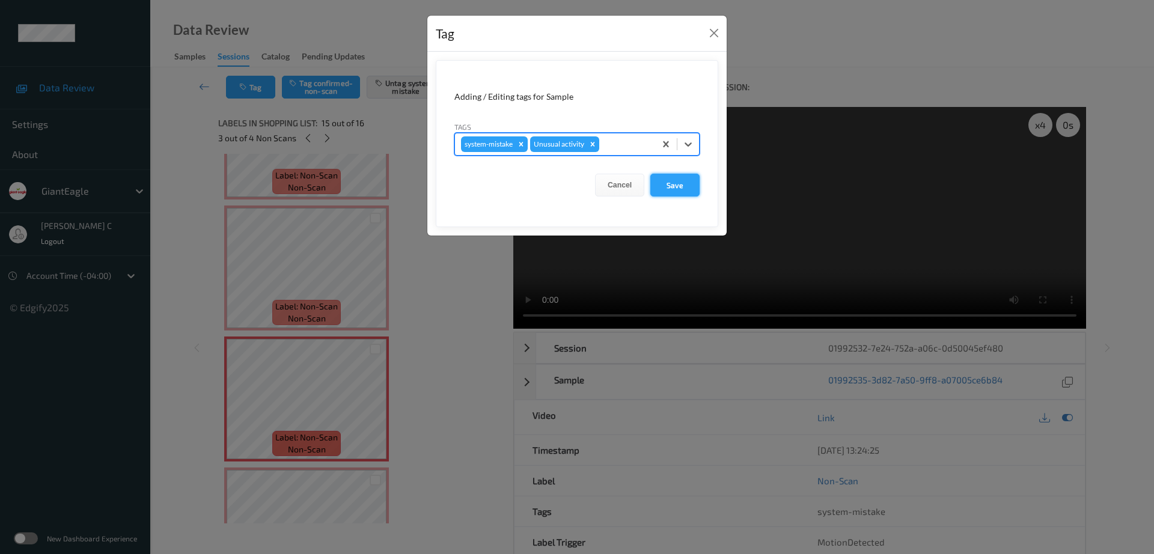
click at [687, 177] on button "Save" at bounding box center [674, 185] width 49 height 23
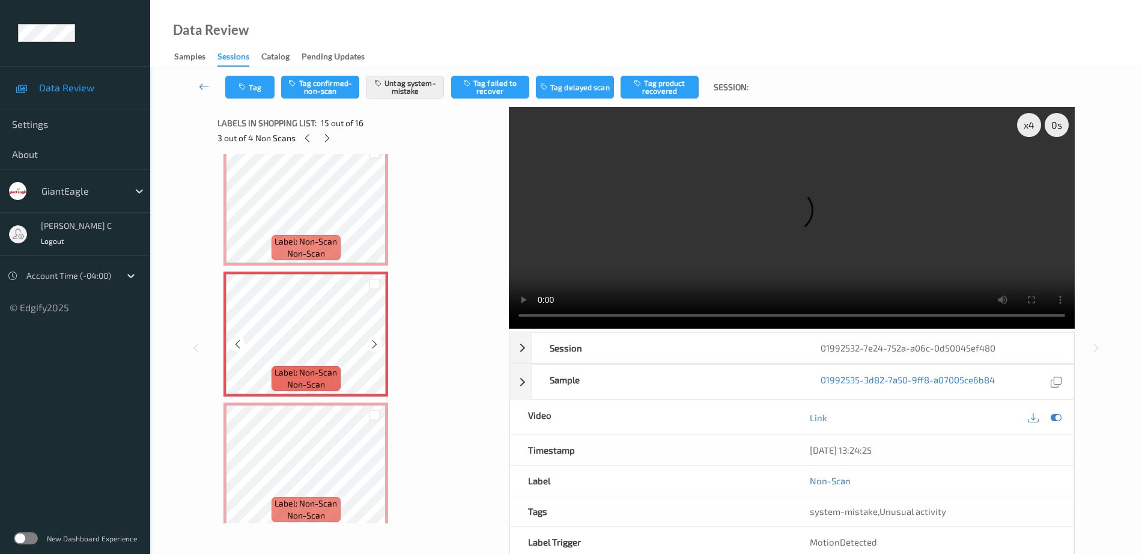
scroll to position [1732, 0]
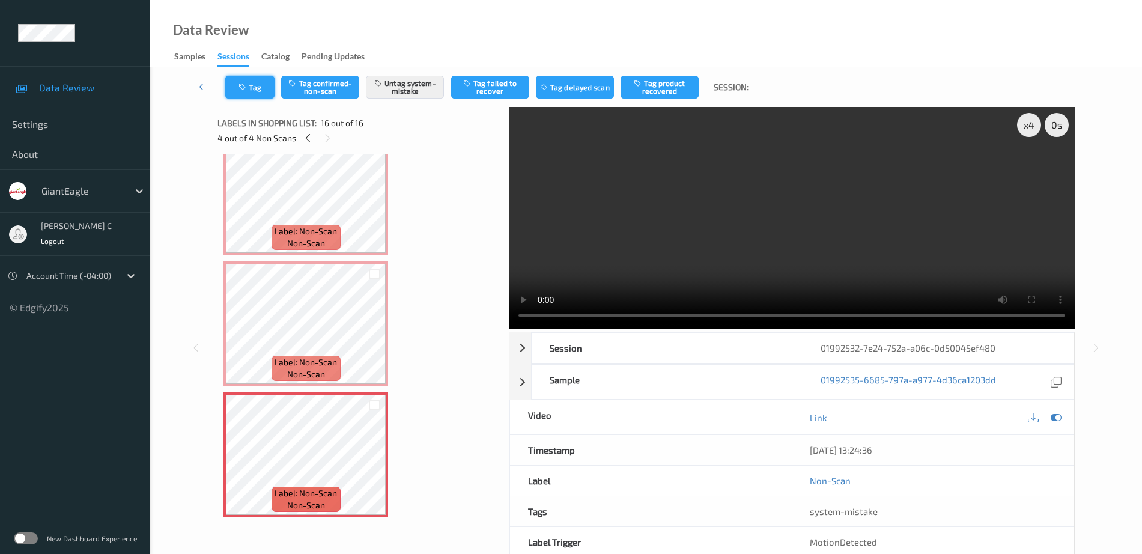
click at [258, 87] on button "Tag" at bounding box center [249, 87] width 49 height 23
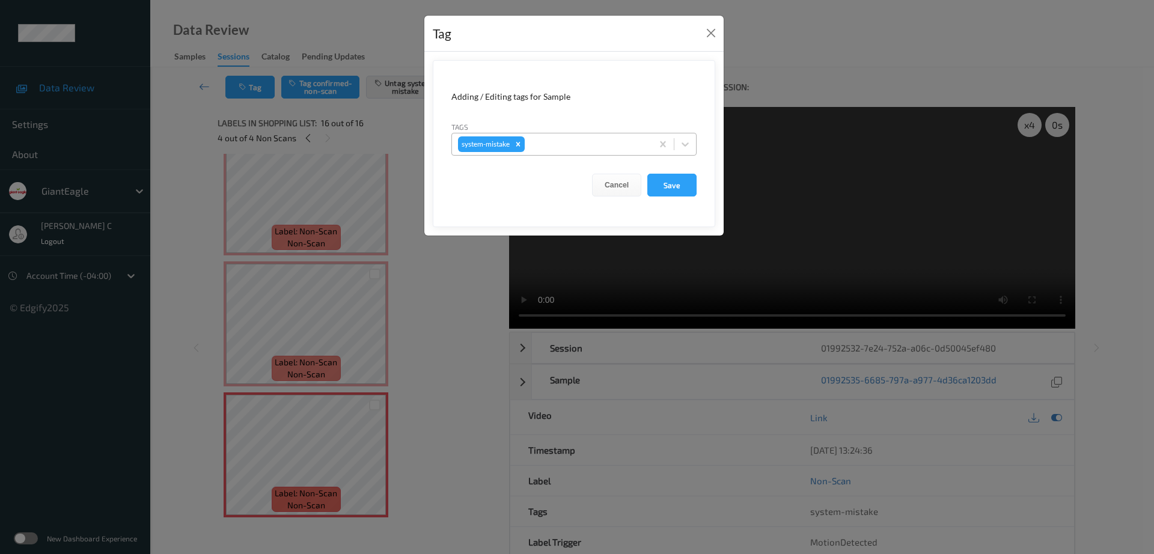
click at [545, 150] on div at bounding box center [586, 144] width 119 height 14
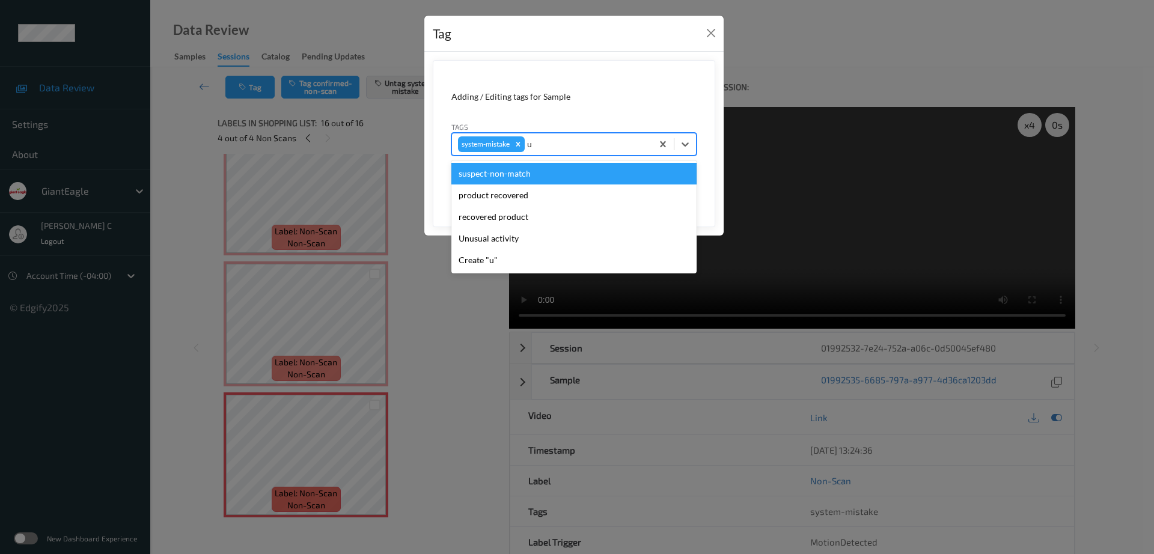
type input "un"
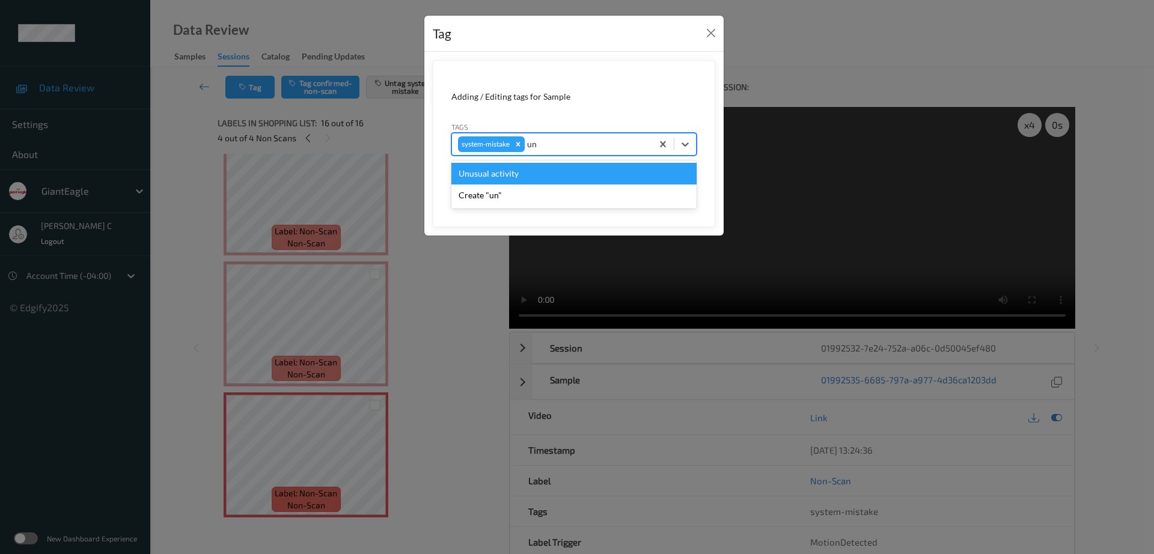
click at [510, 177] on div "Unusual activity" at bounding box center [573, 174] width 245 height 22
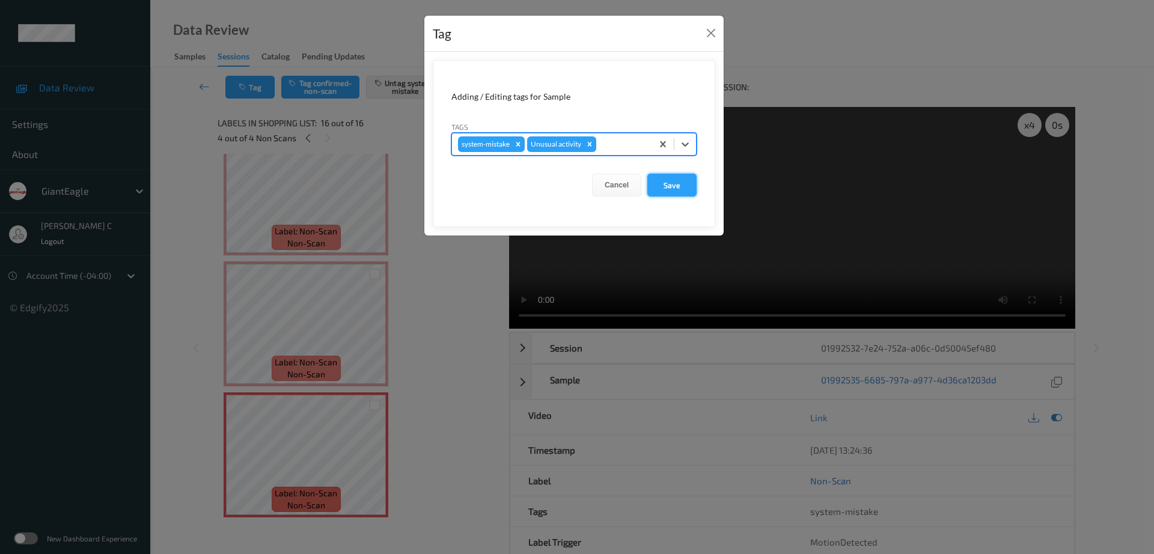
click at [680, 195] on button "Save" at bounding box center [671, 185] width 49 height 23
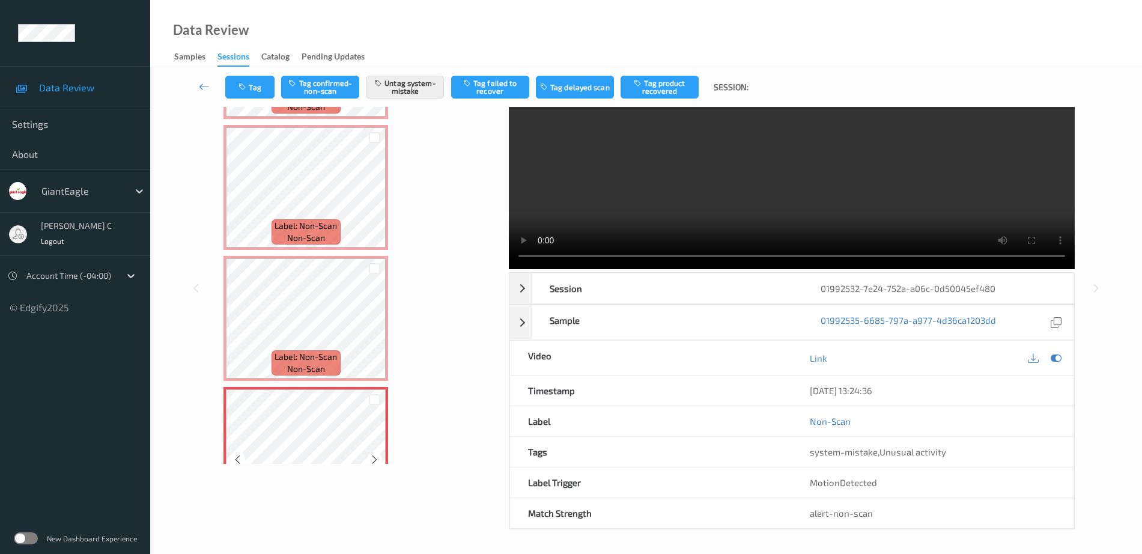
scroll to position [1657, 0]
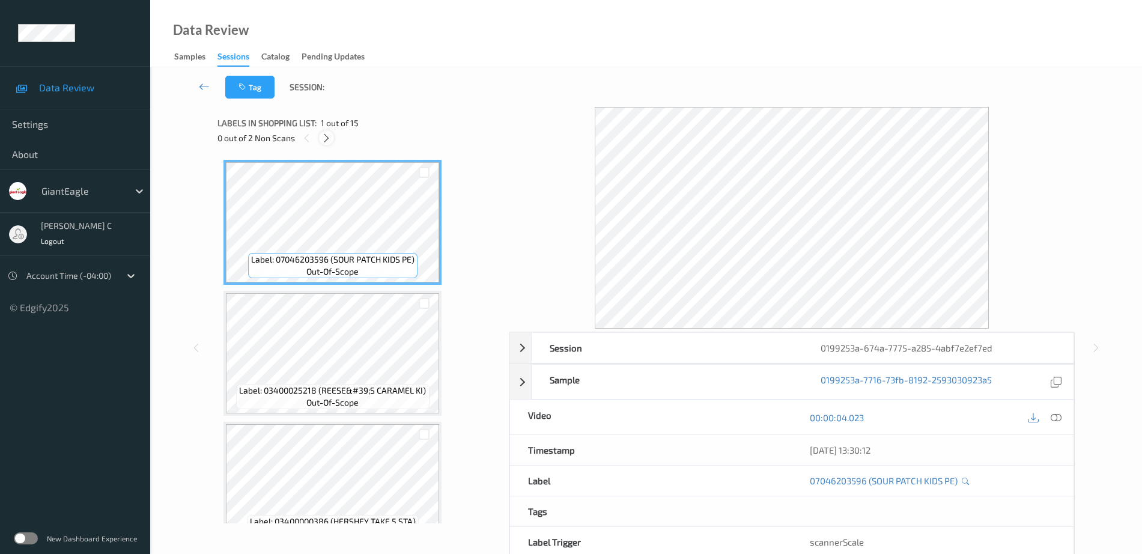
click at [326, 141] on icon at bounding box center [326, 138] width 10 height 11
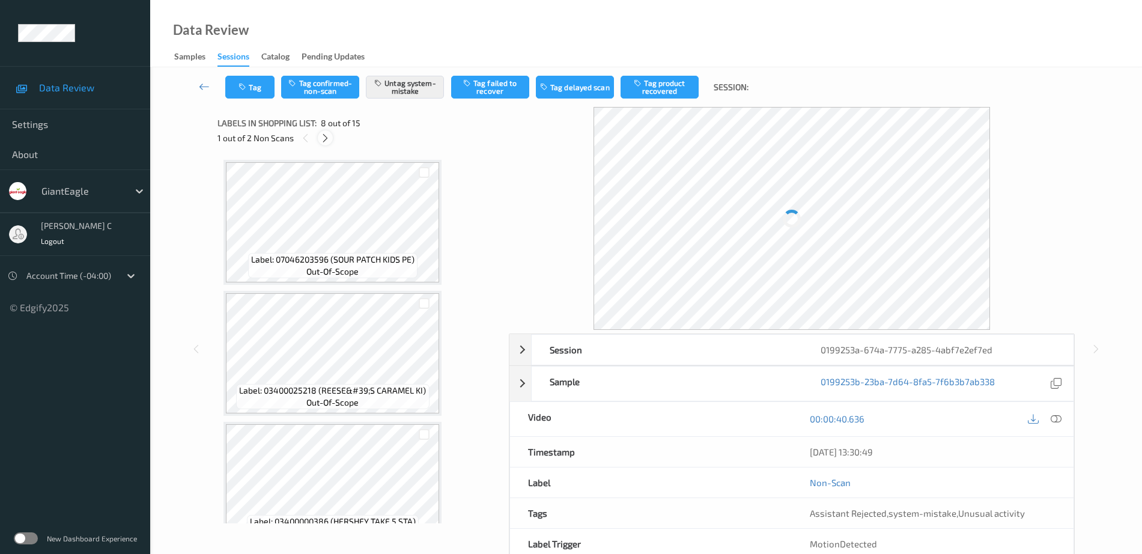
scroll to position [792, 0]
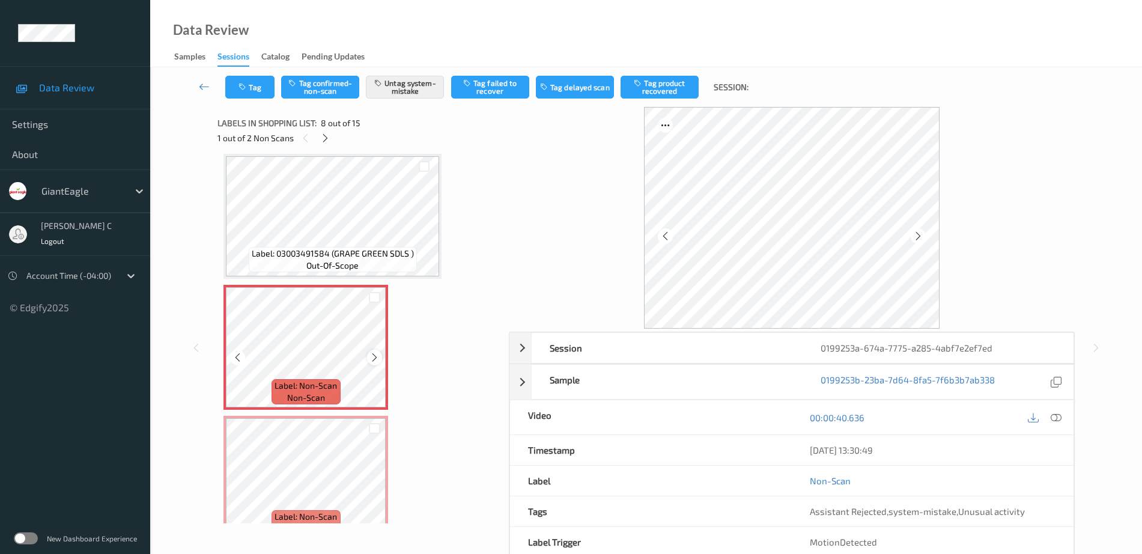
click at [371, 354] on icon at bounding box center [375, 357] width 10 height 11
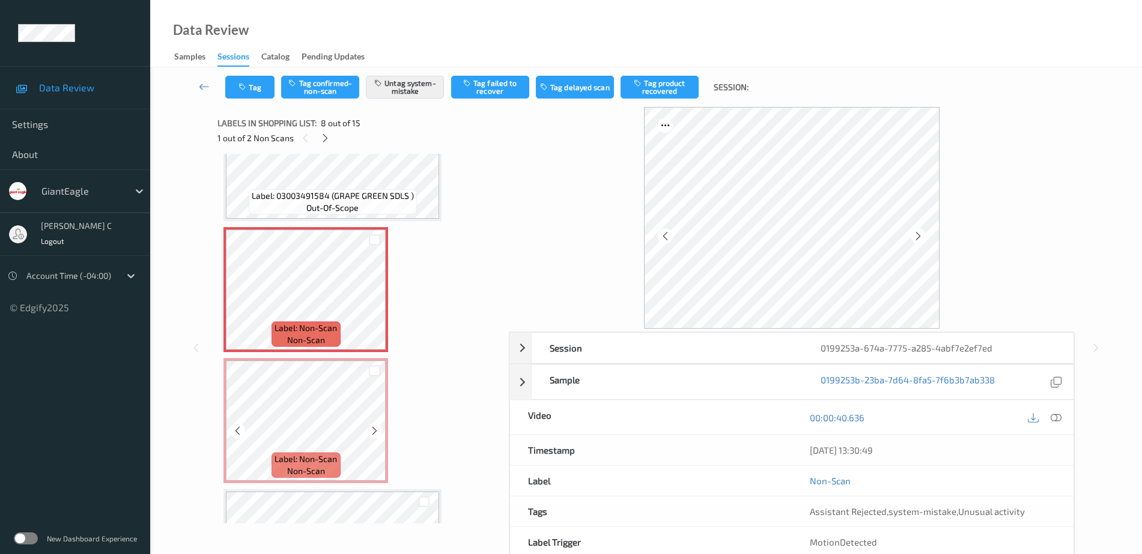
scroll to position [867, 0]
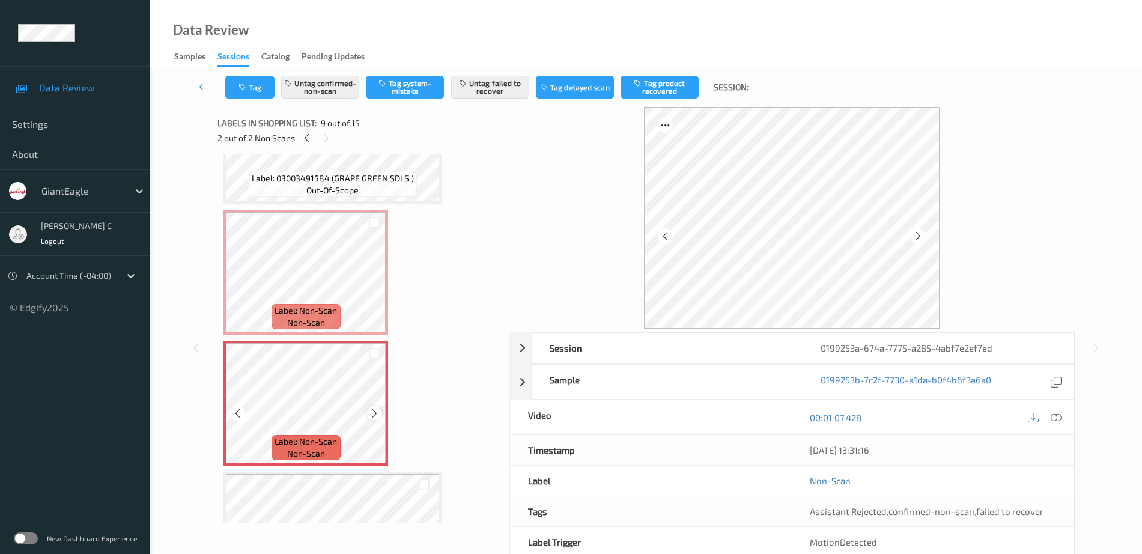
click at [381, 414] on div at bounding box center [374, 413] width 15 height 15
click at [379, 412] on icon at bounding box center [375, 413] width 10 height 11
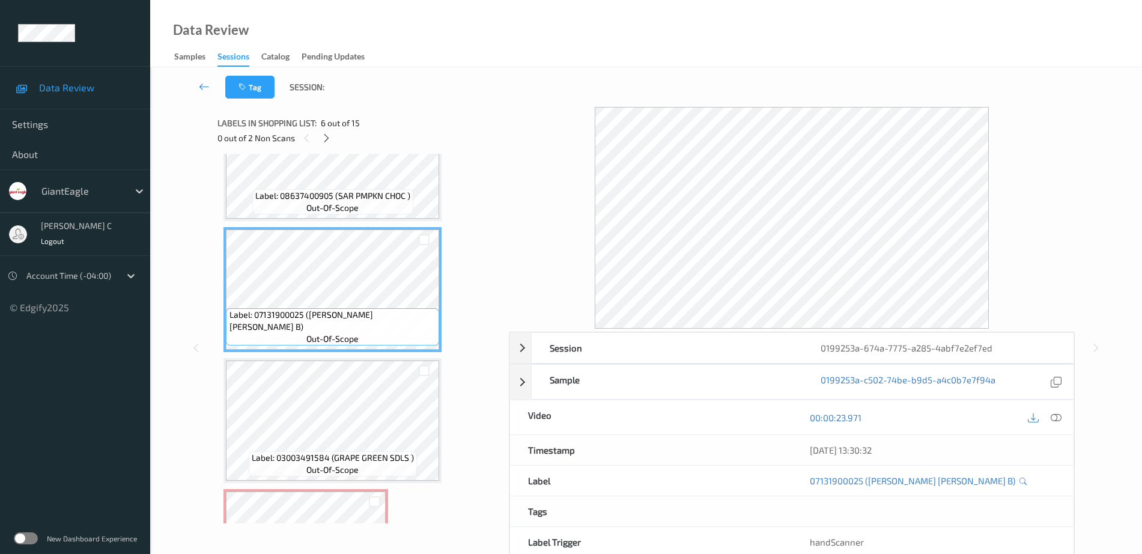
scroll to position [567, 0]
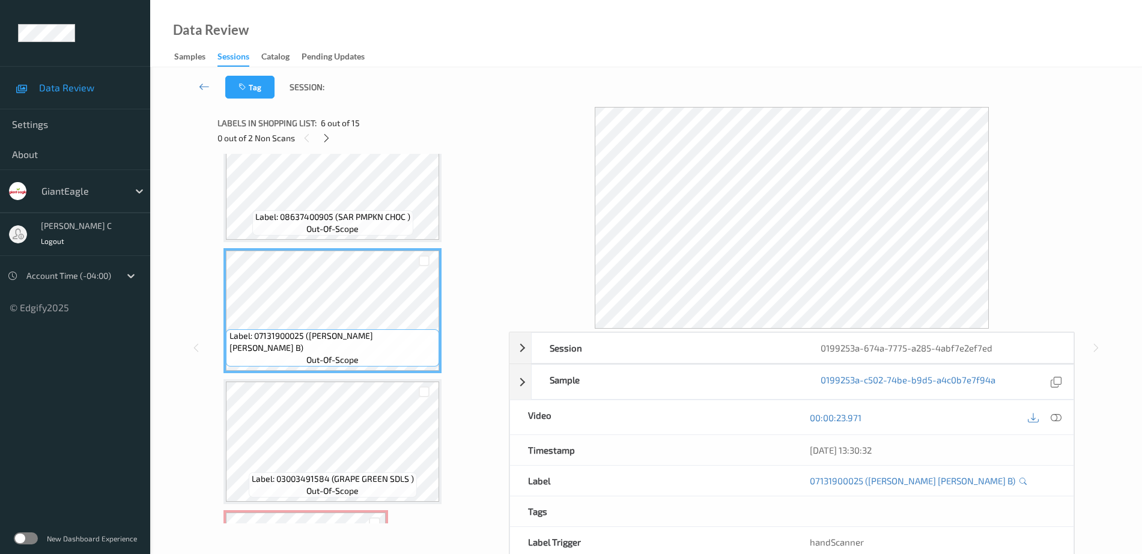
click at [308, 229] on span "out-of-scope" at bounding box center [332, 229] width 52 height 12
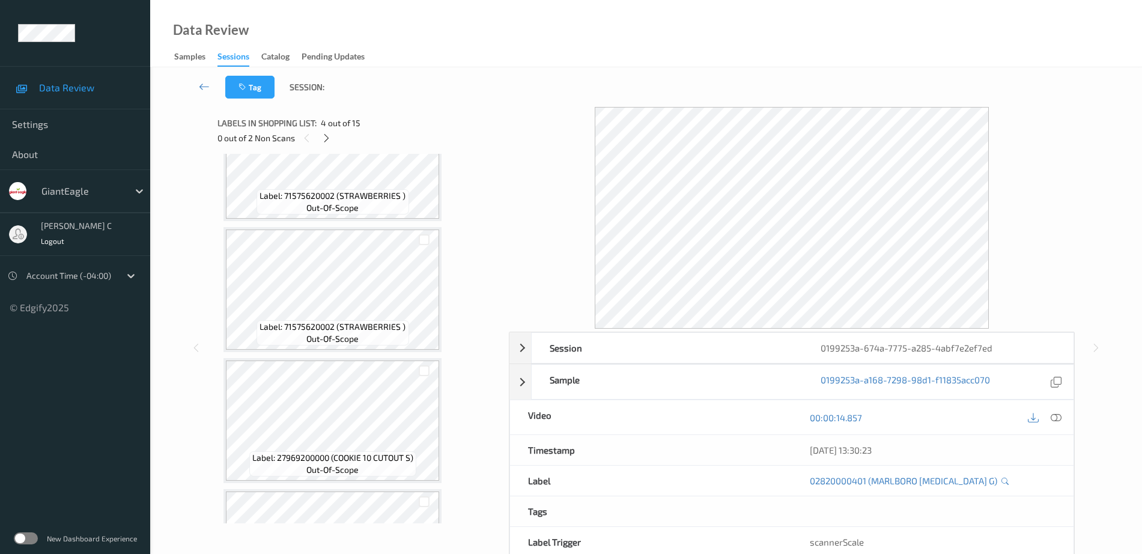
scroll to position [942, 0]
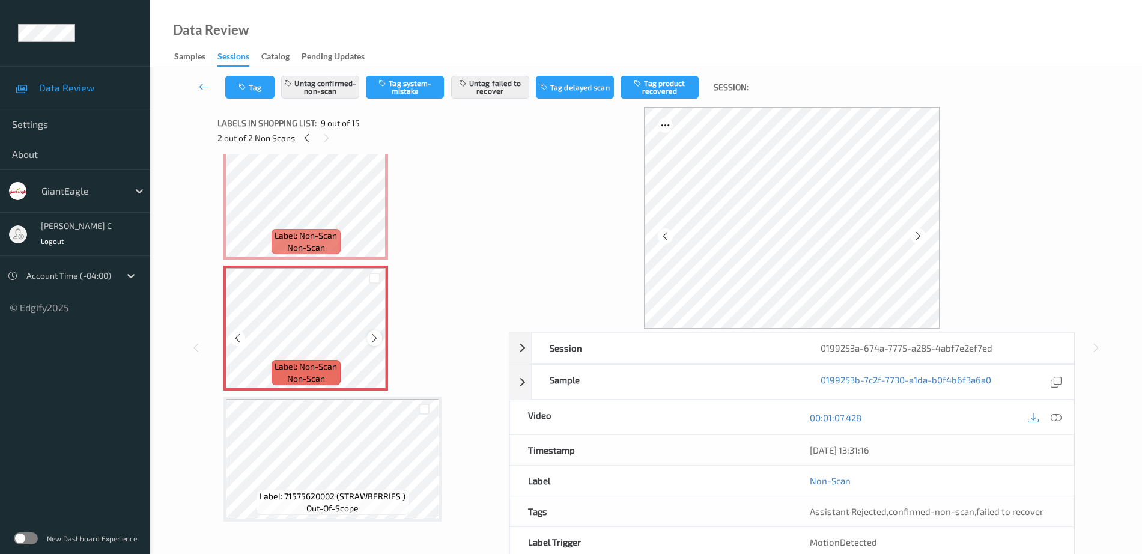
click at [371, 337] on icon at bounding box center [375, 338] width 10 height 11
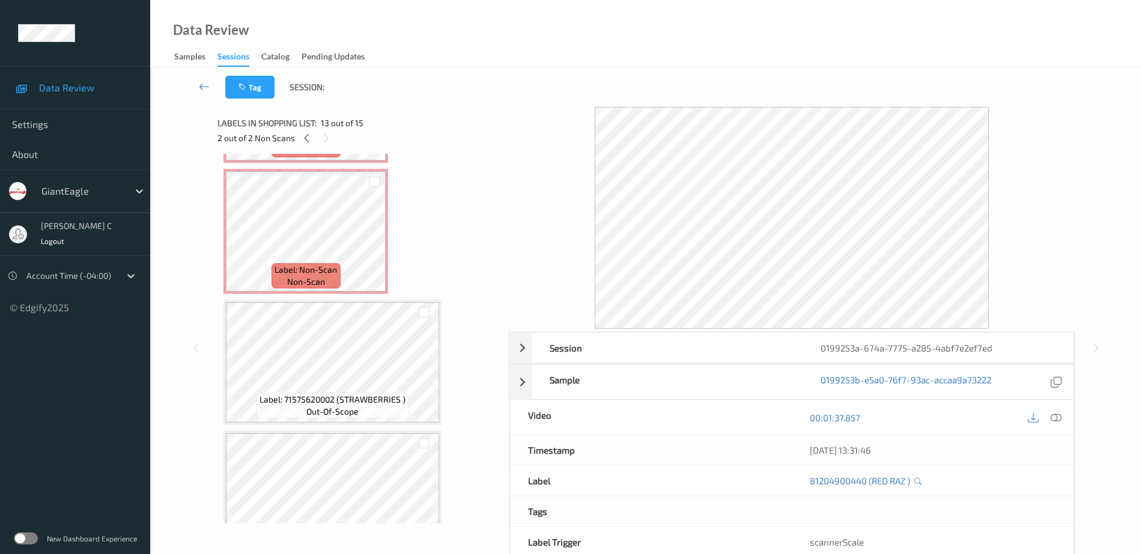
scroll to position [1017, 0]
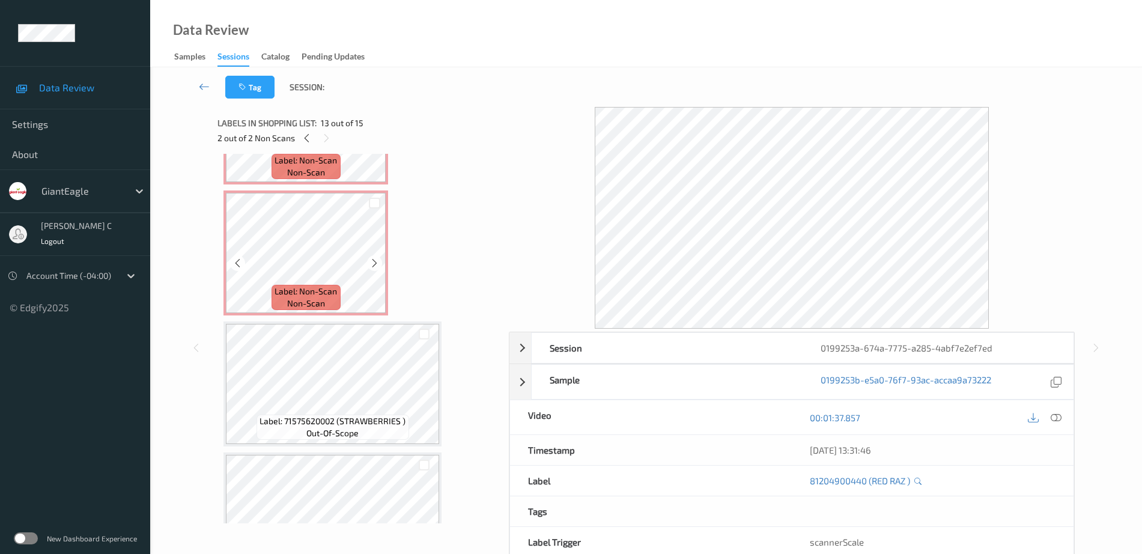
click at [321, 302] on span "non-scan" at bounding box center [306, 303] width 38 height 12
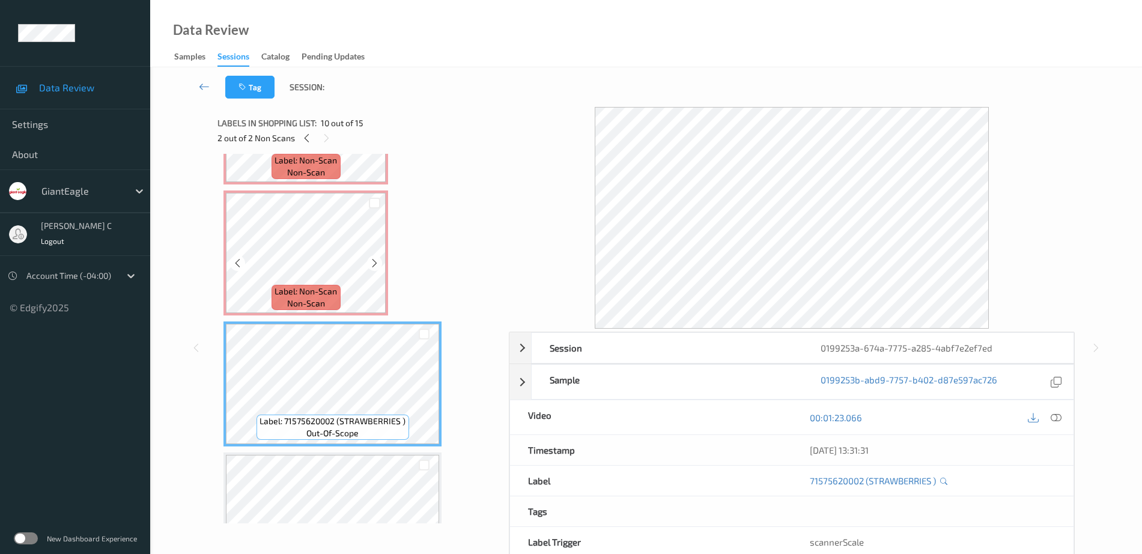
click at [321, 302] on span "non-scan" at bounding box center [306, 303] width 38 height 12
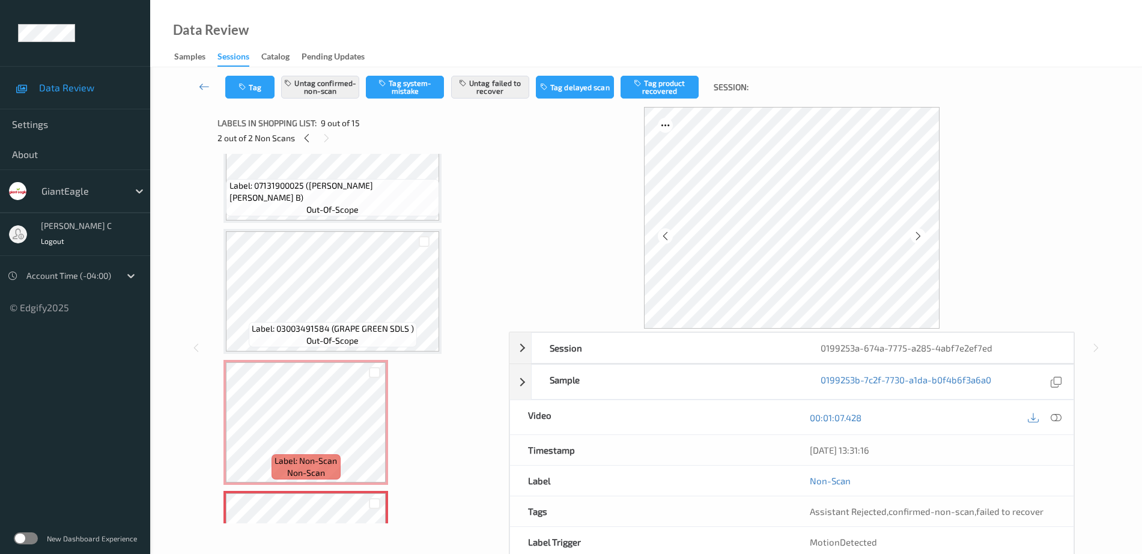
scroll to position [642, 0]
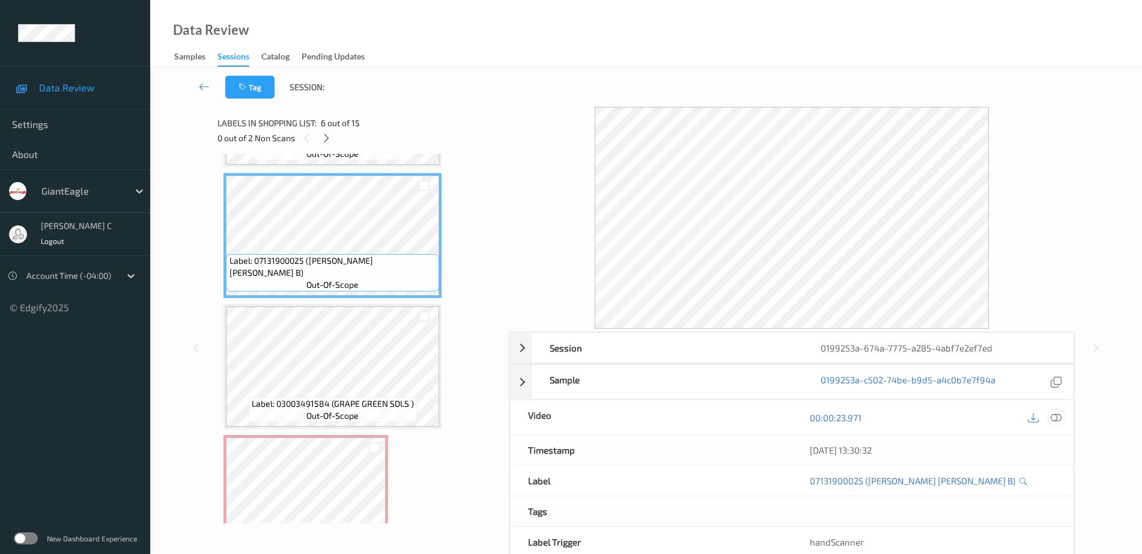
click at [1062, 418] on icon at bounding box center [1056, 417] width 11 height 11
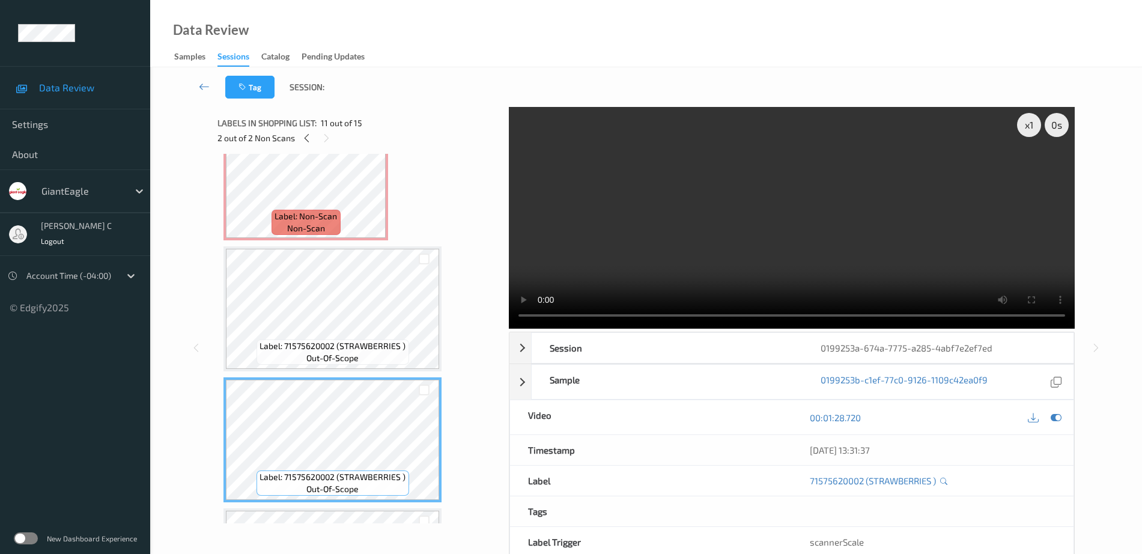
scroll to position [1243, 0]
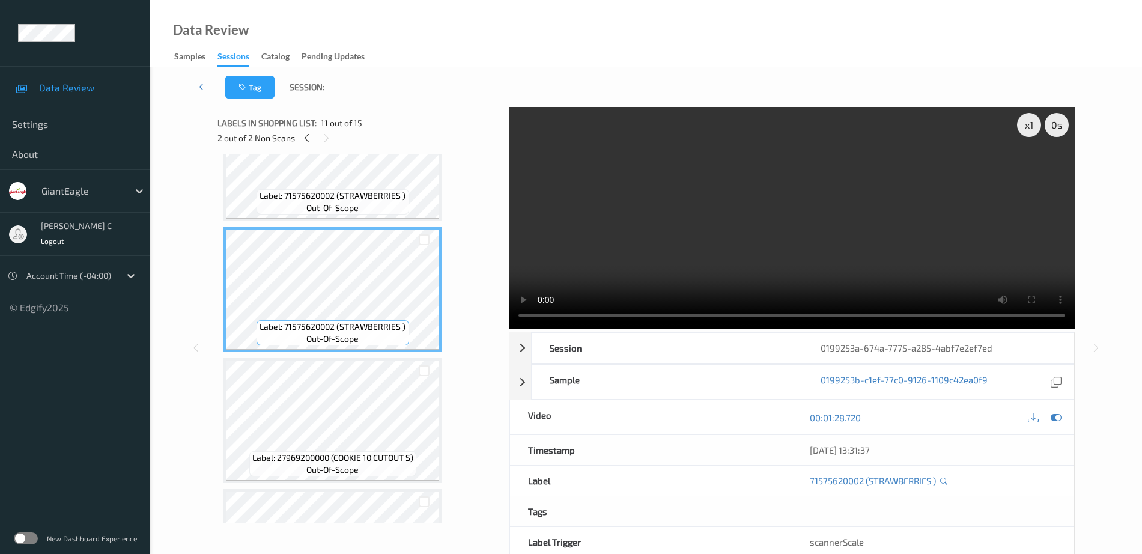
click at [334, 459] on span "Label: 27969200000 (COOKIE 10 CUTOUT S)" at bounding box center [332, 458] width 161 height 12
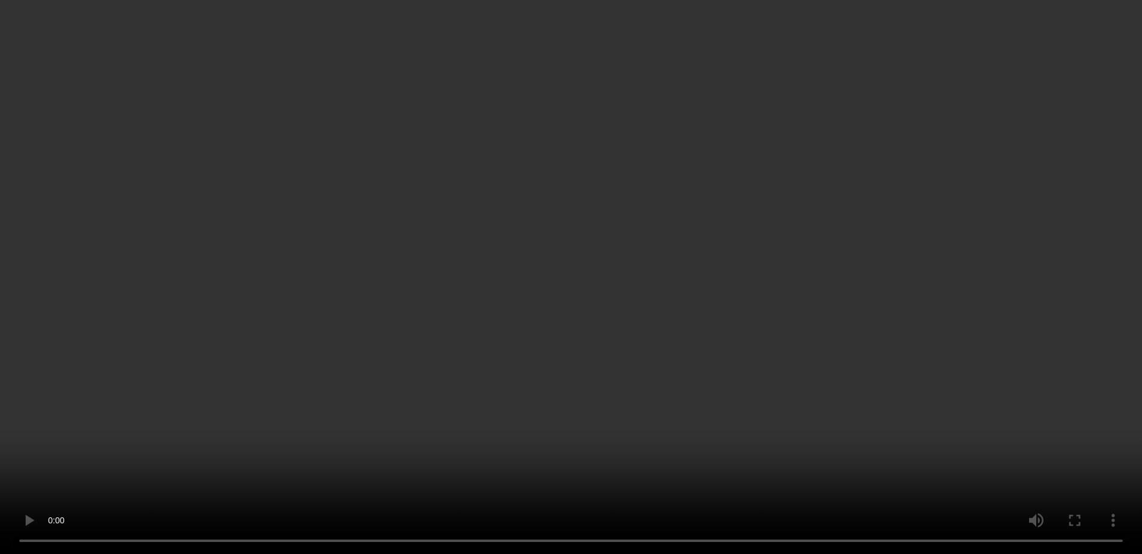
scroll to position [792, 0]
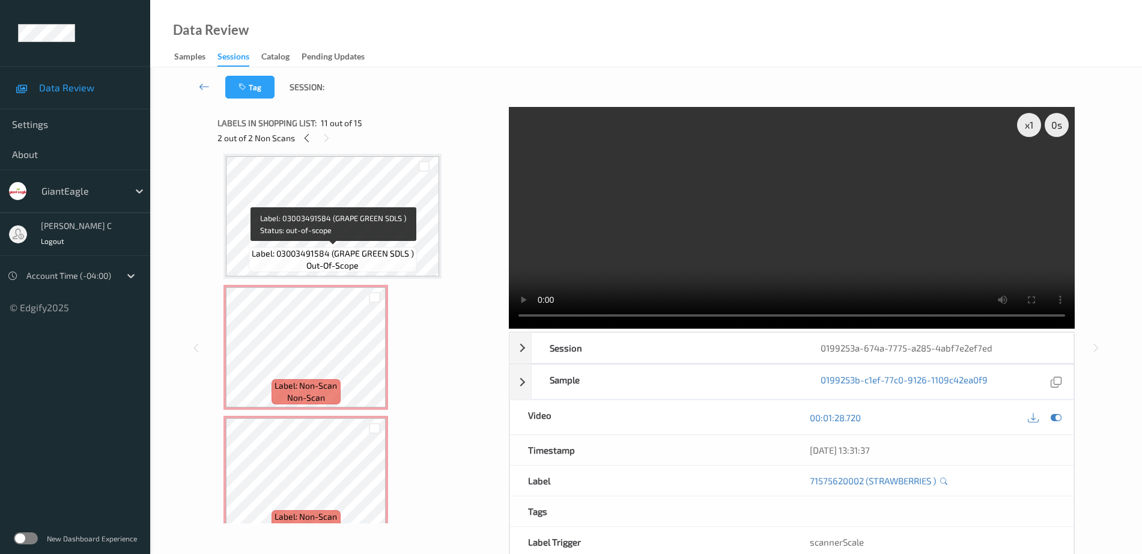
click at [297, 250] on span "Label: 03003491584 (GRAPE GREEN SDLS )" at bounding box center [333, 254] width 162 height 12
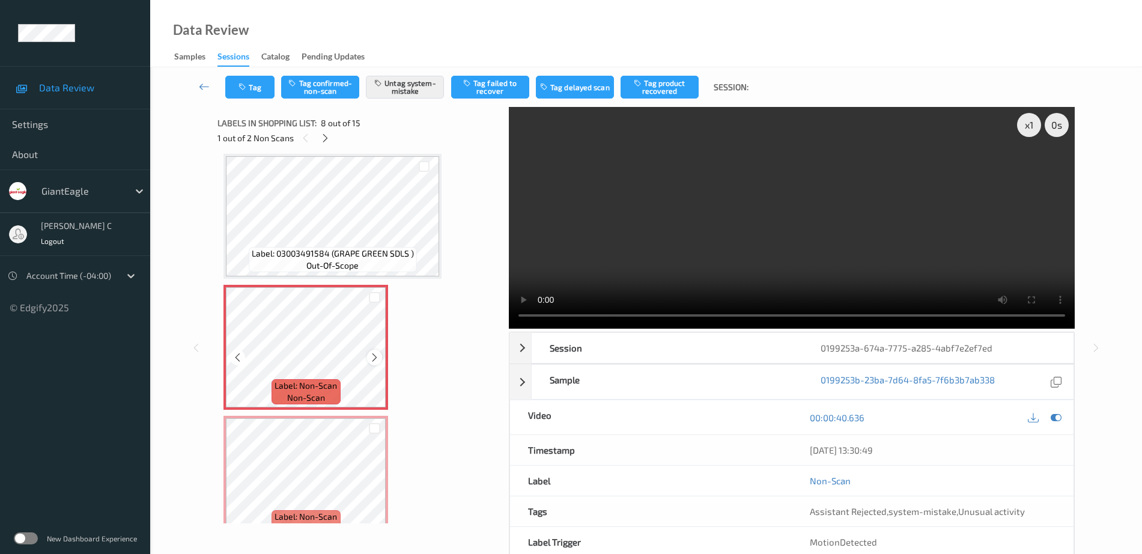
click at [379, 354] on div at bounding box center [374, 357] width 15 height 15
click at [374, 358] on icon at bounding box center [375, 357] width 10 height 11
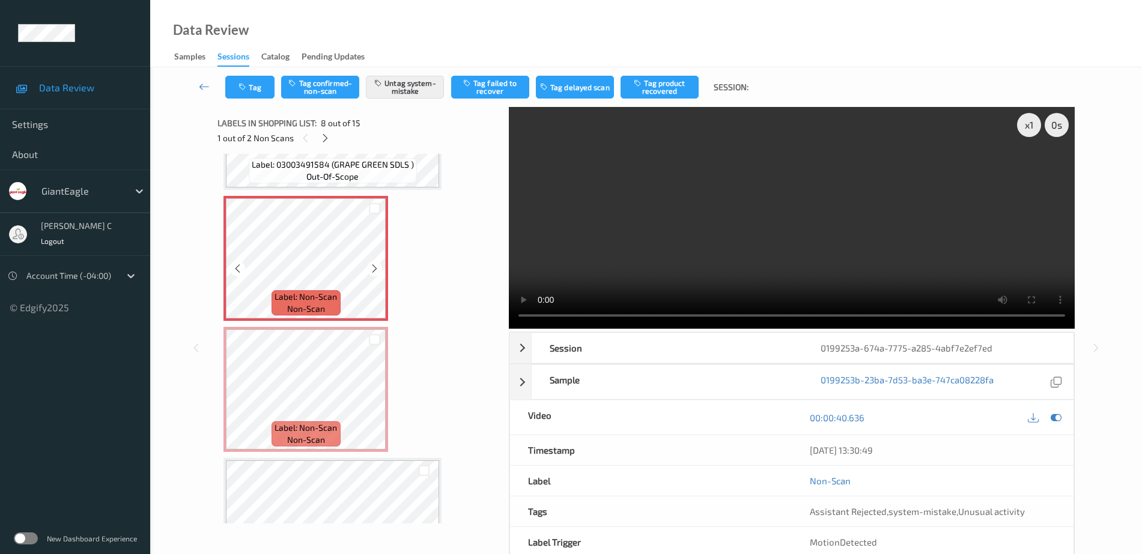
scroll to position [942, 0]
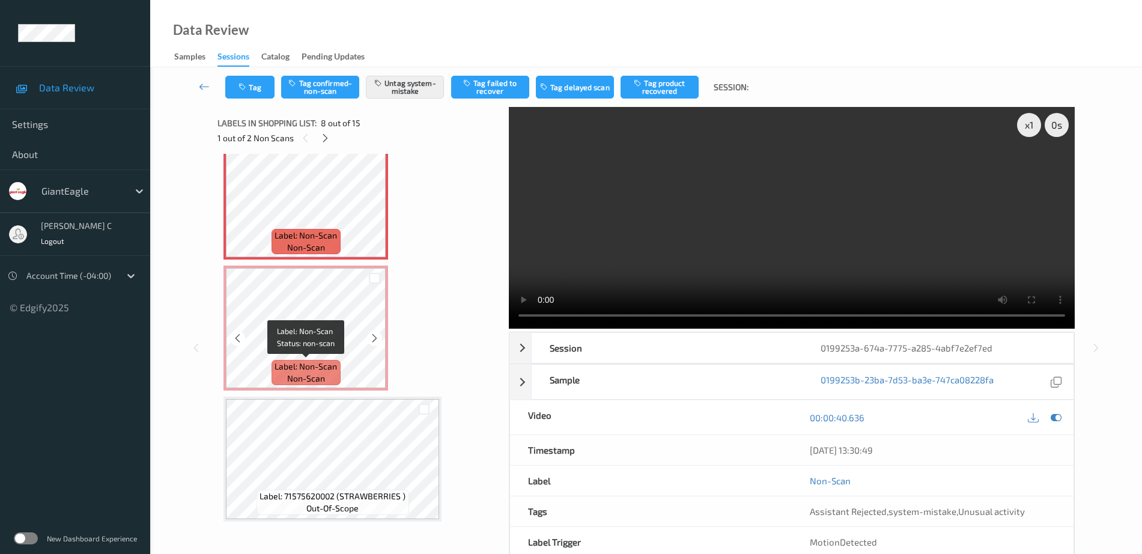
click at [289, 380] on span "non-scan" at bounding box center [306, 379] width 38 height 12
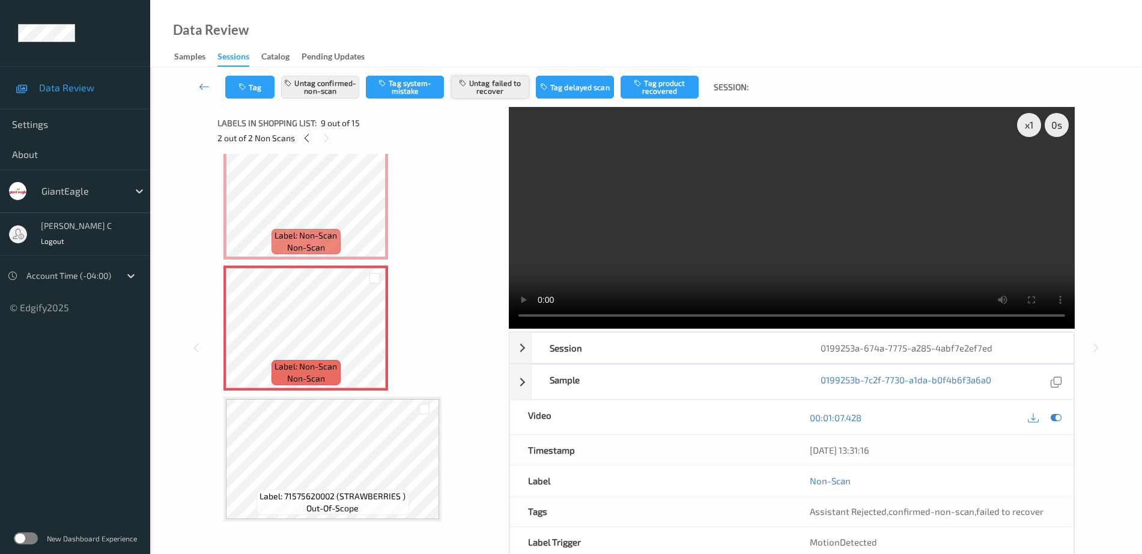
click at [483, 82] on button "Untag failed to recover" at bounding box center [490, 87] width 78 height 23
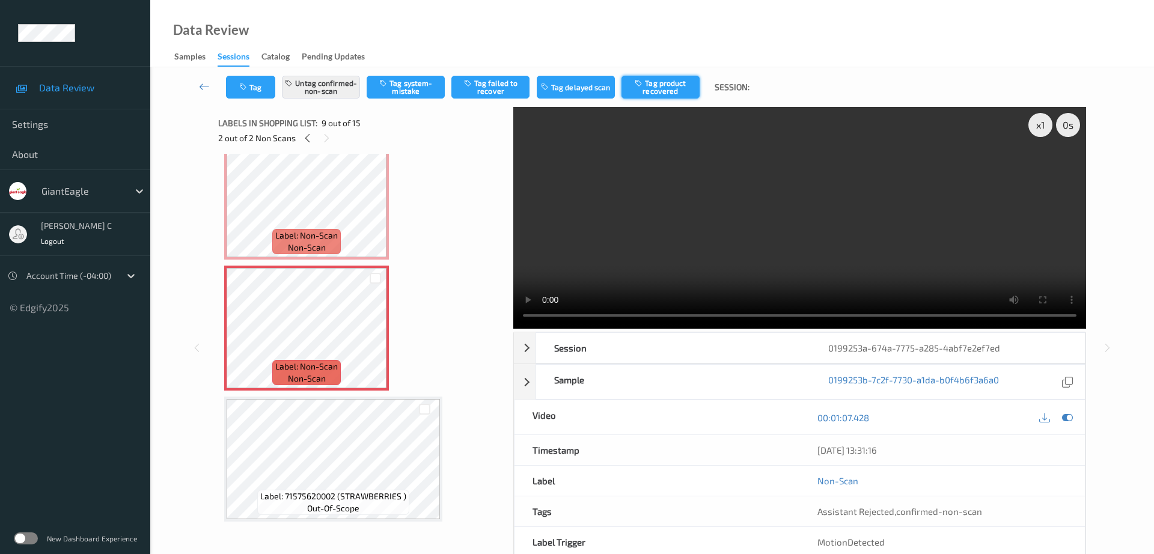
click at [641, 84] on icon "button" at bounding box center [640, 83] width 10 height 8
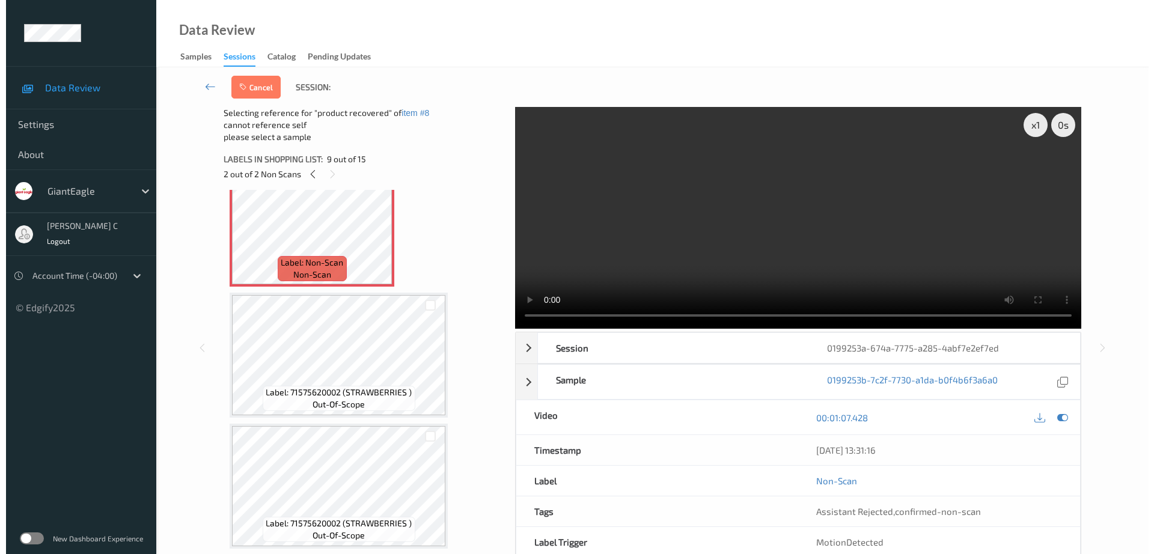
scroll to position [1168, 0]
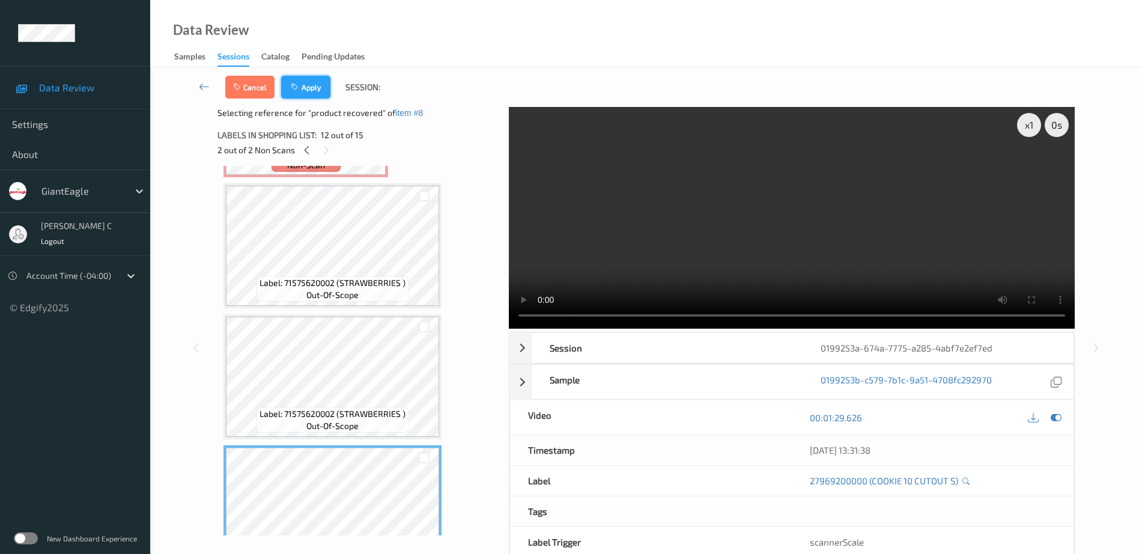
click at [294, 82] on button "Apply" at bounding box center [305, 87] width 49 height 23
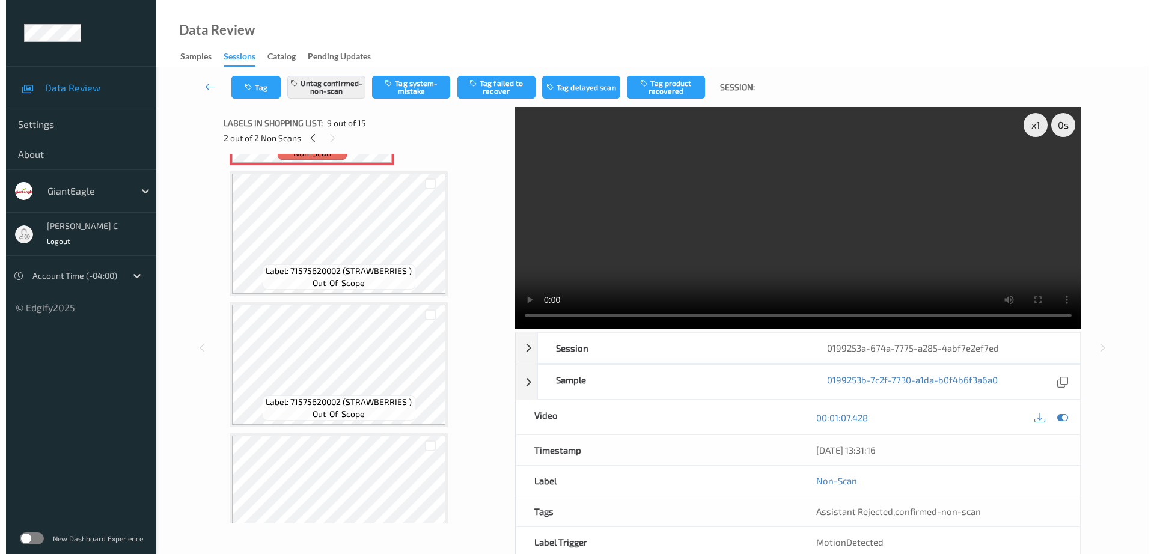
scroll to position [923, 0]
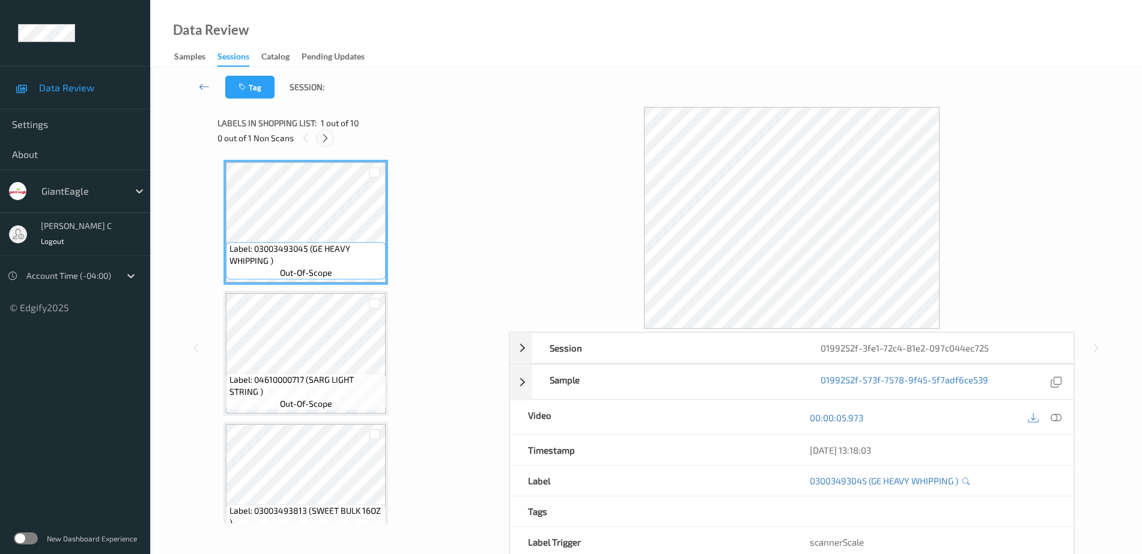
click at [321, 132] on div at bounding box center [325, 137] width 15 height 15
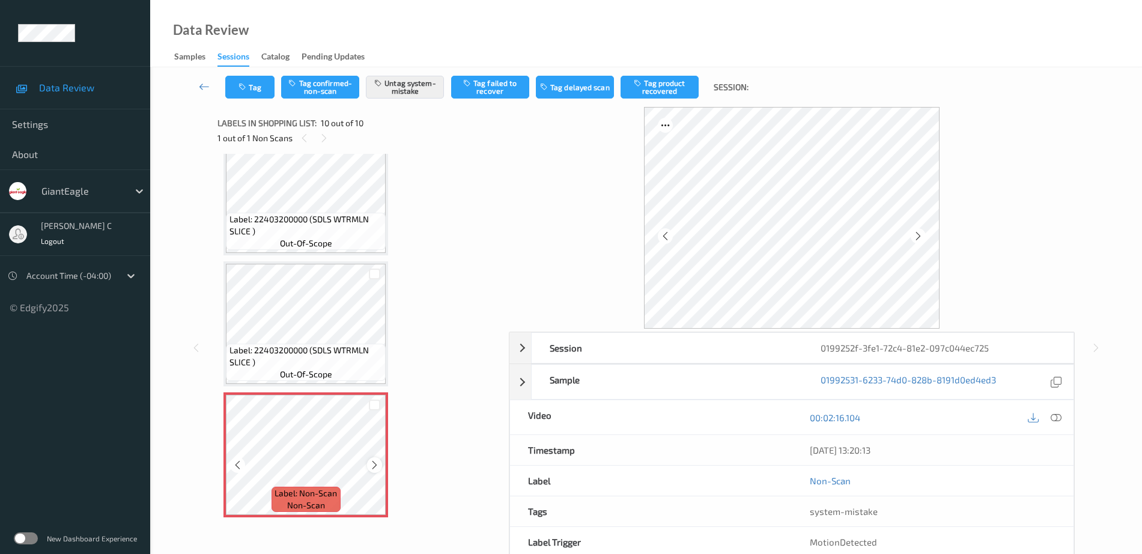
click at [376, 470] on icon at bounding box center [375, 465] width 10 height 11
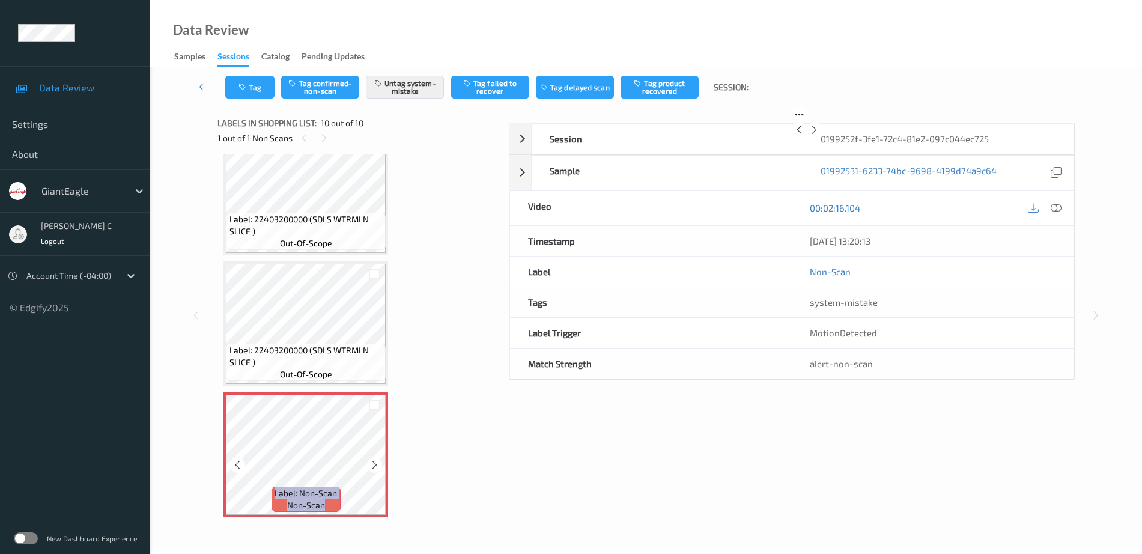
click at [376, 470] on icon at bounding box center [375, 465] width 10 height 11
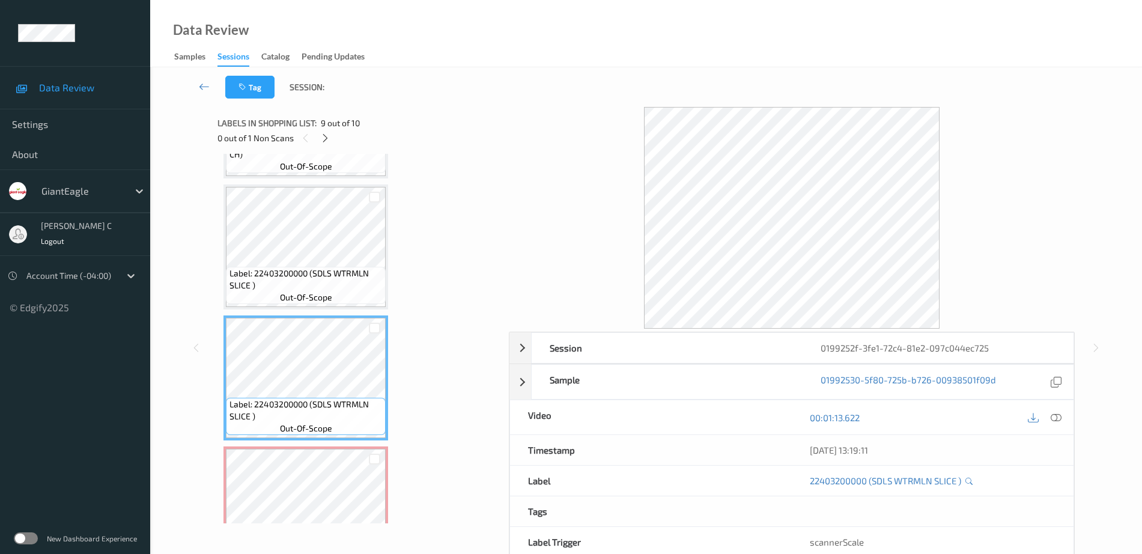
scroll to position [871, 0]
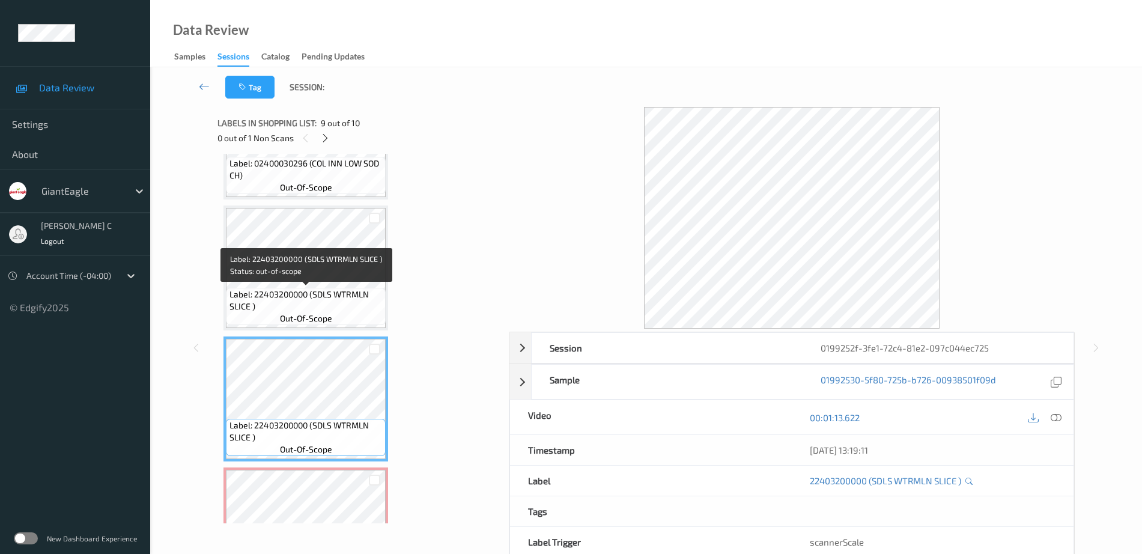
click at [301, 291] on span "Label: 22403200000 (SDLS WTRMLN SLICE )" at bounding box center [307, 300] width 154 height 24
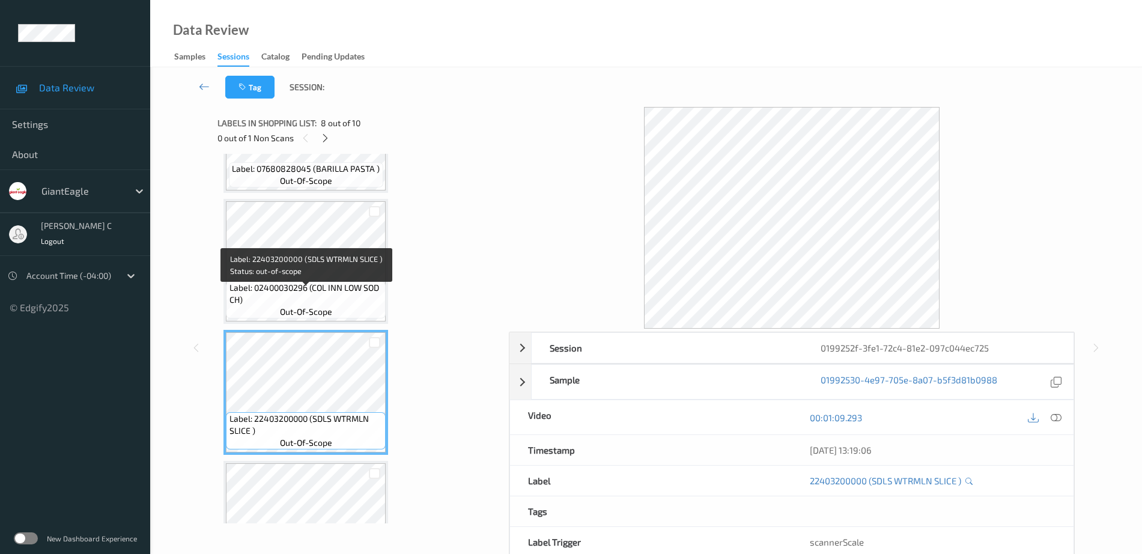
scroll to position [721, 0]
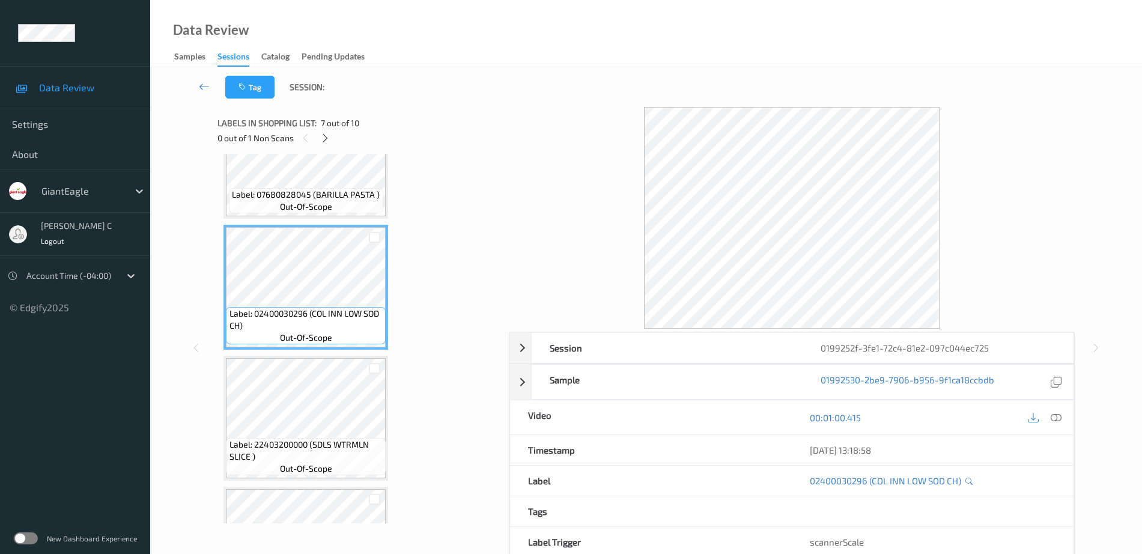
click at [1056, 416] on icon at bounding box center [1056, 417] width 11 height 11
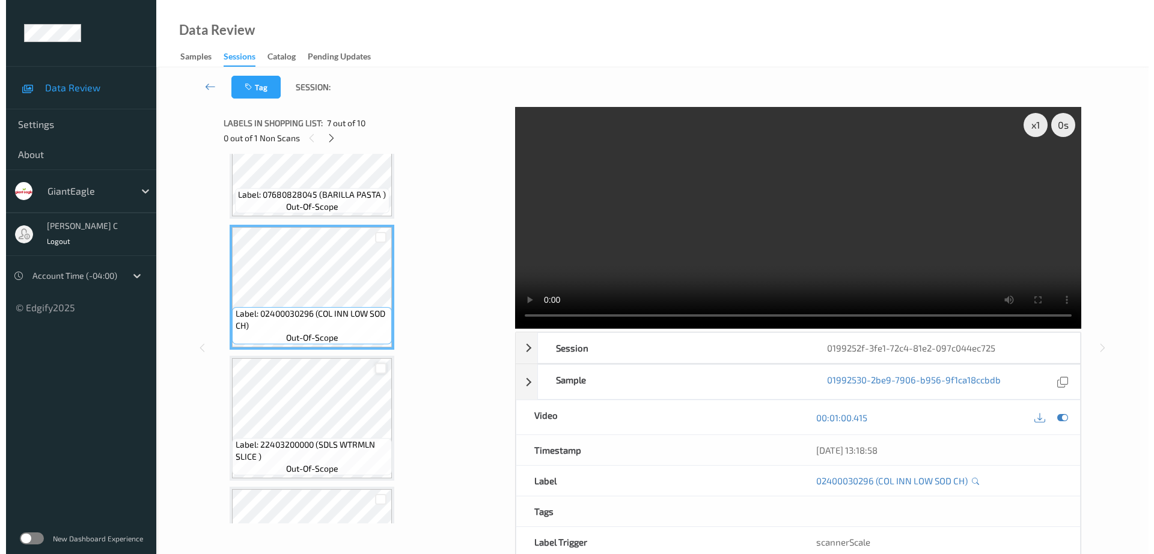
scroll to position [946, 0]
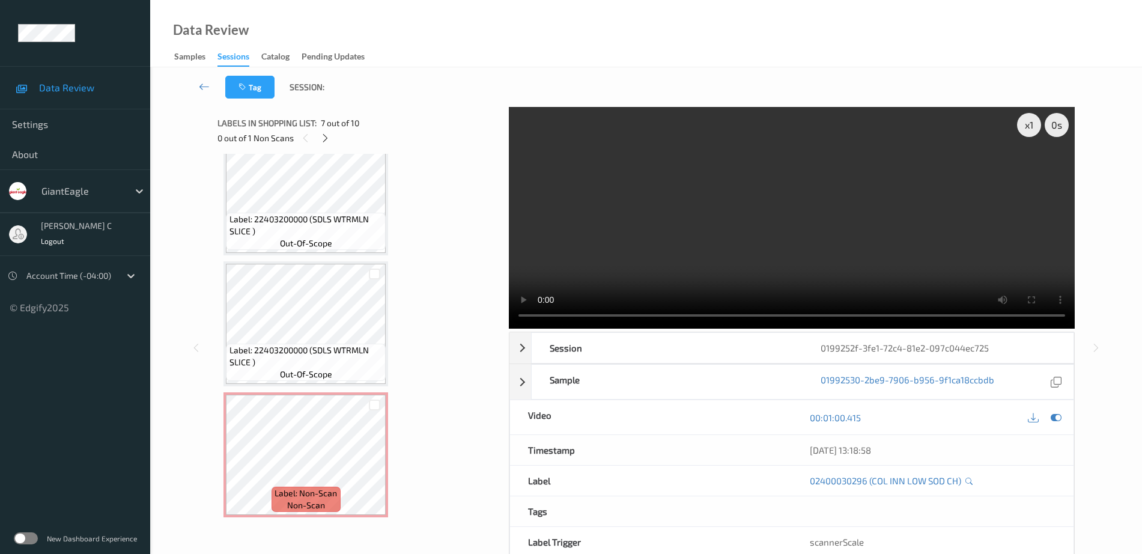
click at [335, 386] on div "Label: 22403200000 (SDLS WTRMLN SLICE ) out-of-scope" at bounding box center [306, 323] width 165 height 125
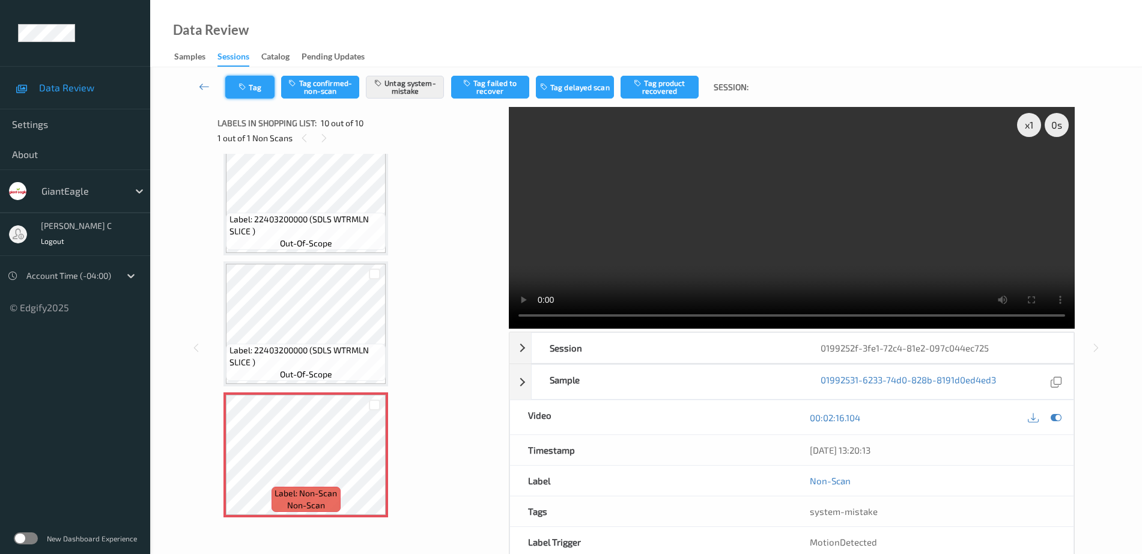
click at [246, 84] on icon "button" at bounding box center [244, 87] width 10 height 8
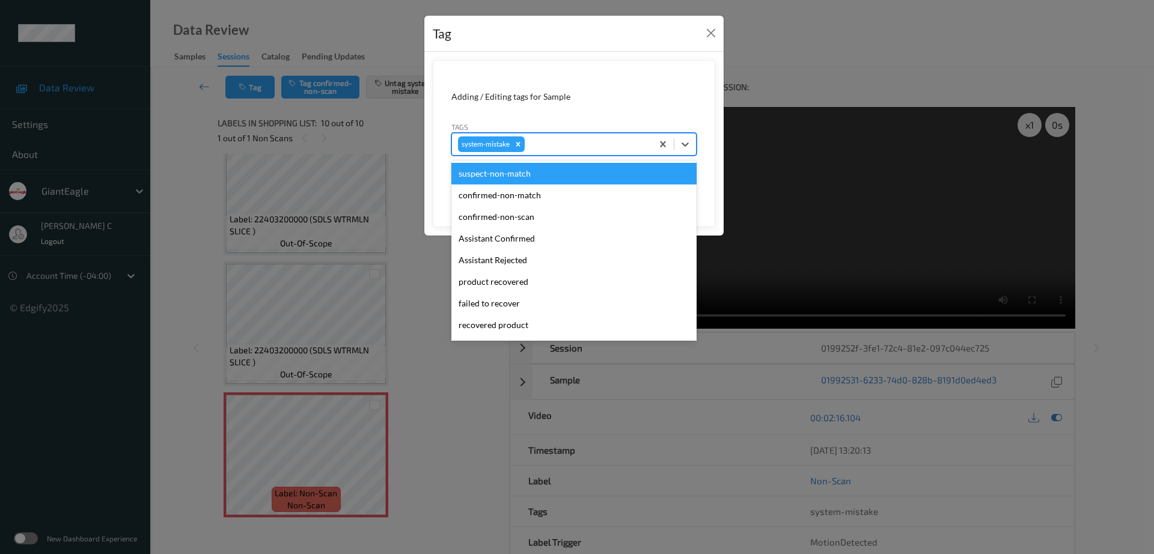
click at [543, 139] on div at bounding box center [586, 144] width 119 height 14
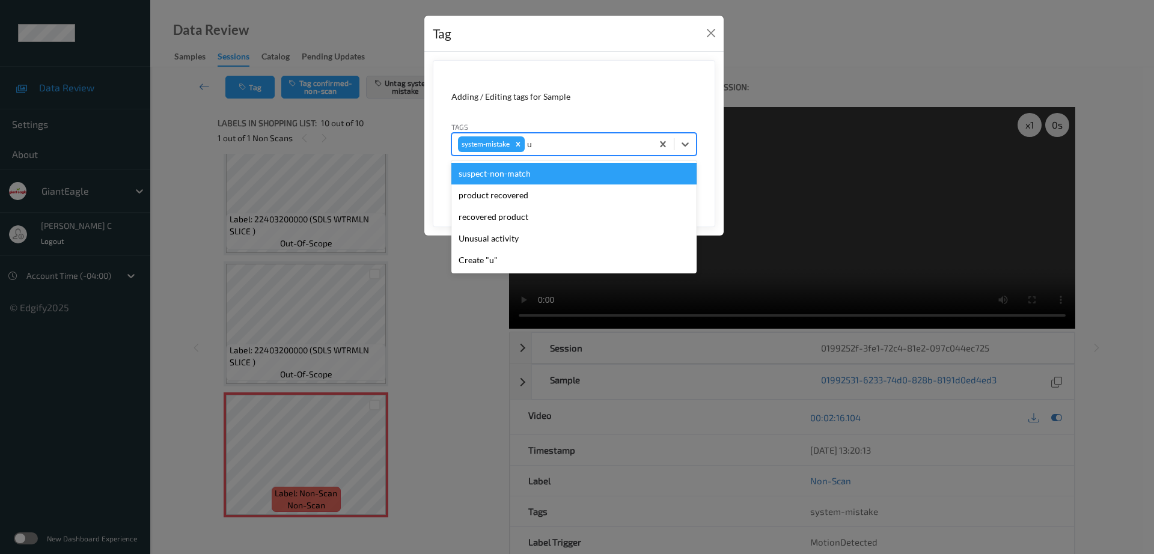
type input "un"
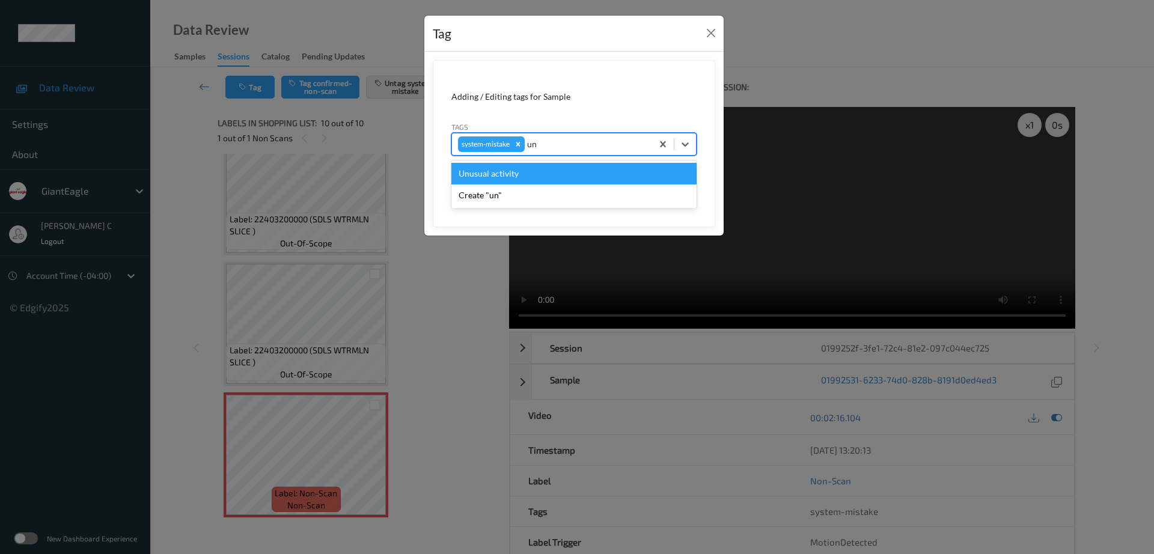
click at [497, 177] on div "Unusual activity" at bounding box center [573, 174] width 245 height 22
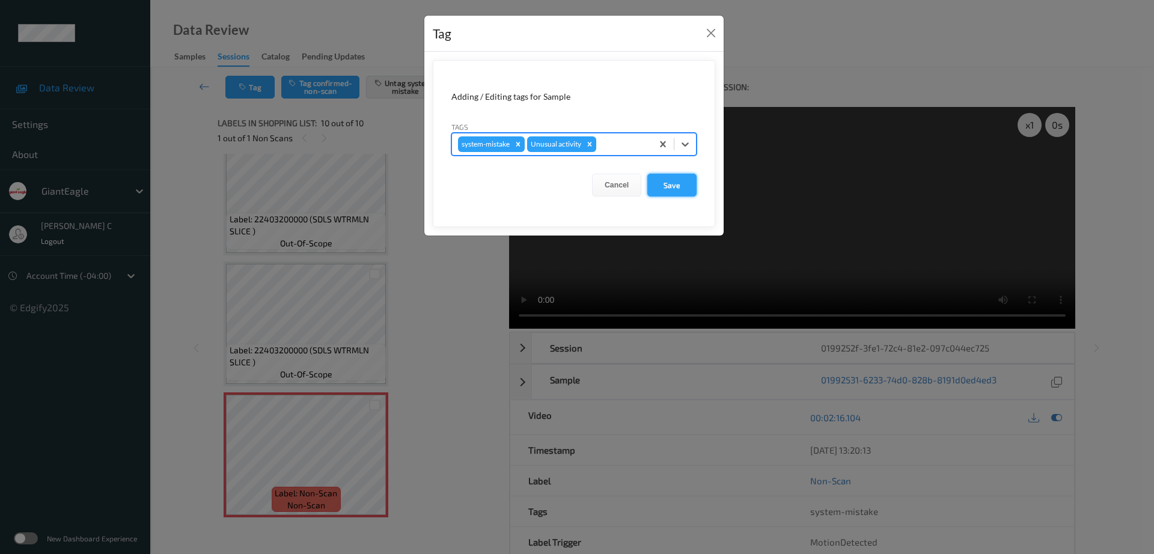
click at [675, 192] on button "Save" at bounding box center [671, 185] width 49 height 23
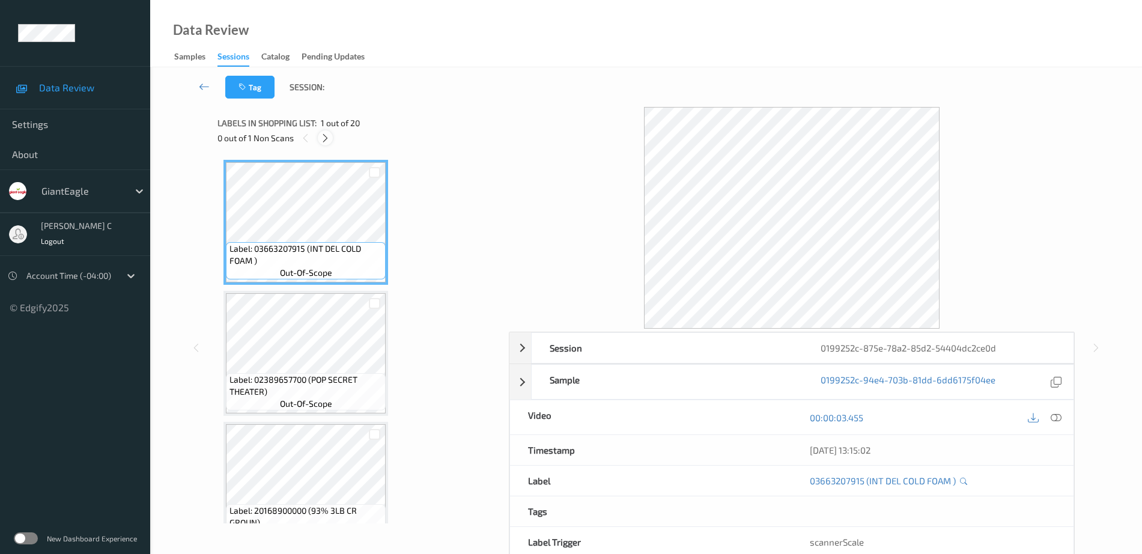
click at [323, 143] on icon at bounding box center [325, 138] width 10 height 11
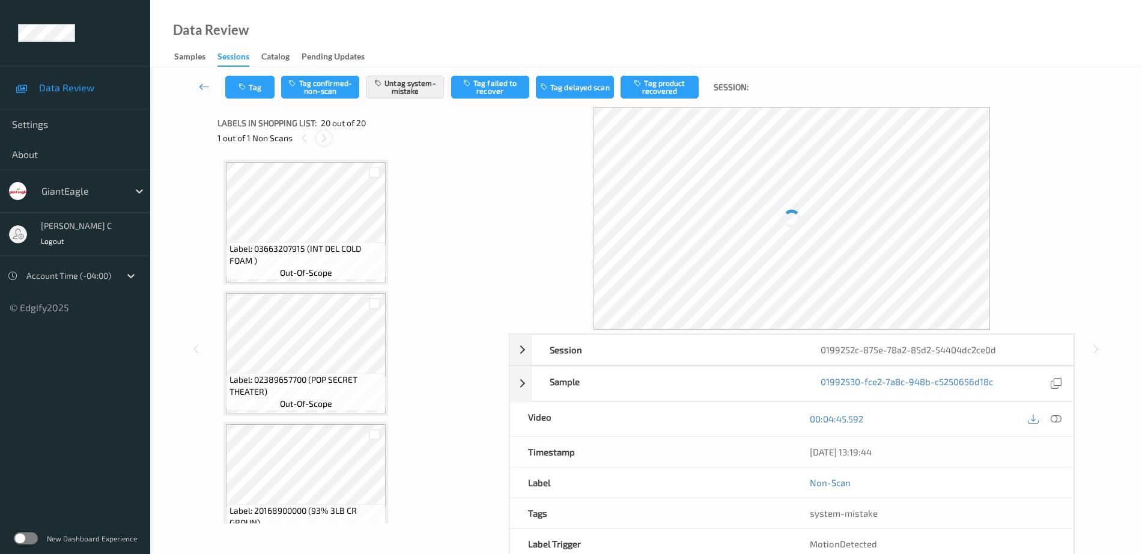
scroll to position [2256, 0]
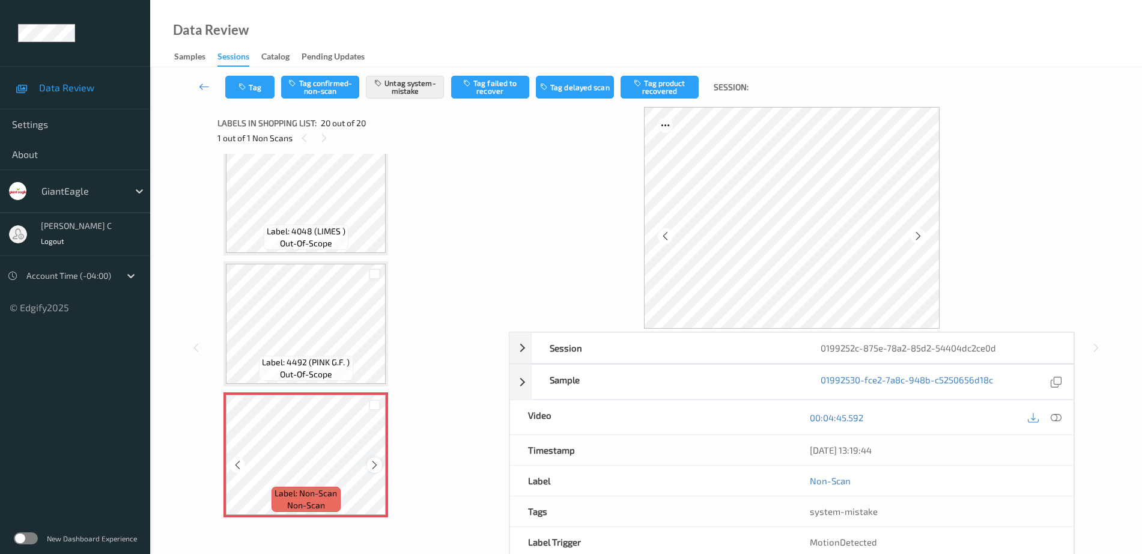
click at [374, 465] on icon at bounding box center [375, 465] width 10 height 11
click at [290, 364] on span "Label: 4492 (PINK G.F. )" at bounding box center [306, 362] width 88 height 12
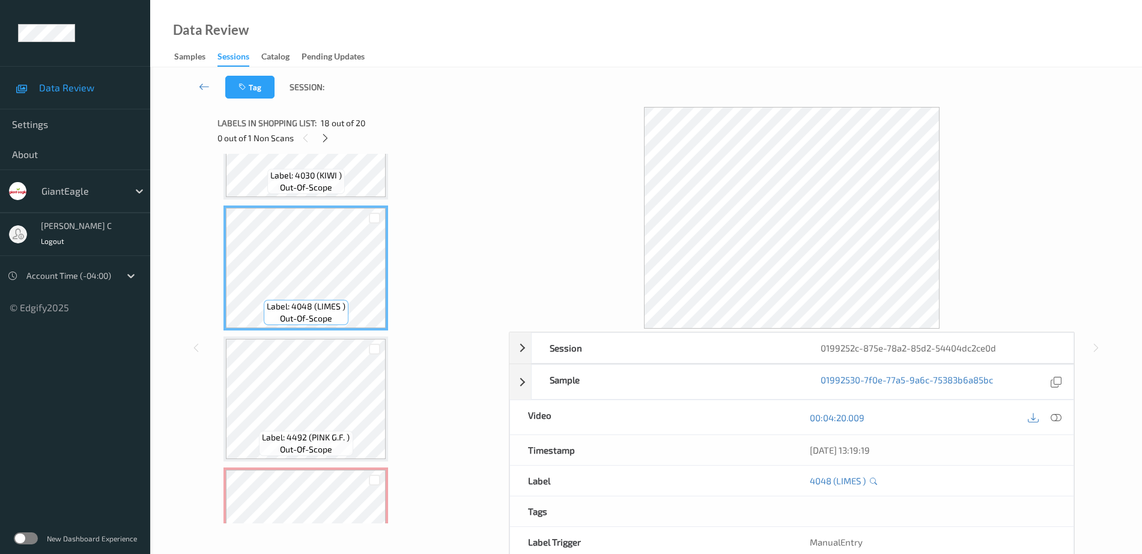
scroll to position [2106, 0]
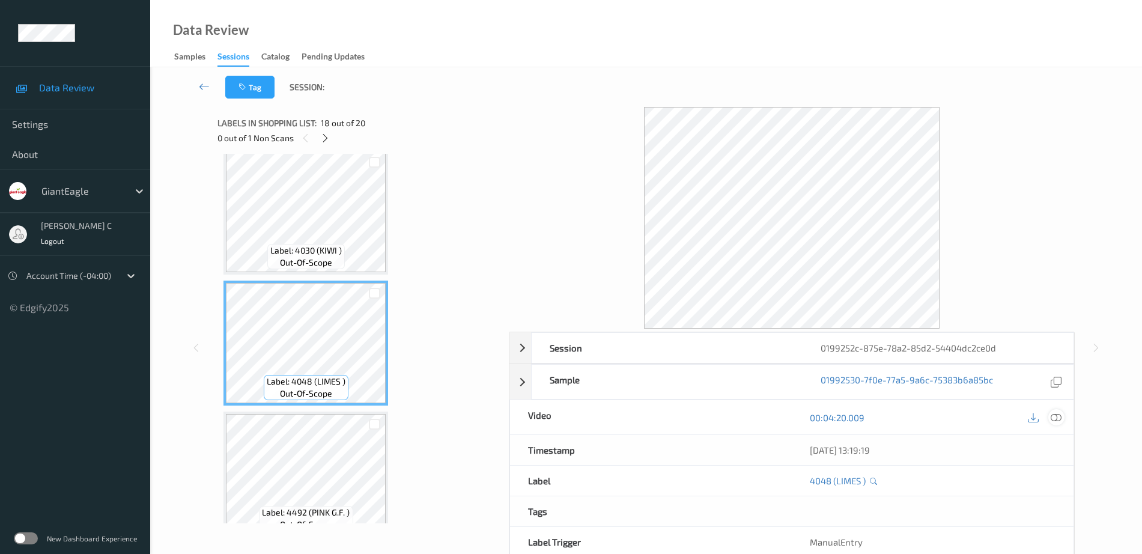
click at [1057, 421] on icon at bounding box center [1056, 417] width 11 height 11
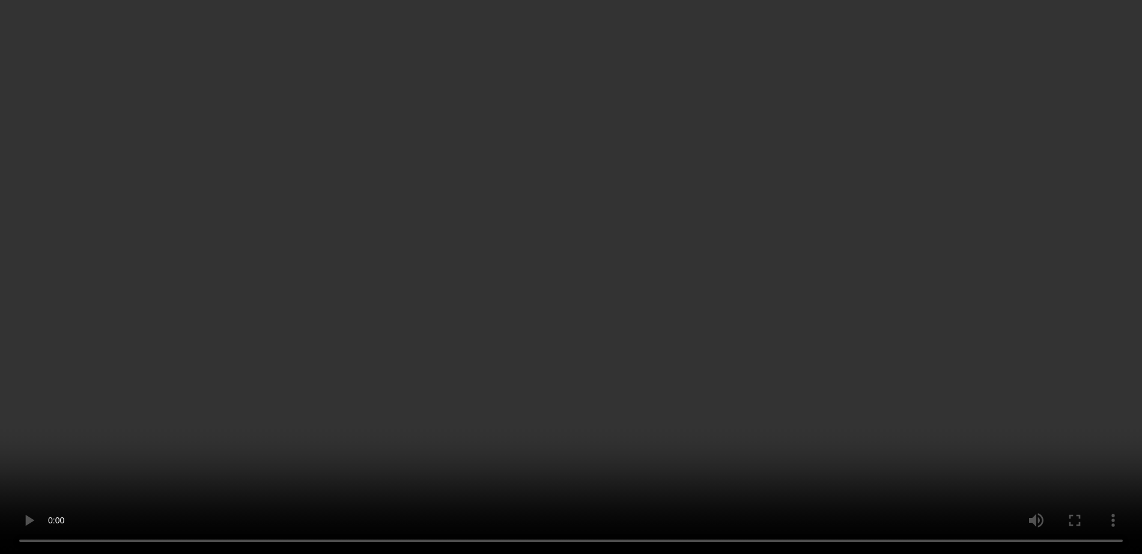
scroll to position [2161, 0]
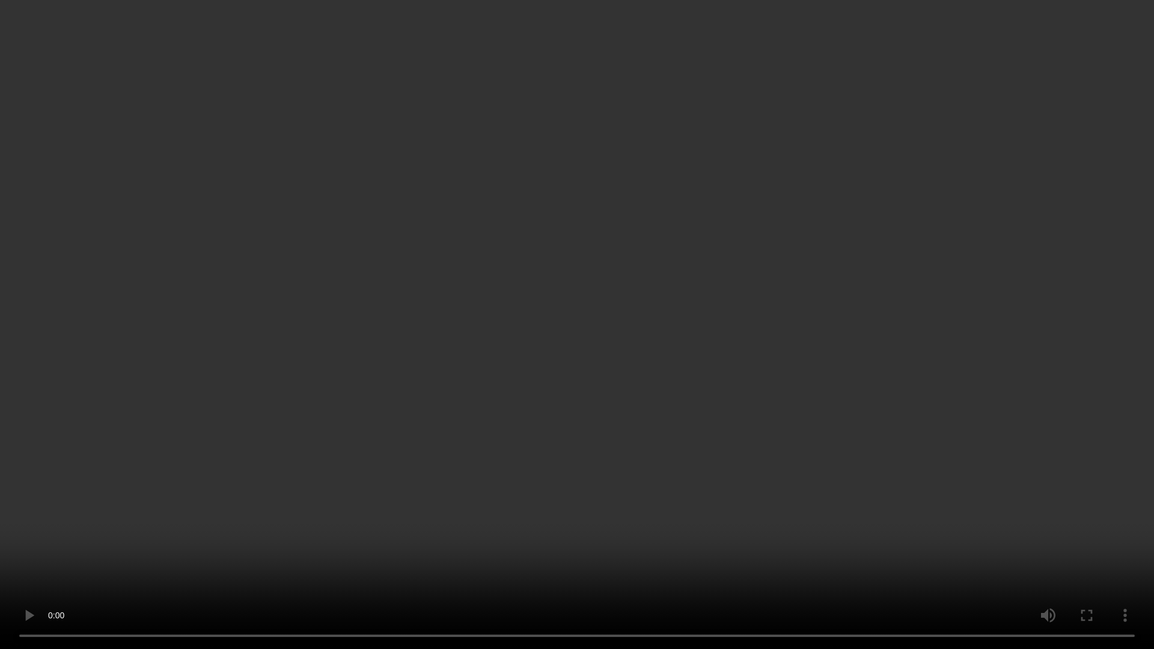
click at [569, 75] on video at bounding box center [577, 324] width 1154 height 649
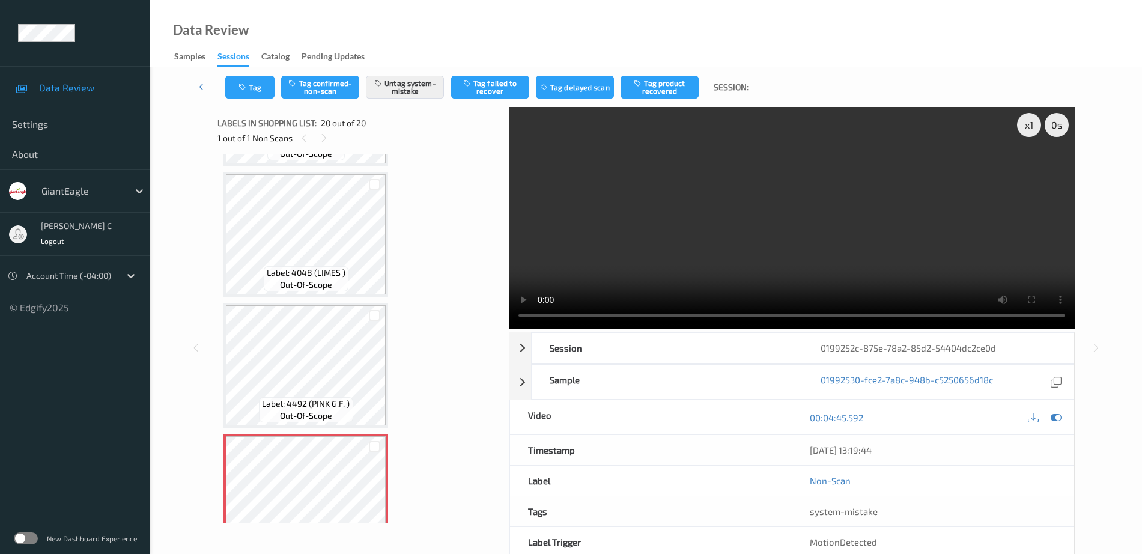
scroll to position [2256, 0]
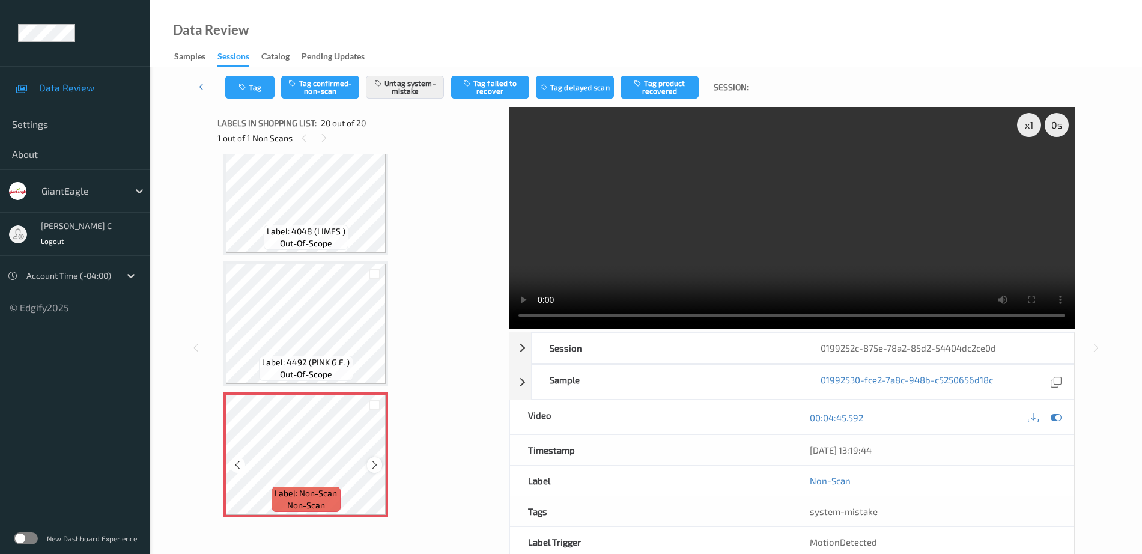
click at [377, 461] on icon at bounding box center [375, 465] width 10 height 11
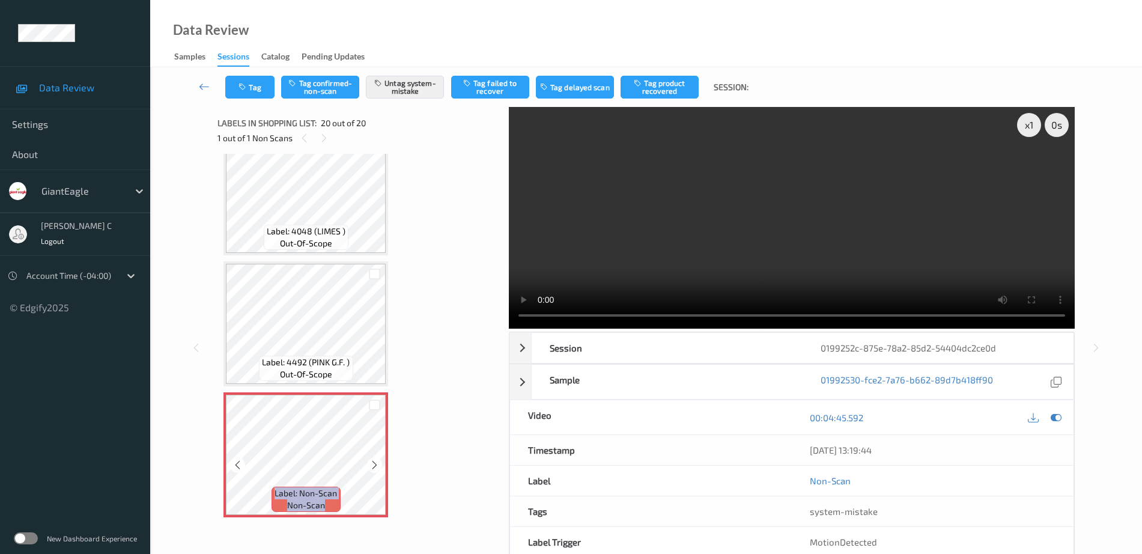
click at [377, 461] on icon at bounding box center [375, 465] width 10 height 11
click at [243, 89] on icon "button" at bounding box center [244, 87] width 10 height 8
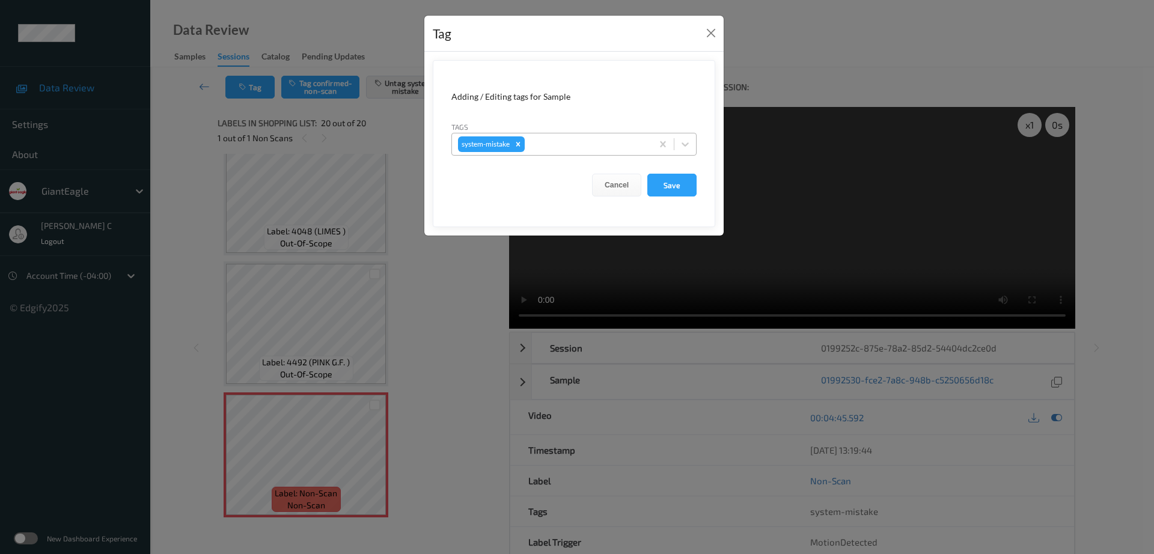
click at [558, 137] on div at bounding box center [586, 144] width 119 height 14
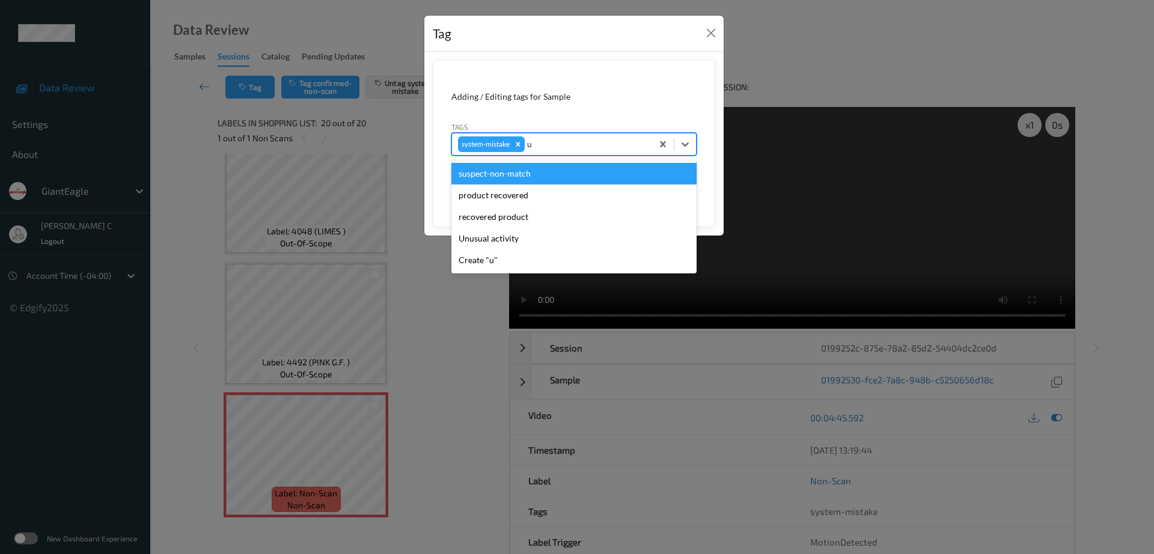
type input "un"
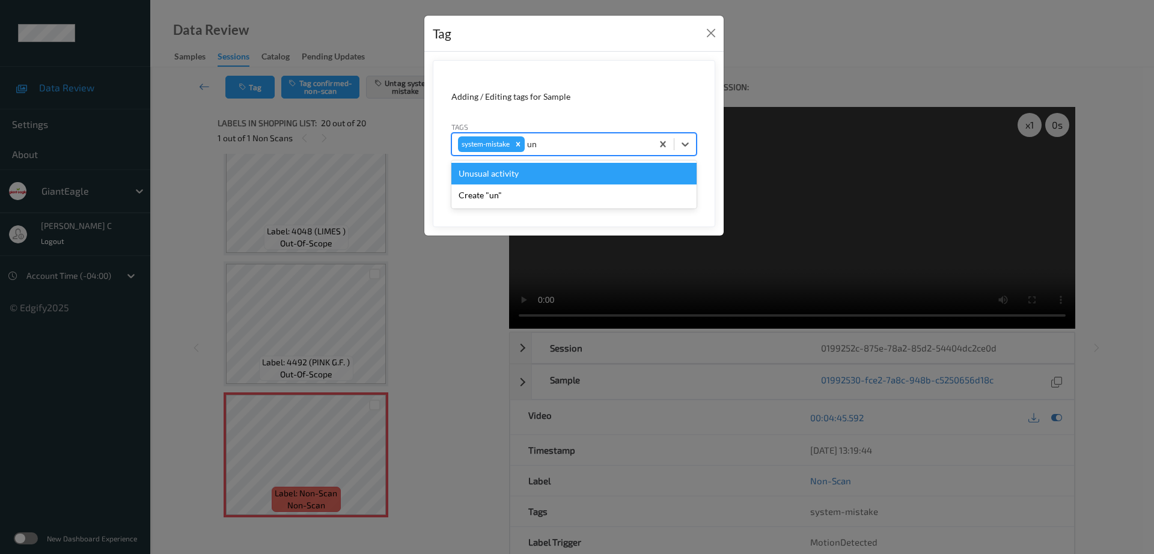
click at [495, 174] on div "Unusual activity" at bounding box center [573, 174] width 245 height 22
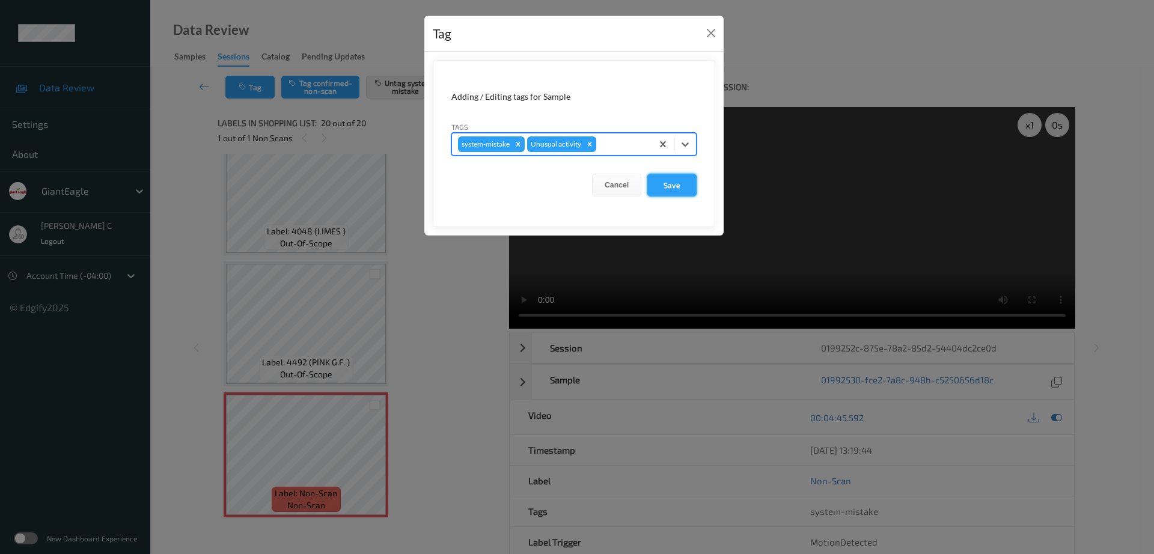
click at [668, 188] on button "Save" at bounding box center [671, 185] width 49 height 23
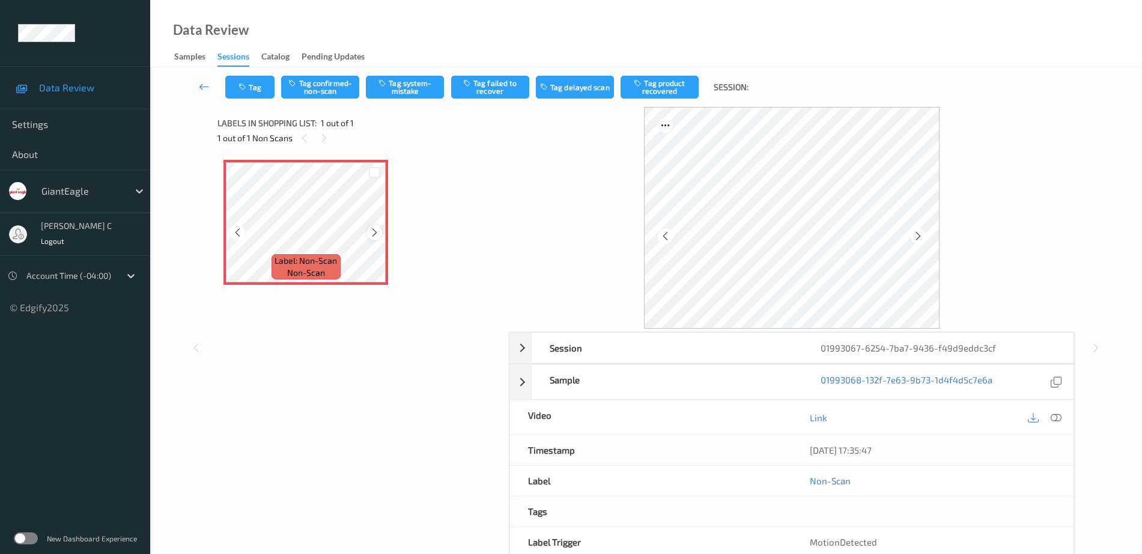
click at [371, 235] on icon at bounding box center [375, 232] width 10 height 11
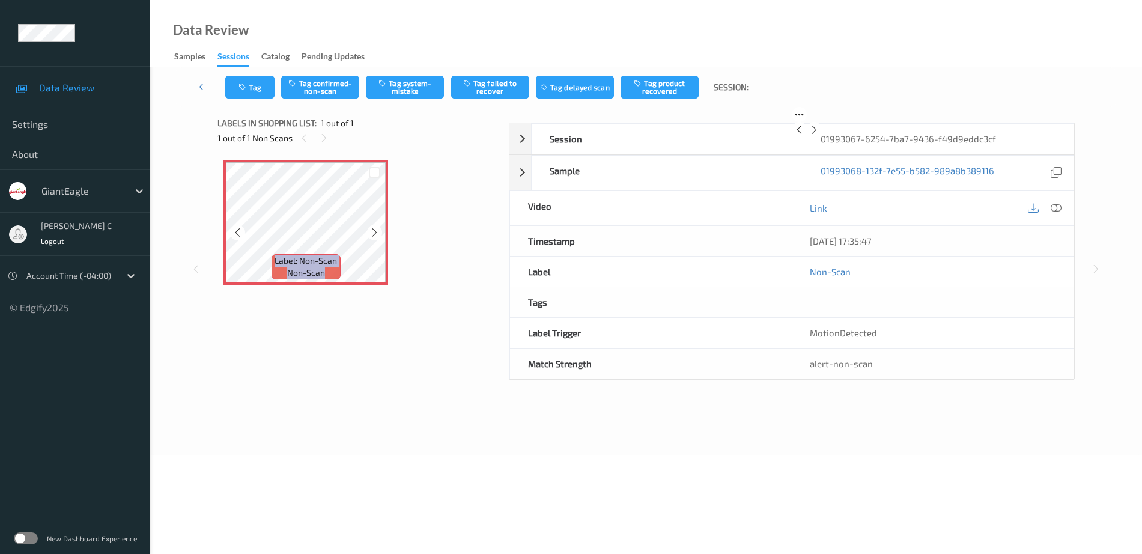
click at [371, 235] on icon at bounding box center [375, 232] width 10 height 11
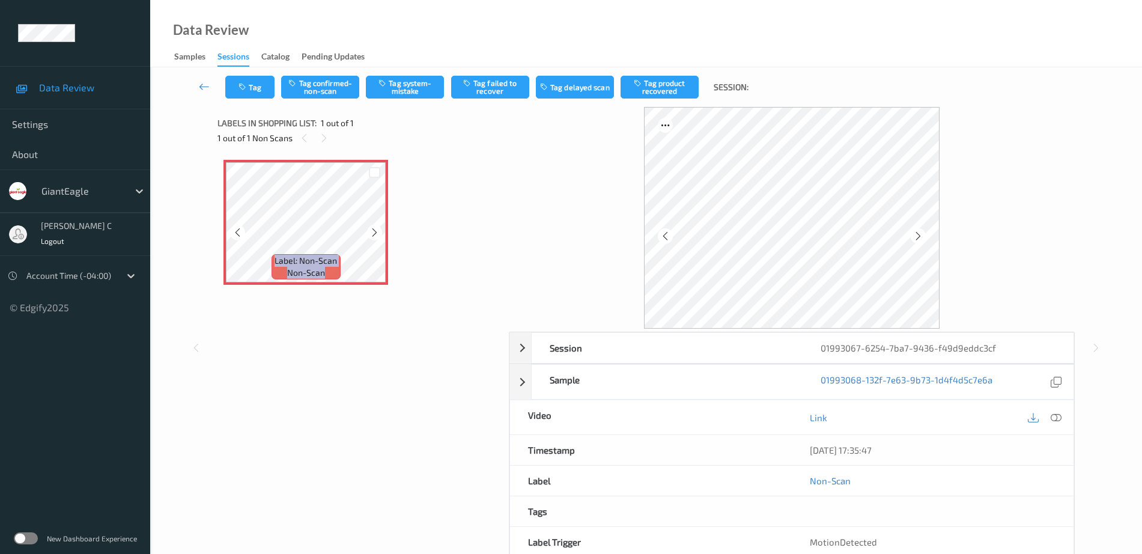
click at [371, 235] on icon at bounding box center [375, 232] width 10 height 11
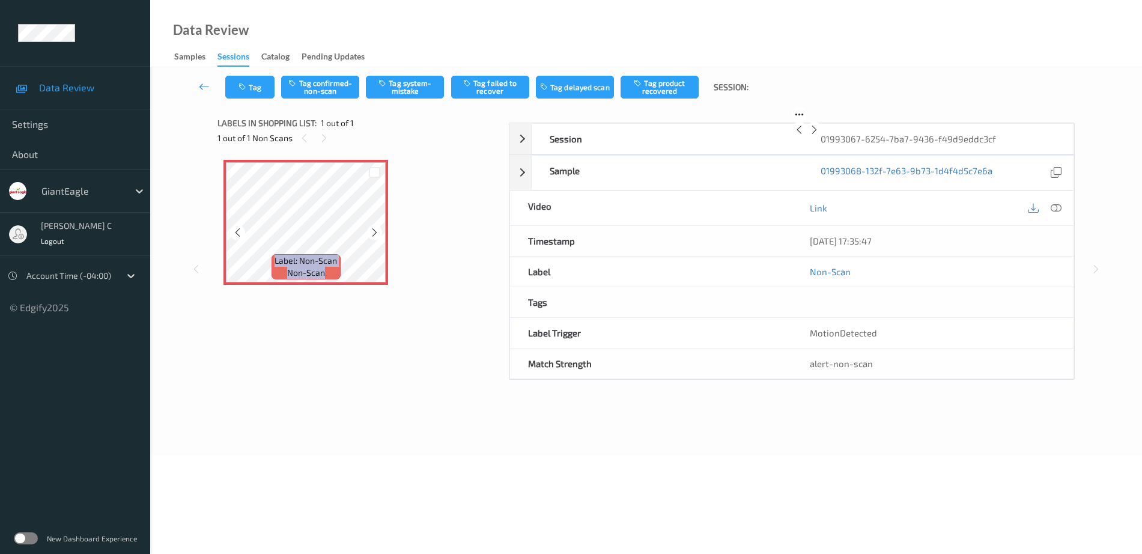
click at [371, 235] on icon at bounding box center [375, 232] width 10 height 11
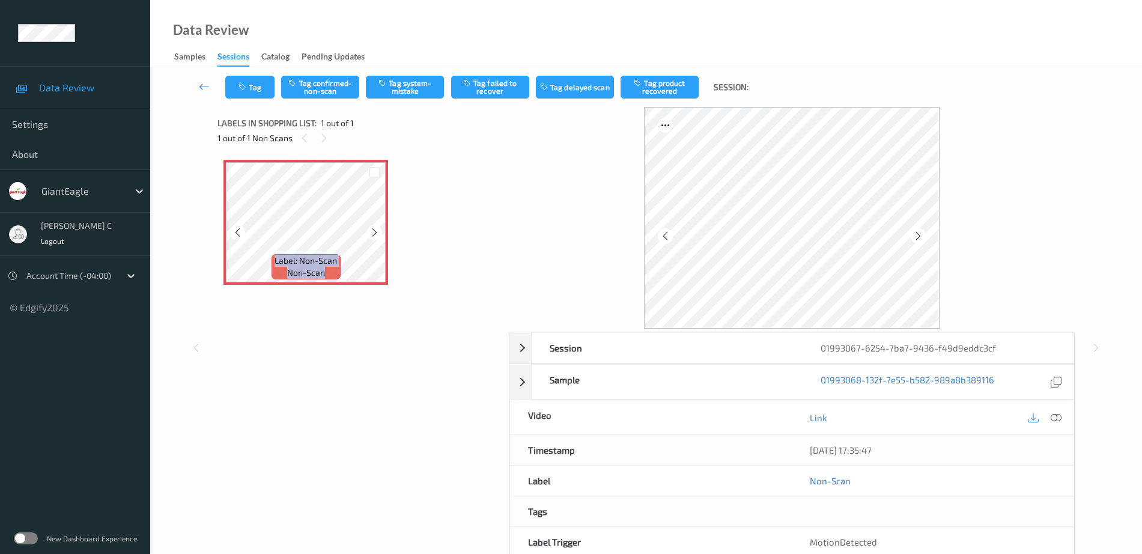
click at [371, 235] on icon at bounding box center [375, 232] width 10 height 11
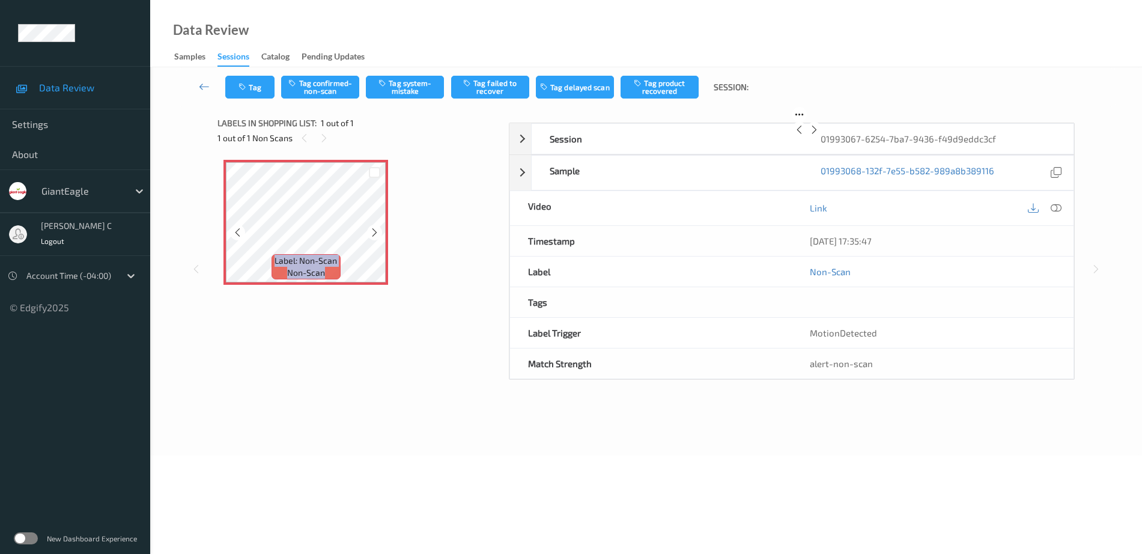
click at [371, 235] on icon at bounding box center [375, 232] width 10 height 11
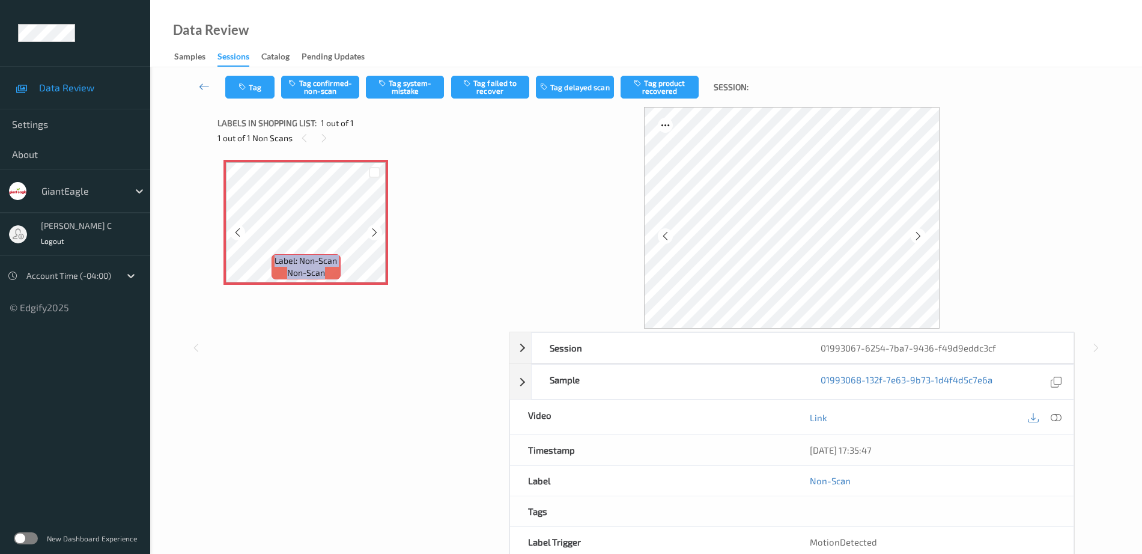
click at [371, 235] on icon at bounding box center [375, 232] width 10 height 11
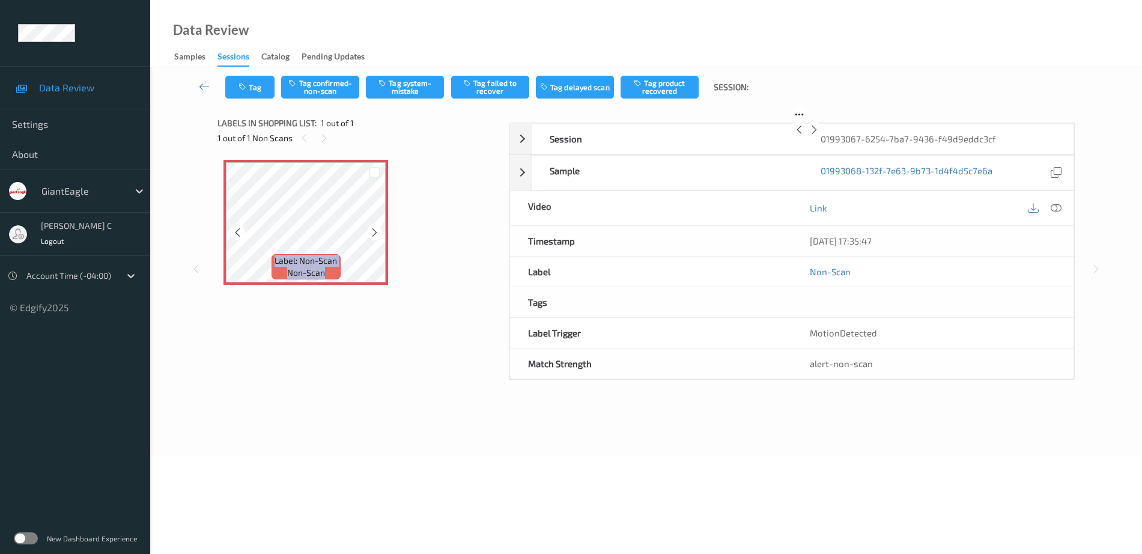
click at [371, 235] on icon at bounding box center [375, 232] width 10 height 11
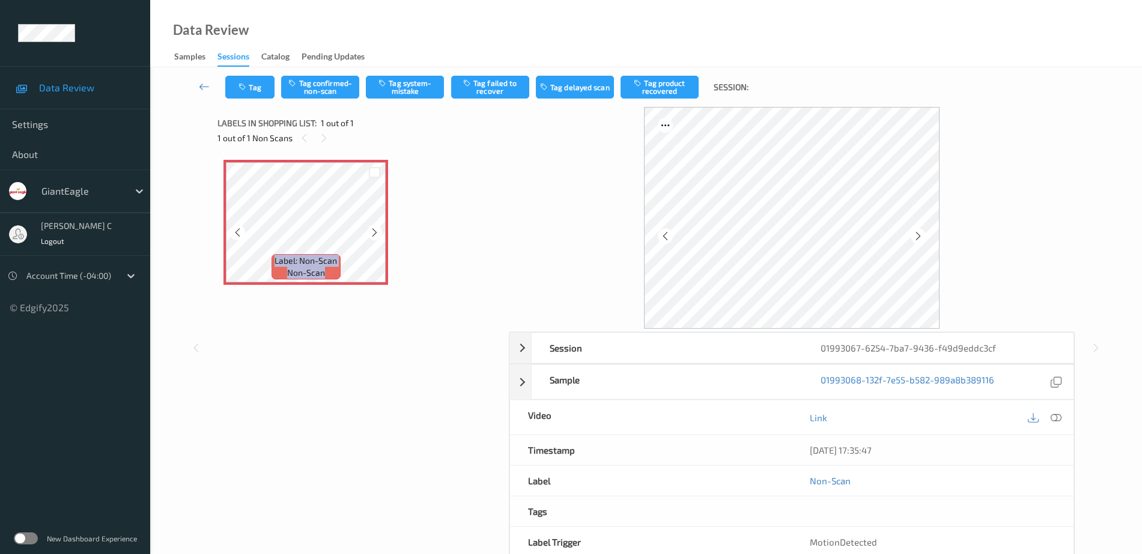
click at [371, 235] on icon at bounding box center [375, 232] width 10 height 11
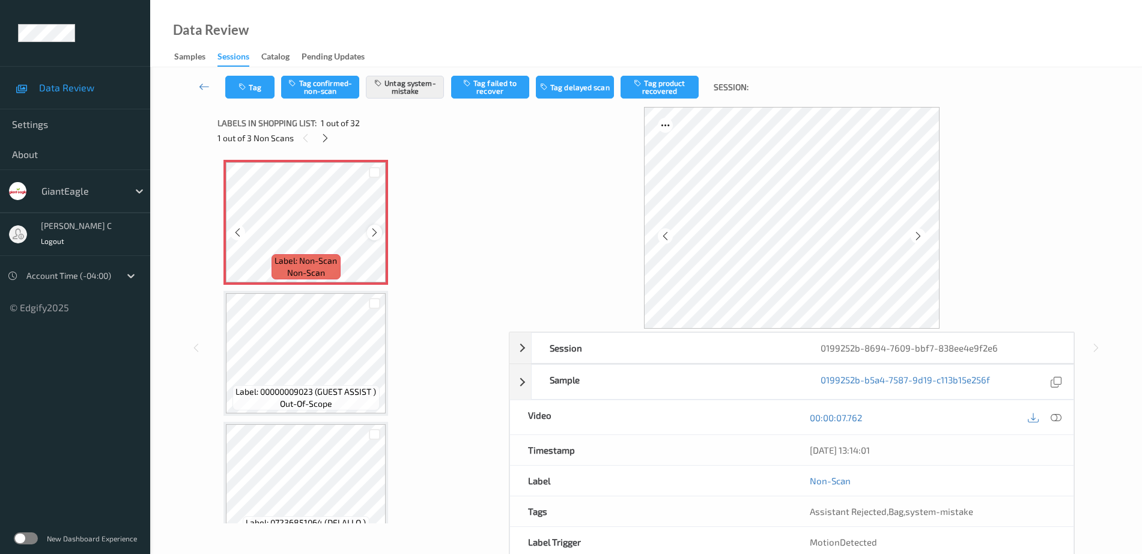
click at [373, 237] on icon at bounding box center [375, 232] width 10 height 11
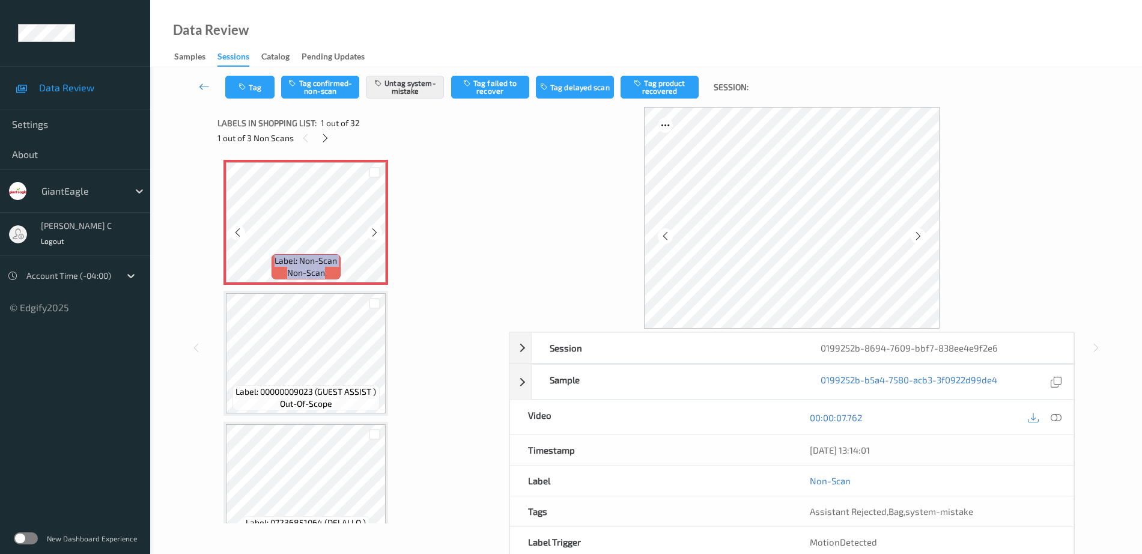
click at [373, 237] on icon at bounding box center [375, 232] width 10 height 11
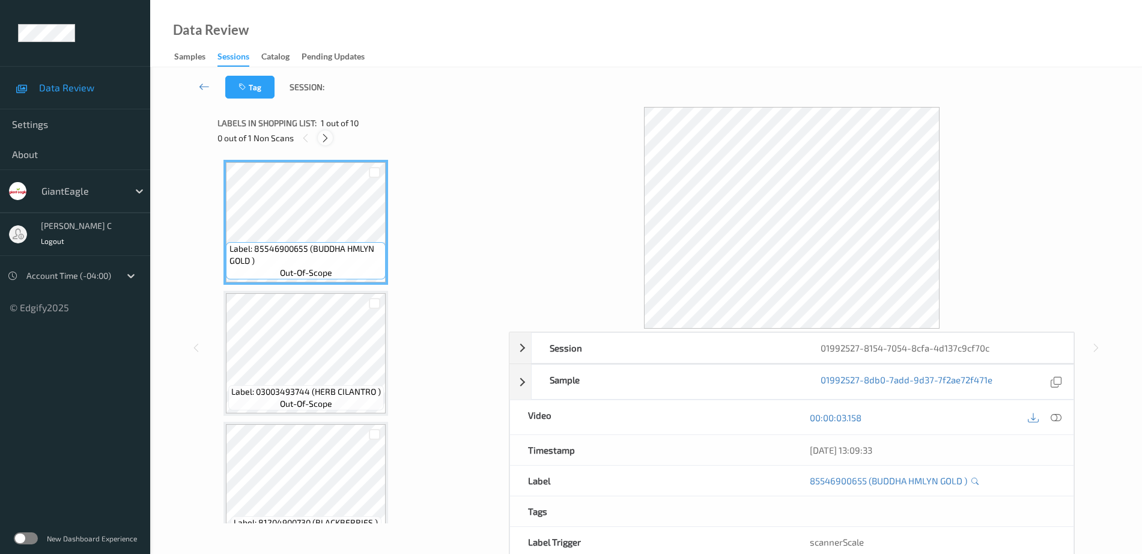
click at [326, 137] on icon at bounding box center [325, 138] width 10 height 11
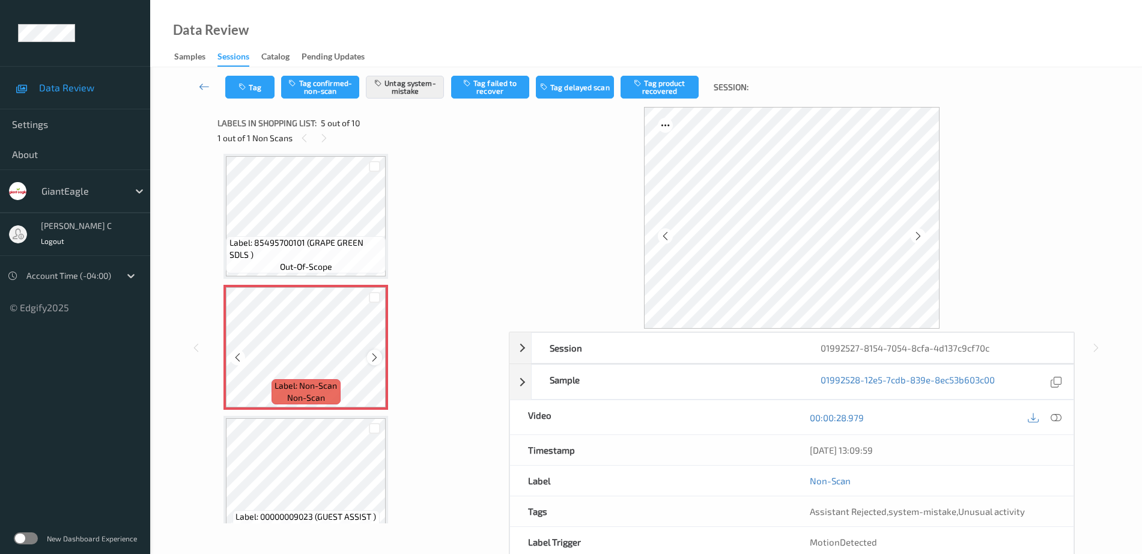
click at [377, 358] on icon at bounding box center [375, 357] width 10 height 11
click at [309, 249] on span "Label: 85495700101 (GRAPE GREEN SDLS )" at bounding box center [307, 249] width 154 height 24
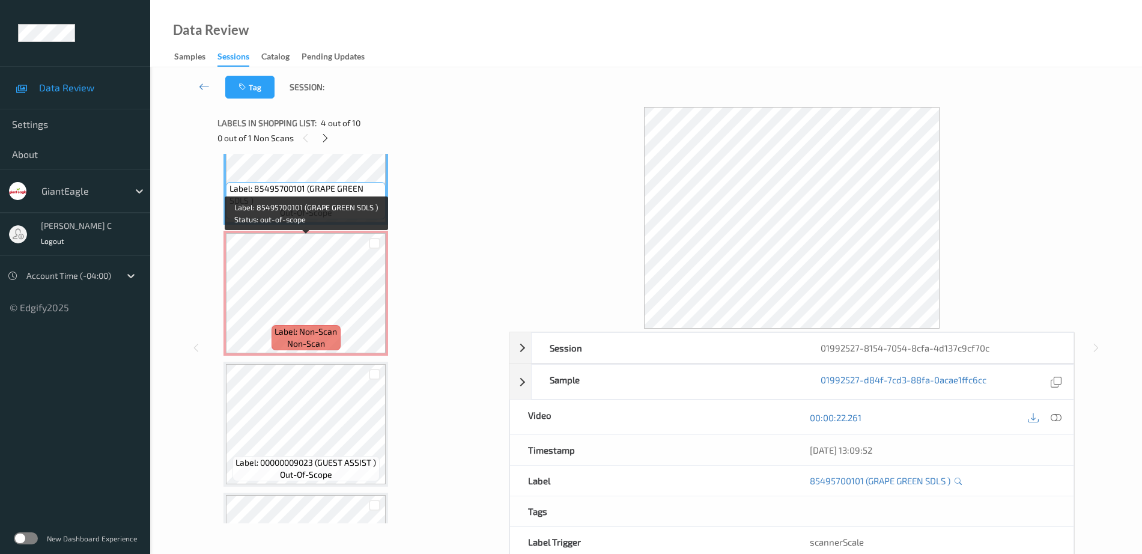
scroll to position [474, 0]
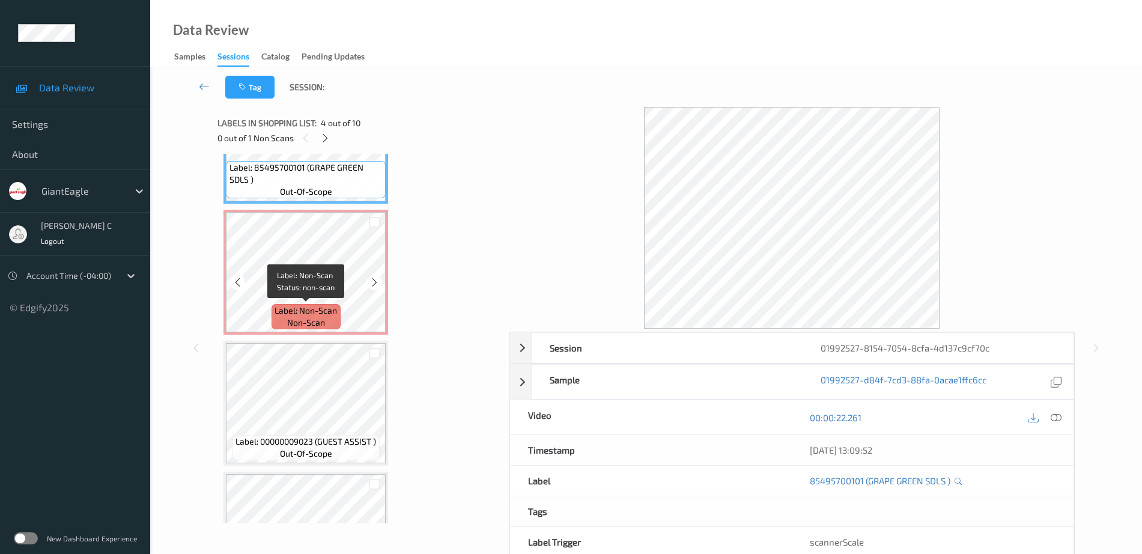
click at [323, 312] on span "Label: Non-Scan" at bounding box center [306, 311] width 62 height 12
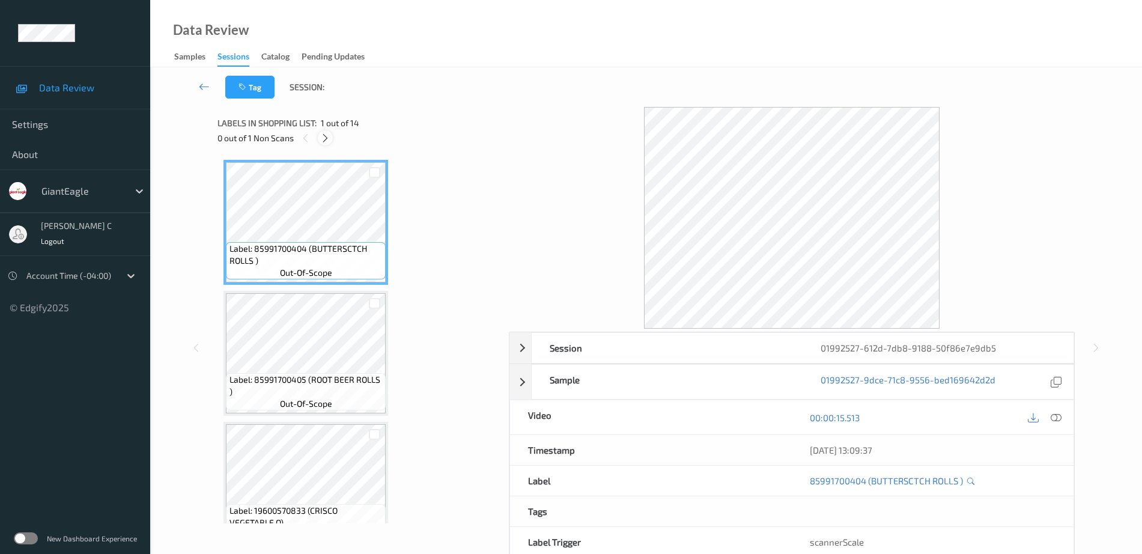
click at [324, 136] on icon at bounding box center [325, 138] width 10 height 11
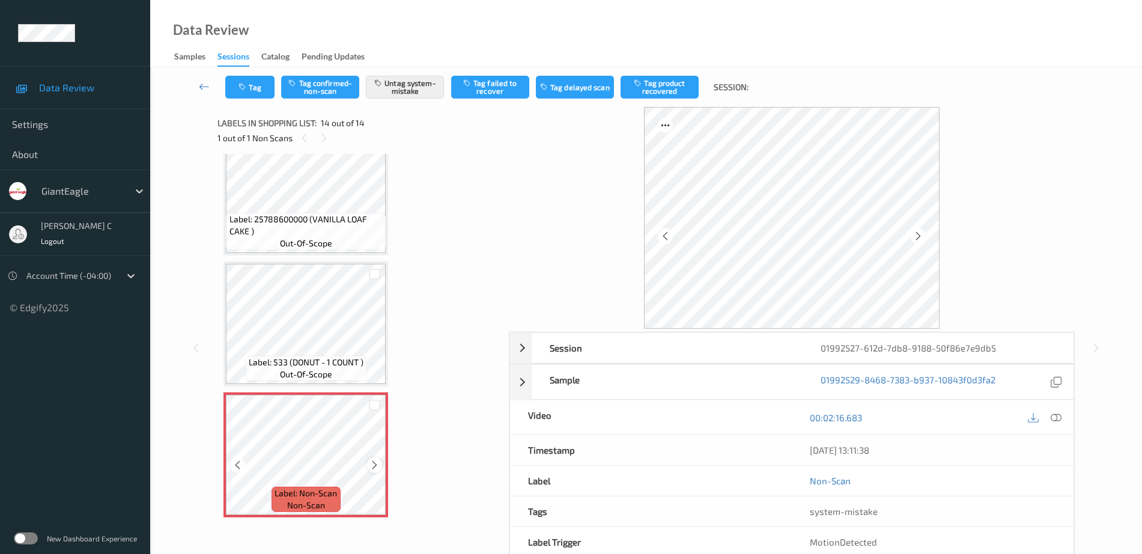
click at [379, 461] on icon at bounding box center [375, 465] width 10 height 11
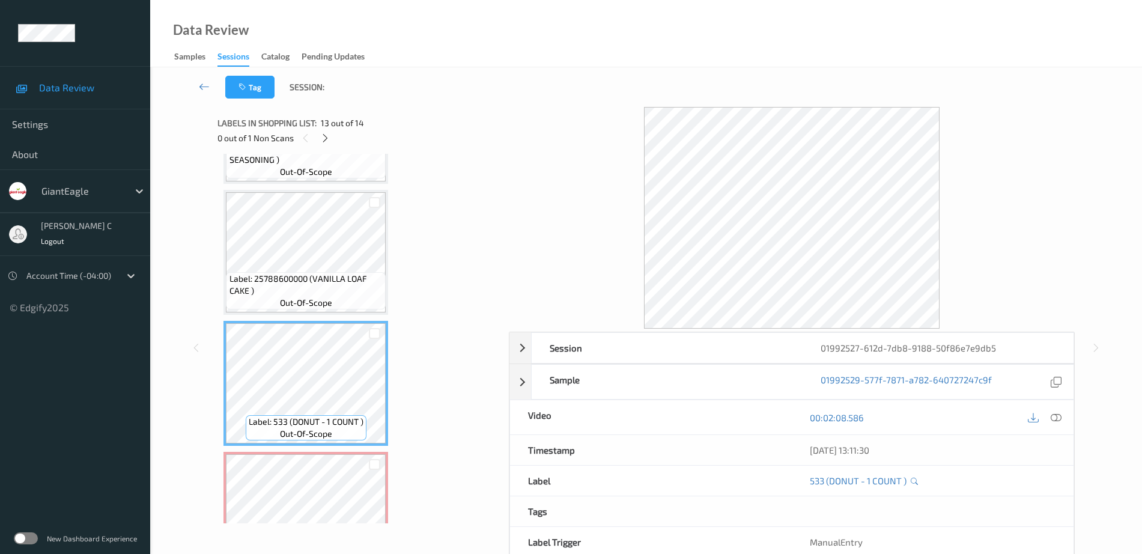
scroll to position [1395, 0]
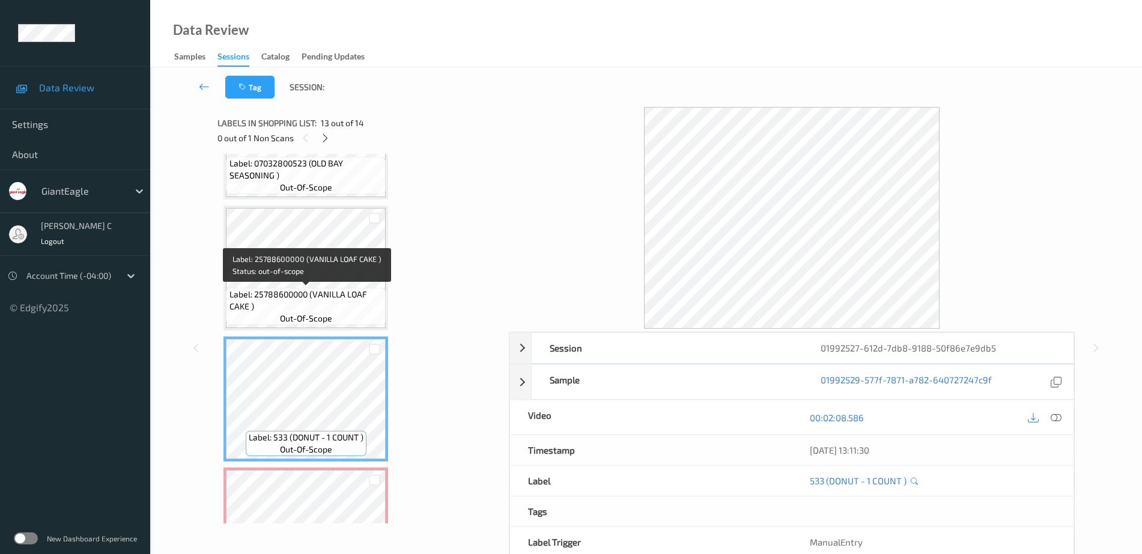
click at [303, 296] on span "Label: 25788600000 (VANILLA LOAF CAKE )" at bounding box center [307, 300] width 154 height 24
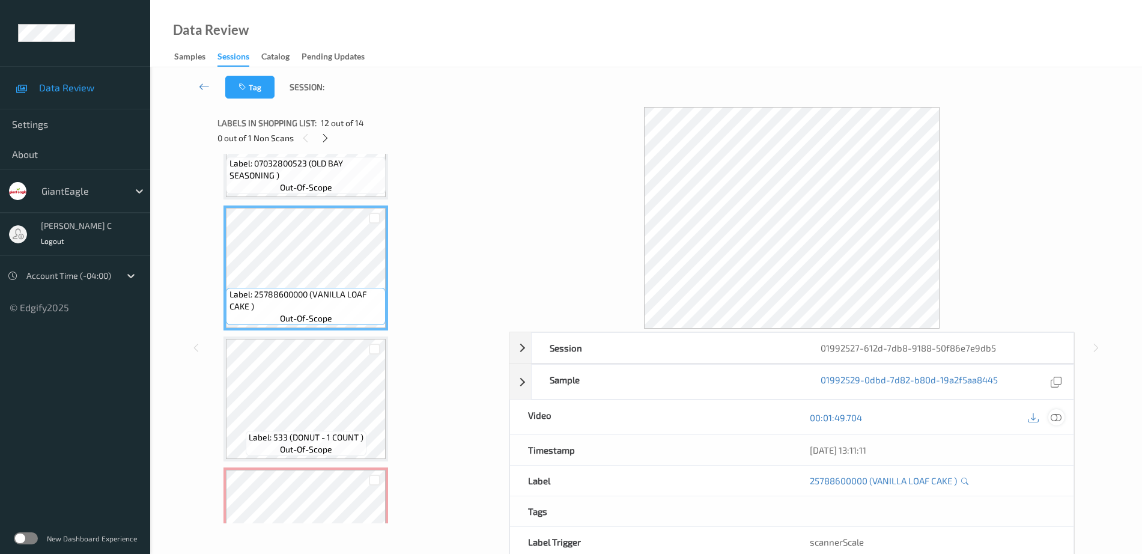
click at [1056, 416] on icon at bounding box center [1056, 417] width 11 height 11
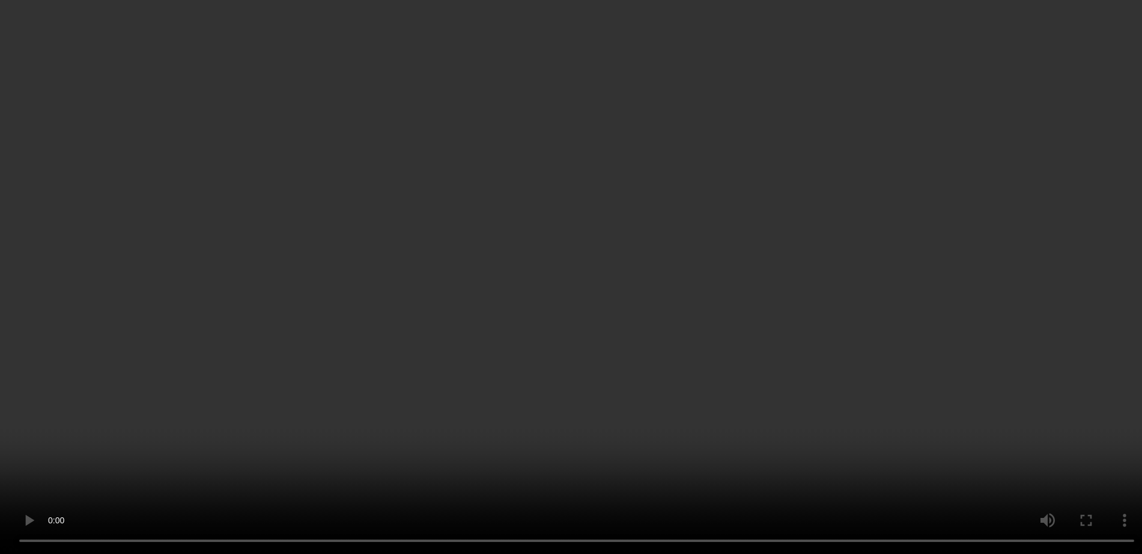
scroll to position [1470, 0]
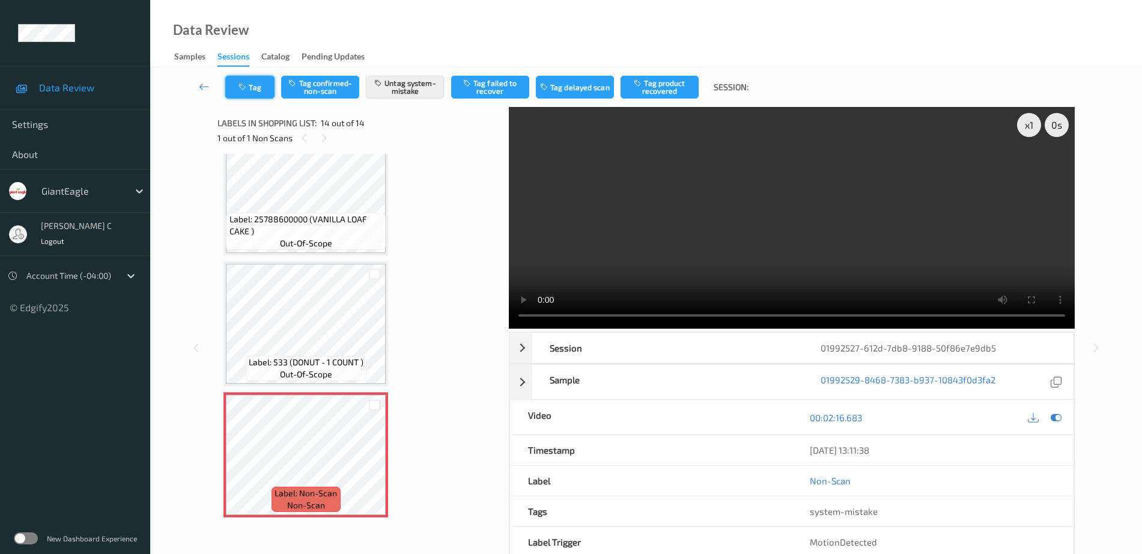
click at [258, 90] on button "Tag" at bounding box center [249, 87] width 49 height 23
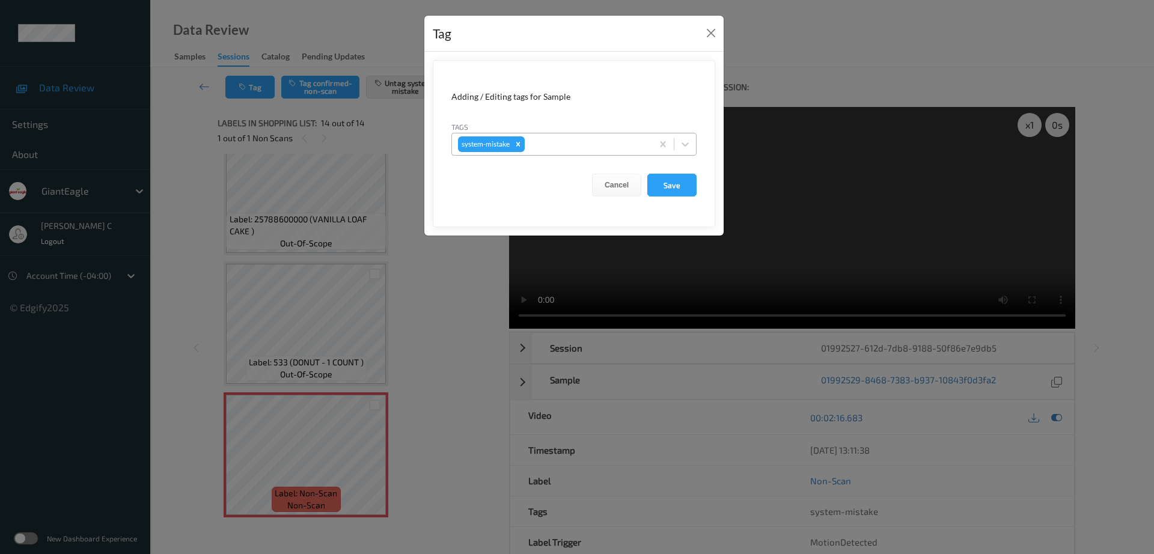
click at [543, 143] on div at bounding box center [586, 144] width 119 height 14
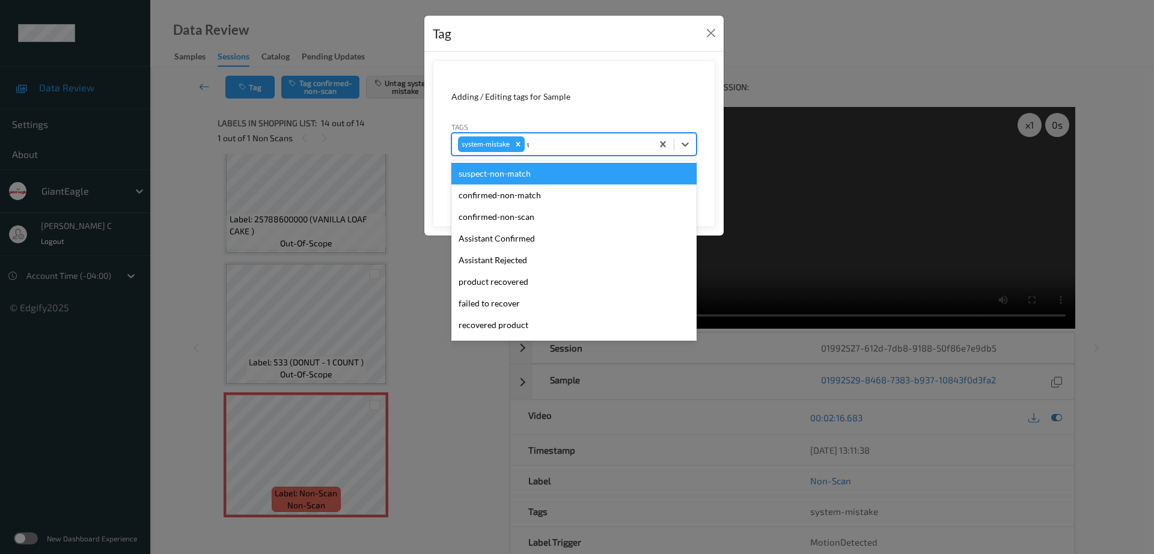
type input "un"
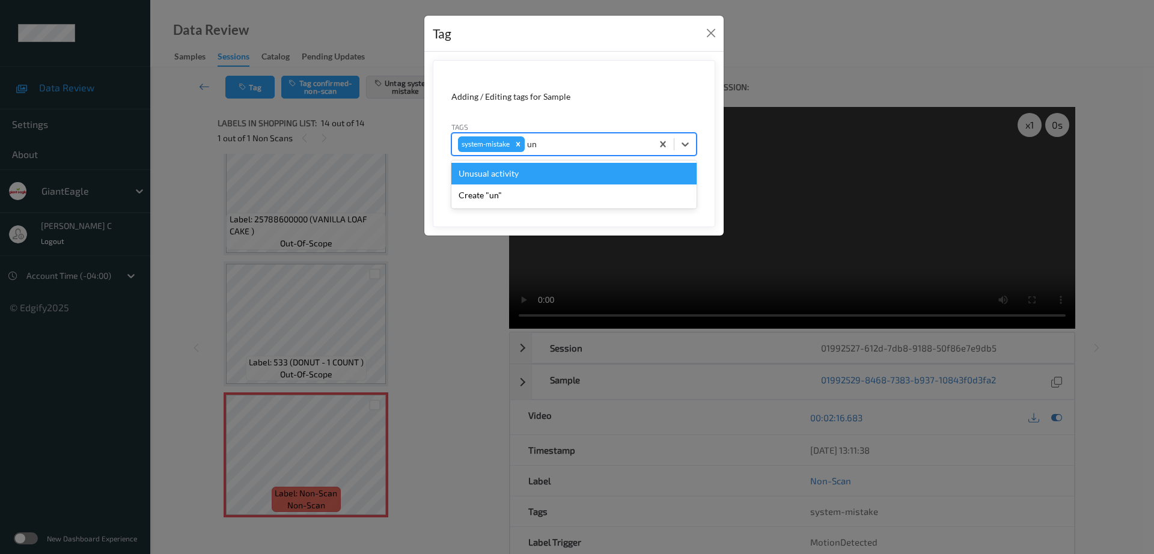
click at [516, 180] on div "Unusual activity" at bounding box center [573, 174] width 245 height 22
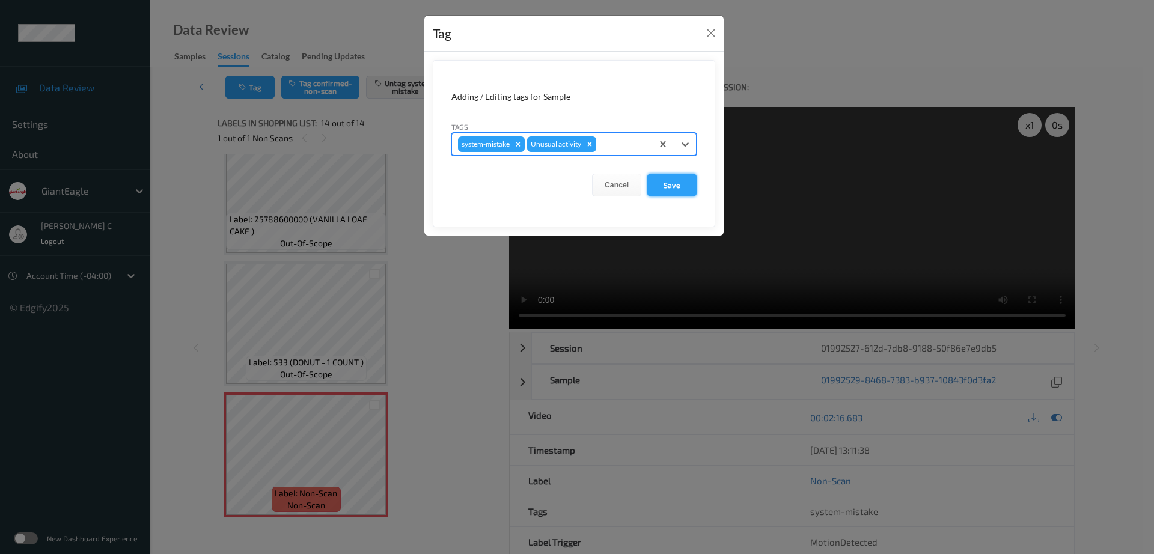
click at [678, 193] on button "Save" at bounding box center [671, 185] width 49 height 23
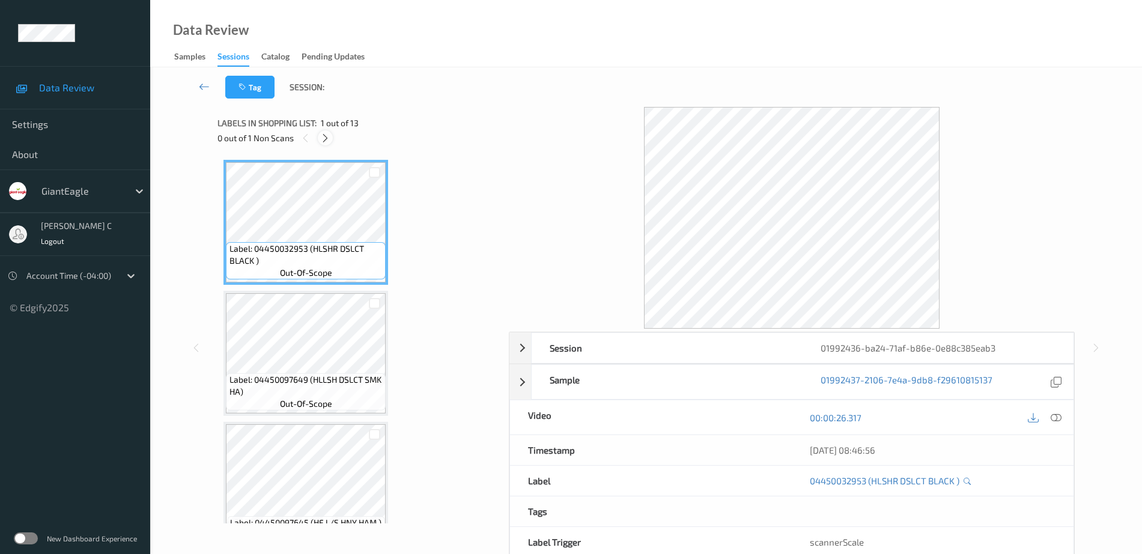
click at [324, 135] on icon at bounding box center [325, 138] width 10 height 11
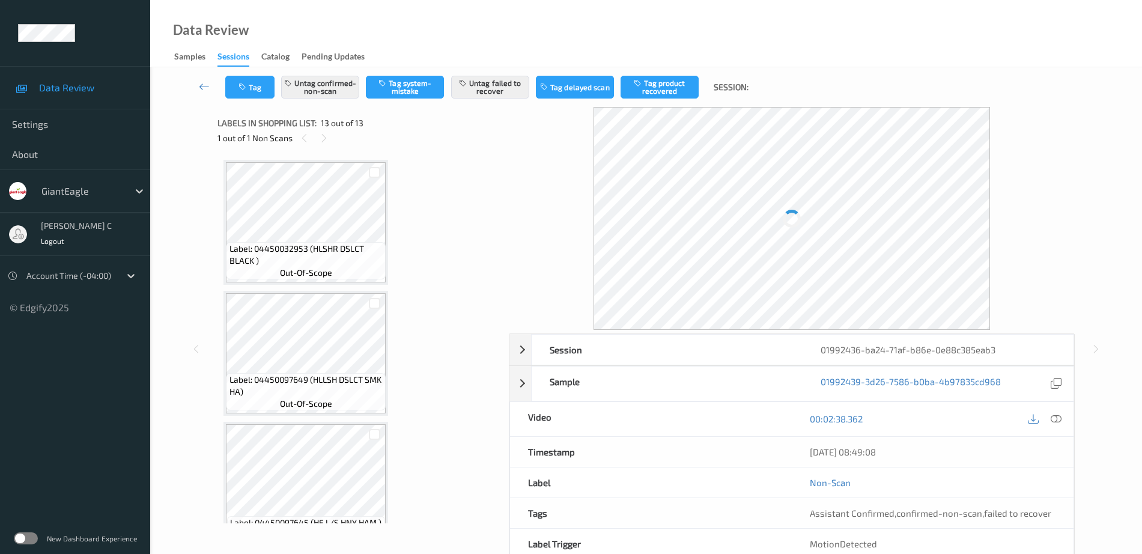
scroll to position [1339, 0]
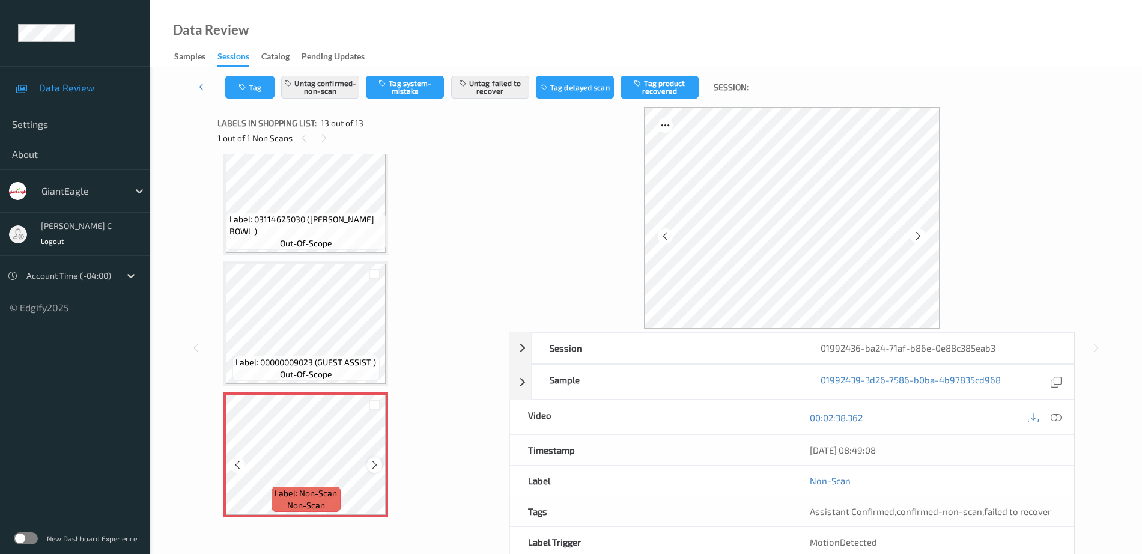
click at [373, 463] on icon at bounding box center [375, 465] width 10 height 11
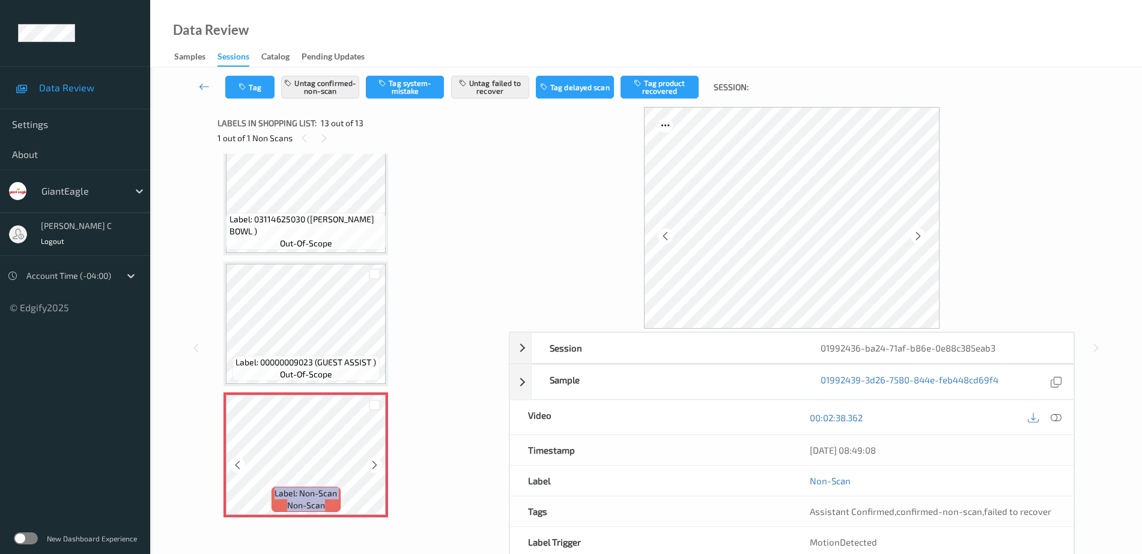
click at [373, 463] on icon at bounding box center [375, 465] width 10 height 11
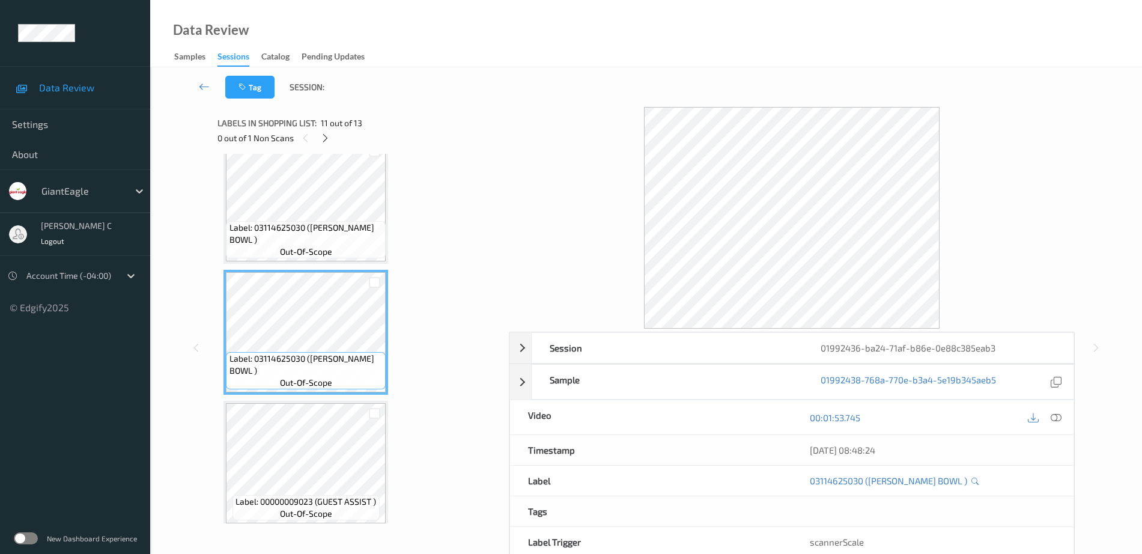
scroll to position [1189, 0]
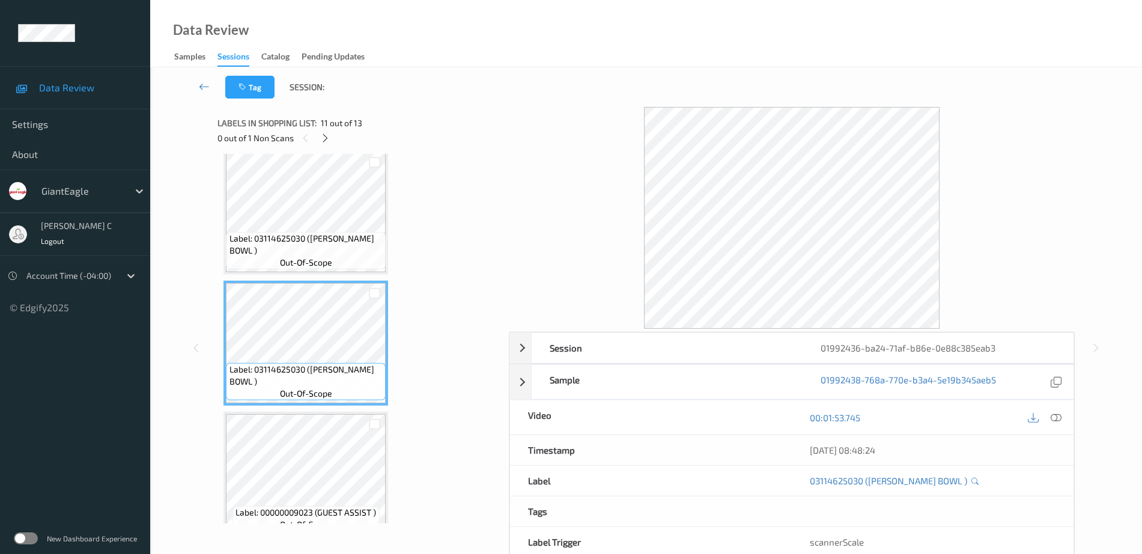
click at [287, 260] on span "out-of-scope" at bounding box center [306, 263] width 52 height 12
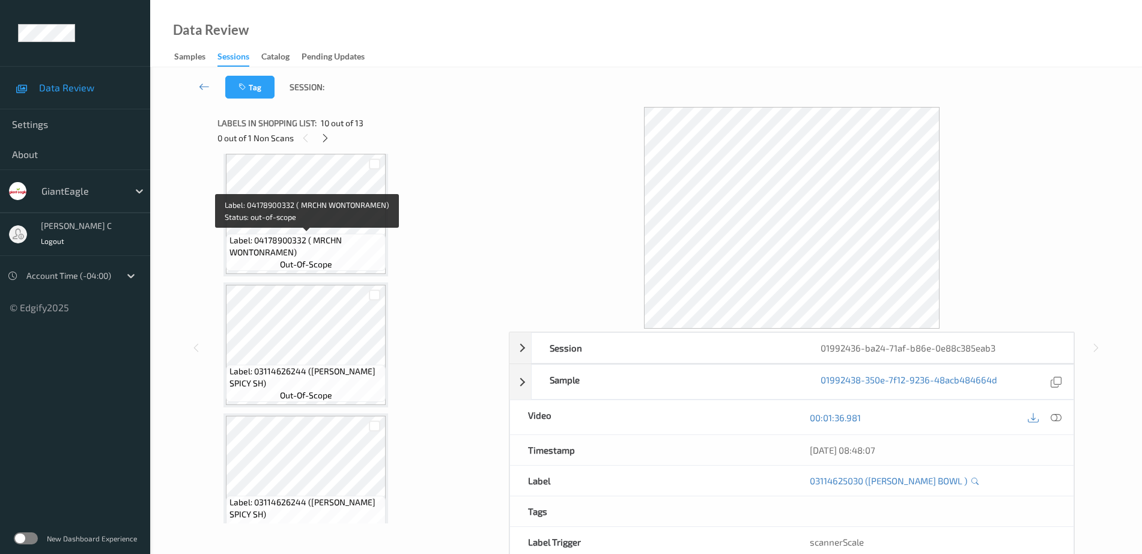
scroll to position [588, 0]
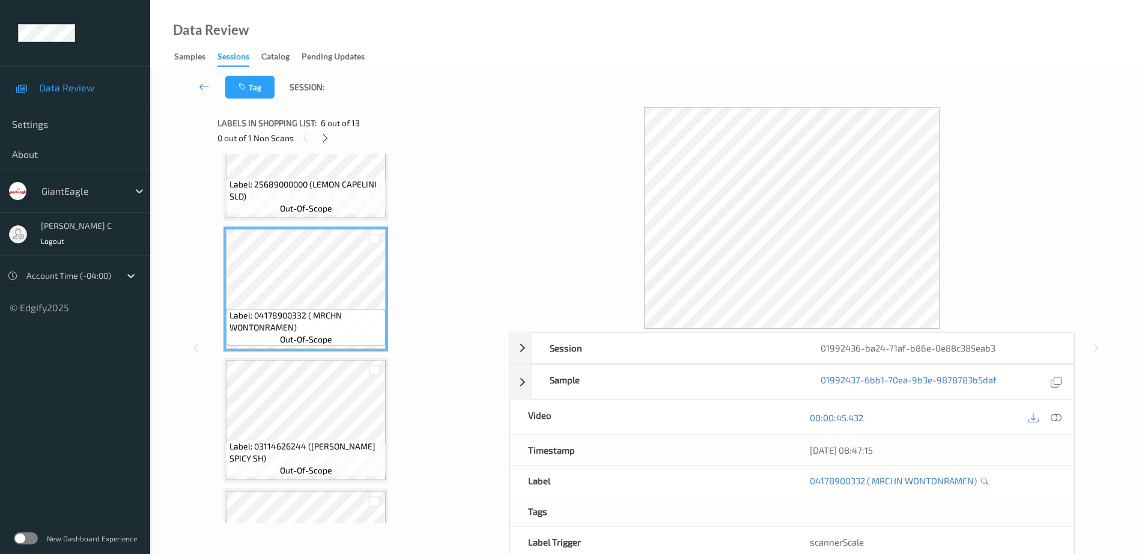
drag, startPoint x: 1055, startPoint y: 418, endPoint x: 1021, endPoint y: 422, distance: 33.9
click at [1056, 416] on icon at bounding box center [1056, 417] width 11 height 11
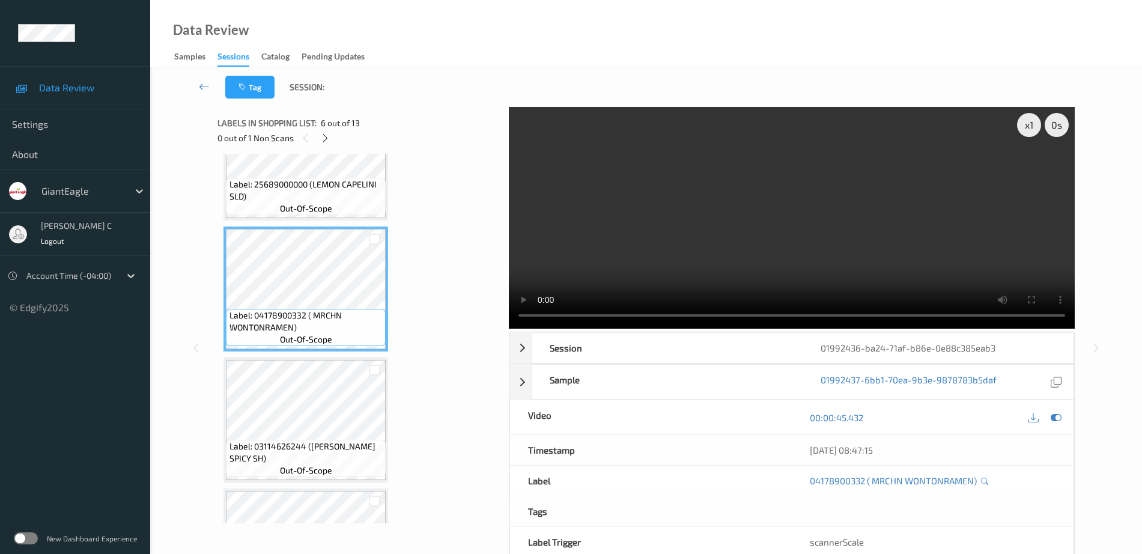
click at [291, 199] on span "Label: 25689000000 (LEMON CAPELINI SLD)" at bounding box center [307, 190] width 154 height 24
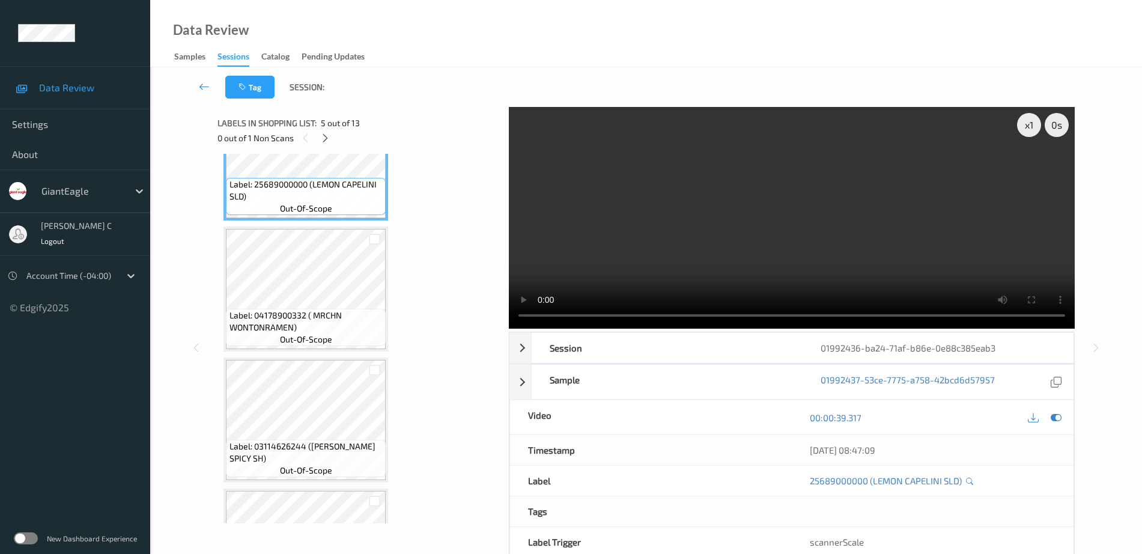
click at [318, 203] on span "out-of-scope" at bounding box center [306, 209] width 52 height 12
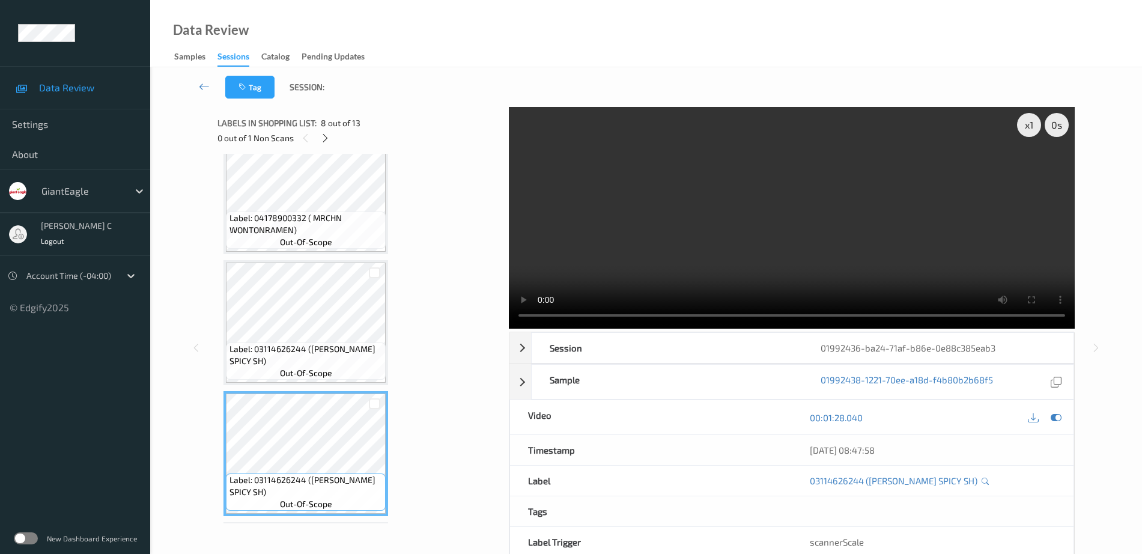
scroll to position [663, 0]
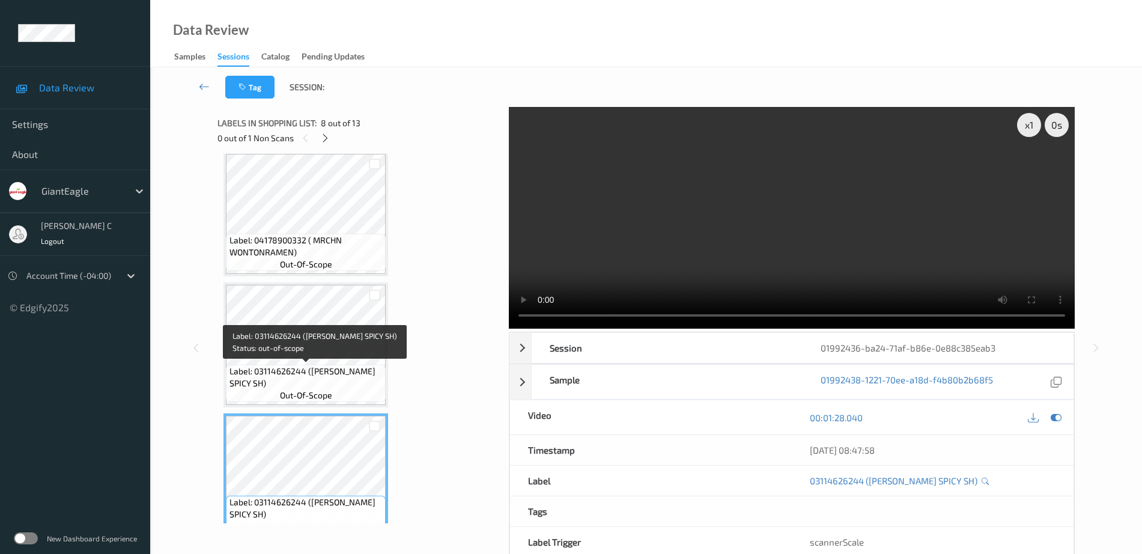
click at [324, 283] on div "Label: 03114626244 (NONG SHIM SPICY SH) out-of-scope" at bounding box center [306, 344] width 165 height 125
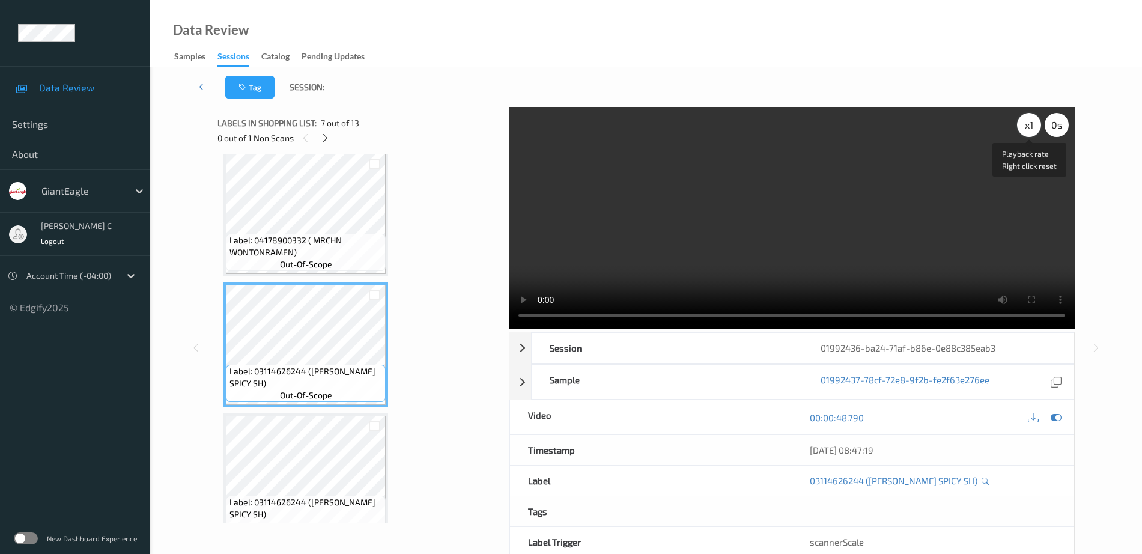
click at [1034, 122] on div "x 1" at bounding box center [1029, 125] width 24 height 24
click at [1034, 122] on div "x 2" at bounding box center [1029, 125] width 24 height 24
click at [1025, 127] on div "x 4" at bounding box center [1029, 125] width 24 height 24
click at [1025, 127] on div "x 8" at bounding box center [1029, 125] width 24 height 24
click at [1025, 127] on div "x 1" at bounding box center [1029, 125] width 24 height 24
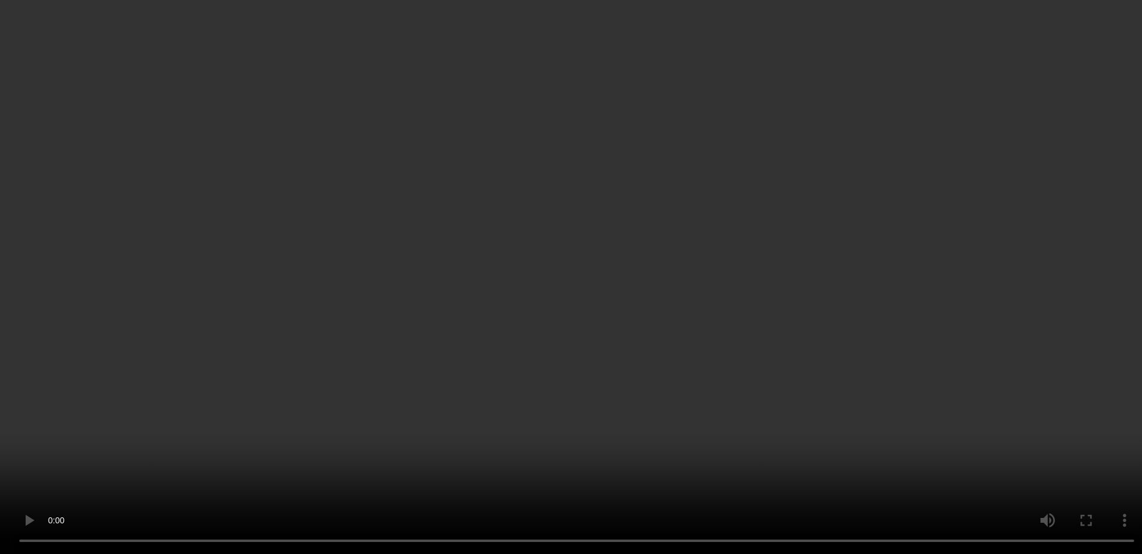
scroll to position [889, 0]
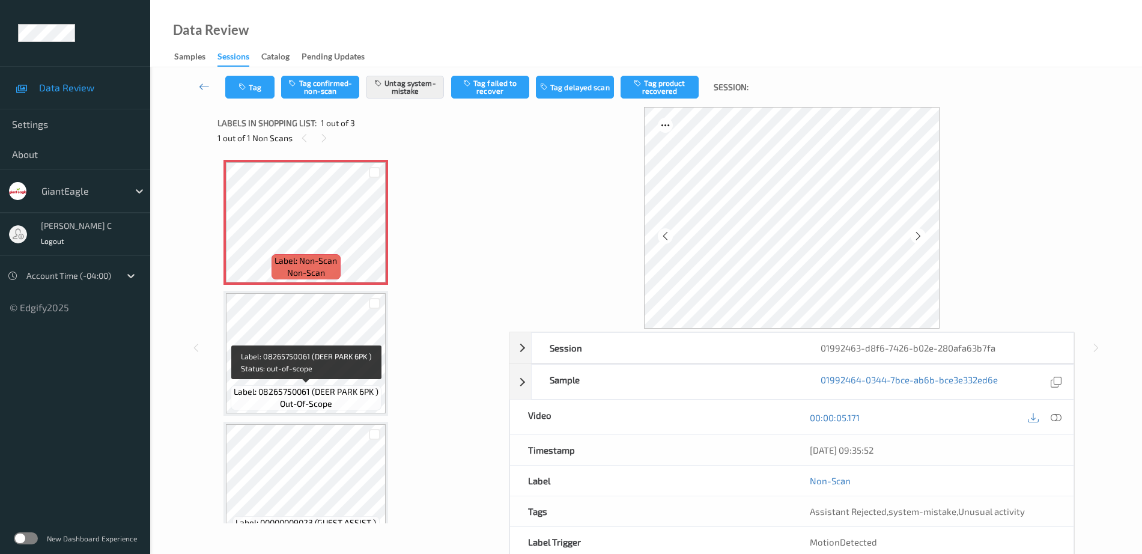
click at [310, 403] on span "out-of-scope" at bounding box center [306, 404] width 52 height 12
click at [1051, 418] on icon at bounding box center [1056, 417] width 11 height 11
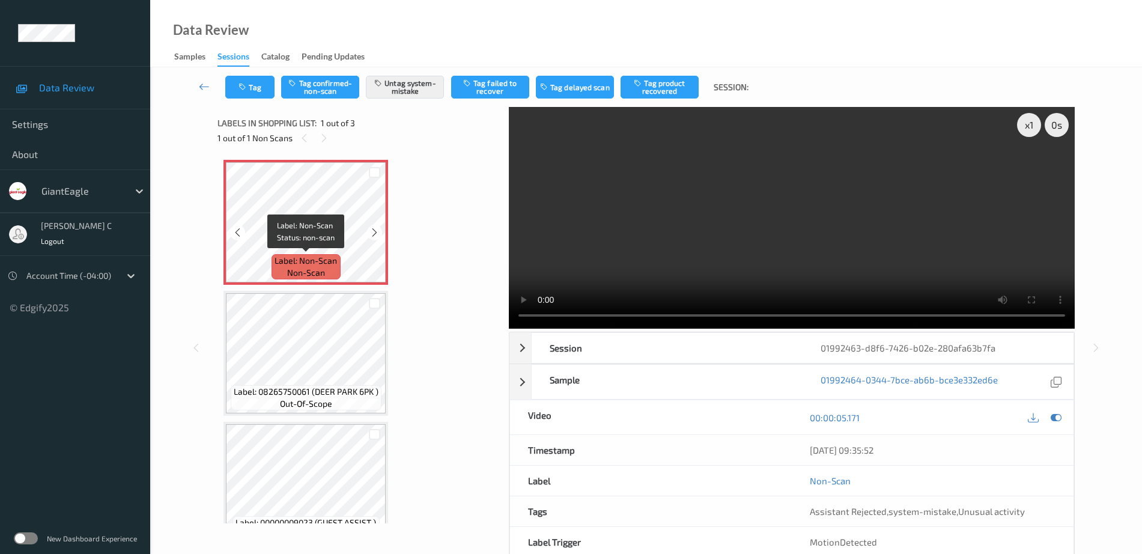
click at [291, 266] on span "Label: Non-Scan" at bounding box center [306, 261] width 62 height 12
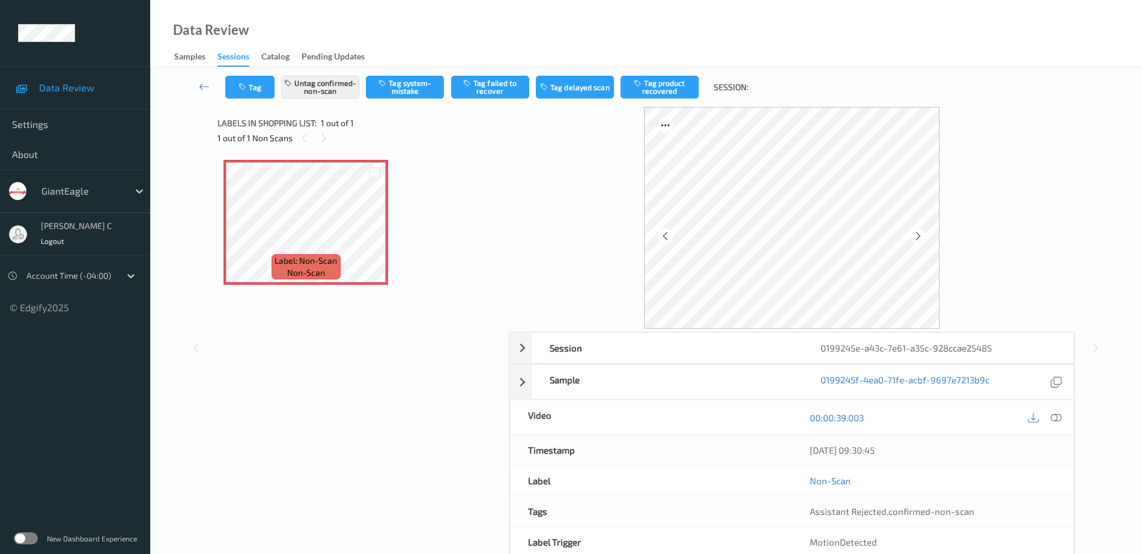
drag, startPoint x: 1054, startPoint y: 415, endPoint x: 1039, endPoint y: 416, distance: 15.0
click at [1056, 415] on icon at bounding box center [1056, 417] width 11 height 11
